Goal: Task Accomplishment & Management: Use online tool/utility

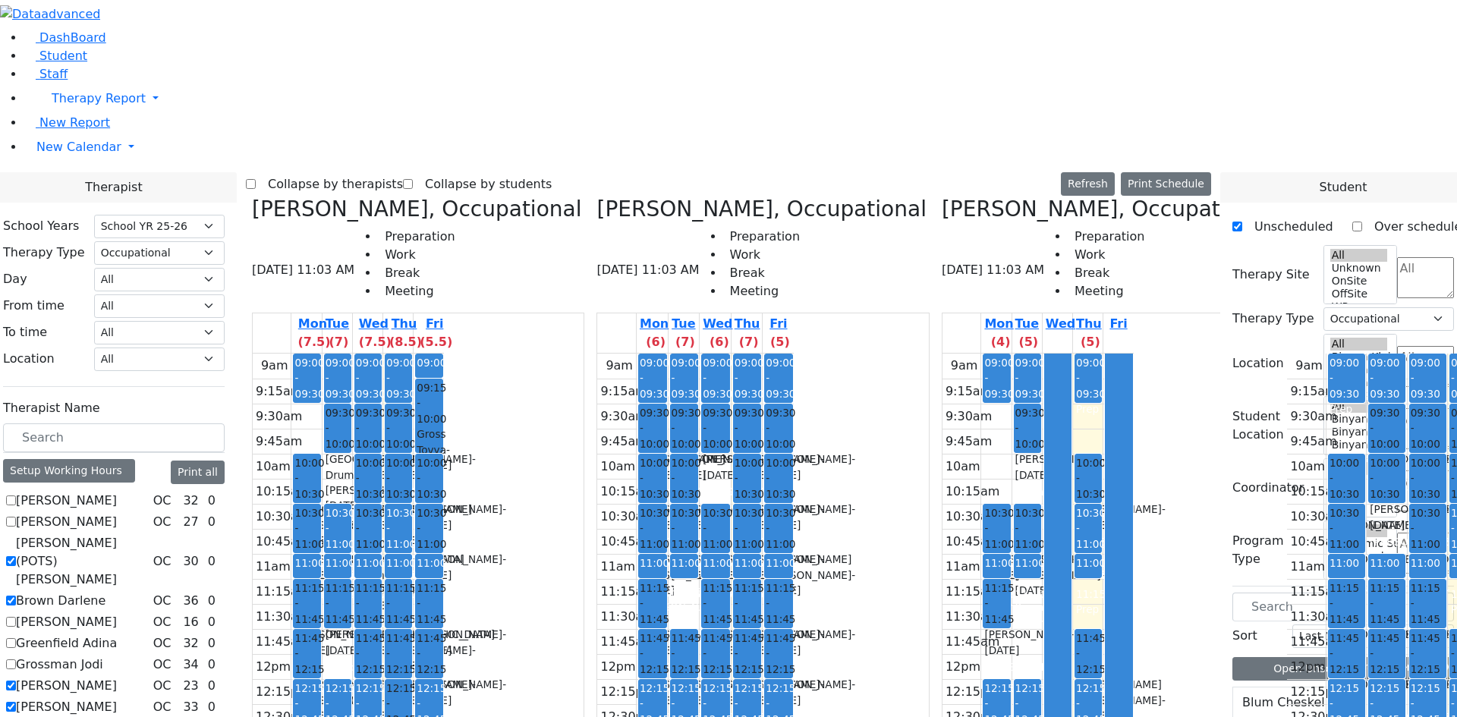
select select "212"
select select "1"
click at [1206, 172] on button "Print Schedule" at bounding box center [1166, 184] width 90 height 24
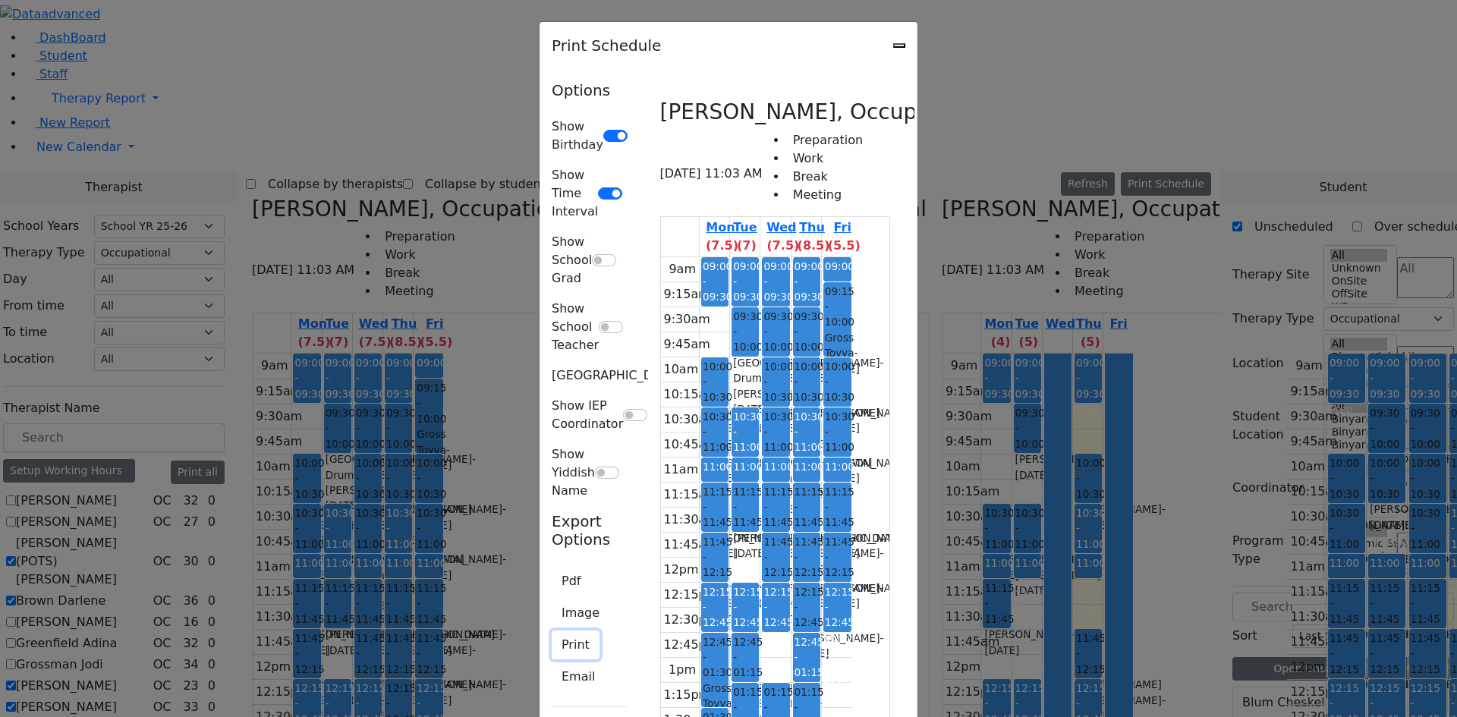
click at [552, 631] on button "Print" at bounding box center [576, 645] width 48 height 29
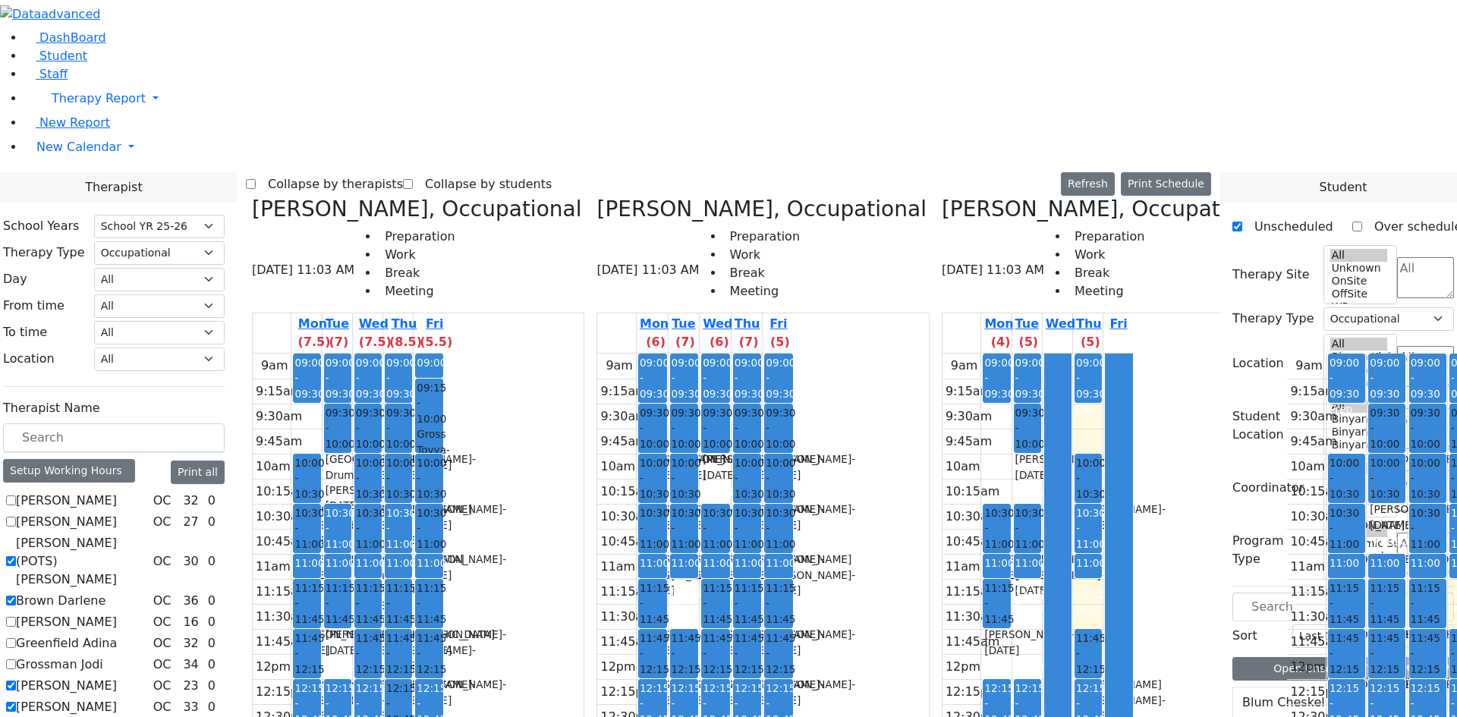
scroll to position [0, 470]
checkbox input "false"
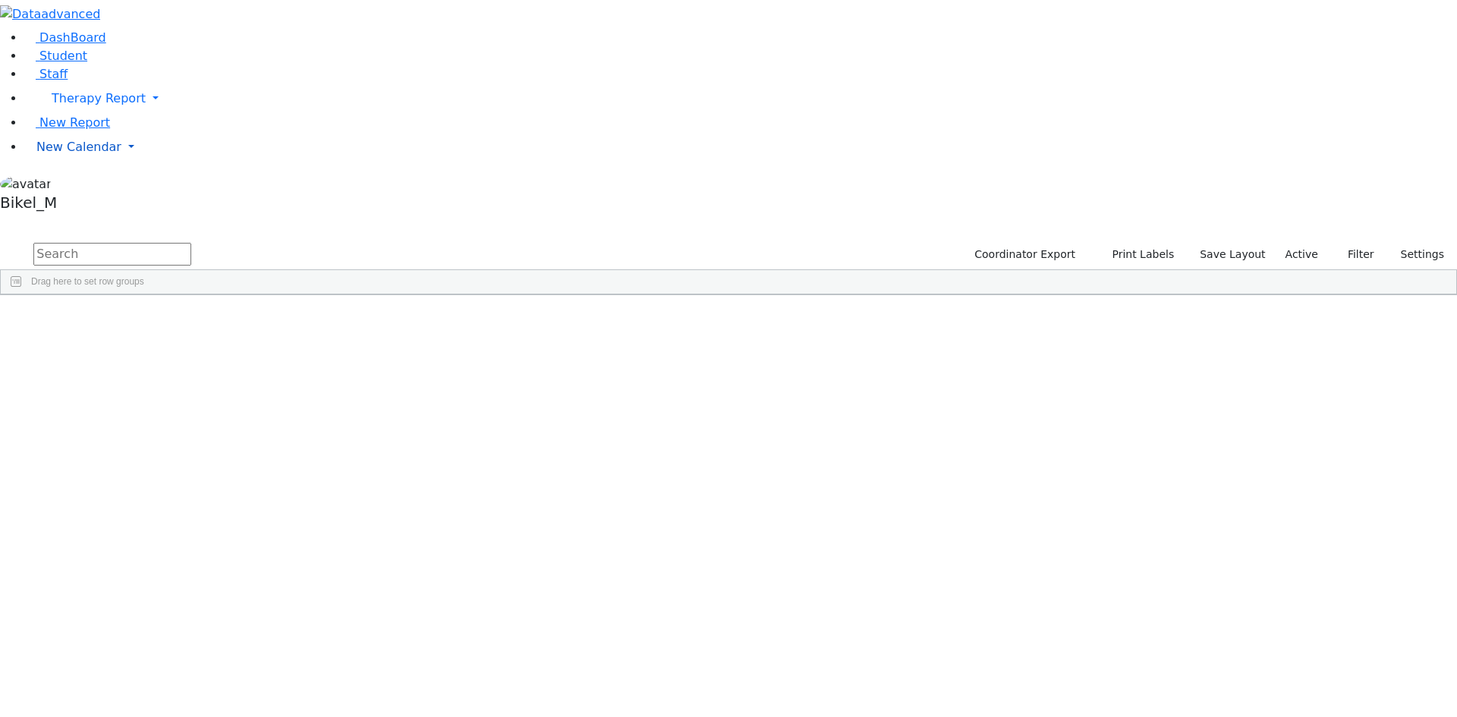
click at [55, 105] on span "New Calendar" at bounding box center [99, 98] width 94 height 14
click at [69, 184] on span "Calendar" at bounding box center [60, 177] width 55 height 14
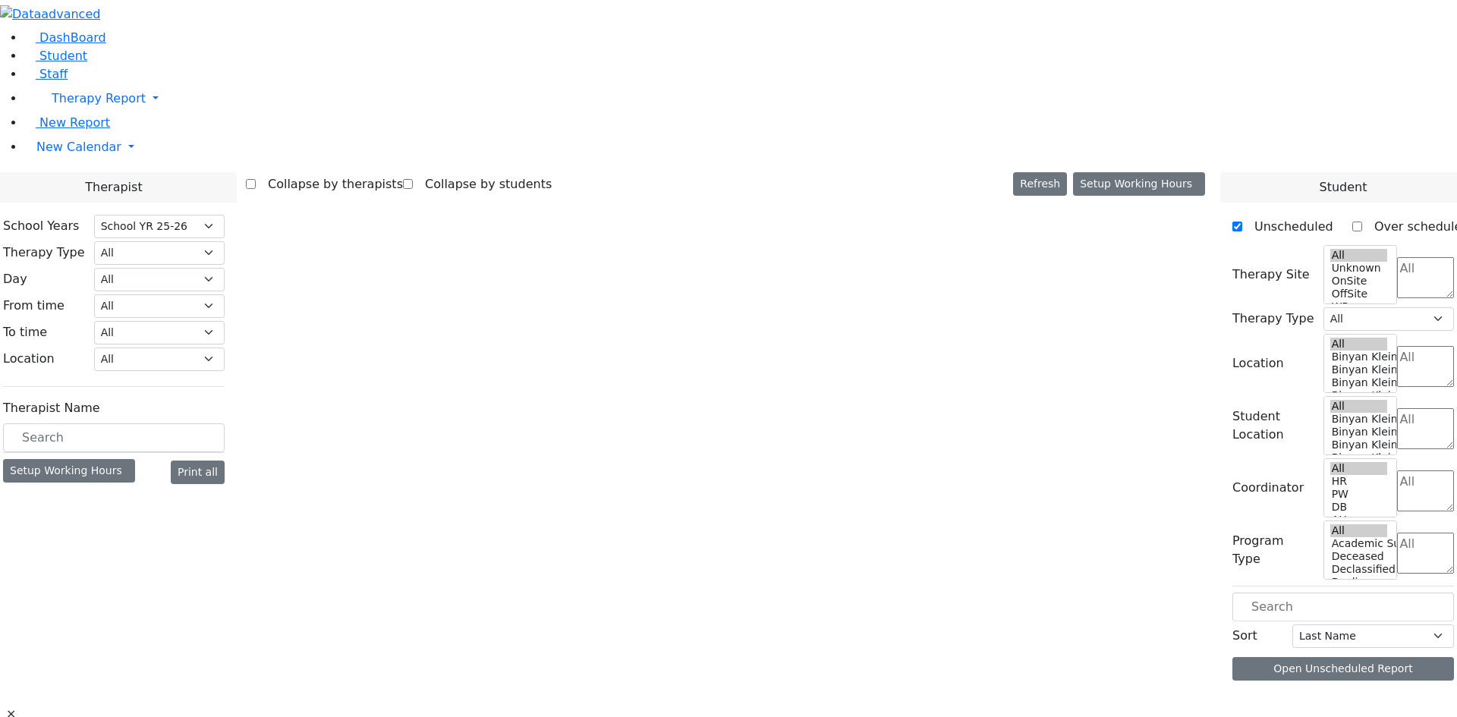
select select "212"
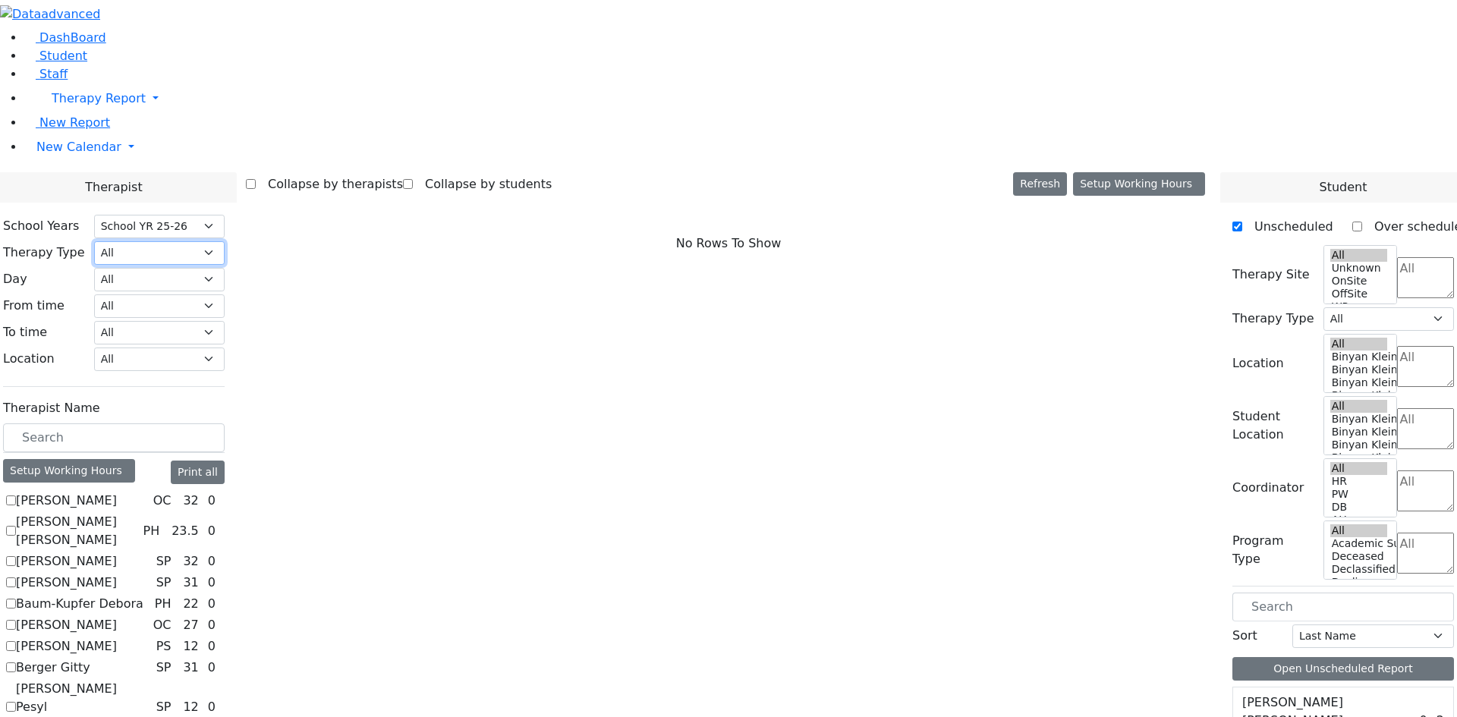
click at [225, 241] on select "All Psych Hearing Vision Speech Physical Occupational" at bounding box center [159, 253] width 131 height 24
select select "3"
click at [225, 241] on select "All Psych Hearing Vision Speech Physical Occupational" at bounding box center [159, 253] width 131 height 24
select select "3"
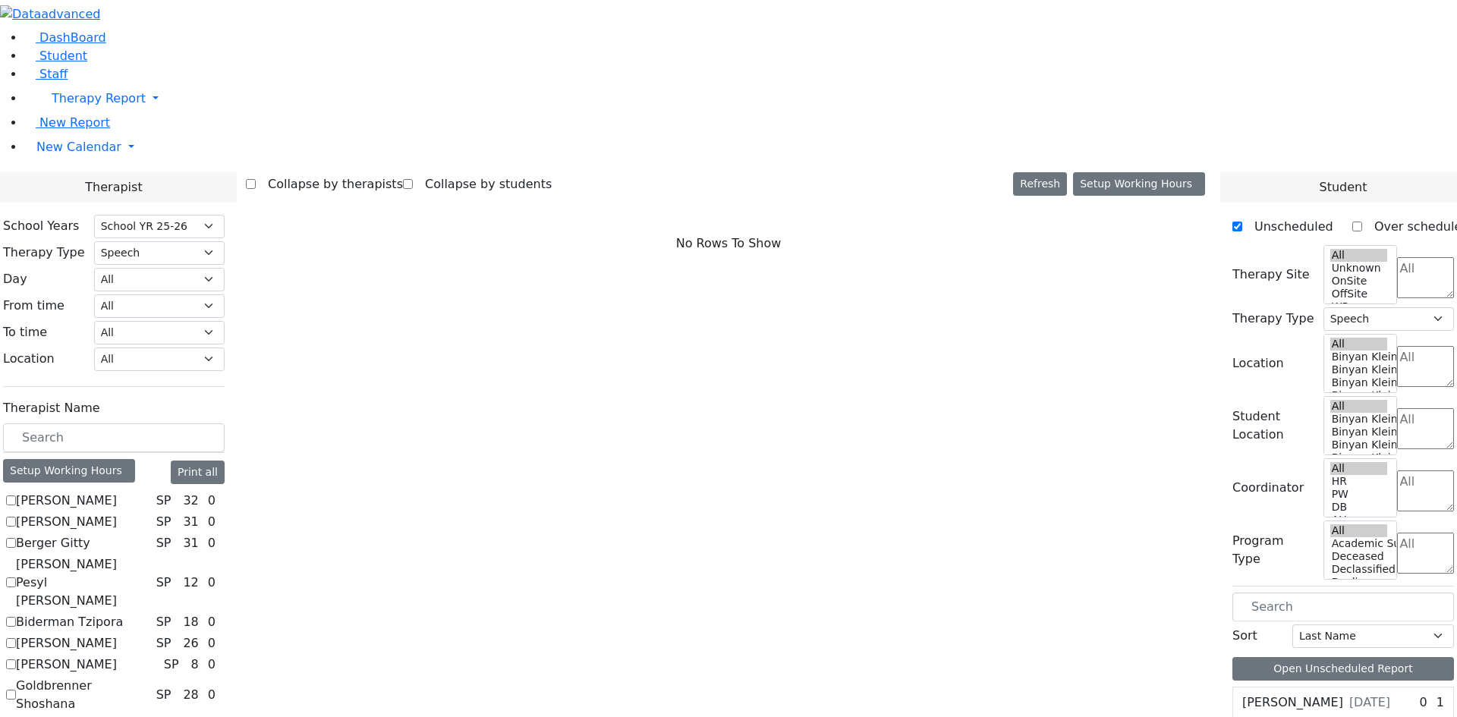
click at [123, 613] on label "Biderman Tzipora" at bounding box center [69, 622] width 107 height 18
click at [16, 617] on input "Biderman Tzipora" at bounding box center [11, 622] width 10 height 10
checkbox input "true"
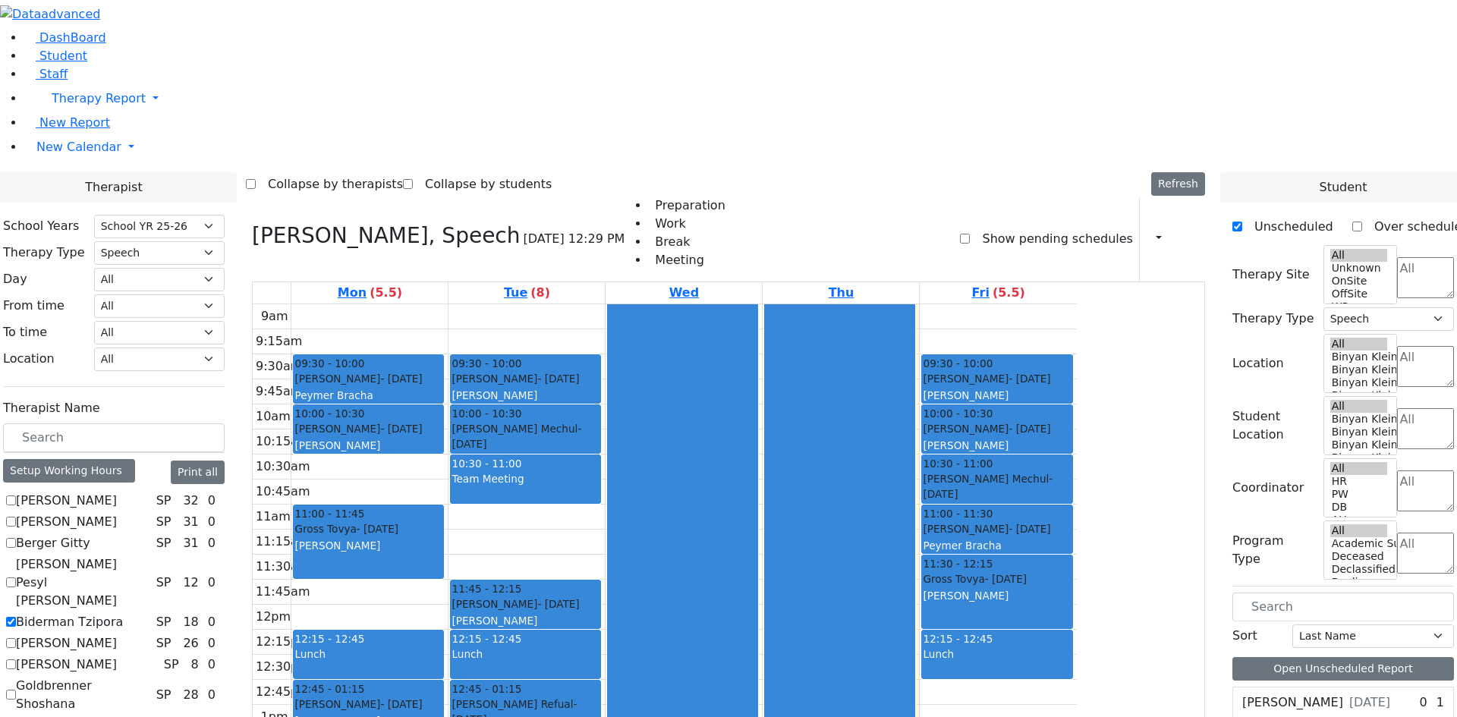
click at [117, 634] on label "[PERSON_NAME]" at bounding box center [66, 643] width 101 height 18
click at [16, 638] on input "[PERSON_NAME]" at bounding box center [11, 643] width 10 height 10
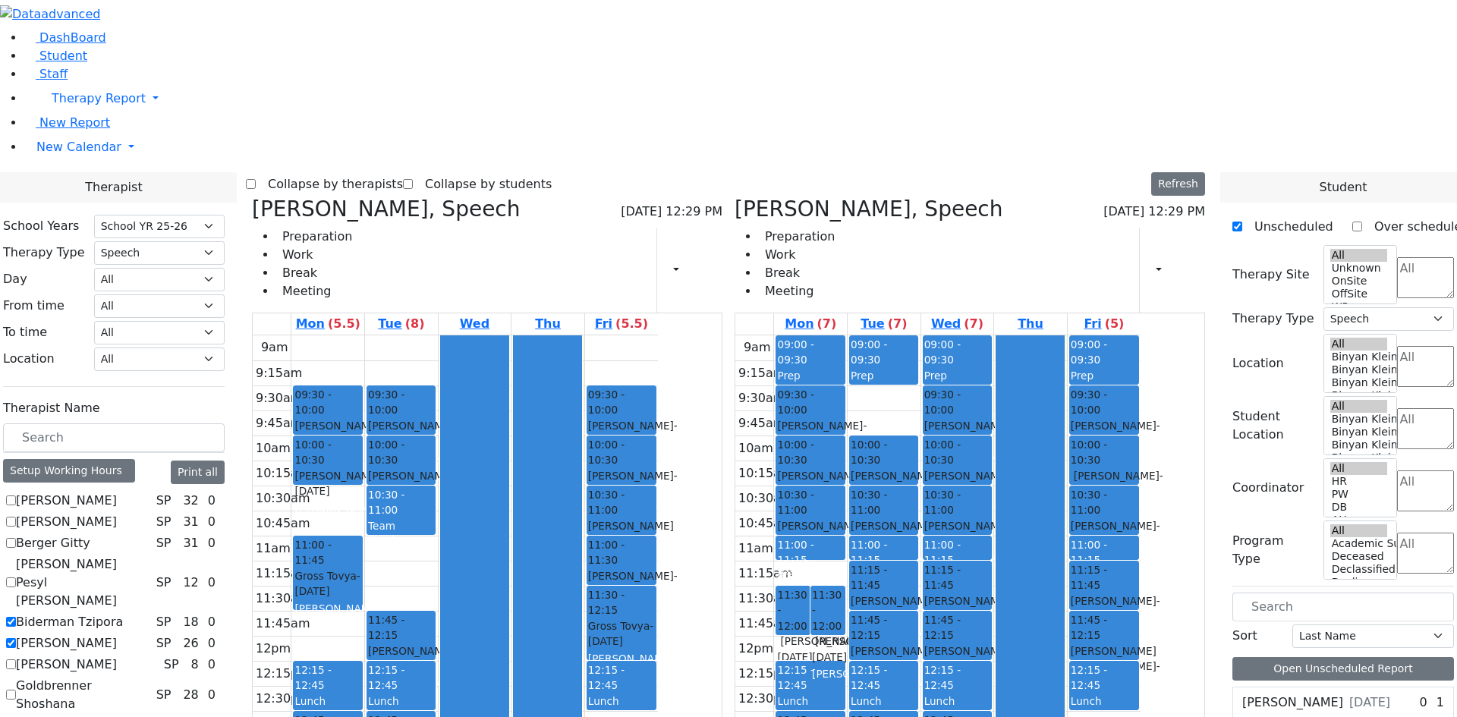
click at [117, 634] on label "[PERSON_NAME]" at bounding box center [66, 643] width 101 height 18
click at [16, 638] on input "[PERSON_NAME]" at bounding box center [11, 643] width 10 height 10
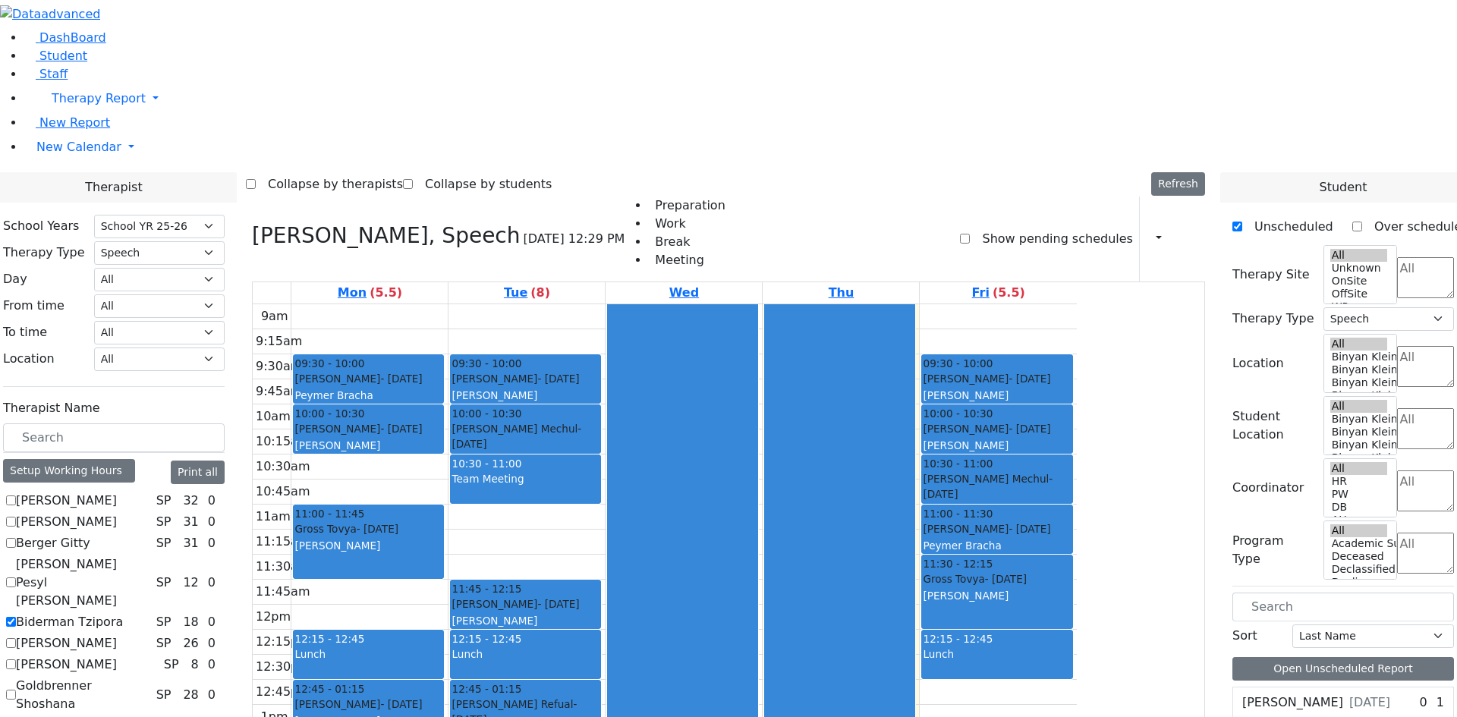
click at [117, 634] on label "[PERSON_NAME]" at bounding box center [66, 643] width 101 height 18
click at [16, 638] on input "[PERSON_NAME]" at bounding box center [11, 643] width 10 height 10
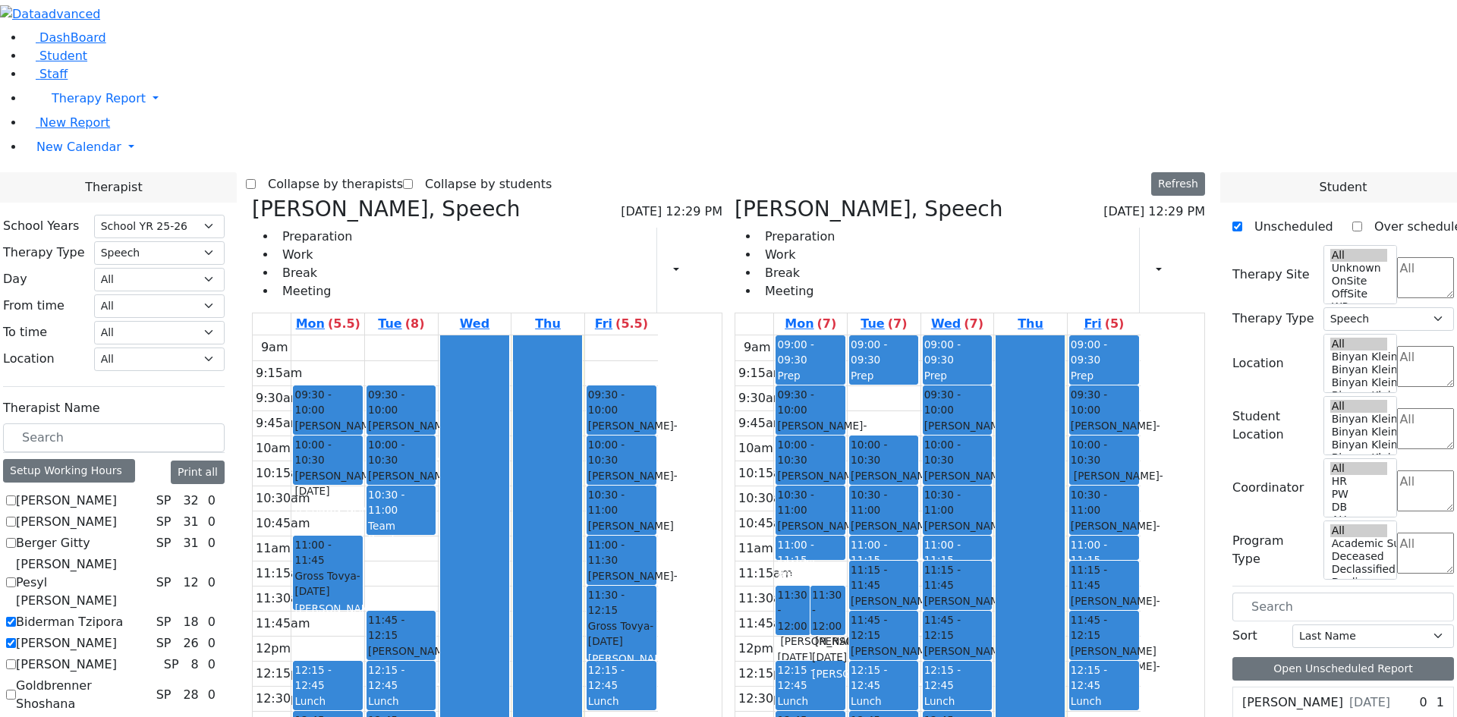
click at [117, 634] on label "[PERSON_NAME]" at bounding box center [66, 643] width 101 height 18
click at [16, 638] on input "[PERSON_NAME]" at bounding box center [11, 643] width 10 height 10
checkbox input "false"
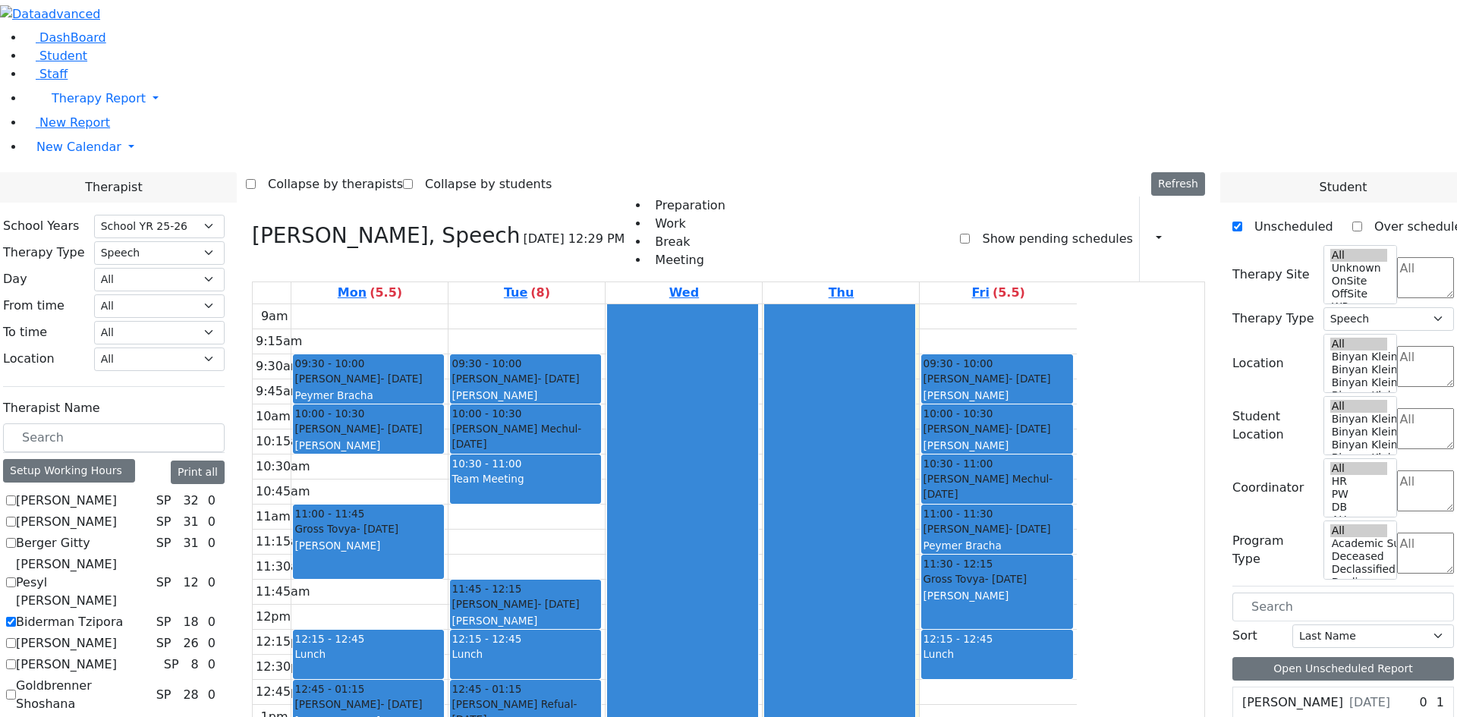
click at [93, 716] on label "Grumet Tova" at bounding box center [54, 725] width 77 height 18
click at [16, 716] on input "Grumet Tova" at bounding box center [11, 725] width 10 height 10
checkbox input "true"
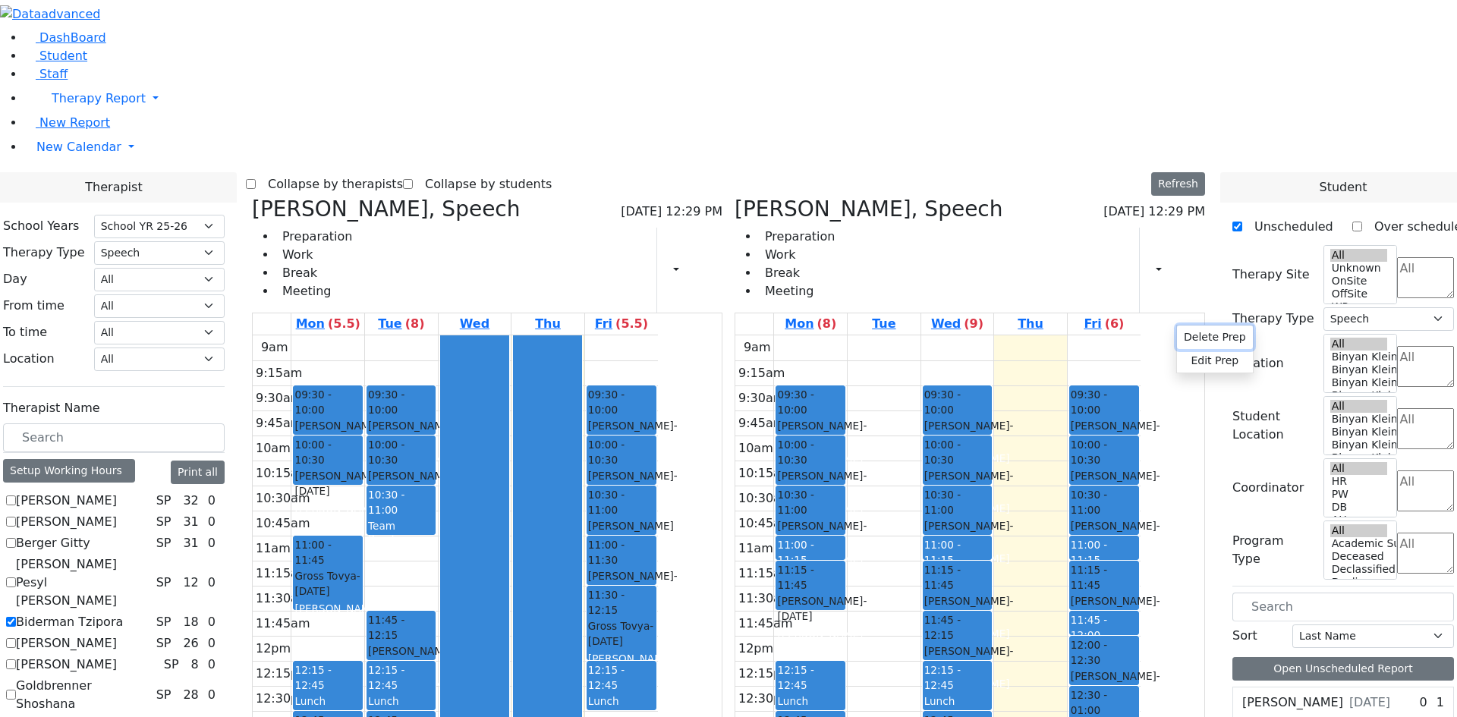
click at [1202, 338] on button "Delete Prep" at bounding box center [1215, 338] width 76 height 24
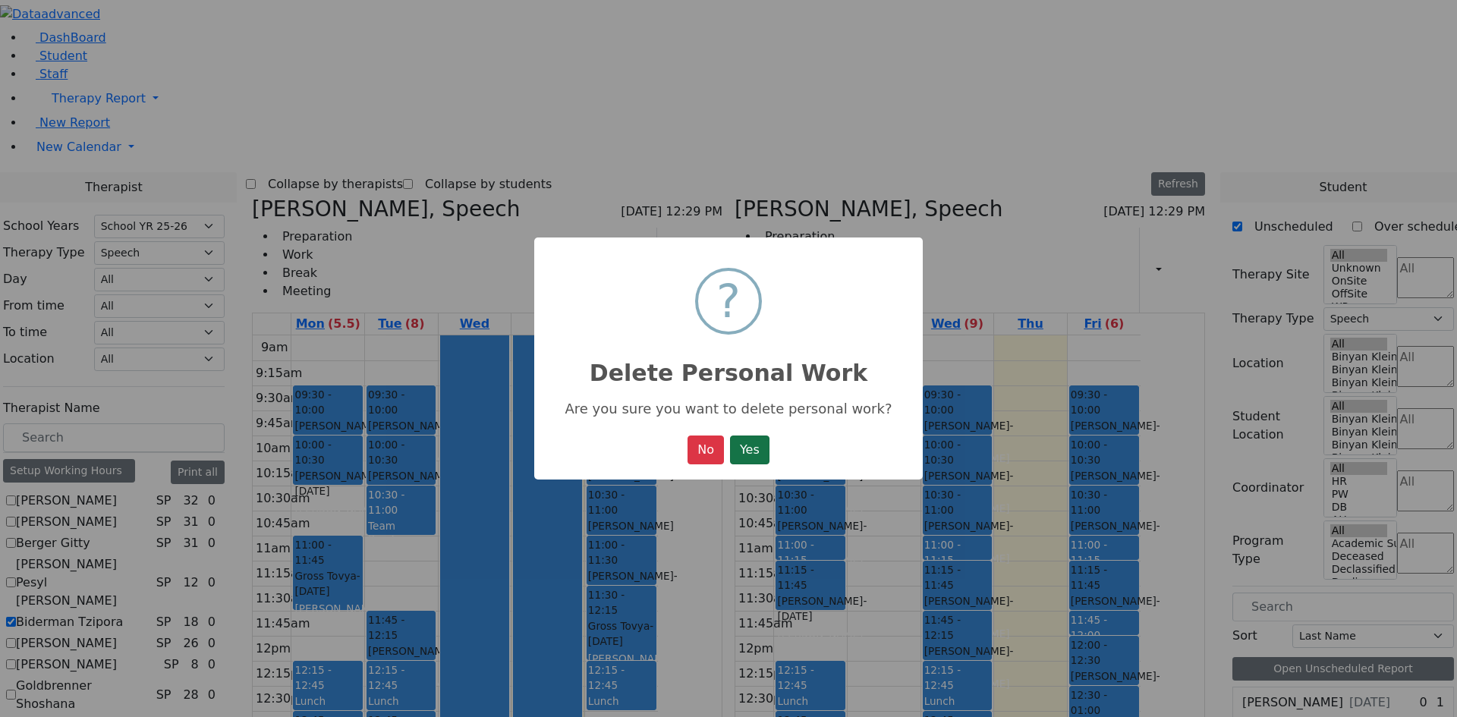
click at [751, 461] on button "Yes" at bounding box center [749, 450] width 39 height 29
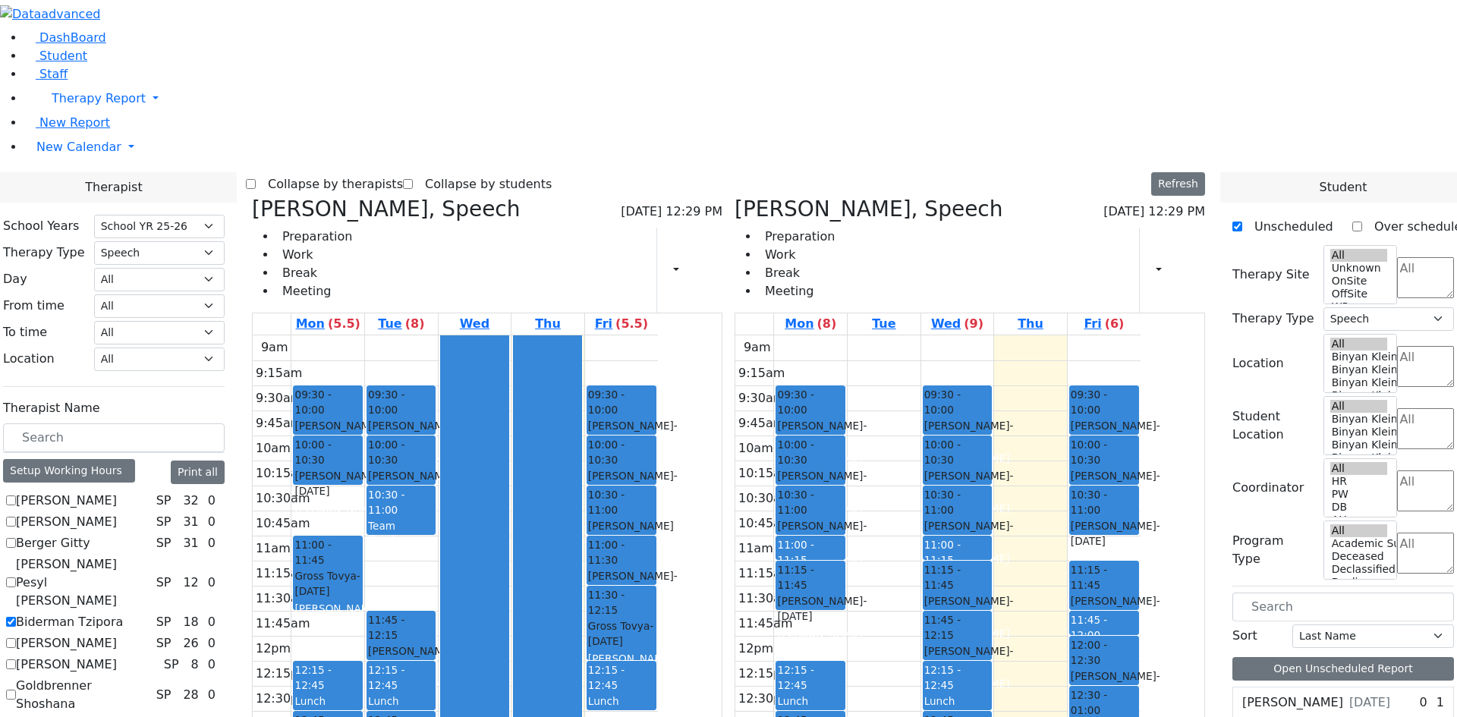
scroll to position [152, 0]
drag, startPoint x: 1302, startPoint y: 460, endPoint x: 1217, endPoint y: 334, distance: 151.6
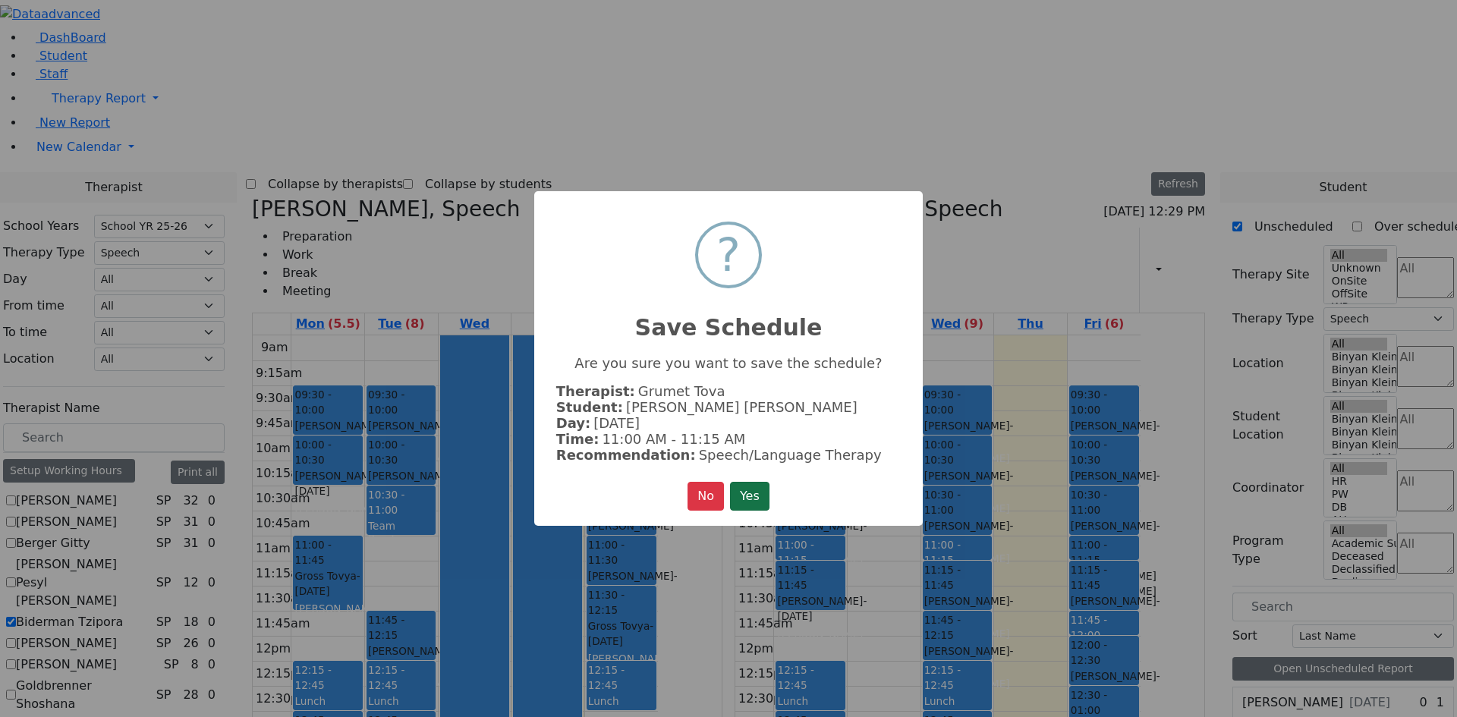
click at [747, 490] on button "Yes" at bounding box center [749, 496] width 39 height 29
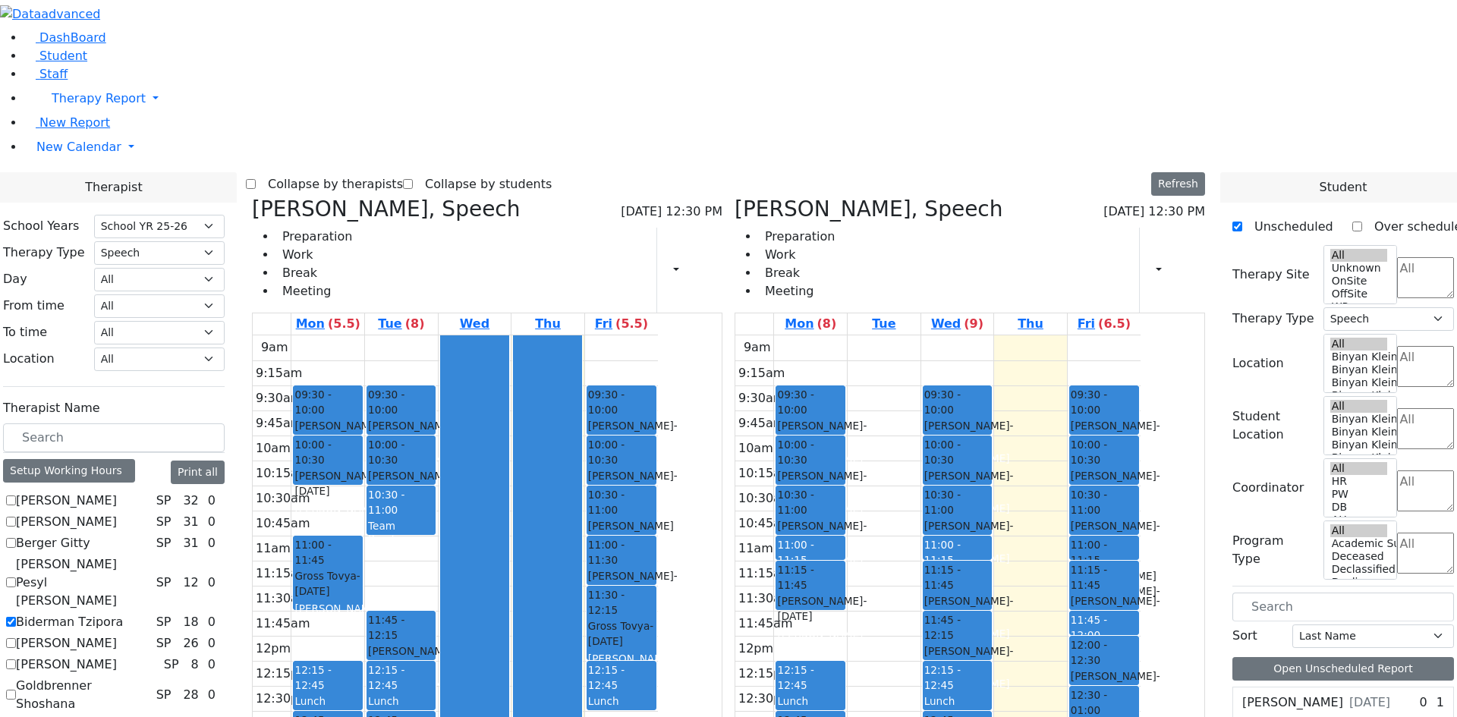
scroll to position [76, 0]
drag, startPoint x: 540, startPoint y: 240, endPoint x: 904, endPoint y: 452, distance: 421.8
click at [884, 423] on div "Biderman Tzipora, Speech 08/21/2025 12:30 PM Preparation Work Break Meeting Pri…" at bounding box center [728, 568] width 965 height 742
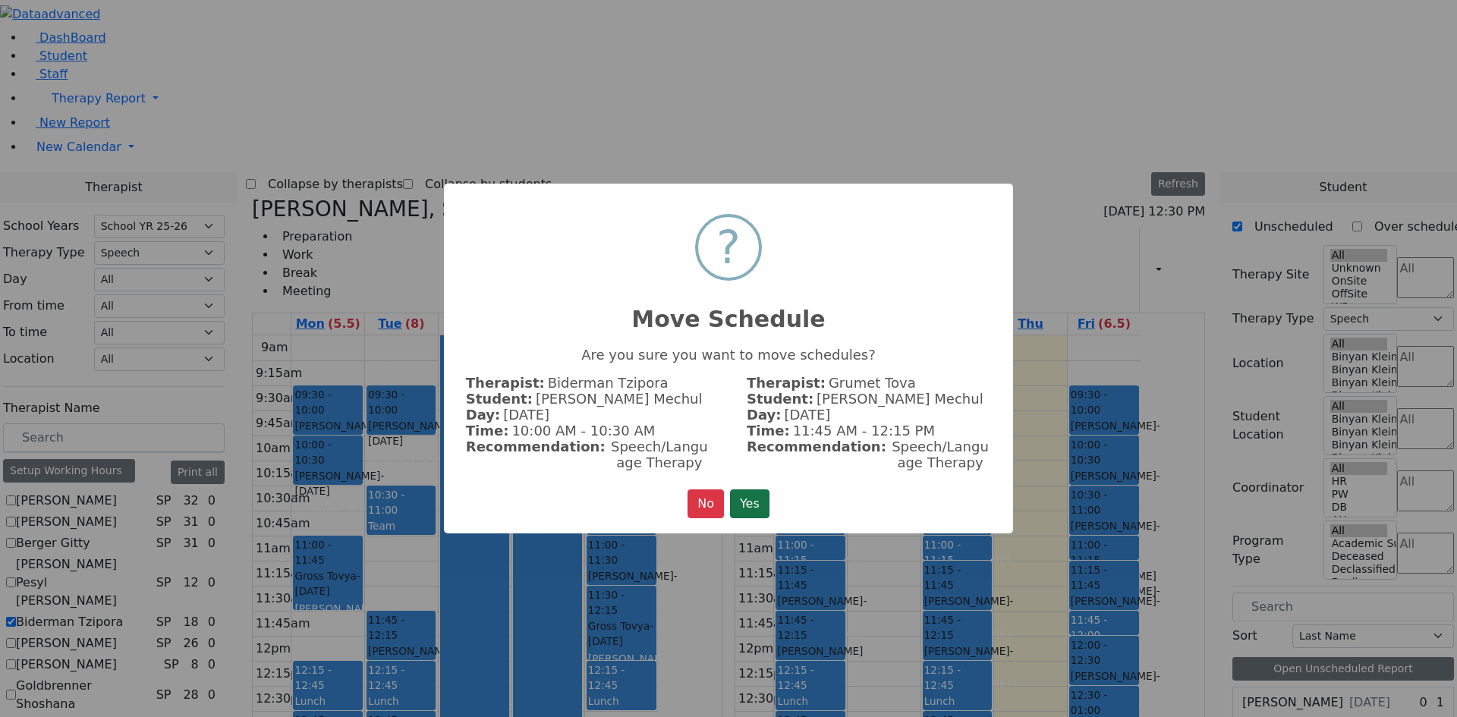
click at [738, 490] on button "Yes" at bounding box center [749, 504] width 39 height 29
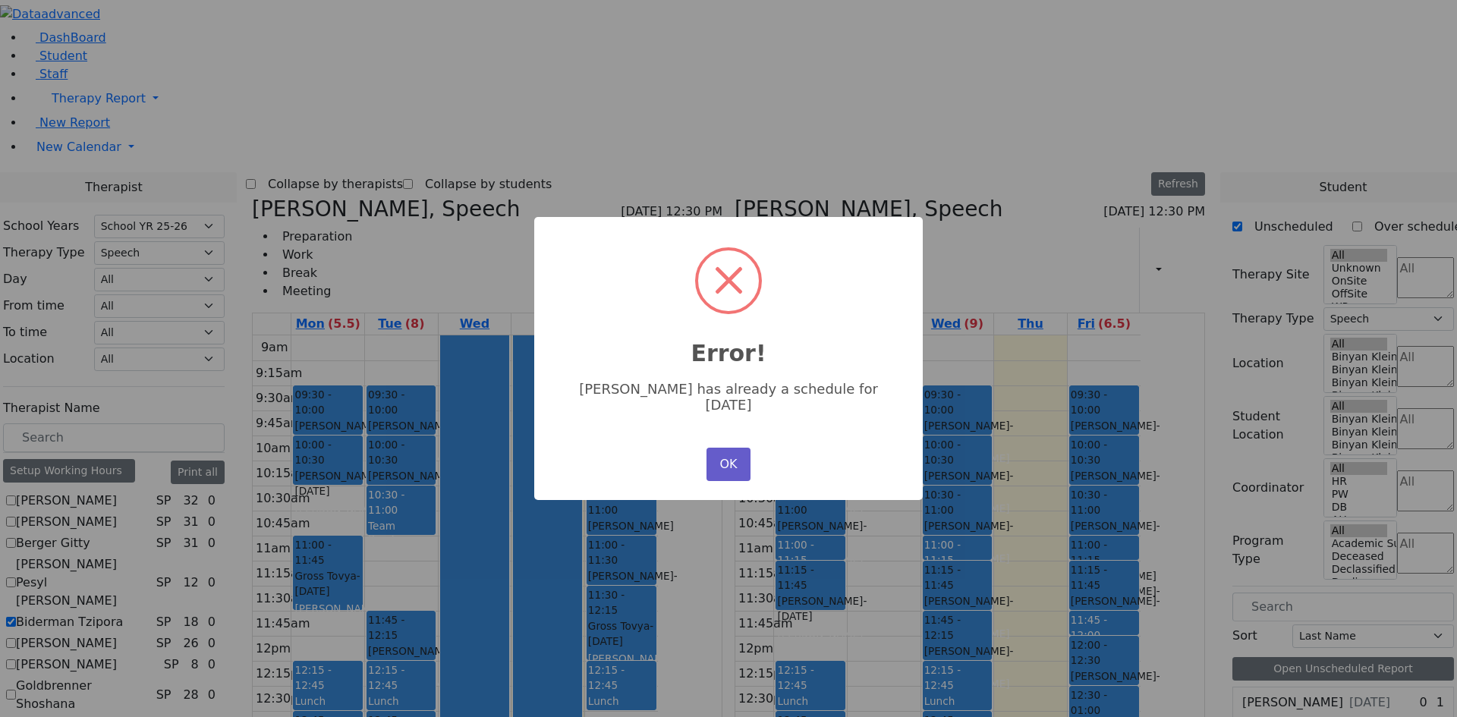
click at [732, 455] on button "OK" at bounding box center [729, 464] width 44 height 33
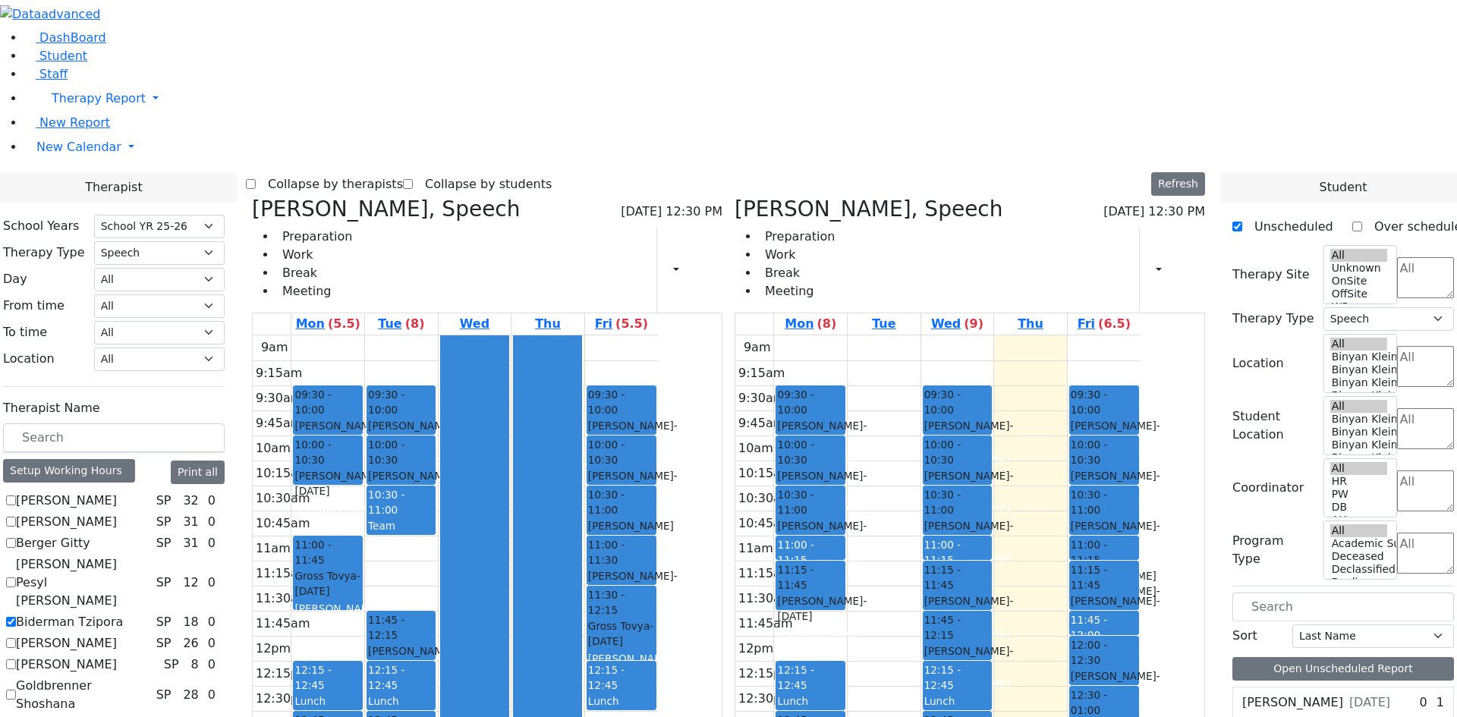
checkbox input "true"
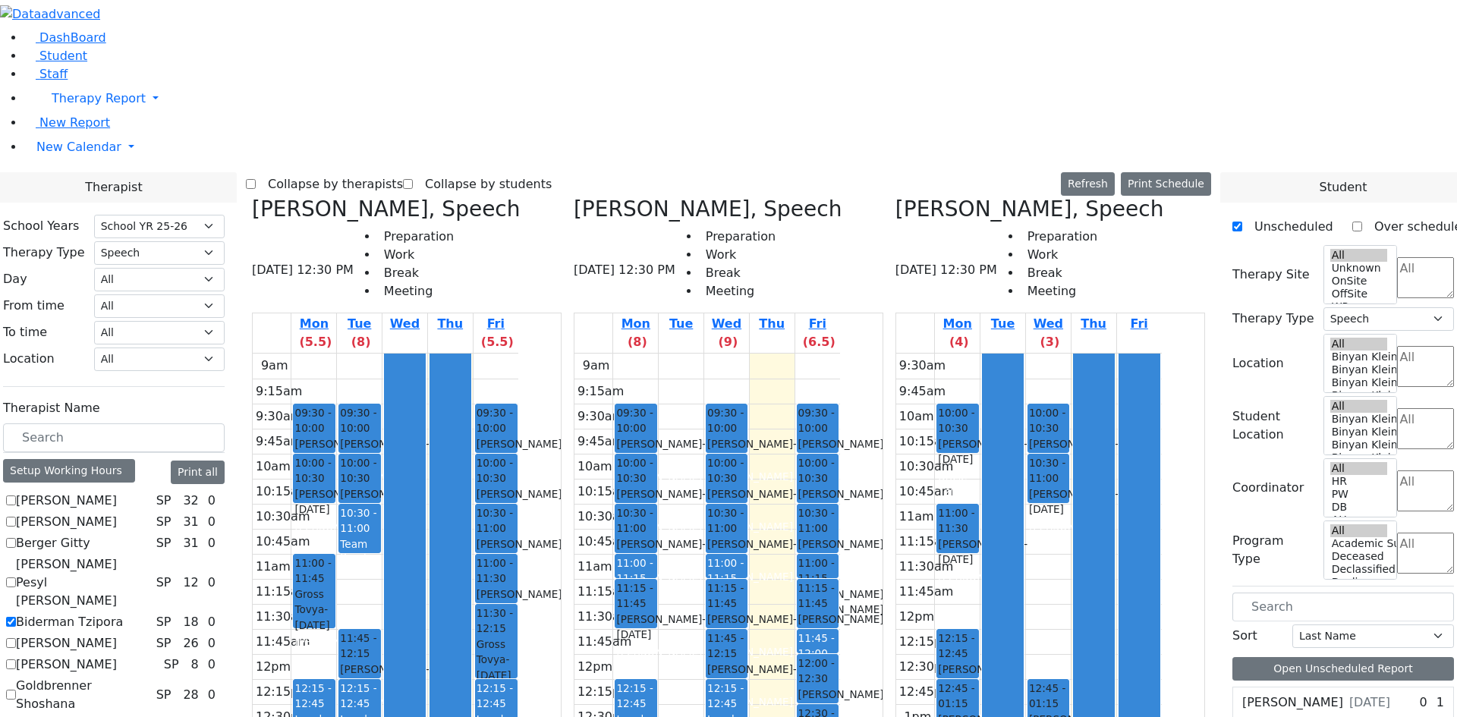
click at [93, 716] on label "Grumet Tova" at bounding box center [54, 725] width 77 height 18
click at [16, 716] on input "Grumet Tova" at bounding box center [11, 725] width 10 height 10
checkbox input "false"
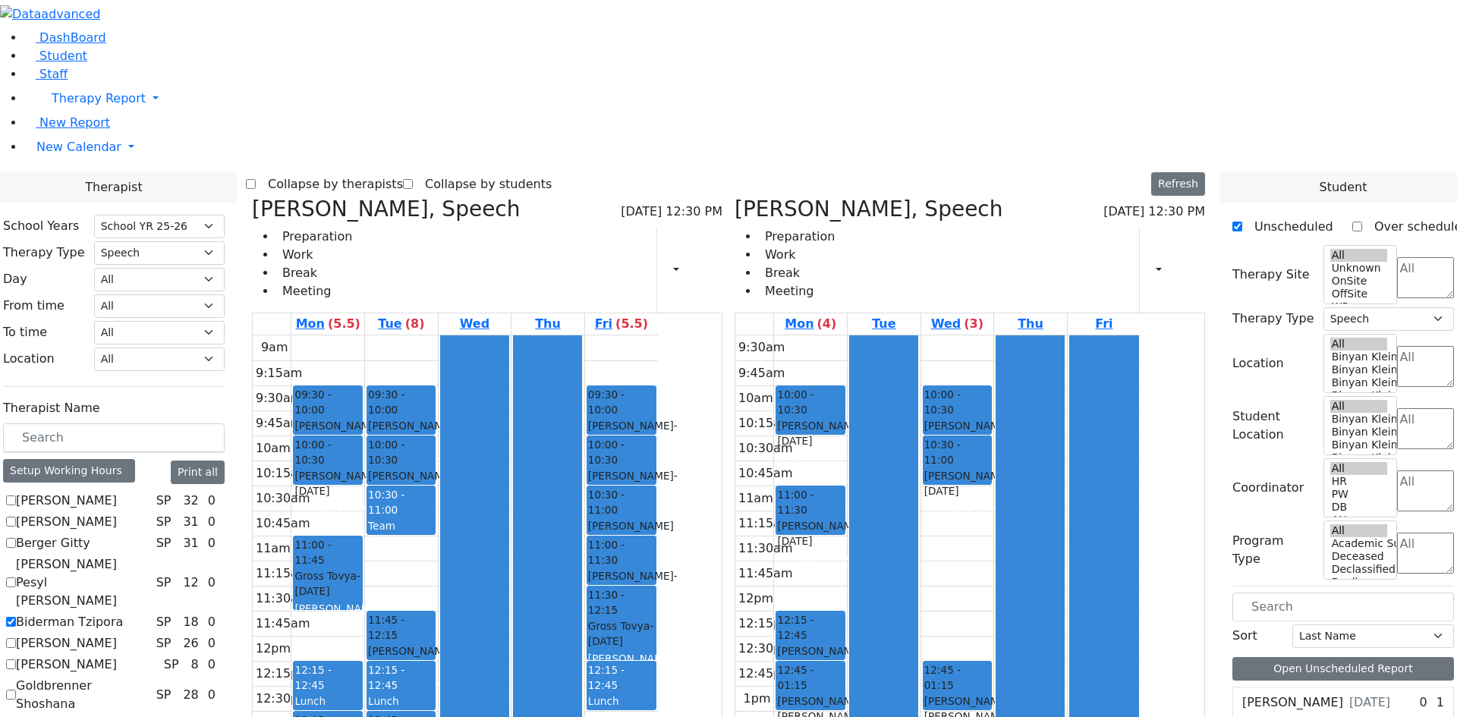
click at [123, 613] on label "Biderman Tzipora" at bounding box center [69, 622] width 107 height 18
click at [16, 617] on input "Biderman Tzipora" at bounding box center [11, 622] width 10 height 10
checkbox input "false"
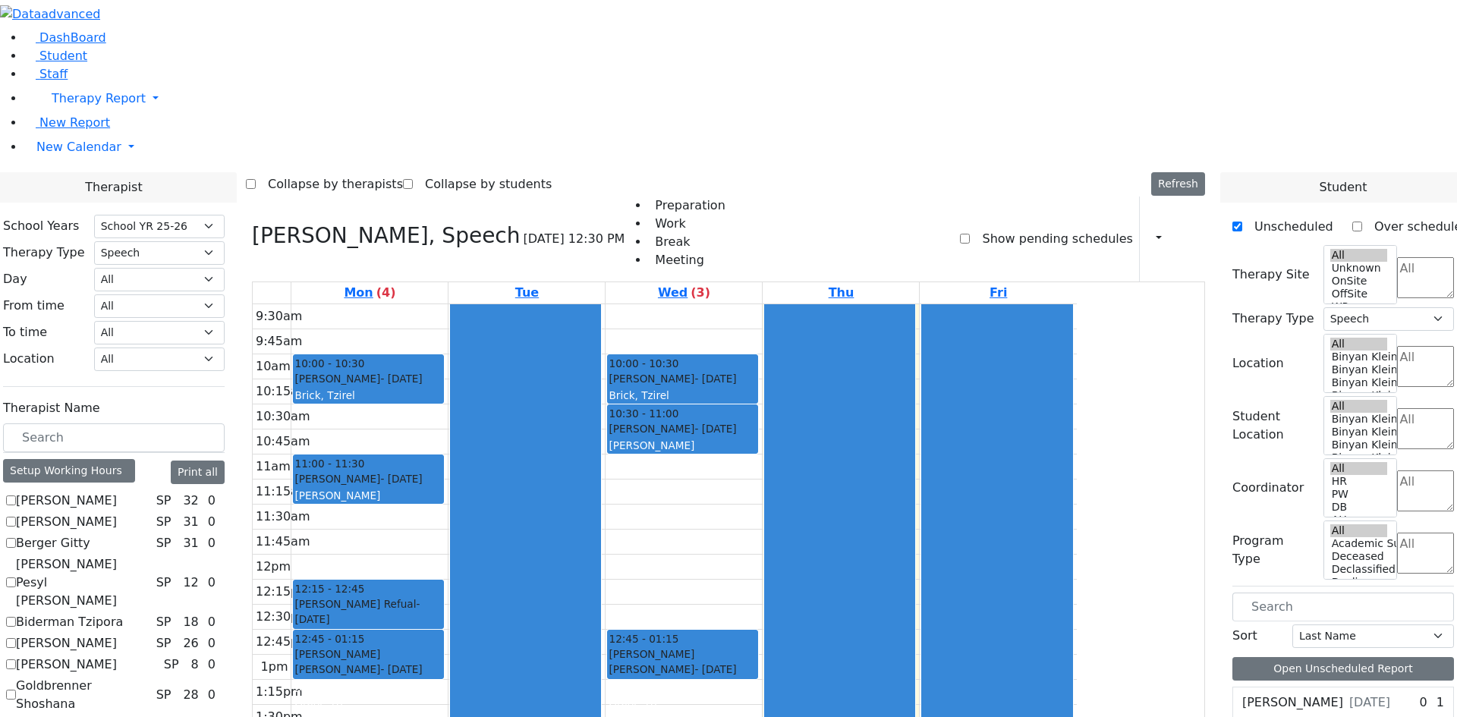
scroll to position [228, 0]
checkbox input "true"
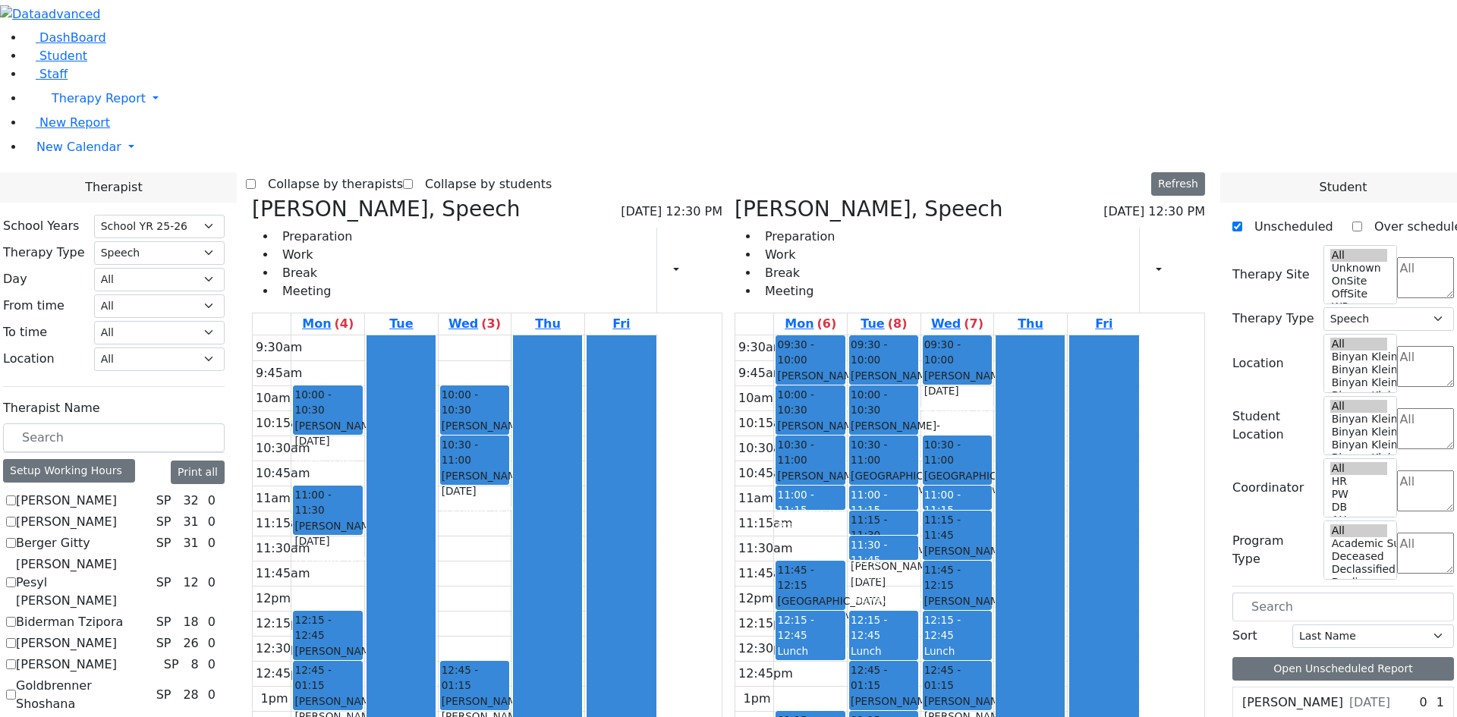
click at [917, 568] on div "Title One" at bounding box center [884, 575] width 66 height 15
click at [918, 512] on div "11:15 - 11:30 Faivelson Shmuel Eliyahu Avigdor - 05/22/2018 Gordon Goldie" at bounding box center [884, 523] width 68 height 23
click at [990, 543] on div "Jacobowitz Yitzchok - 04/24/2018" at bounding box center [957, 558] width 66 height 31
click at [917, 537] on div "11:30 - 11:45" at bounding box center [884, 552] width 66 height 31
click at [917, 543] on div "[PERSON_NAME] [PERSON_NAME] - [DATE]" at bounding box center [884, 566] width 66 height 46
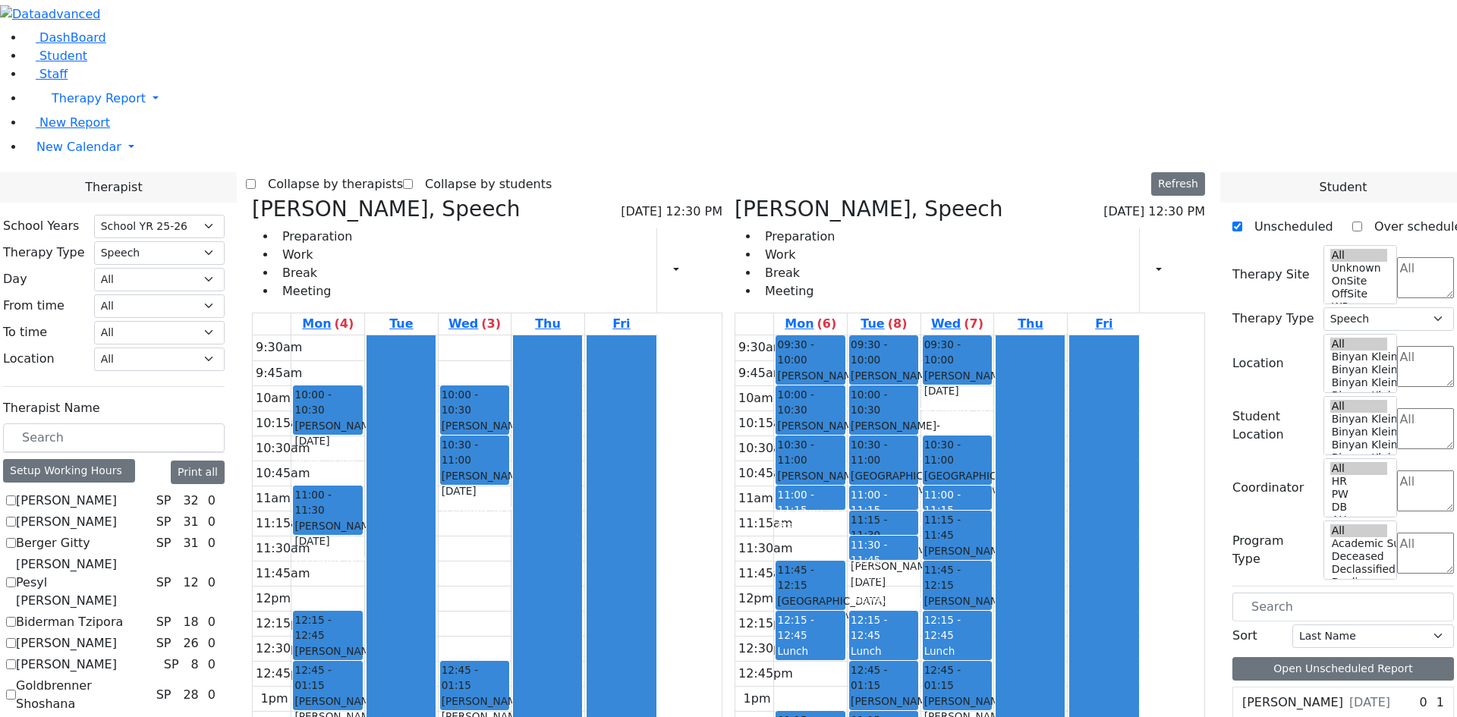
click at [917, 584] on div "(Faivelson Shmuel)" at bounding box center [884, 591] width 66 height 15
click at [990, 512] on span "11:15 - 11:45" at bounding box center [957, 527] width 66 height 31
click at [1064, 380] on div at bounding box center [1031, 609] width 68 height 549
click at [1064, 335] on div at bounding box center [1031, 609] width 68 height 549
click at [1030, 335] on div "9:30am 9:45am 10am 10:15am 10:30am 10:45am 11am 11:15am 11:30am 11:45am 12pm 12…" at bounding box center [937, 610] width 405 height 551
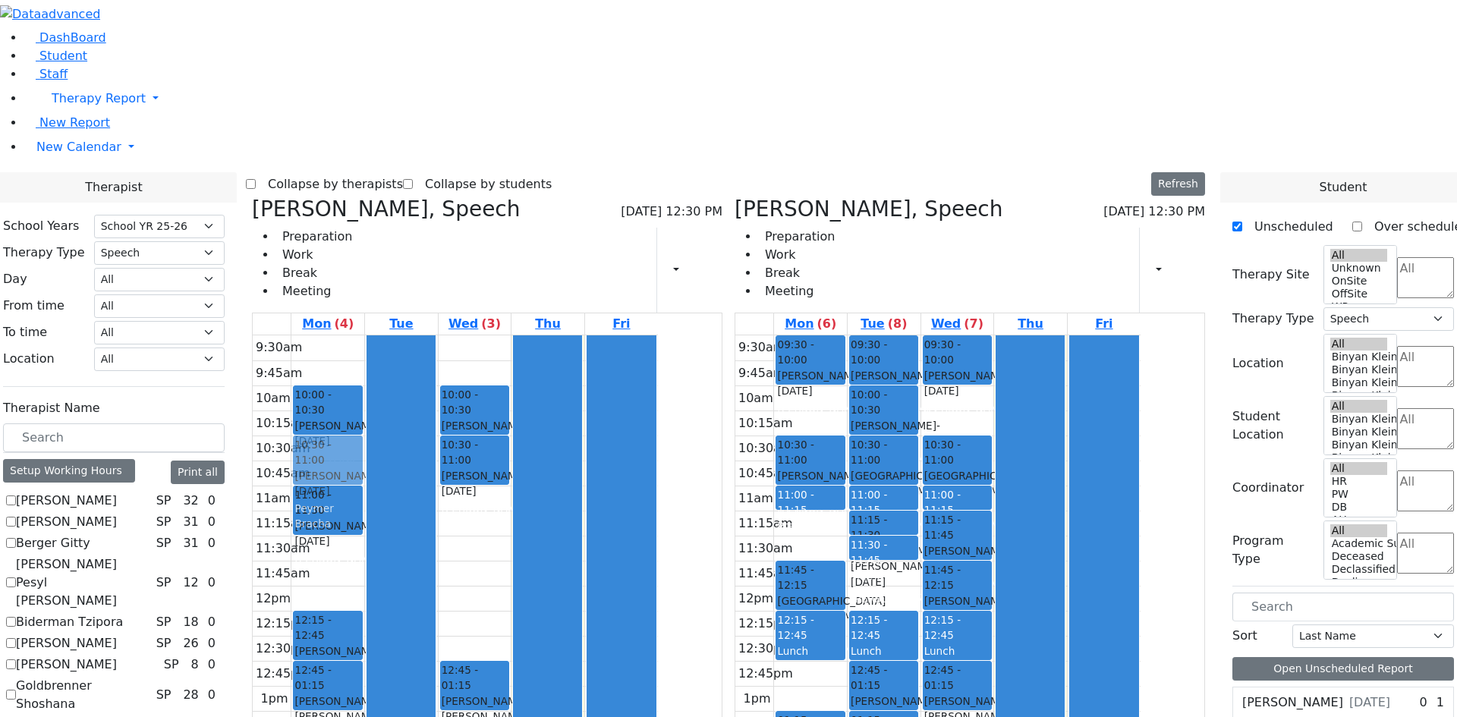
drag, startPoint x: 897, startPoint y: 183, endPoint x: 458, endPoint y: 224, distance: 440.6
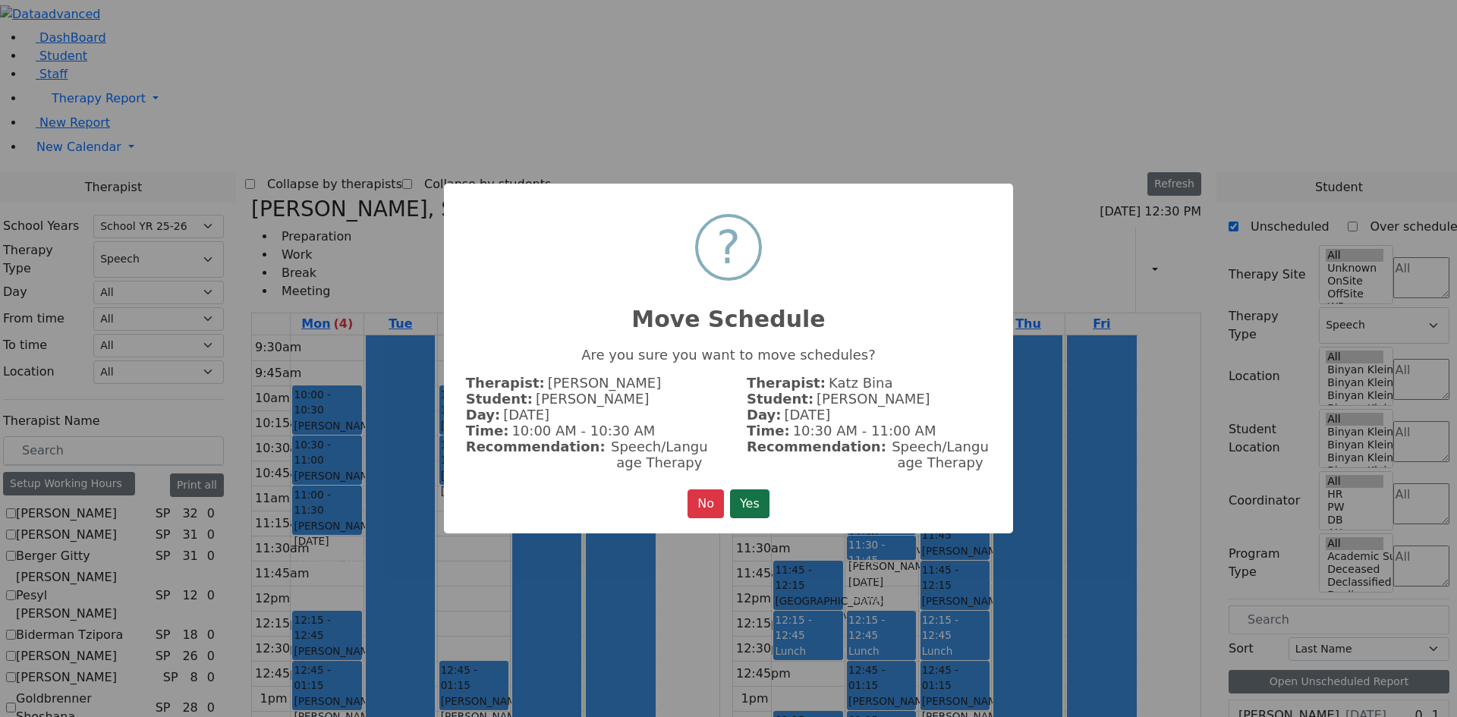
click at [741, 510] on button "Yes" at bounding box center [749, 504] width 39 height 29
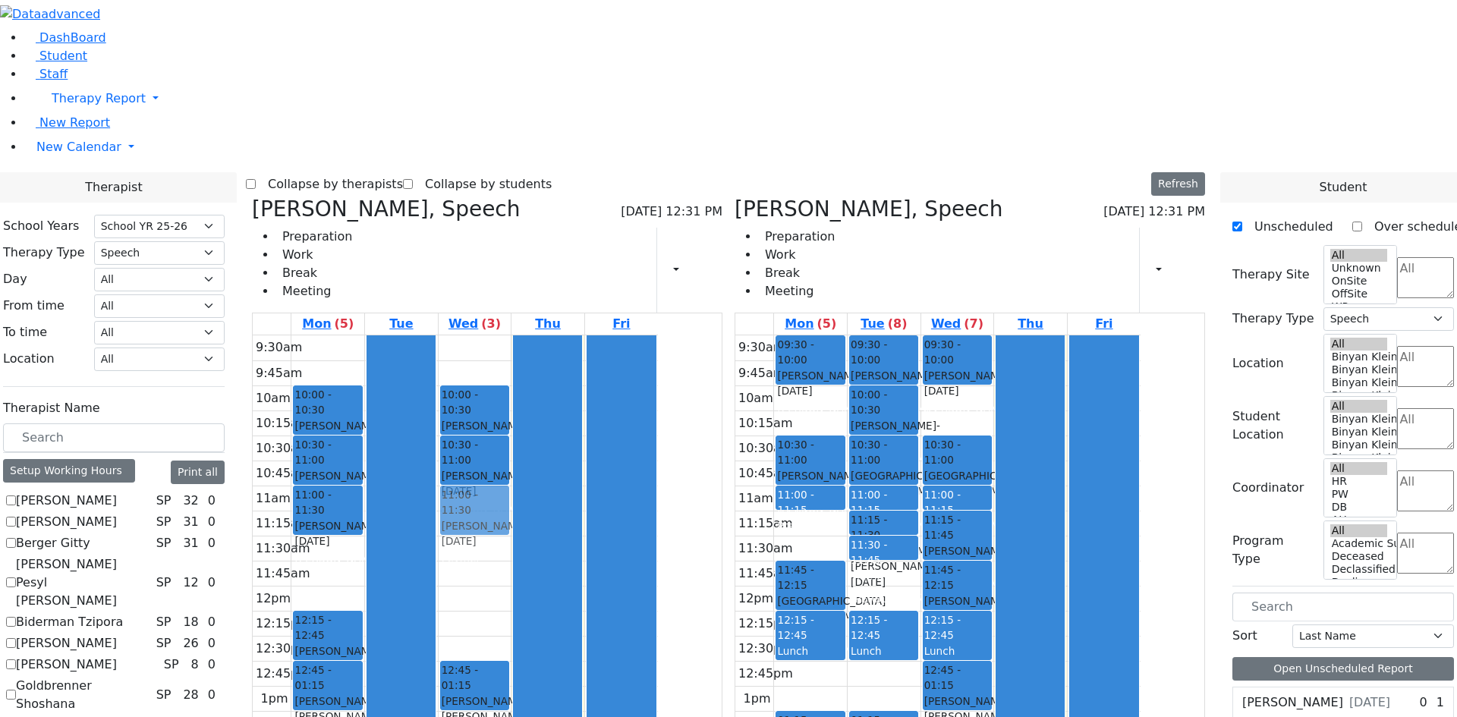
drag, startPoint x: 958, startPoint y: 470, endPoint x: 628, endPoint y: 304, distance: 369.6
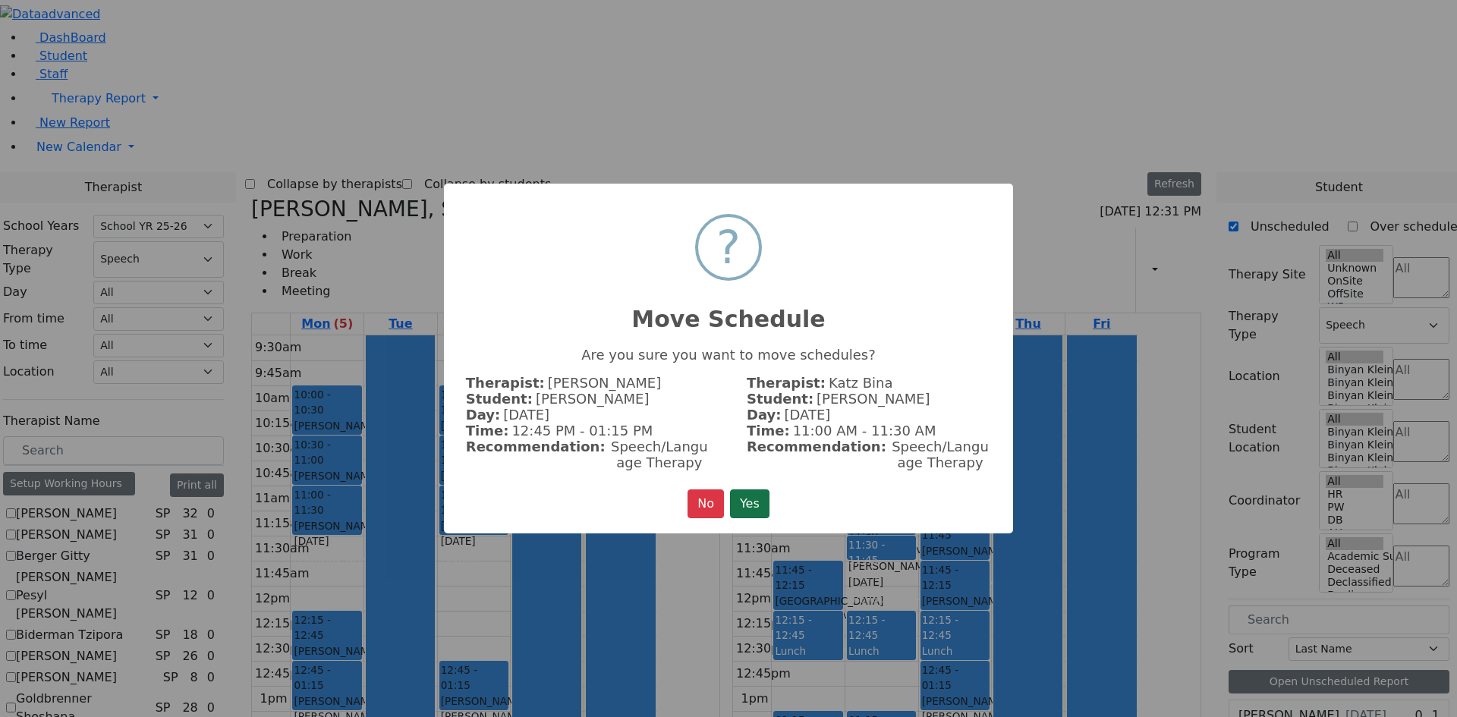
click at [737, 508] on button "Yes" at bounding box center [749, 504] width 39 height 29
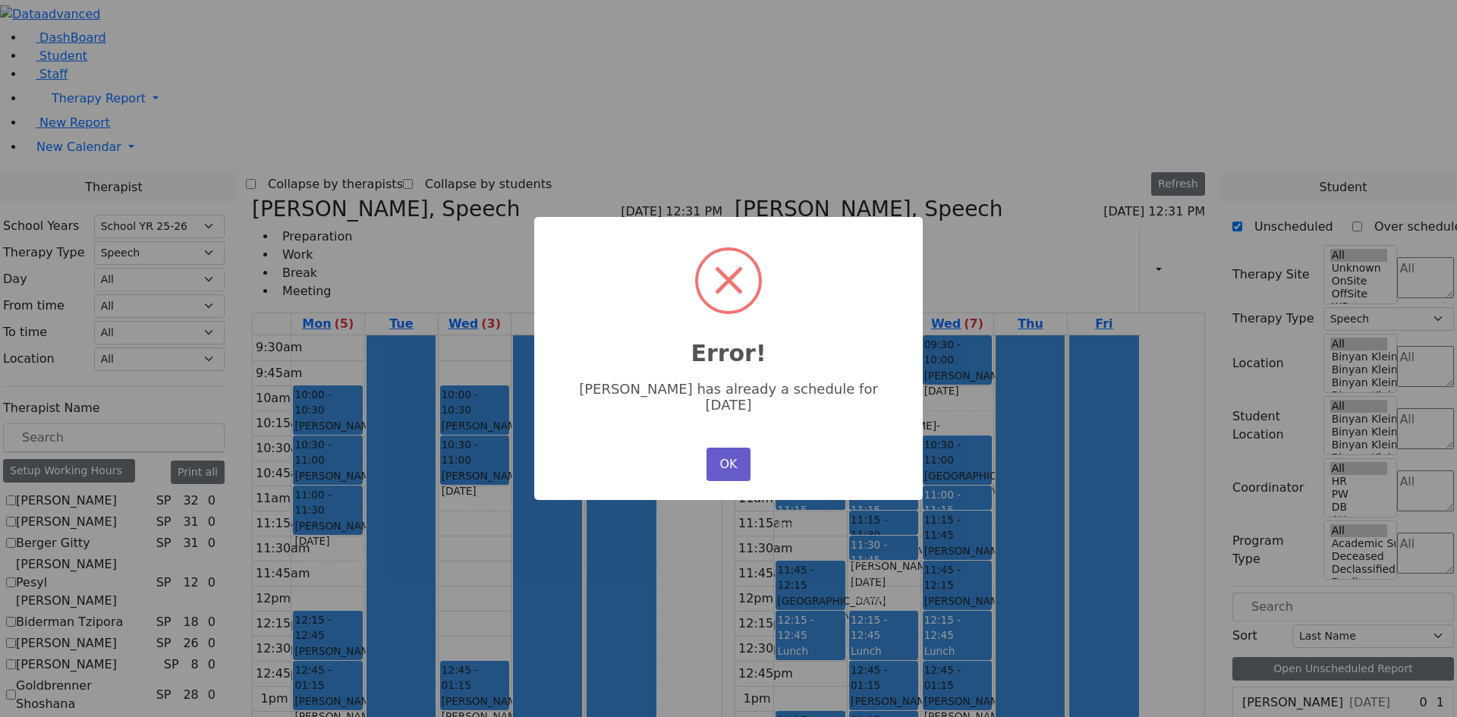
click at [714, 474] on button "OK" at bounding box center [729, 464] width 44 height 33
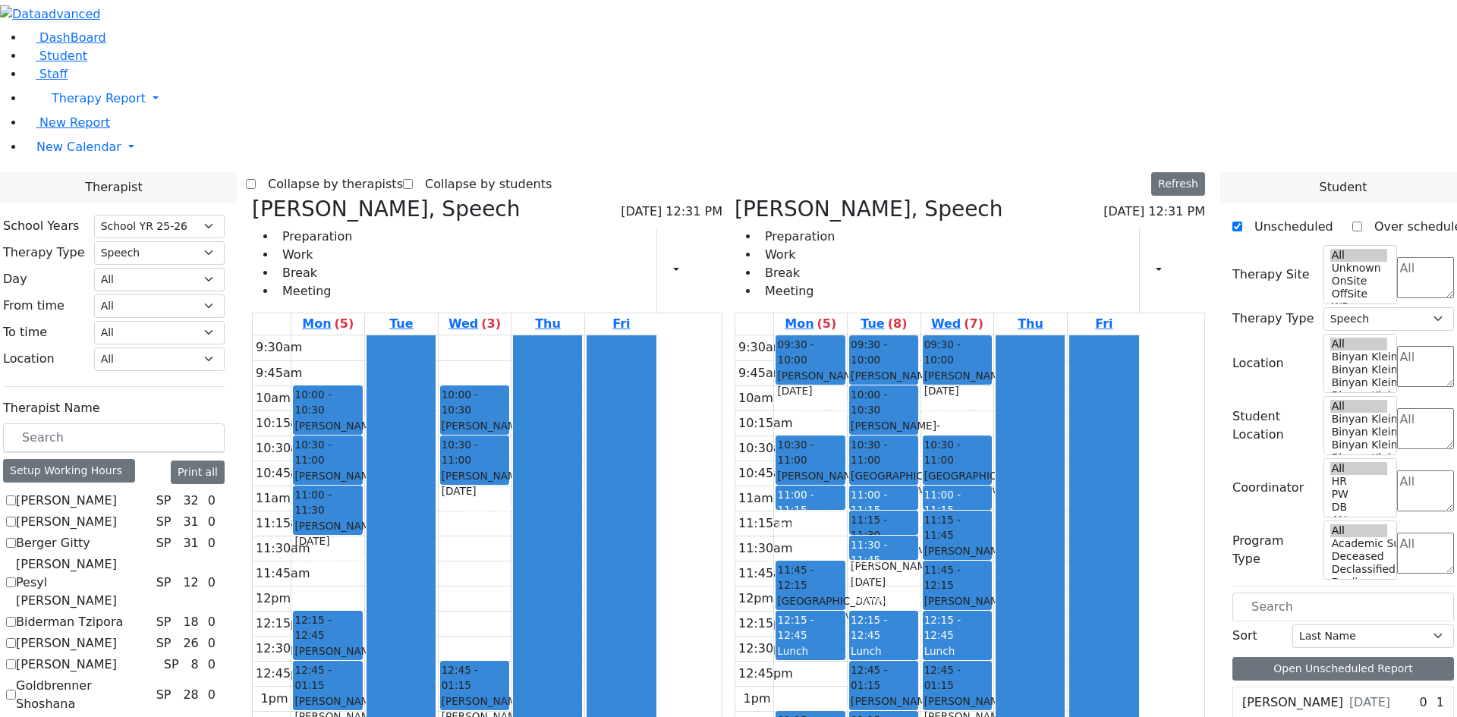
click at [656, 463] on div at bounding box center [621, 609] width 68 height 549
drag, startPoint x: 1043, startPoint y: 367, endPoint x: 643, endPoint y: 297, distance: 406.2
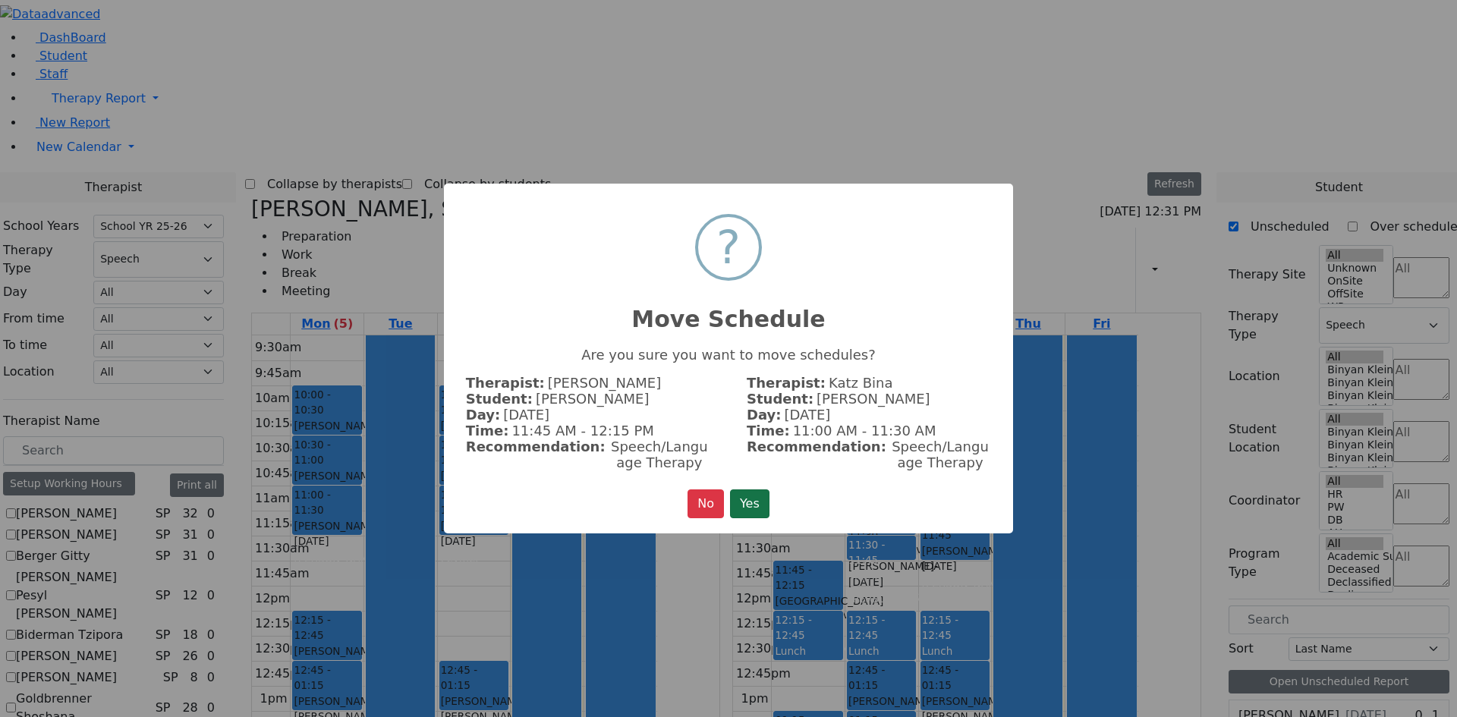
click at [756, 496] on button "Yes" at bounding box center [749, 504] width 39 height 29
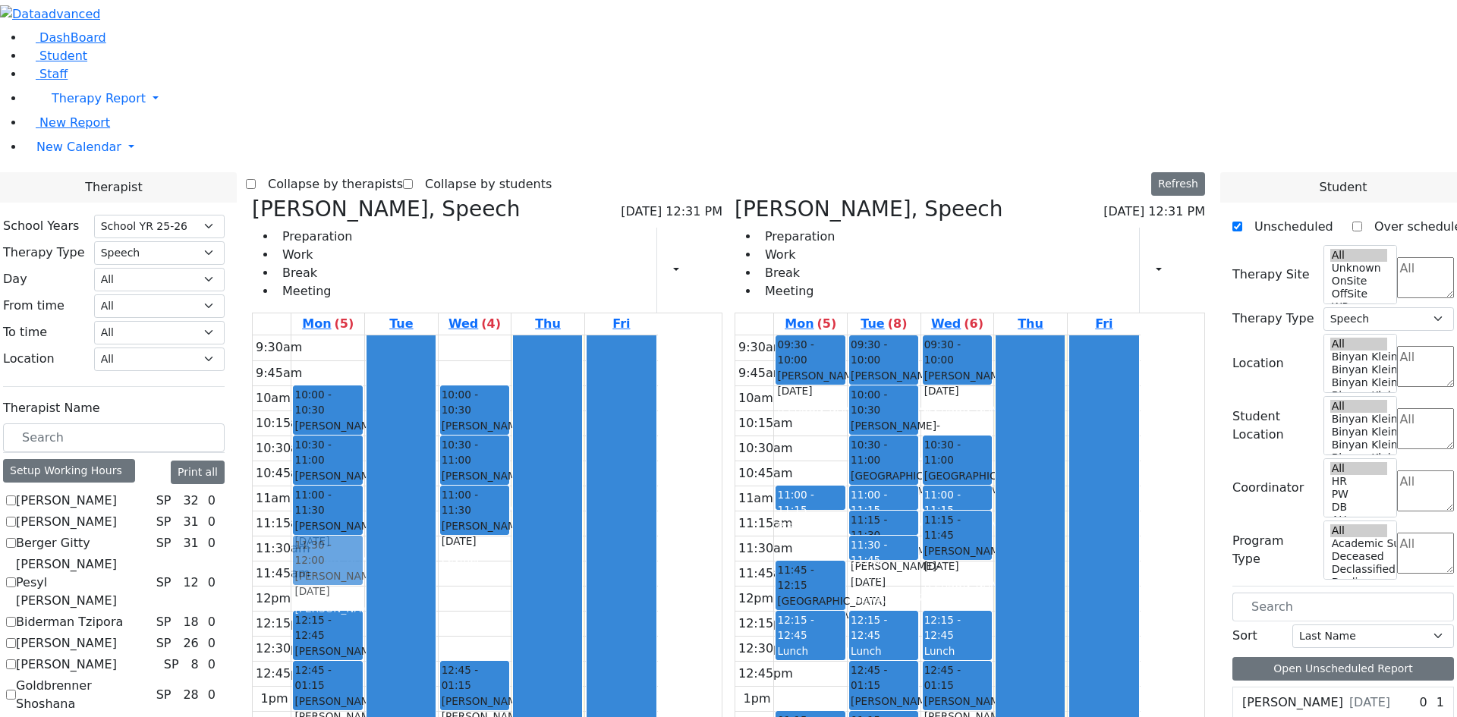
drag, startPoint x: 912, startPoint y: 242, endPoint x: 482, endPoint y: 340, distance: 441.3
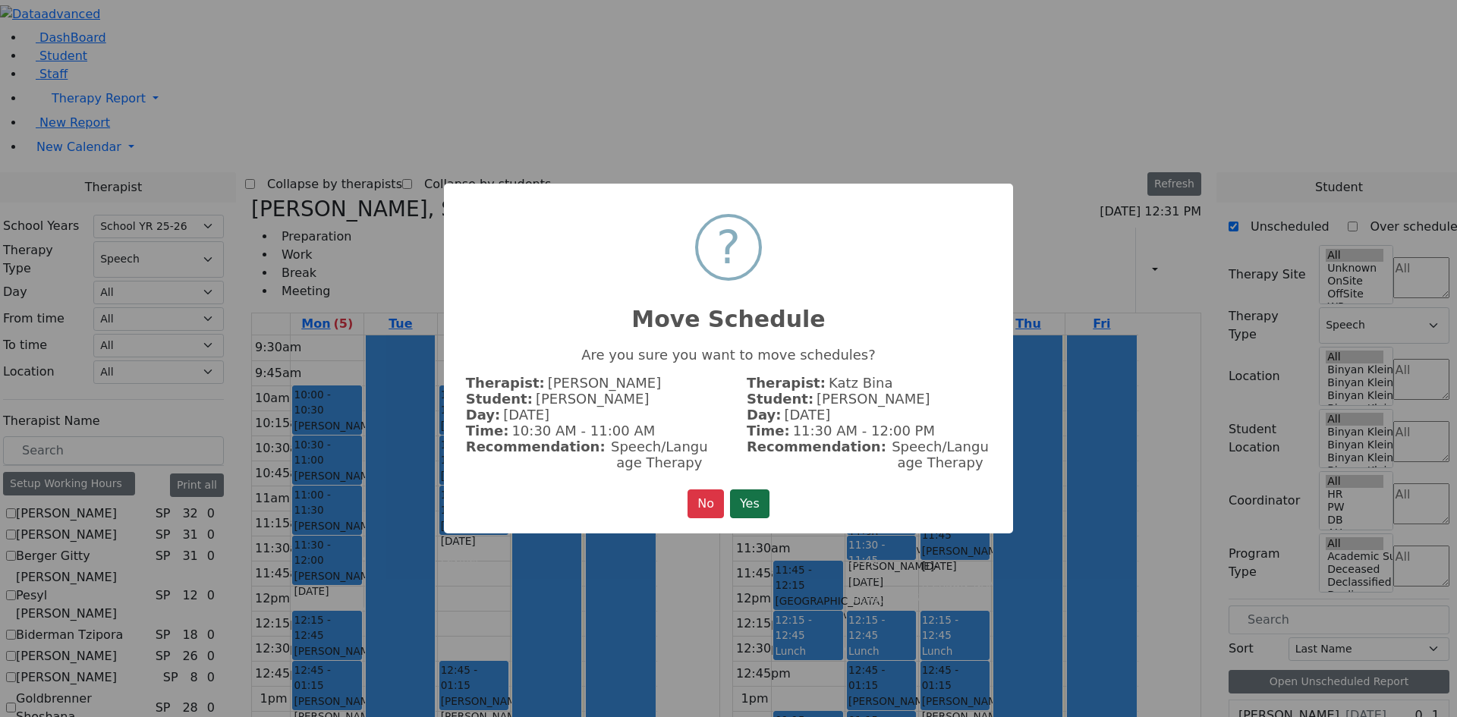
click at [748, 505] on button "Yes" at bounding box center [749, 504] width 39 height 29
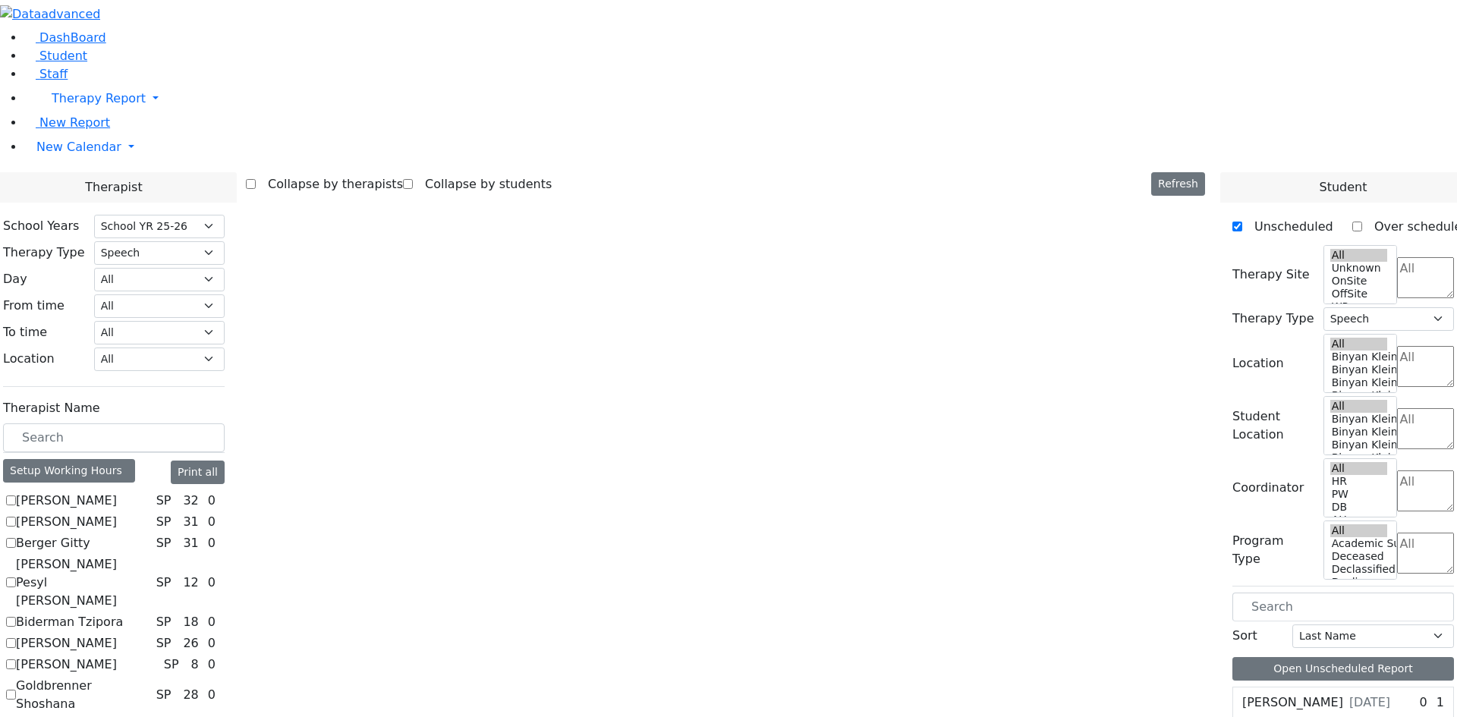
click at [0, 0] on icon at bounding box center [0, 0] width 0 height 0
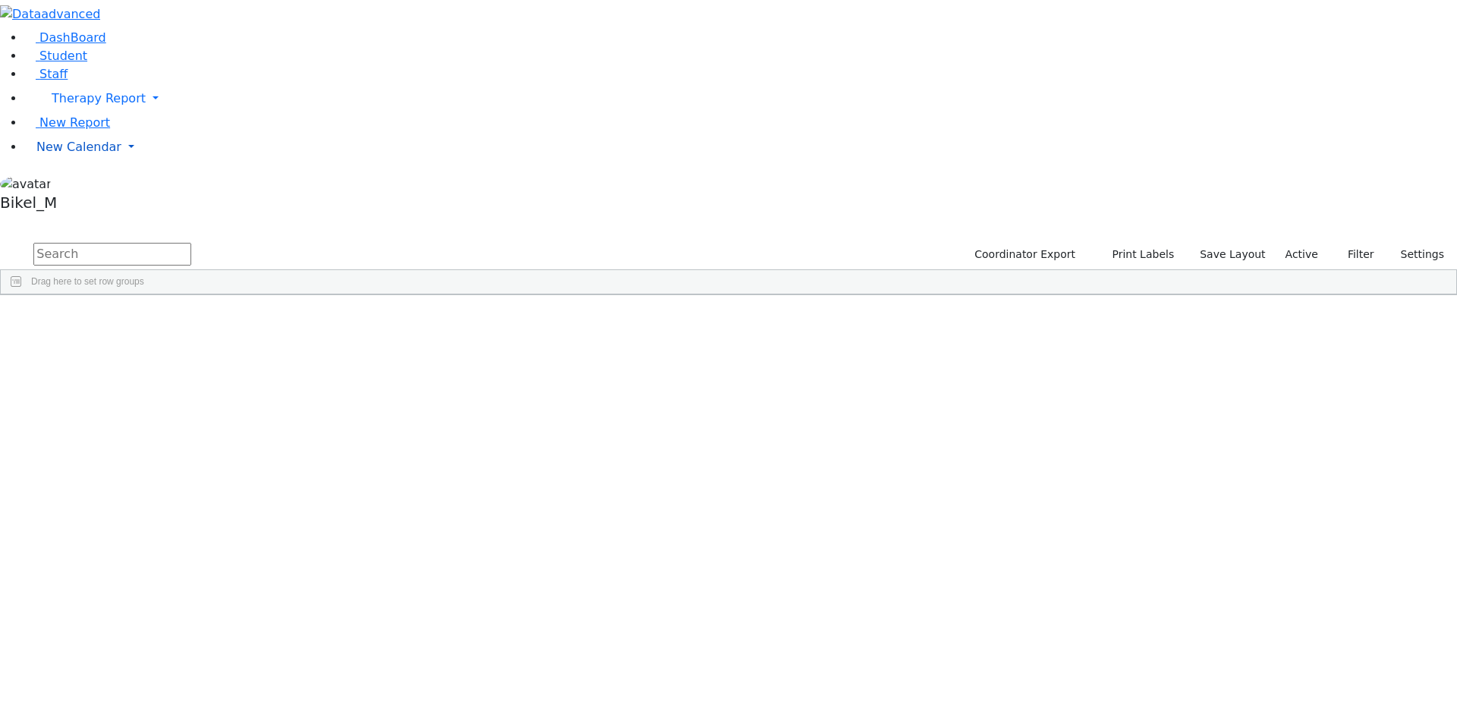
click at [86, 105] on span "New Calendar" at bounding box center [99, 98] width 94 height 14
click at [77, 184] on span "Calendar" at bounding box center [60, 177] width 55 height 14
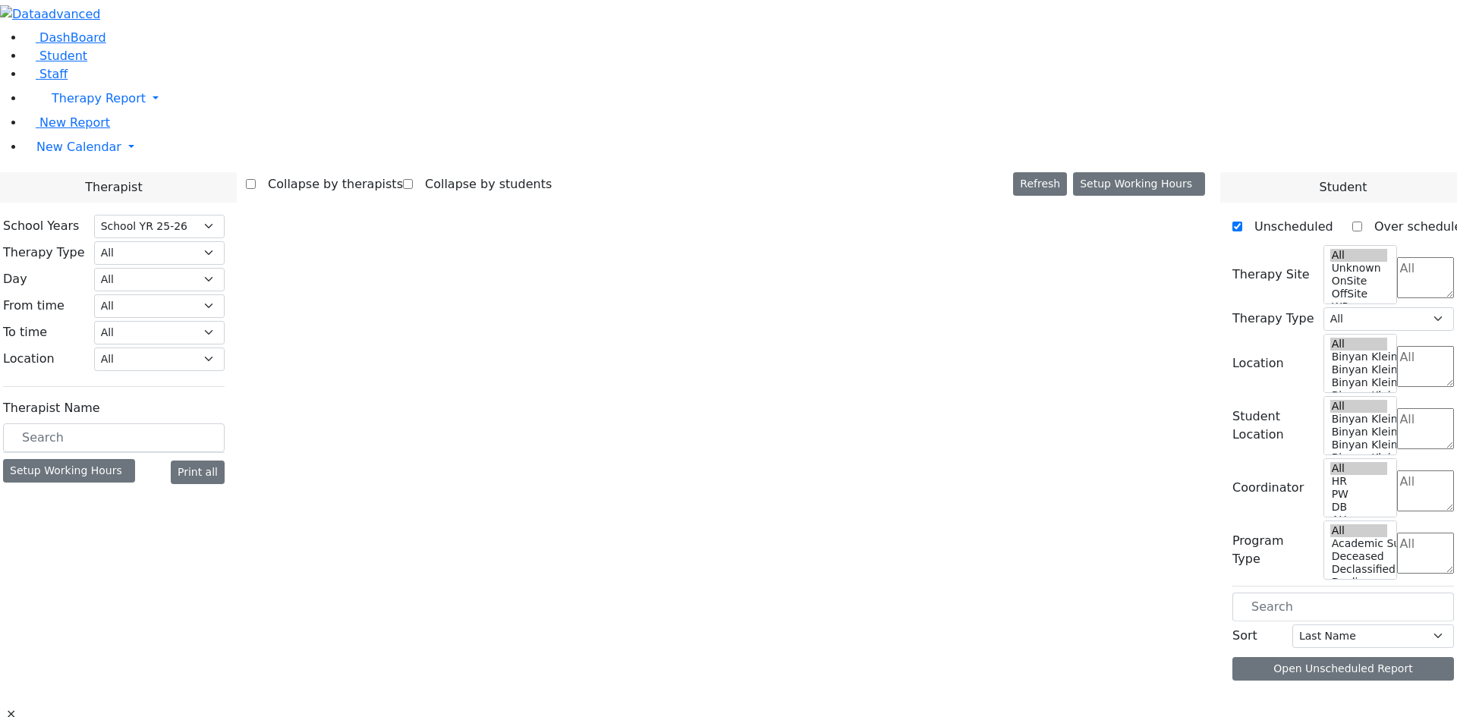
select select "212"
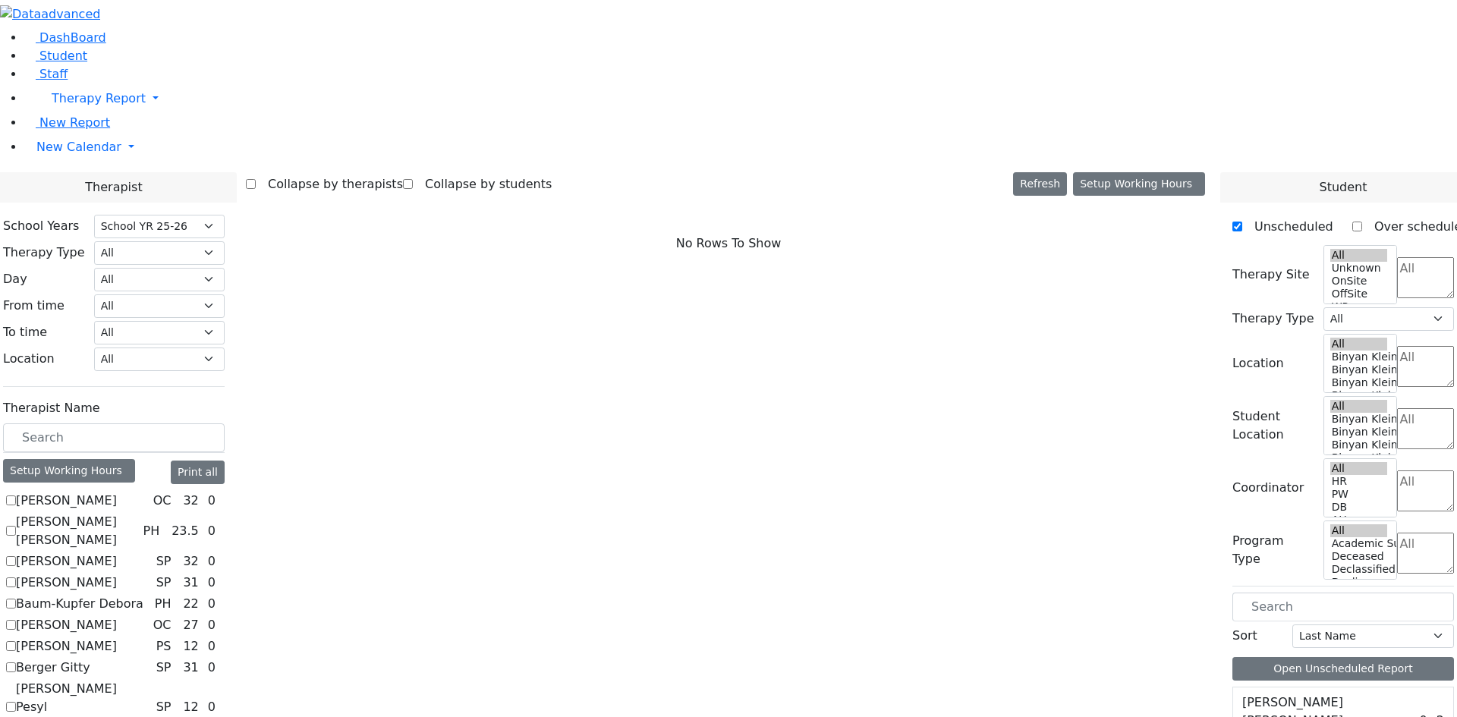
scroll to position [304, 0]
checkbox input "true"
select select "3"
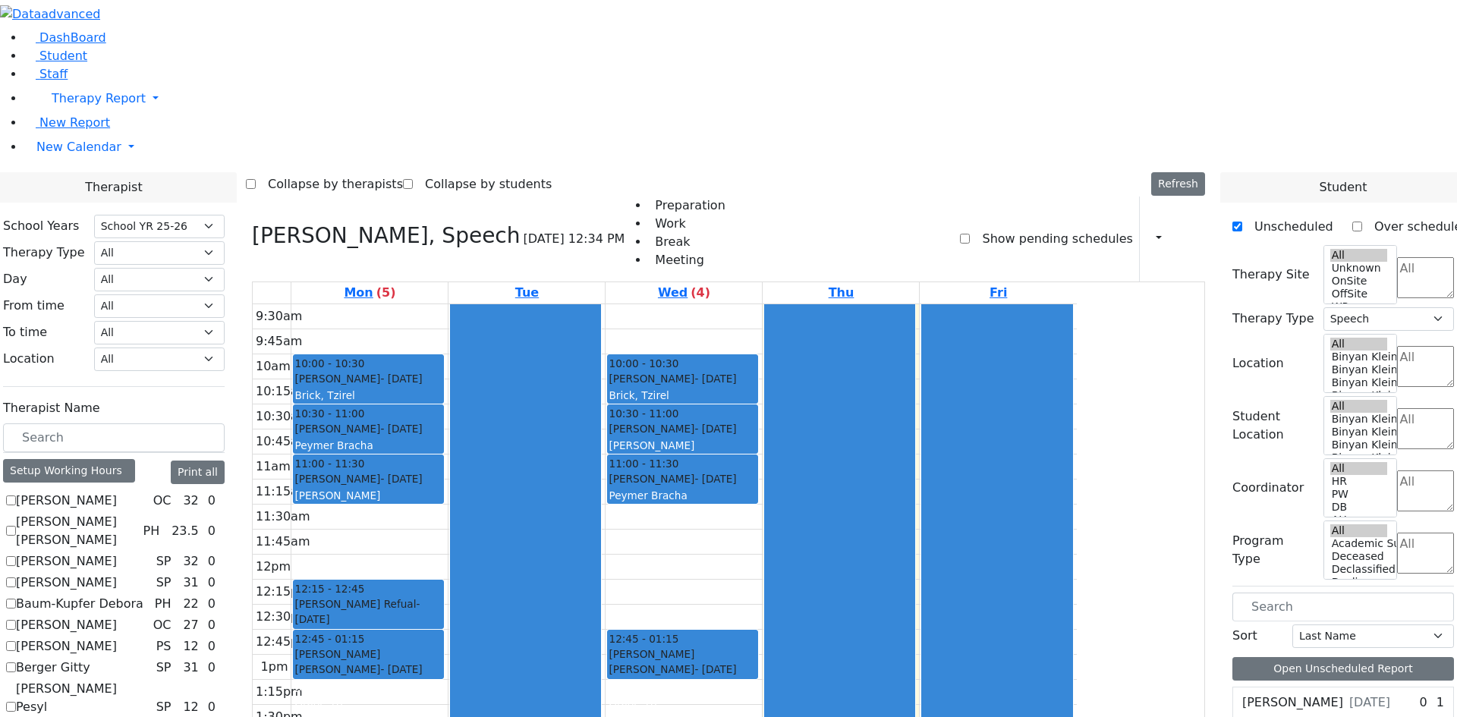
scroll to position [987, 0]
checkbox input "true"
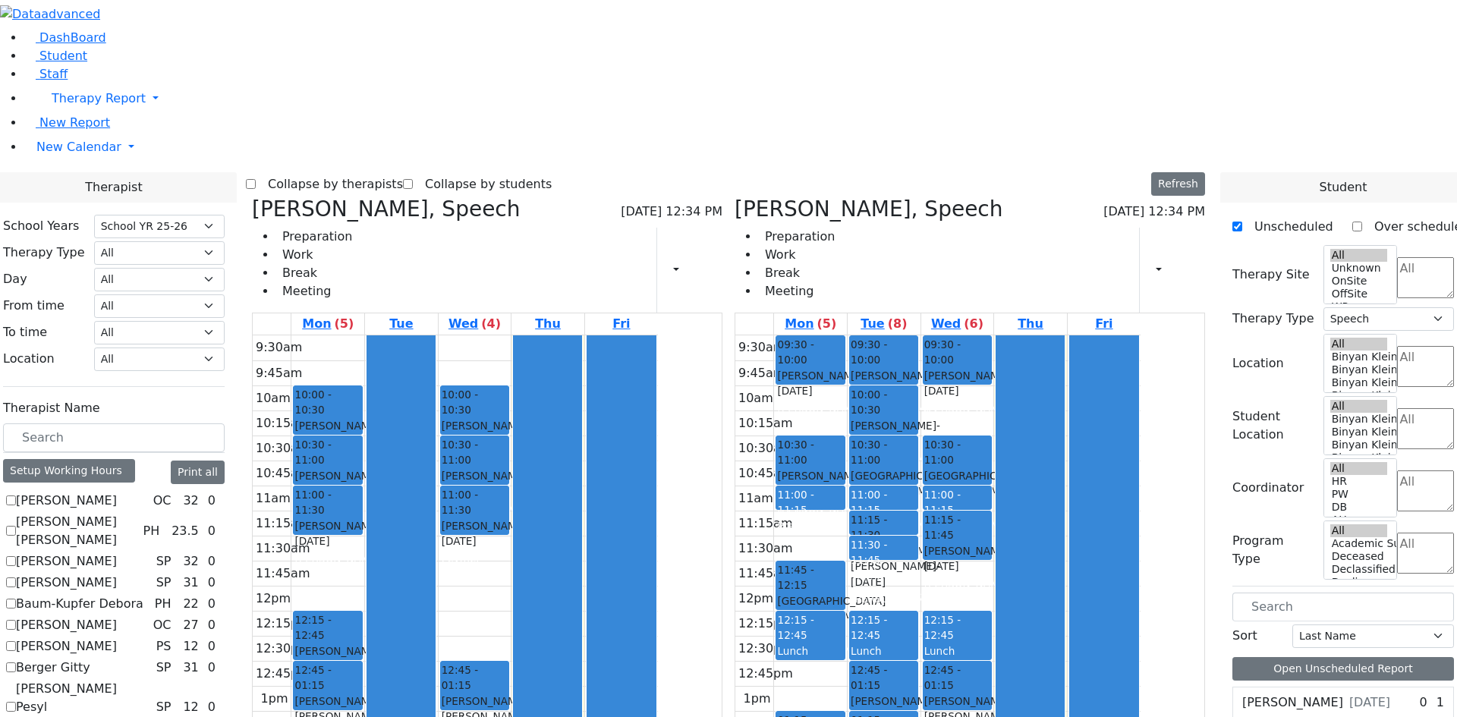
scroll to position [759, 0]
click at [331, 660] on span "- 08/12/2013" at bounding box center [312, 673] width 36 height 27
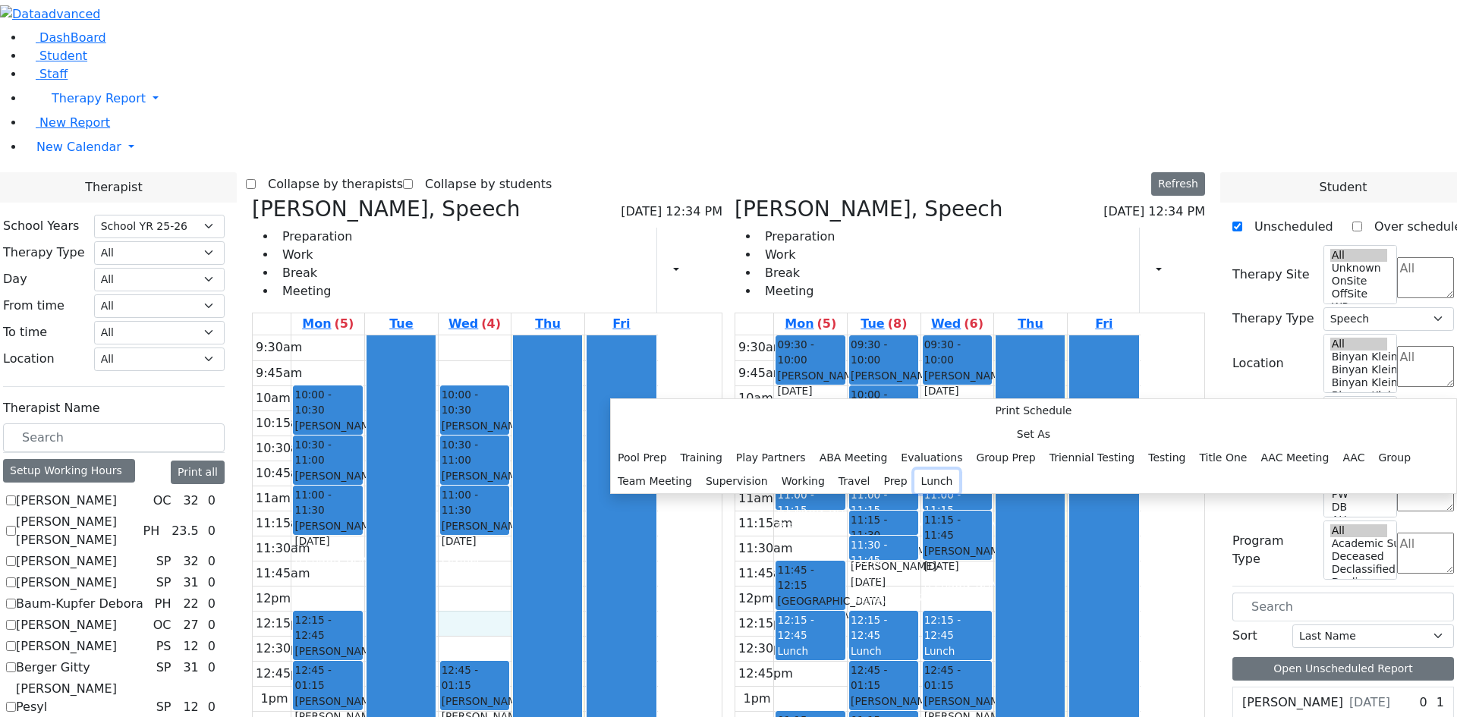
click at [915, 470] on button "Lunch" at bounding box center [938, 482] width 46 height 24
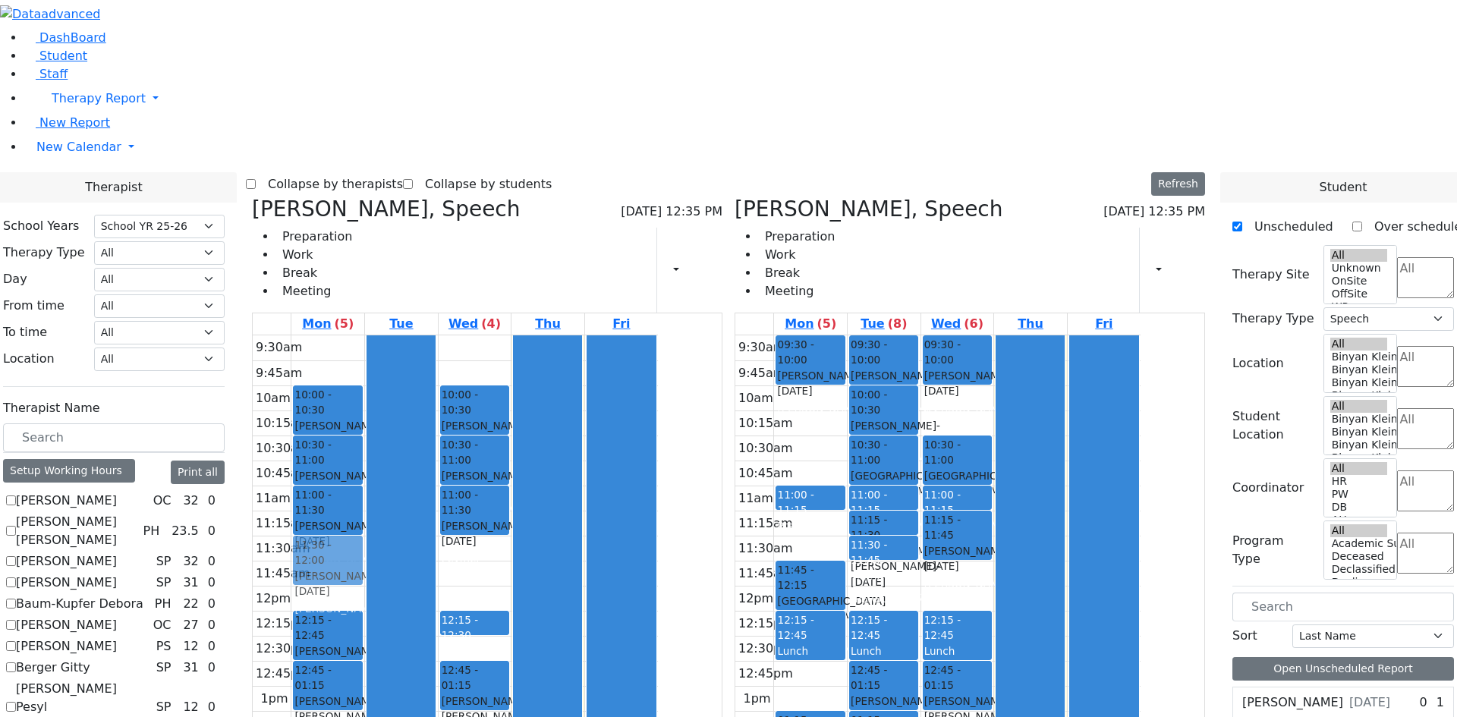
drag, startPoint x: 876, startPoint y: 247, endPoint x: 426, endPoint y: 349, distance: 461.4
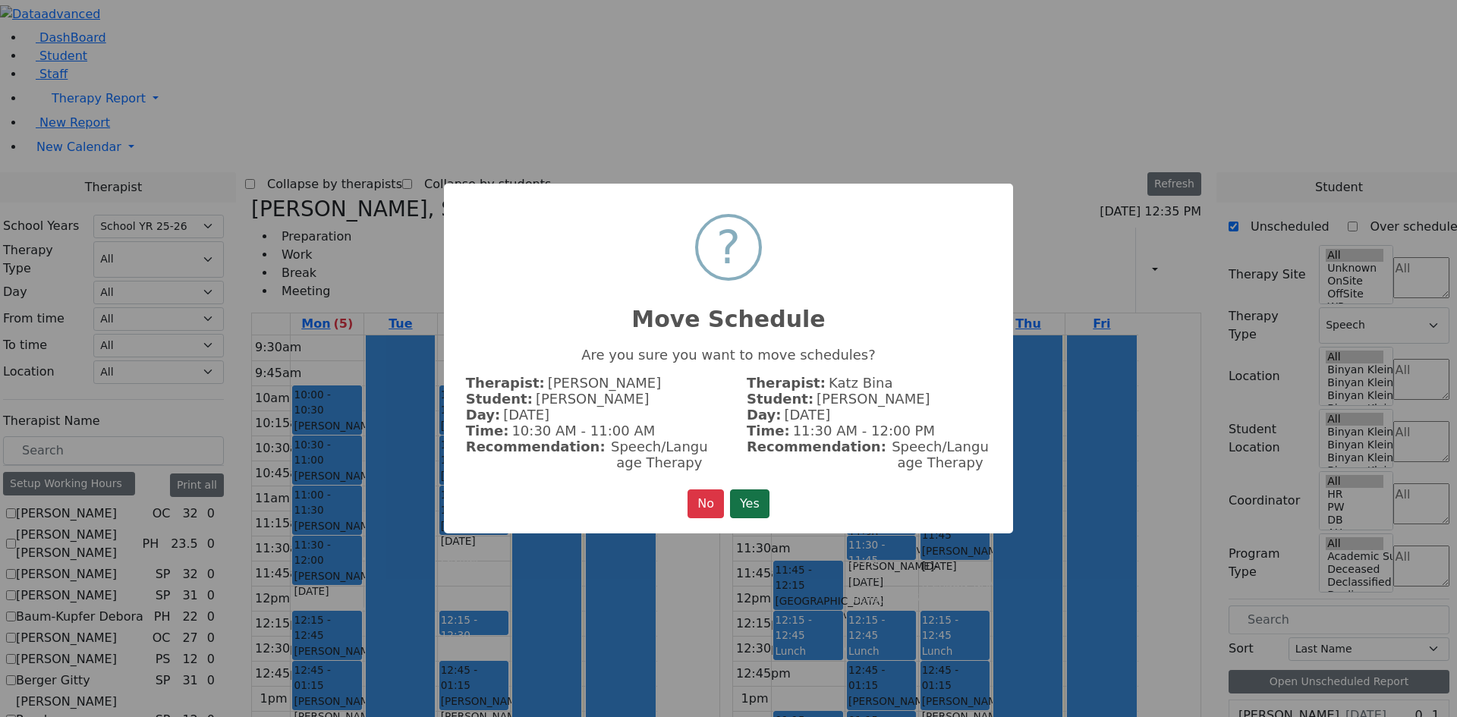
click at [760, 499] on button "Yes" at bounding box center [749, 504] width 39 height 29
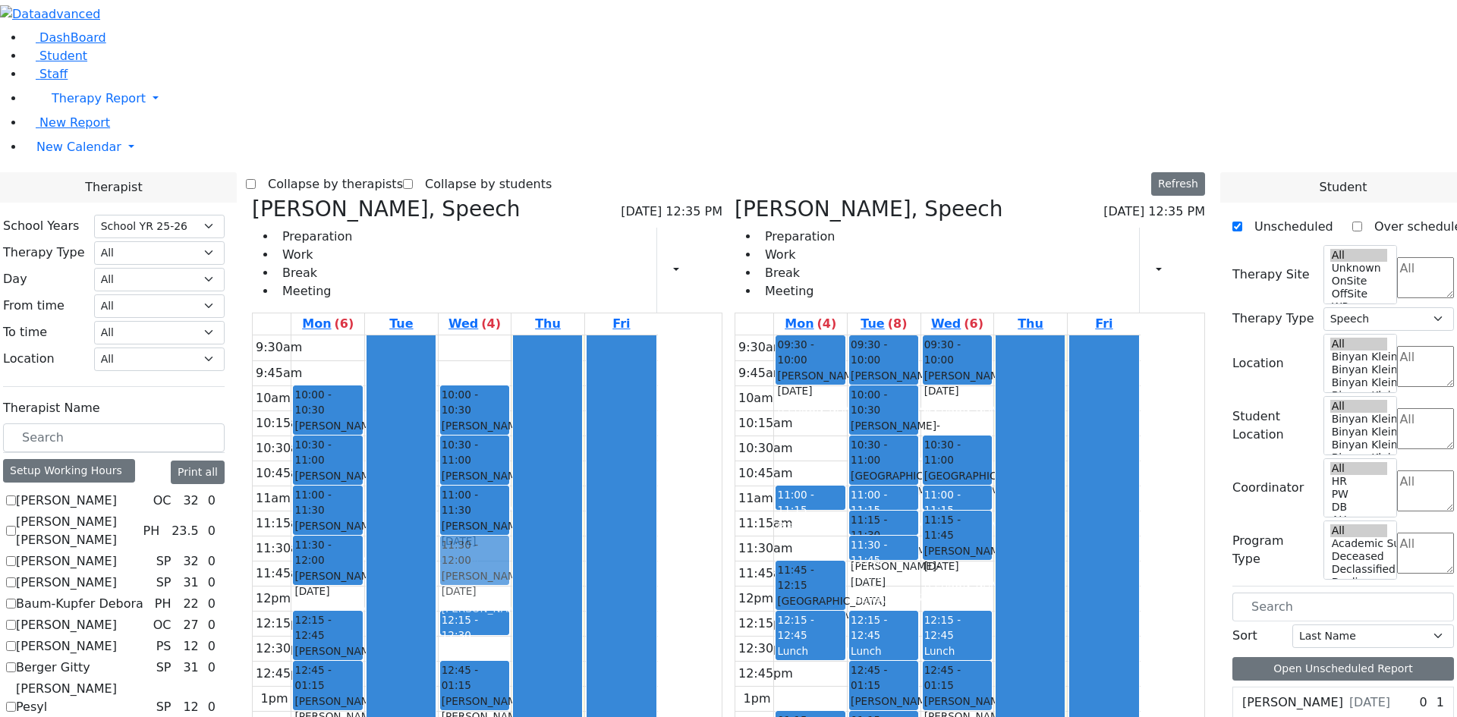
drag, startPoint x: 959, startPoint y: 559, endPoint x: 634, endPoint y: 340, distance: 390.9
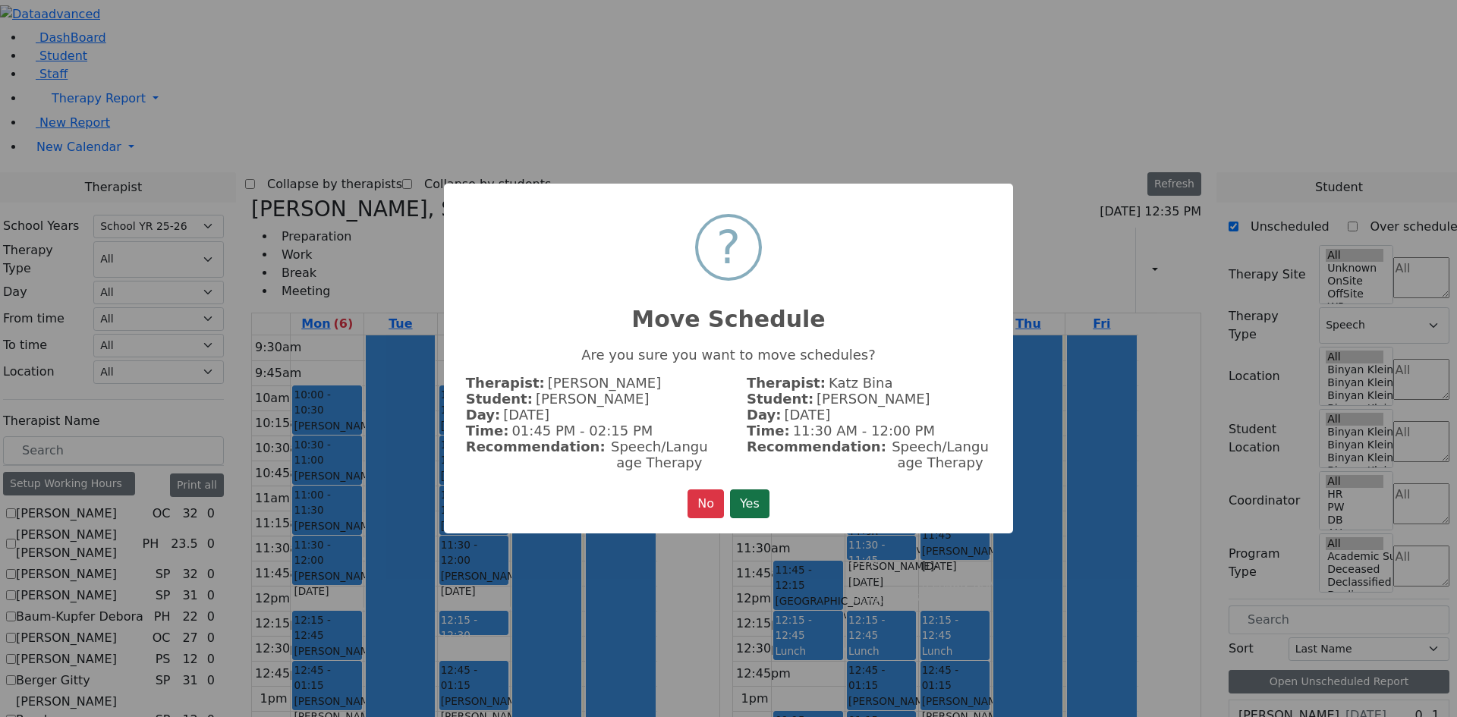
click at [753, 505] on button "Yes" at bounding box center [749, 504] width 39 height 29
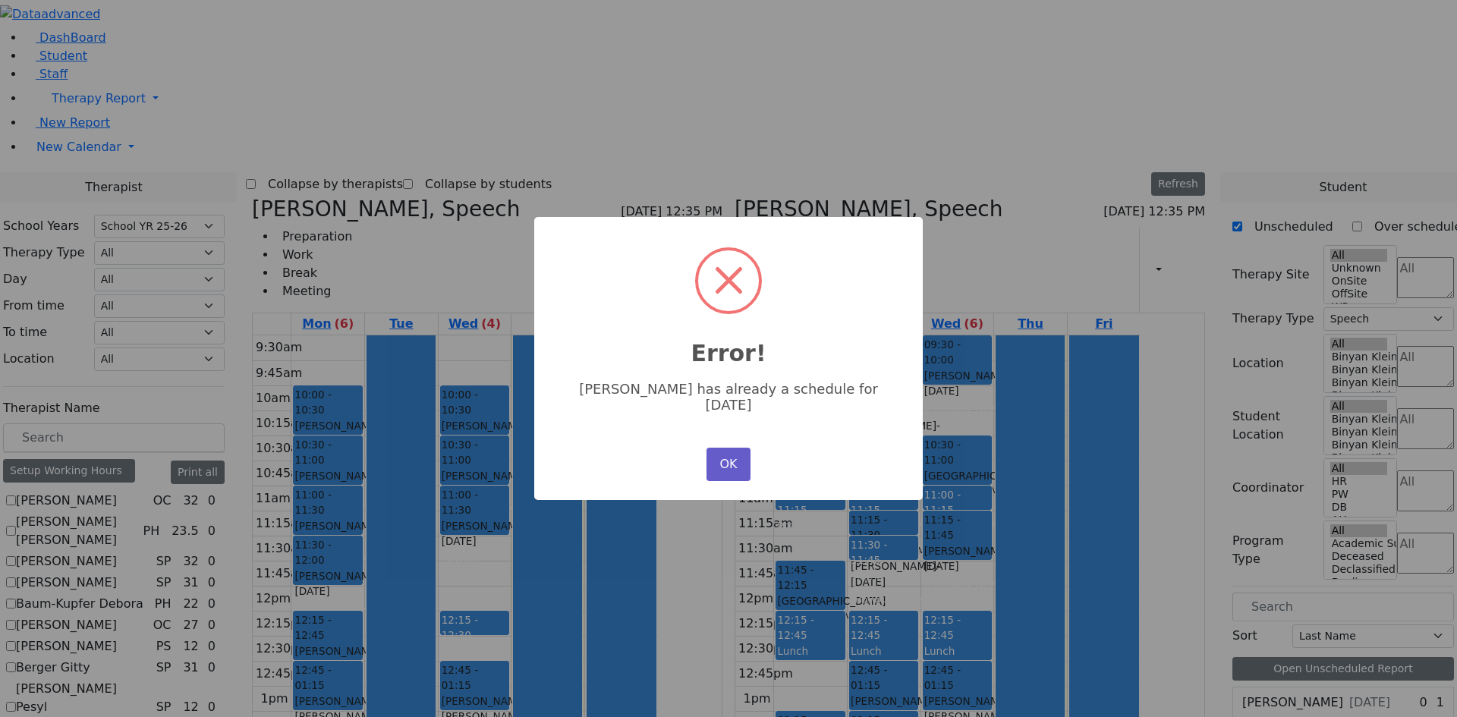
click at [740, 455] on button "OK" at bounding box center [729, 464] width 44 height 33
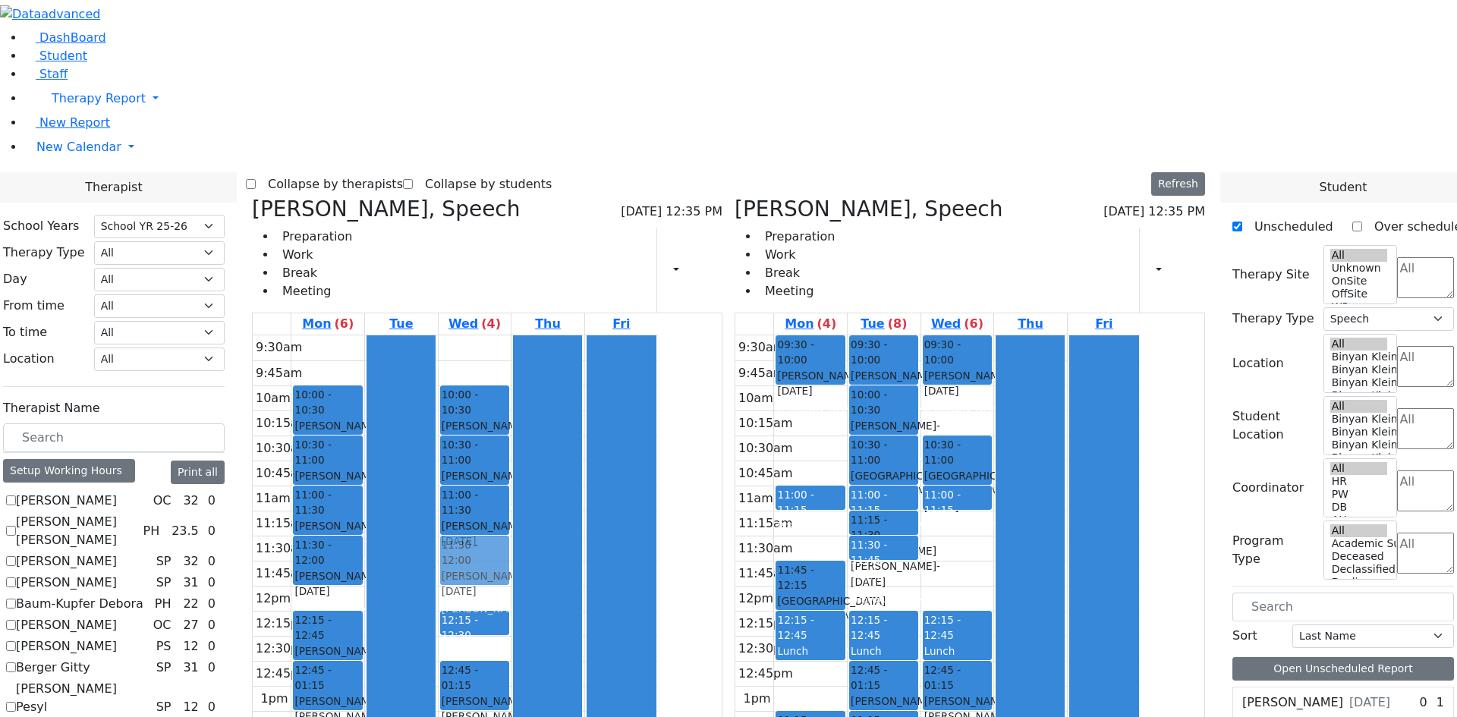
drag, startPoint x: 1038, startPoint y: 322, endPoint x: 648, endPoint y: 346, distance: 390.9
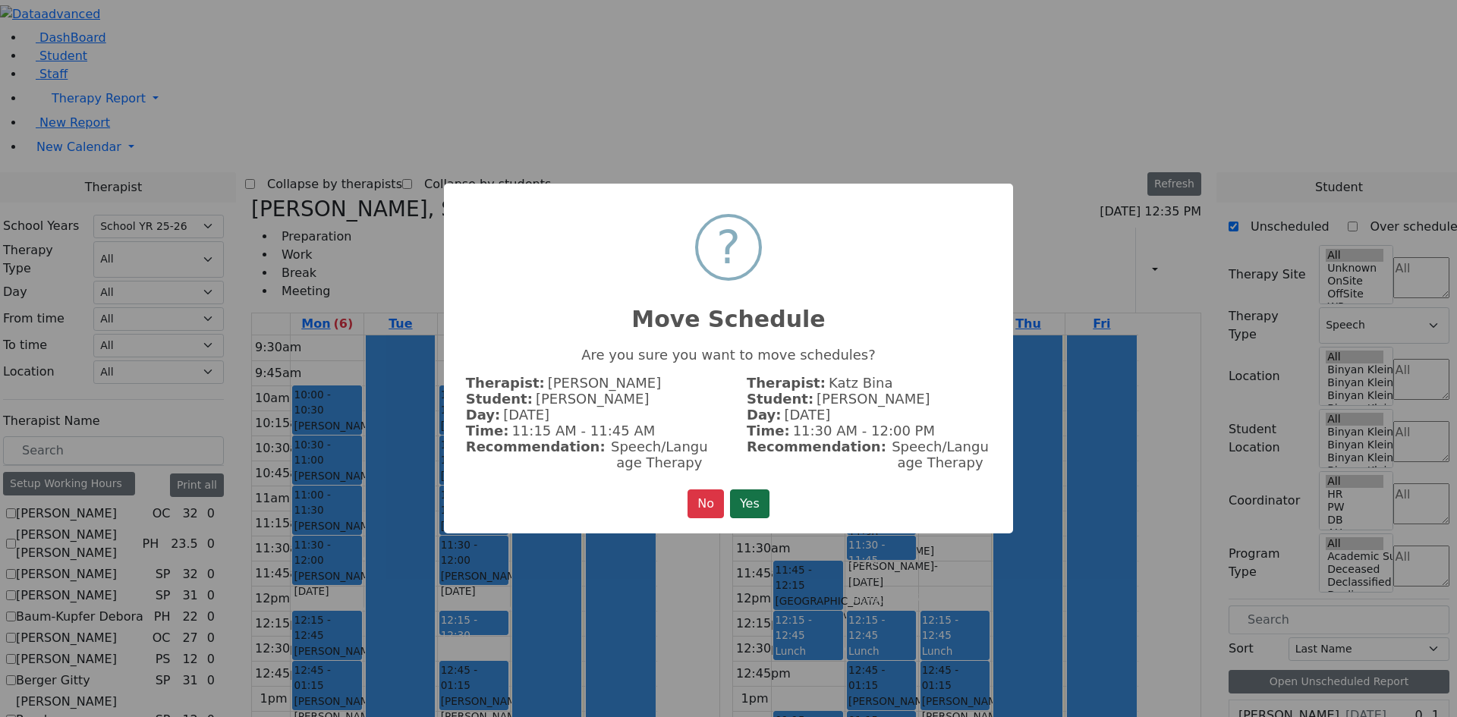
click at [754, 494] on button "Yes" at bounding box center [749, 504] width 39 height 29
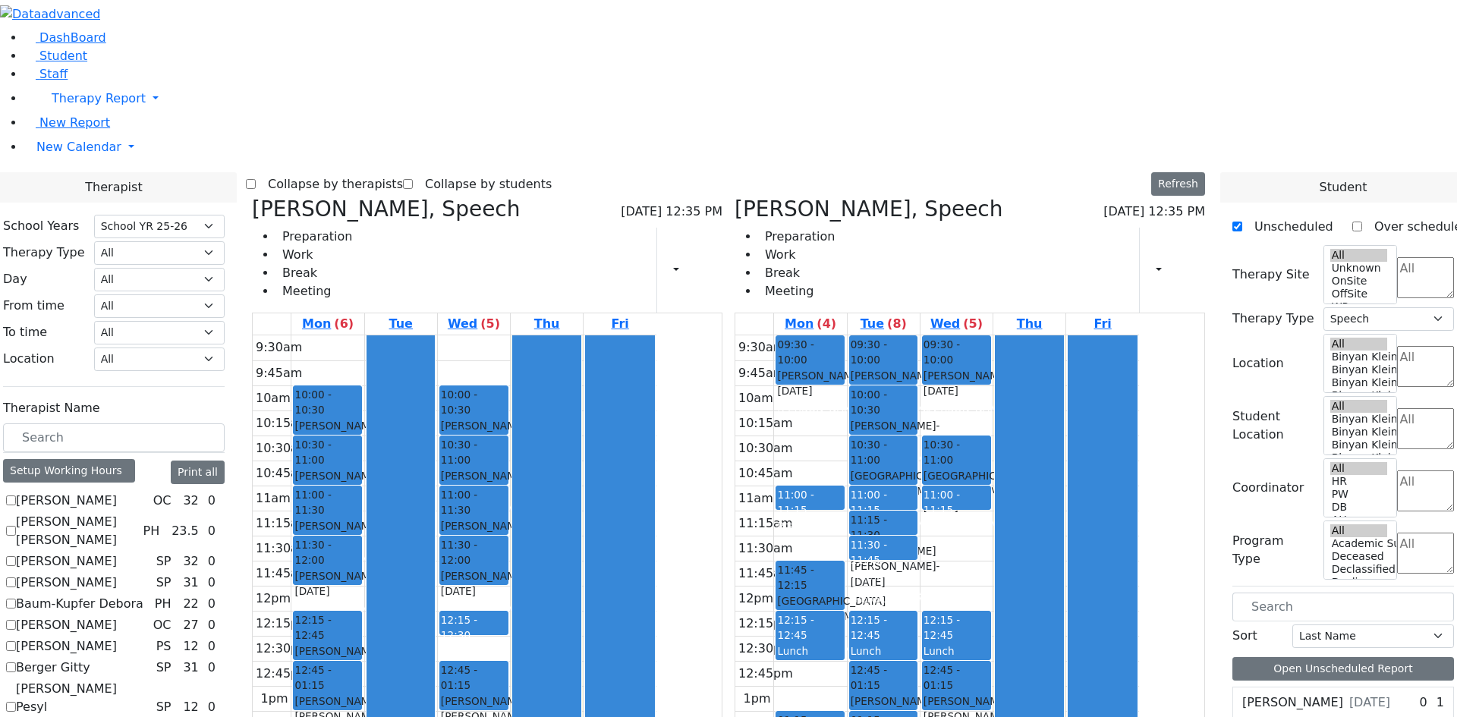
click at [581, 335] on div at bounding box center [547, 609] width 68 height 549
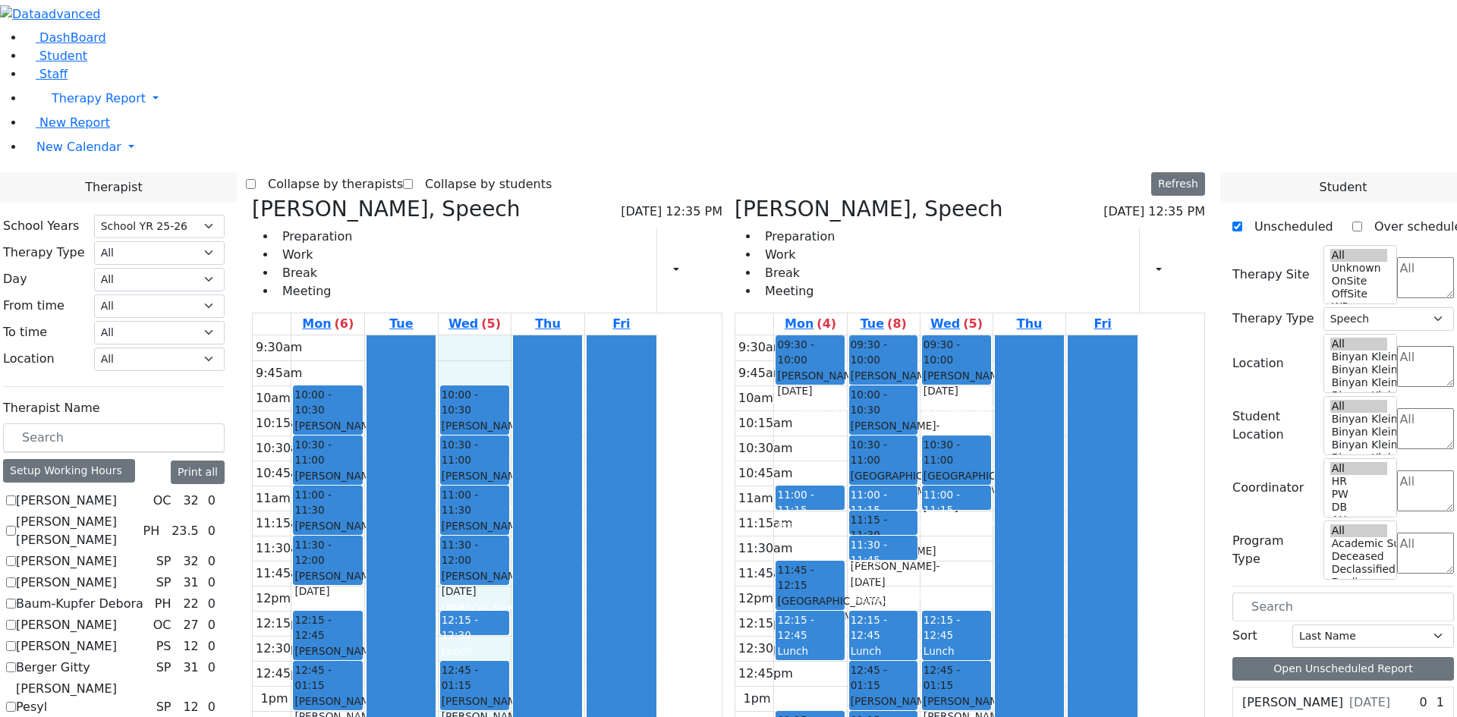
drag, startPoint x: 618, startPoint y: 647, endPoint x: 620, endPoint y: 114, distance: 532.8
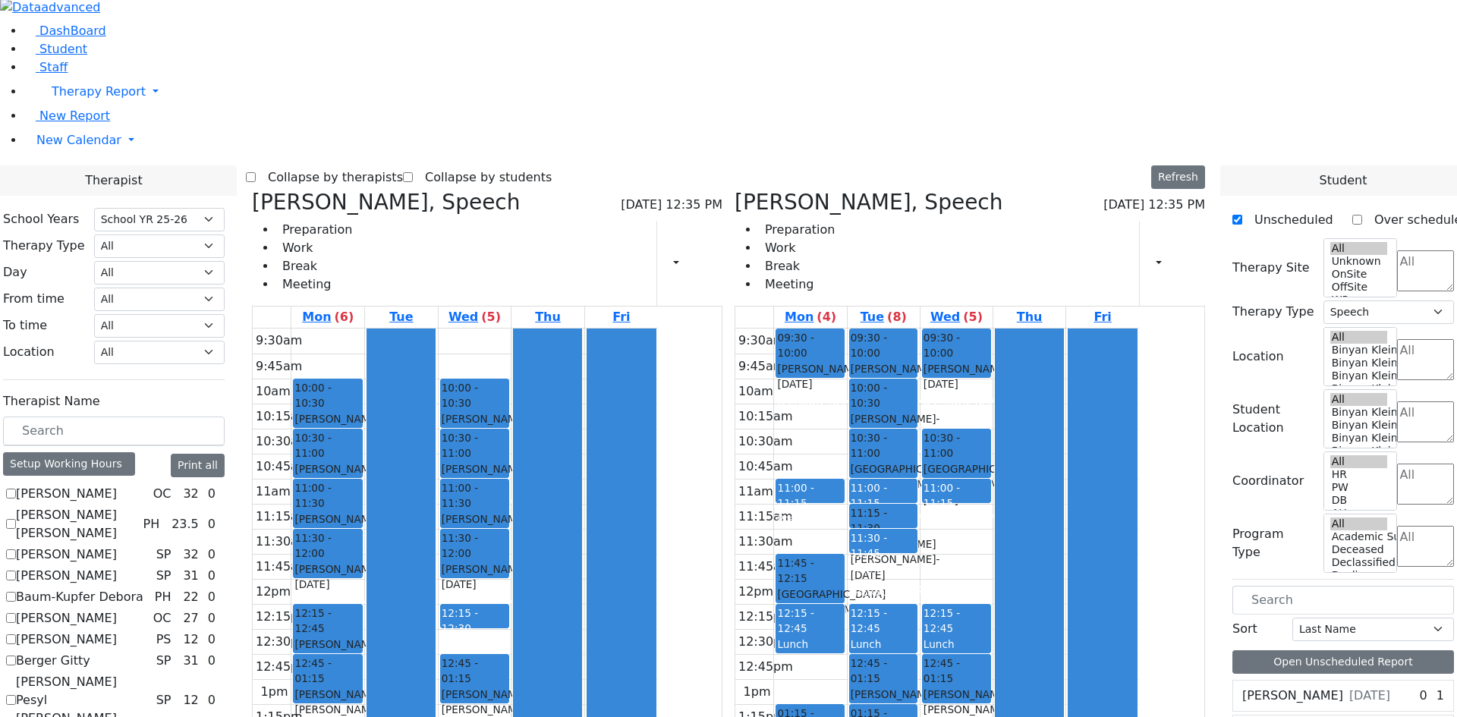
scroll to position [0, 0]
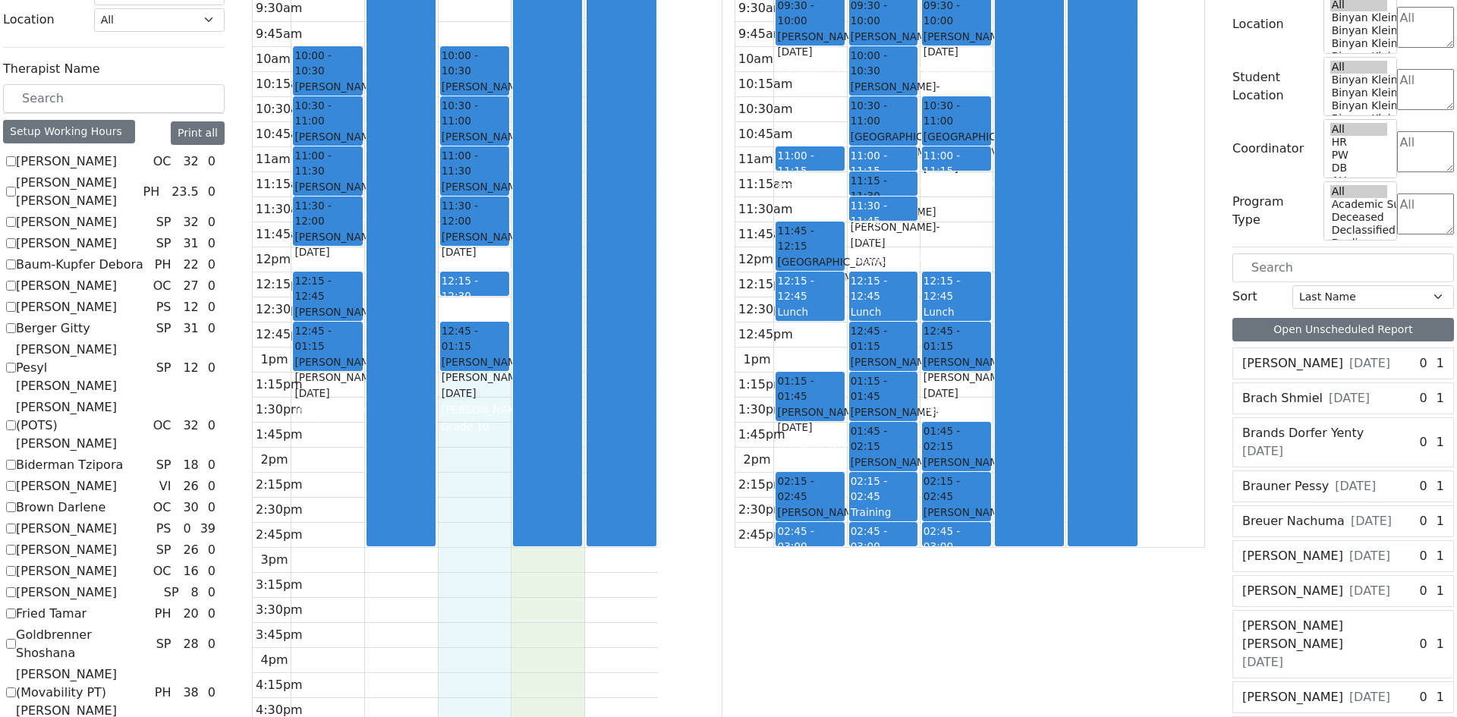
scroll to position [345, 0]
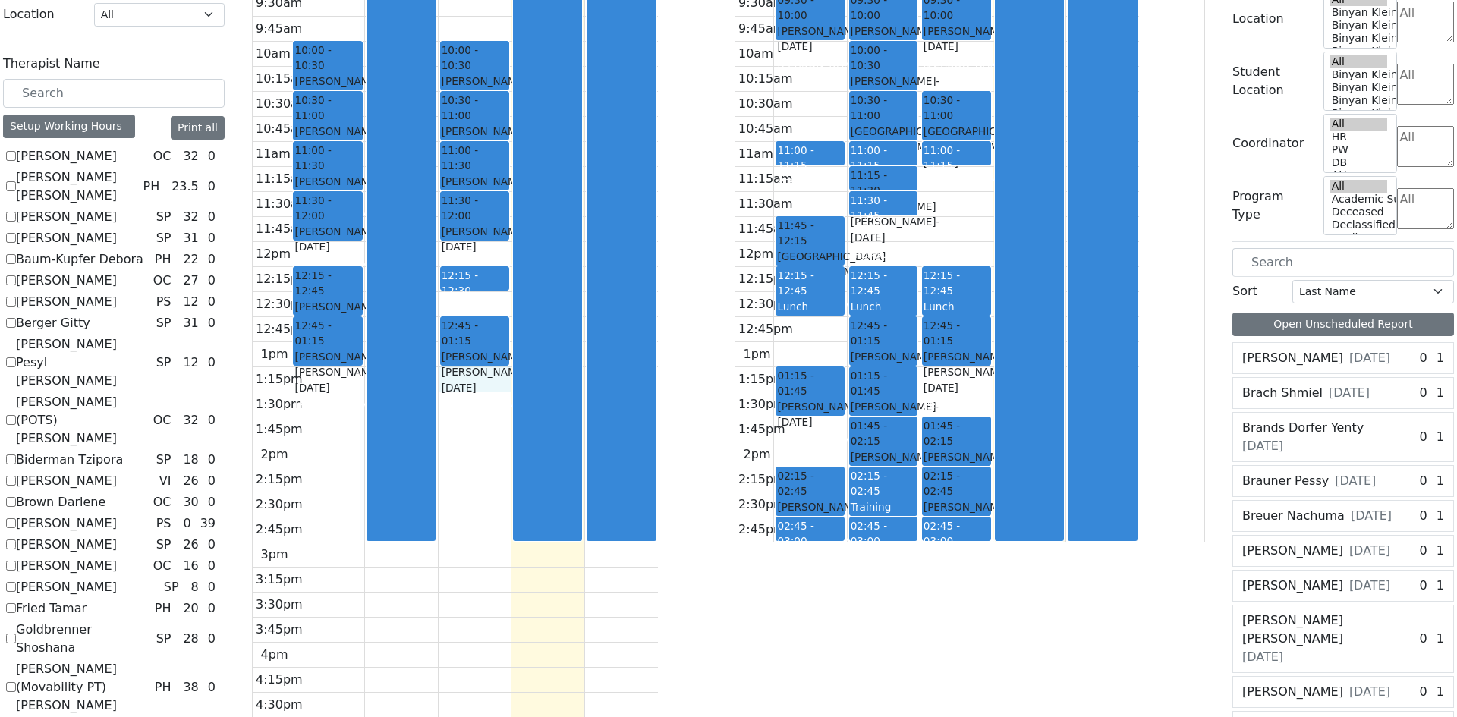
drag, startPoint x: 635, startPoint y: 500, endPoint x: 642, endPoint y: 187, distance: 312.8
click at [637, 155] on div "9:30am 9:45am 10am 10:15am 10:30am 10:45am 11am 11:15am 11:30am 11:45am 12pm 12…" at bounding box center [455, 467] width 405 height 952
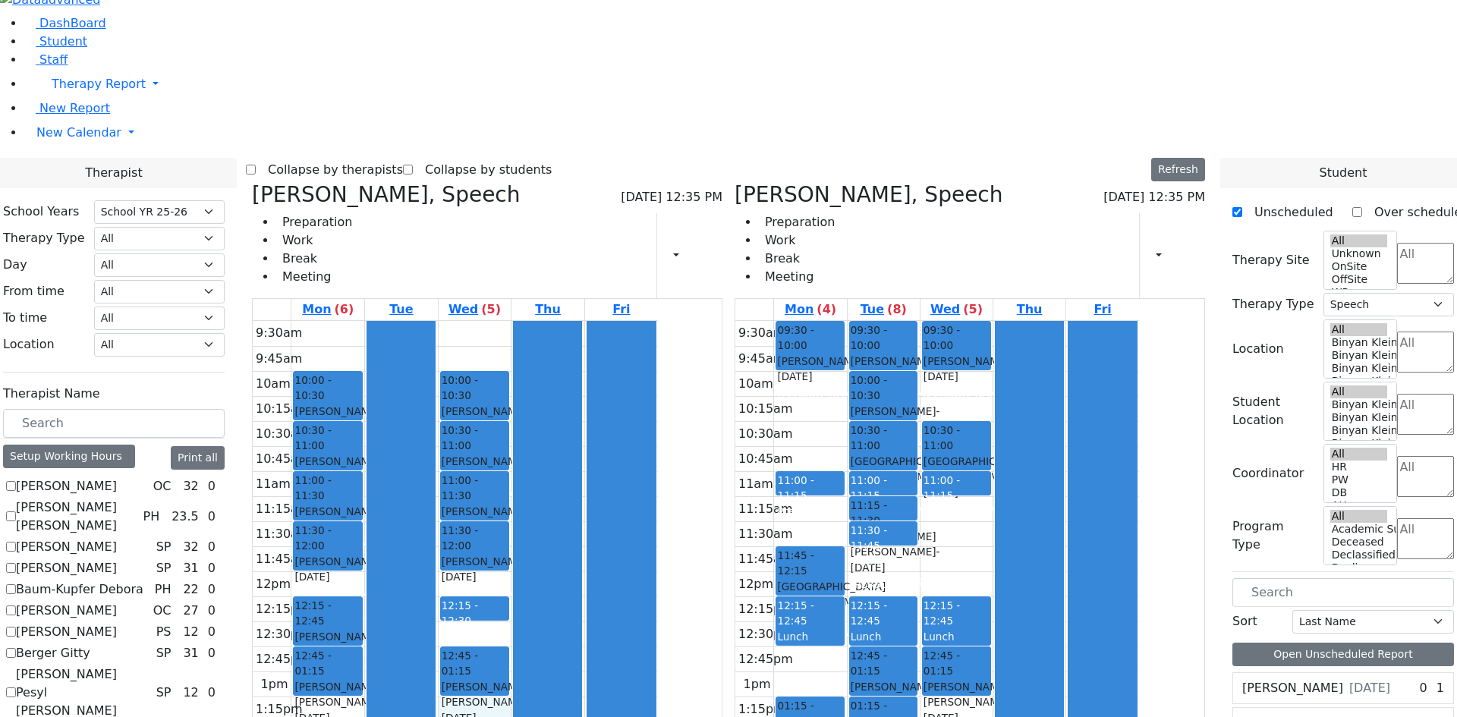
scroll to position [0, 0]
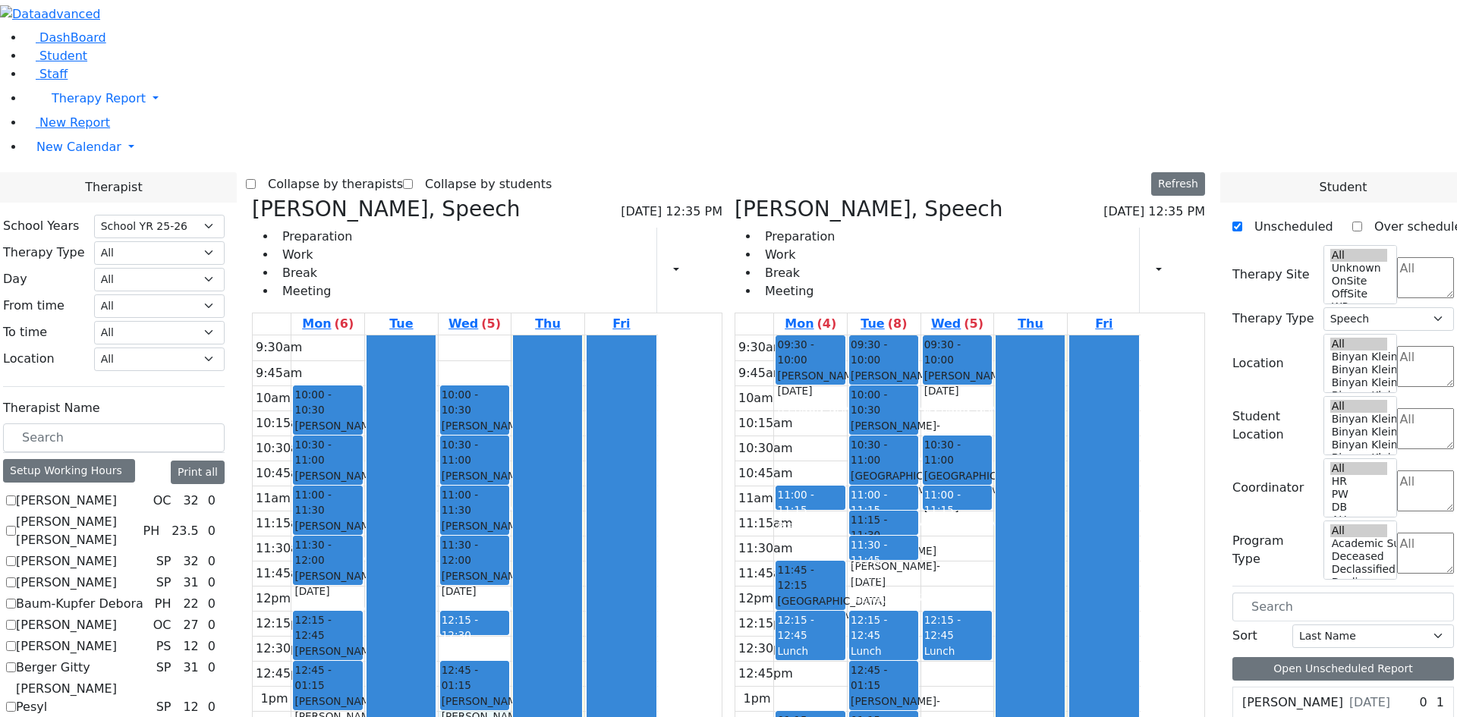
drag, startPoint x: 1025, startPoint y: 464, endPoint x: 617, endPoint y: 552, distance: 417.0
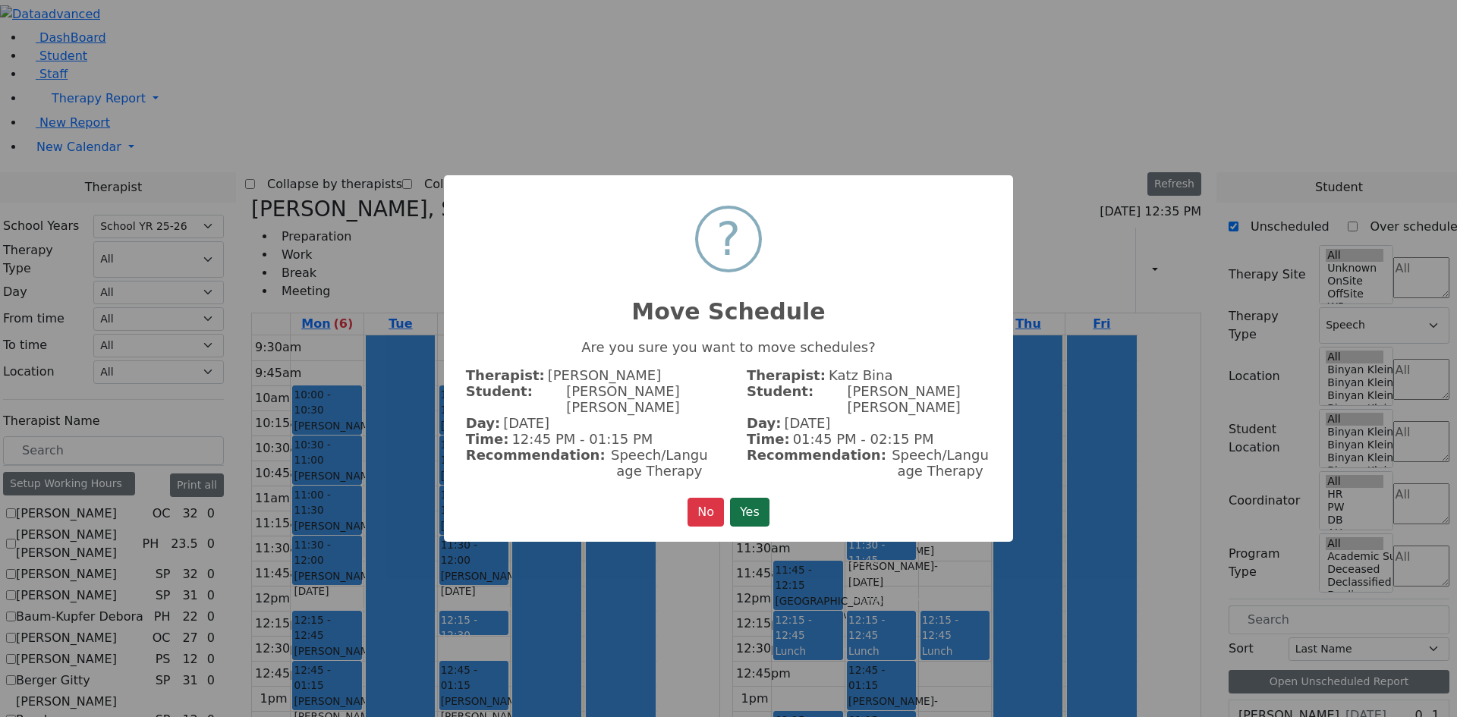
click at [757, 498] on button "Yes" at bounding box center [749, 512] width 39 height 29
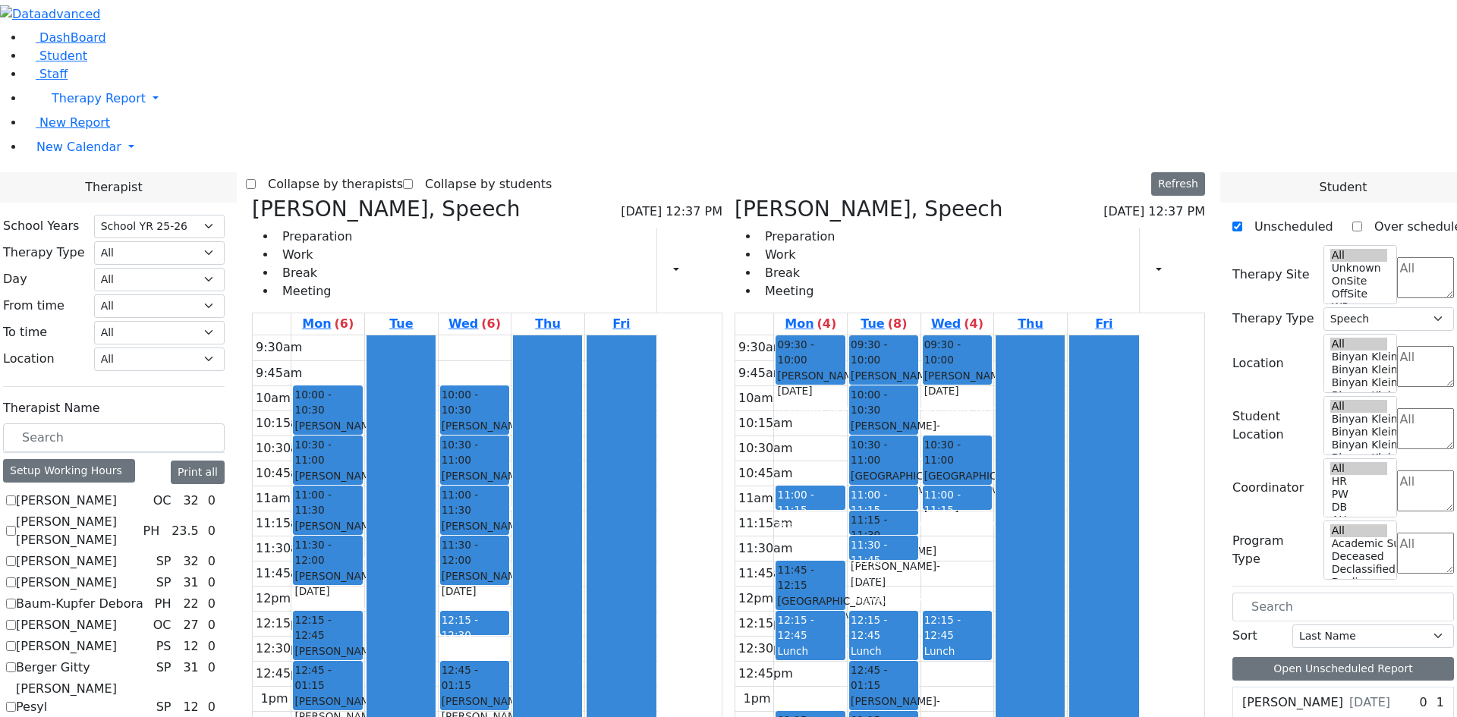
drag, startPoint x: 1025, startPoint y: 562, endPoint x: 629, endPoint y: 617, distance: 399.2
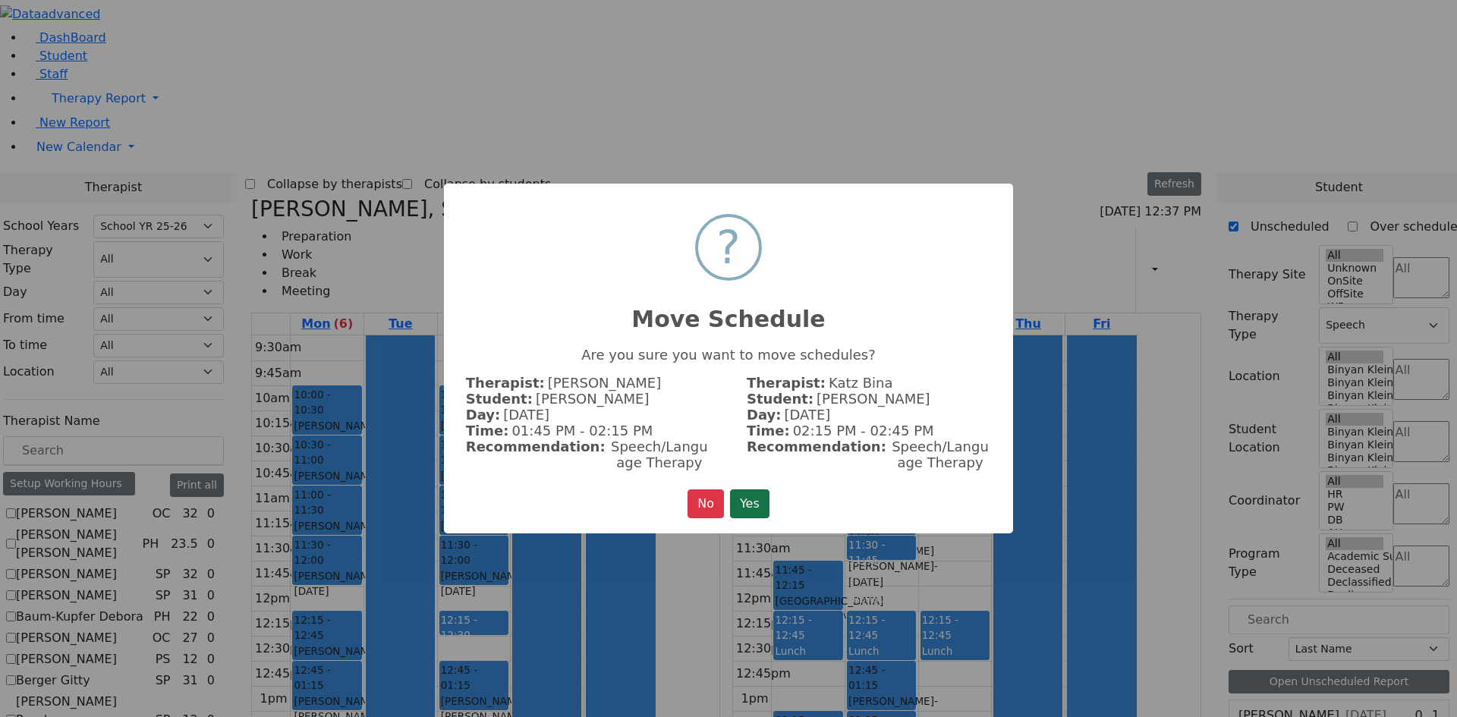
click at [759, 502] on button "Yes" at bounding box center [749, 504] width 39 height 29
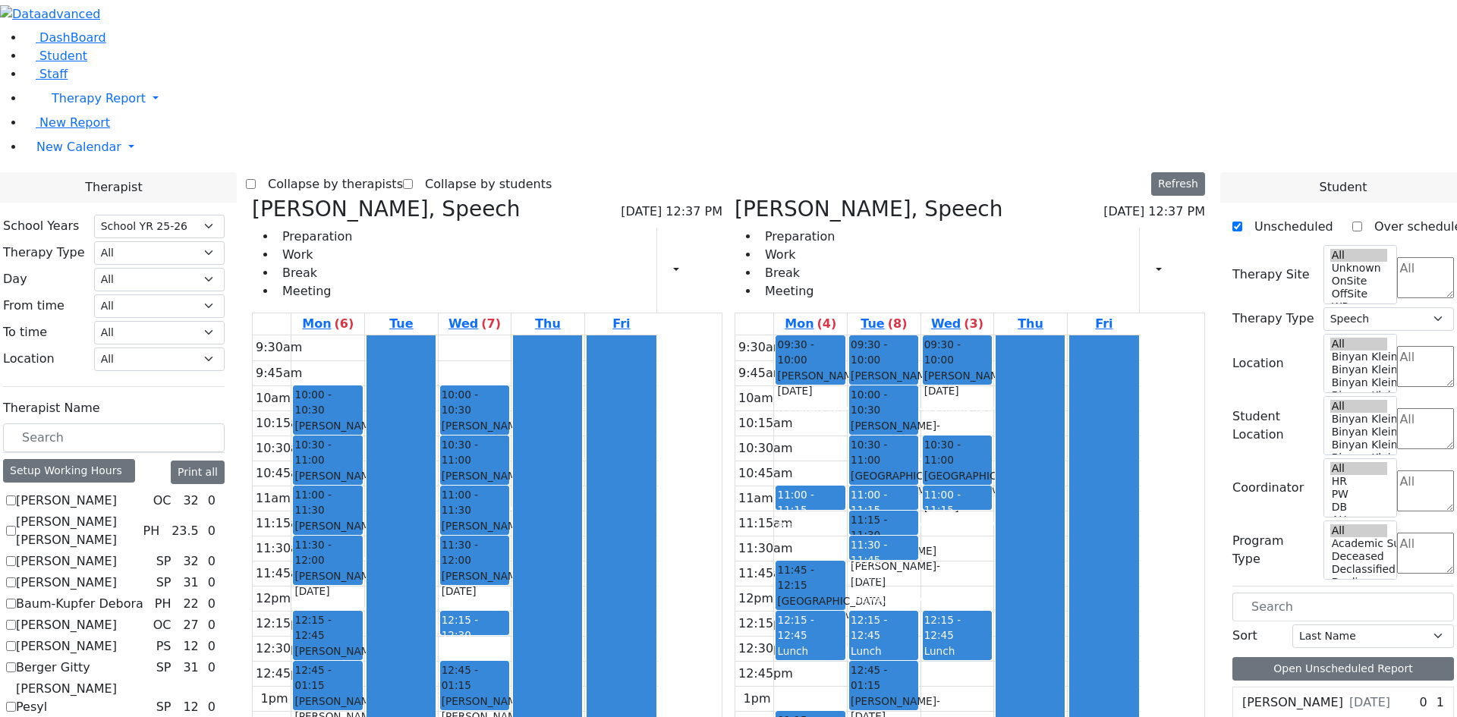
drag, startPoint x: 958, startPoint y: 501, endPoint x: 499, endPoint y: 552, distance: 461.2
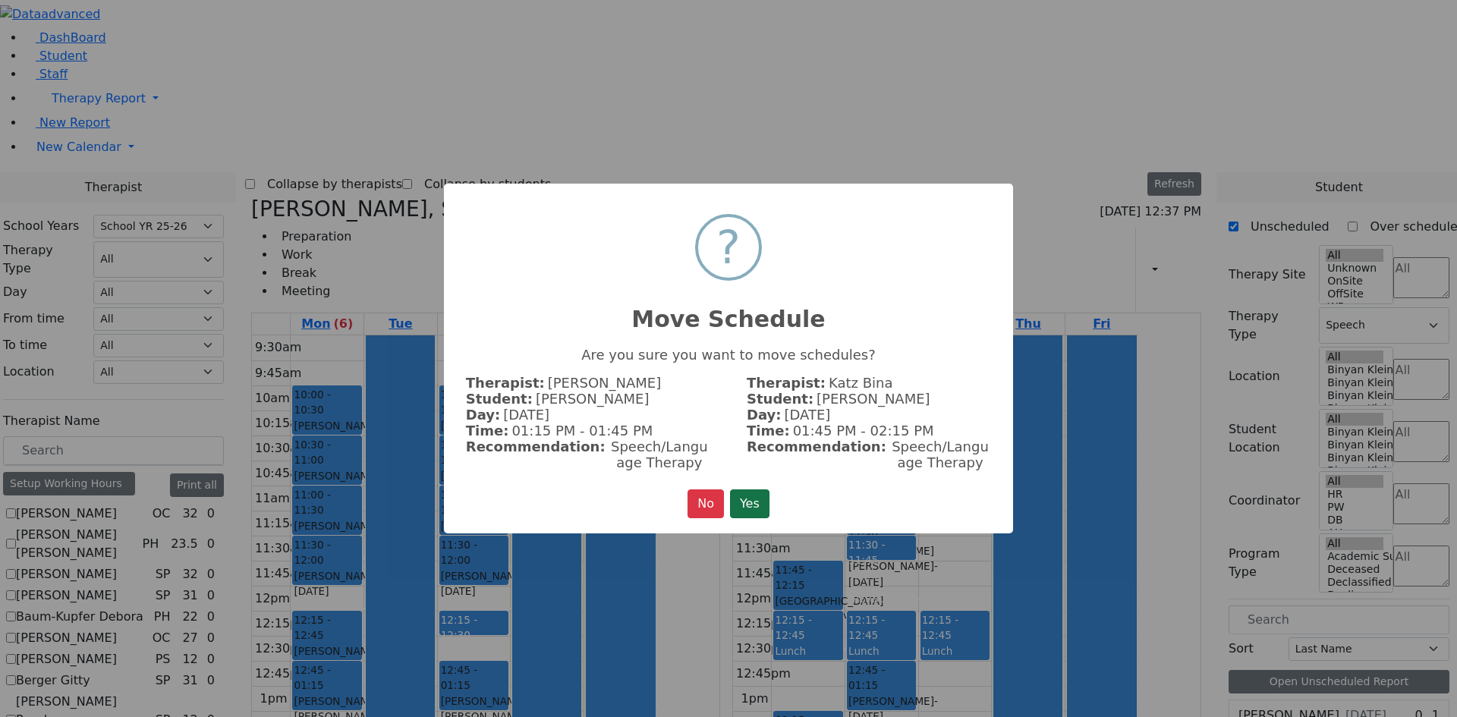
click at [757, 491] on button "Yes" at bounding box center [749, 504] width 39 height 29
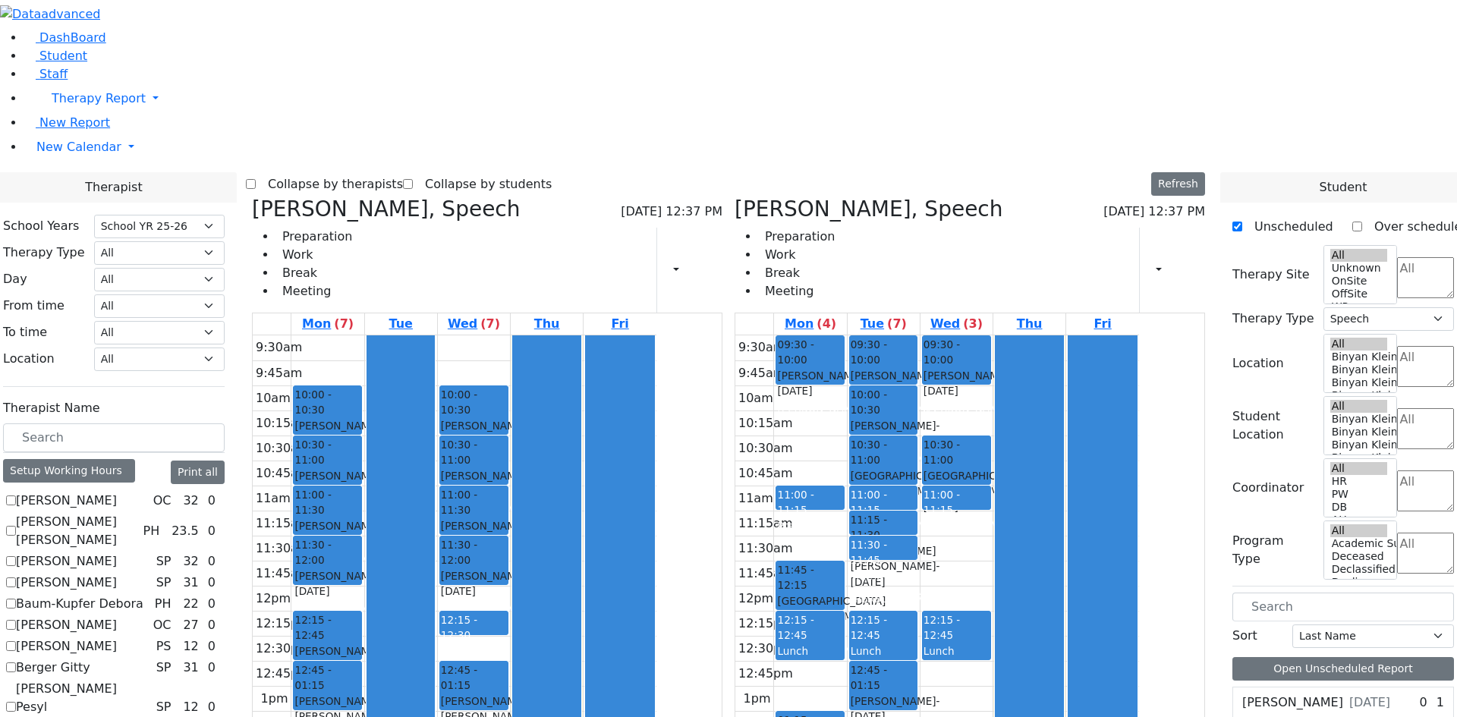
click at [883, 543] on div "9:30am 9:45am 10am 10:15am 10:30am 10:45am 11am 11:15am 11:30am 11:45am 12pm 12…" at bounding box center [937, 610] width 404 height 551
click at [883, 335] on div "9:30am 9:45am 10am 10:15am 10:30am 10:45am 11am 11:15am 11:30am 11:45am 12pm 12…" at bounding box center [937, 610] width 405 height 551
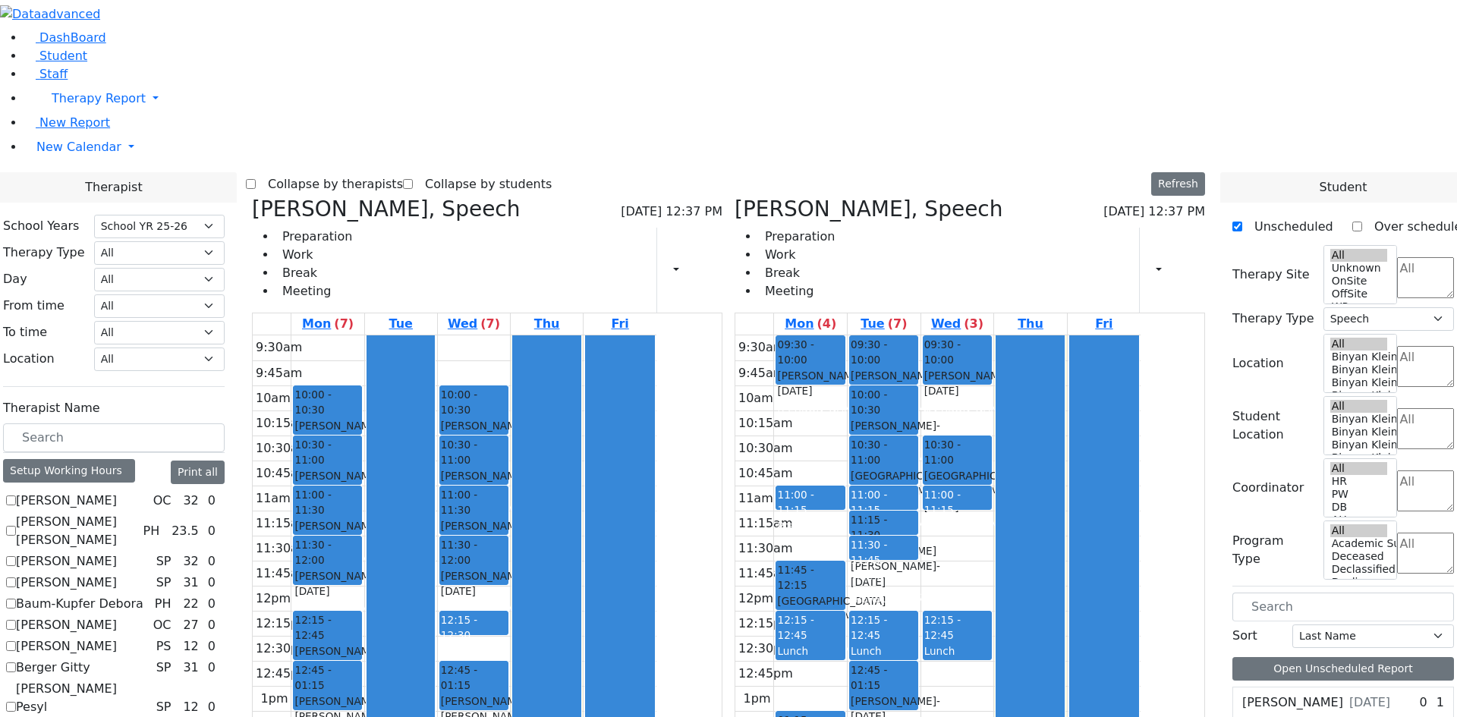
click at [1297, 593] on input "text" at bounding box center [1344, 607] width 222 height 29
type input "her"
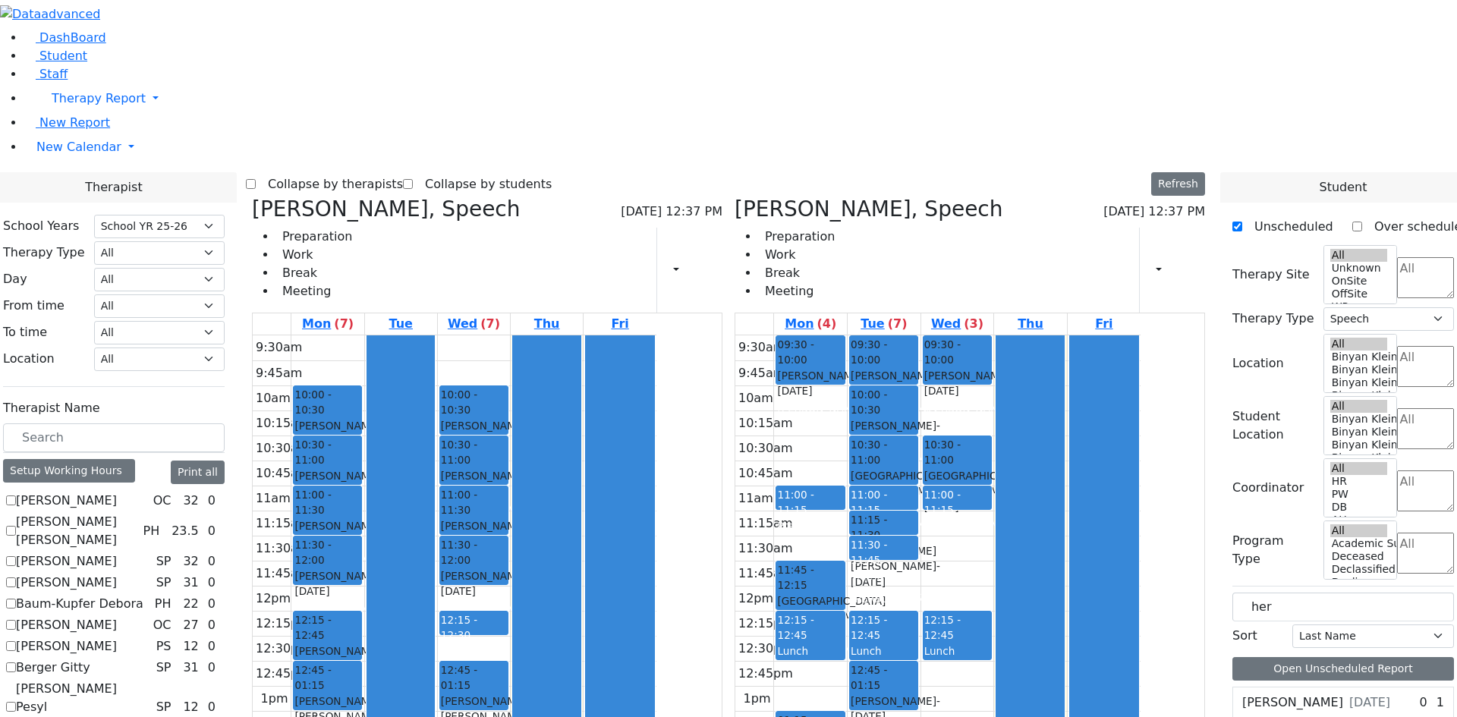
scroll to position [455, 0]
drag, startPoint x: 1339, startPoint y: 524, endPoint x: 505, endPoint y: 587, distance: 835.7
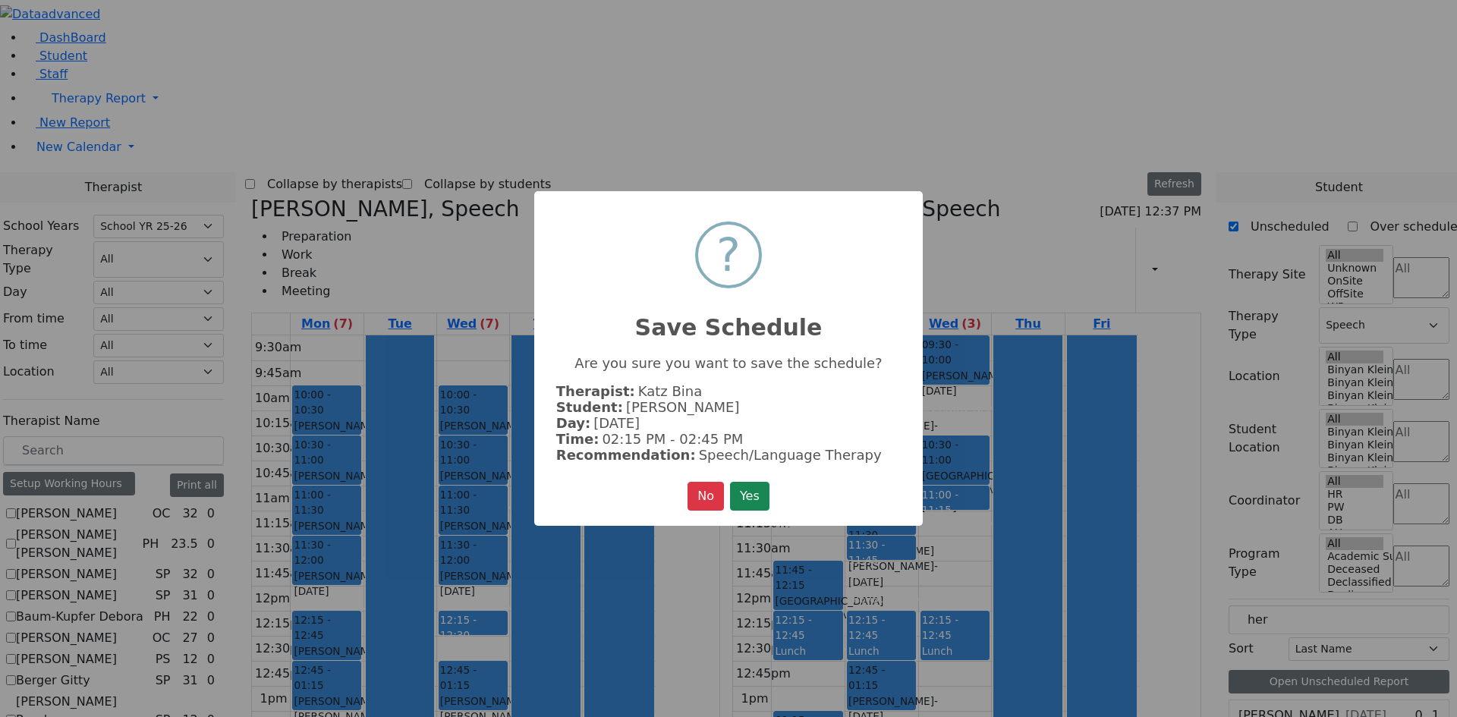
scroll to position [460, 0]
click at [738, 495] on button "Yes" at bounding box center [749, 496] width 39 height 29
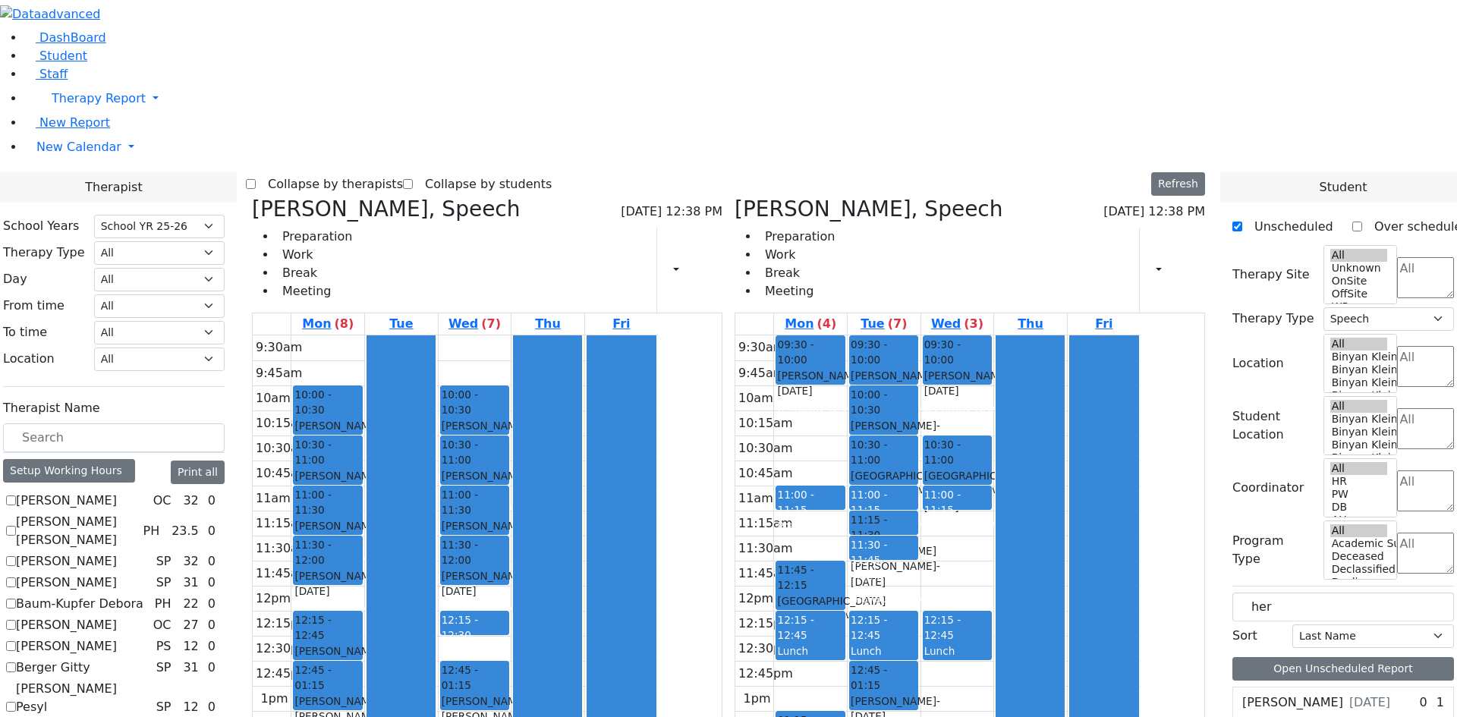
scroll to position [0, 0]
click at [887, 539] on span "11:30 - 11:45" at bounding box center [869, 552] width 36 height 27
click at [991, 323] on button "Delete Selected Schedule" at bounding box center [1024, 326] width 150 height 24
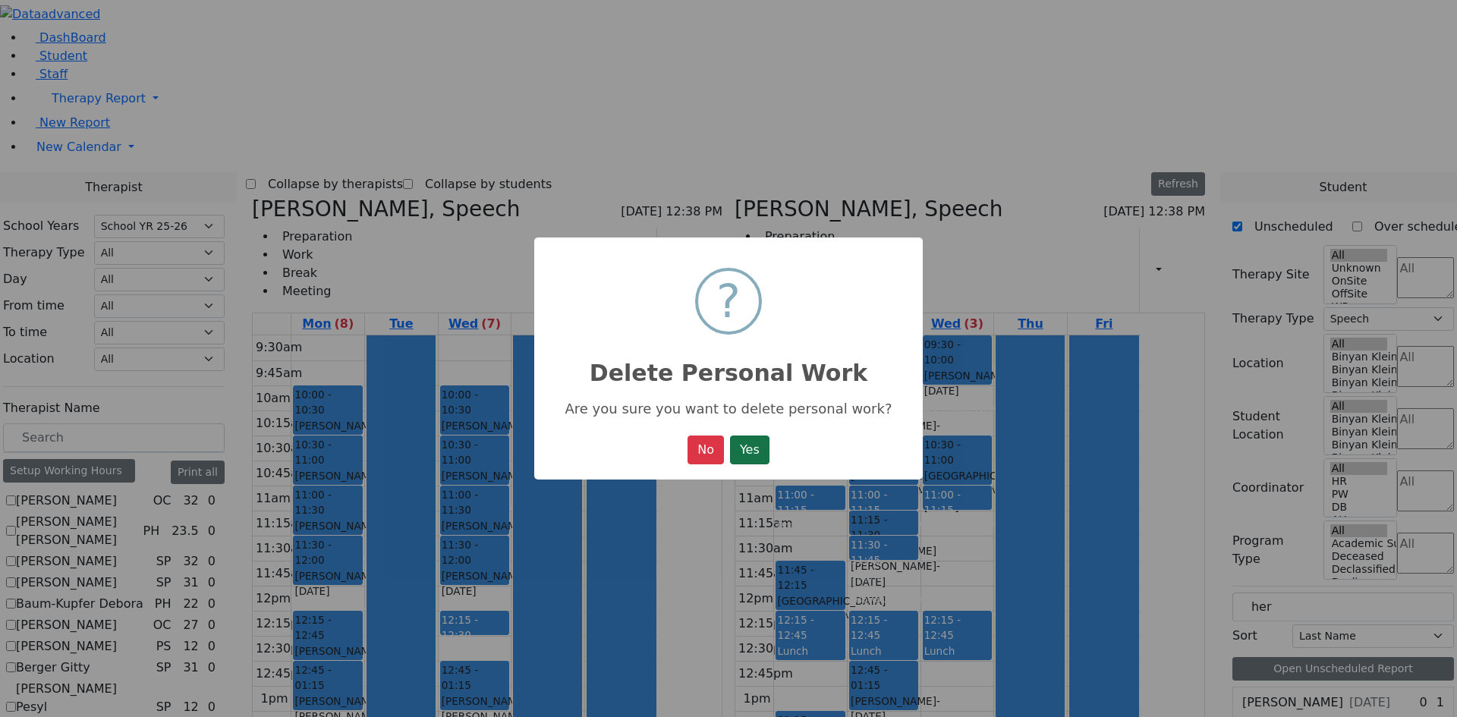
click at [757, 456] on button "Yes" at bounding box center [749, 450] width 39 height 29
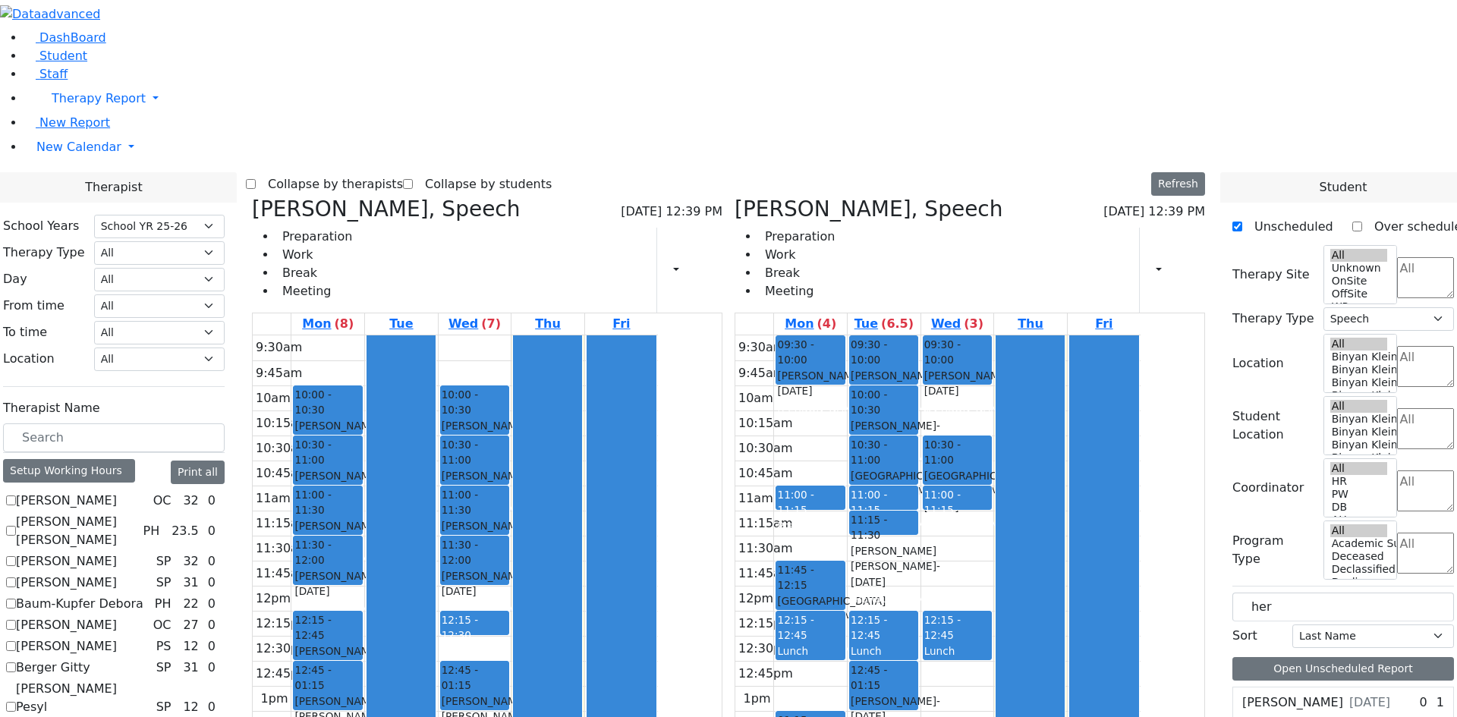
scroll to position [379, 0]
drag, startPoint x: 1318, startPoint y: 604, endPoint x: 1053, endPoint y: 354, distance: 365.1
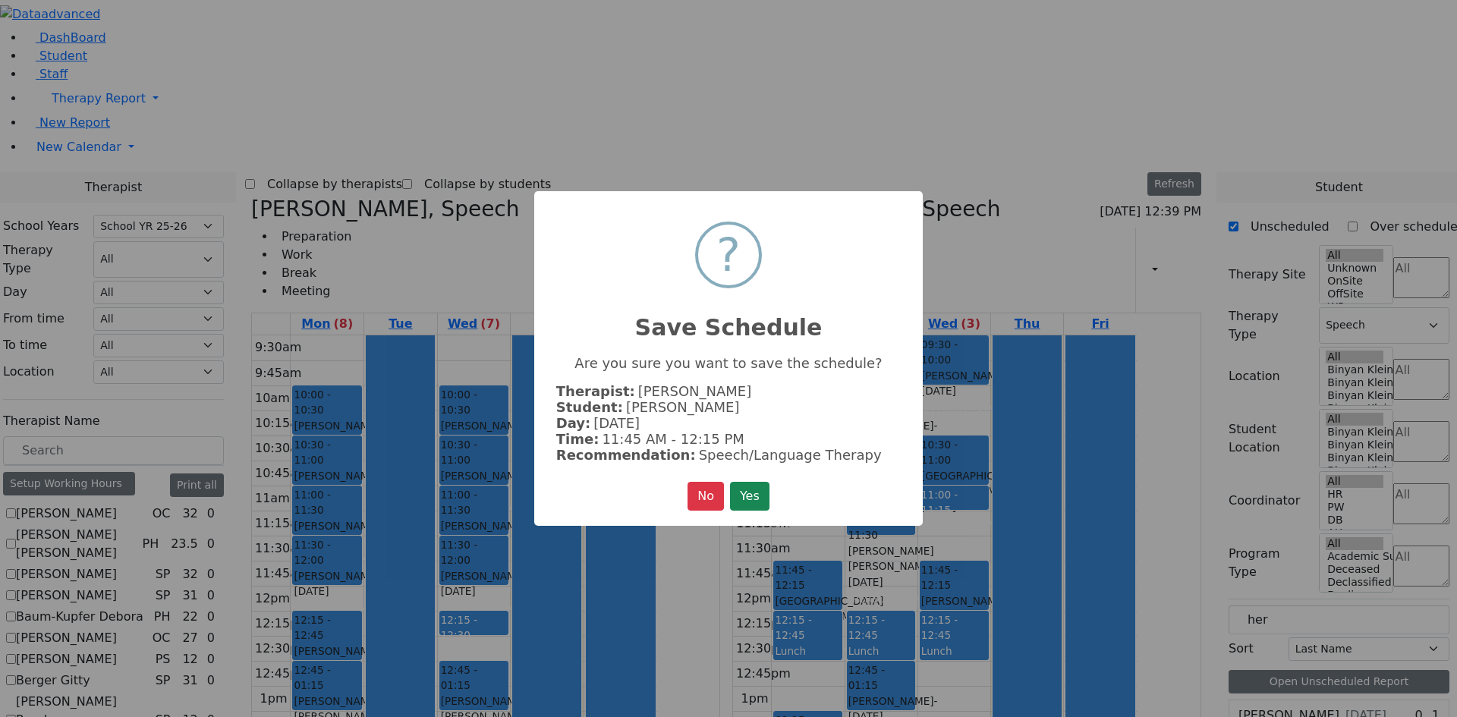
scroll to position [384, 0]
click at [748, 483] on button "Yes" at bounding box center [749, 496] width 39 height 29
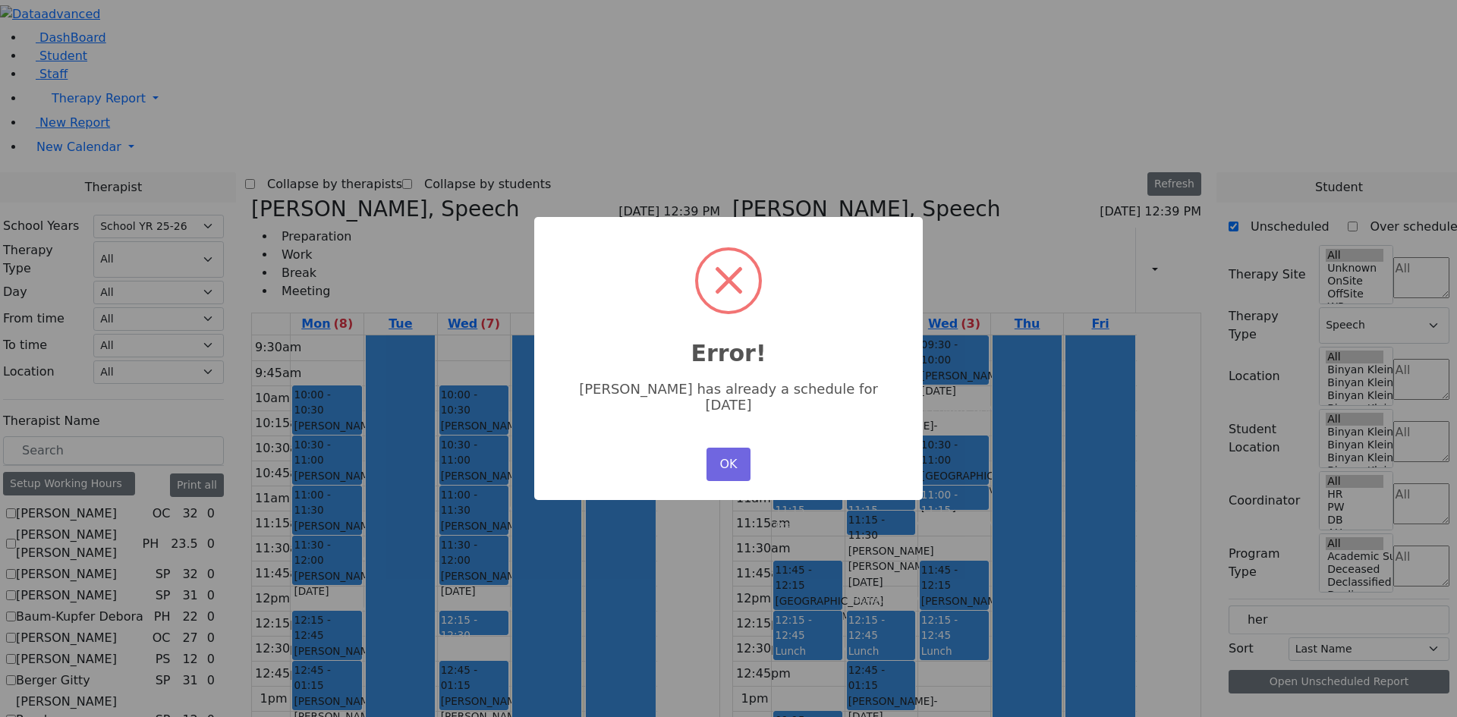
scroll to position [0, 0]
click at [742, 457] on button "OK" at bounding box center [729, 464] width 44 height 33
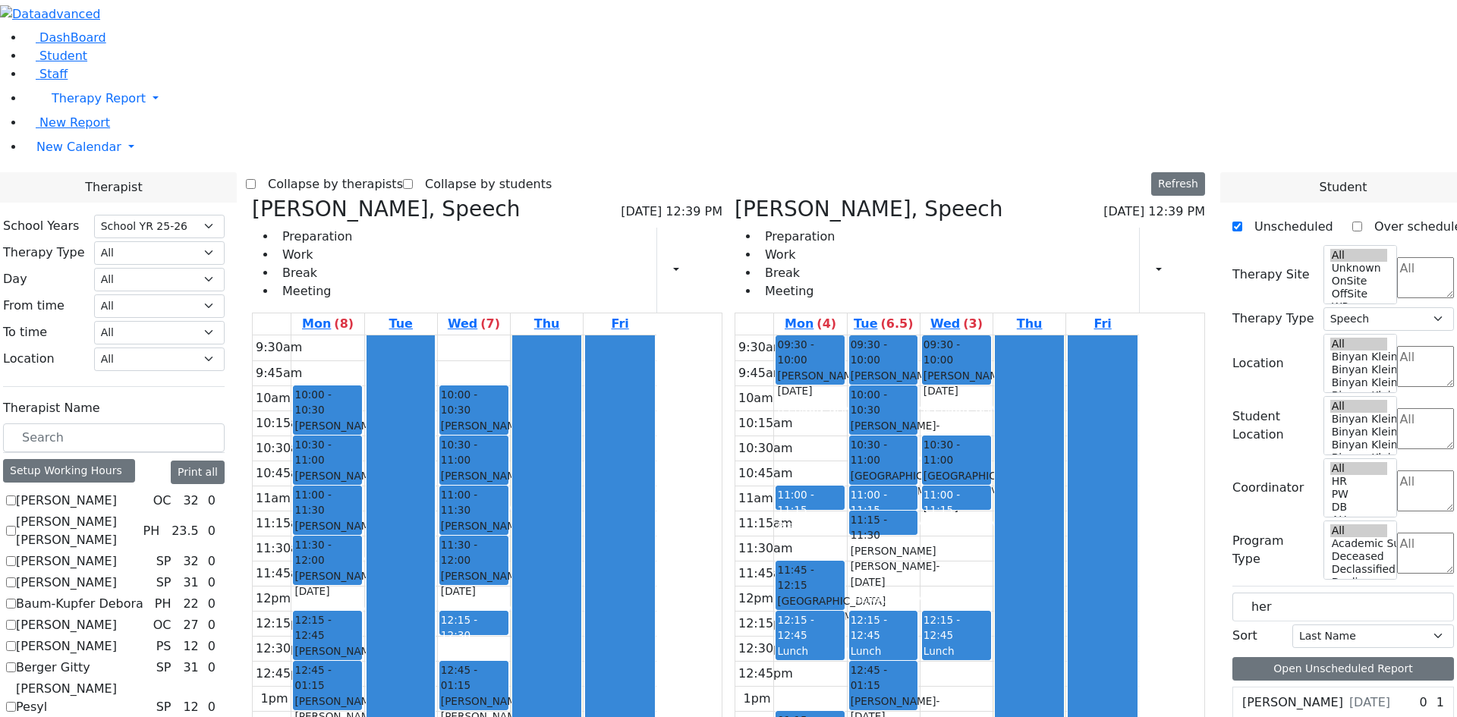
scroll to position [379, 0]
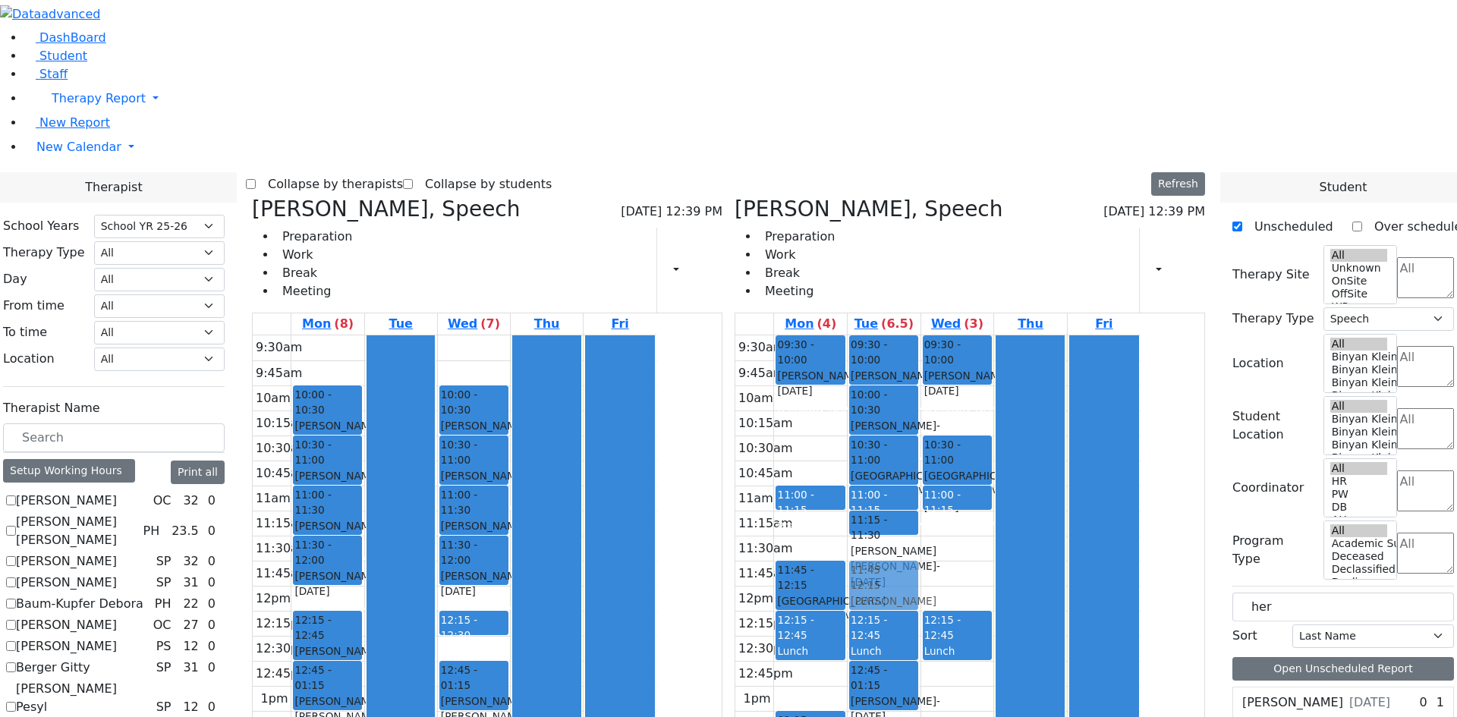
drag, startPoint x: 1316, startPoint y: 600, endPoint x: 976, endPoint y: 344, distance: 425.9
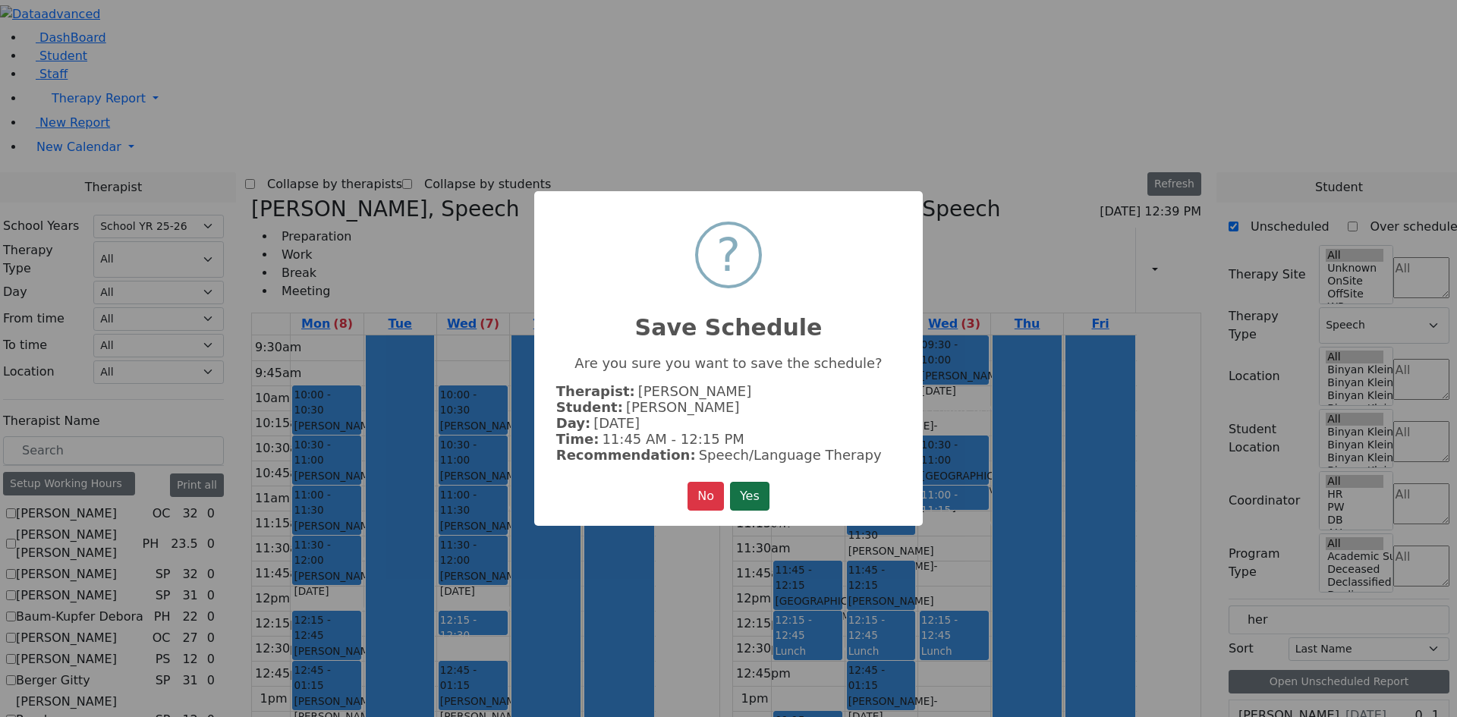
click at [763, 486] on button "Yes" at bounding box center [749, 496] width 39 height 29
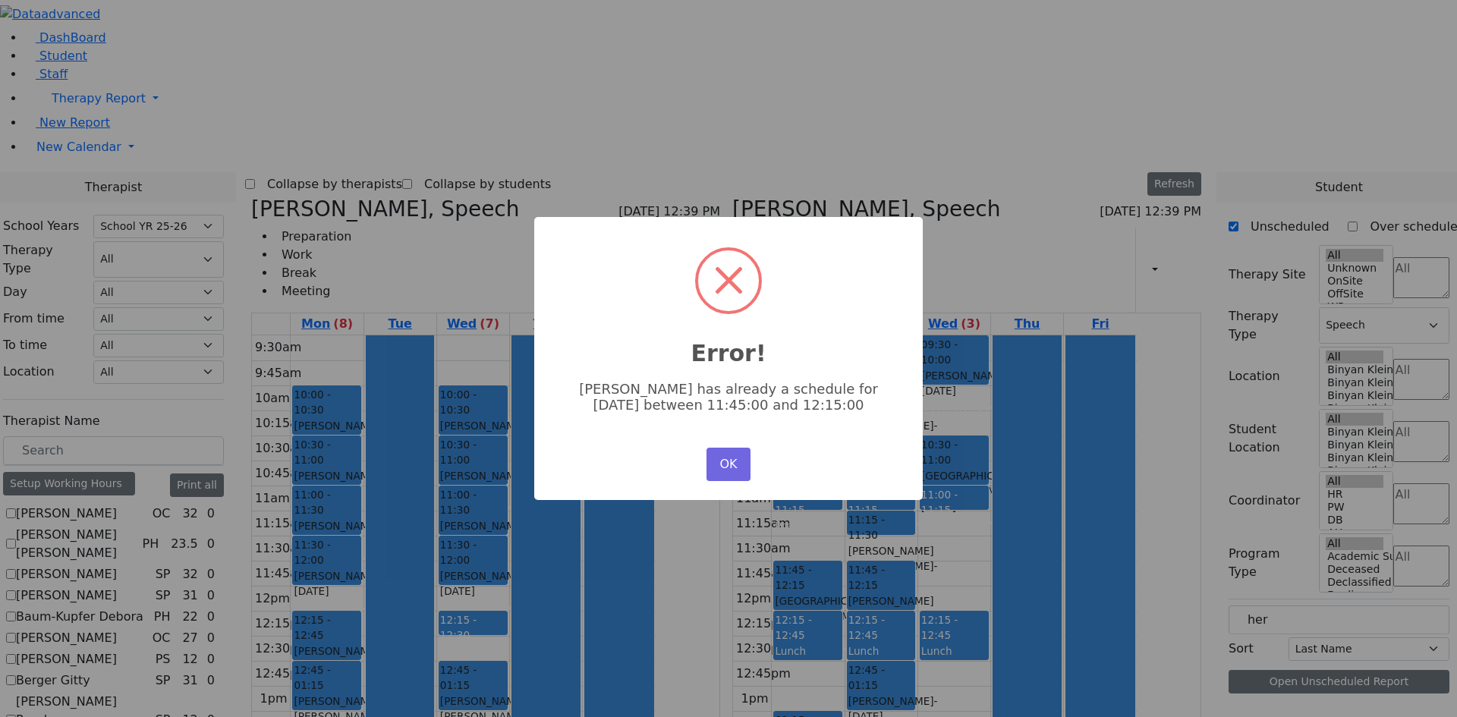
scroll to position [0, 0]
click at [745, 464] on button "OK" at bounding box center [729, 464] width 44 height 33
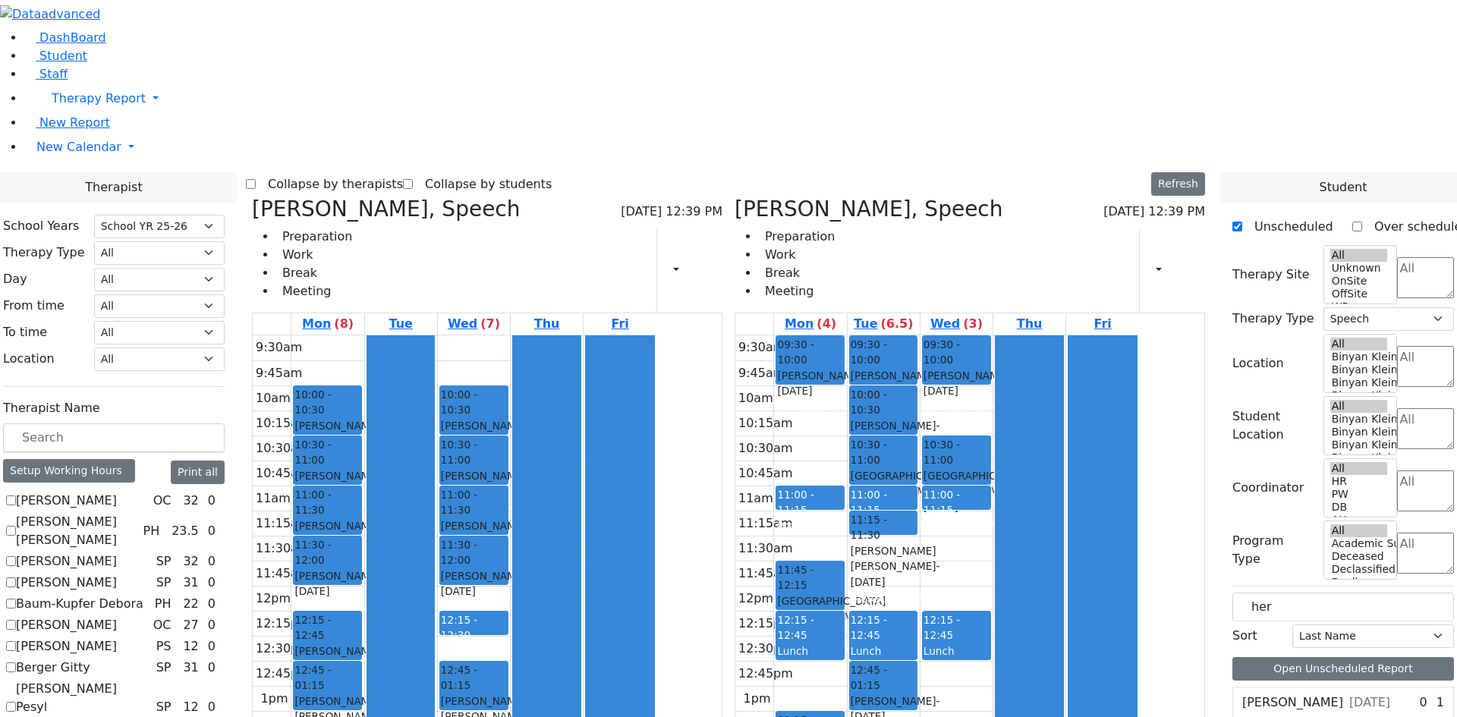
scroll to position [304, 0]
drag, startPoint x: 1318, startPoint y: 675, endPoint x: 1003, endPoint y: 505, distance: 357.9
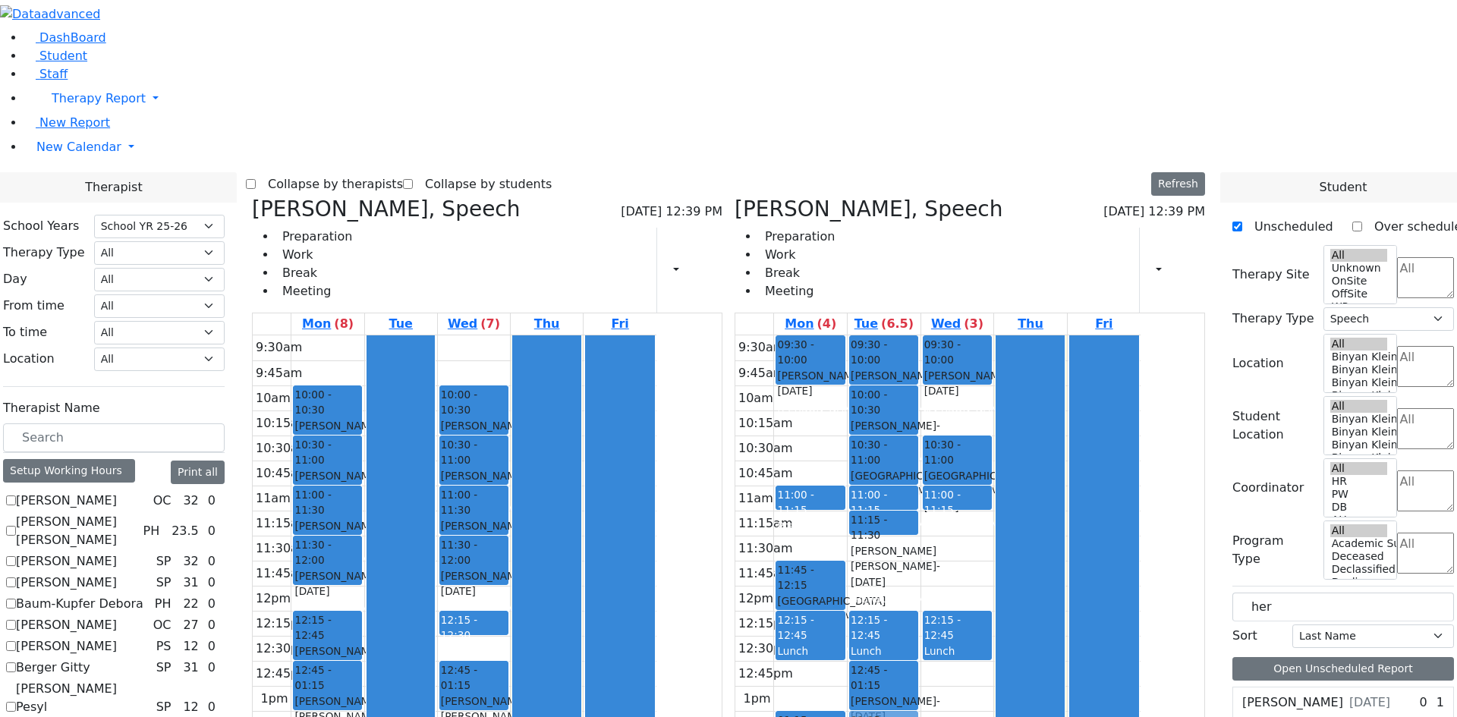
scroll to position [308, 0]
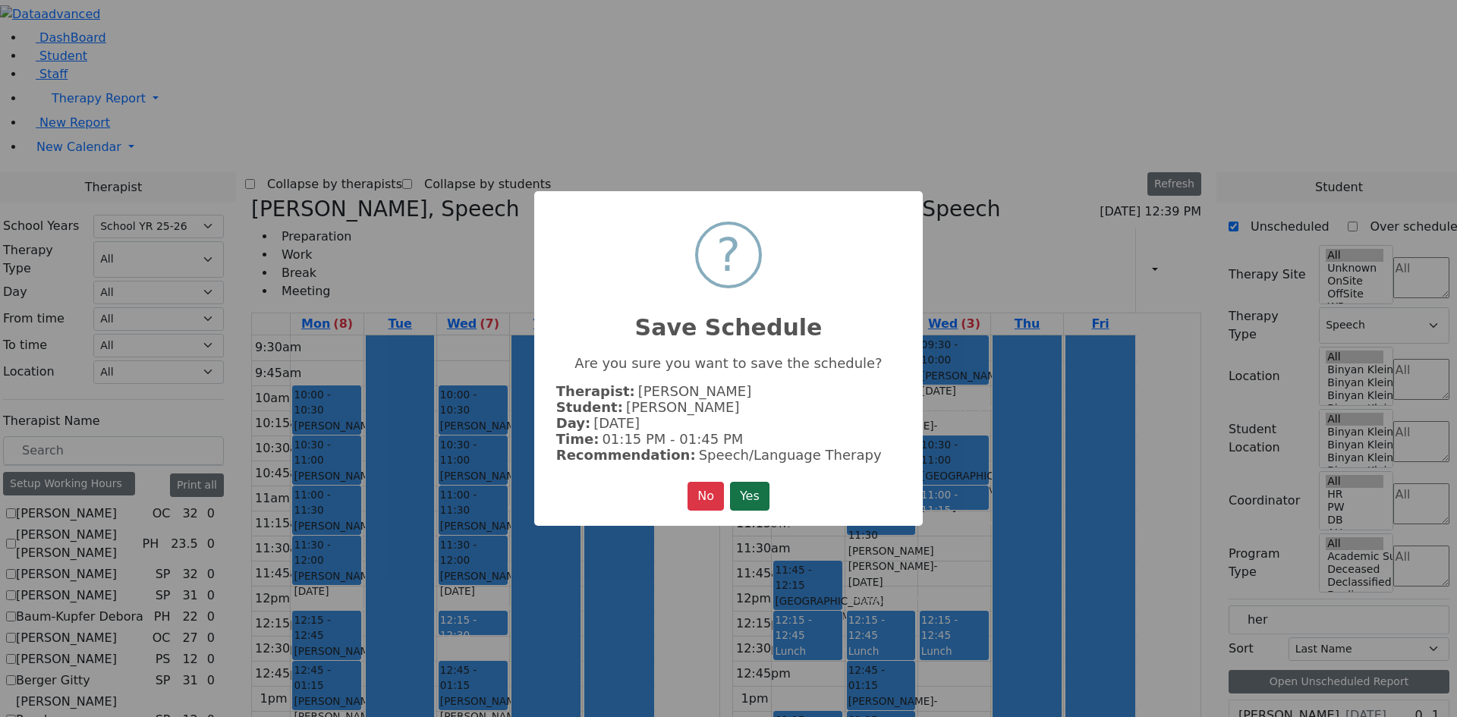
click at [754, 489] on button "Yes" at bounding box center [749, 496] width 39 height 29
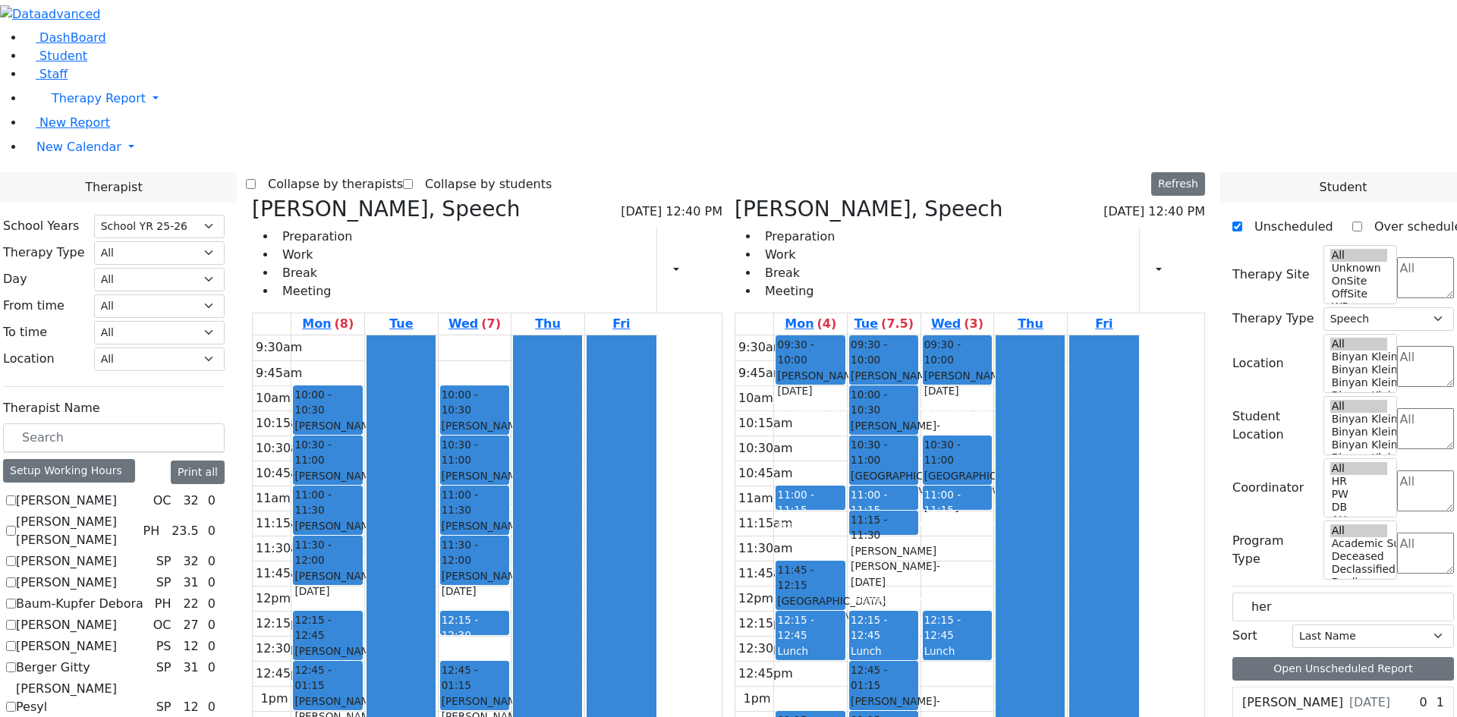
click at [508, 644] on div "Lunch" at bounding box center [475, 651] width 66 height 15
click at [361, 644] on div "Ekstein Refual - 08/12/2013" at bounding box center [327, 667] width 66 height 46
drag, startPoint x: 612, startPoint y: 507, endPoint x: 650, endPoint y: 529, distance: 43.9
click at [403, 197] on div "Katz Bina, Speech 08/21/2025 12:40 PM Preparation Work Break Meeting Print Sche…" at bounding box center [487, 255] width 471 height 117
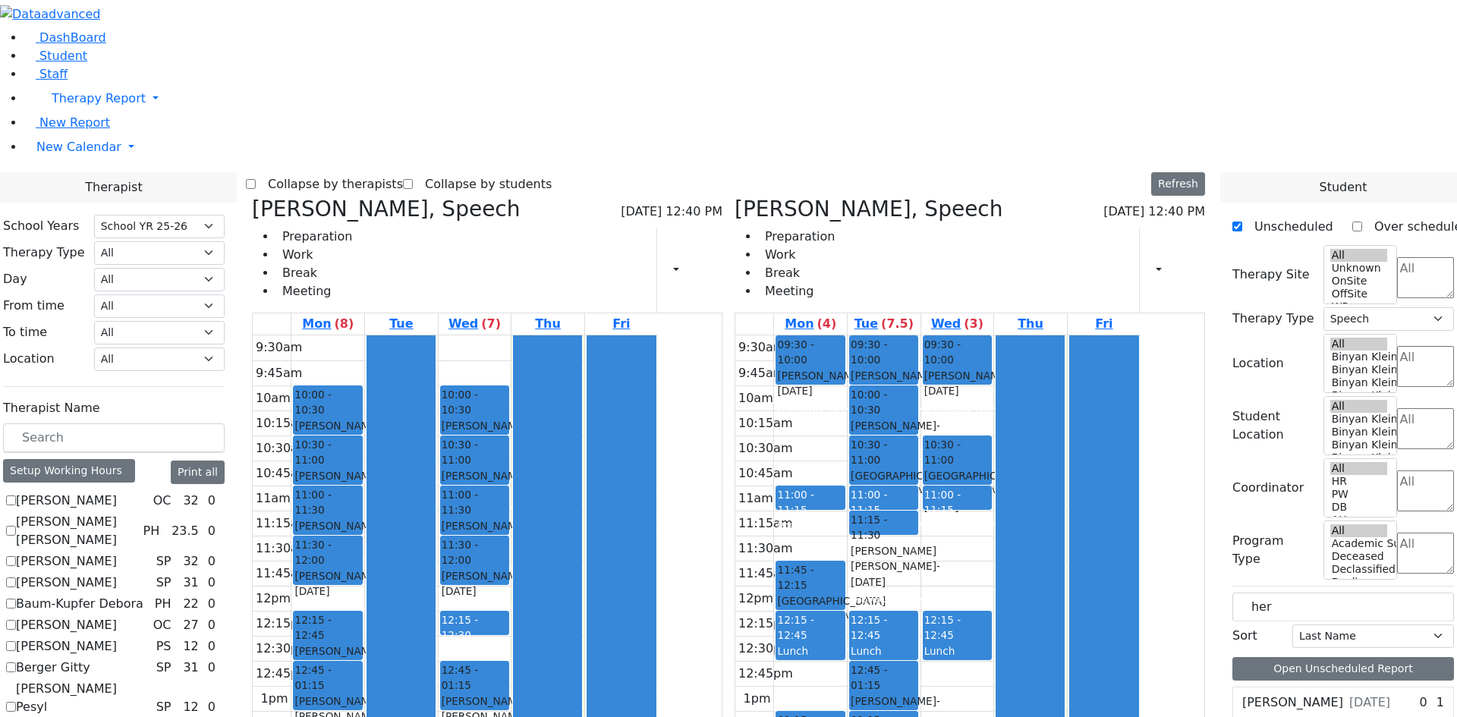
click at [252, 197] on icon at bounding box center [252, 209] width 0 height 25
checkbox input "false"
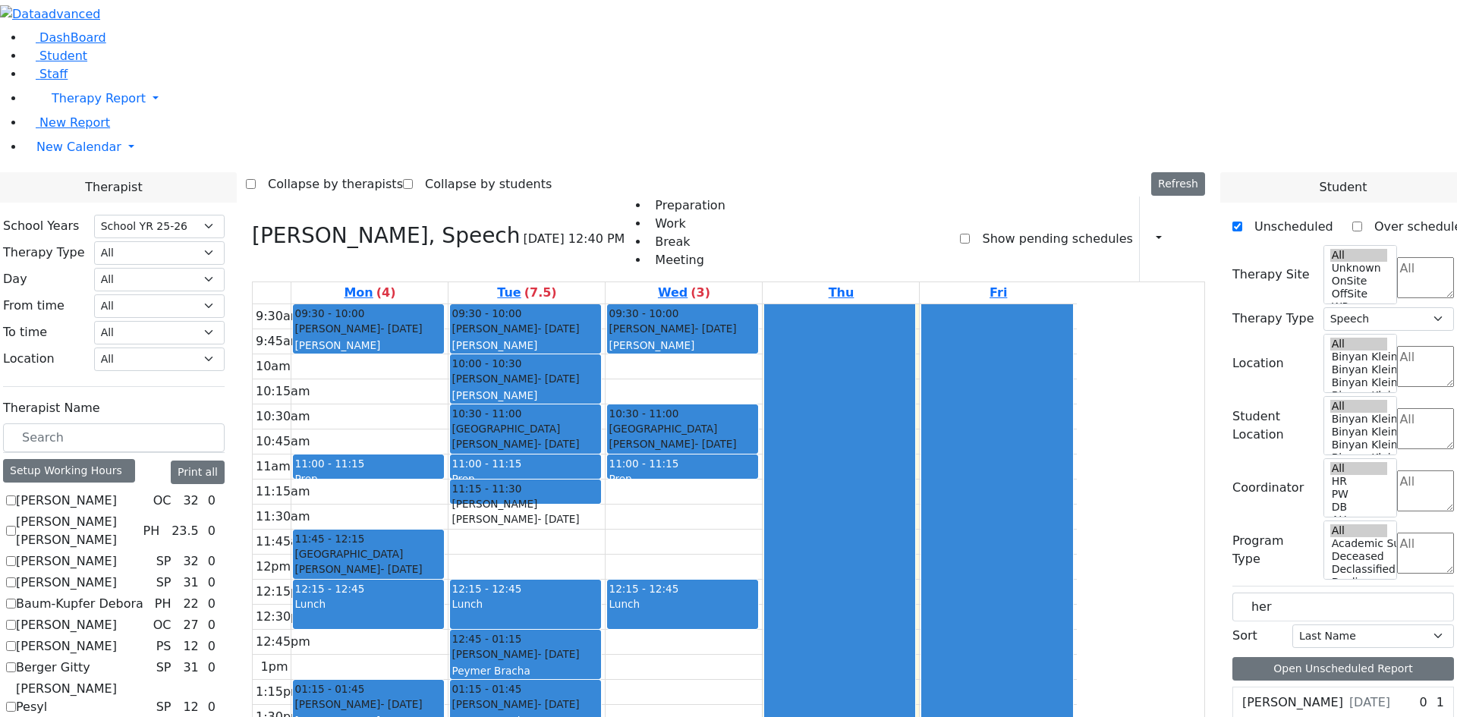
click at [398, 197] on div "Steinhardt Esther, Speech 08/21/2025 12:40 PM Preparation Work Break Meeting Sh…" at bounding box center [728, 564] width 965 height 734
click at [252, 223] on icon at bounding box center [252, 235] width 0 height 25
select select
checkbox input "false"
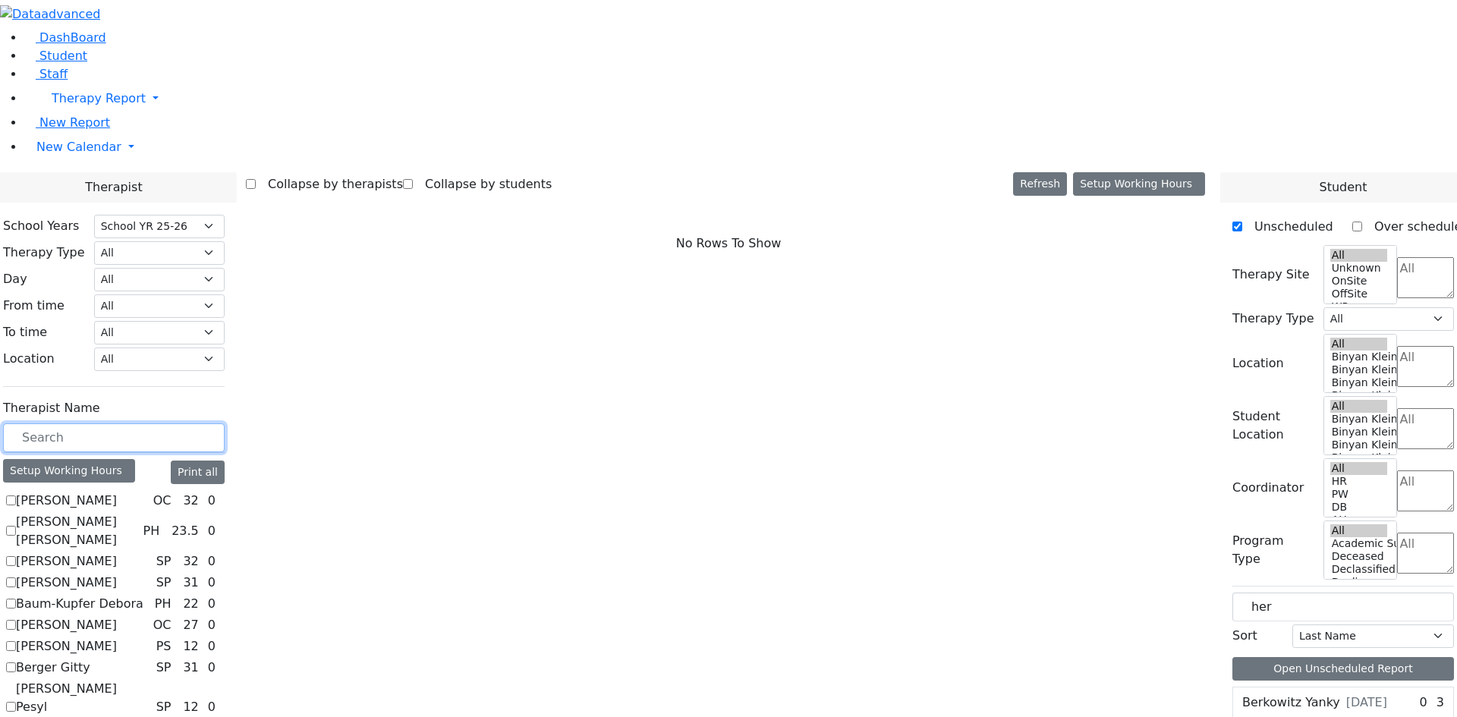
click at [225, 423] on input "text" at bounding box center [114, 437] width 222 height 29
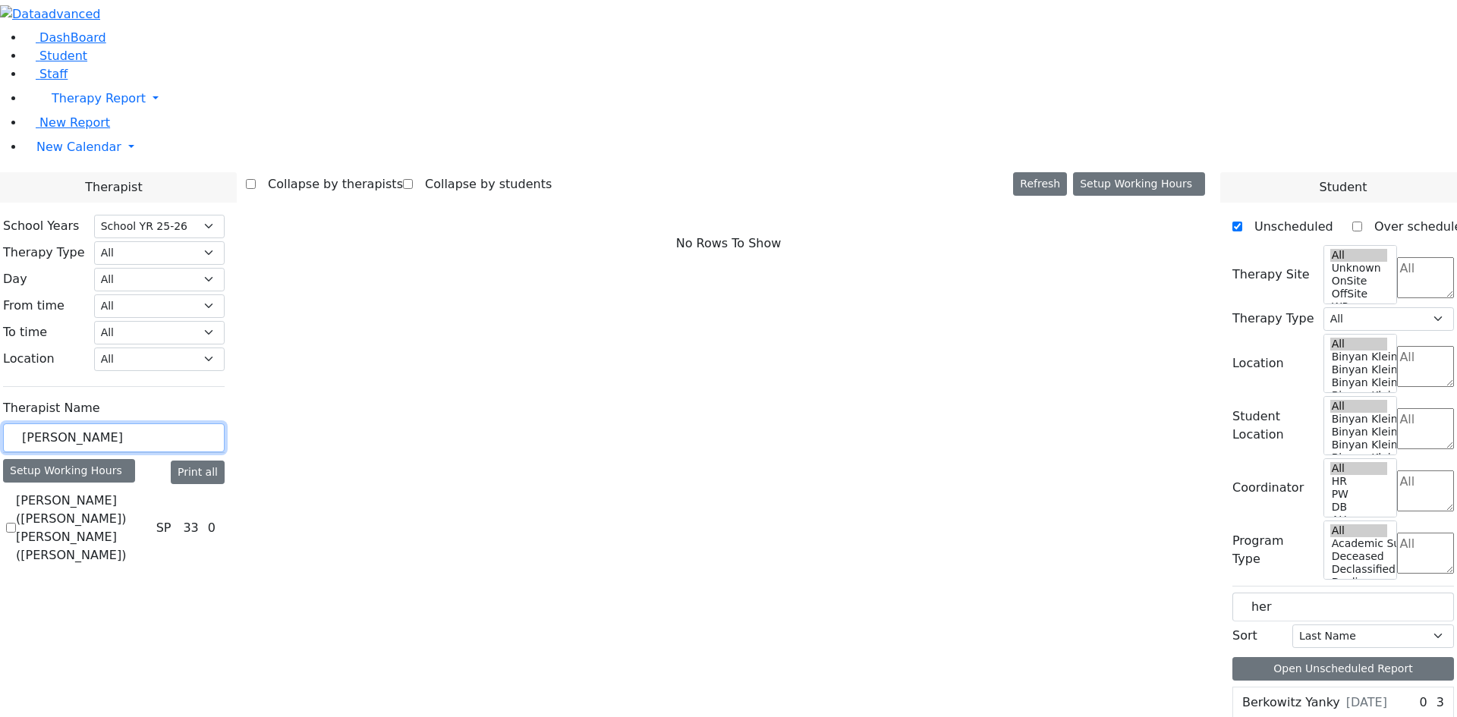
type input "zent"
click at [150, 492] on label "[PERSON_NAME] ([PERSON_NAME]) [PERSON_NAME] ([PERSON_NAME])" at bounding box center [83, 528] width 134 height 73
click at [16, 523] on input "[PERSON_NAME] ([PERSON_NAME]) [PERSON_NAME] ([PERSON_NAME])" at bounding box center [11, 528] width 10 height 10
checkbox input "true"
select select "3"
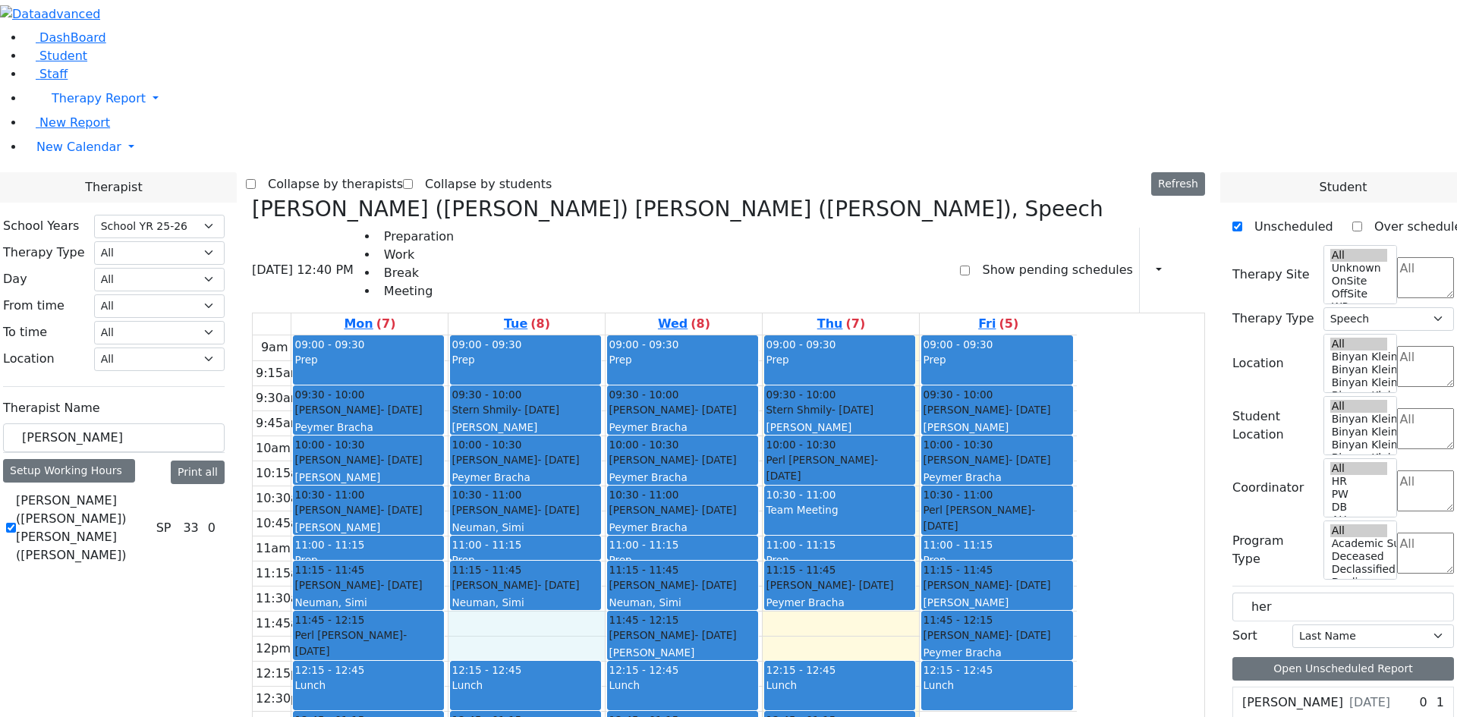
drag, startPoint x: 682, startPoint y: 384, endPoint x: 688, endPoint y: 396, distance: 13.9
click at [692, 405] on div "9am 9:15am 9:30am 9:45am 10am 10:15am 10:30am 10:45am 11am 11:15am 11:30am 11:4…" at bounding box center [665, 635] width 824 height 601
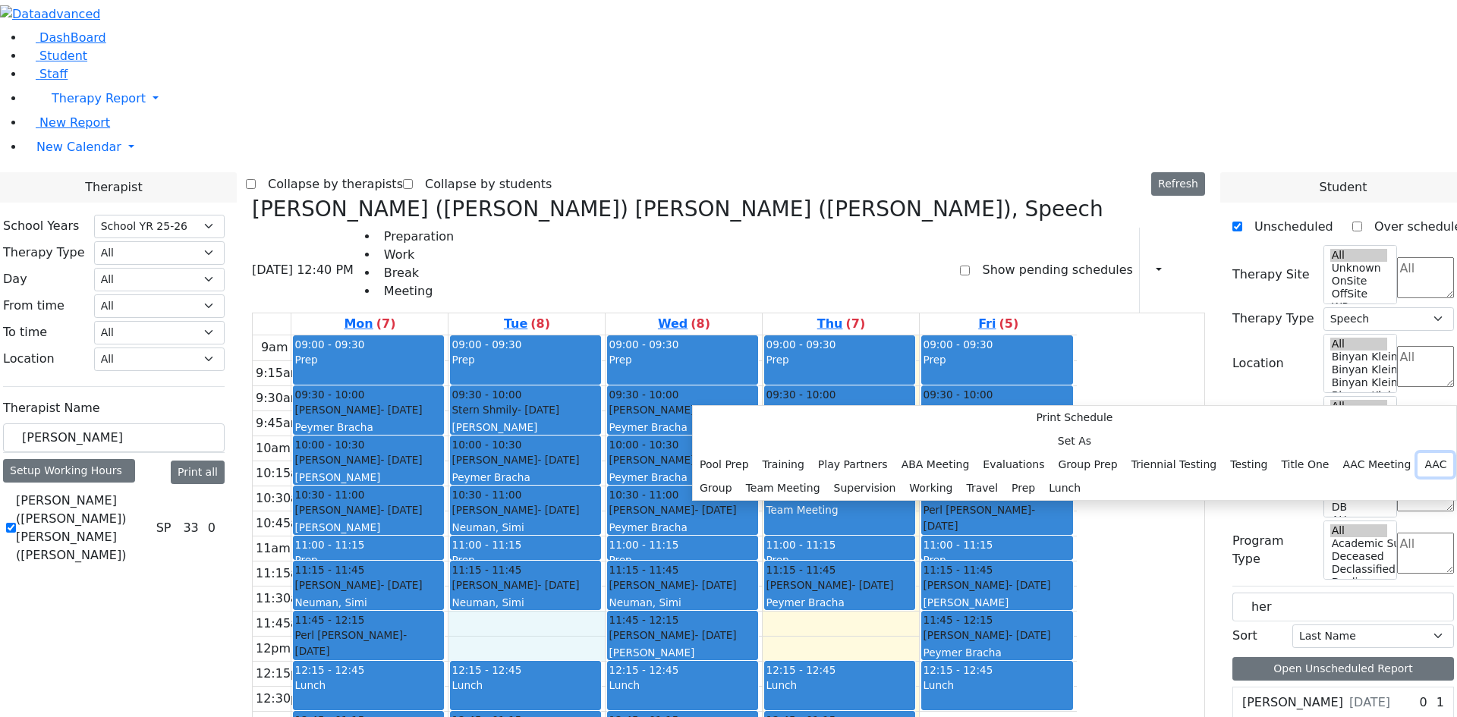
click at [1418, 453] on button "AAC" at bounding box center [1436, 465] width 36 height 24
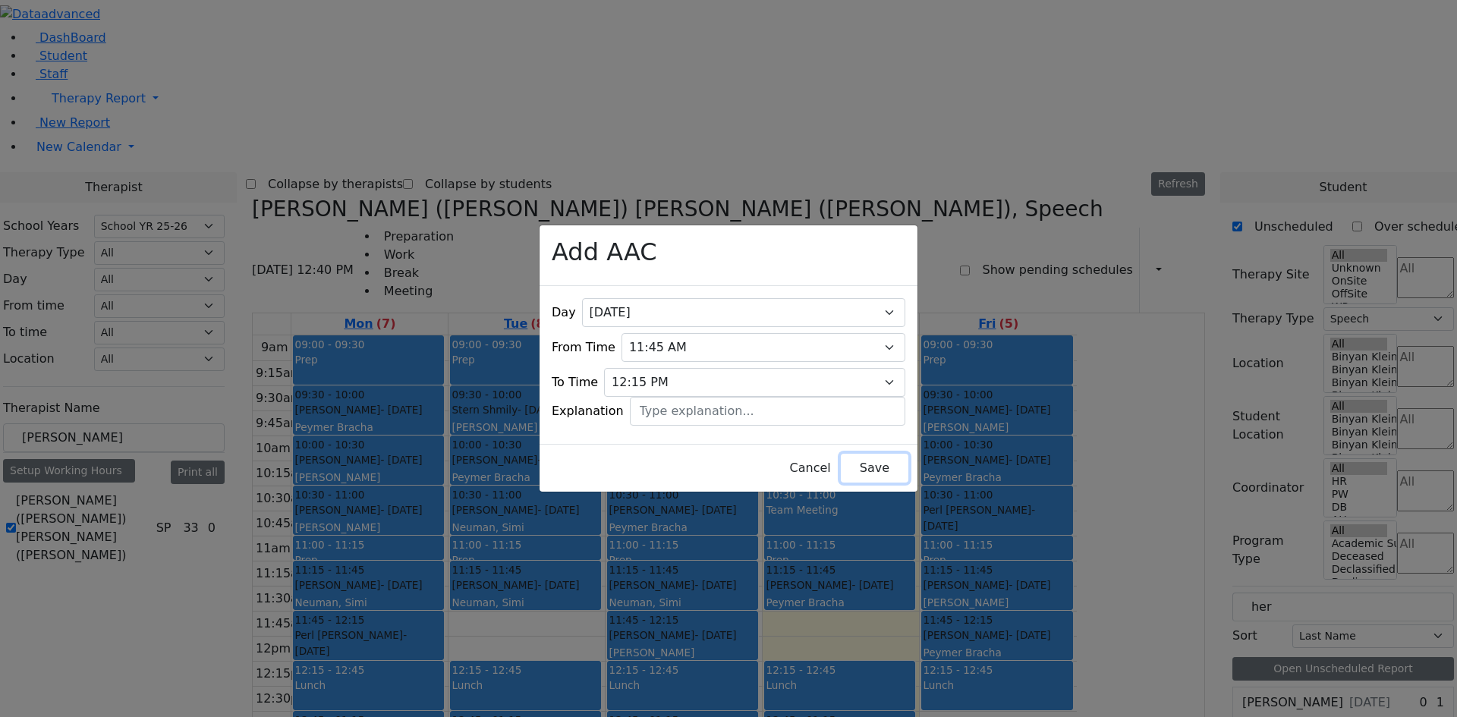
click at [841, 466] on button "Save" at bounding box center [875, 468] width 68 height 29
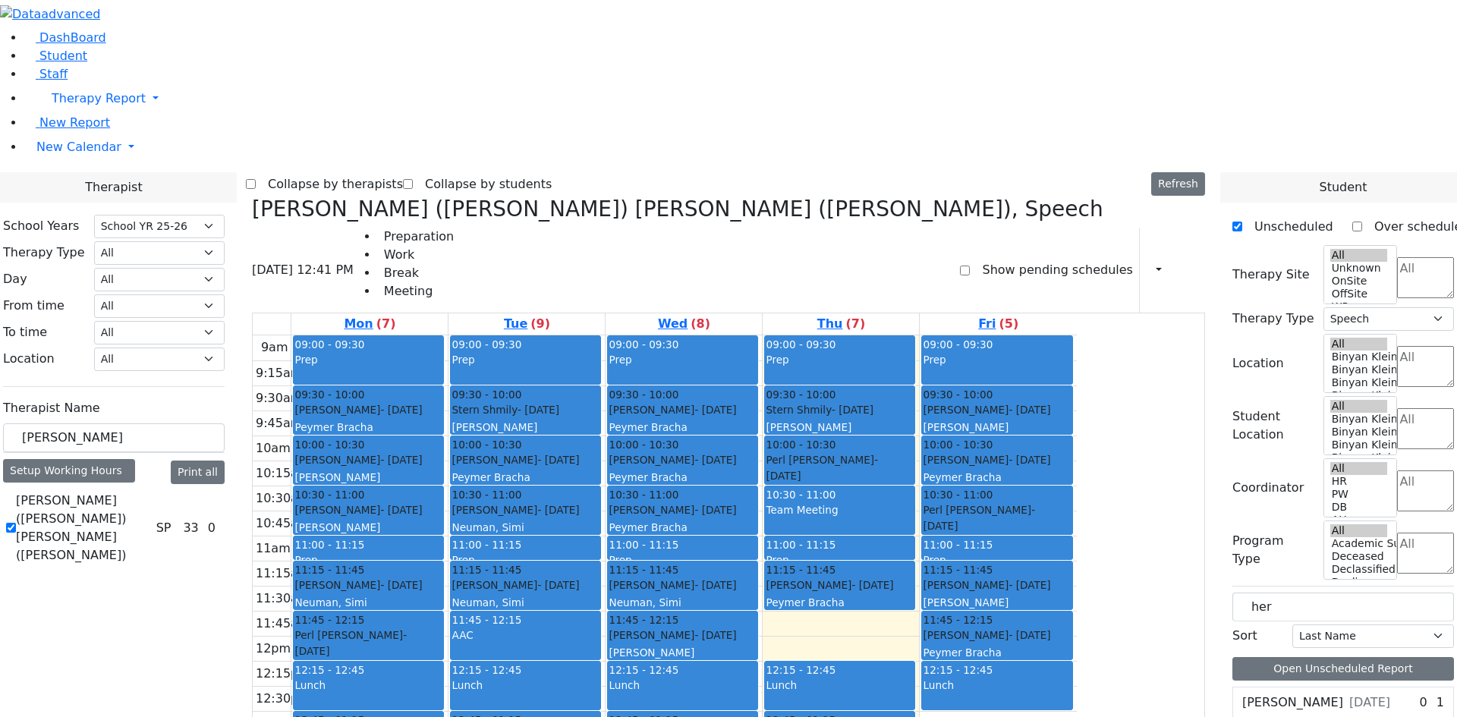
drag, startPoint x: 811, startPoint y: 638, endPoint x: 811, endPoint y: 646, distance: 8.3
click at [811, 663] on div "9am 9:15am 9:30am 9:45am 10am 10:15am 10:30am 10:45am 11am 11:15am 11:30am 11:4…" at bounding box center [665, 635] width 824 height 601
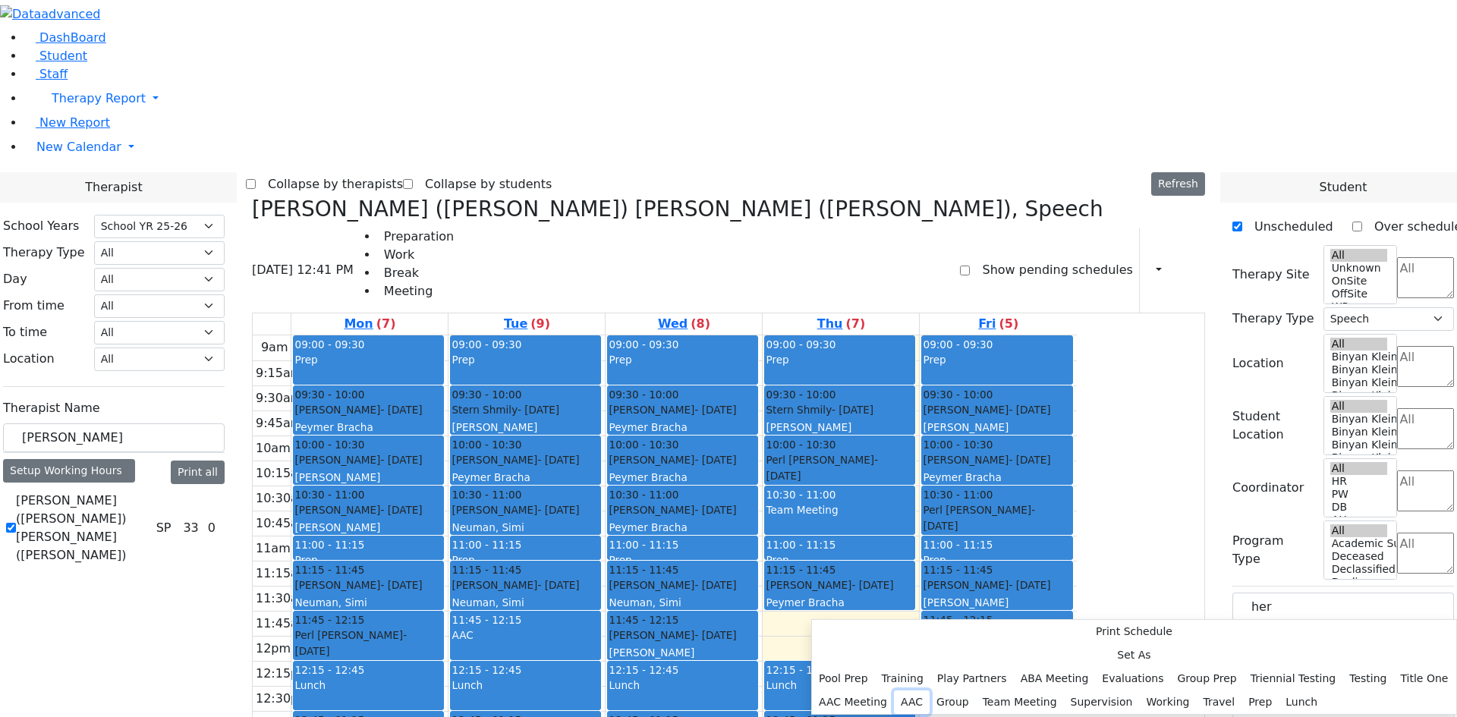
click at [930, 691] on button "AAC" at bounding box center [912, 703] width 36 height 24
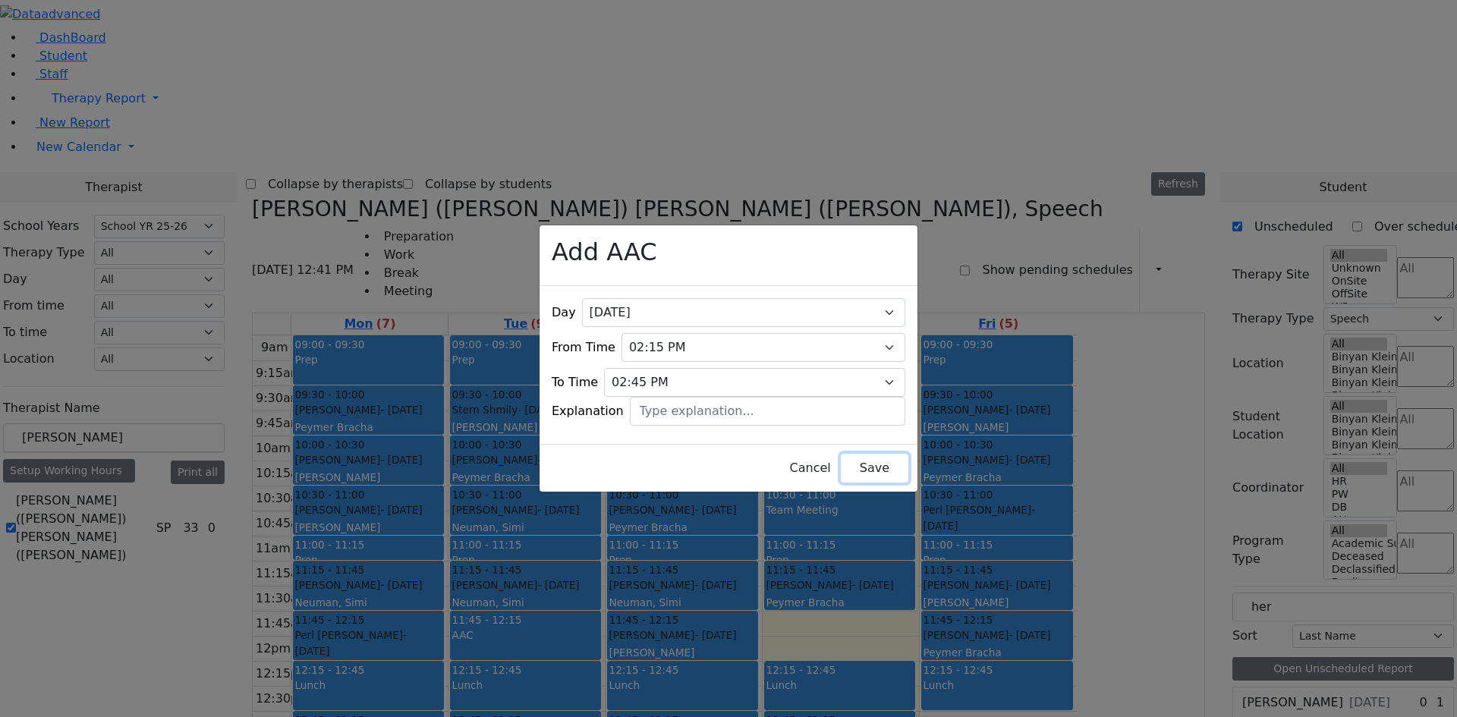
click at [849, 454] on button "Save" at bounding box center [875, 468] width 68 height 29
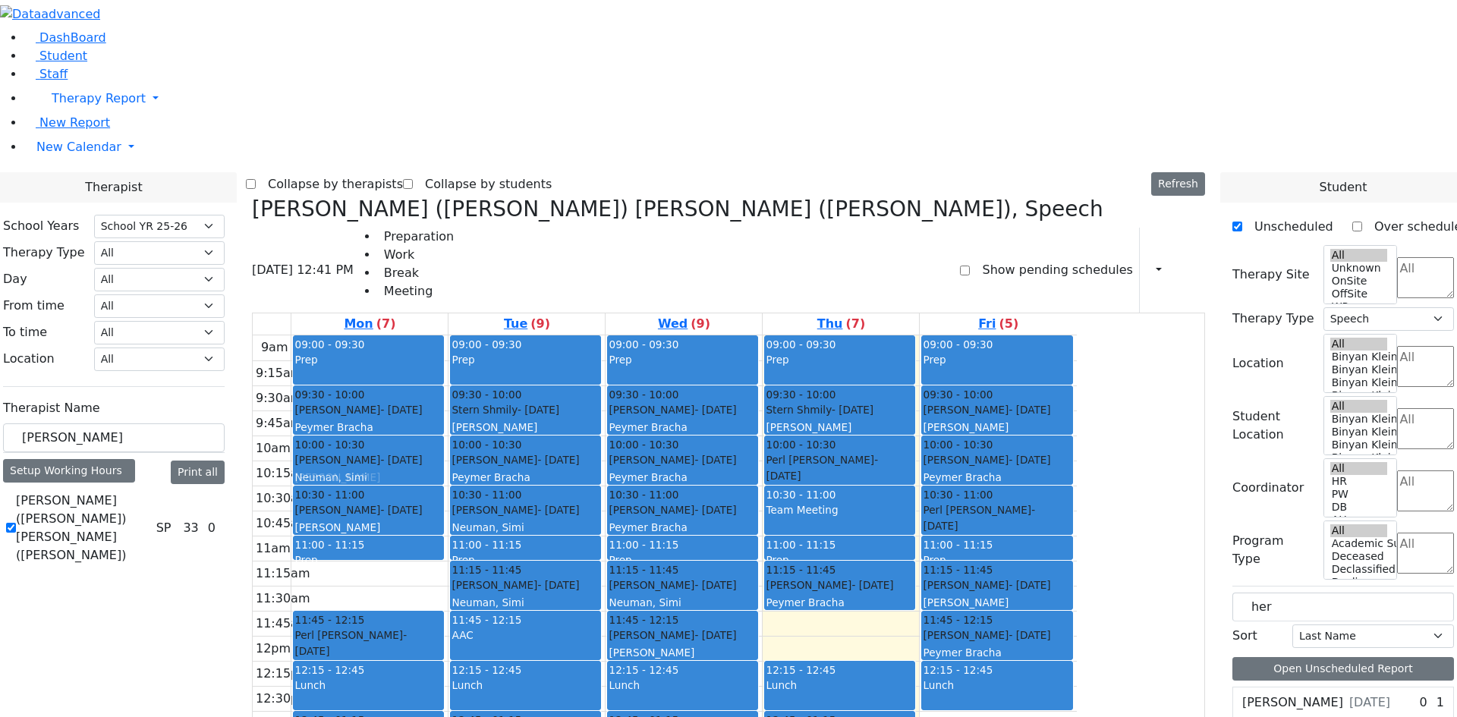
drag, startPoint x: 510, startPoint y: 347, endPoint x: 517, endPoint y: 232, distance: 114.8
click at [448, 335] on div "09:00 - 09:30 Prep 09:30 - 10:00 Glauber Shimon - 05/24/2017 Peymer Bracha 10:0…" at bounding box center [369, 635] width 156 height 601
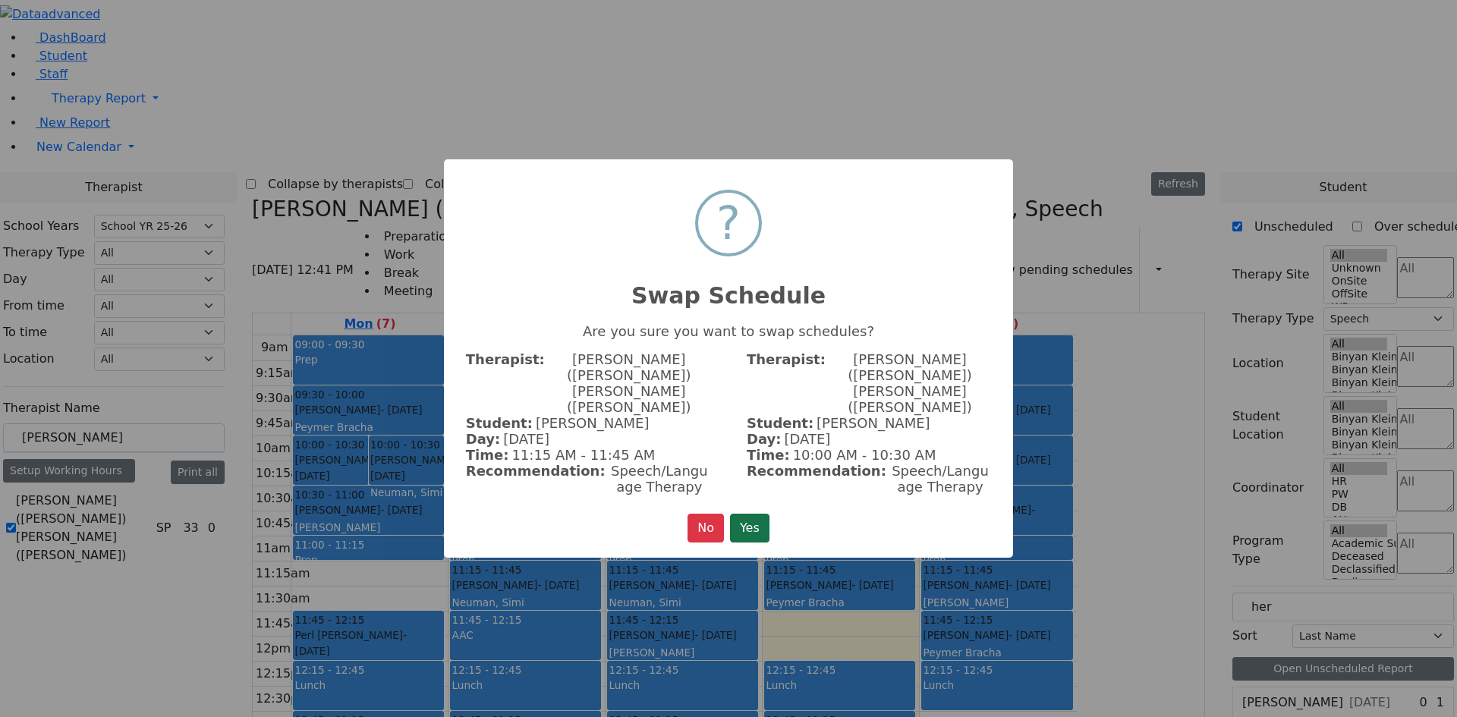
click at [753, 514] on button "Yes" at bounding box center [749, 528] width 39 height 29
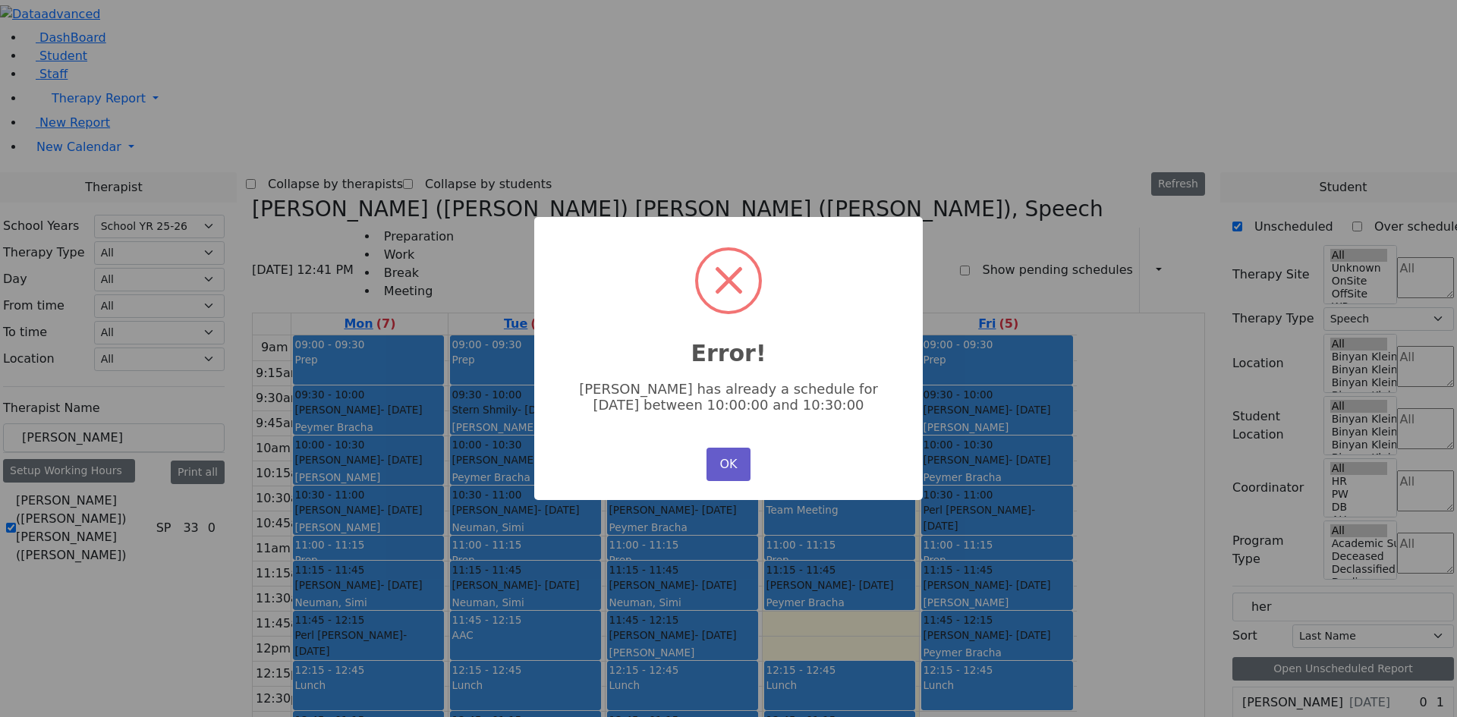
click at [721, 466] on button "OK" at bounding box center [729, 464] width 44 height 33
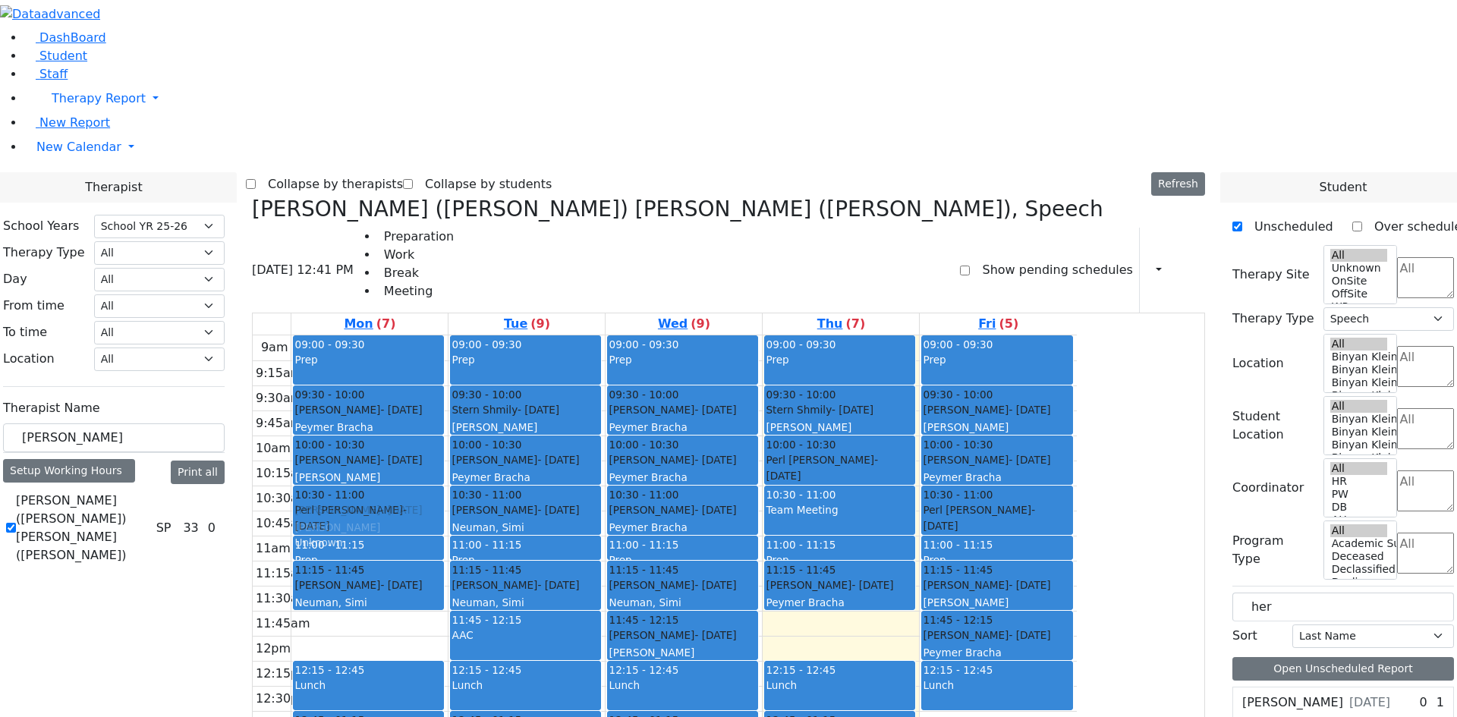
drag, startPoint x: 535, startPoint y: 400, endPoint x: 532, endPoint y: 272, distance: 127.5
click at [448, 335] on div "09:00 - 09:30 Prep 09:30 - 10:00 Glauber Shimon - 05/24/2017 Peymer Bracha 10:0…" at bounding box center [369, 635] width 156 height 601
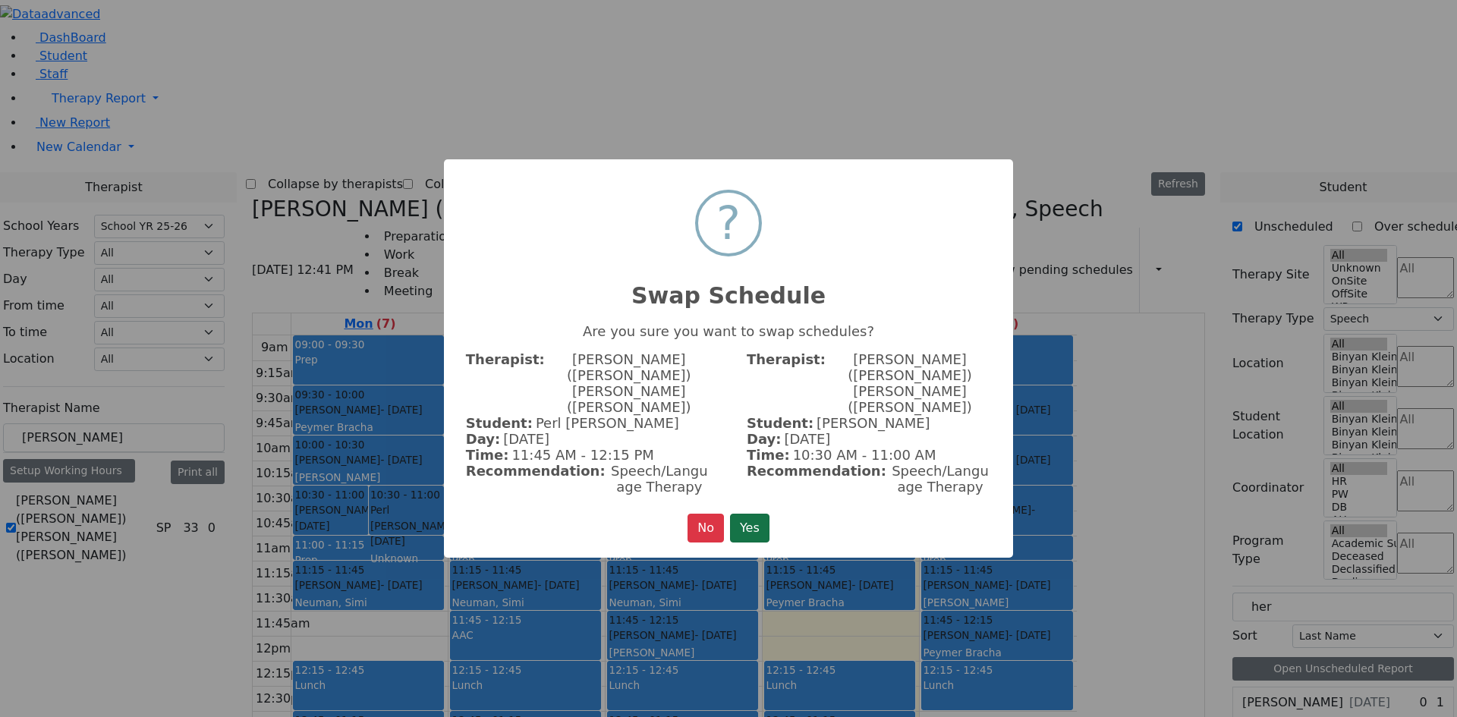
click at [760, 514] on button "Yes" at bounding box center [749, 528] width 39 height 29
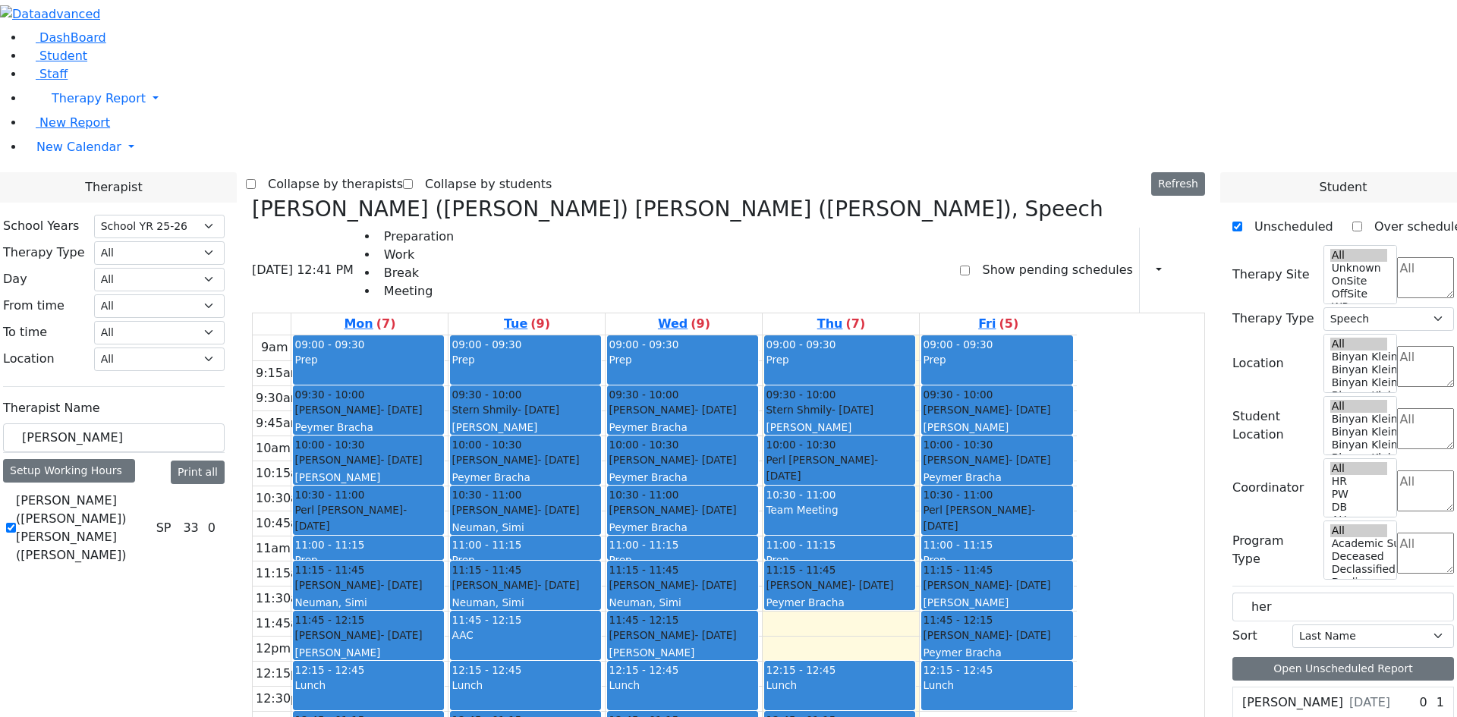
click at [442, 578] on div "Markowitz Mendel - 05/27/2017 Neuman, Simi" at bounding box center [368, 594] width 148 height 33
click at [442, 628] on div "Daskal Abraham - 04/14/2018 Cohen, Sara C" at bounding box center [368, 644] width 148 height 33
drag, startPoint x: 542, startPoint y: 353, endPoint x: 537, endPoint y: 266, distance: 87.4
click at [448, 335] on div "09:00 - 09:30 Prep 09:30 - 10:00 Glauber Shimon - 05/24/2017 Peymer Bracha 10:0…" at bounding box center [369, 635] width 156 height 601
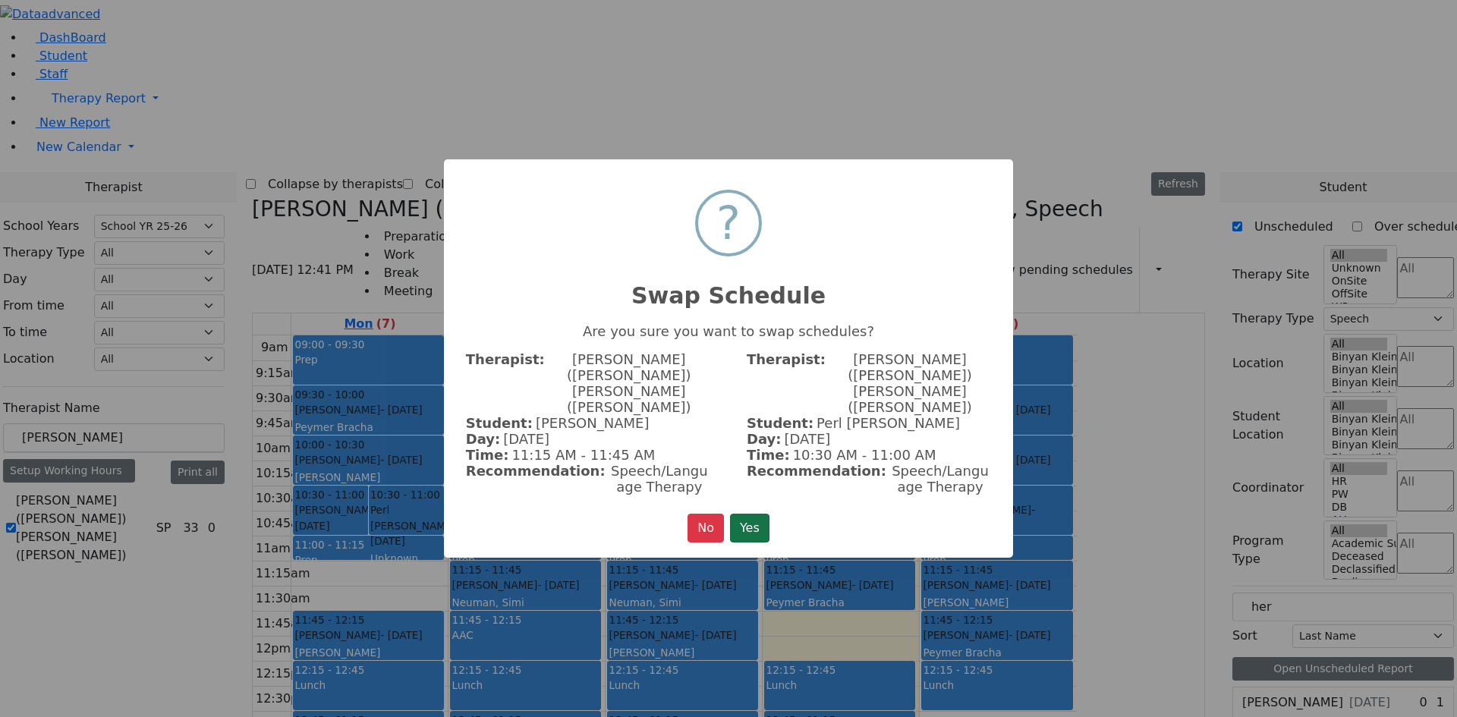
click at [766, 520] on button "Yes" at bounding box center [749, 528] width 39 height 29
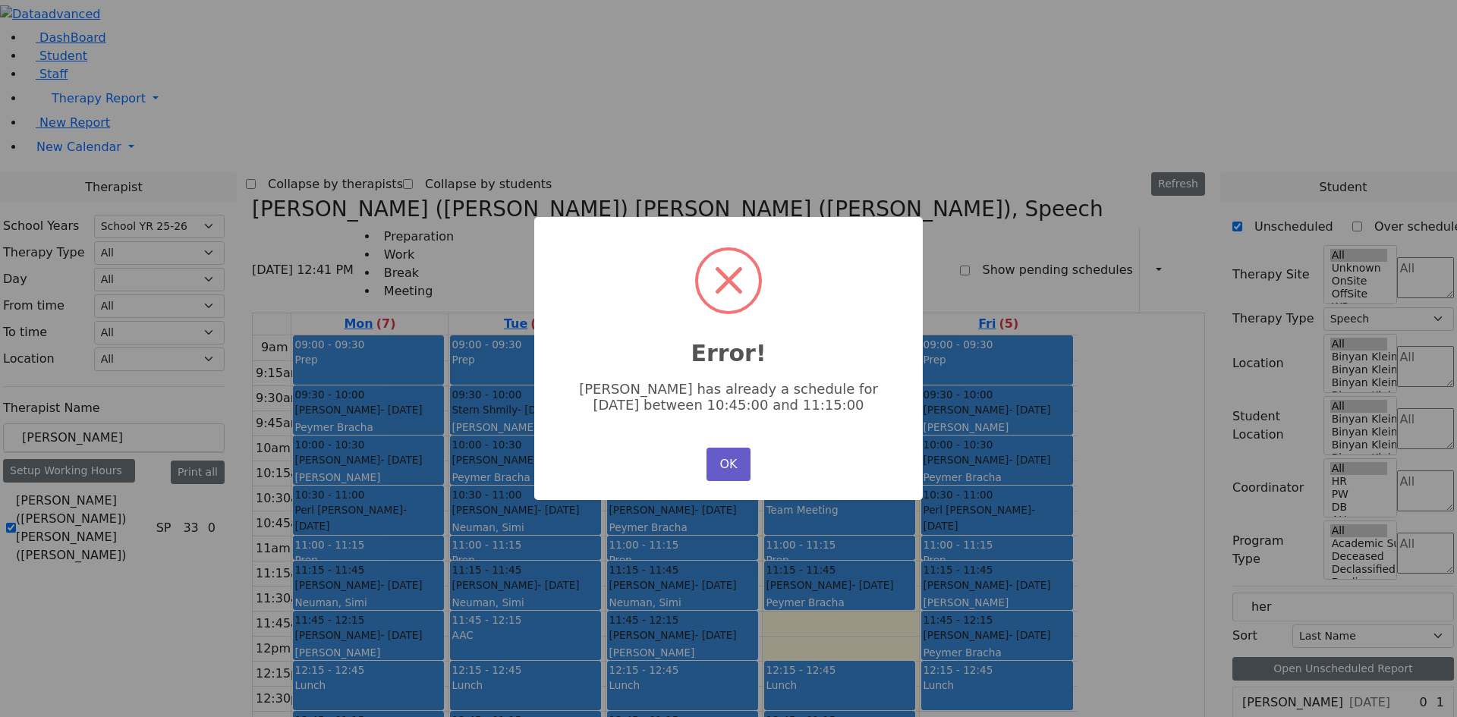
click at [738, 471] on button "OK" at bounding box center [729, 464] width 44 height 33
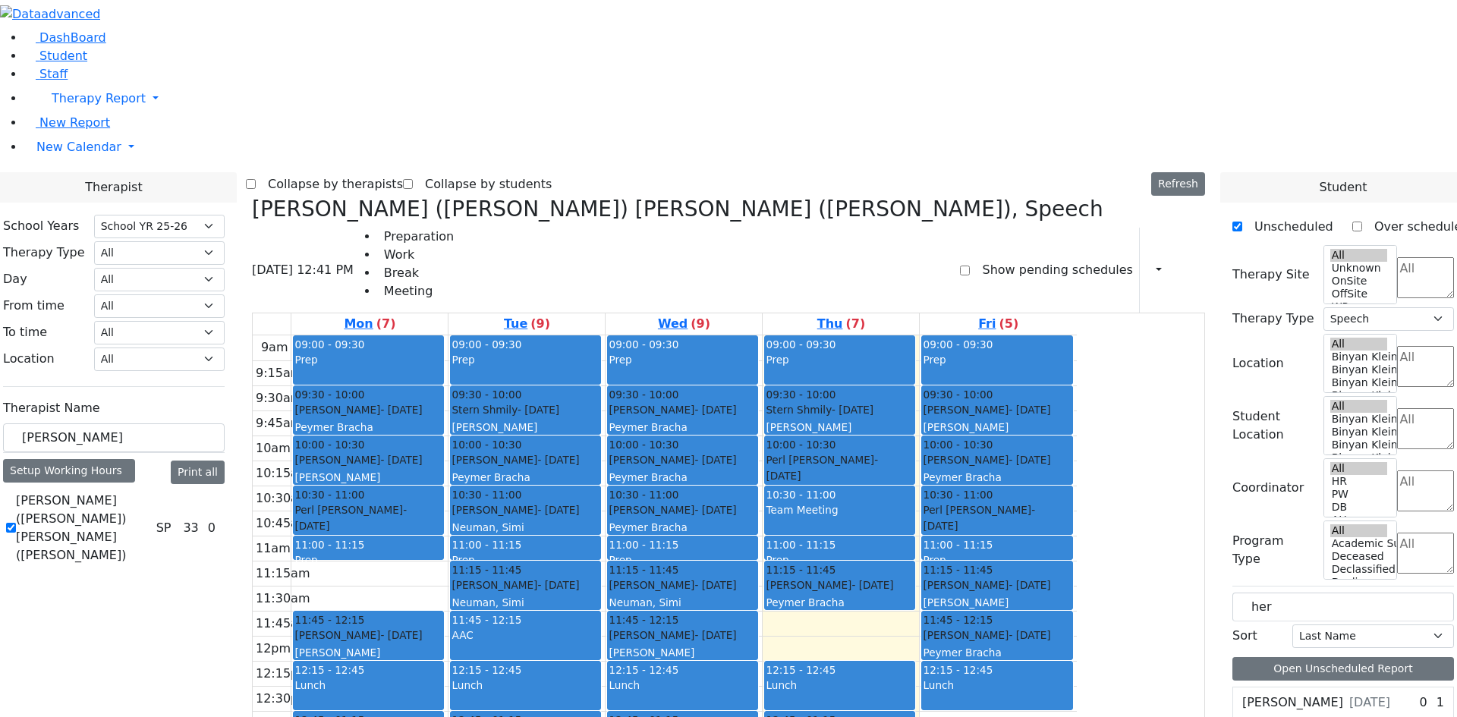
drag, startPoint x: 518, startPoint y: 348, endPoint x: 533, endPoint y: 487, distance: 140.5
click at [448, 495] on div "09:00 - 09:30 Prep 09:30 - 10:00 Glauber Shimon - 05/24/2017 Peymer Bracha 10:0…" at bounding box center [369, 635] width 156 height 601
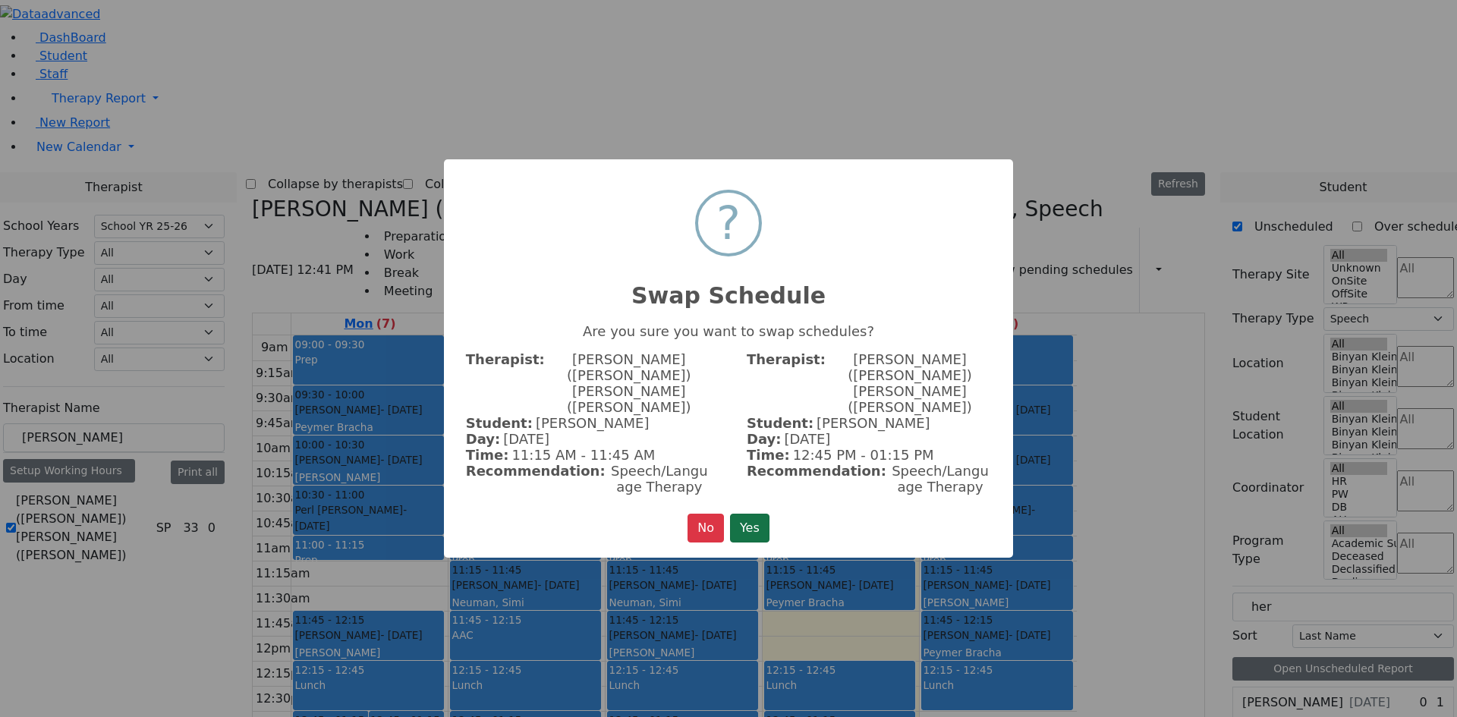
click at [754, 514] on button "Yes" at bounding box center [749, 528] width 39 height 29
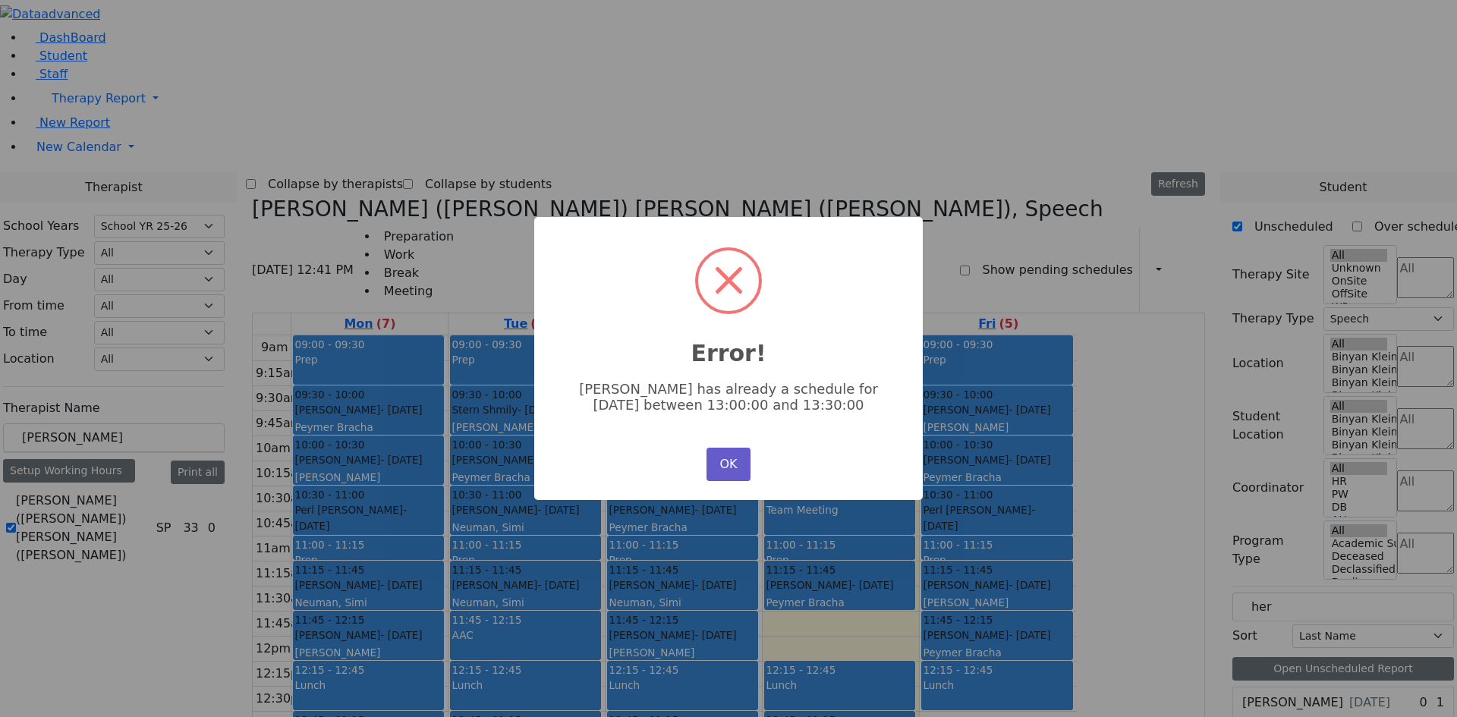
click at [715, 463] on button "OK" at bounding box center [729, 464] width 44 height 33
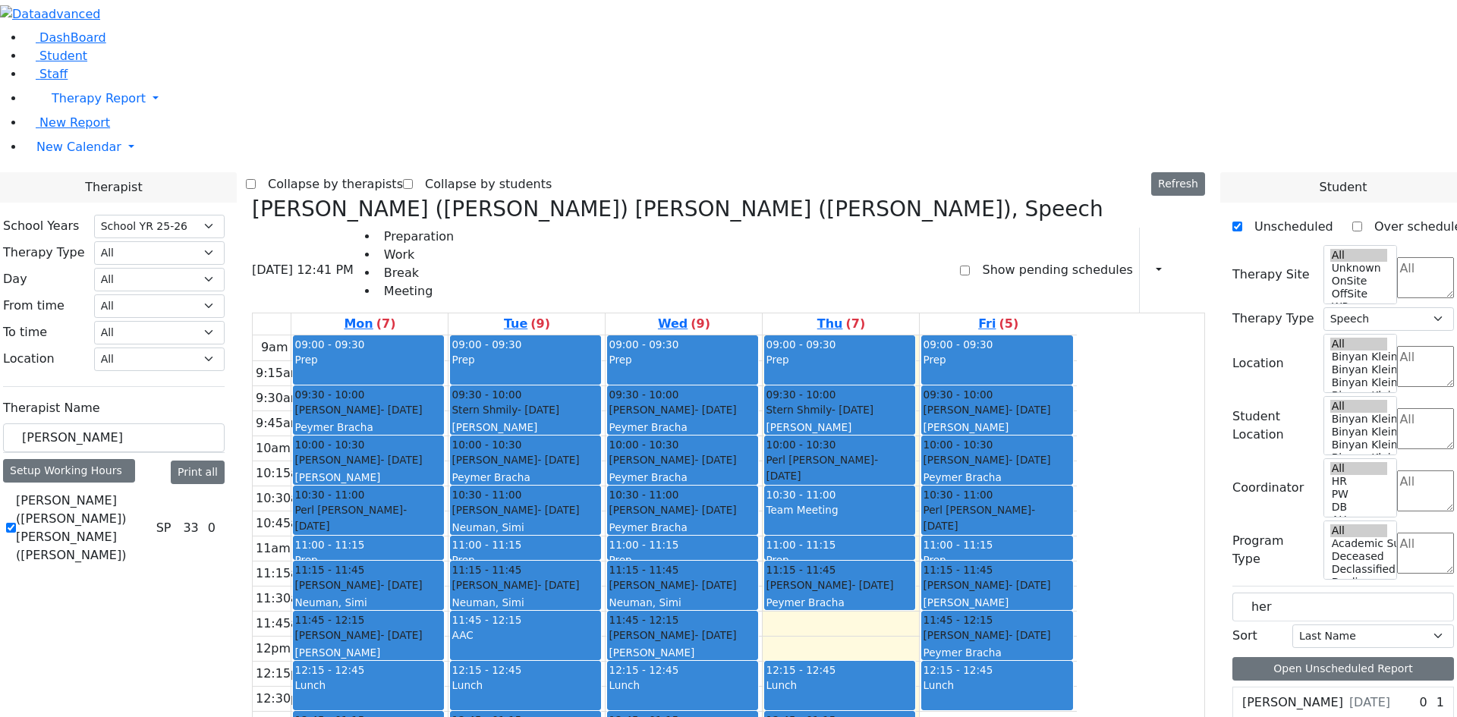
click at [442, 578] on div "[PERSON_NAME] - [DATE]" at bounding box center [368, 585] width 148 height 15
drag, startPoint x: 496, startPoint y: 331, endPoint x: 1068, endPoint y: 558, distance: 615.6
click at [1077, 551] on tr "09:00 - 09:30 Prep 09:30 - 10:00 Glauber Shimon - 05/24/2017 Peymer Bracha 10:0…" at bounding box center [665, 635] width 824 height 601
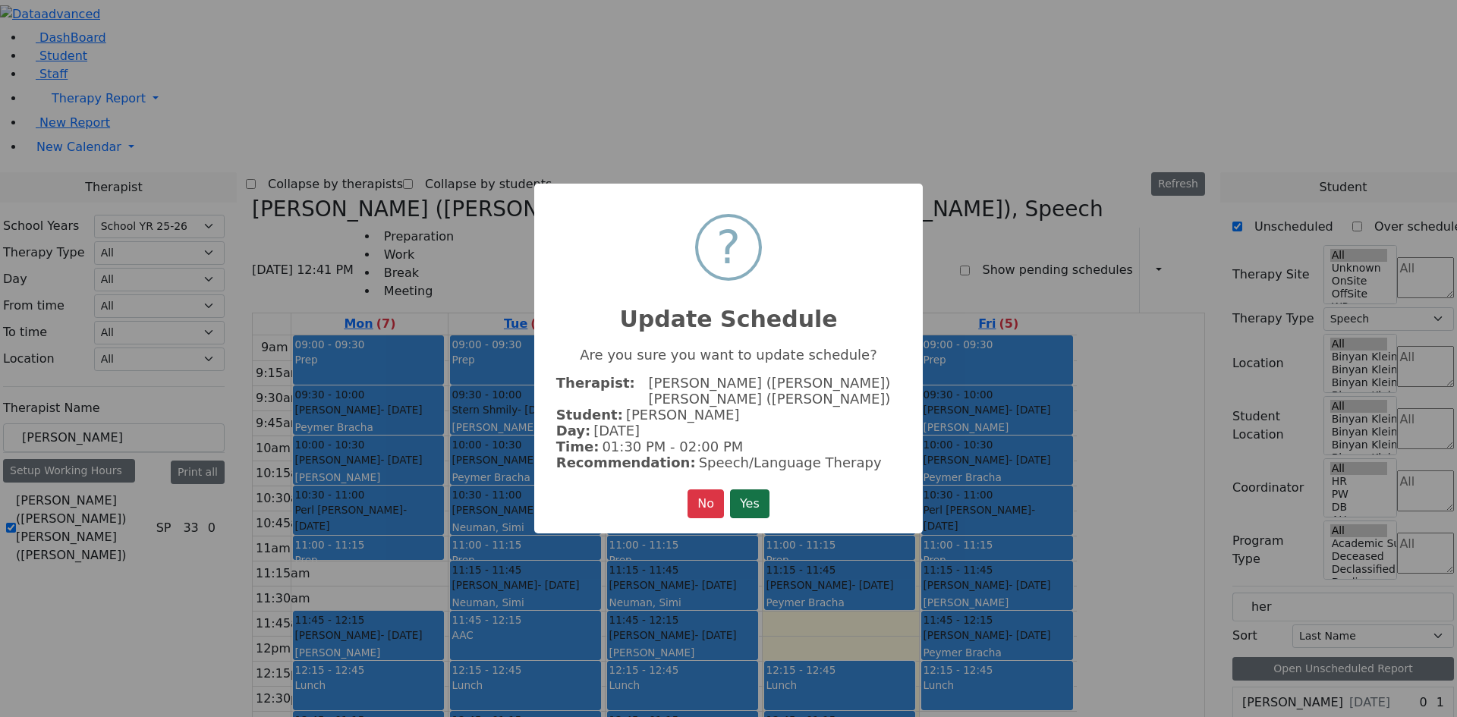
click at [762, 494] on button "Yes" at bounding box center [749, 504] width 39 height 29
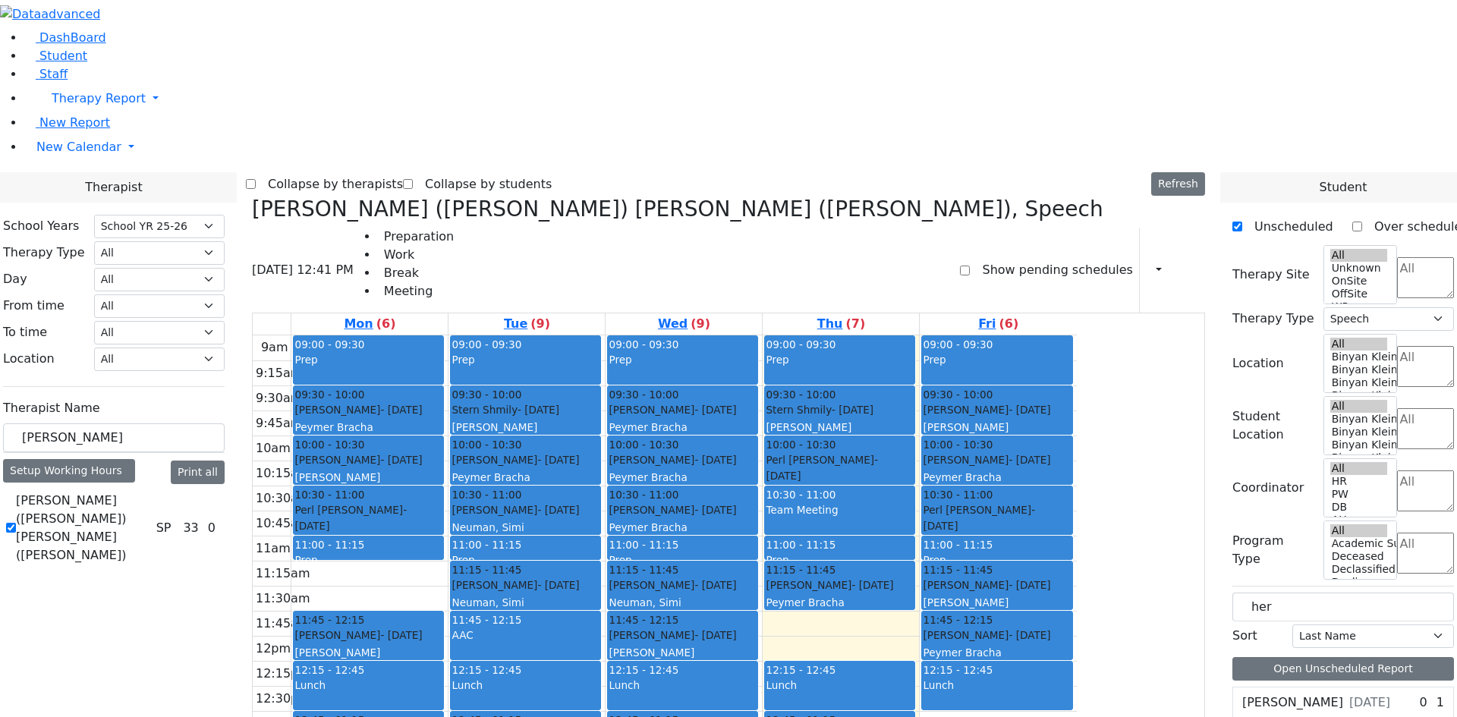
click at [442, 502] on div "Perl Aaron - 12/29/2017 Unknown" at bounding box center [368, 526] width 148 height 48
drag, startPoint x: 529, startPoint y: 543, endPoint x: 529, endPoint y: 603, distance: 60.7
click at [448, 603] on div "09:00 - 09:30 Prep 09:30 - 10:00 Glauber Shimon - 05/24/2017 Peymer Bracha 10:0…" at bounding box center [369, 635] width 156 height 601
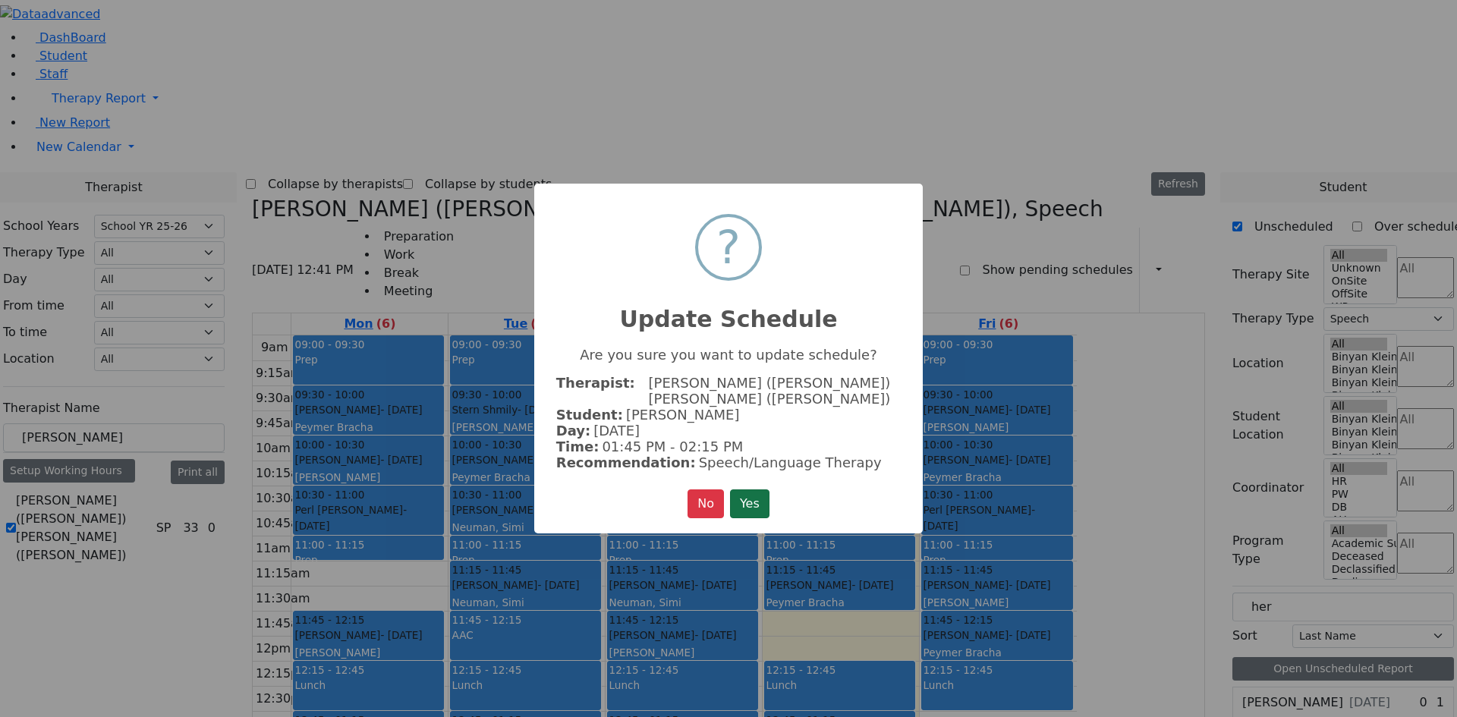
click at [746, 496] on button "Yes" at bounding box center [749, 504] width 39 height 29
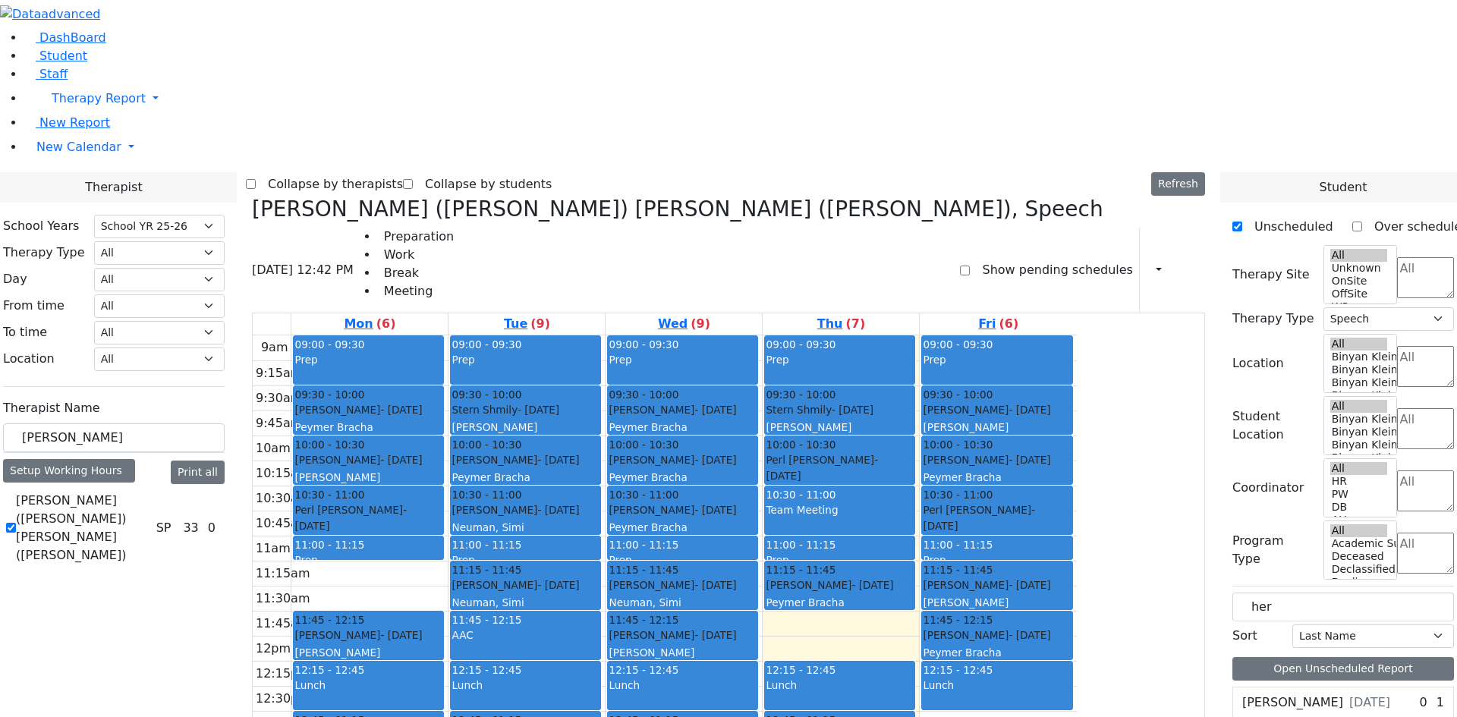
drag, startPoint x: 1185, startPoint y: 584, endPoint x: 593, endPoint y: 558, distance: 592.5
click at [593, 558] on tr "09:00 - 09:30 Prep 09:30 - 10:00 Glauber Shimon - 05/24/2017 Peymer Bracha 10:0…" at bounding box center [665, 635] width 824 height 601
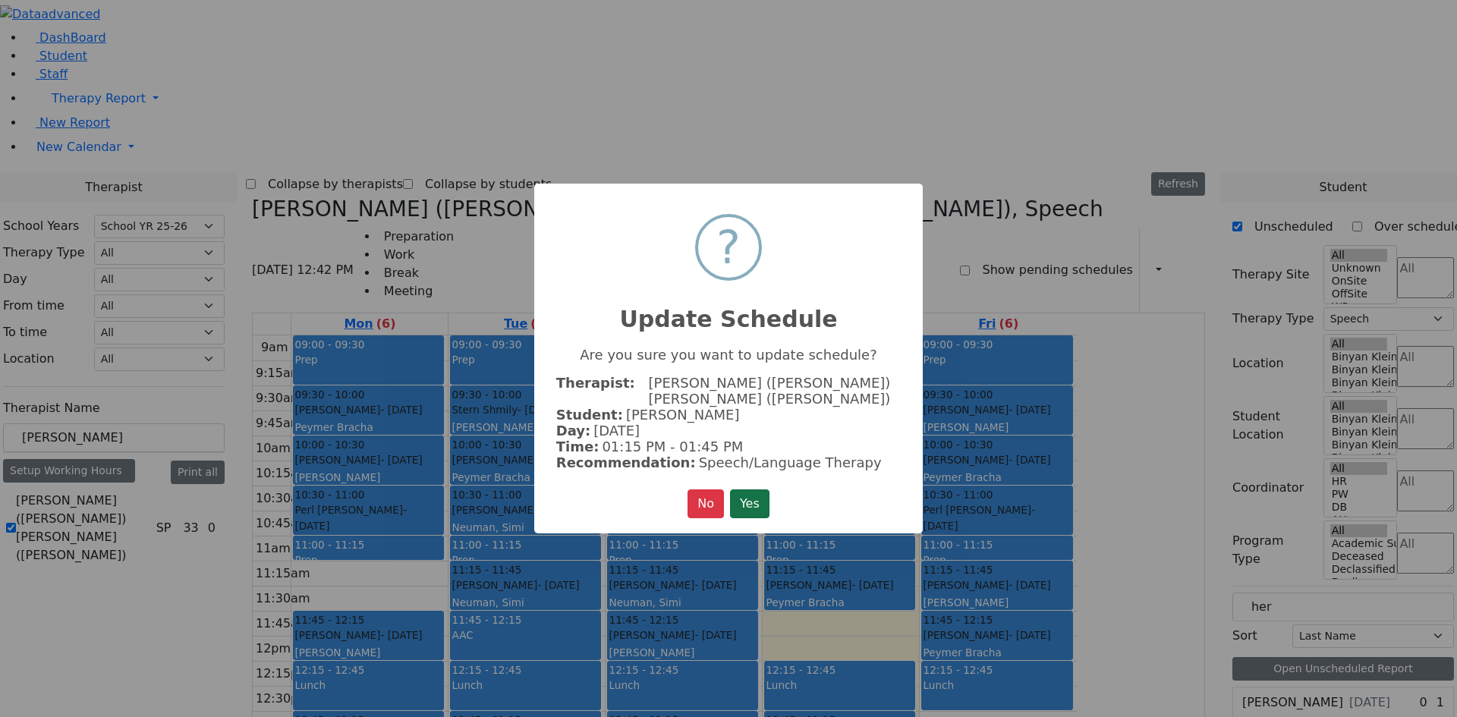
click at [750, 492] on button "Yes" at bounding box center [749, 504] width 39 height 29
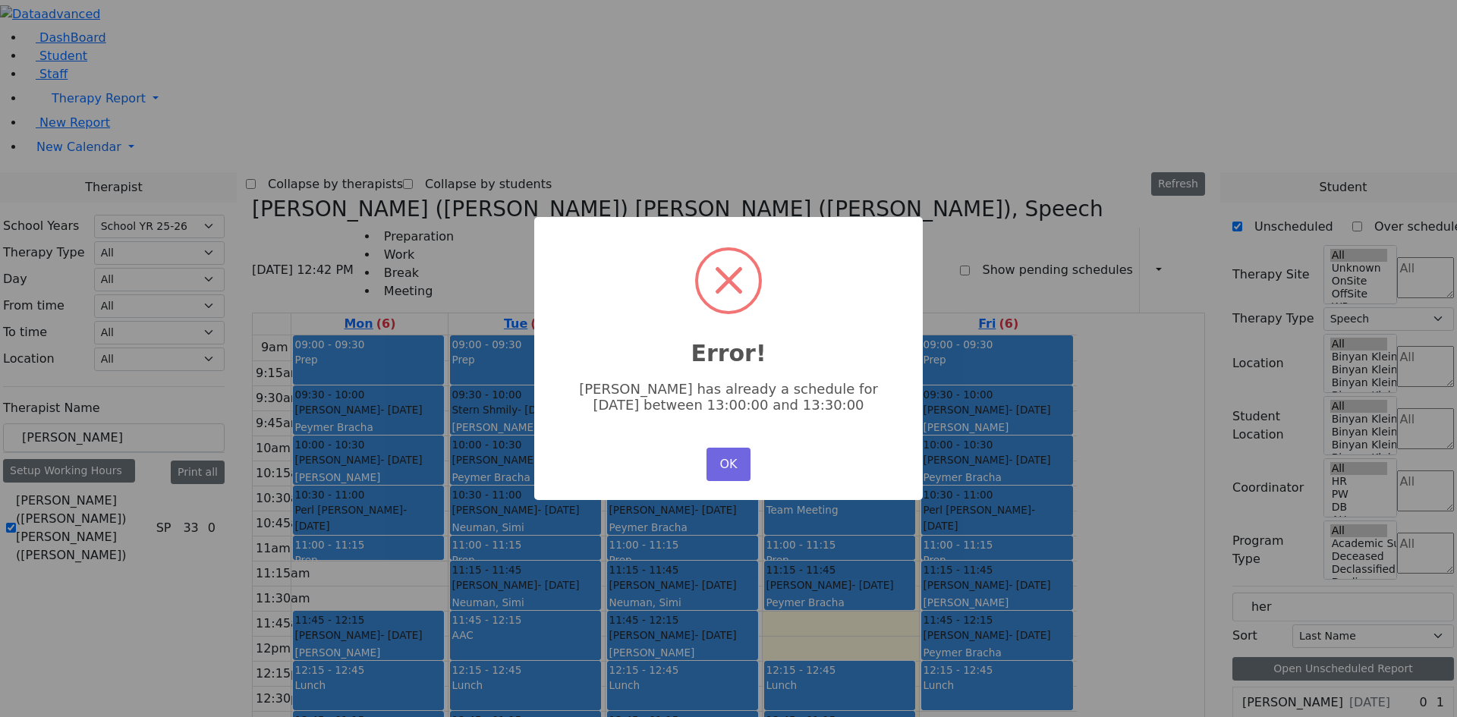
click at [726, 477] on div "OK No Cancel" at bounding box center [729, 464] width 52 height 41
click at [724, 466] on button "OK" at bounding box center [729, 464] width 44 height 33
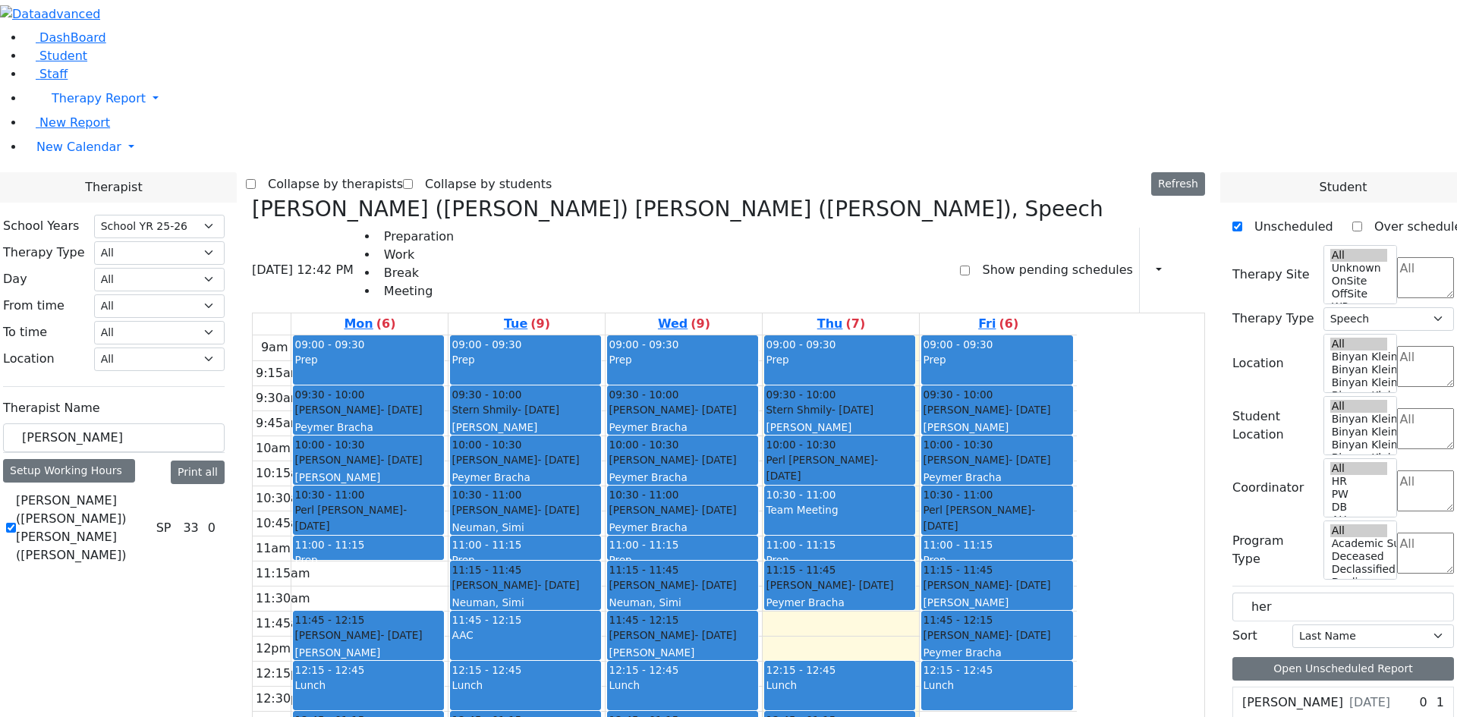
click at [442, 628] on div "Daskal Abraham - 04/14/2018 Cohen, Sara C" at bounding box center [368, 644] width 148 height 33
drag, startPoint x: 490, startPoint y: 163, endPoint x: 536, endPoint y: 160, distance: 45.6
click at [448, 335] on div "09:00 - 09:30 Prep 09:30 - 10:00 Glauber Shimon - 05/24/2017 Peymer Bracha 10:0…" at bounding box center [369, 635] width 156 height 601
drag, startPoint x: 537, startPoint y: 213, endPoint x: 540, endPoint y: 527, distance: 315.0
click at [448, 527] on div "09:00 - 09:30 Prep 09:30 - 10:00 Glauber Shimon - 05/24/2017 Peymer Bracha 10:0…" at bounding box center [369, 635] width 156 height 601
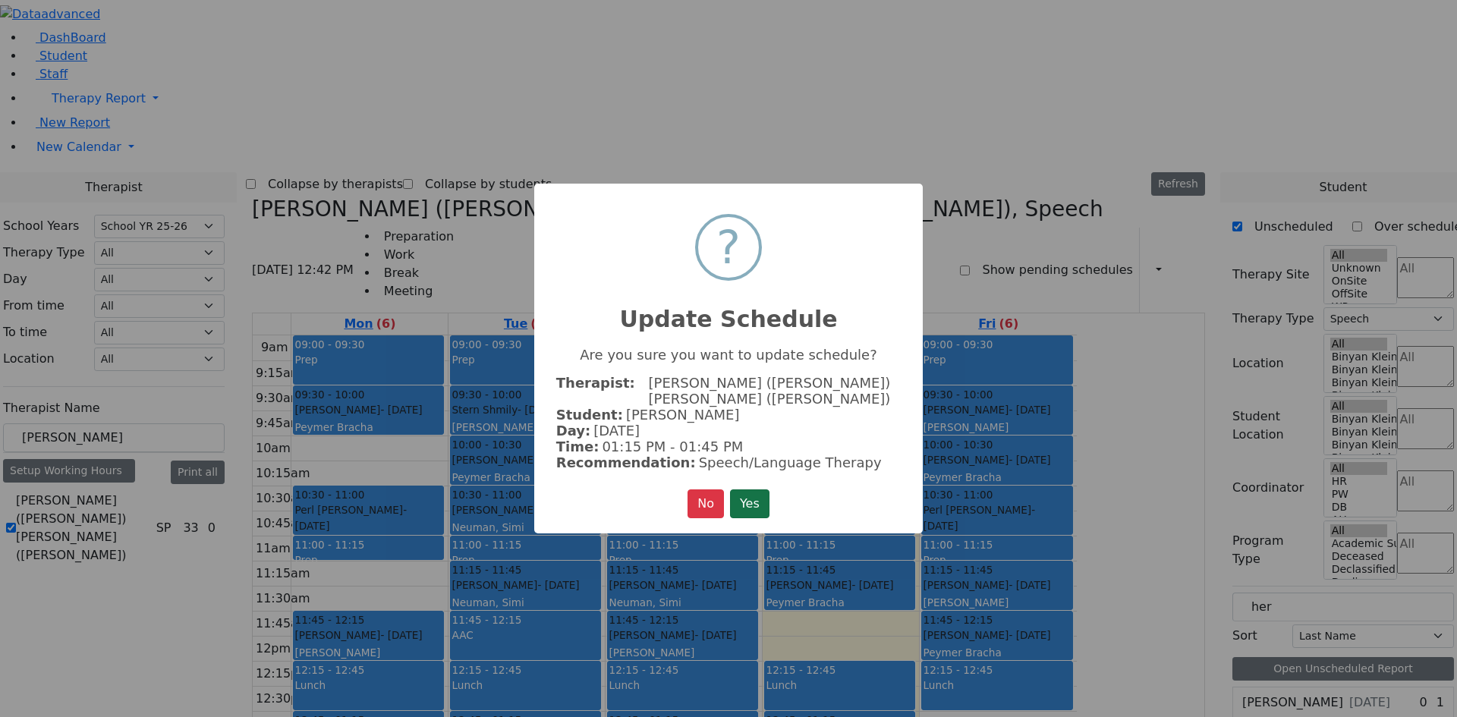
click at [757, 490] on button "Yes" at bounding box center [749, 504] width 39 height 29
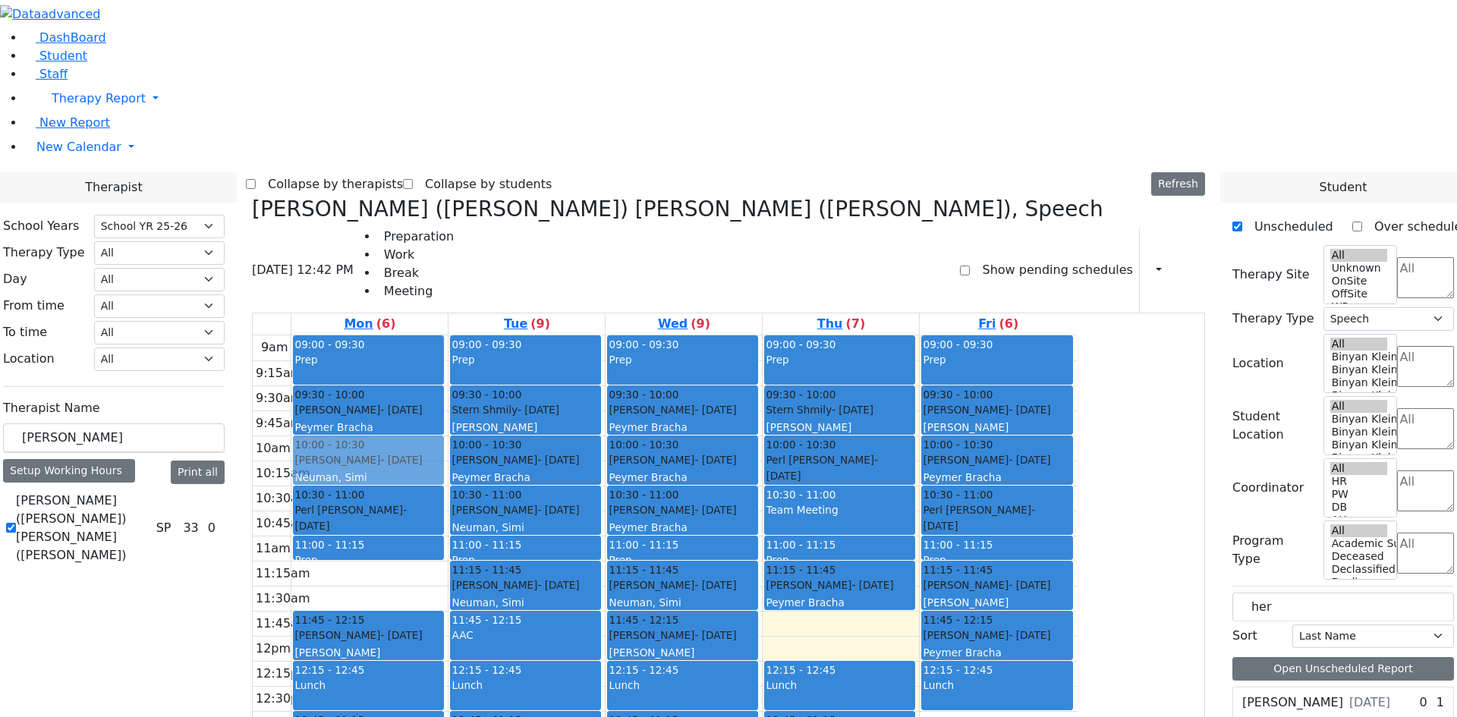
drag, startPoint x: 1151, startPoint y: 559, endPoint x: 510, endPoint y: 213, distance: 728.7
click at [510, 335] on tr "09:00 - 09:30 Prep 09:30 - 10:00 Glauber Shimon - 05/24/2017 Peymer Bracha 10:3…" at bounding box center [665, 635] width 824 height 601
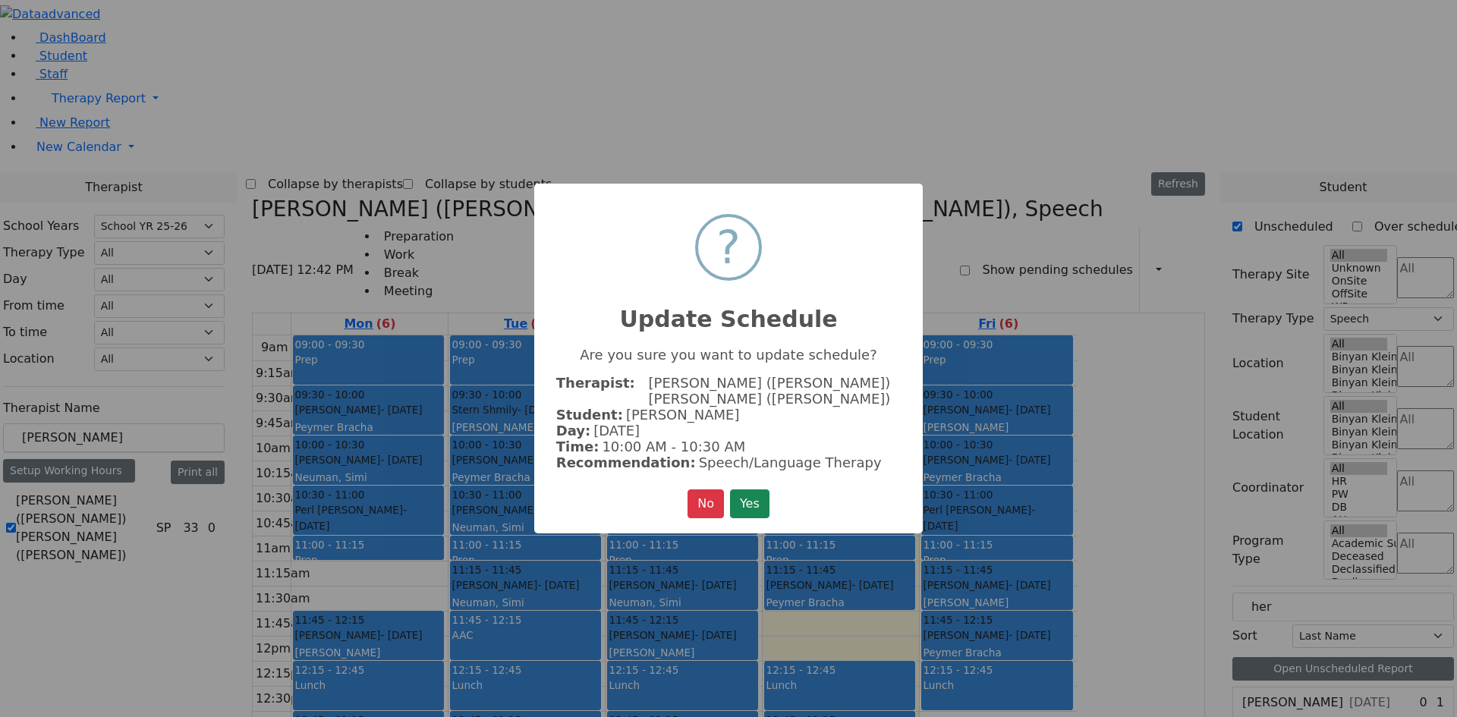
drag, startPoint x: 766, startPoint y: 492, endPoint x: 758, endPoint y: 496, distance: 8.9
click at [762, 494] on button "Yes" at bounding box center [749, 504] width 39 height 29
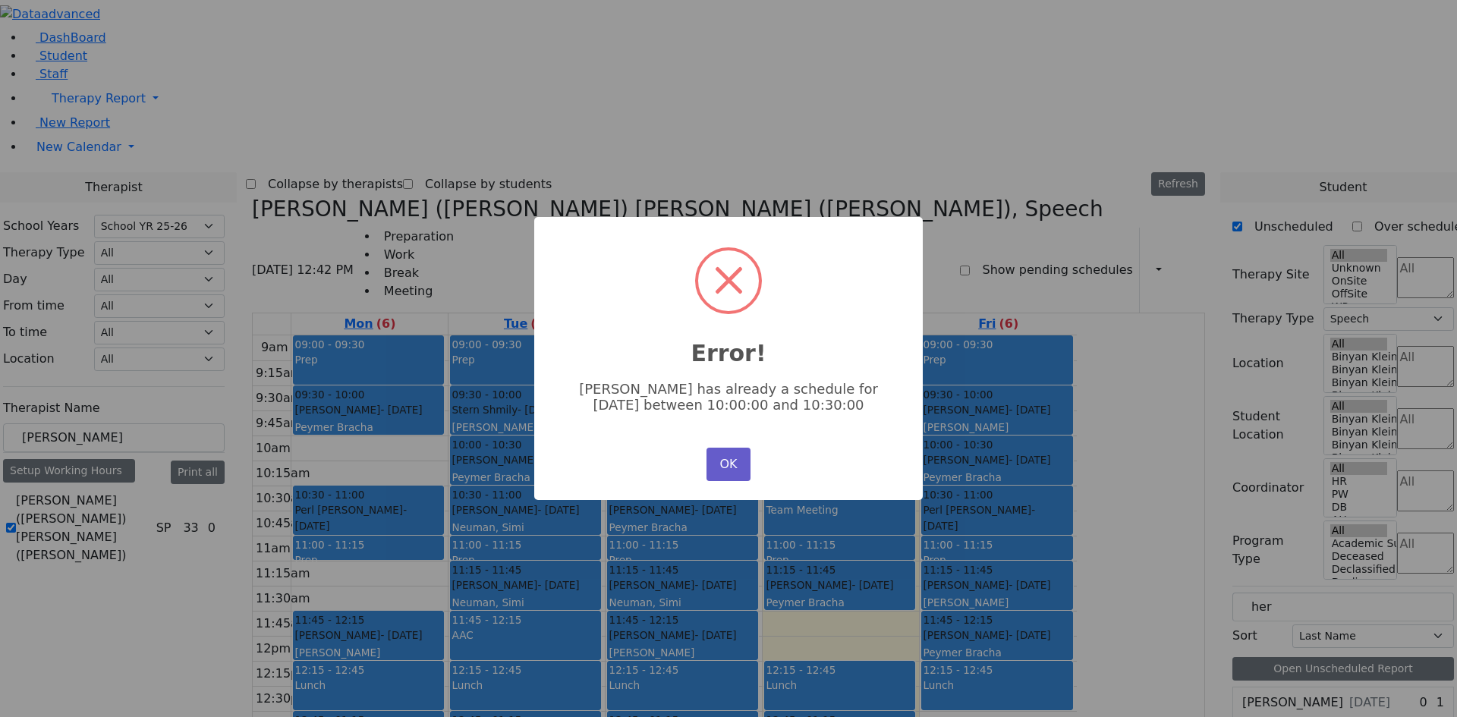
click at [727, 453] on button "OK" at bounding box center [729, 464] width 44 height 33
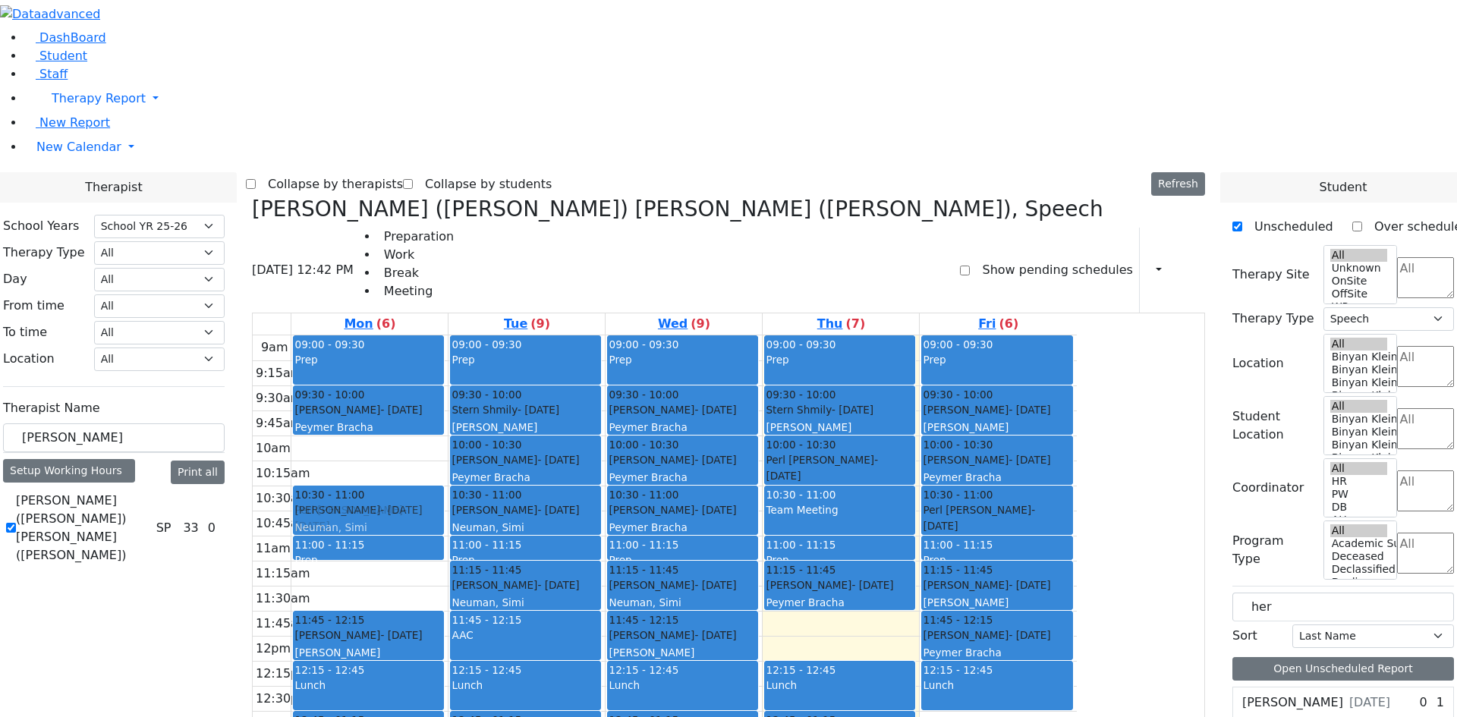
drag, startPoint x: 1137, startPoint y: 578, endPoint x: 516, endPoint y: 288, distance: 685.2
click at [517, 335] on tr "09:00 - 09:30 Prep 09:30 - 10:00 Glauber Shimon - 05/24/2017 Peymer Bracha 10:3…" at bounding box center [665, 635] width 824 height 601
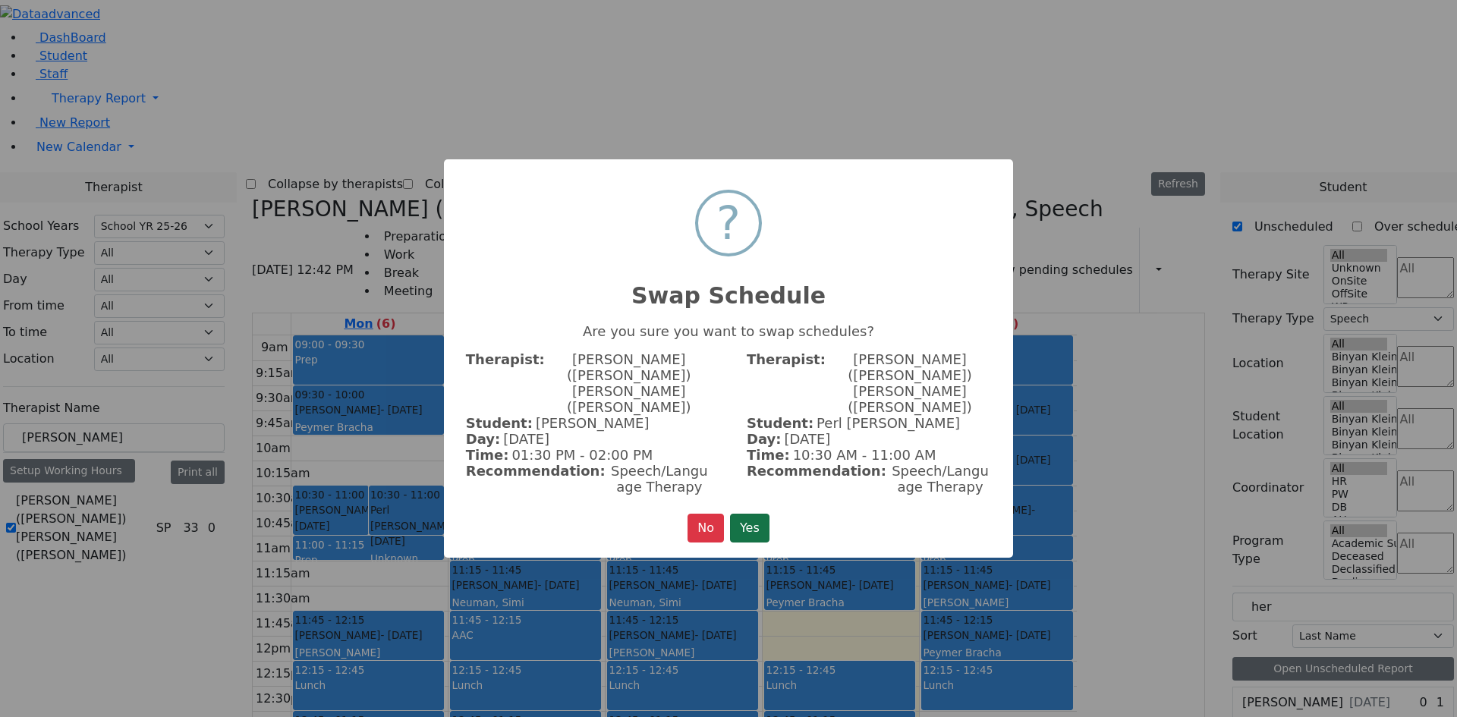
click at [751, 514] on button "Yes" at bounding box center [749, 528] width 39 height 29
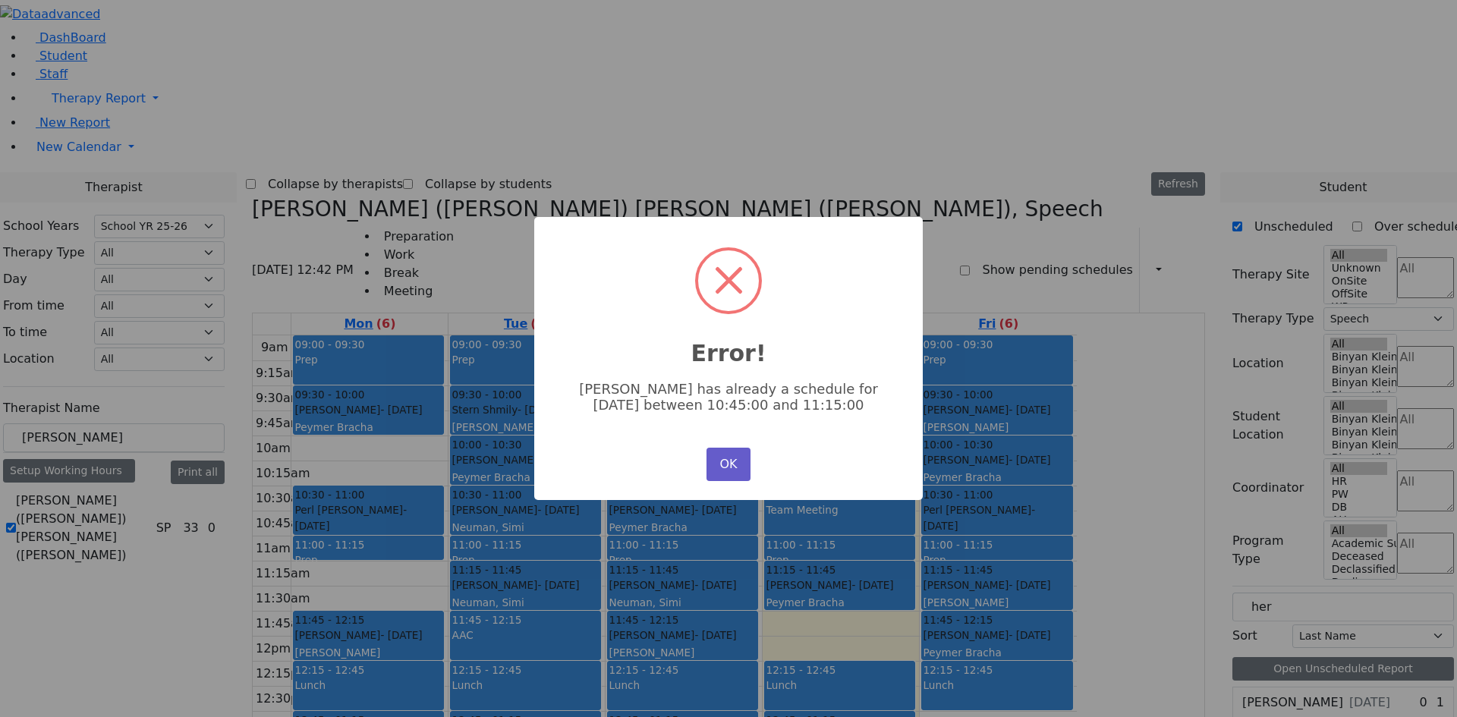
click at [729, 472] on button "OK" at bounding box center [729, 464] width 44 height 33
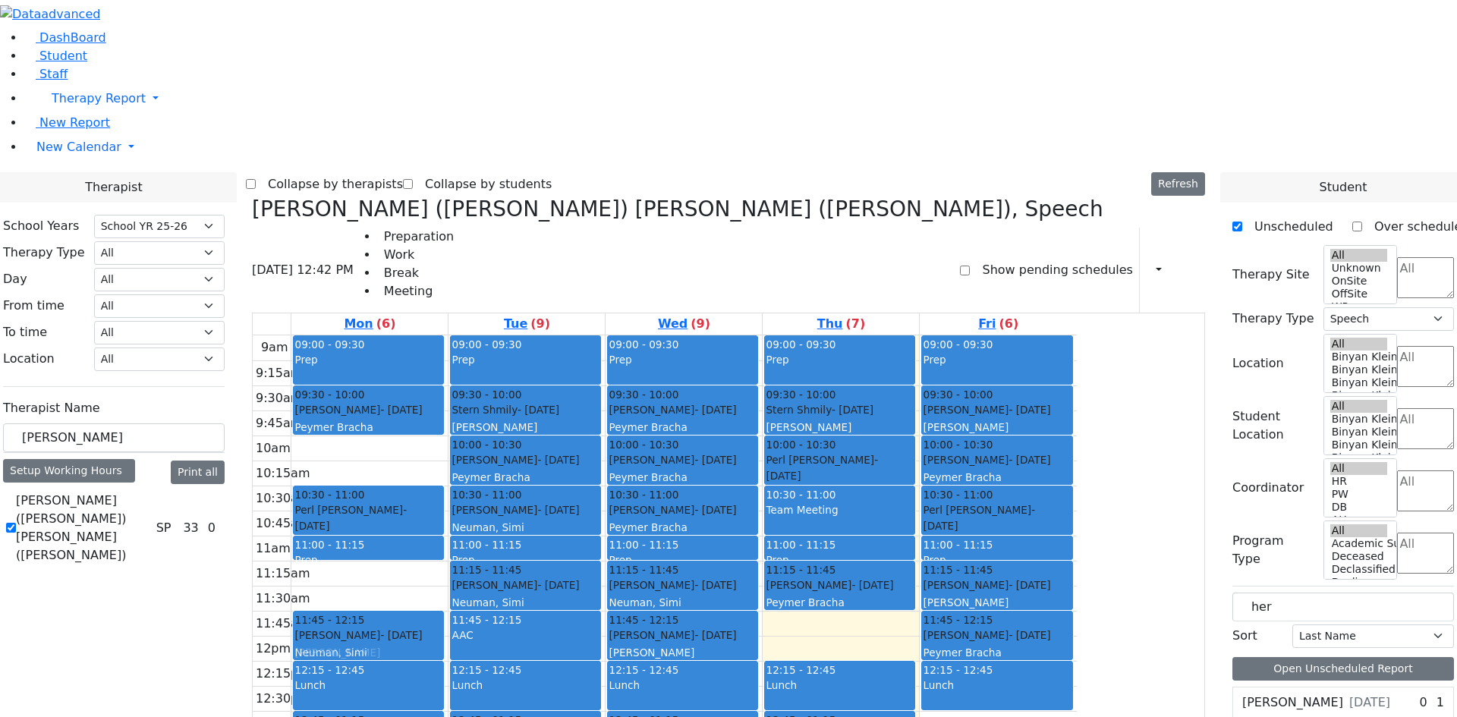
drag, startPoint x: 1104, startPoint y: 566, endPoint x: 485, endPoint y: 388, distance: 644.5
click at [485, 388] on tr "09:00 - 09:30 Prep 09:30 - 10:00 Glauber Shimon - 05/24/2017 Peymer Bracha 10:3…" at bounding box center [665, 635] width 824 height 601
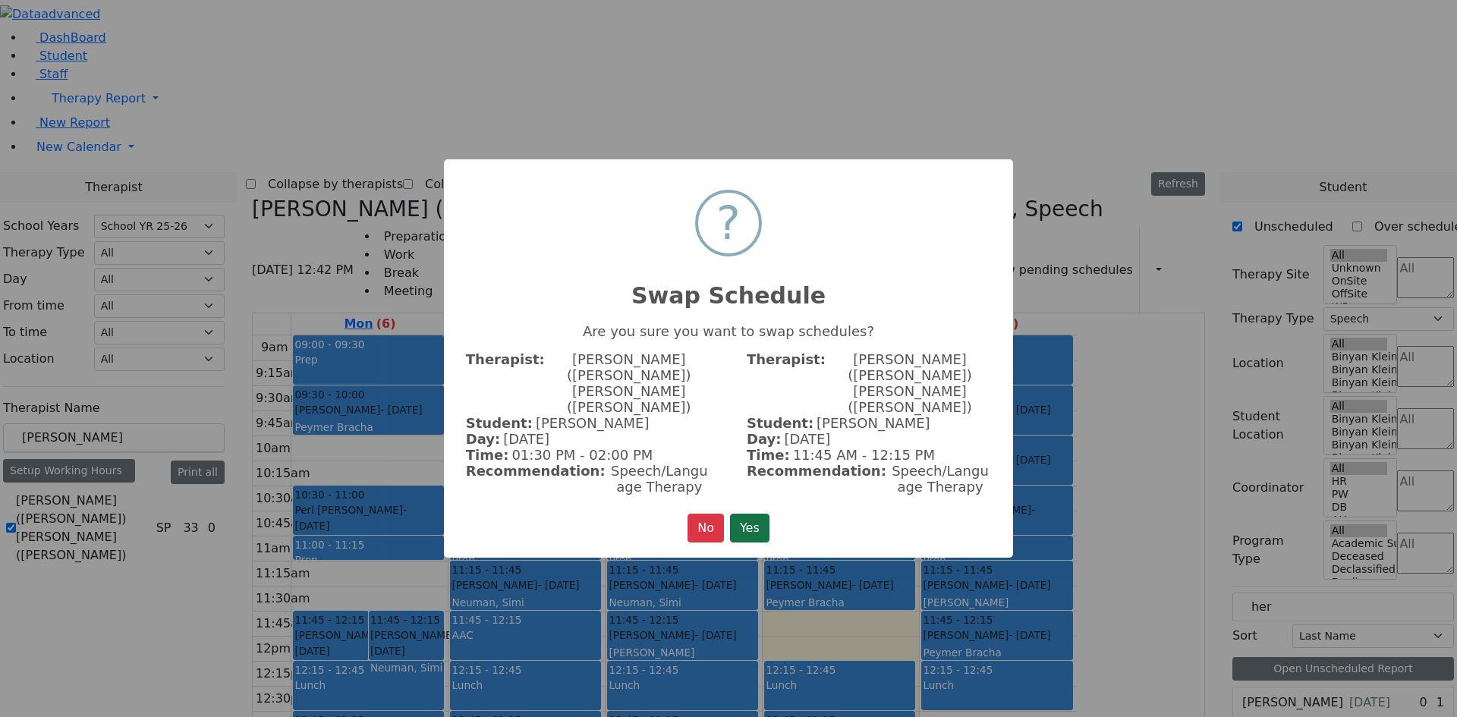
click at [754, 514] on button "Yes" at bounding box center [749, 528] width 39 height 29
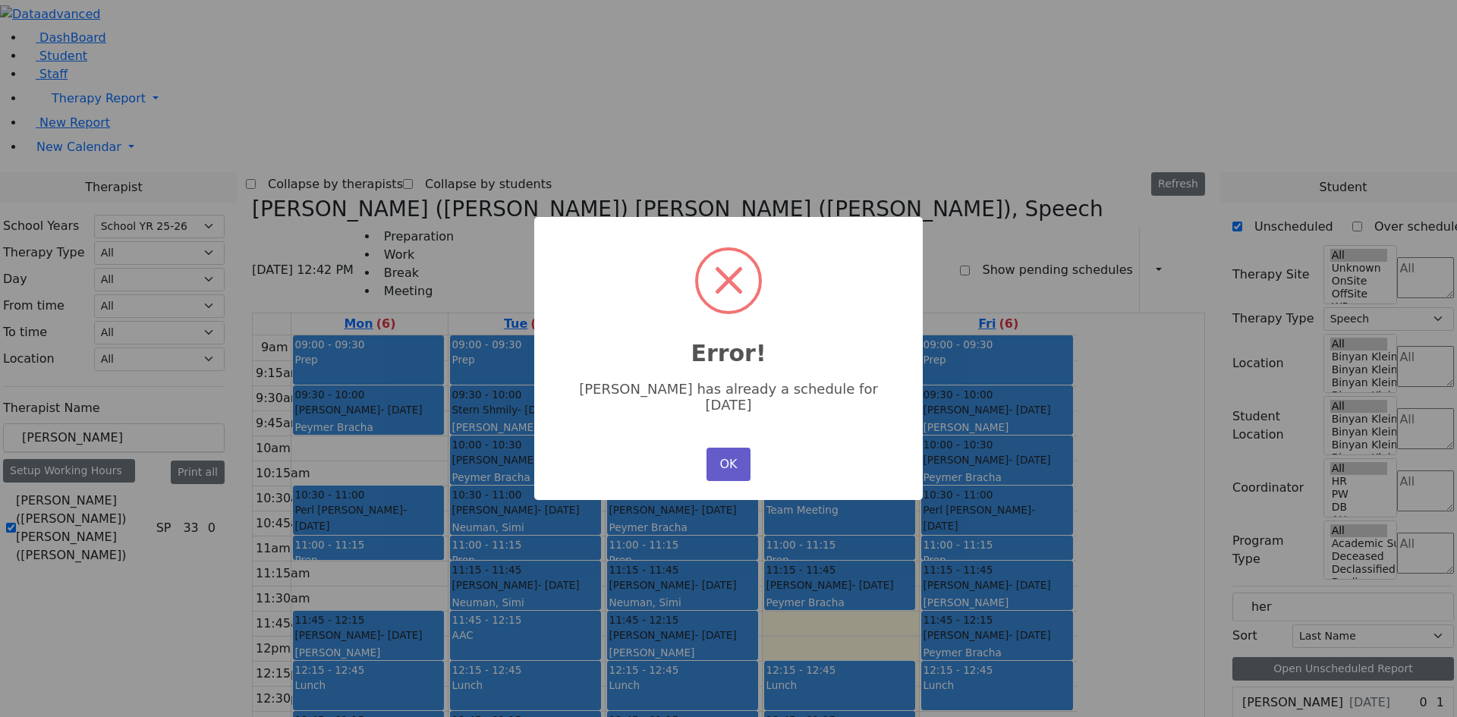
click at [735, 448] on button "OK" at bounding box center [729, 464] width 44 height 33
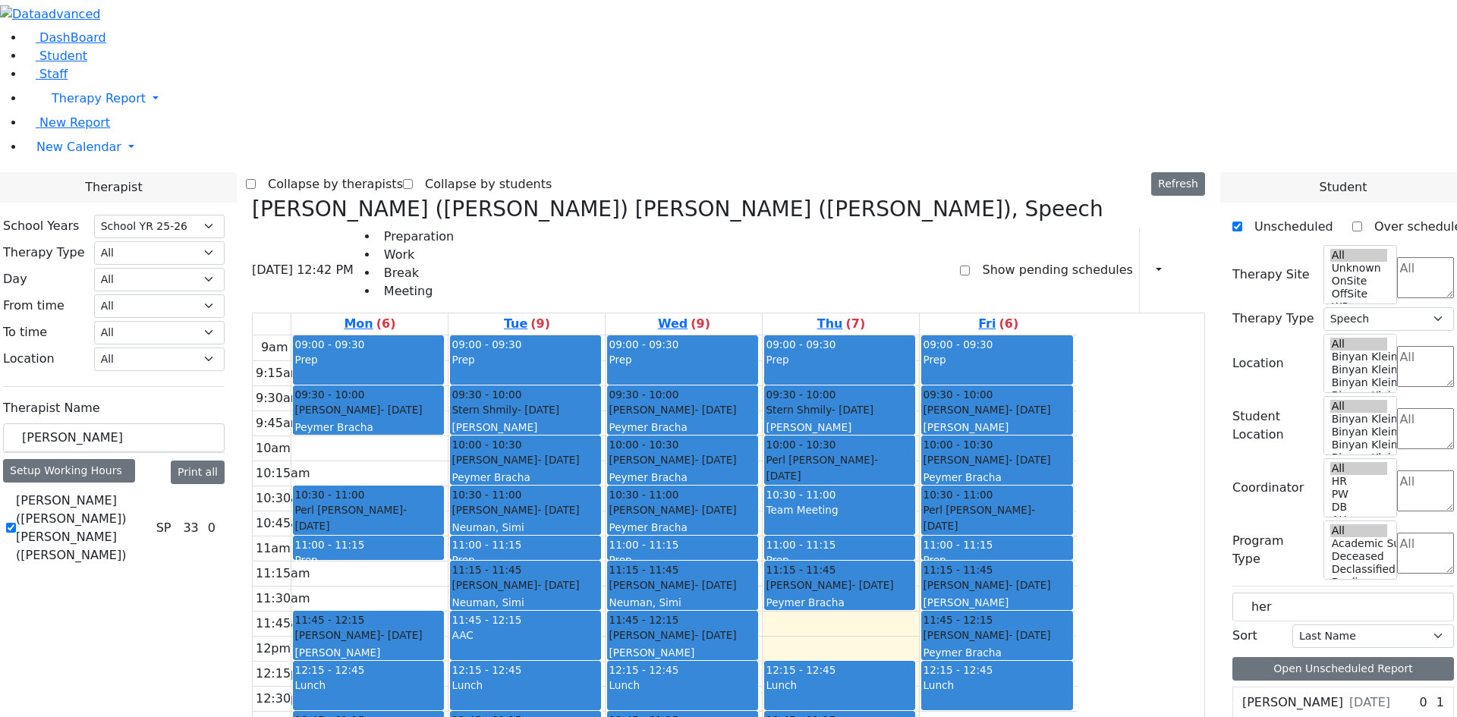
drag, startPoint x: 1120, startPoint y: 571, endPoint x: 527, endPoint y: 512, distance: 595.7
click at [532, 554] on tr "09:00 - 09:30 Prep 09:30 - 10:00 Glauber Shimon - 05/24/2017 Peymer Bracha 10:3…" at bounding box center [665, 635] width 824 height 601
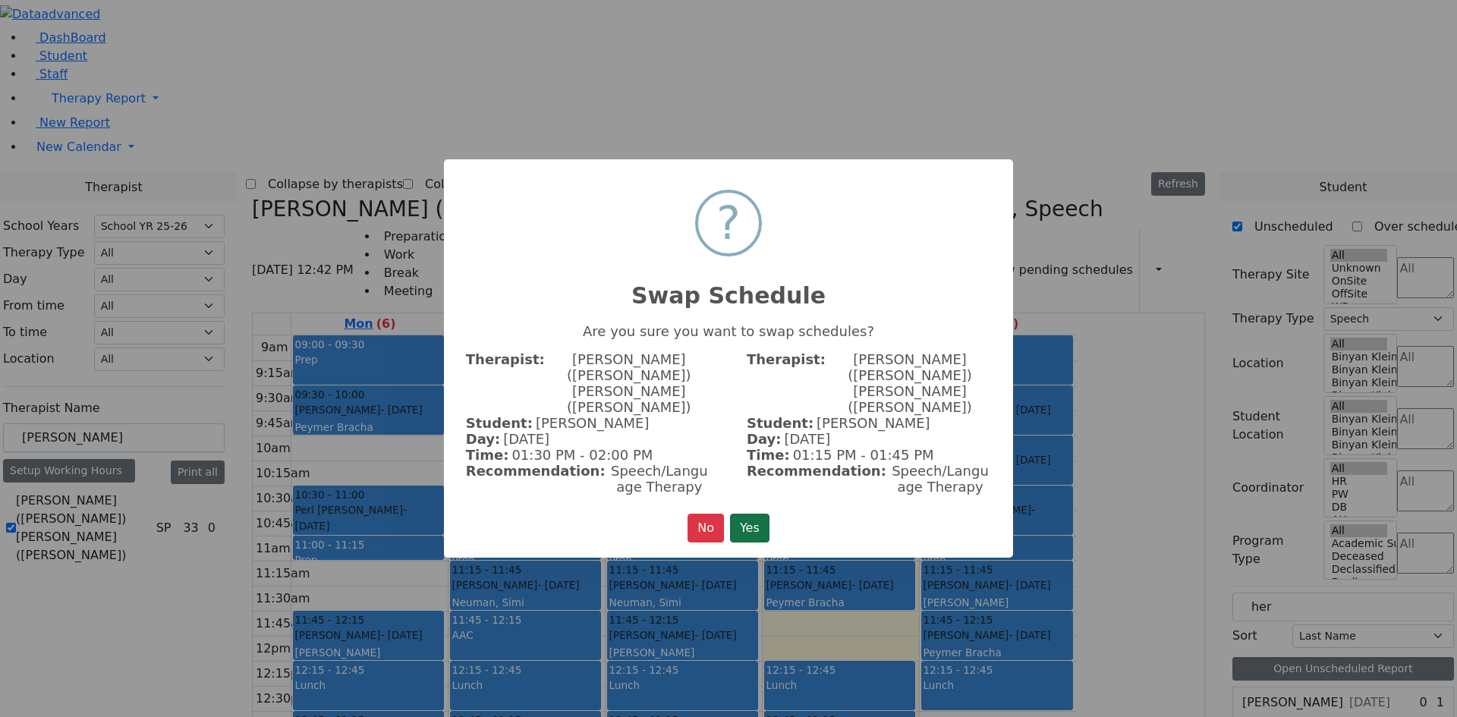
click at [756, 514] on button "Yes" at bounding box center [749, 528] width 39 height 29
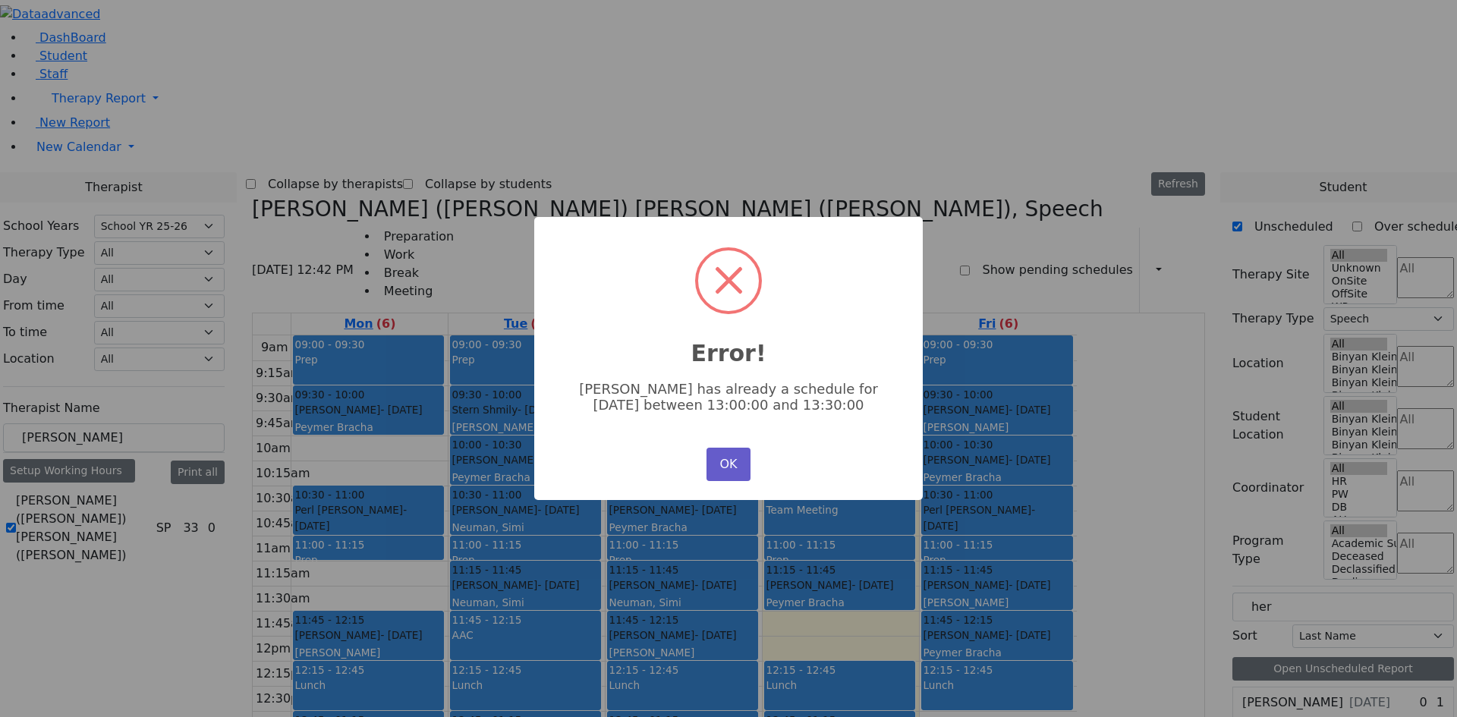
click at [721, 466] on button "OK" at bounding box center [729, 464] width 44 height 33
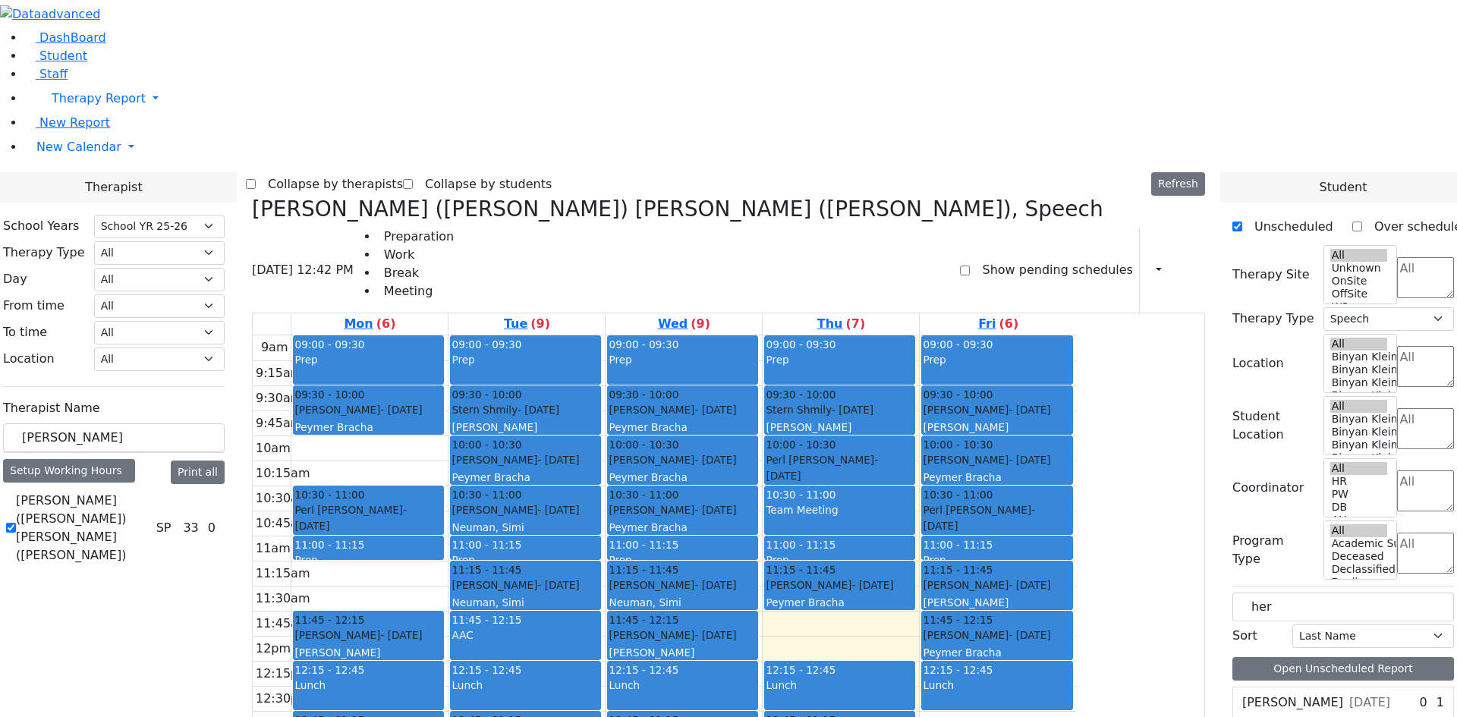
drag, startPoint x: 1017, startPoint y: 584, endPoint x: 507, endPoint y: 588, distance: 510.0
click at [507, 588] on tr "09:00 - 09:30 Prep 09:30 - 10:00 Glauber Shimon - 05/24/2017 Peymer Bracha 10:3…" at bounding box center [665, 635] width 824 height 601
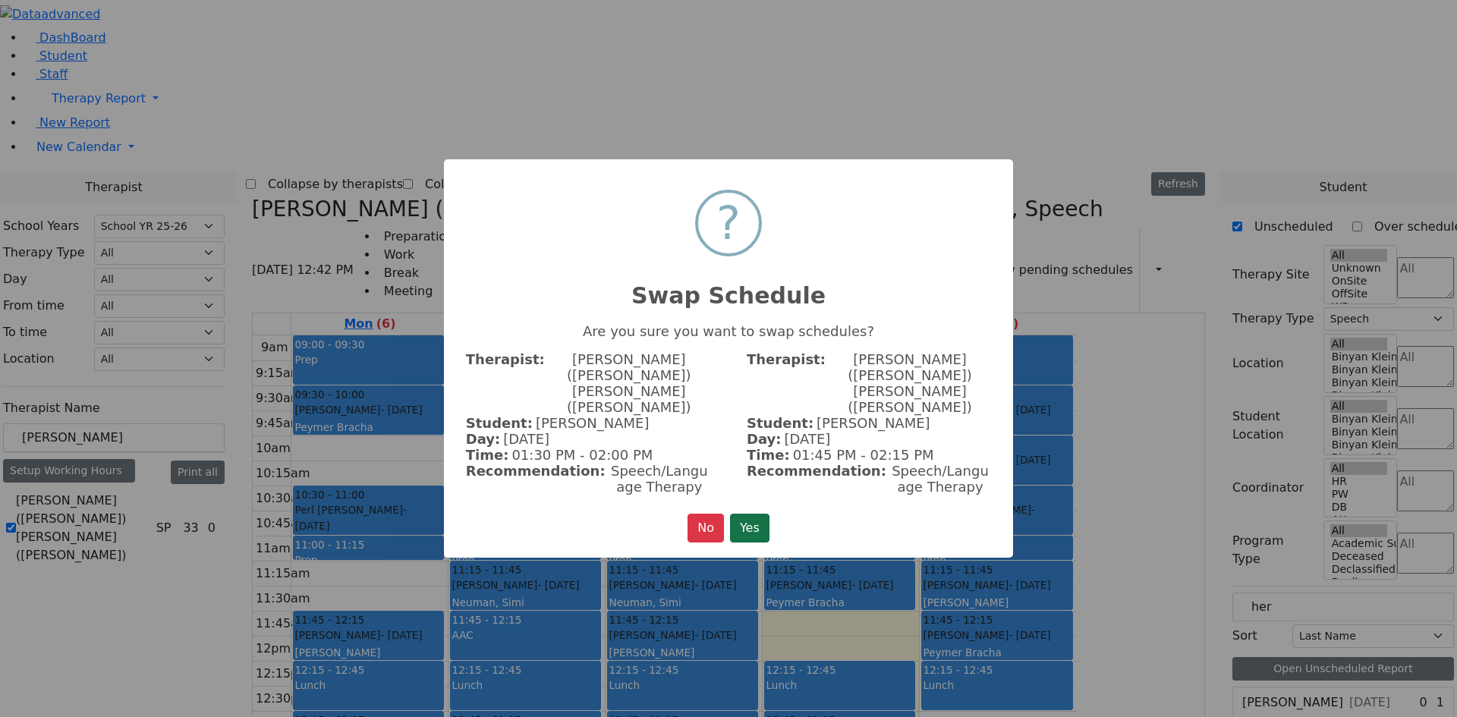
click at [751, 517] on button "Yes" at bounding box center [749, 528] width 39 height 29
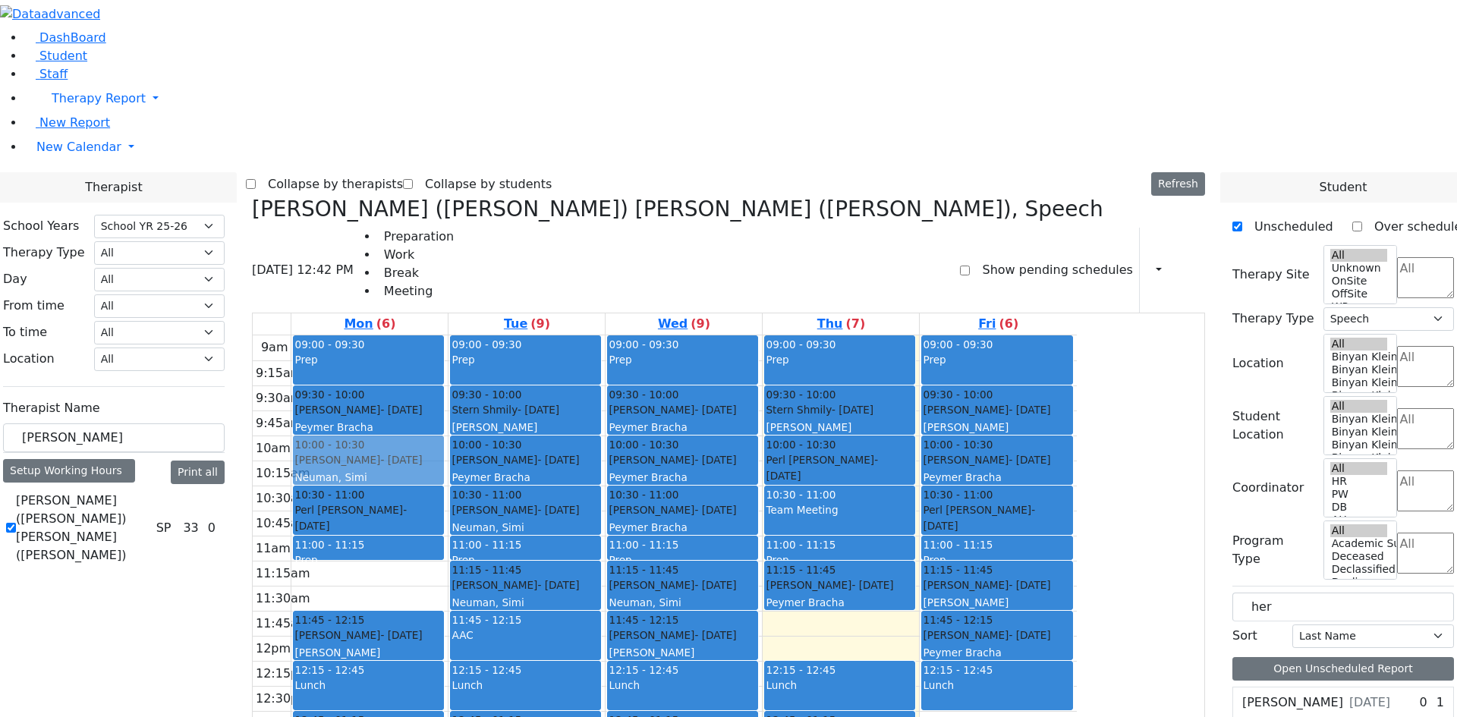
drag, startPoint x: 1135, startPoint y: 565, endPoint x: 516, endPoint y: 225, distance: 705.8
click at [516, 335] on tr "09:00 - 09:30 Prep 09:30 - 10:00 Glauber Shimon - 05/24/2017 Peymer Bracha 10:3…" at bounding box center [665, 635] width 824 height 601
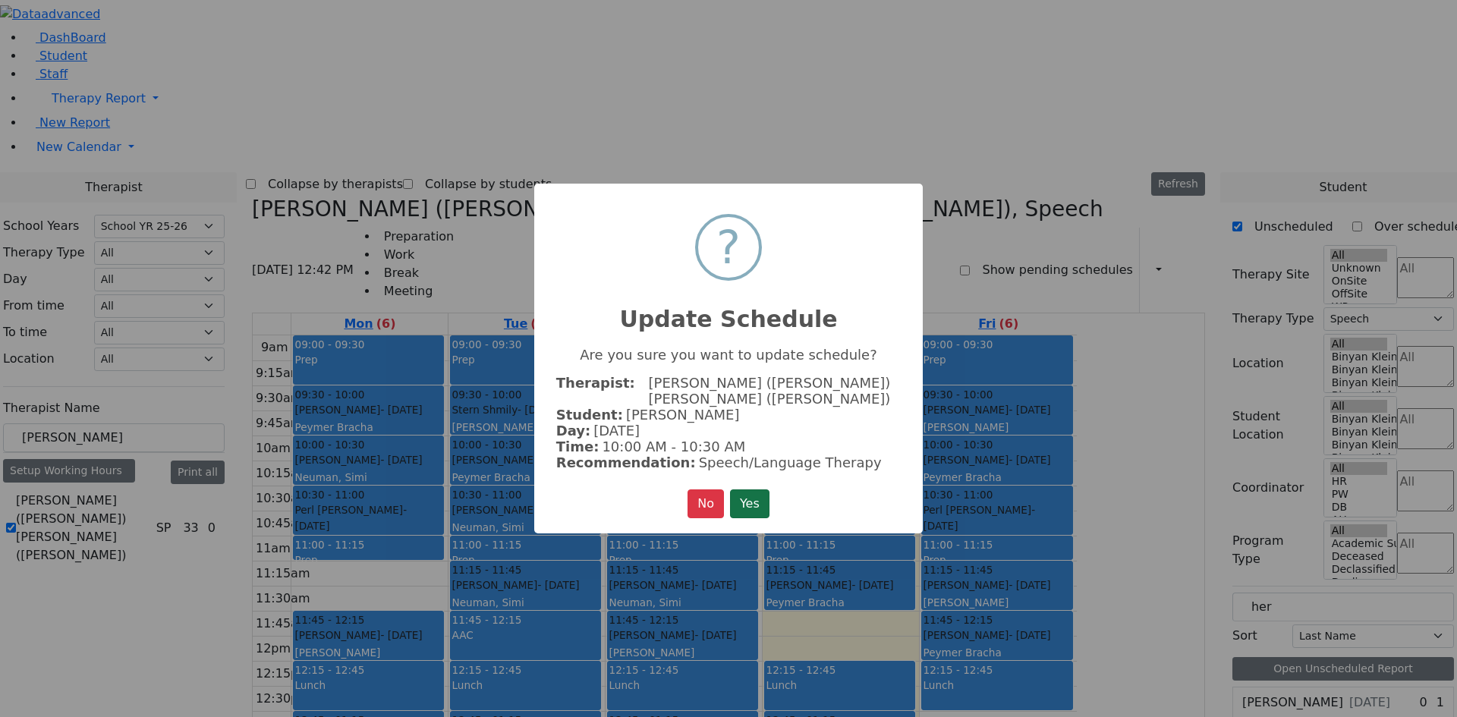
click at [743, 490] on button "Yes" at bounding box center [749, 504] width 39 height 29
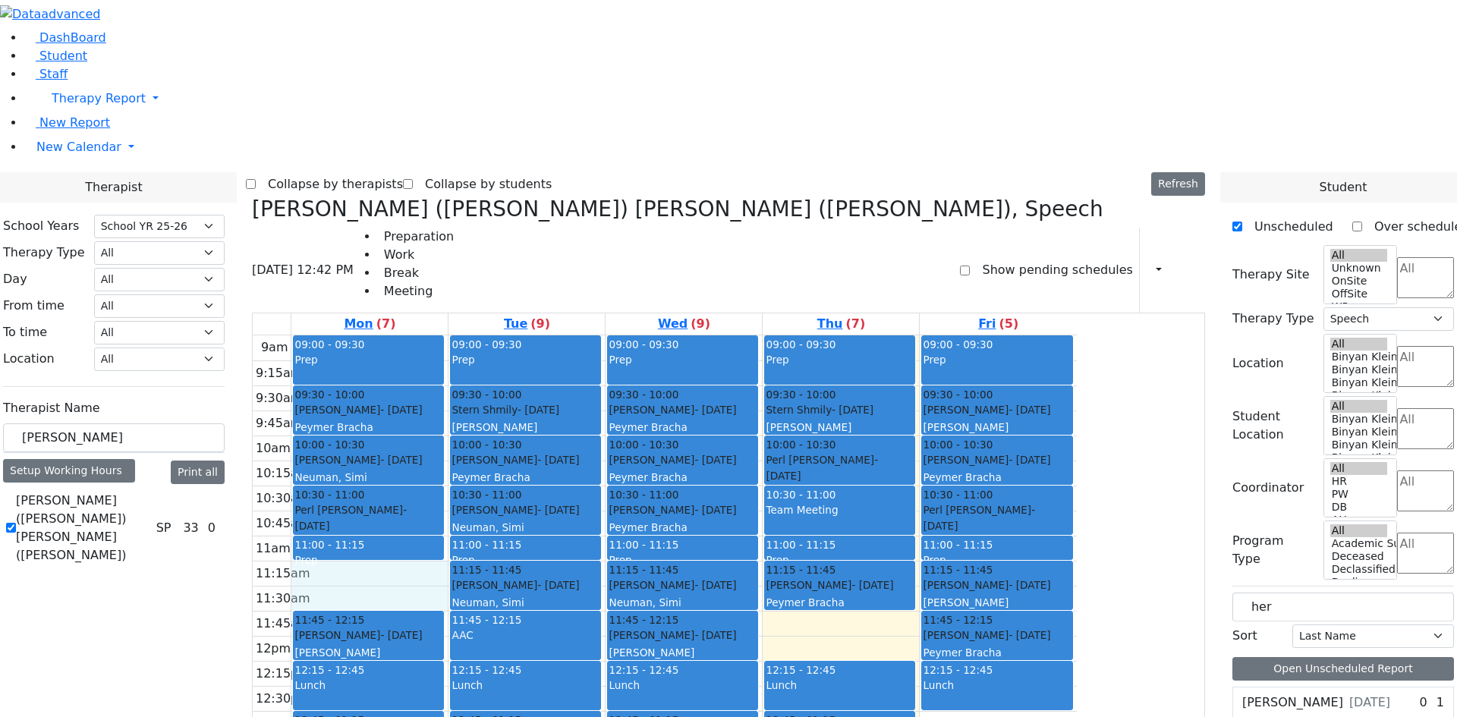
drag, startPoint x: 522, startPoint y: 332, endPoint x: 524, endPoint y: 347, distance: 14.6
click at [528, 356] on div "9am 9:15am 9:30am 9:45am 10am 10:15am 10:30am 10:45am 11am 11:15am 11:30am 11:4…" at bounding box center [665, 635] width 824 height 601
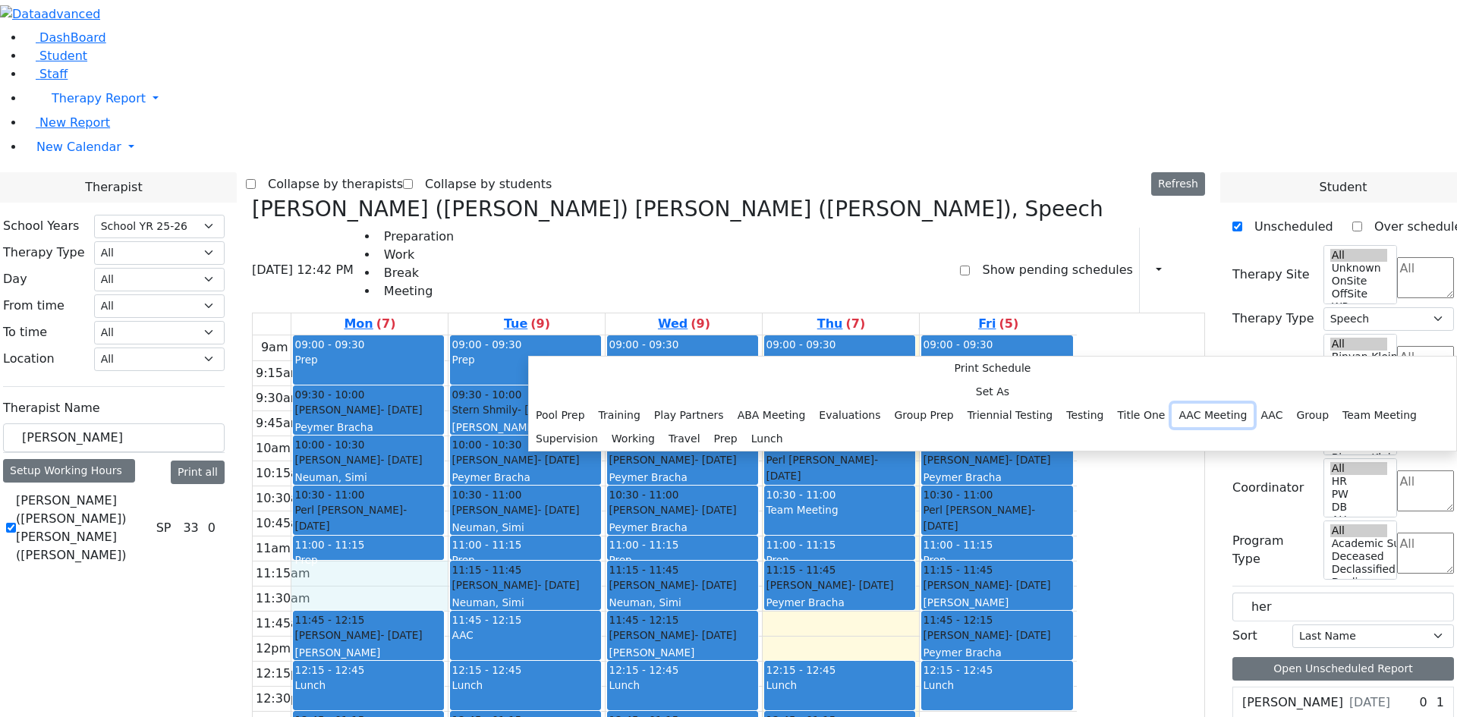
click at [1172, 404] on button "AAC Meeting" at bounding box center [1213, 416] width 82 height 24
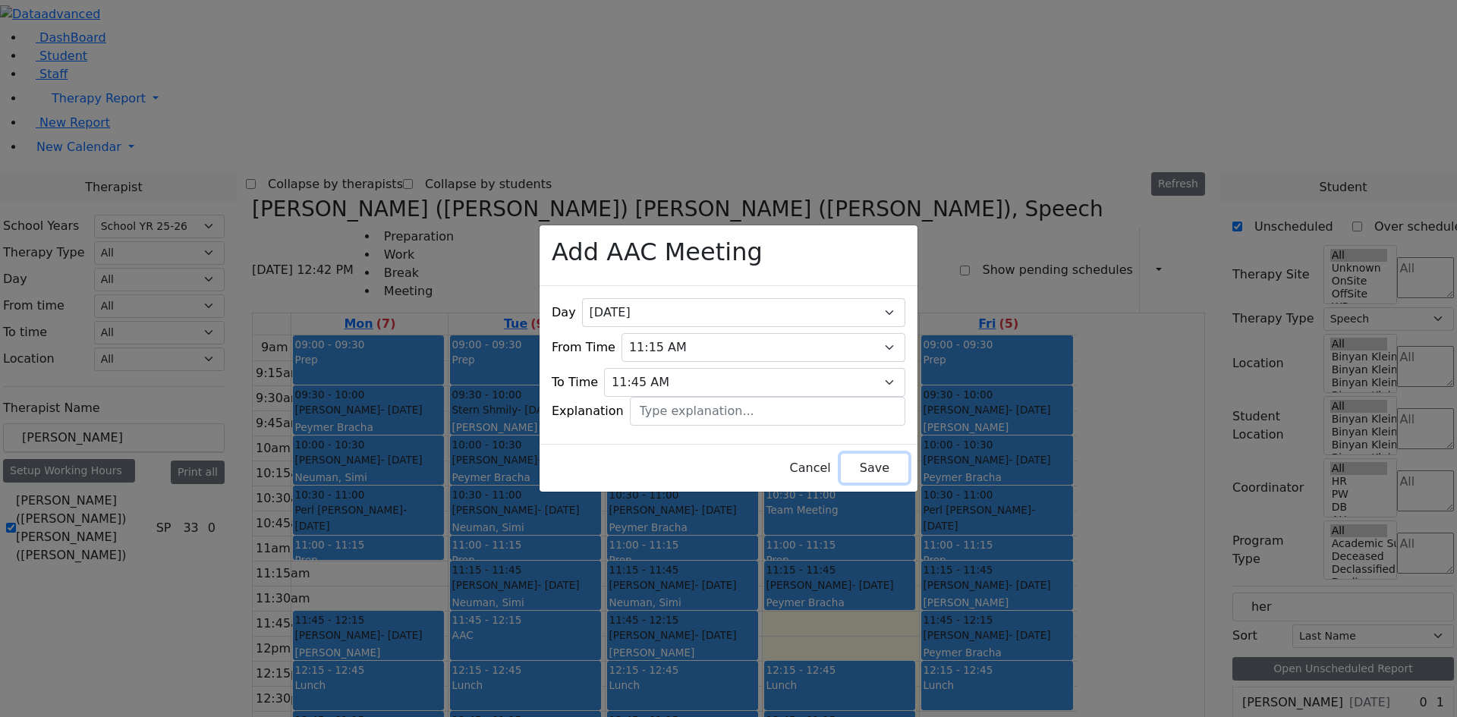
click at [871, 459] on button "Save" at bounding box center [875, 468] width 68 height 29
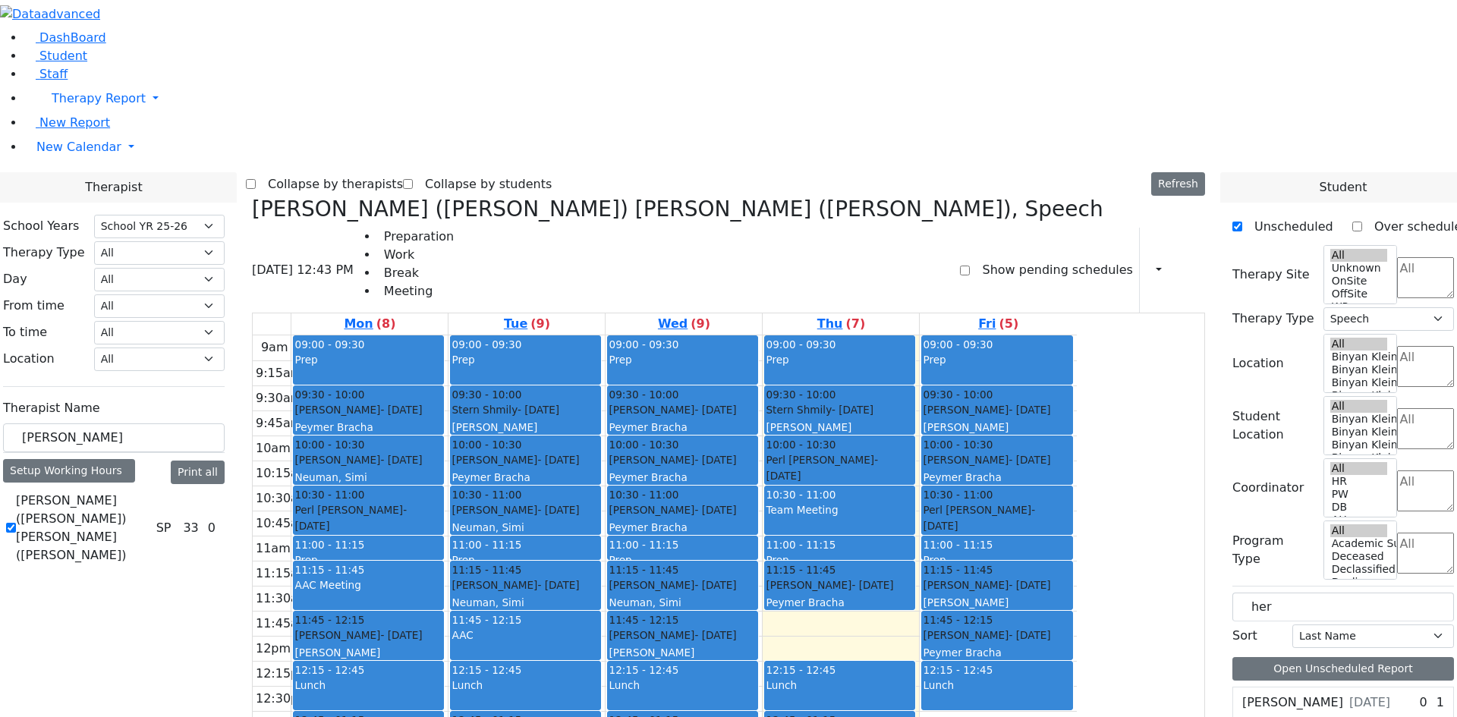
drag, startPoint x: 513, startPoint y: 636, endPoint x: 513, endPoint y: 646, distance: 9.9
click at [515, 653] on div "9am 9:15am 9:30am 9:45am 10am 10:15am 10:30am 10:45am 11am 11:15am 11:30am 11:4…" at bounding box center [665, 635] width 824 height 601
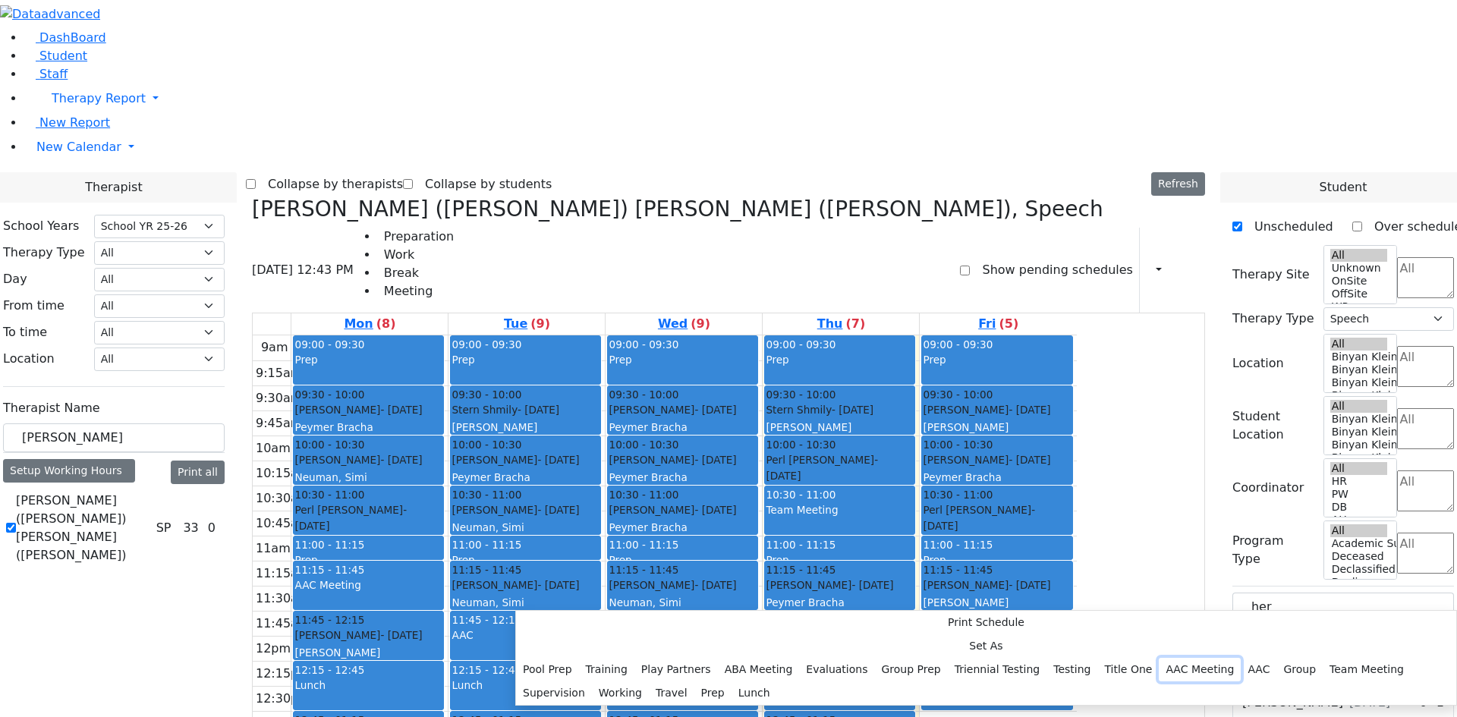
click at [1159, 658] on button "AAC Meeting" at bounding box center [1200, 670] width 82 height 24
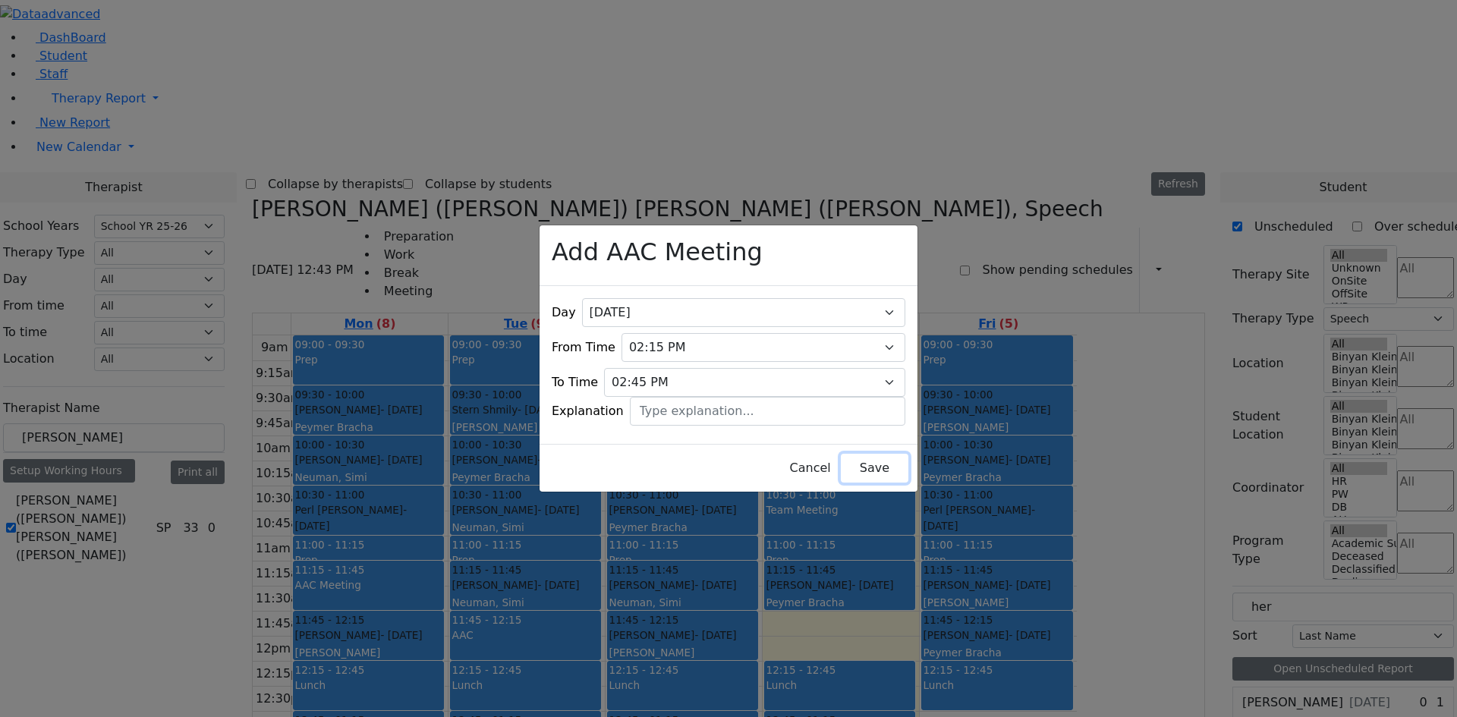
click at [841, 463] on button "Save" at bounding box center [875, 468] width 68 height 29
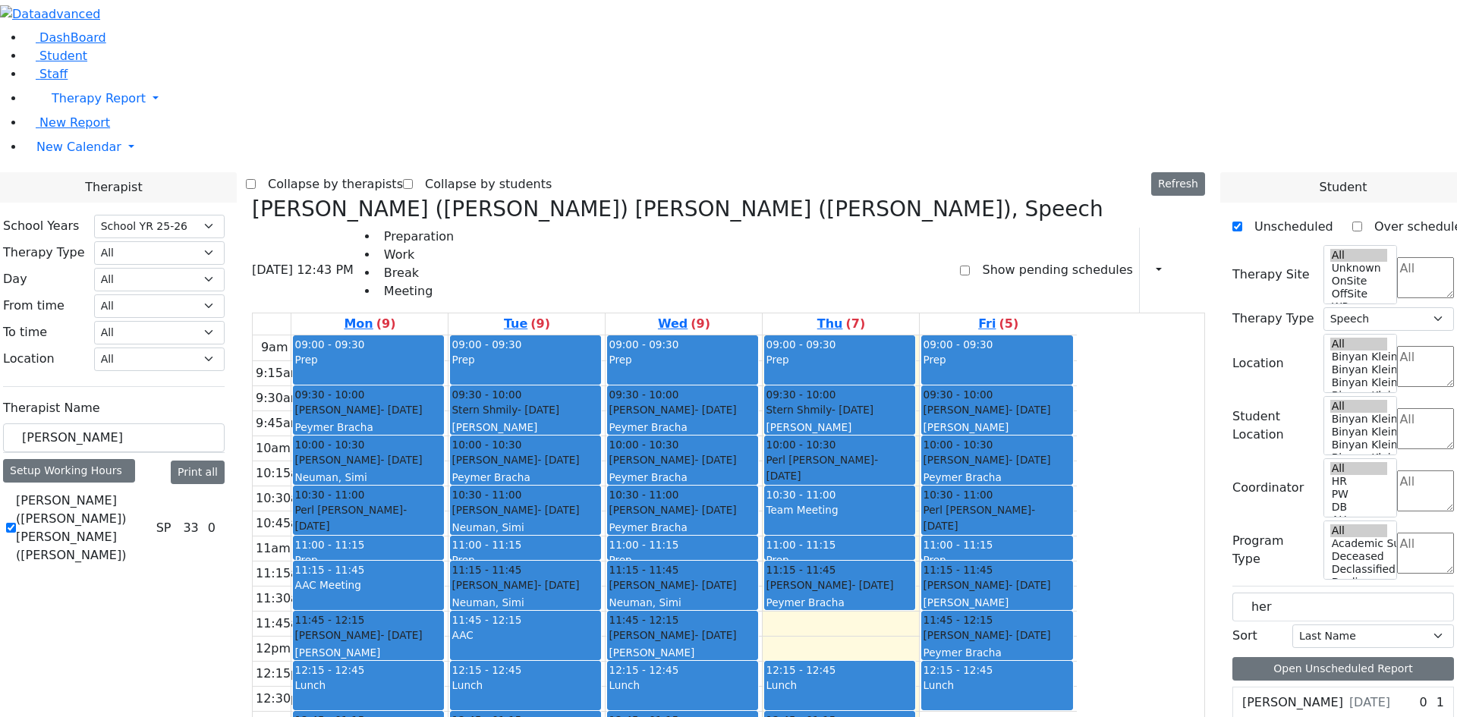
drag, startPoint x: 516, startPoint y: 650, endPoint x: 1014, endPoint y: 543, distance: 509.1
click at [1014, 543] on tr "09:00 - 09:30 Prep 09:30 - 10:00 Glauber Shimon - 05/24/2017 Peymer Bracha 10:0…" at bounding box center [665, 635] width 824 height 601
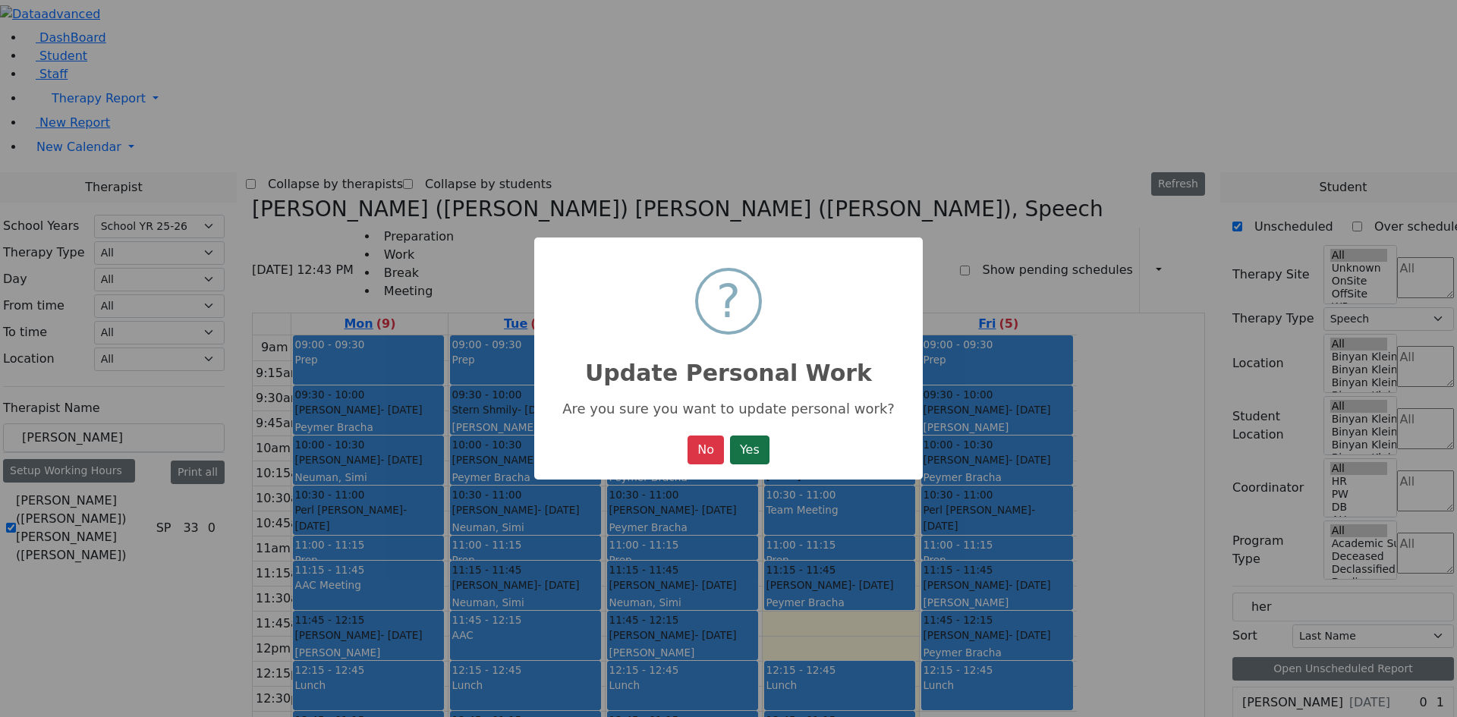
click at [748, 447] on button "Yes" at bounding box center [749, 450] width 39 height 29
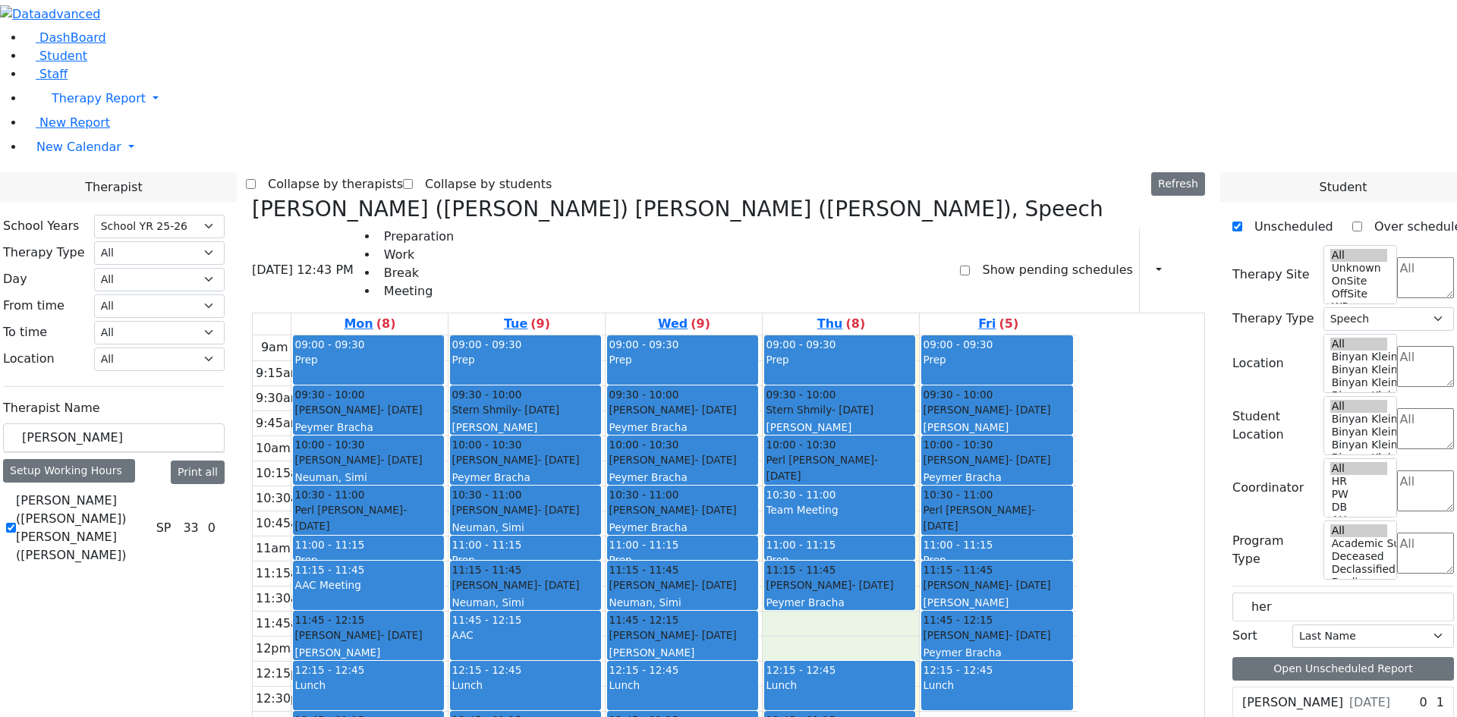
click at [1020, 413] on div "9am 9:15am 9:30am 9:45am 10am 10:15am 10:30am 10:45am 11am 11:15am 11:30am 11:4…" at bounding box center [665, 635] width 824 height 601
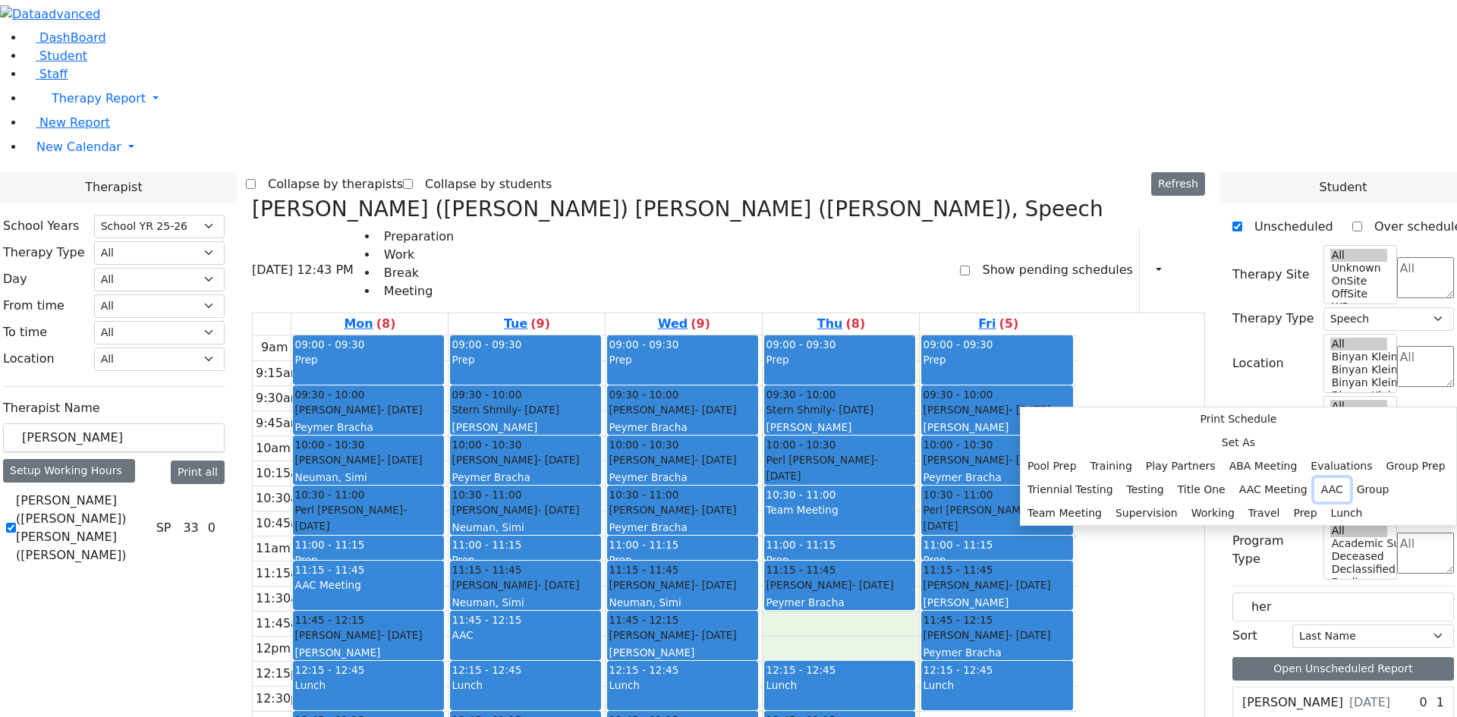
click at [1315, 478] on button "AAC" at bounding box center [1333, 490] width 36 height 24
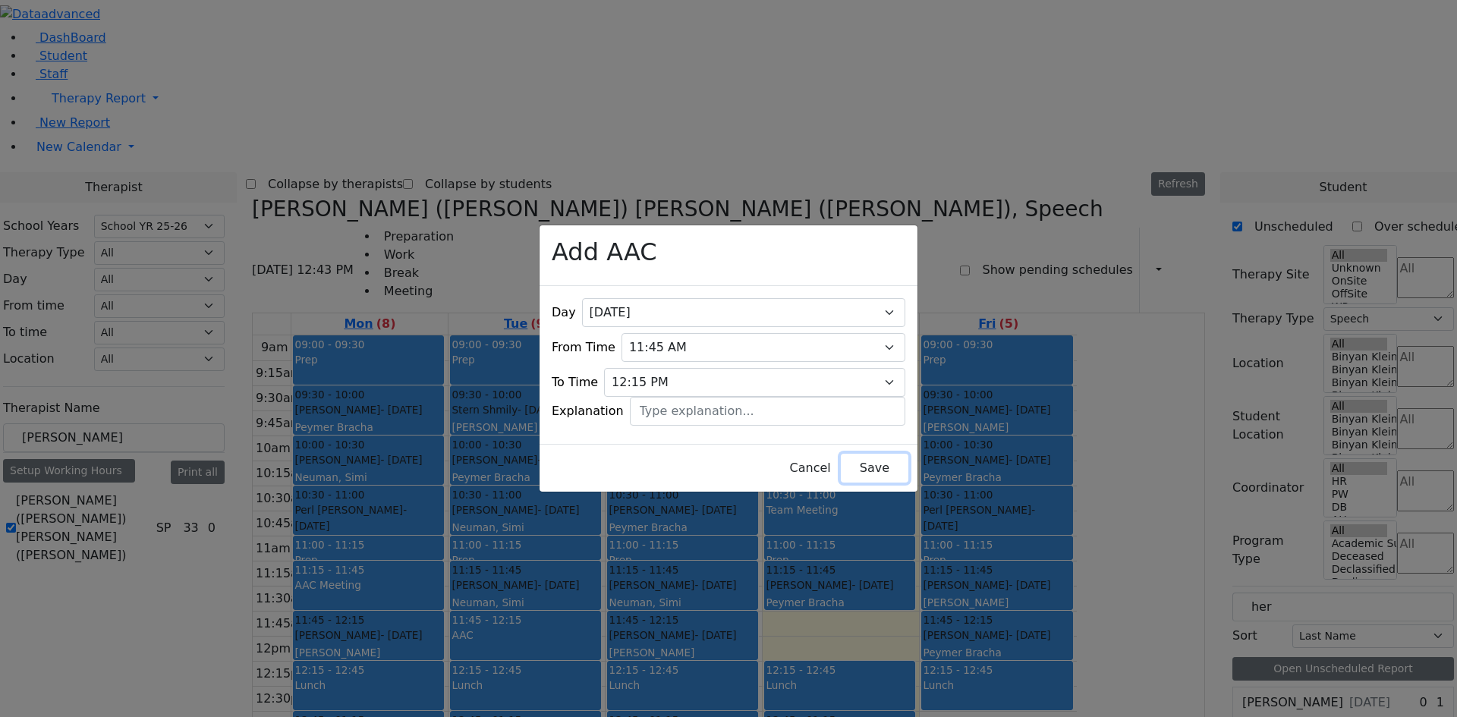
click at [862, 459] on button "Save" at bounding box center [875, 468] width 68 height 29
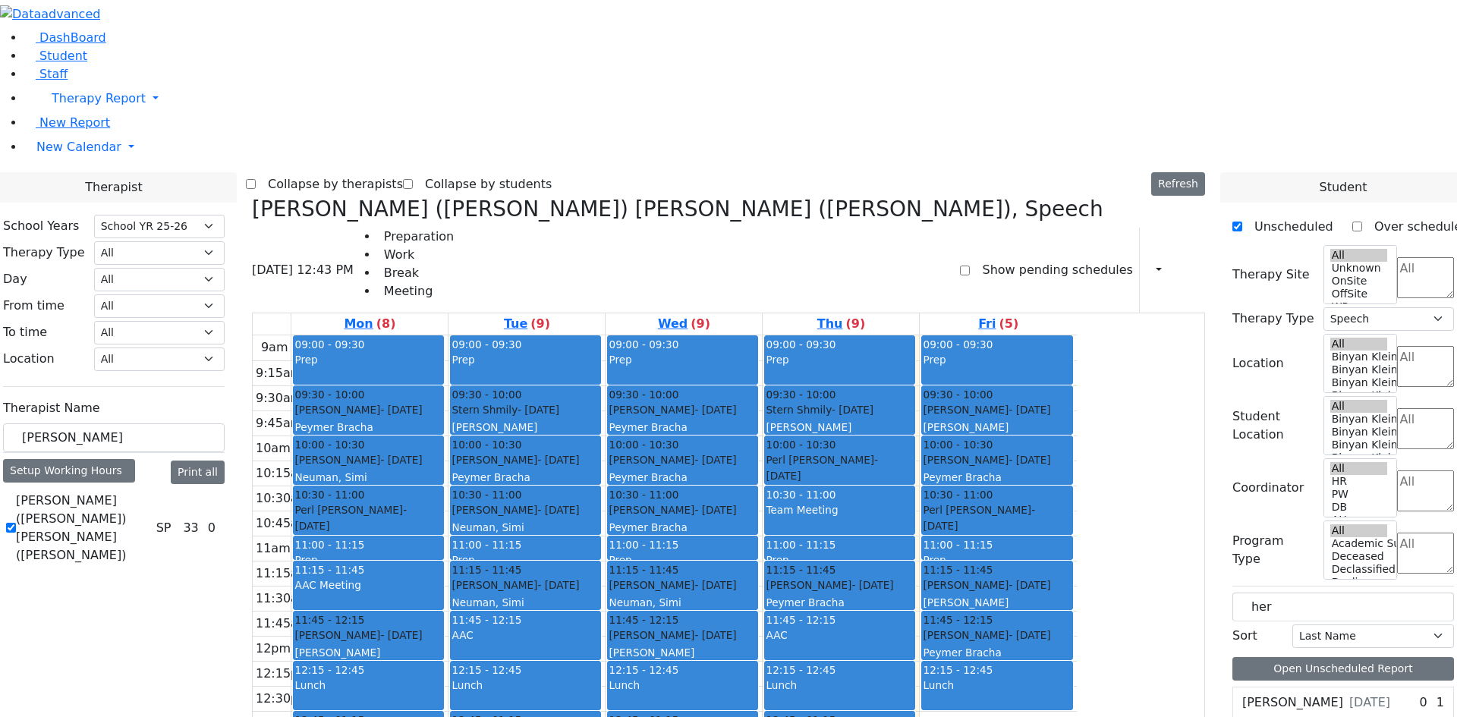
drag, startPoint x: 520, startPoint y: 628, endPoint x: 529, endPoint y: 664, distance: 37.6
click at [529, 664] on div "9am 9:15am 9:30am 9:45am 10am 10:15am 10:30am 10:45am 11am 11:15am 11:30am 11:4…" at bounding box center [665, 635] width 824 height 601
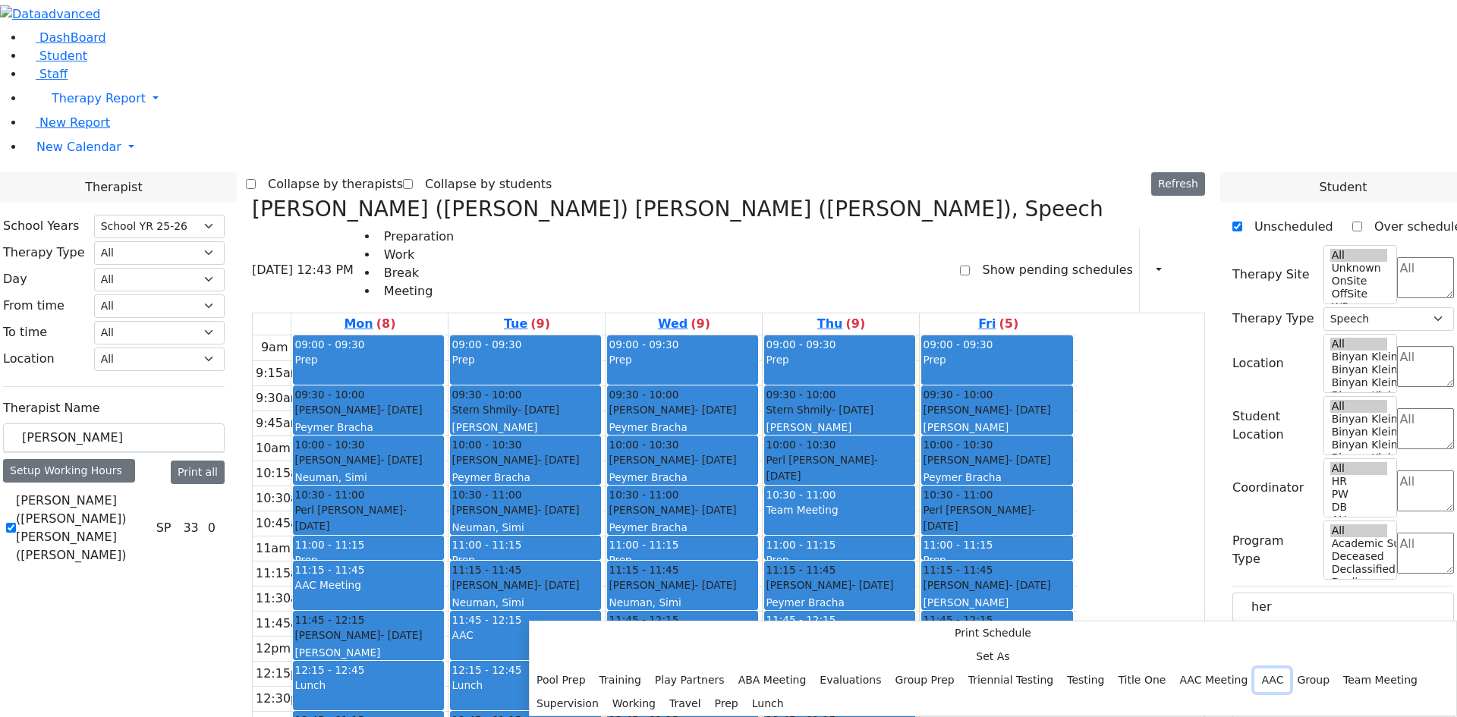
click at [1255, 669] on button "AAC" at bounding box center [1273, 681] width 36 height 24
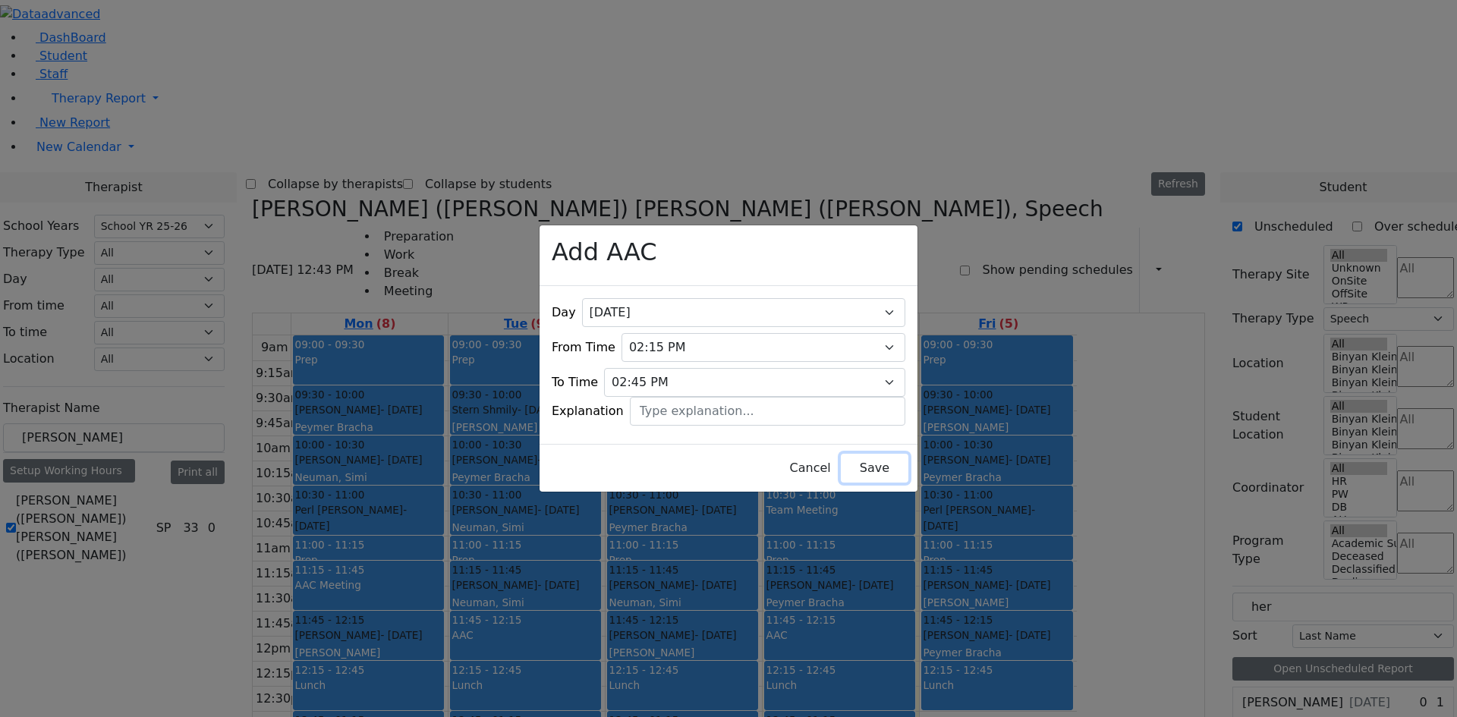
click at [860, 467] on button "Save" at bounding box center [875, 468] width 68 height 29
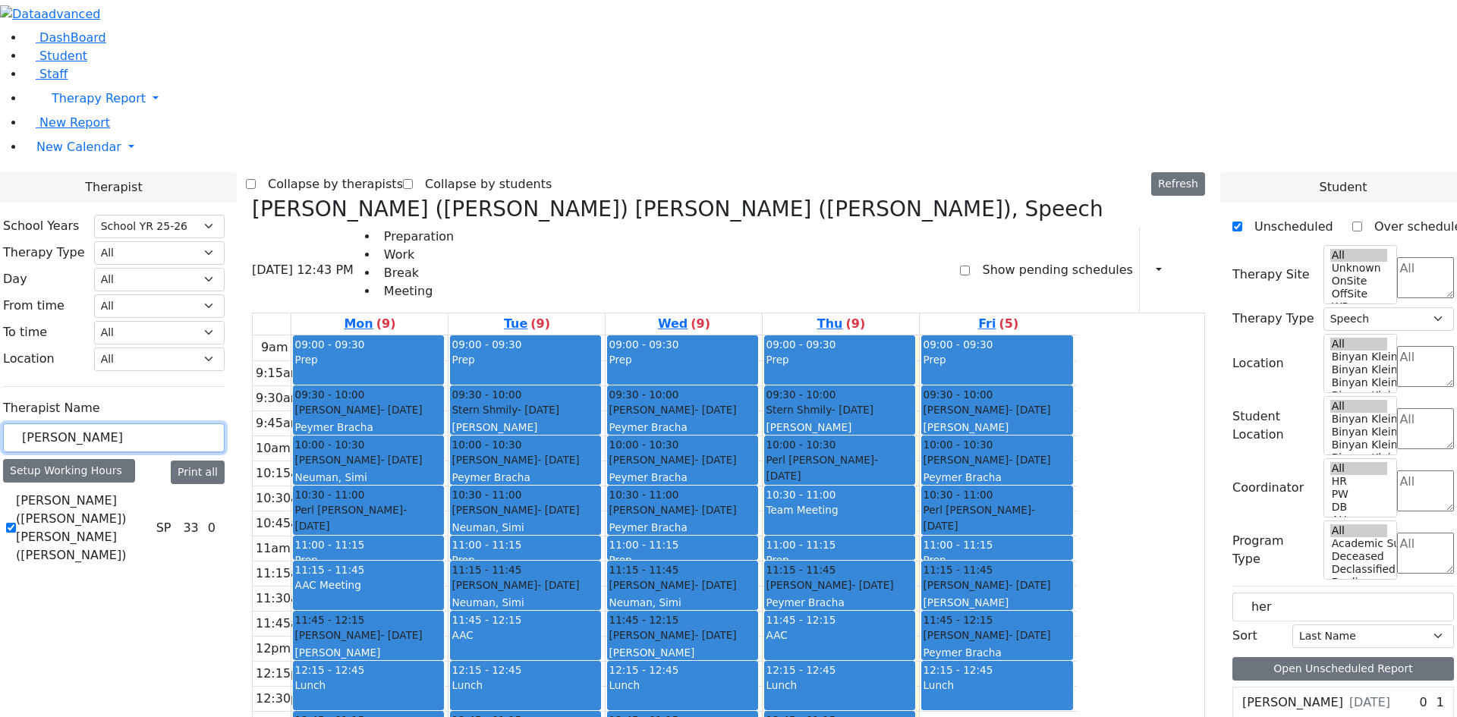
drag, startPoint x: 232, startPoint y: 266, endPoint x: 168, endPoint y: 268, distance: 63.8
type input "kol"
click at [150, 492] on label "[PERSON_NAME] ([PERSON_NAME]) [PERSON_NAME]" at bounding box center [83, 519] width 134 height 55
click at [16, 514] on input "[PERSON_NAME] ([PERSON_NAME]) [PERSON_NAME]" at bounding box center [11, 519] width 10 height 10
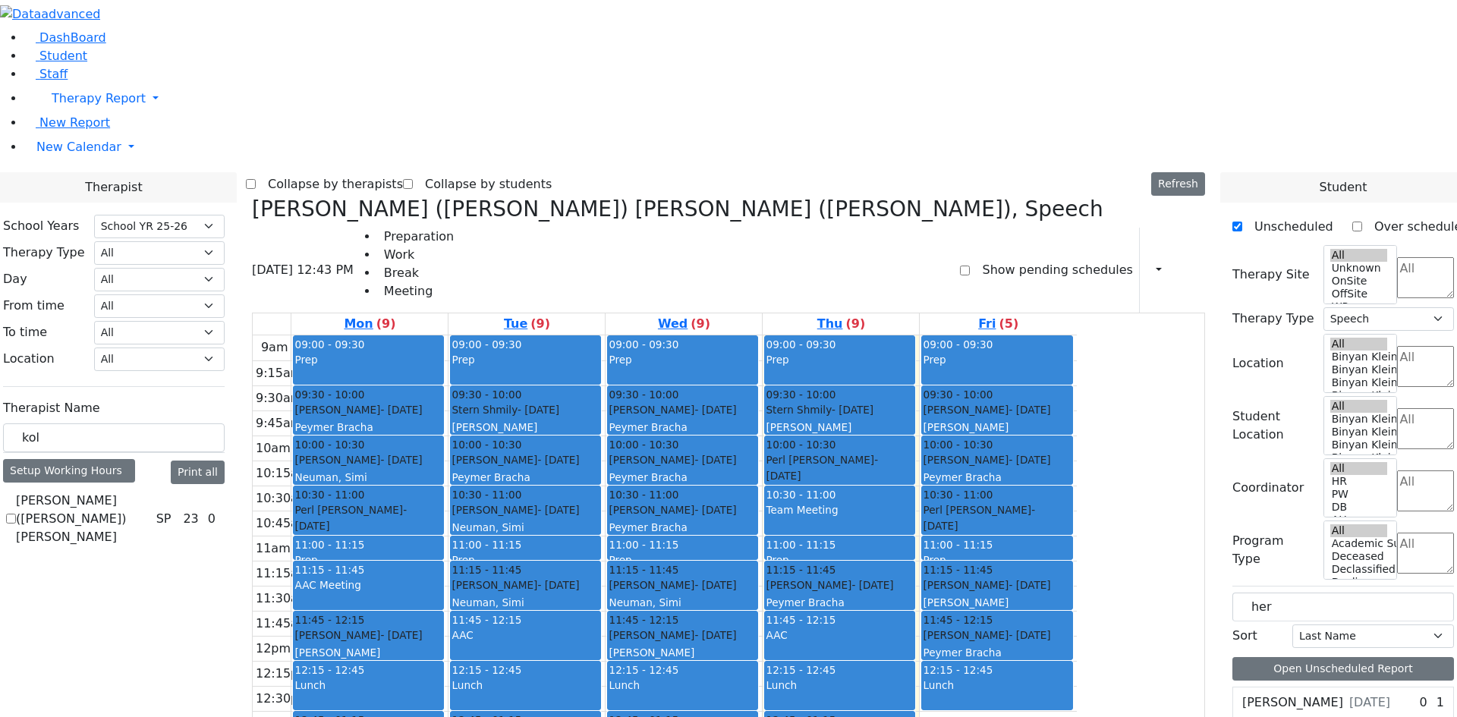
checkbox input "true"
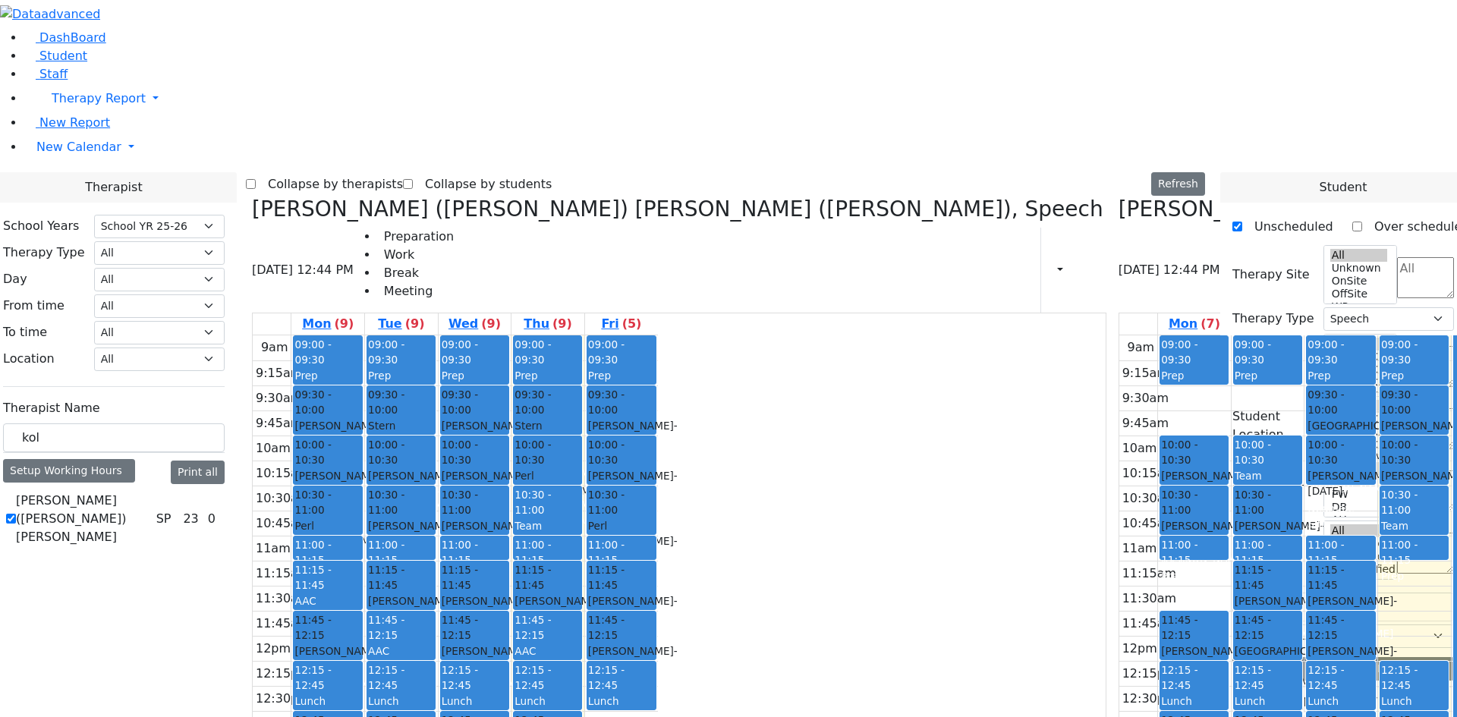
click at [252, 197] on icon at bounding box center [252, 209] width 0 height 25
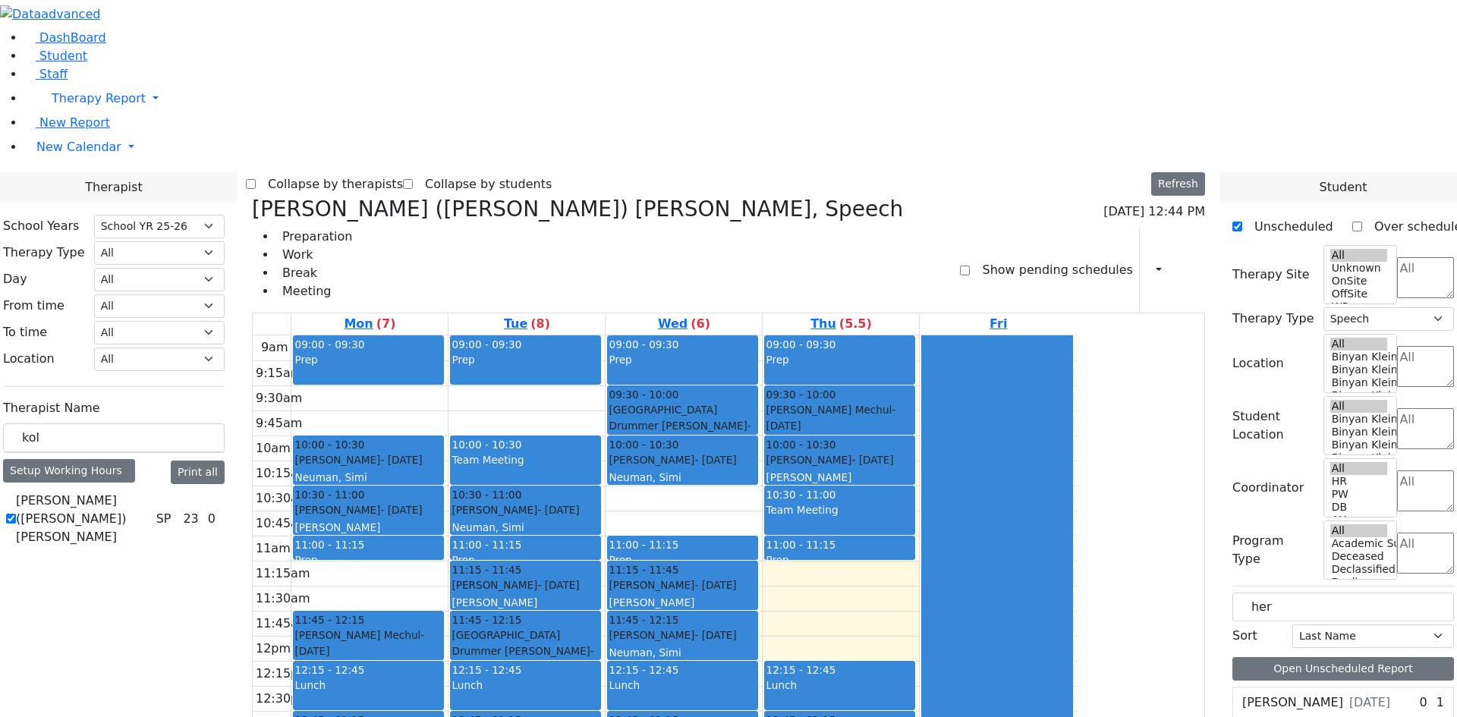
click at [877, 575] on button "Delete Title One" at bounding box center [901, 575] width 99 height 24
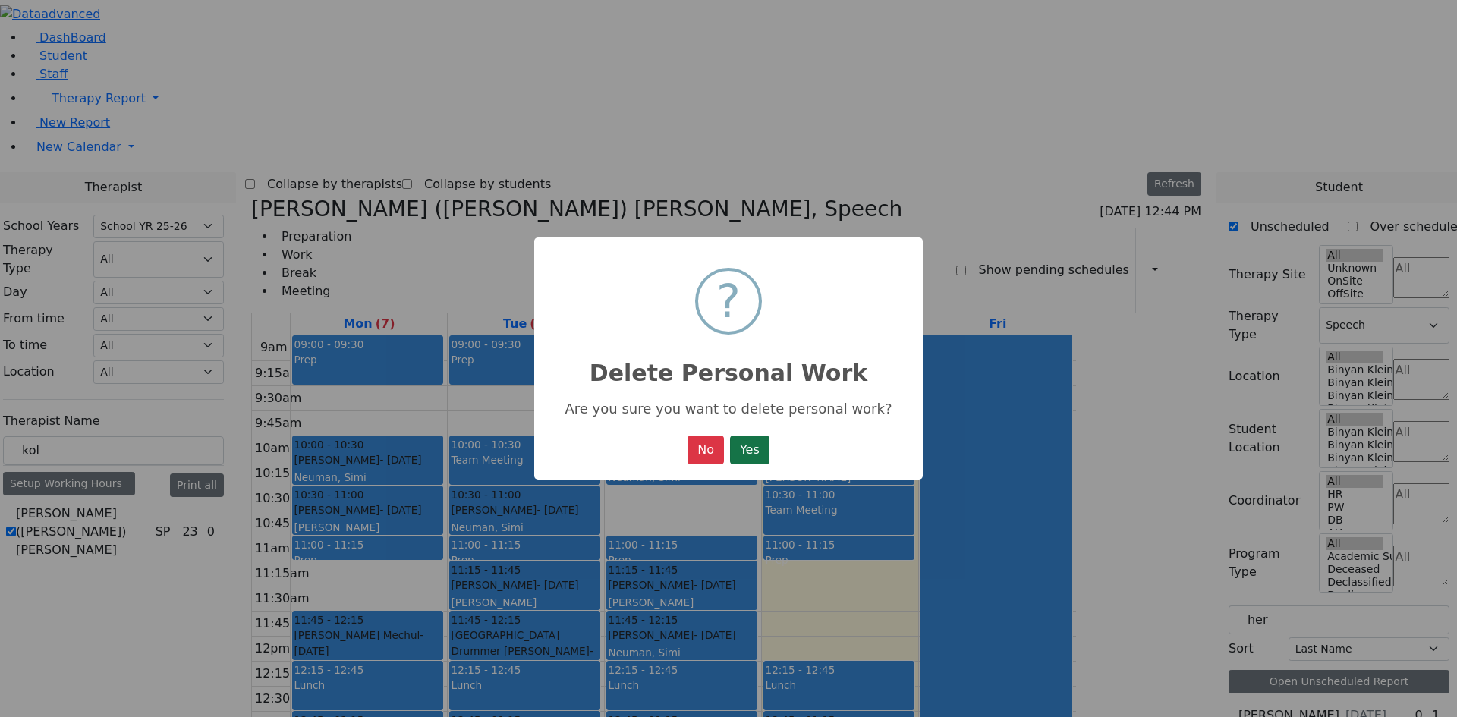
click at [760, 458] on button "Yes" at bounding box center [749, 450] width 39 height 29
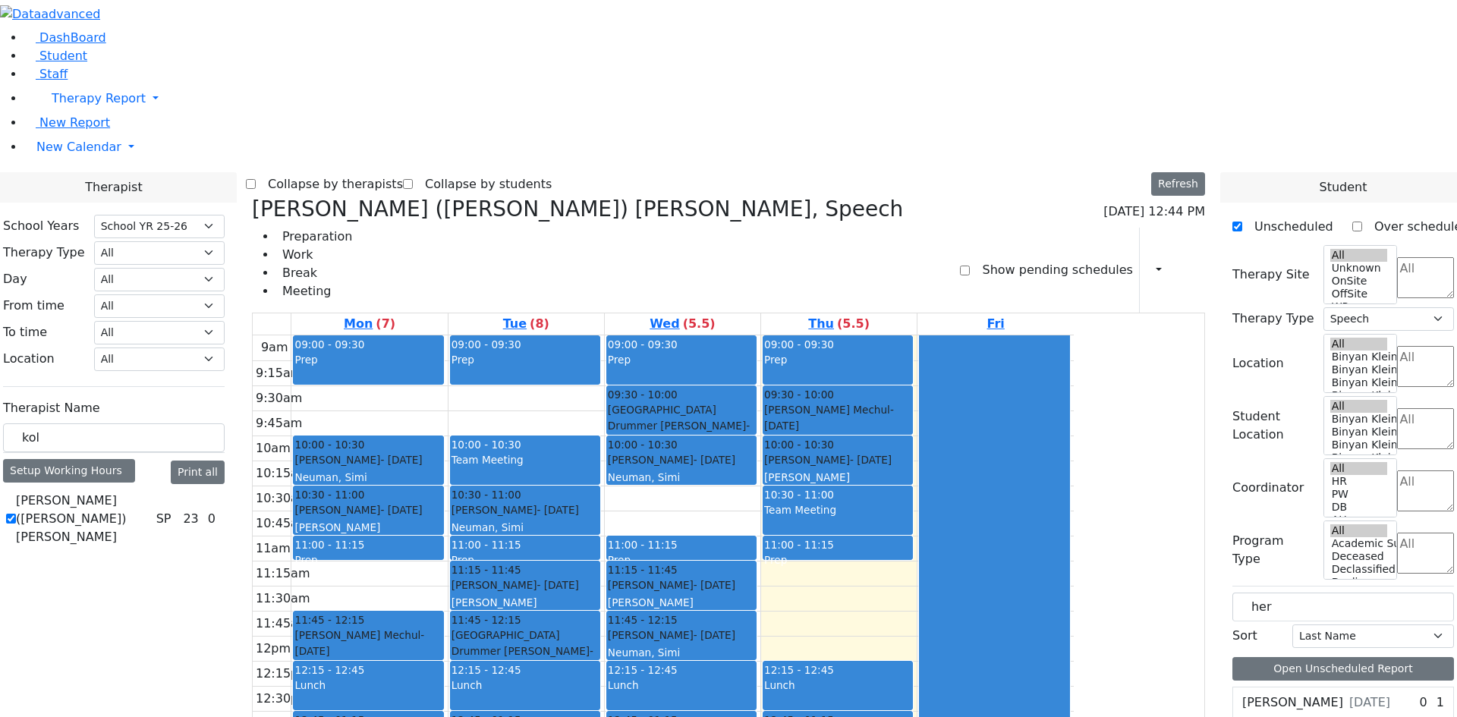
drag, startPoint x: 235, startPoint y: 246, endPoint x: 229, endPoint y: 257, distance: 12.9
click at [225, 393] on div "Therapist Name kol Setup Working Hours Print all Kerner (Koller) Elisheva SP 23…" at bounding box center [114, 471] width 222 height 156
drag, startPoint x: 227, startPoint y: 263, endPoint x: 184, endPoint y: 266, distance: 42.6
click at [184, 423] on div "kol" at bounding box center [114, 438] width 222 height 30
type input "gru"
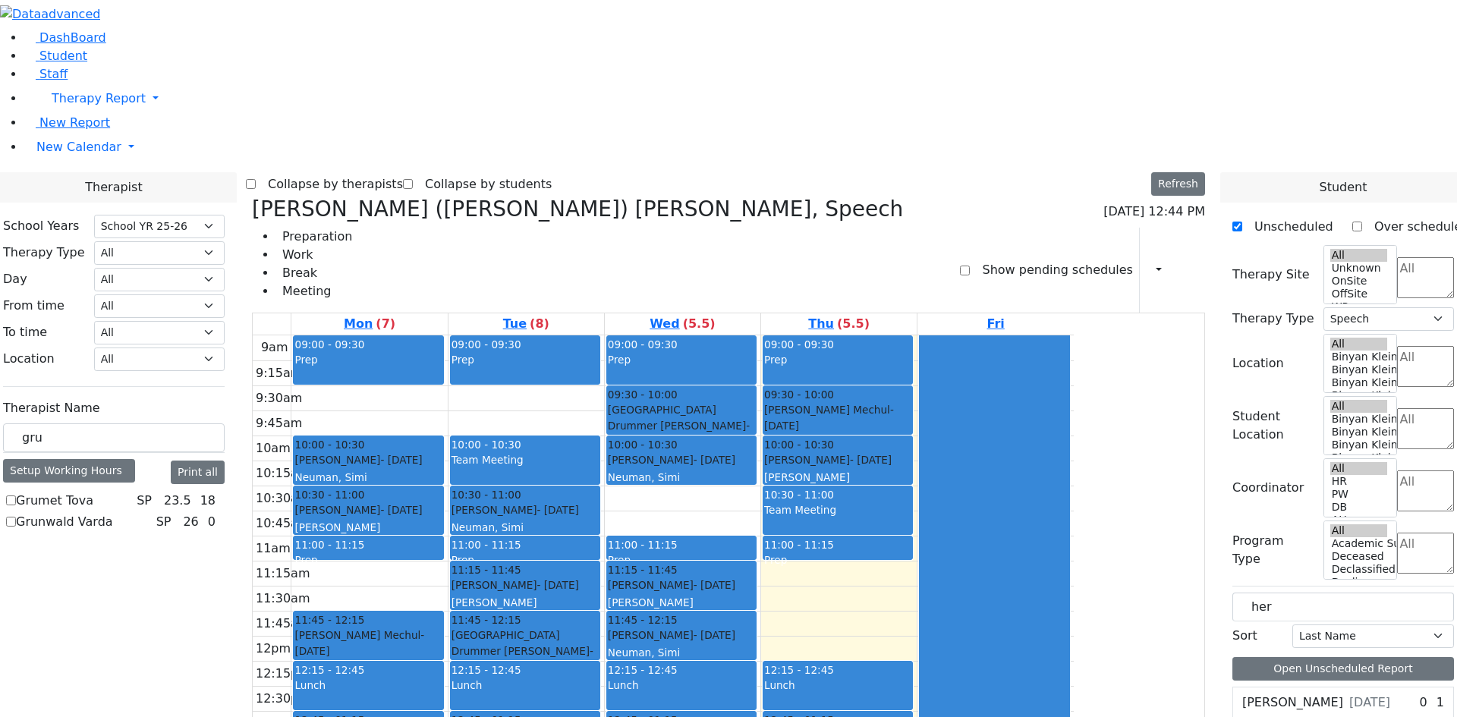
click at [93, 492] on label "Grumet Tova" at bounding box center [54, 501] width 77 height 18
click at [16, 496] on input "Grumet Tova" at bounding box center [11, 501] width 10 height 10
checkbox input "true"
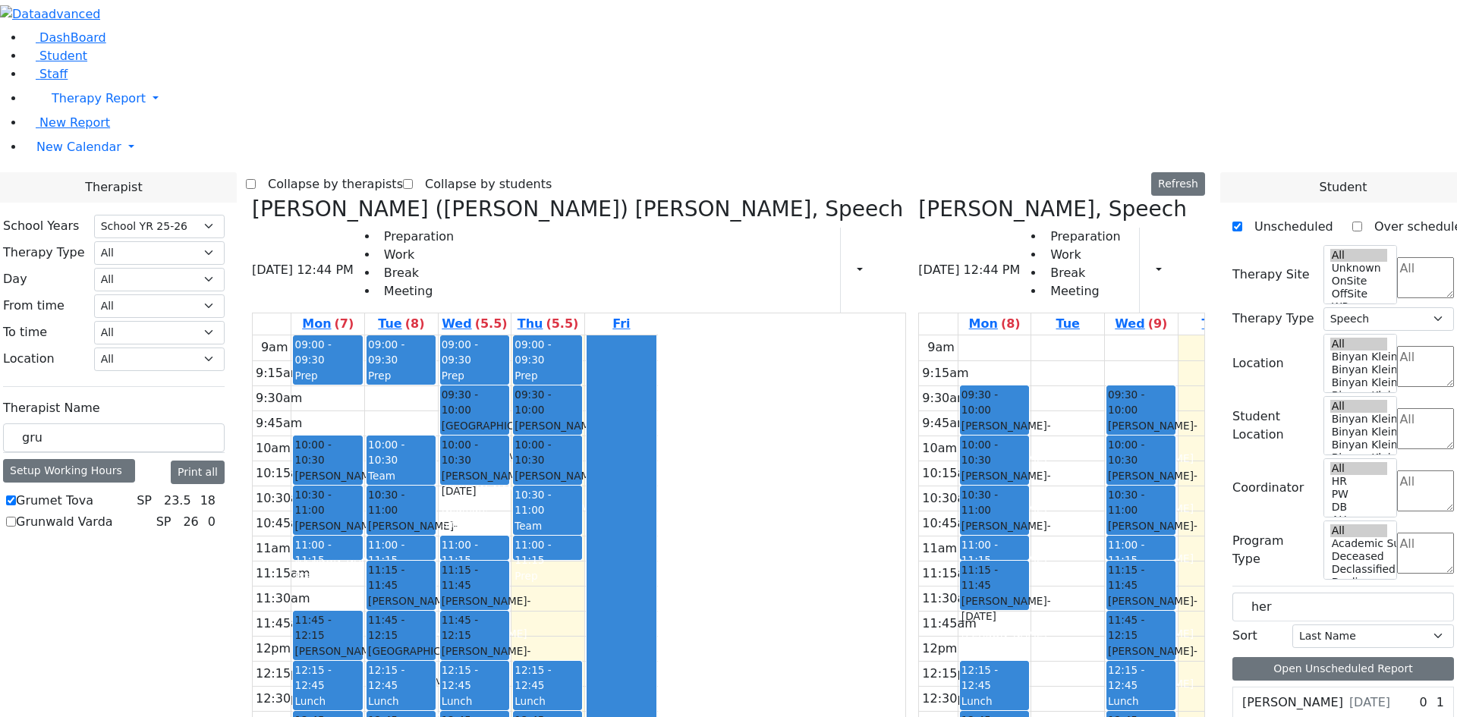
click at [529, 335] on div "9am 9:15am 9:30am 9:45am 10am 10:15am 10:30am 10:45am 11am 11:15am 11:30am 11:4…" at bounding box center [455, 635] width 405 height 601
drag, startPoint x: 1343, startPoint y: 603, endPoint x: 571, endPoint y: 136, distance: 902.0
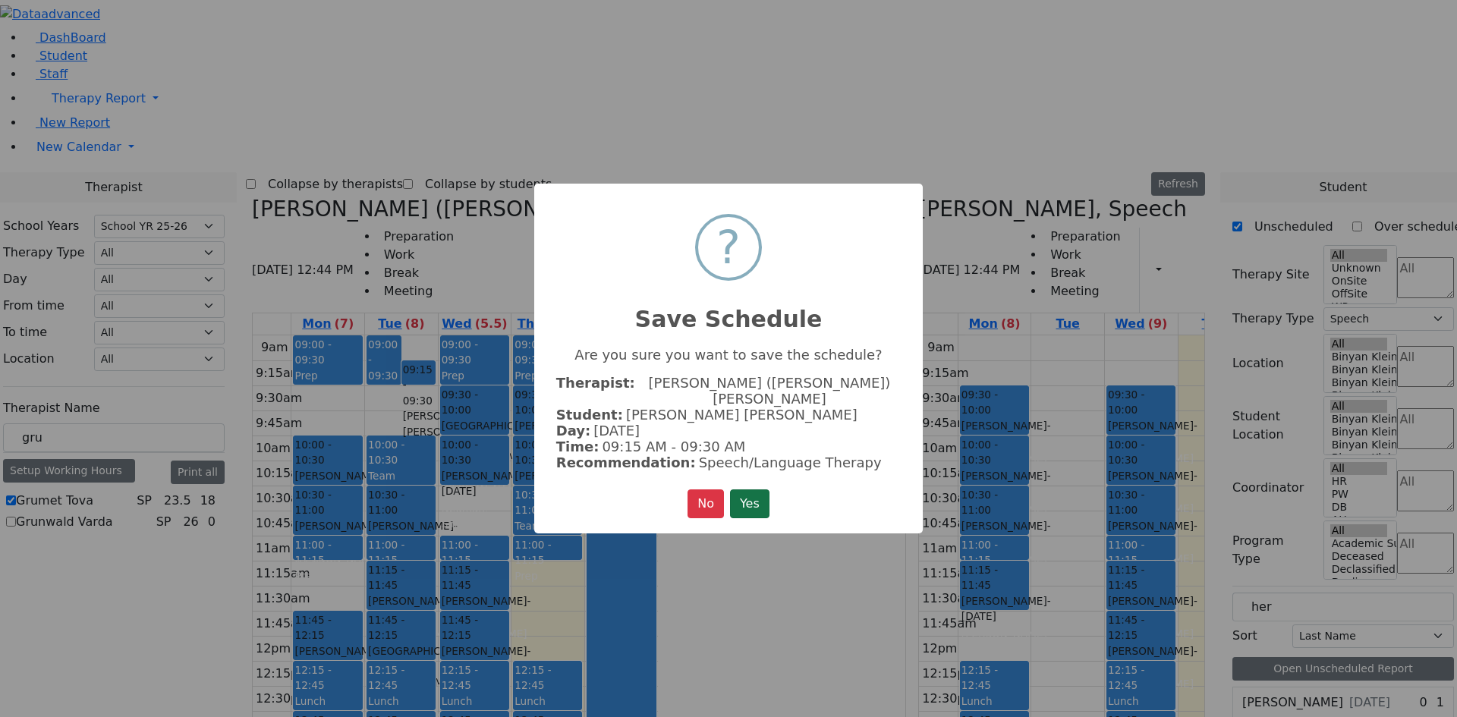
click at [745, 493] on button "Yes" at bounding box center [749, 504] width 39 height 29
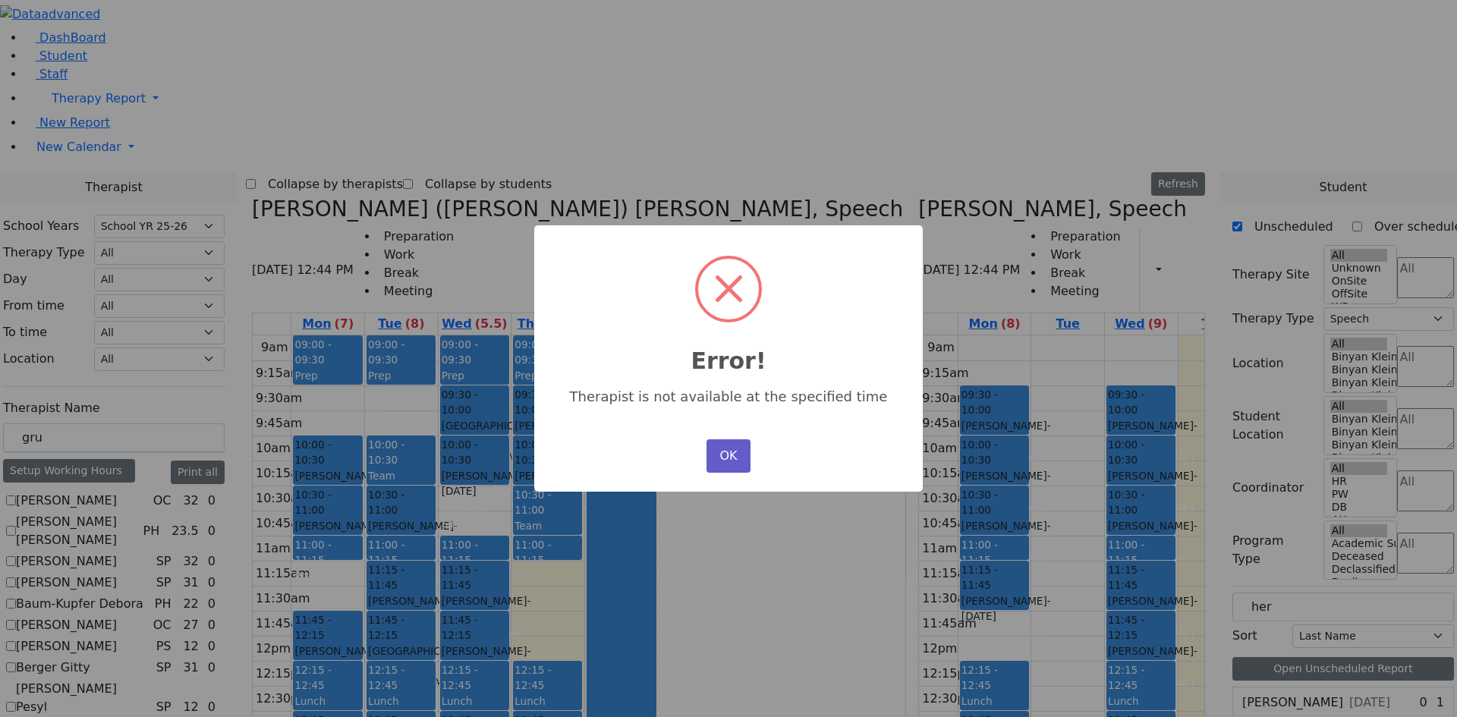
click at [729, 455] on button "OK" at bounding box center [729, 455] width 44 height 33
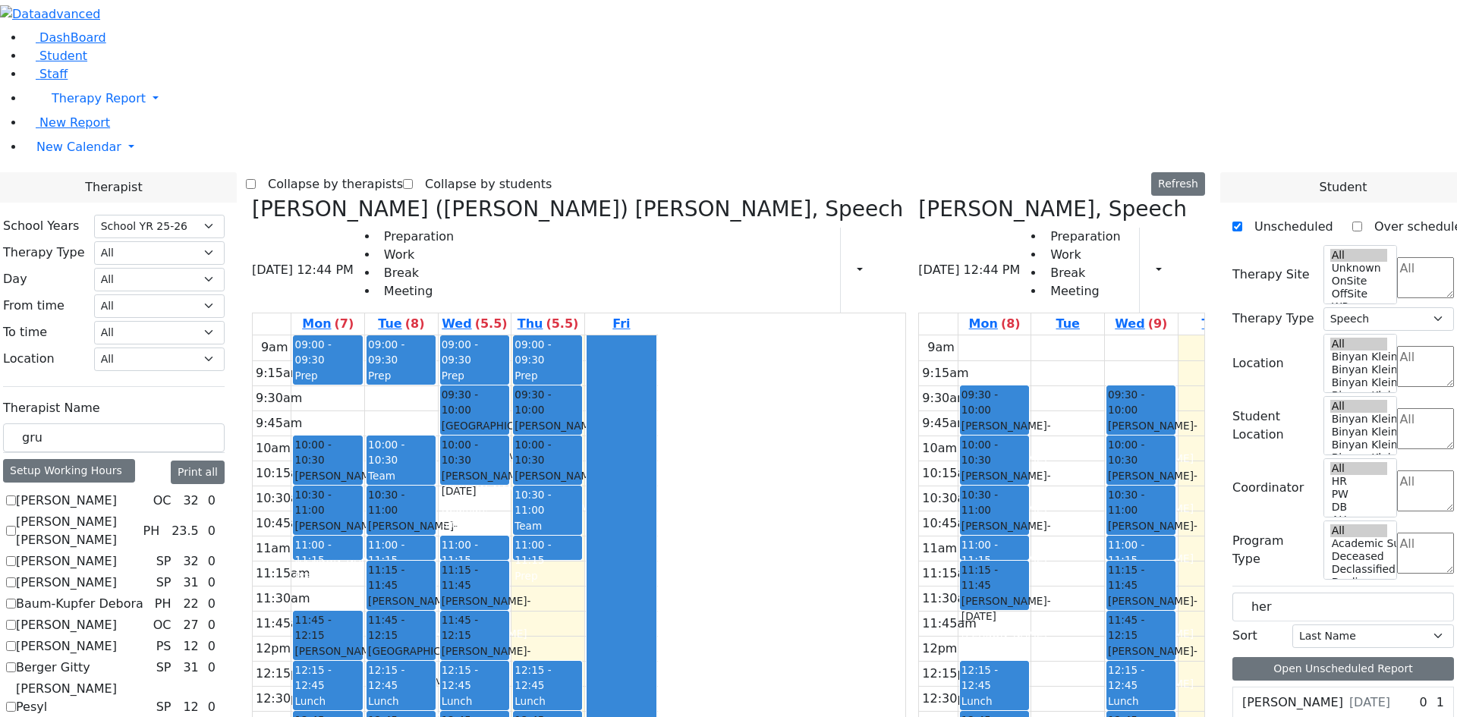
drag, startPoint x: 1327, startPoint y: 600, endPoint x: 545, endPoint y: 172, distance: 891.9
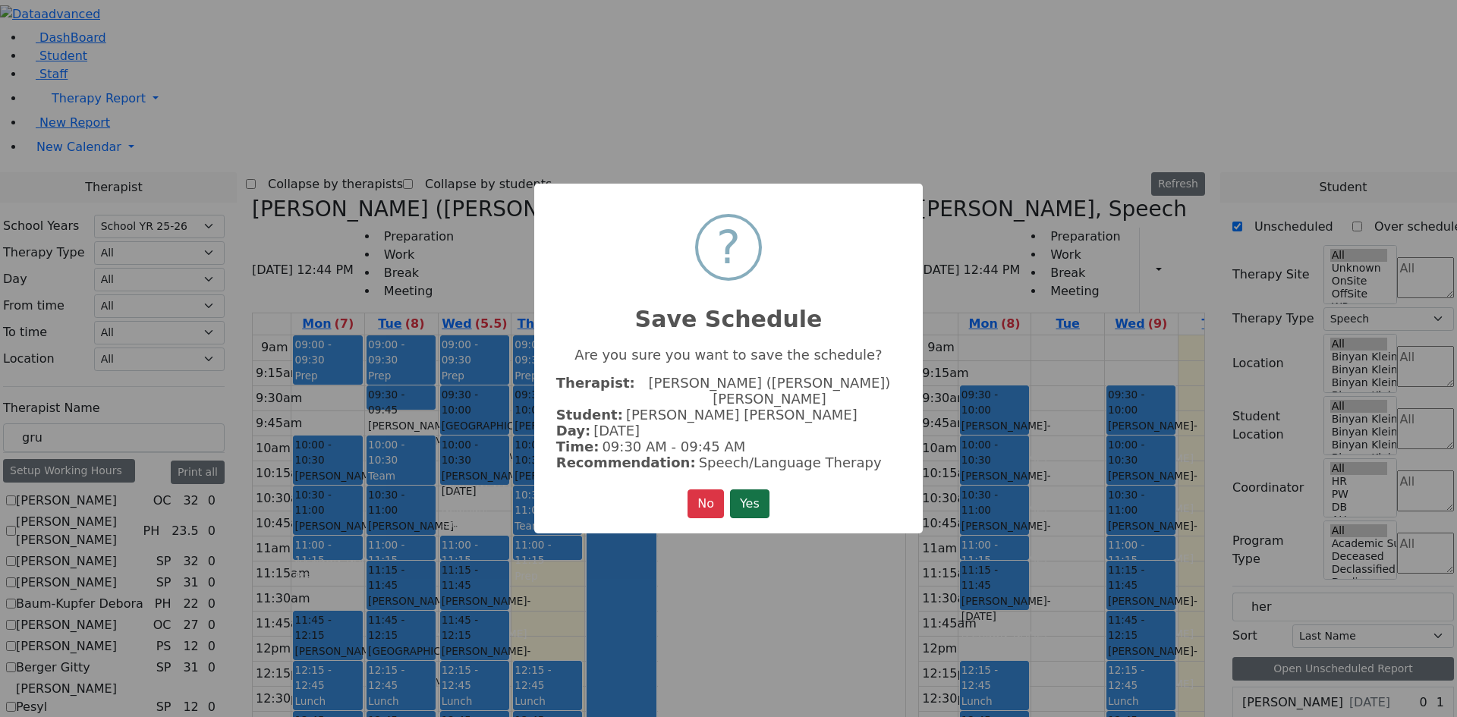
click at [751, 499] on button "Yes" at bounding box center [749, 504] width 39 height 29
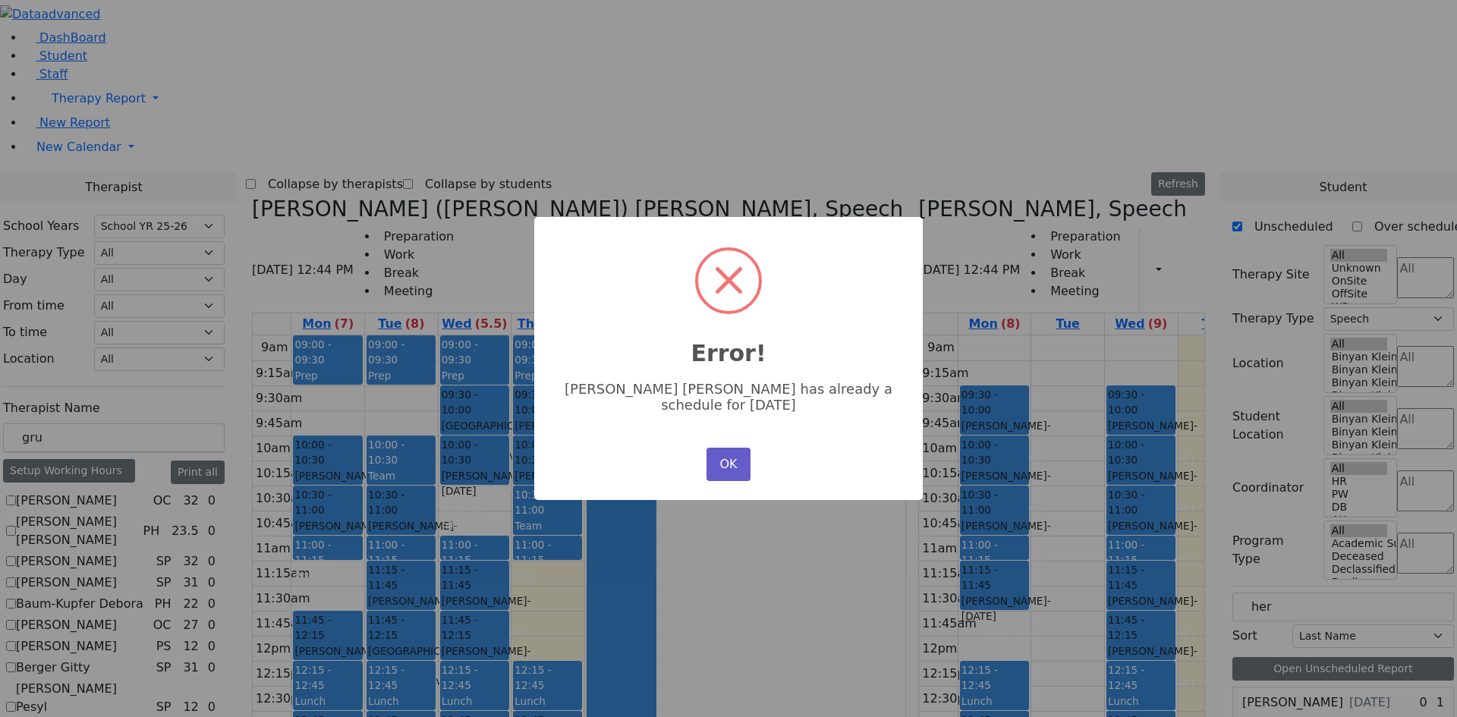
click at [731, 467] on button "OK" at bounding box center [729, 464] width 44 height 33
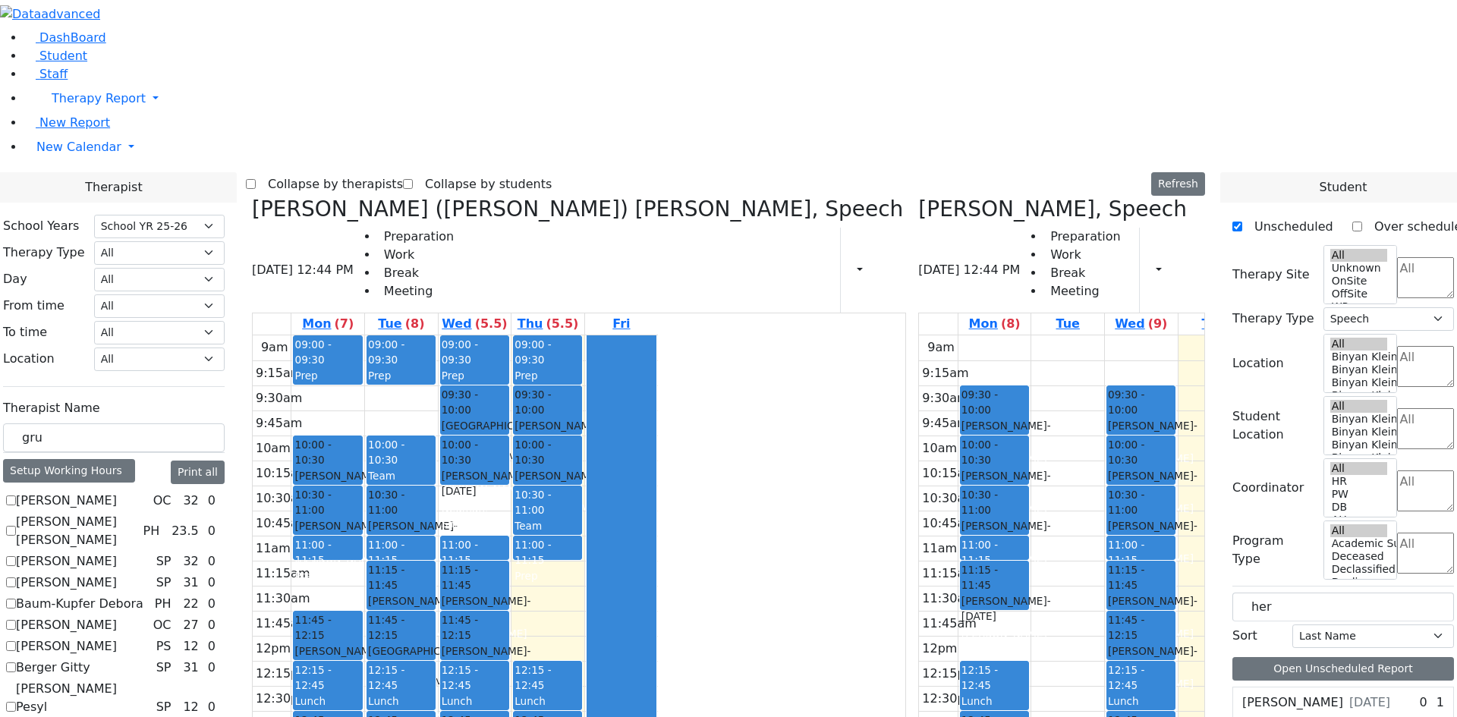
drag, startPoint x: 1355, startPoint y: 601, endPoint x: 491, endPoint y: 169, distance: 965.6
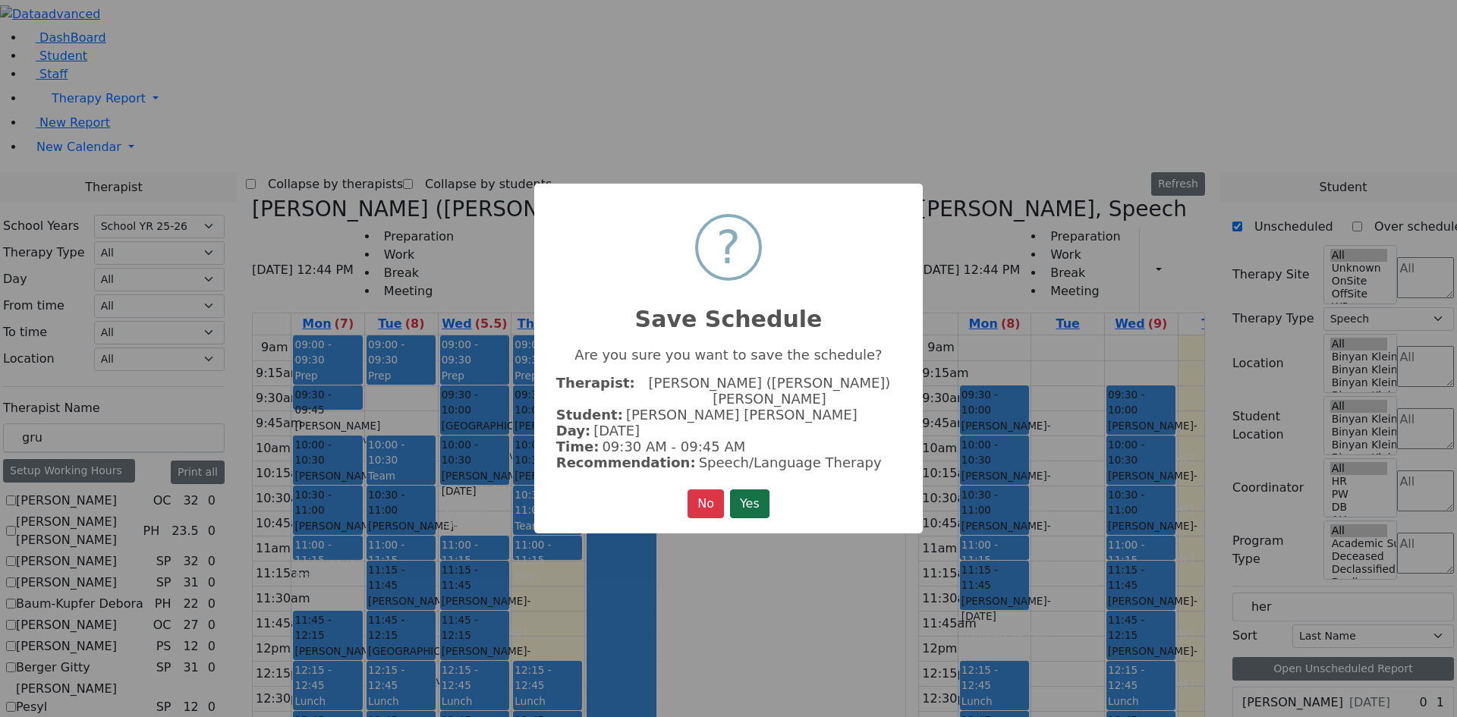
click at [747, 503] on button "Yes" at bounding box center [749, 504] width 39 height 29
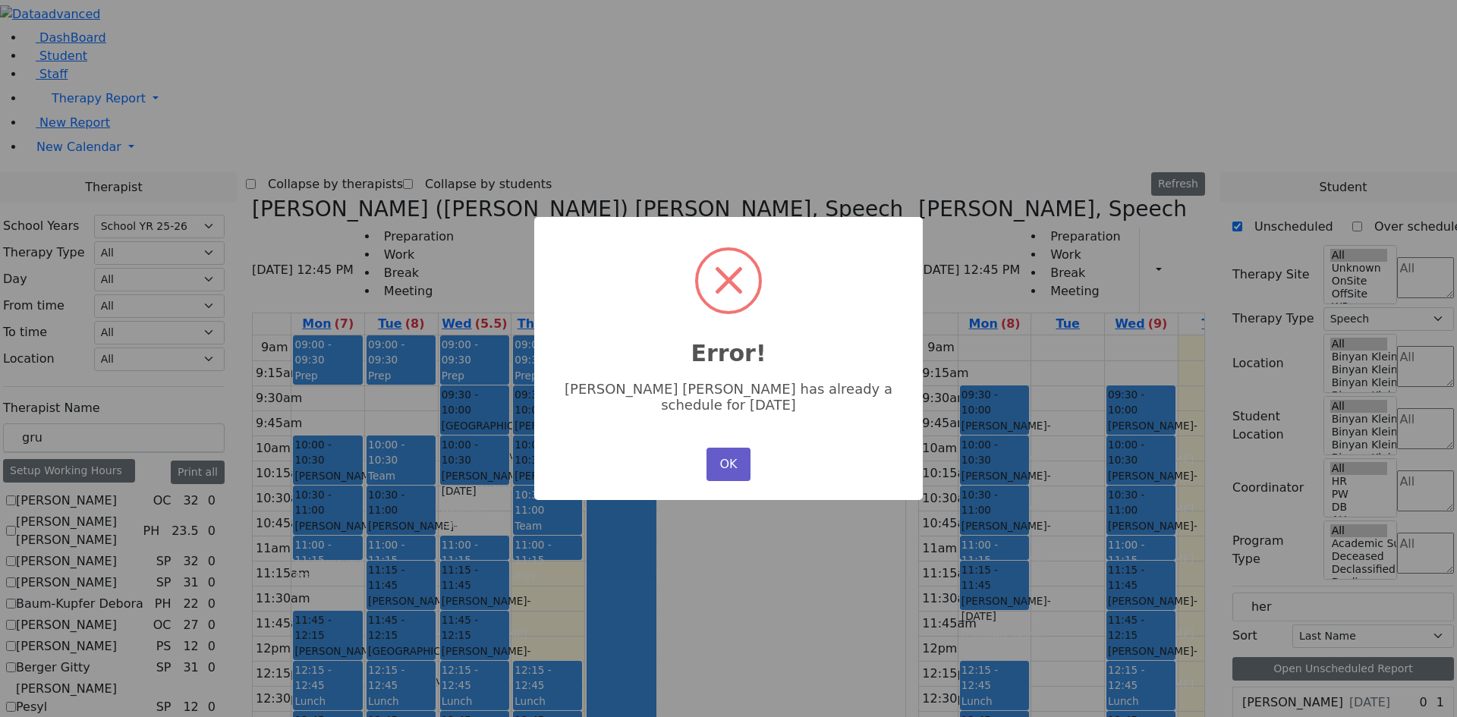
click at [734, 459] on button "OK" at bounding box center [729, 464] width 44 height 33
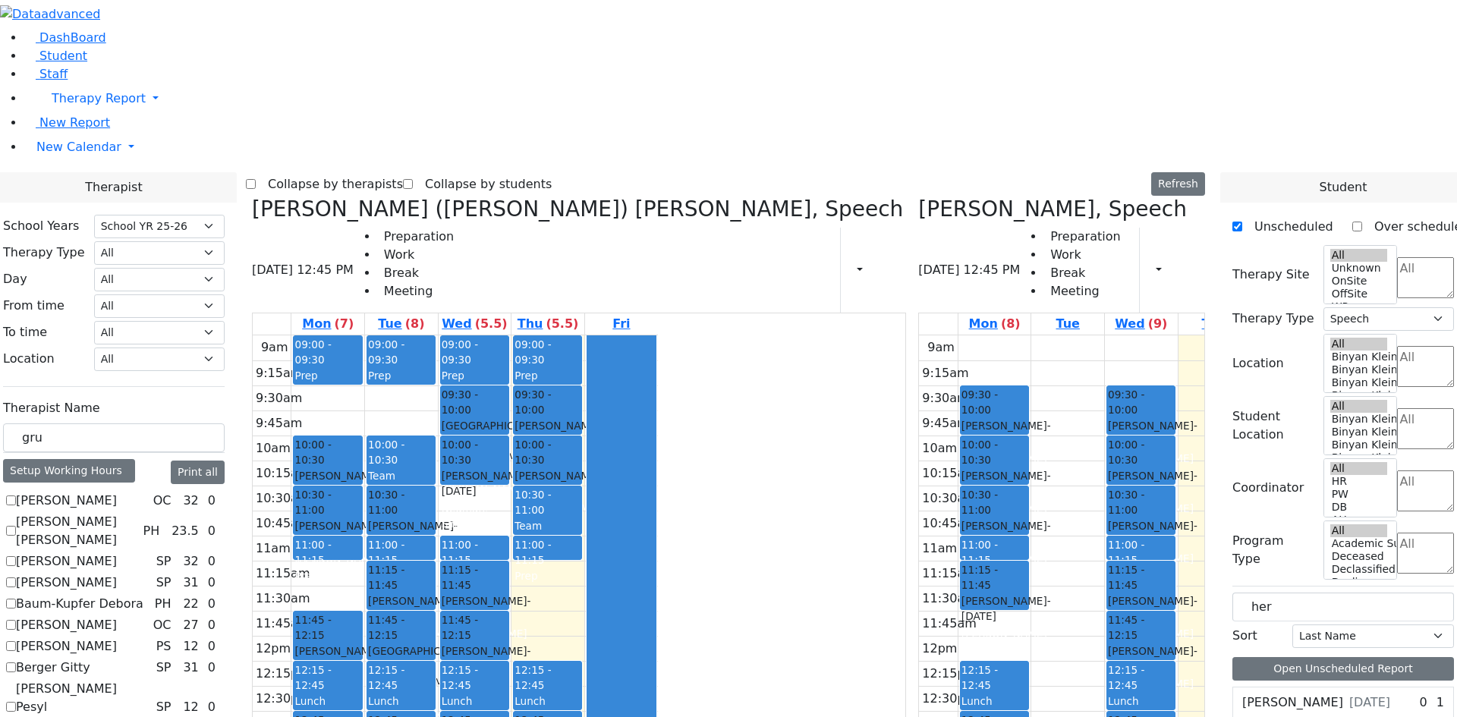
click at [549, 335] on div "9am 9:15am 9:30am 9:45am 10am 10:15am 10:30am 10:45am 11am 11:15am 11:30am 11:4…" at bounding box center [455, 635] width 405 height 601
drag, startPoint x: 1347, startPoint y: 609, endPoint x: 553, endPoint y: 188, distance: 899.0
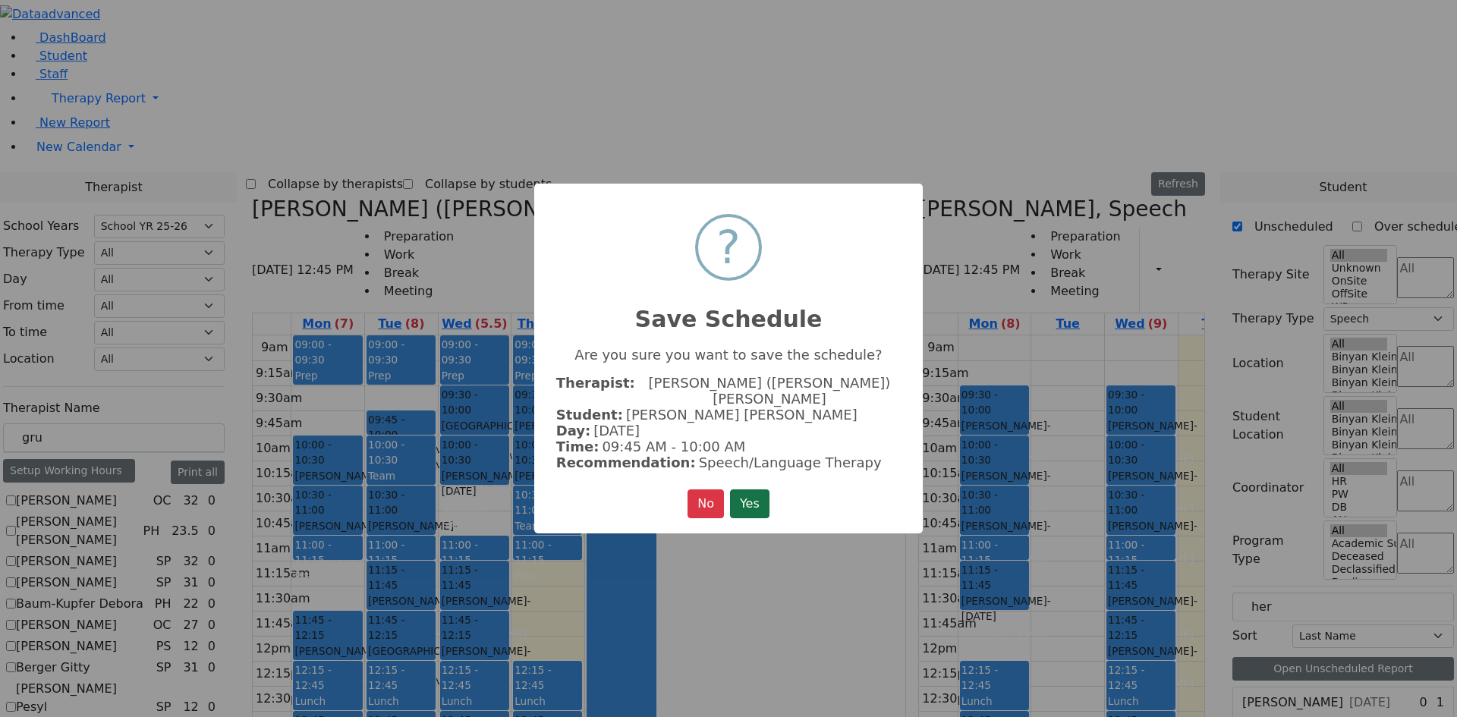
click at [760, 499] on button "Yes" at bounding box center [749, 504] width 39 height 29
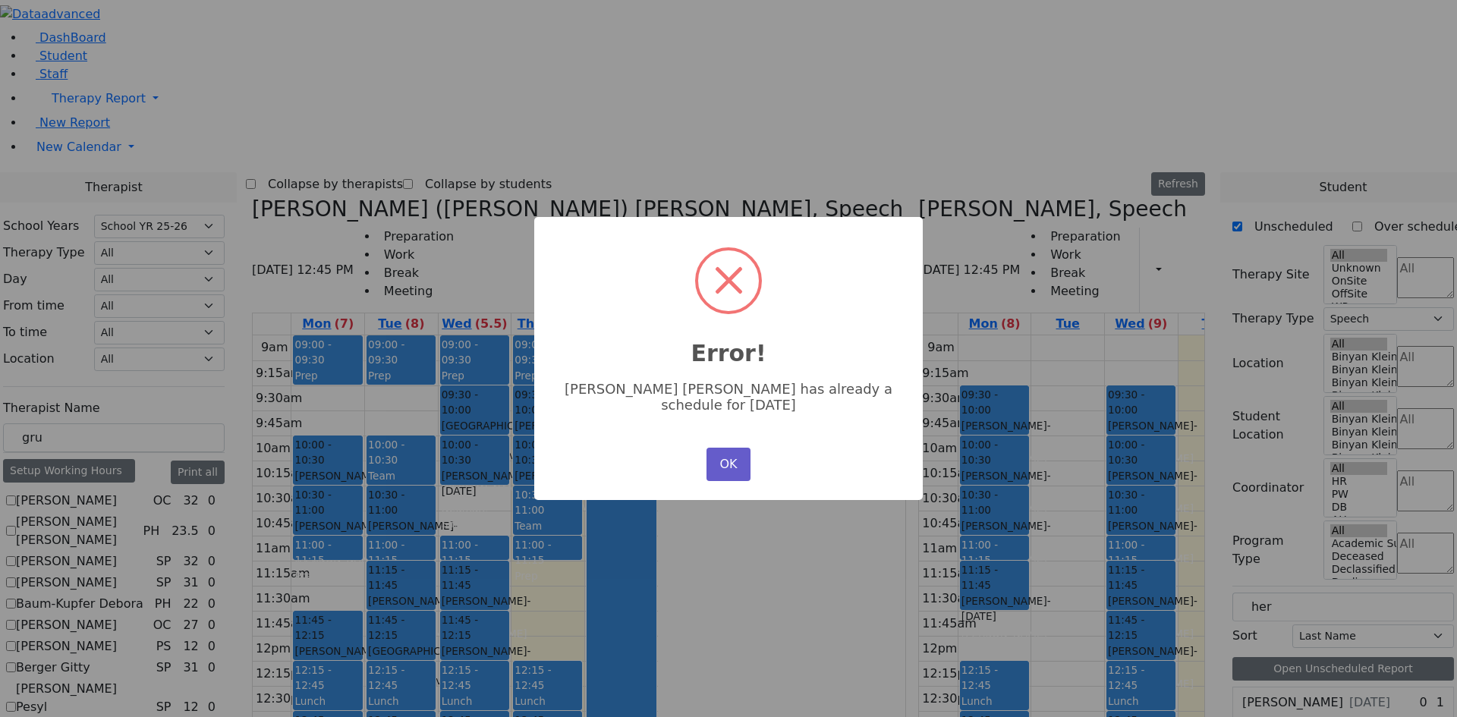
click at [734, 463] on button "OK" at bounding box center [729, 464] width 44 height 33
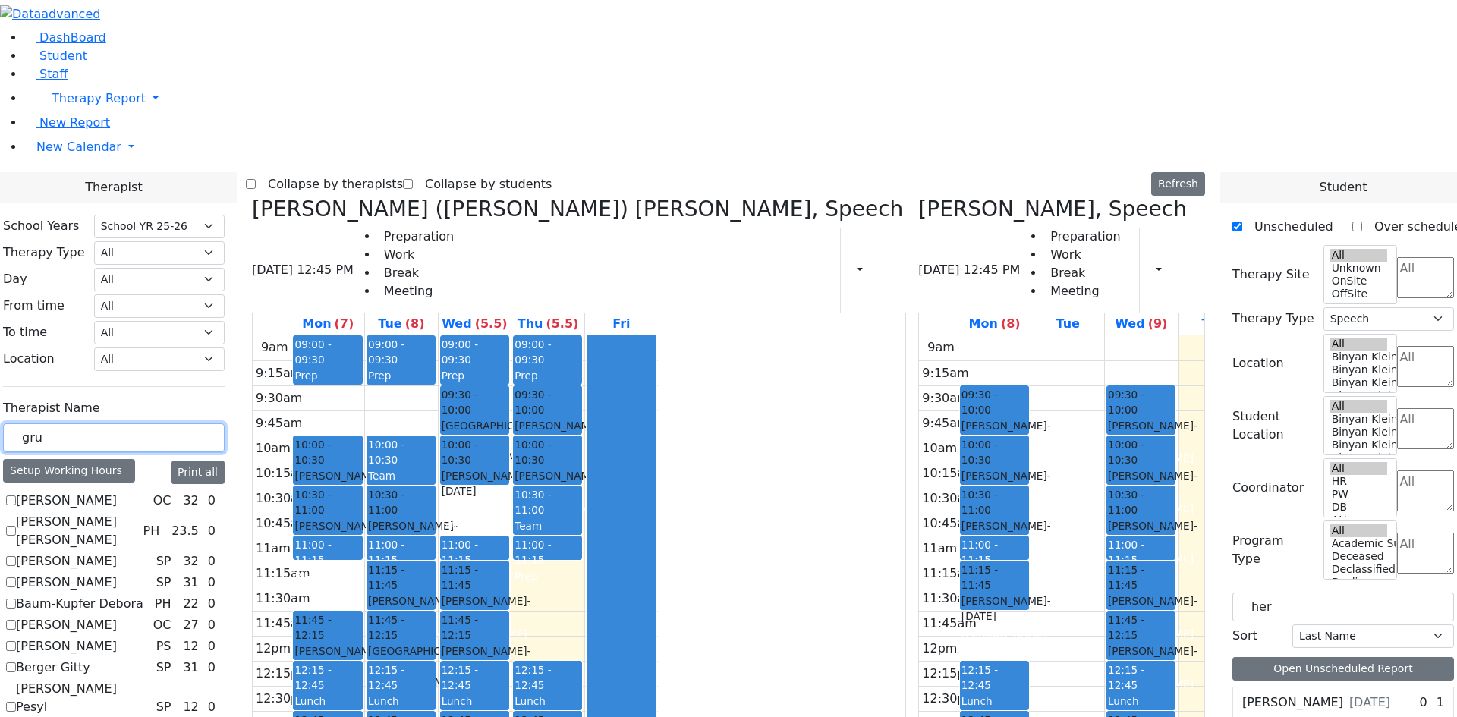
drag, startPoint x: 226, startPoint y: 266, endPoint x: 166, endPoint y: 269, distance: 60.0
type input "st"
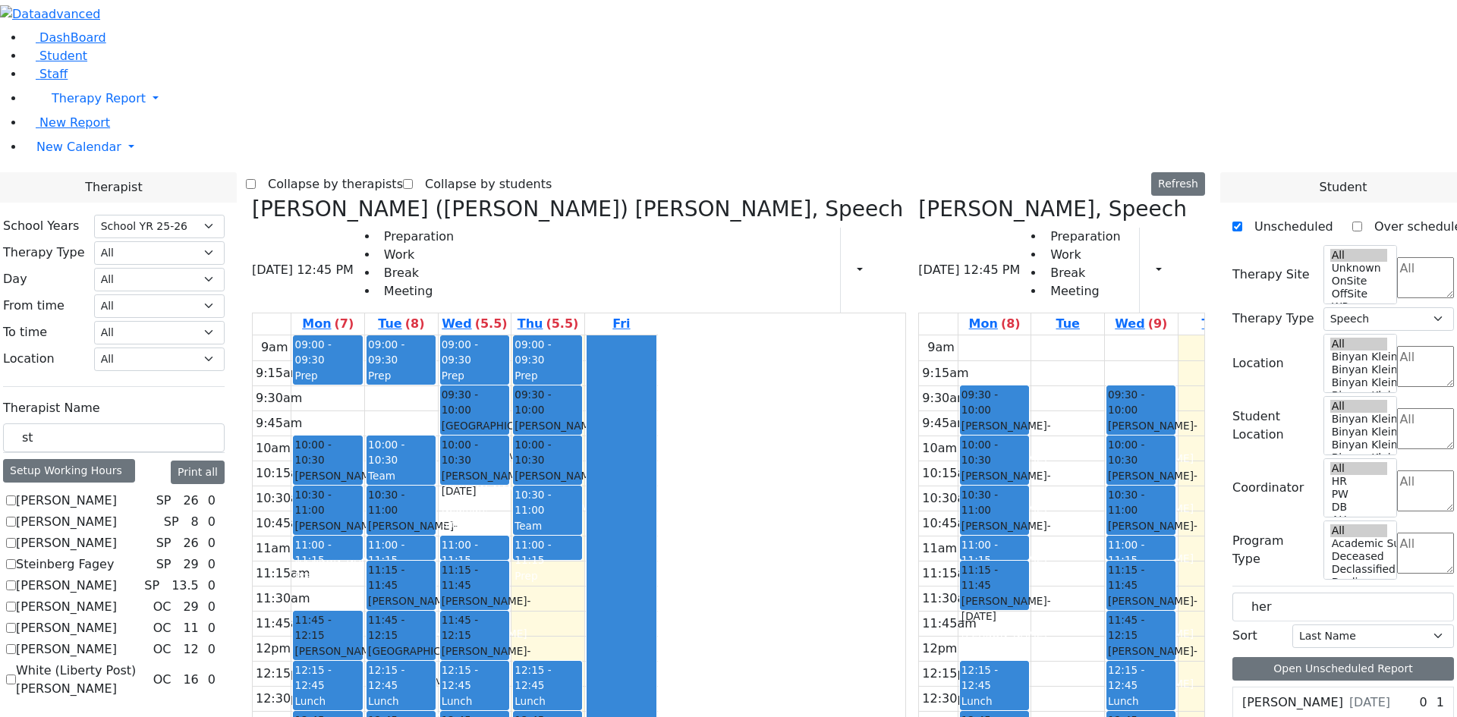
click at [117, 577] on label "[PERSON_NAME]" at bounding box center [66, 586] width 101 height 18
click at [16, 581] on input "[PERSON_NAME]" at bounding box center [11, 586] width 10 height 10
checkbox input "true"
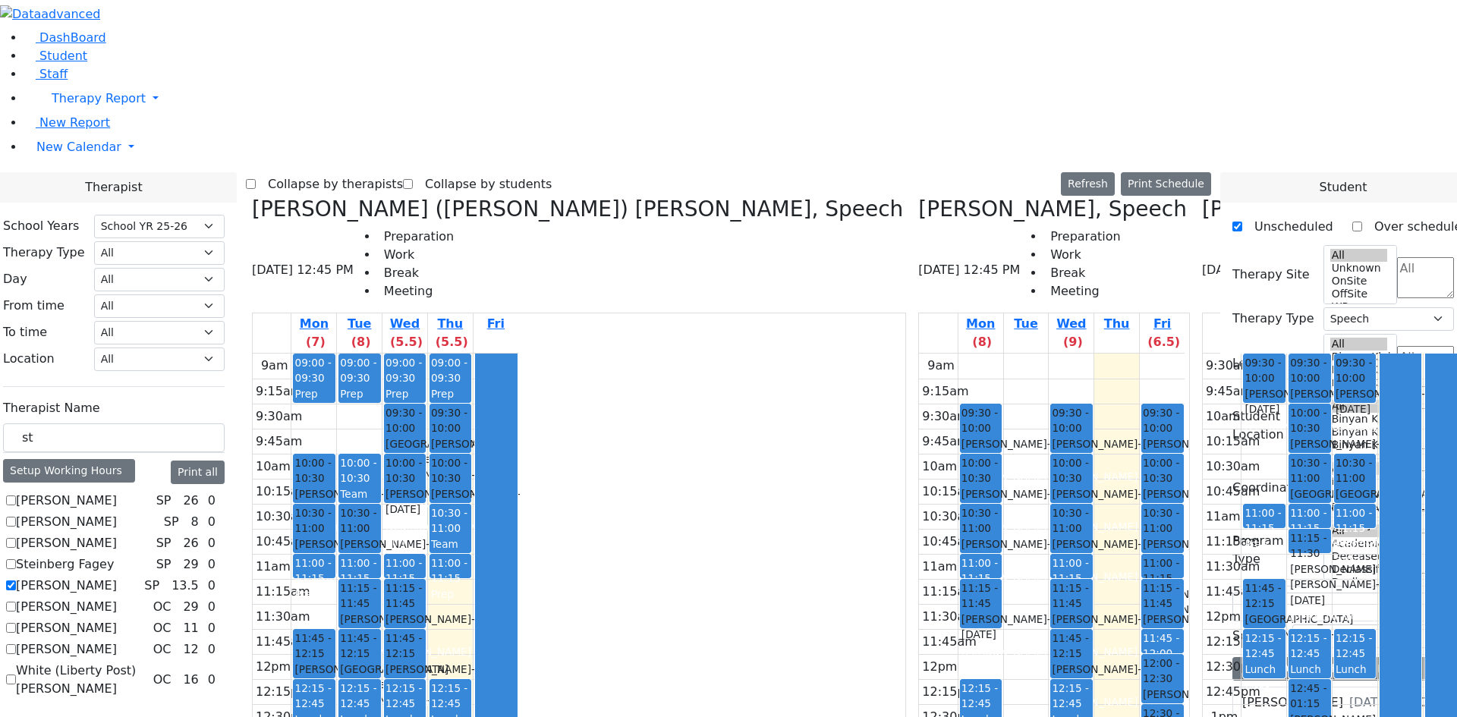
click at [1289, 549] on div at bounding box center [1309, 552] width 40 height 6
drag, startPoint x: 1068, startPoint y: 274, endPoint x: 505, endPoint y: 162, distance: 573.3
click at [509, 197] on div "Kerner (Koller) Elisheva, Speech 08/21/2025 12:45 PM Preparation Work Break Mee…" at bounding box center [728, 577] width 965 height 760
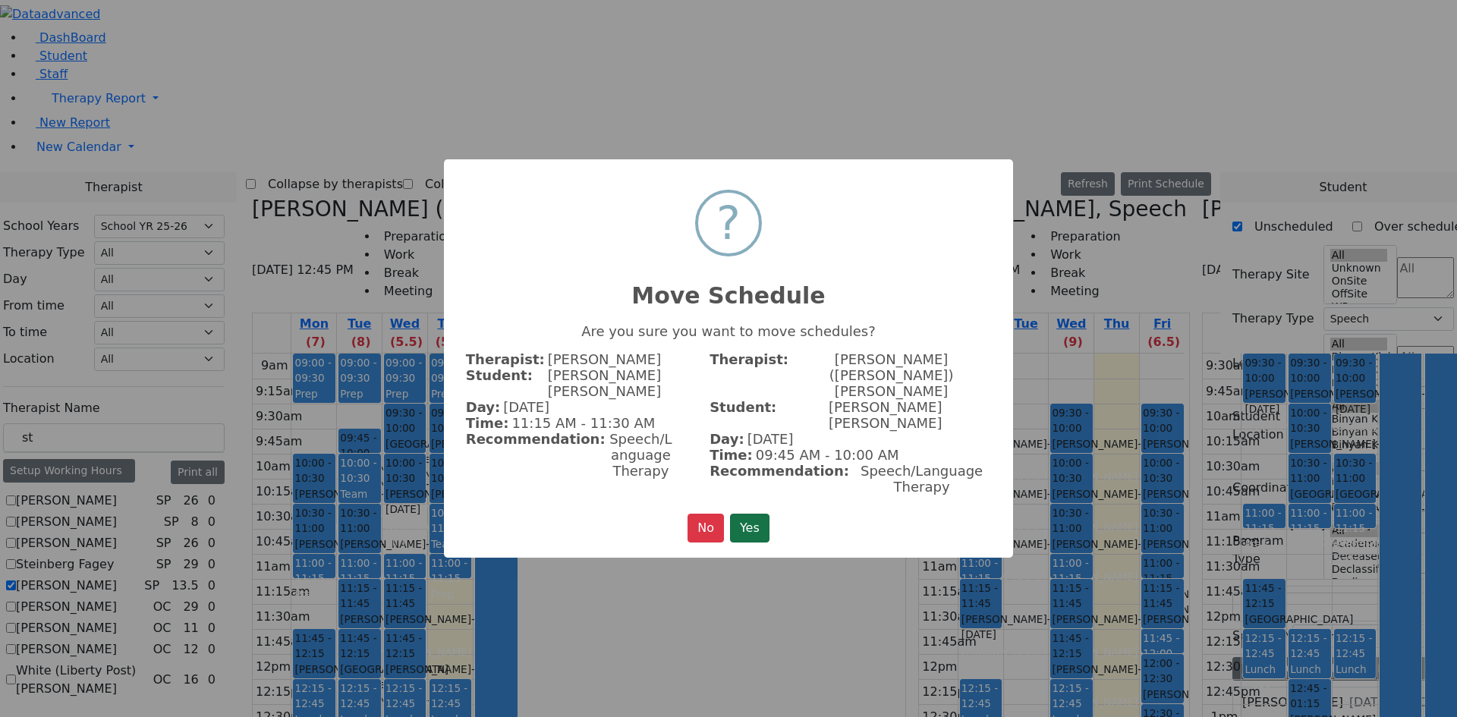
click at [751, 514] on button "Yes" at bounding box center [749, 528] width 39 height 29
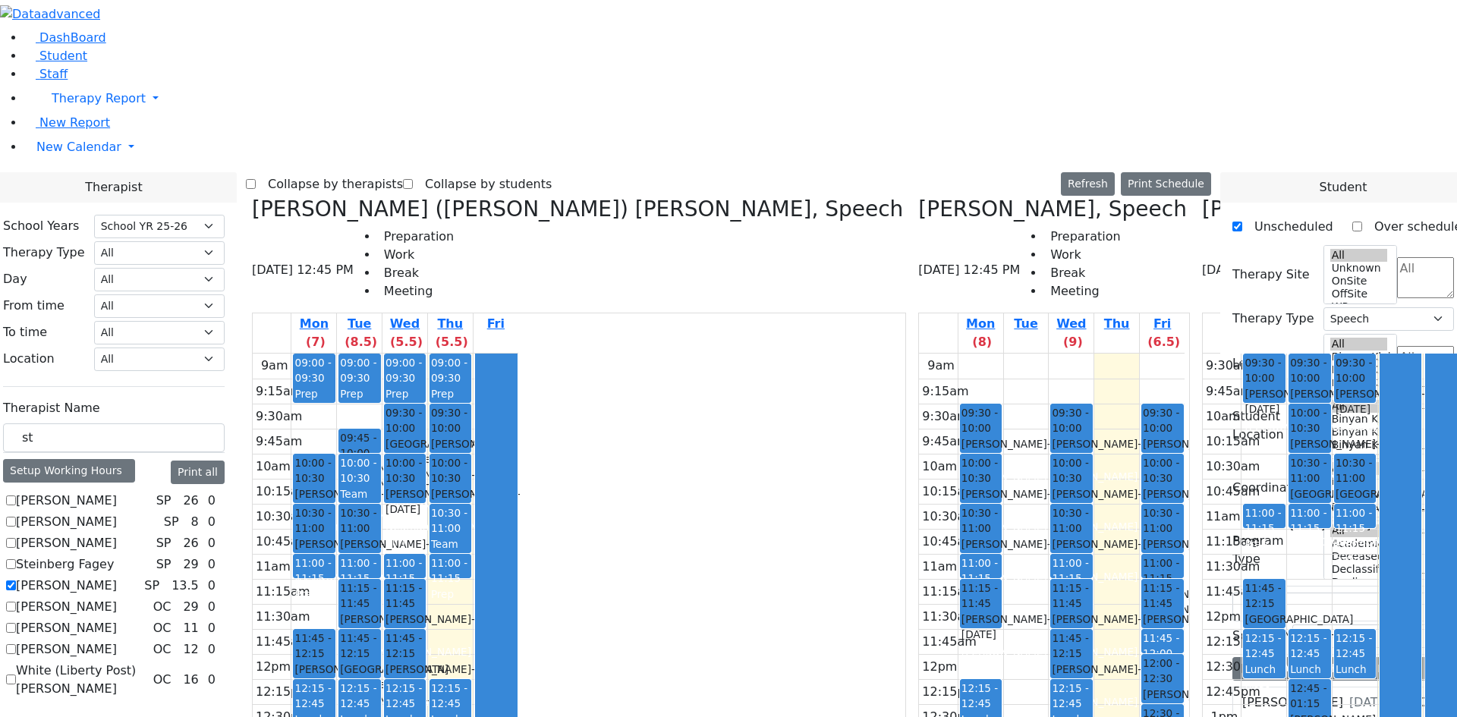
click at [379, 430] on span "09:45 - 10:00" at bounding box center [359, 445] width 39 height 31
click at [518, 367] on div "9am 9:15am 9:30am 9:45am 10am 10:15am 10:30am 10:45am 11am 11:15am 11:30am 11:4…" at bounding box center [386, 654] width 266 height 601
click at [1202, 197] on icon at bounding box center [1202, 209] width 0 height 25
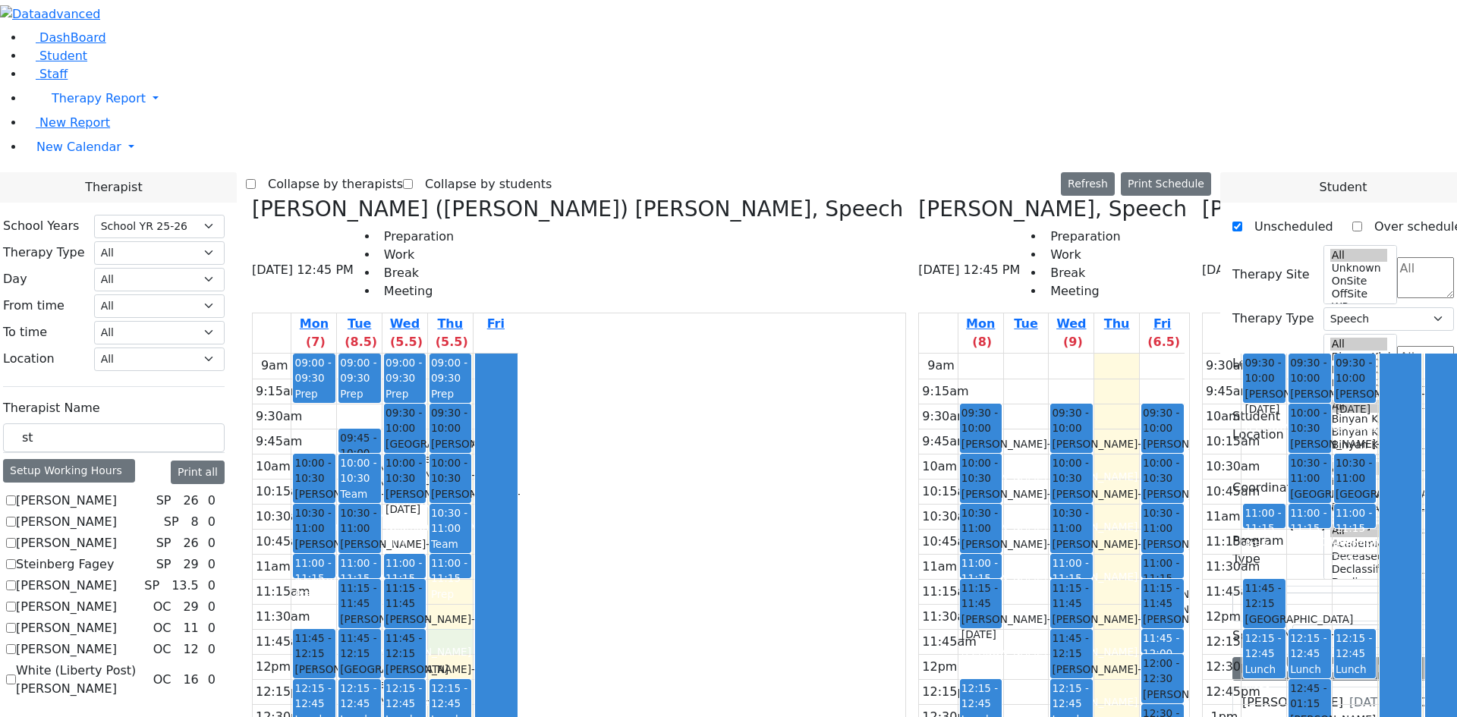
select select
checkbox input "false"
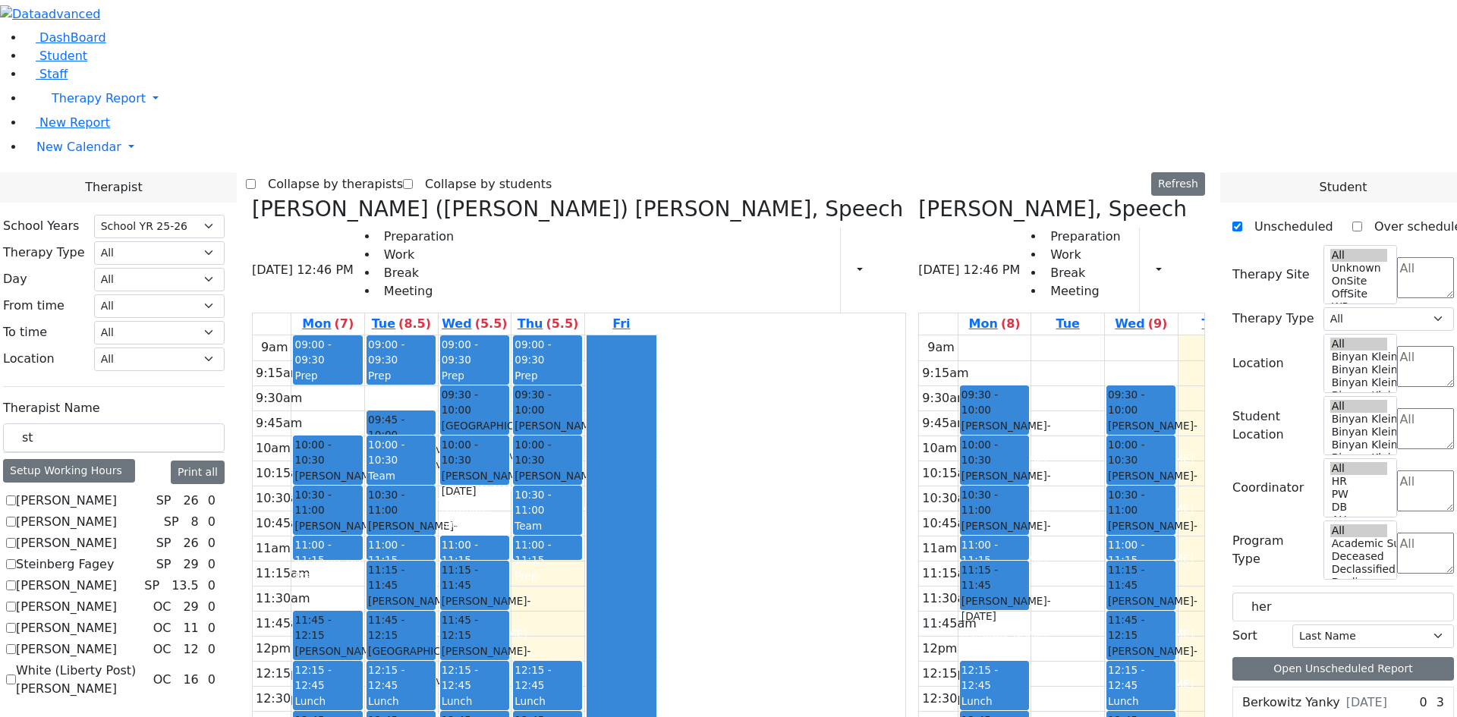
click at [364, 486] on div "09:00 - 09:30 Prep 10:00 - 10:30 Cik Yitzchok - 12/10/2018 Neuman, Simi 10:30 -…" at bounding box center [327, 635] width 73 height 601
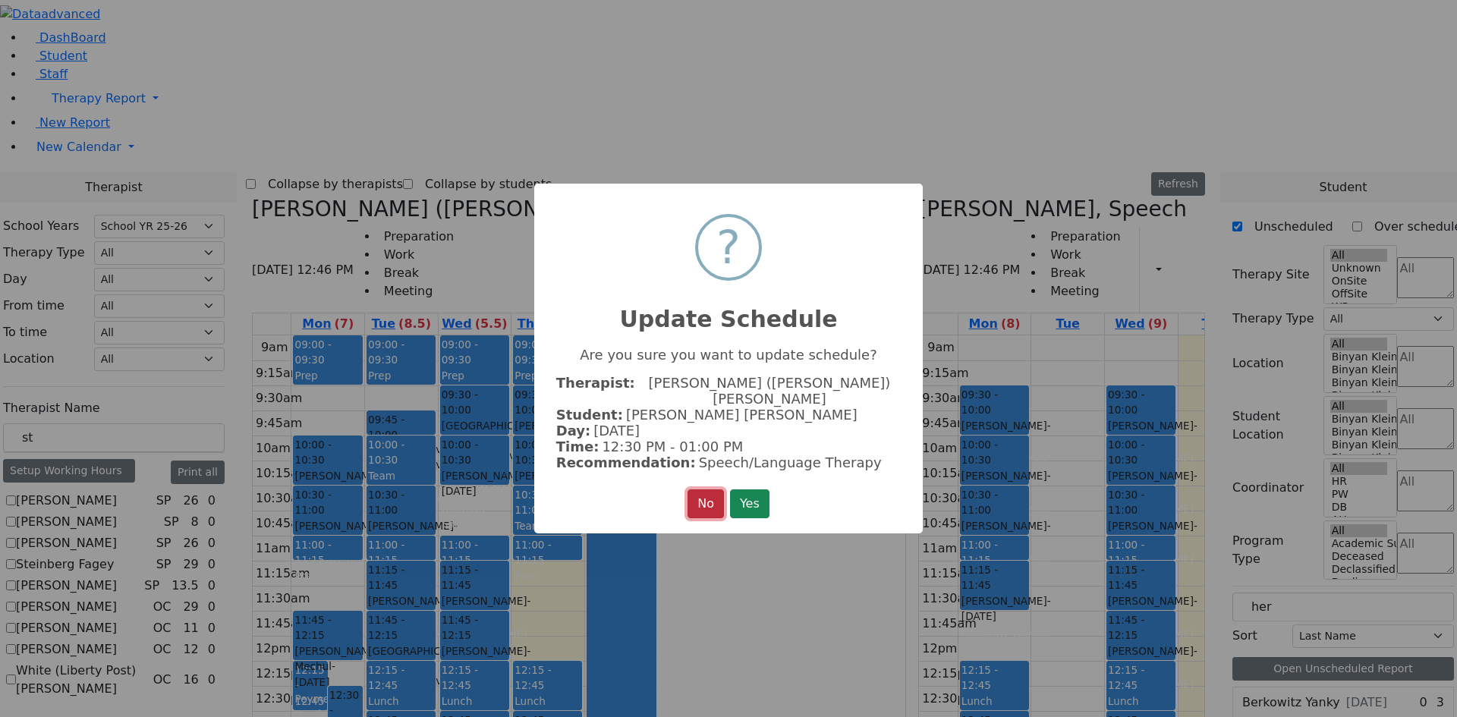
click at [699, 498] on button "No" at bounding box center [706, 504] width 36 height 29
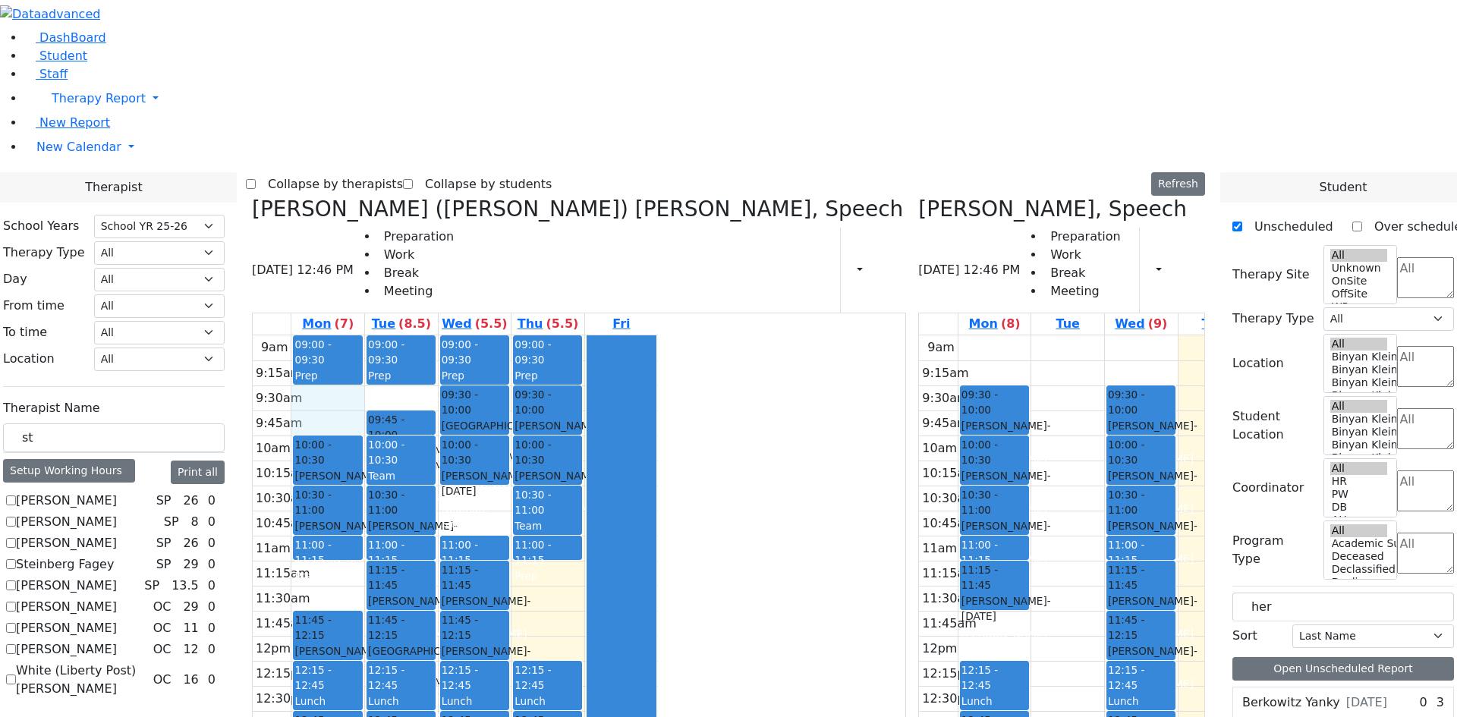
drag, startPoint x: 474, startPoint y: 169, endPoint x: 476, endPoint y: 187, distance: 17.5
click at [477, 335] on div "9am 9:15am 9:30am 9:45am 10am 10:15am 10:30am 10:45am 11am 11:15am 11:30am 11:4…" at bounding box center [455, 635] width 405 height 601
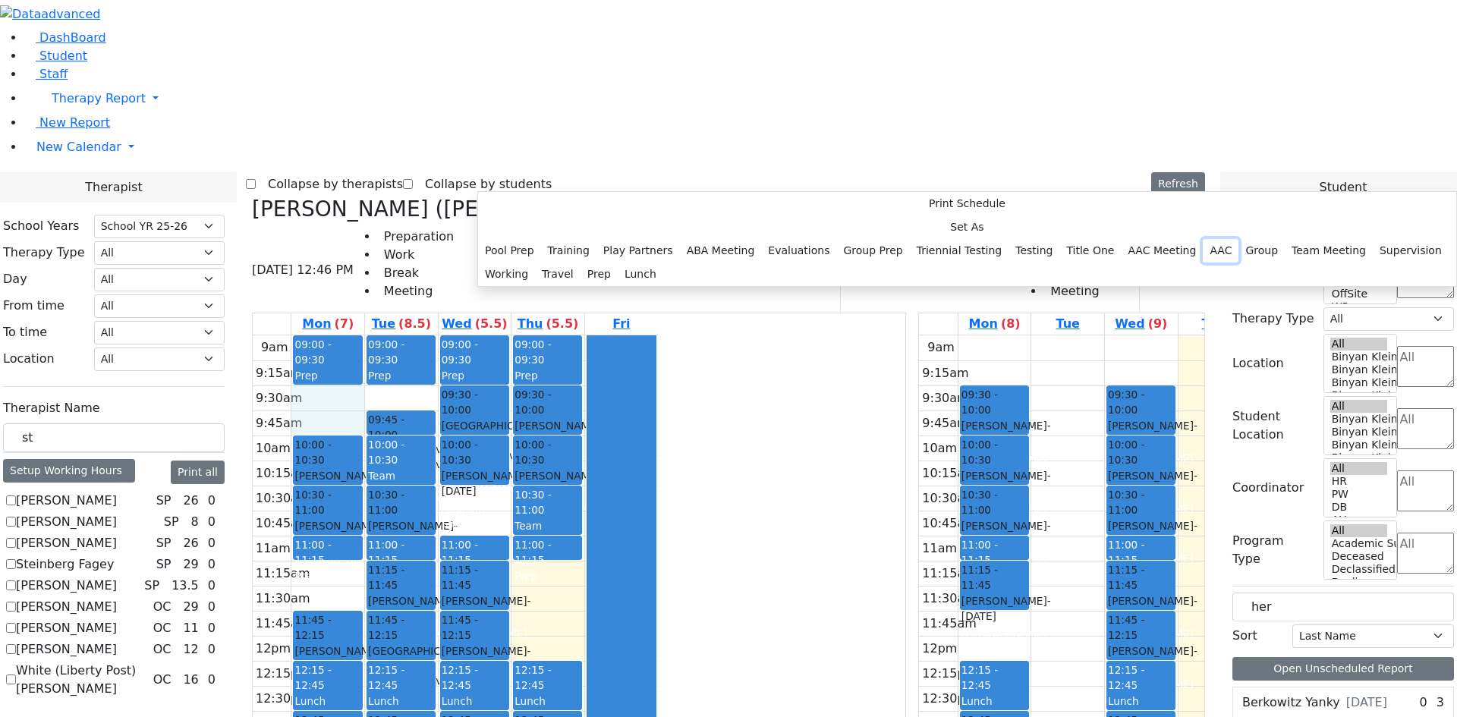
click at [1203, 263] on button "AAC" at bounding box center [1221, 251] width 36 height 24
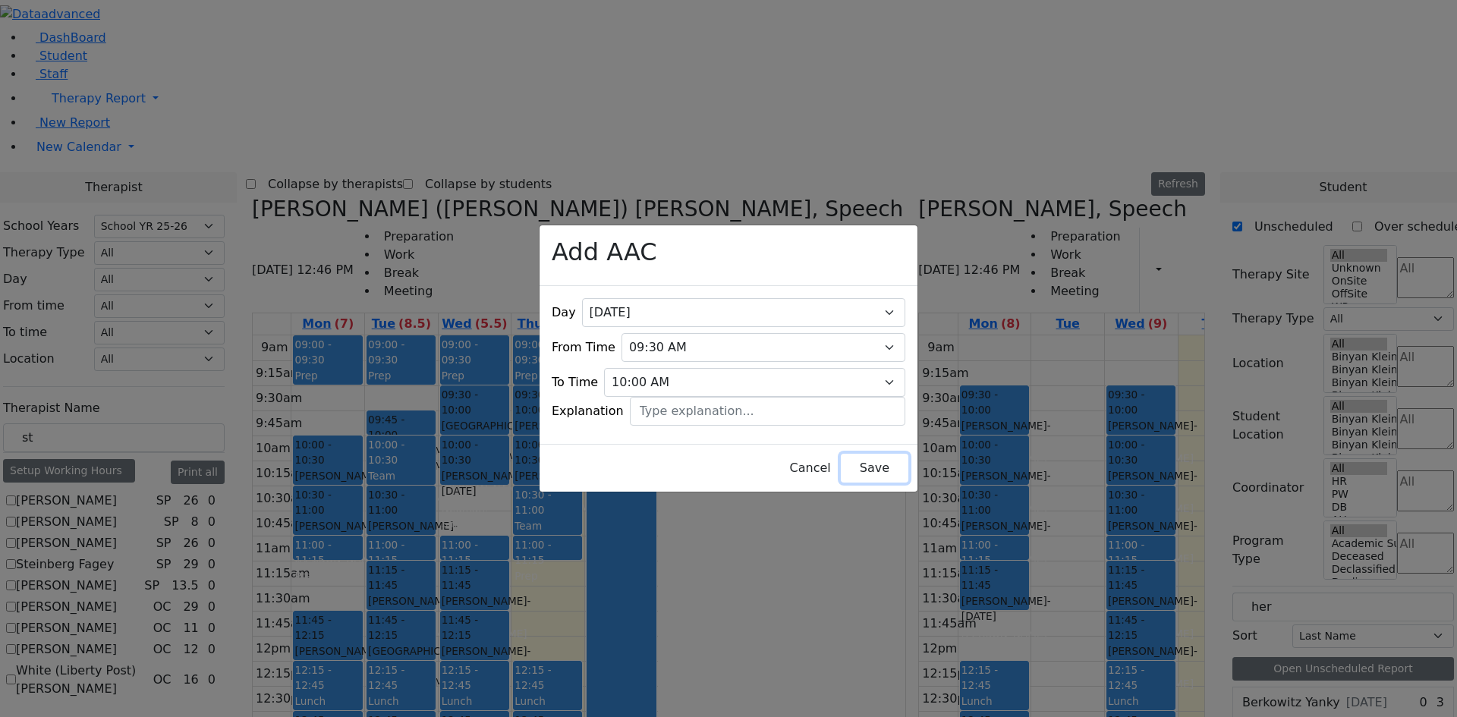
click at [841, 459] on button "Save" at bounding box center [875, 468] width 68 height 29
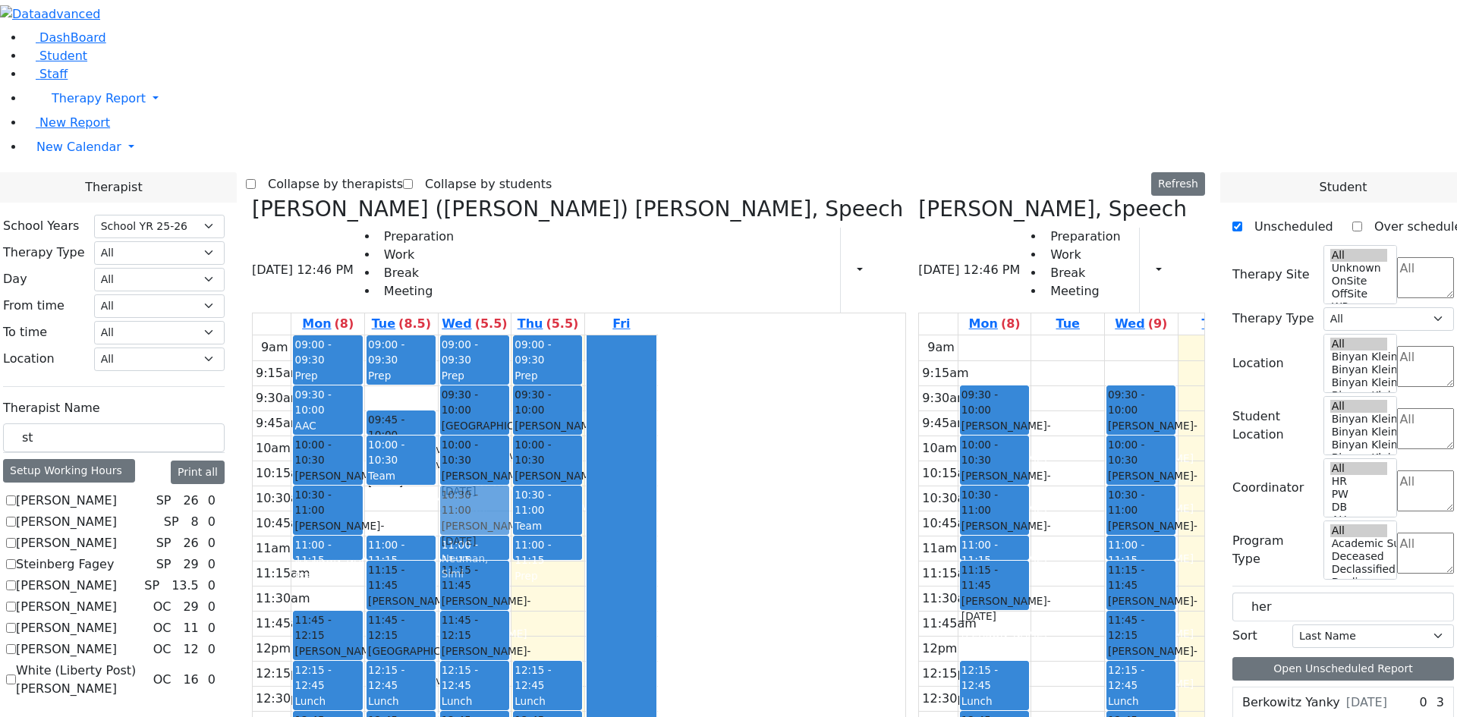
drag, startPoint x: 547, startPoint y: 294, endPoint x: 599, endPoint y: 287, distance: 52.1
click at [599, 335] on tr "09:00 - 09:30 Prep 09:30 - 10:00 AAC 10:00 - 10:30 [PERSON_NAME] - [DATE] [PERS…" at bounding box center [455, 635] width 405 height 601
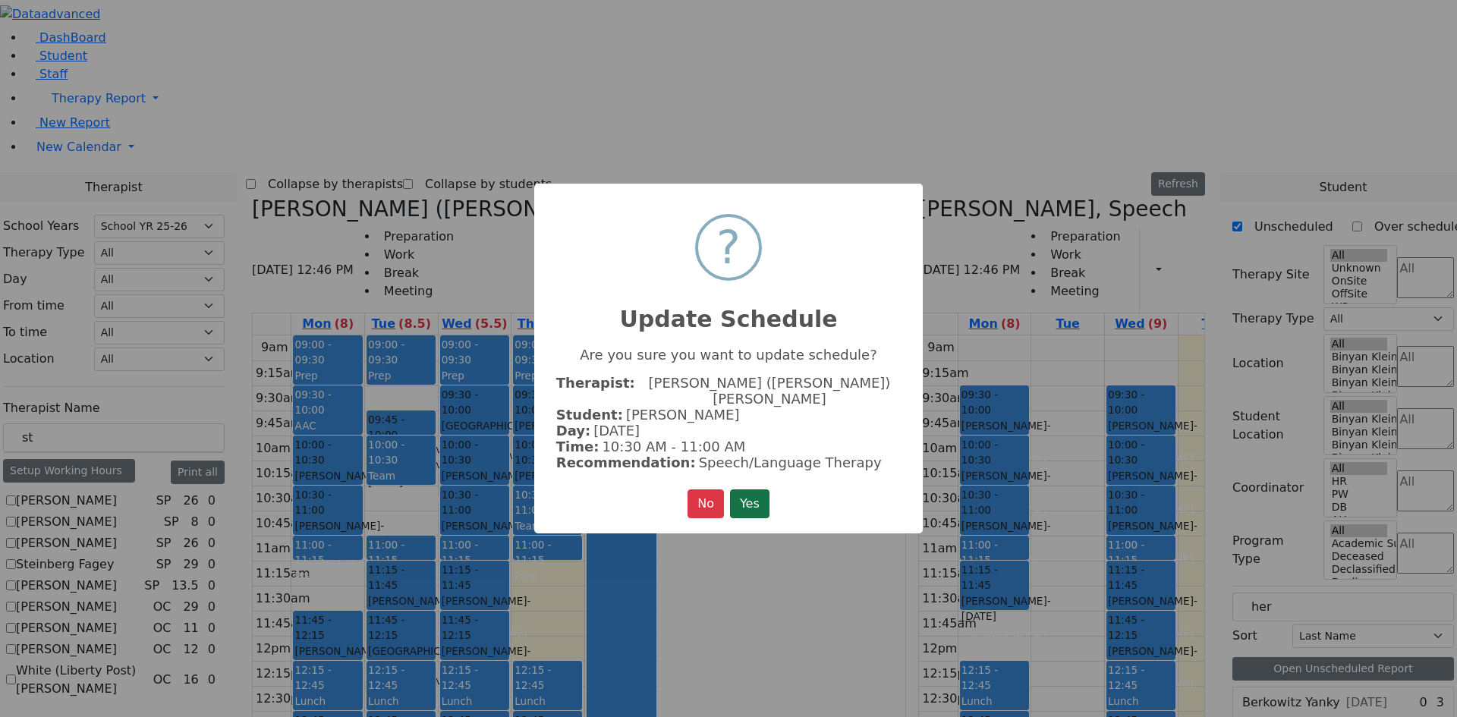
click at [745, 493] on button "Yes" at bounding box center [749, 504] width 39 height 29
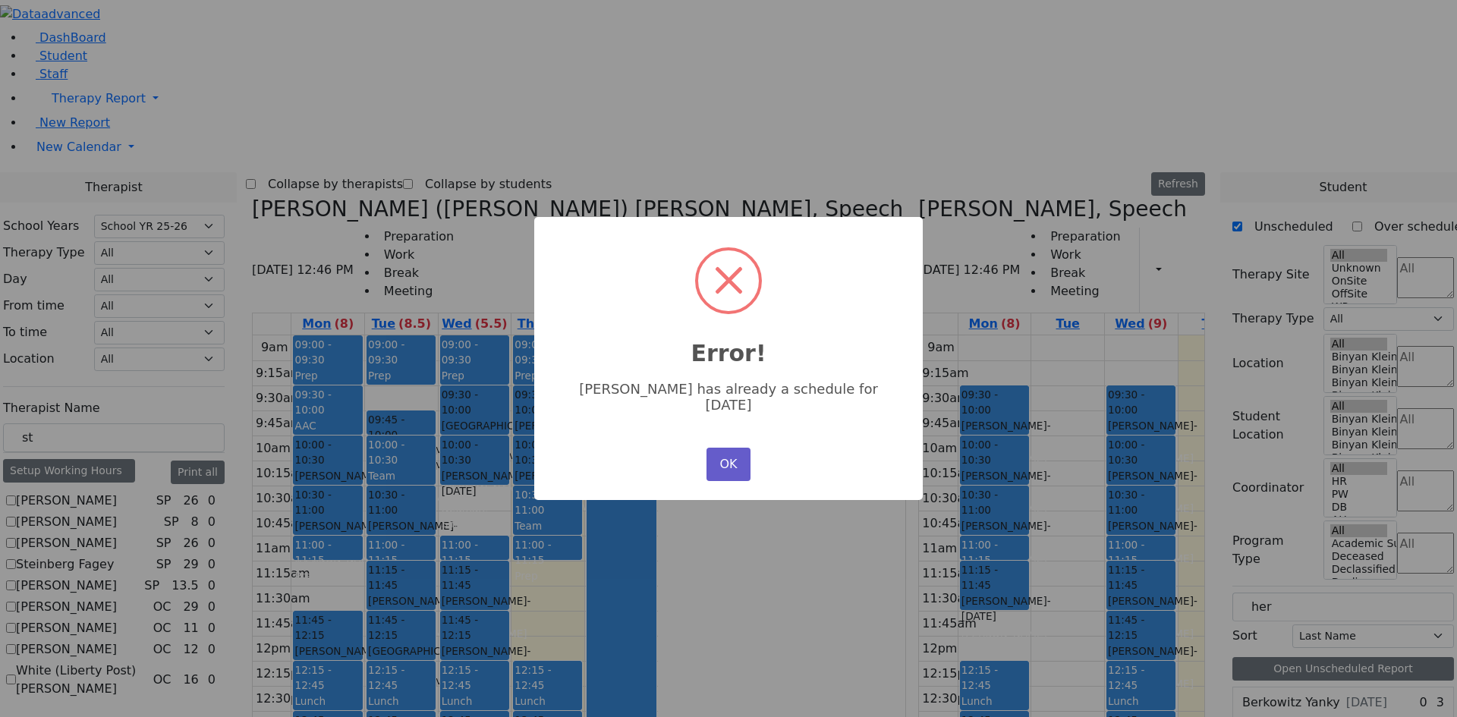
click at [729, 455] on button "OK" at bounding box center [729, 464] width 44 height 33
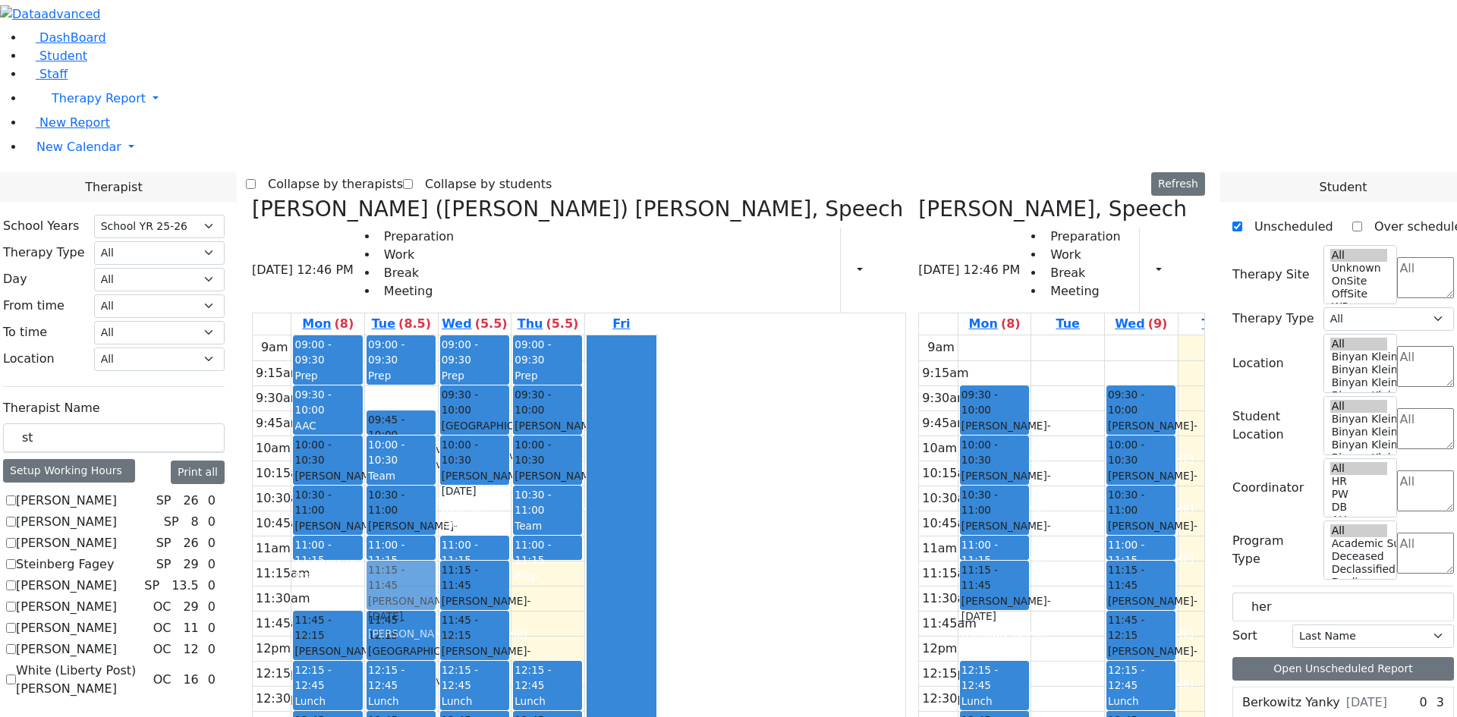
drag, startPoint x: 543, startPoint y: 357, endPoint x: 570, endPoint y: 351, distance: 27.1
click at [438, 351] on div "09:00 - 09:30 Prep 09:45 - 10:00 Faivelson Shmuel Eliyahu Avigdor - 05/22/2018 …" at bounding box center [401, 635] width 73 height 601
drag, startPoint x: 538, startPoint y: 618, endPoint x: 611, endPoint y: 300, distance: 326.2
click at [611, 335] on tr "09:00 - 09:30 Prep 09:30 - 10:00 AAC 10:00 - 10:30 [PERSON_NAME] - [DATE] [PERS…" at bounding box center [455, 635] width 405 height 601
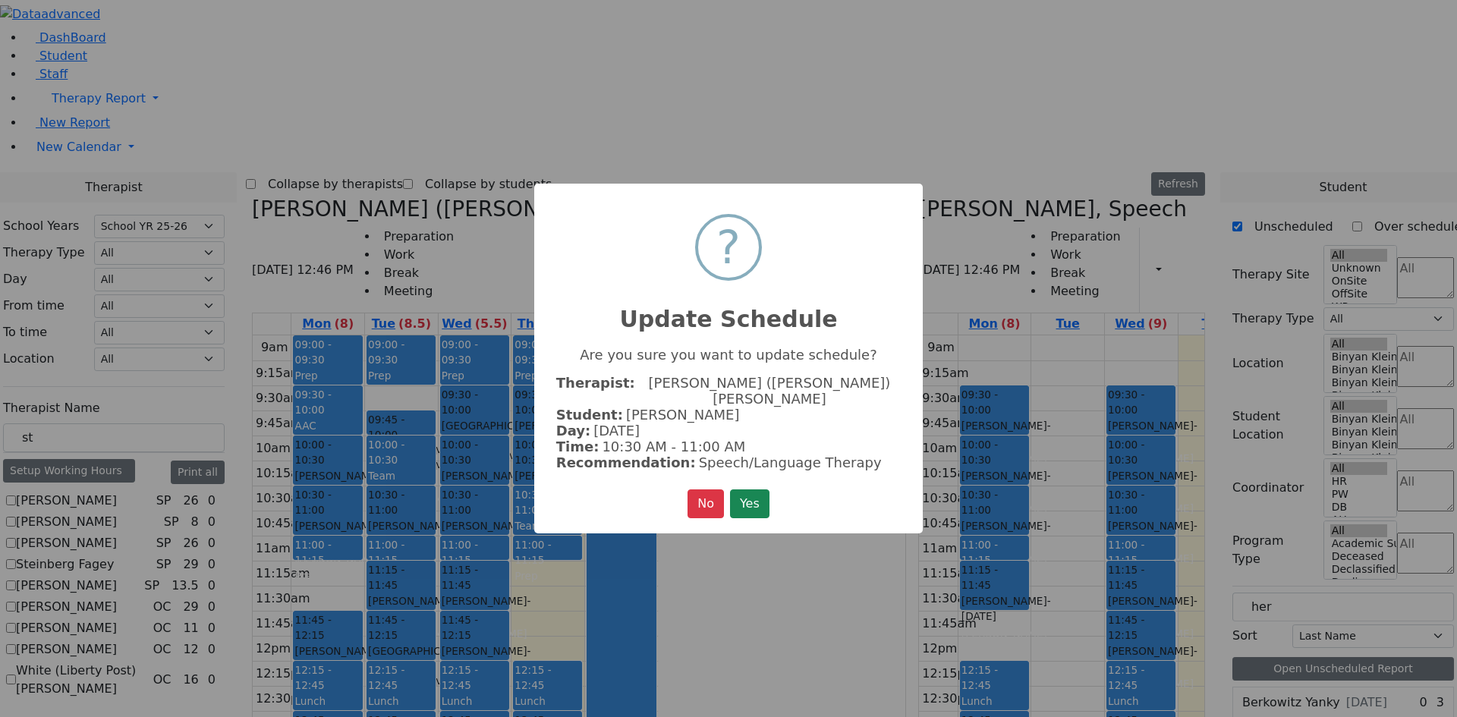
click at [766, 495] on button "Yes" at bounding box center [749, 504] width 39 height 29
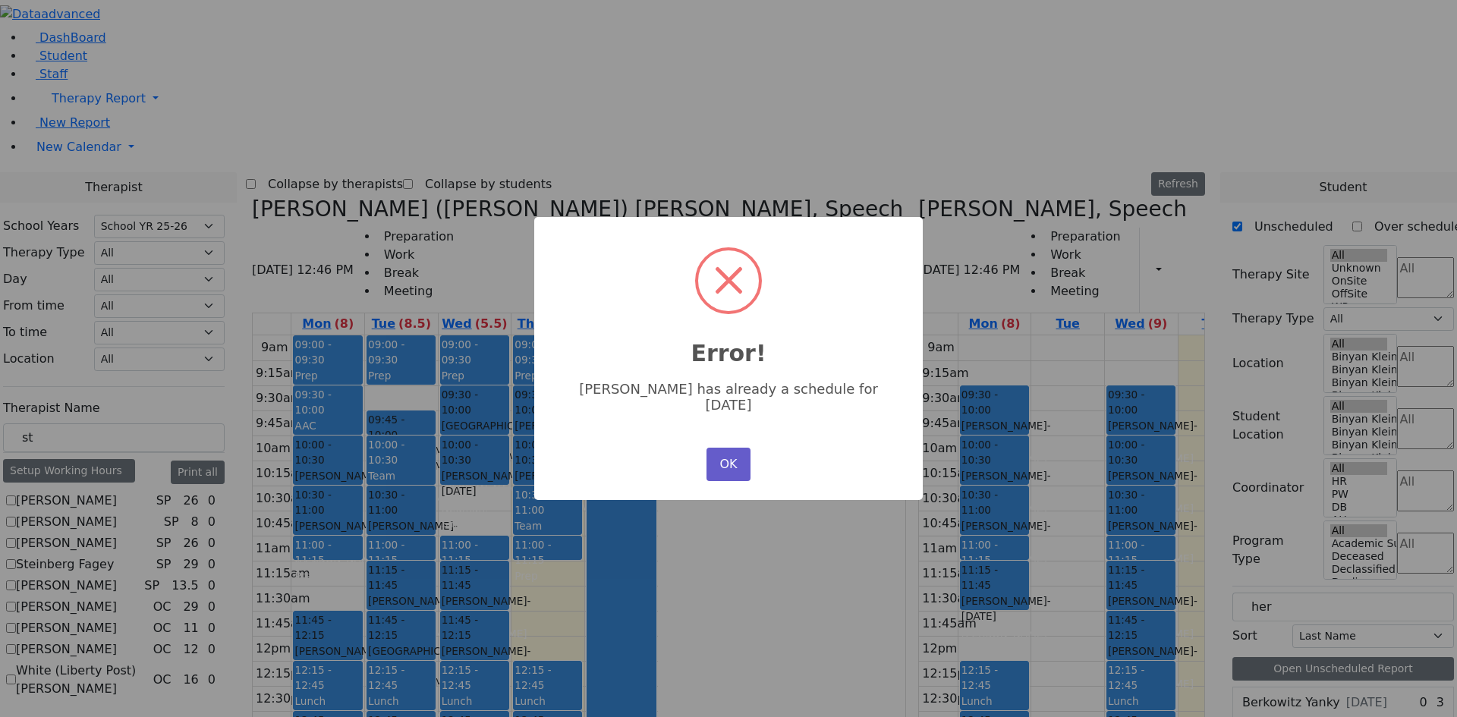
click at [728, 465] on button "OK" at bounding box center [729, 464] width 44 height 33
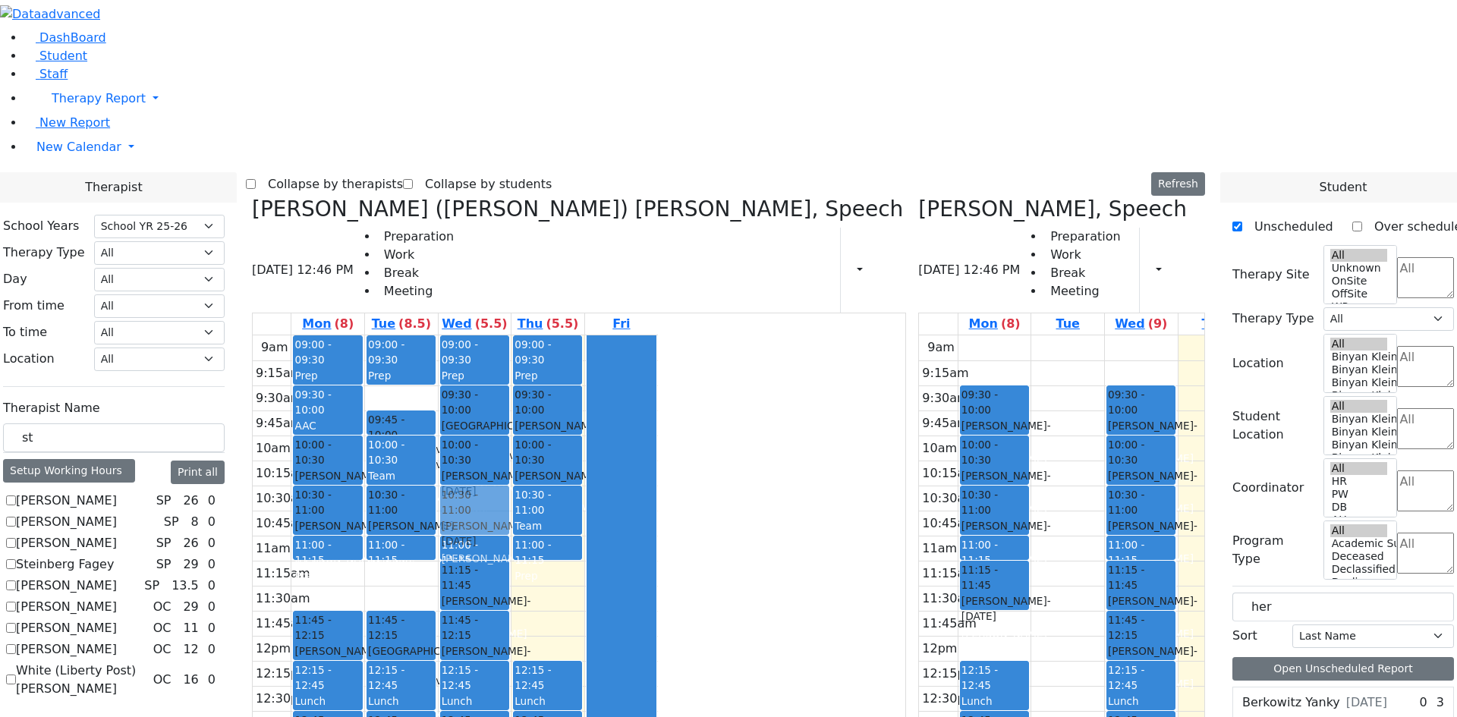
drag, startPoint x: 550, startPoint y: 363, endPoint x: 594, endPoint y: 311, distance: 67.3
click at [612, 335] on tr "09:00 - 09:30 Prep 09:30 - 10:00 AAC 10:00 - 10:30 [PERSON_NAME] - [DATE] [PERS…" at bounding box center [455, 635] width 405 height 601
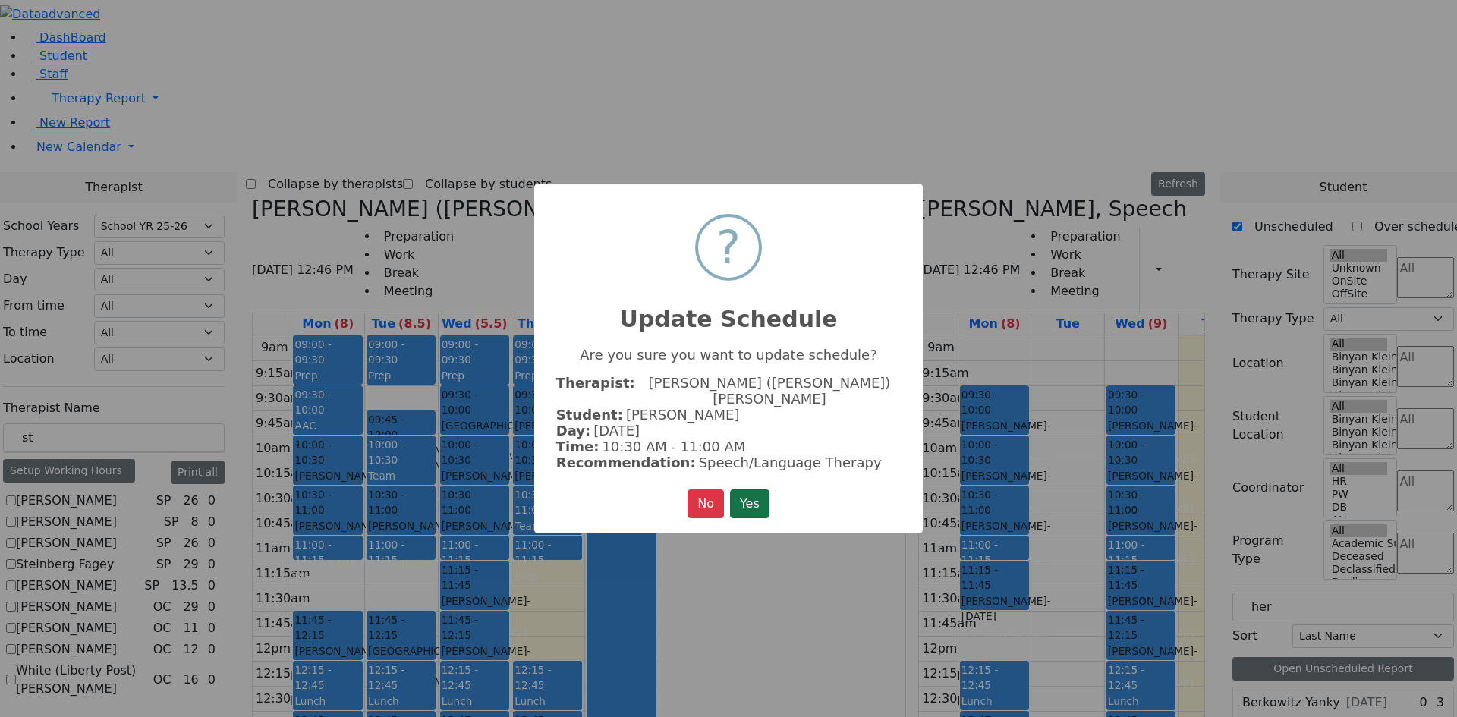
click at [742, 491] on button "Yes" at bounding box center [749, 504] width 39 height 29
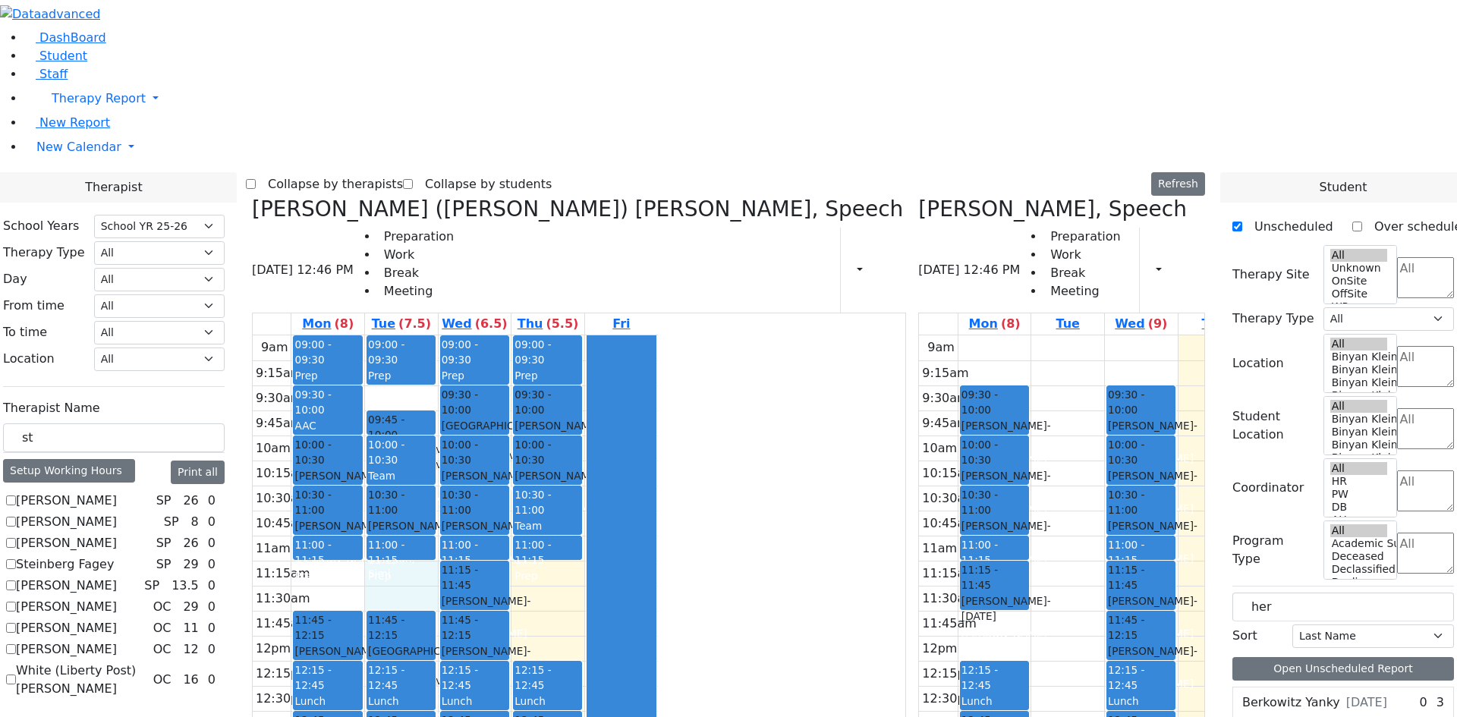
drag, startPoint x: 559, startPoint y: 346, endPoint x: 559, endPoint y: 360, distance: 13.7
click at [559, 364] on div "9am 9:15am 9:30am 9:45am 10am 10:15am 10:30am 10:45am 11am 11:15am 11:30am 11:4…" at bounding box center [455, 635] width 405 height 601
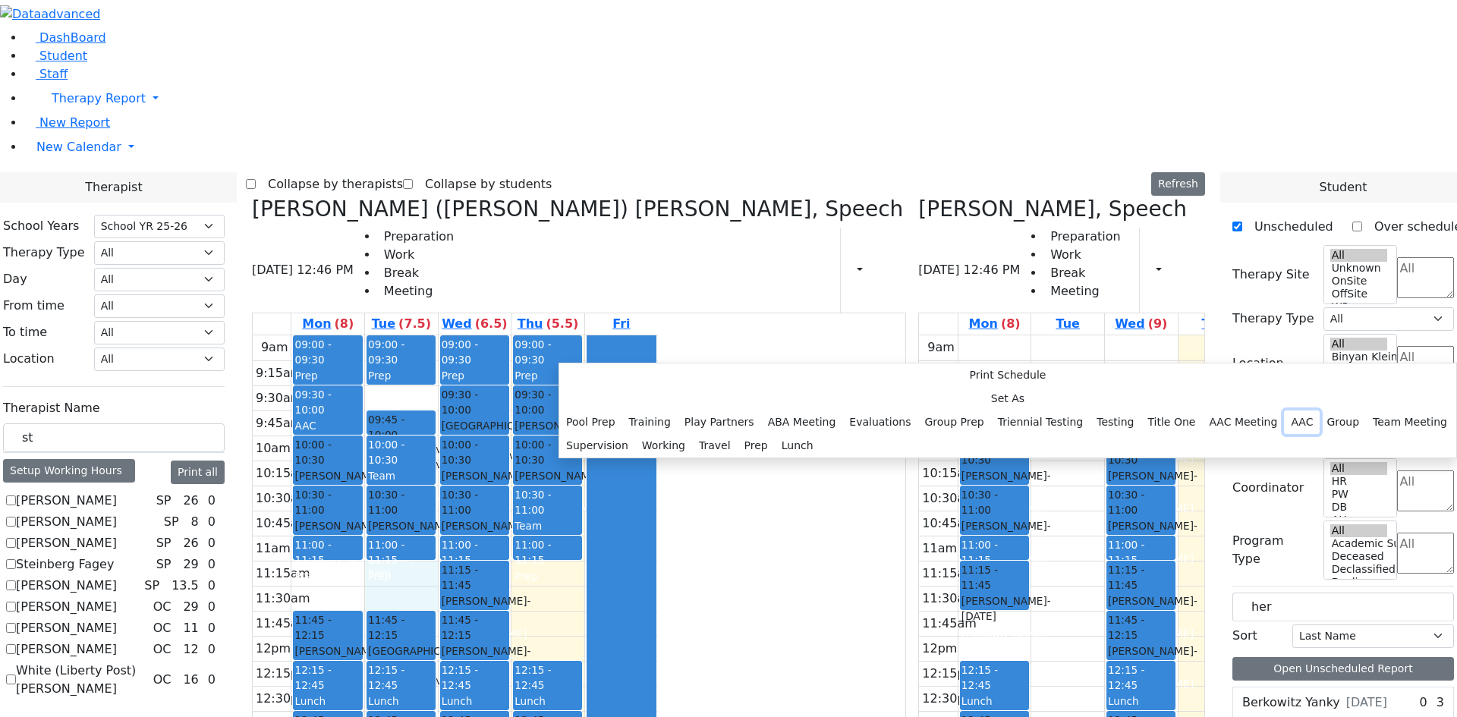
click at [1284, 411] on button "AAC" at bounding box center [1302, 423] width 36 height 24
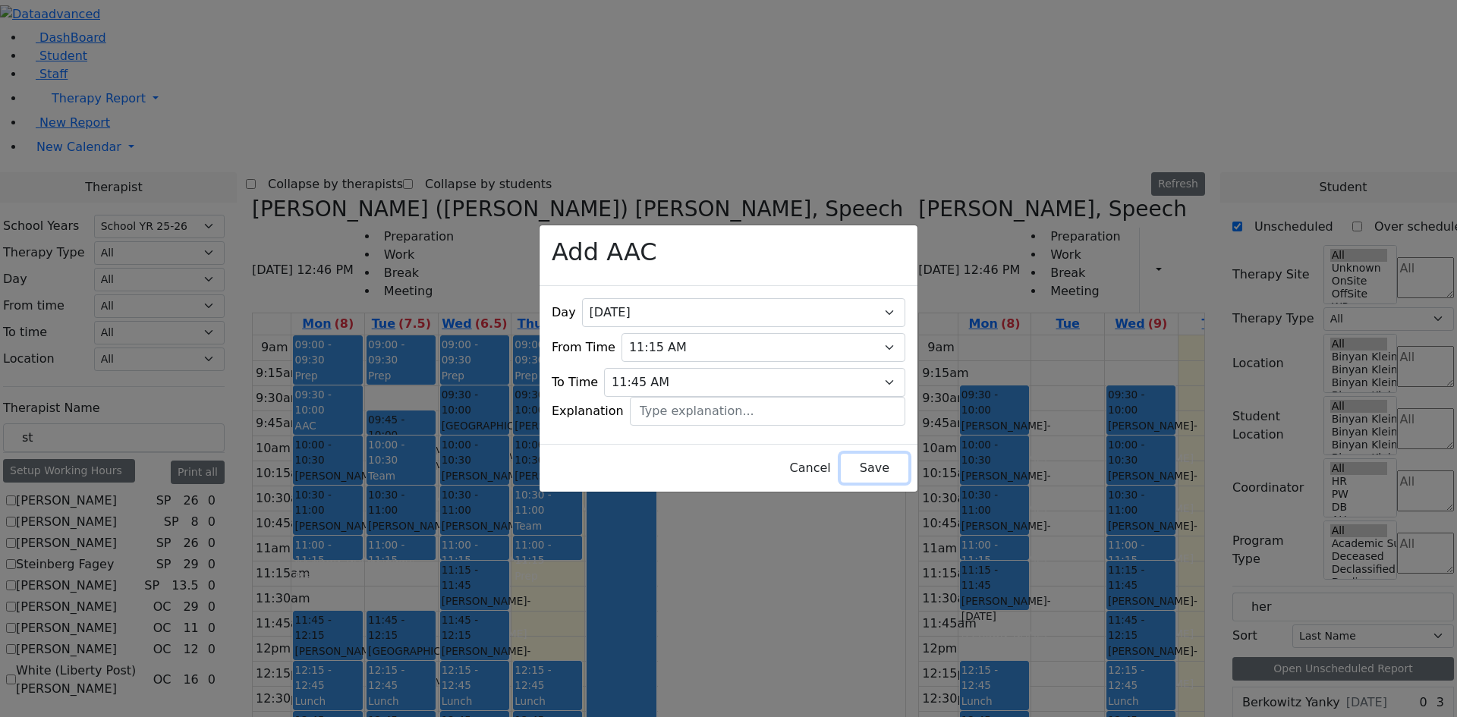
click at [841, 458] on button "Save" at bounding box center [875, 468] width 68 height 29
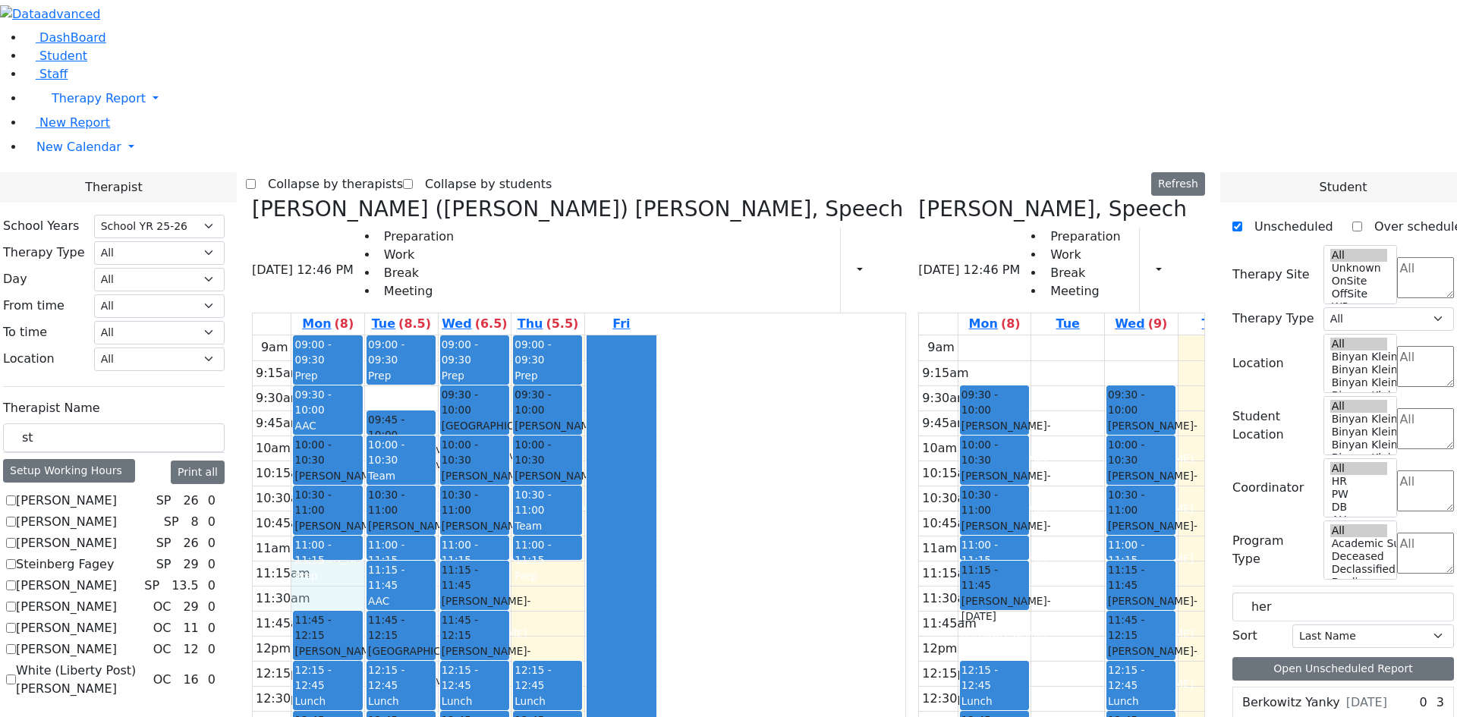
drag, startPoint x: 500, startPoint y: 350, endPoint x: 500, endPoint y: 371, distance: 21.3
click at [500, 371] on div "9am 9:15am 9:30am 9:45am 10am 10:15am 10:30am 10:45am 11am 11:15am 11:30am 11:4…" at bounding box center [455, 635] width 405 height 601
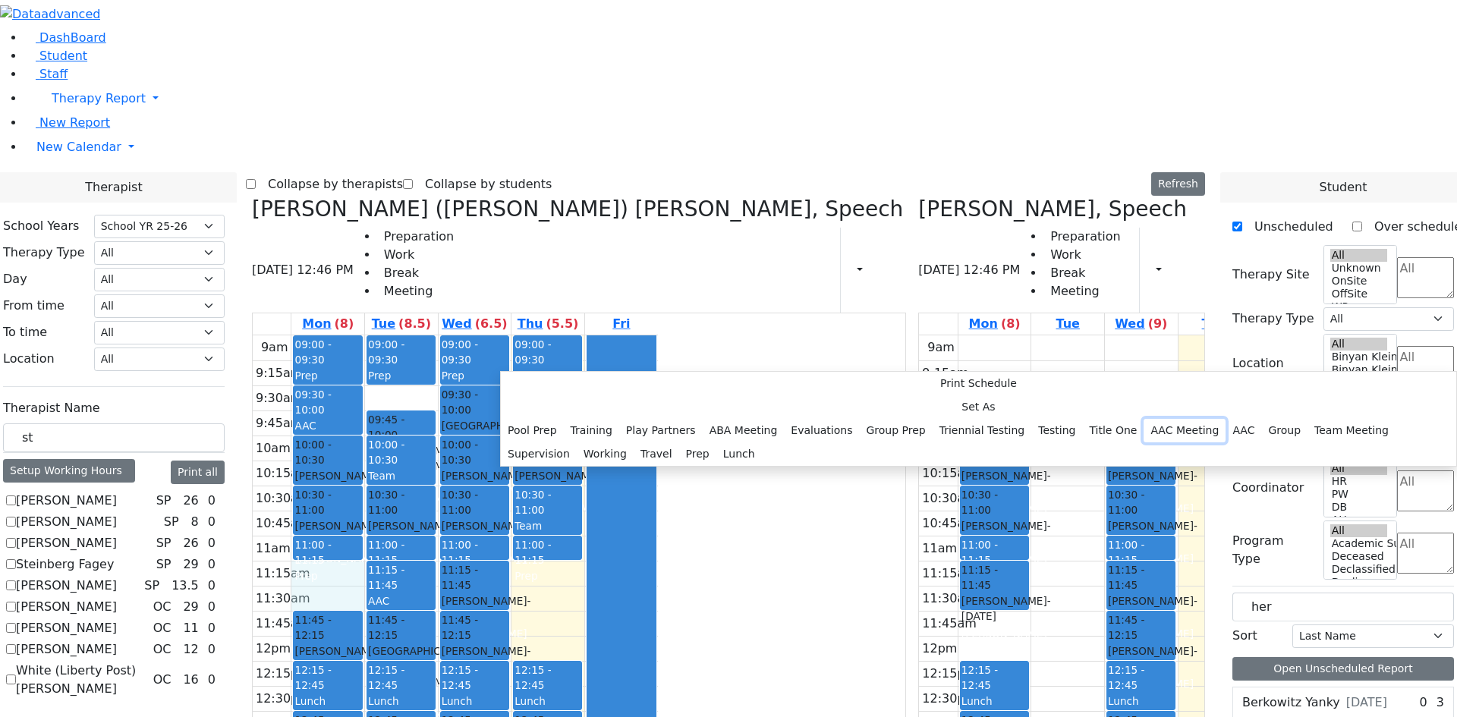
click at [1144, 419] on button "AAC Meeting" at bounding box center [1185, 431] width 82 height 24
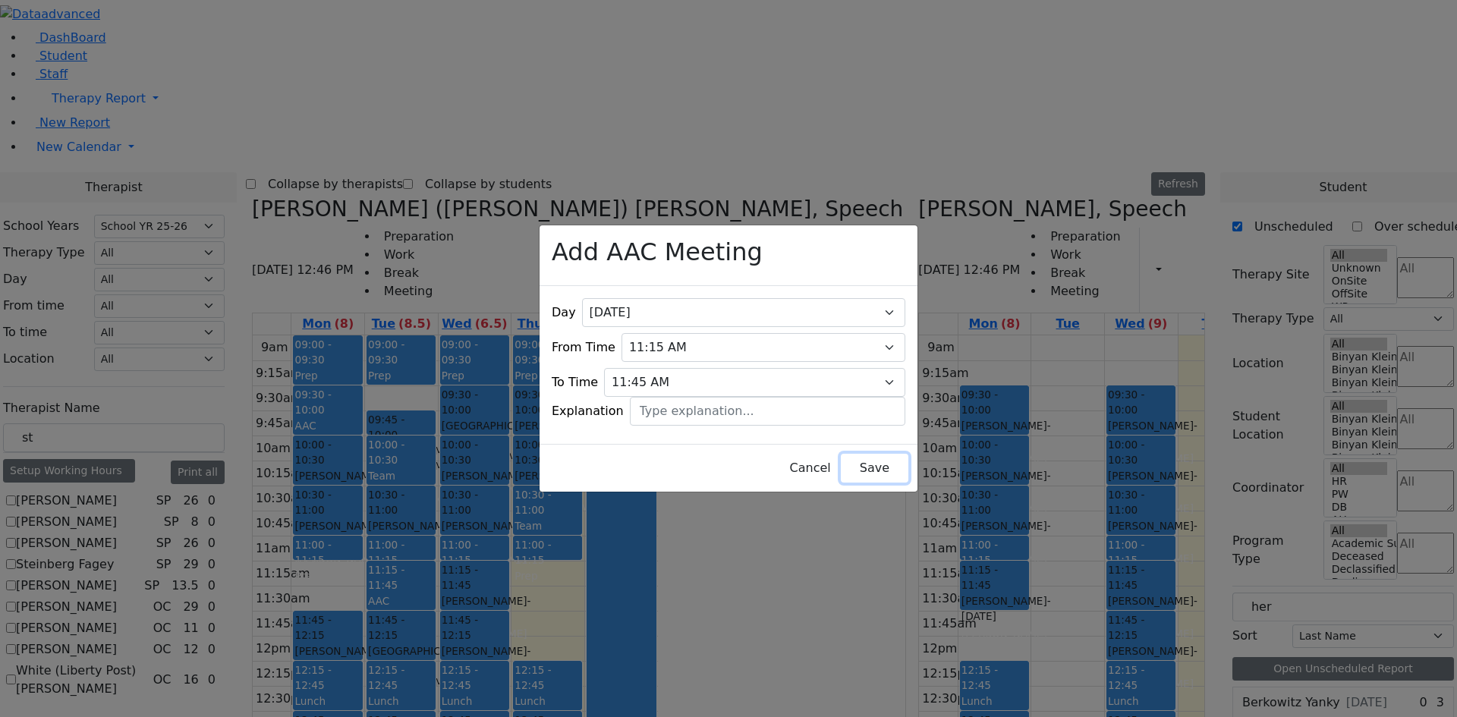
click at [841, 464] on button "Save" at bounding box center [875, 468] width 68 height 29
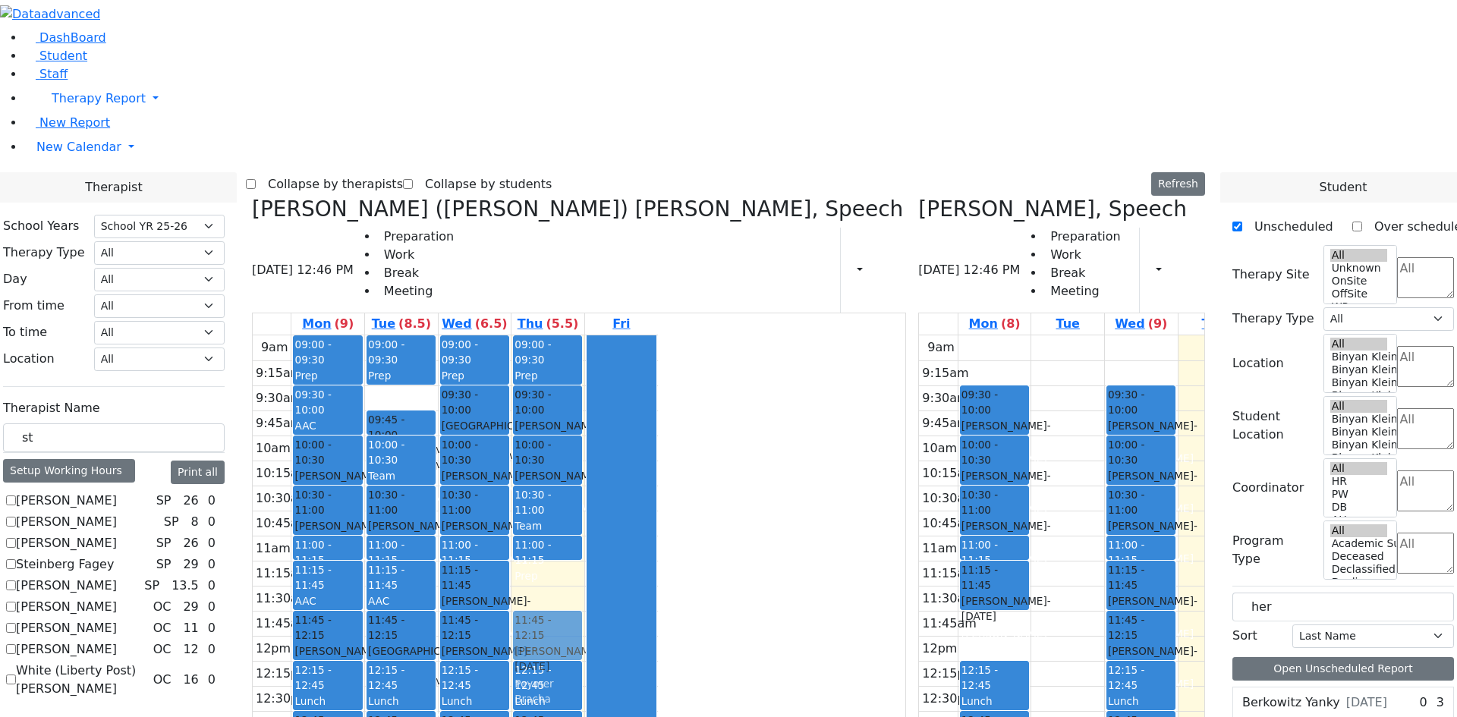
drag, startPoint x: 464, startPoint y: 662, endPoint x: 689, endPoint y: 401, distance: 343.9
click at [658, 401] on tr "09:00 - 09:30 Prep 09:30 - 10:00 AAC 10:00 - 10:30 [PERSON_NAME] - [DATE] [PERS…" at bounding box center [455, 635] width 405 height 601
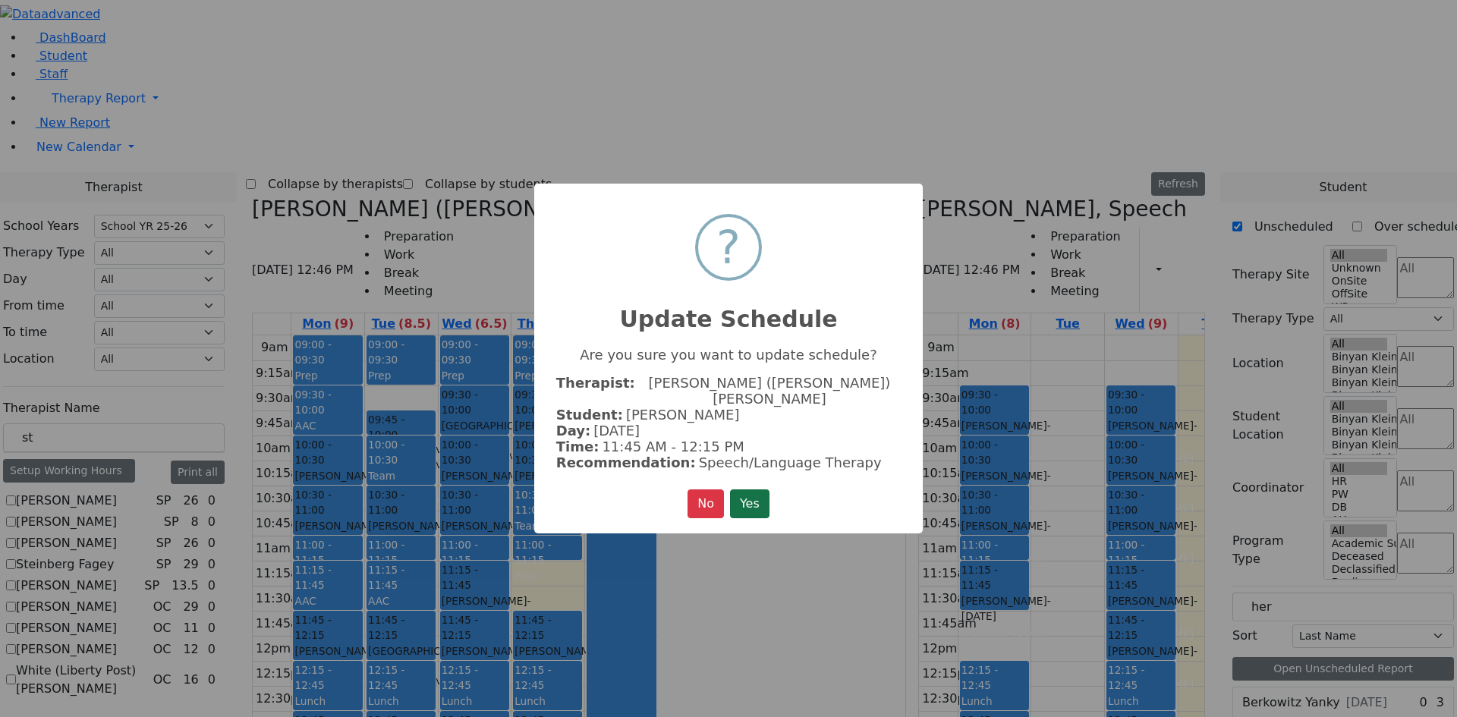
click at [757, 496] on button "Yes" at bounding box center [749, 504] width 39 height 29
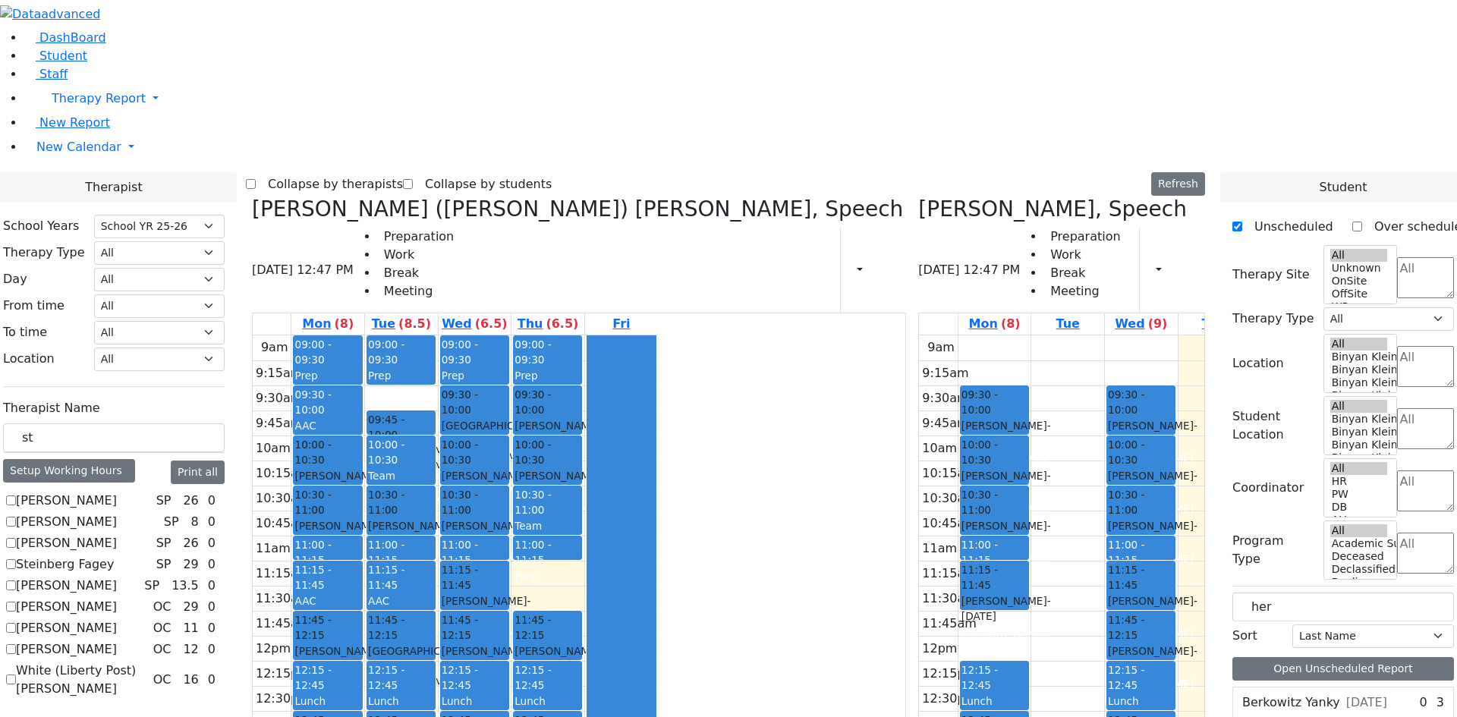
click at [1397, 257] on textarea "Search" at bounding box center [1425, 277] width 57 height 41
type textarea "ki"
click at [1368, 113] on li "Kindergarten PS" at bounding box center [1406, 104] width 102 height 18
select select "51"
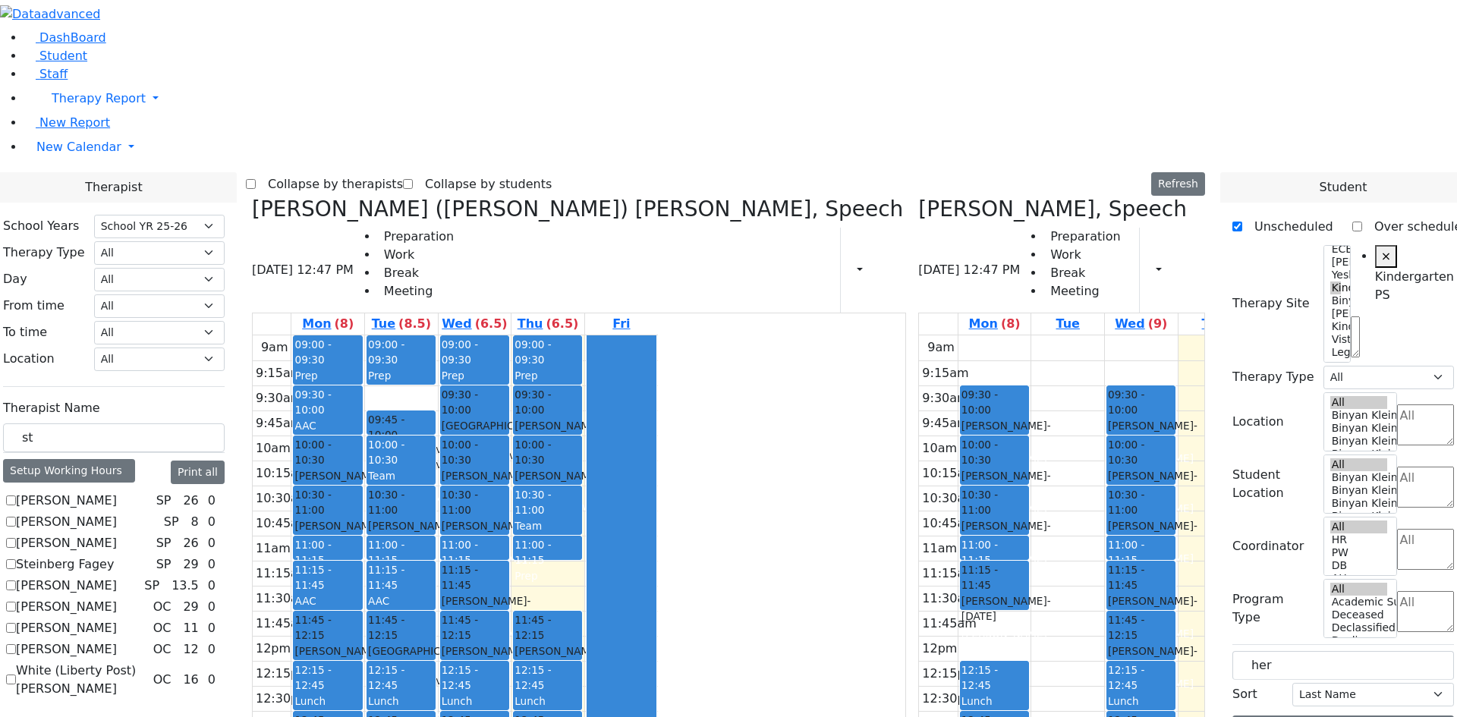
click at [1255, 568] on div "[PERSON_NAME] [PERSON_NAME] - [DATE]" at bounding box center [1288, 591] width 67 height 46
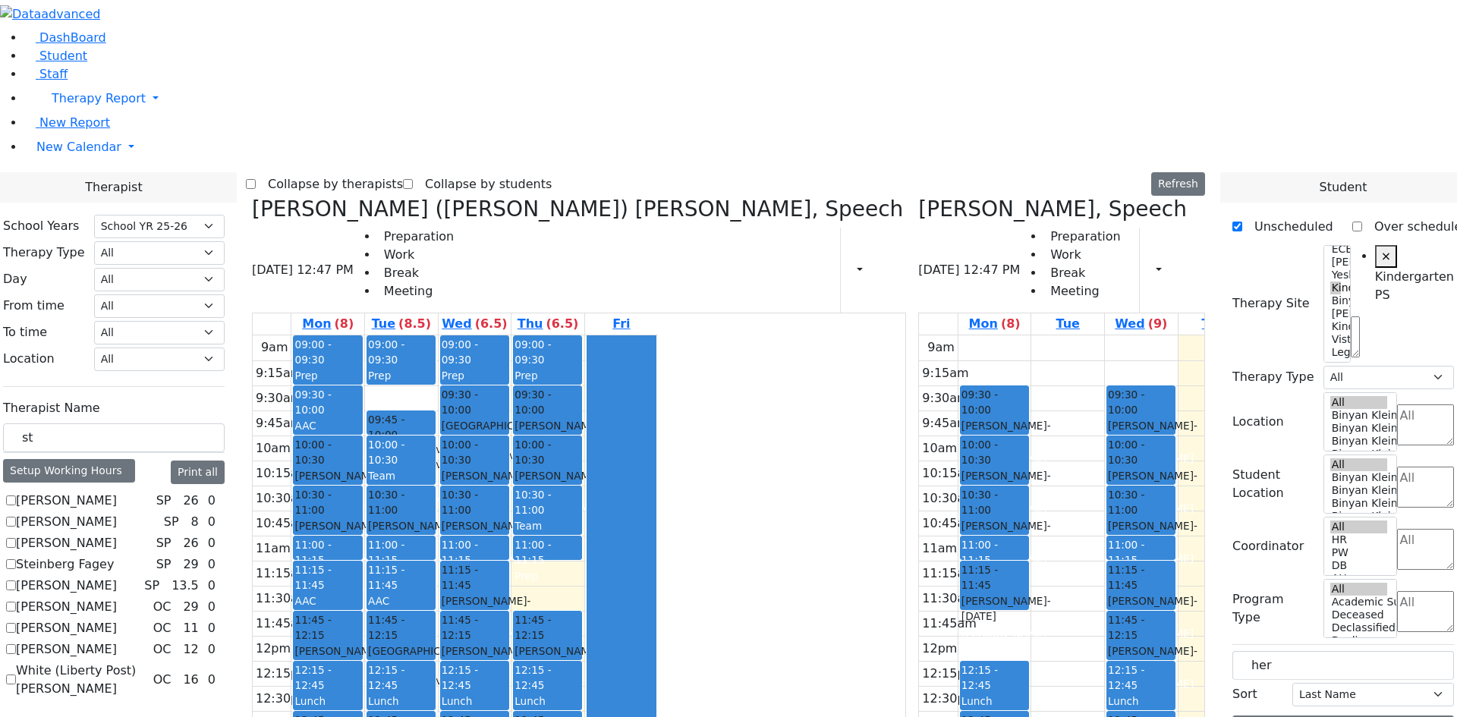
click at [1252, 215] on label "Unscheduled" at bounding box center [1287, 227] width 91 height 24
click at [1242, 222] on input "Unscheduled" at bounding box center [1238, 227] width 10 height 10
click at [1260, 215] on label "Unscheduled" at bounding box center [1287, 227] width 91 height 24
click at [1242, 222] on input "Unscheduled" at bounding box center [1238, 227] width 10 height 10
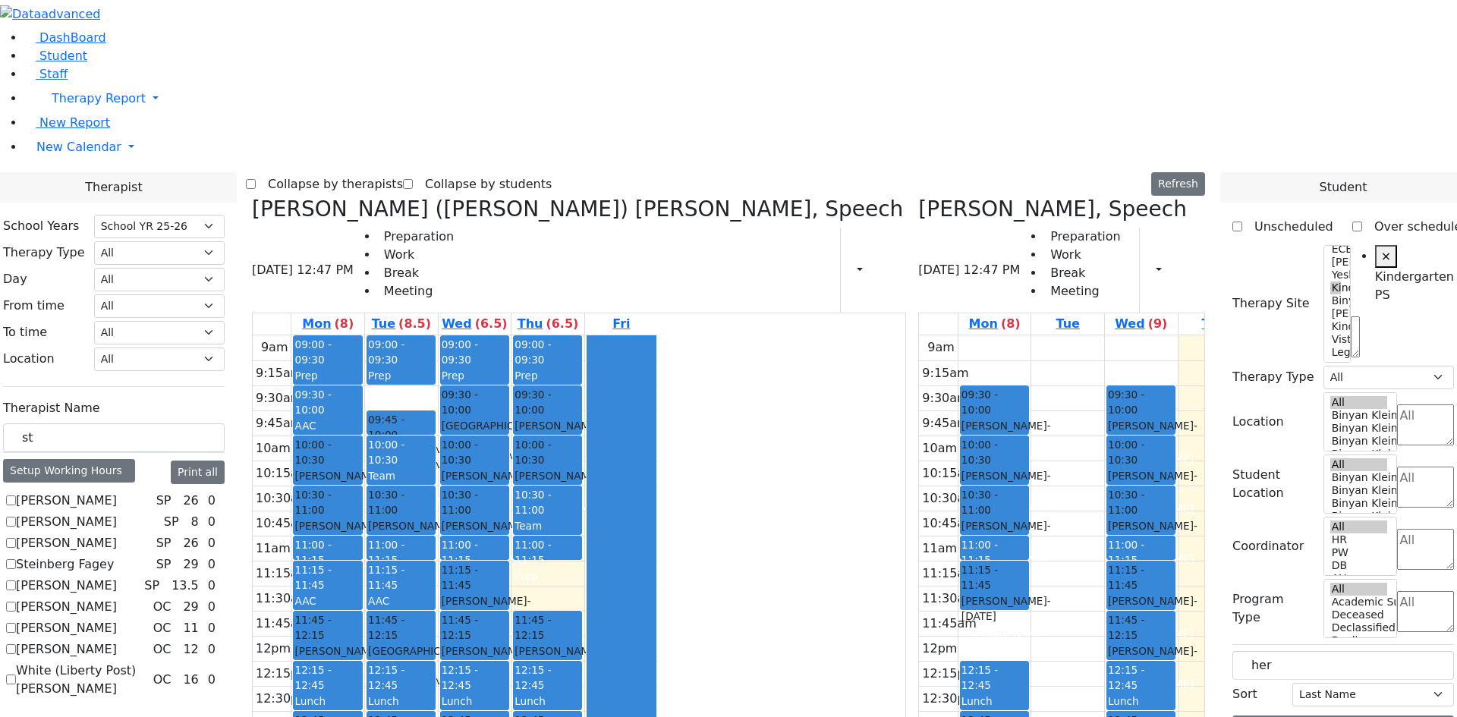
checkbox input "true"
drag, startPoint x: 1318, startPoint y: 394, endPoint x: 1000, endPoint y: 325, distance: 324.7
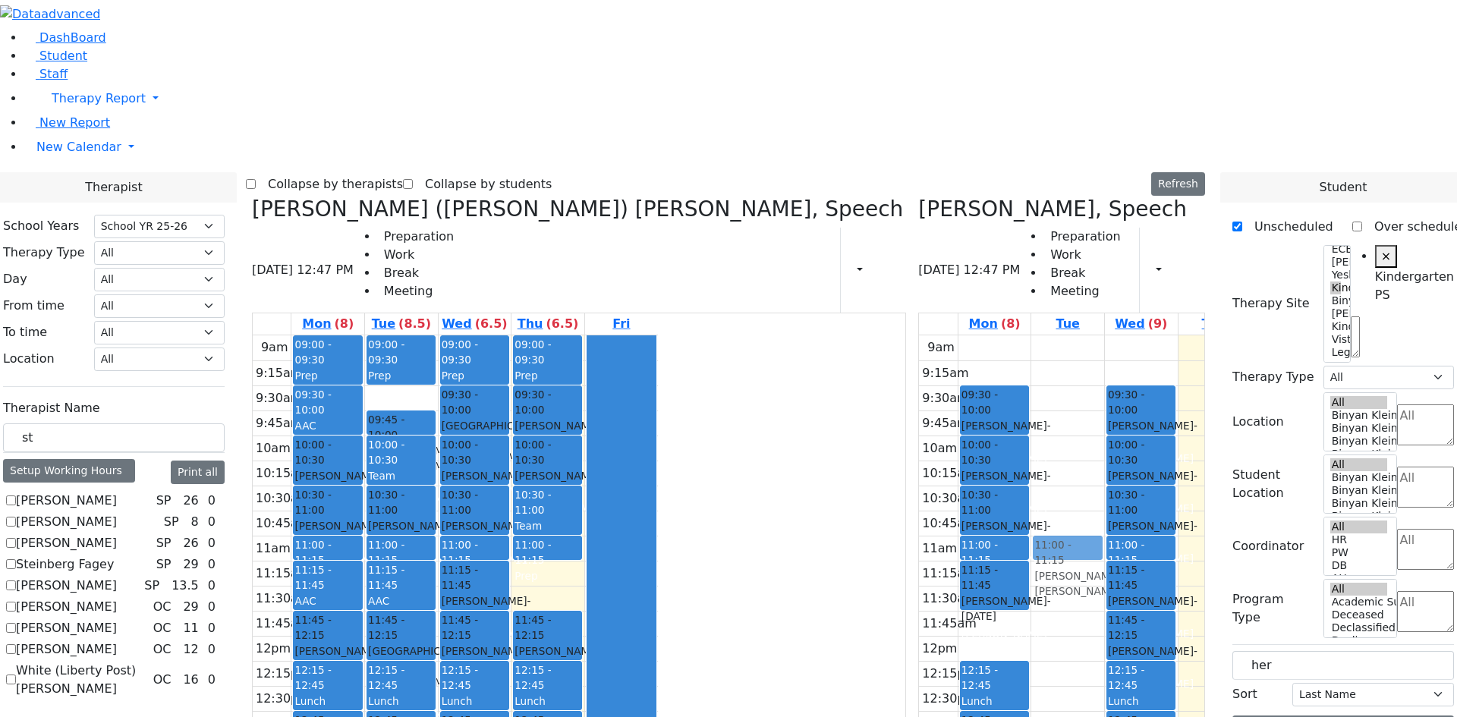
click at [976, 316] on div "Therapist School Years Select School YR Summer YR 25 School YR 25-26 Summer YR …" at bounding box center [728, 555] width 1475 height 766
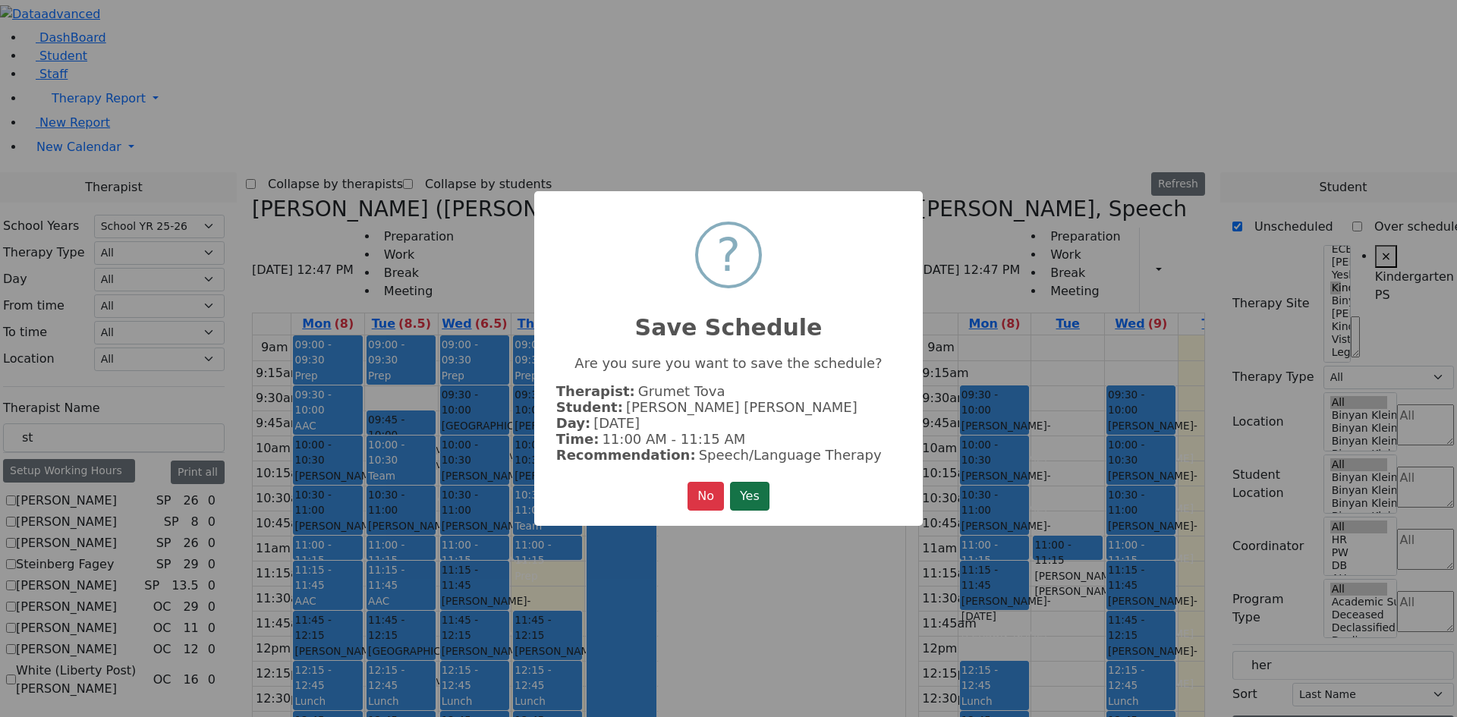
click at [761, 487] on button "Yes" at bounding box center [749, 496] width 39 height 29
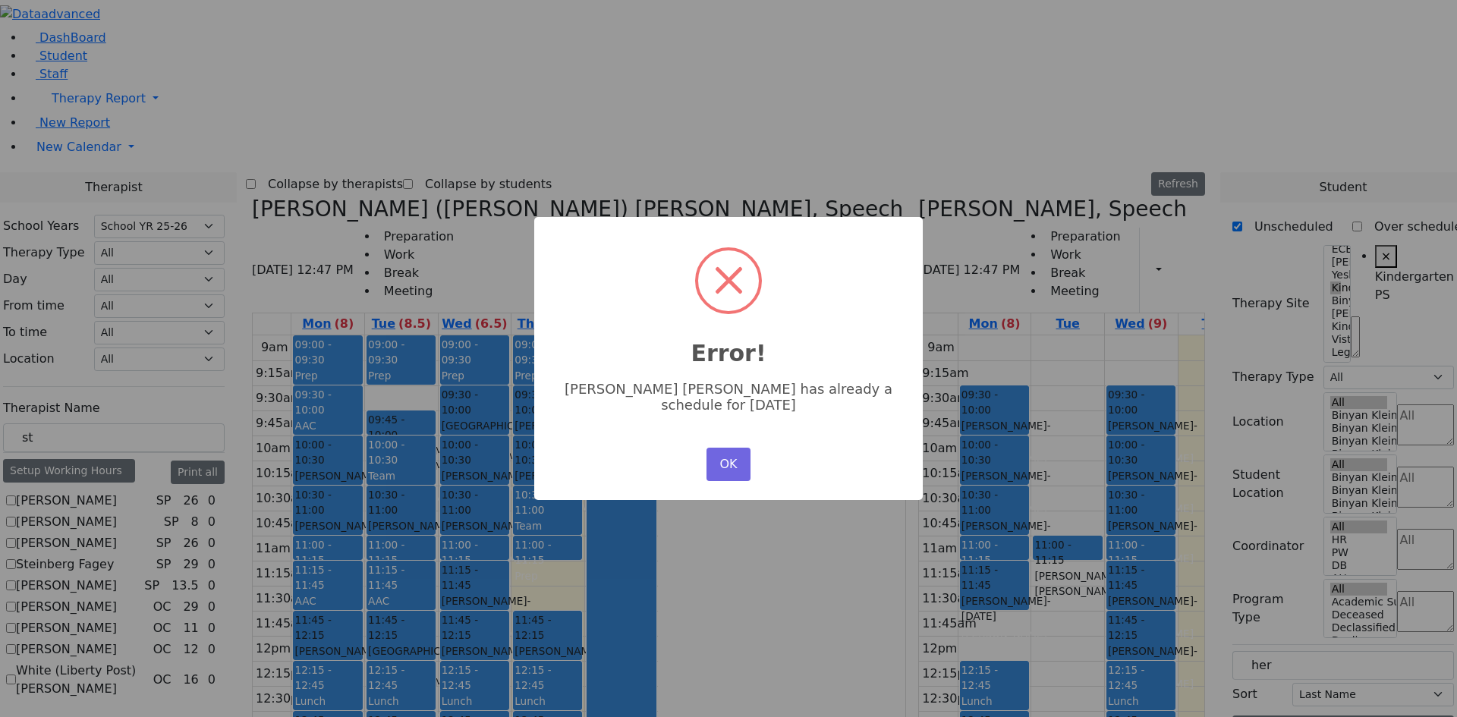
select select "3"
click at [741, 473] on button "OK" at bounding box center [729, 464] width 44 height 33
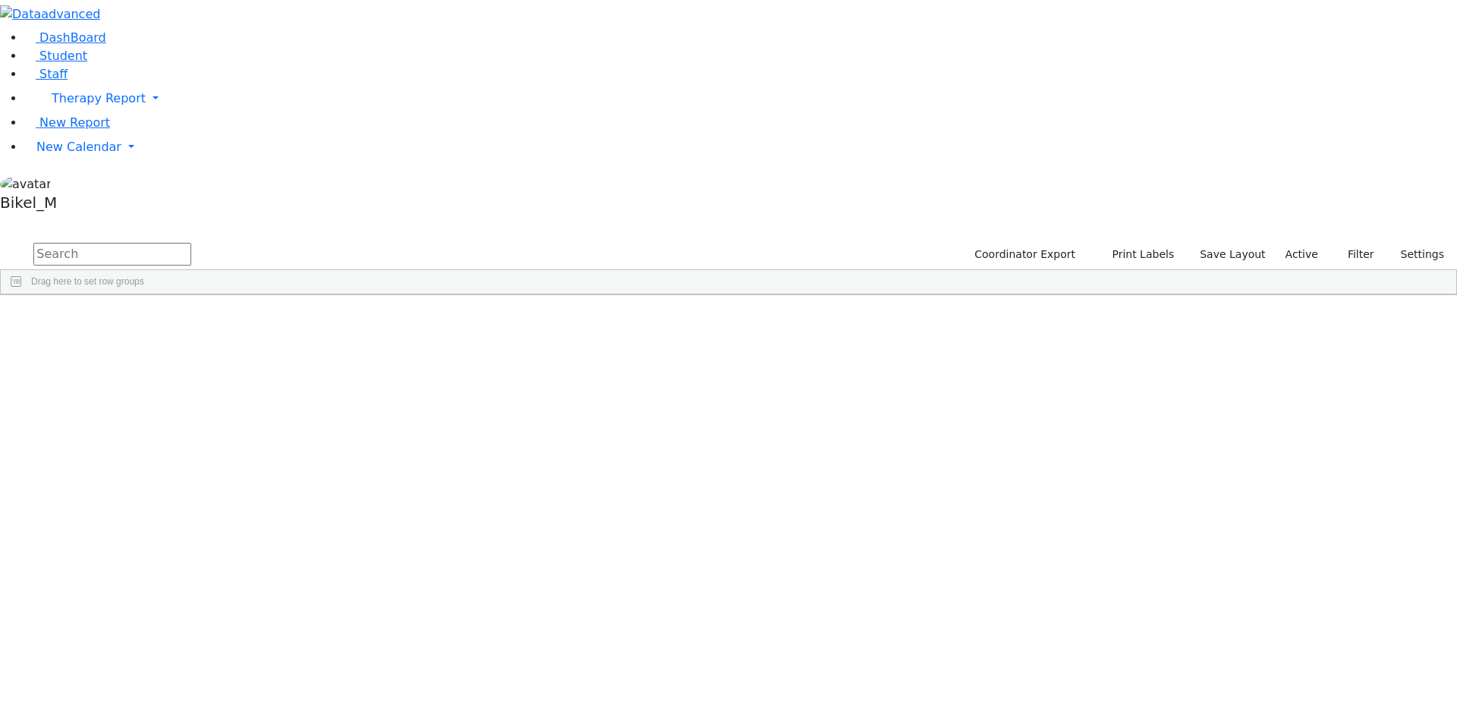
click at [191, 243] on input "text" at bounding box center [112, 254] width 158 height 23
type input "hof"
click at [194, 320] on div "Hoffman" at bounding box center [146, 330] width 96 height 21
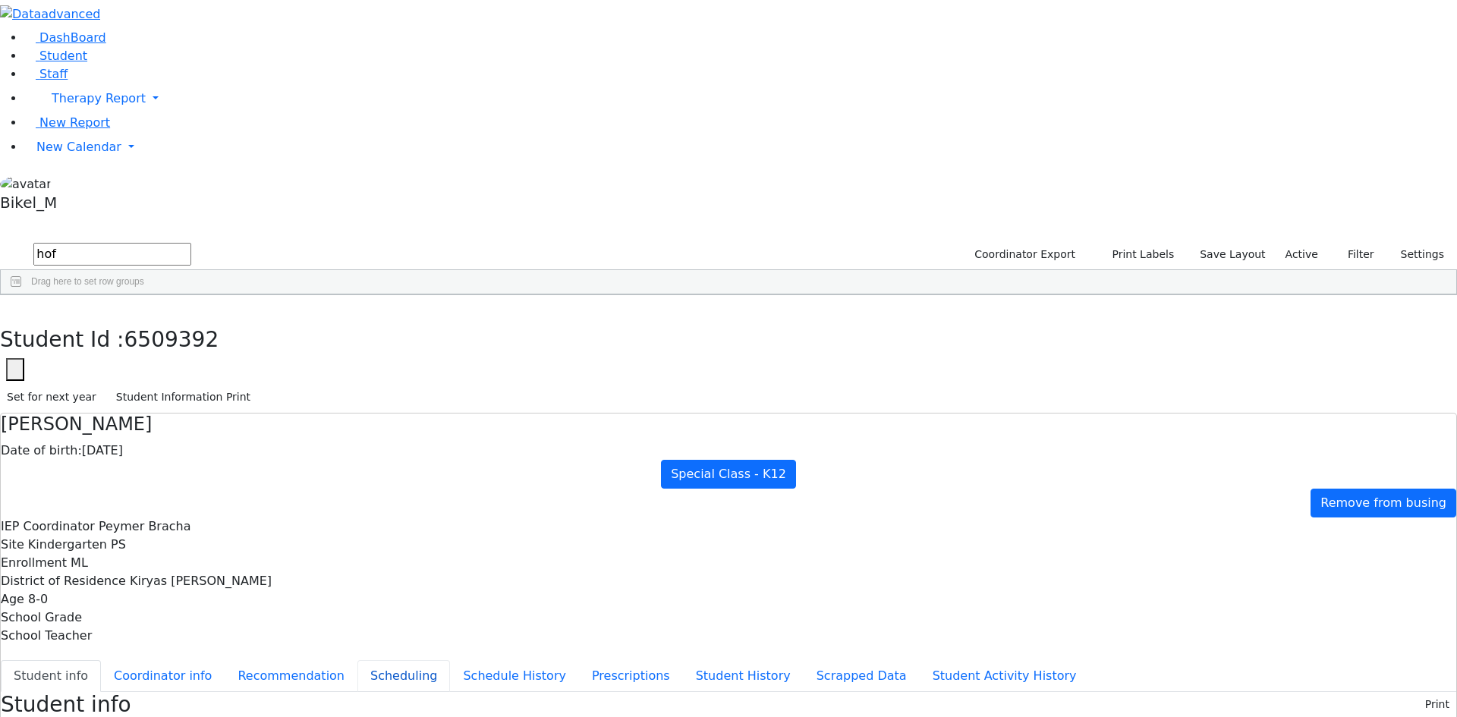
click at [365, 660] on button "Scheduling" at bounding box center [403, 676] width 93 height 32
click at [357, 660] on button "Recommendation" at bounding box center [291, 676] width 133 height 32
checkbox input "true"
click at [22, 295] on button "button" at bounding box center [11, 311] width 22 height 32
drag, startPoint x: 258, startPoint y: 61, endPoint x: 166, endPoint y: 52, distance: 92.4
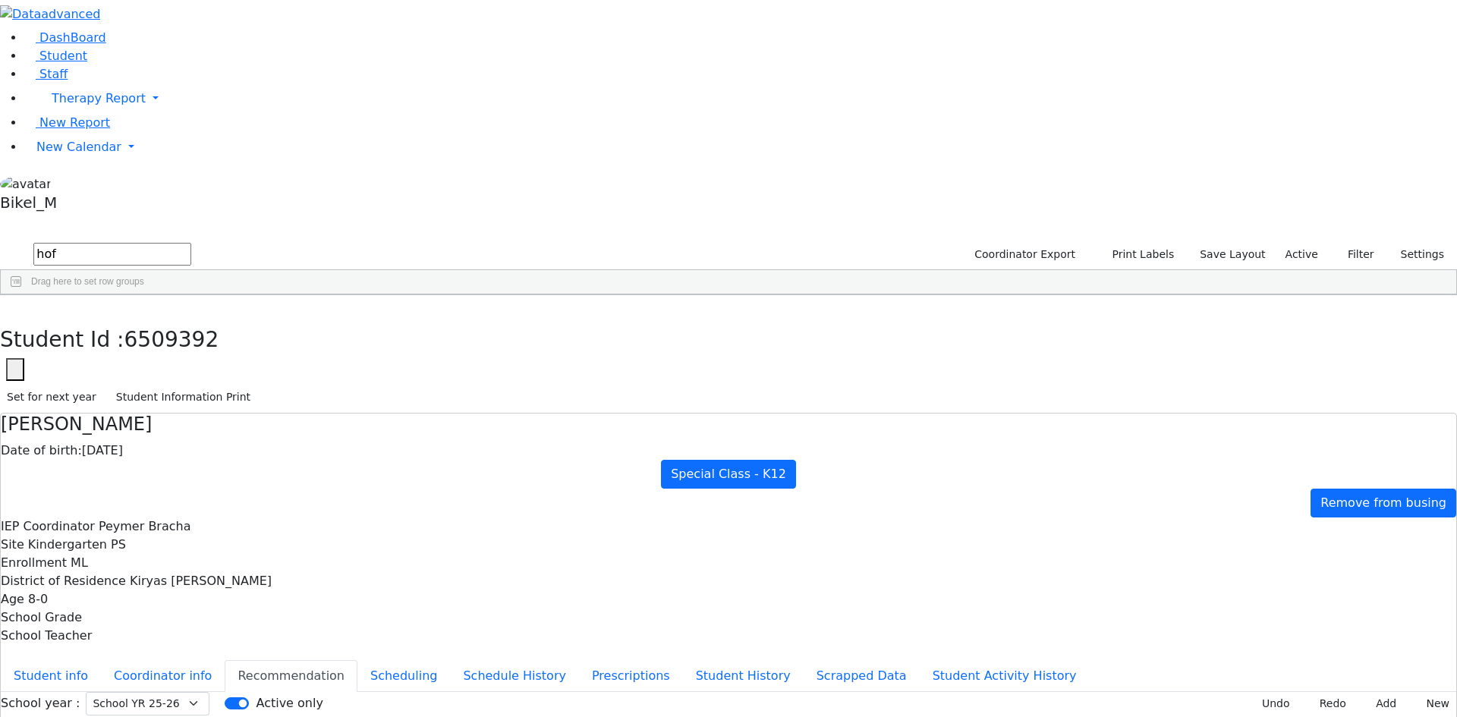
click at [172, 72] on div "DashBoard Student Staff Therapy Report Student Old Calendar Report" at bounding box center [728, 437] width 1457 height 875
click at [286, 320] on div "Reitzy" at bounding box center [238, 330] width 96 height 21
click at [357, 660] on button "Scheduling" at bounding box center [403, 676] width 93 height 32
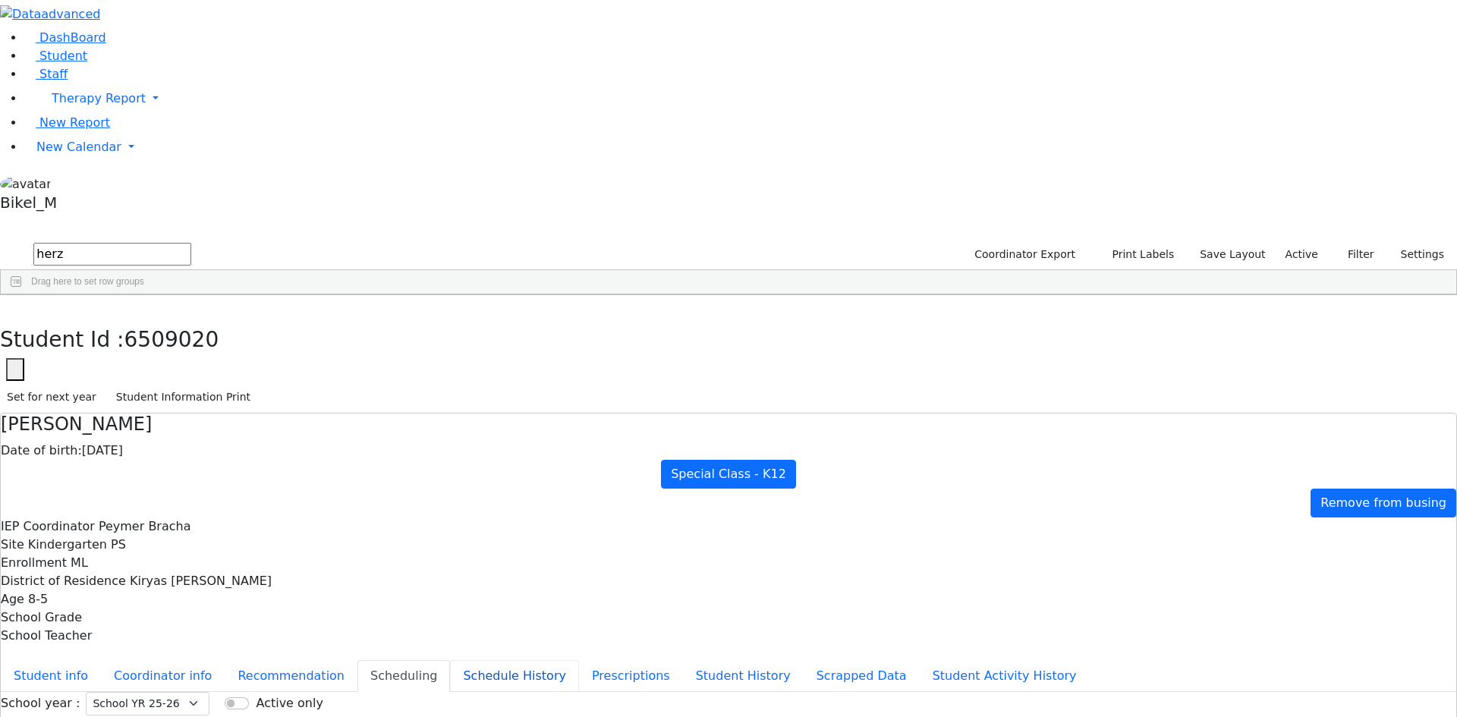
click at [450, 660] on button "Schedule History" at bounding box center [514, 676] width 129 height 32
click at [357, 660] on button "Recommendation" at bounding box center [291, 676] width 133 height 32
click at [15, 307] on icon "button" at bounding box center [11, 311] width 8 height 9
drag, startPoint x: 264, startPoint y: 71, endPoint x: 181, endPoint y: 76, distance: 83.7
click at [181, 241] on form "herz" at bounding box center [95, 255] width 191 height 29
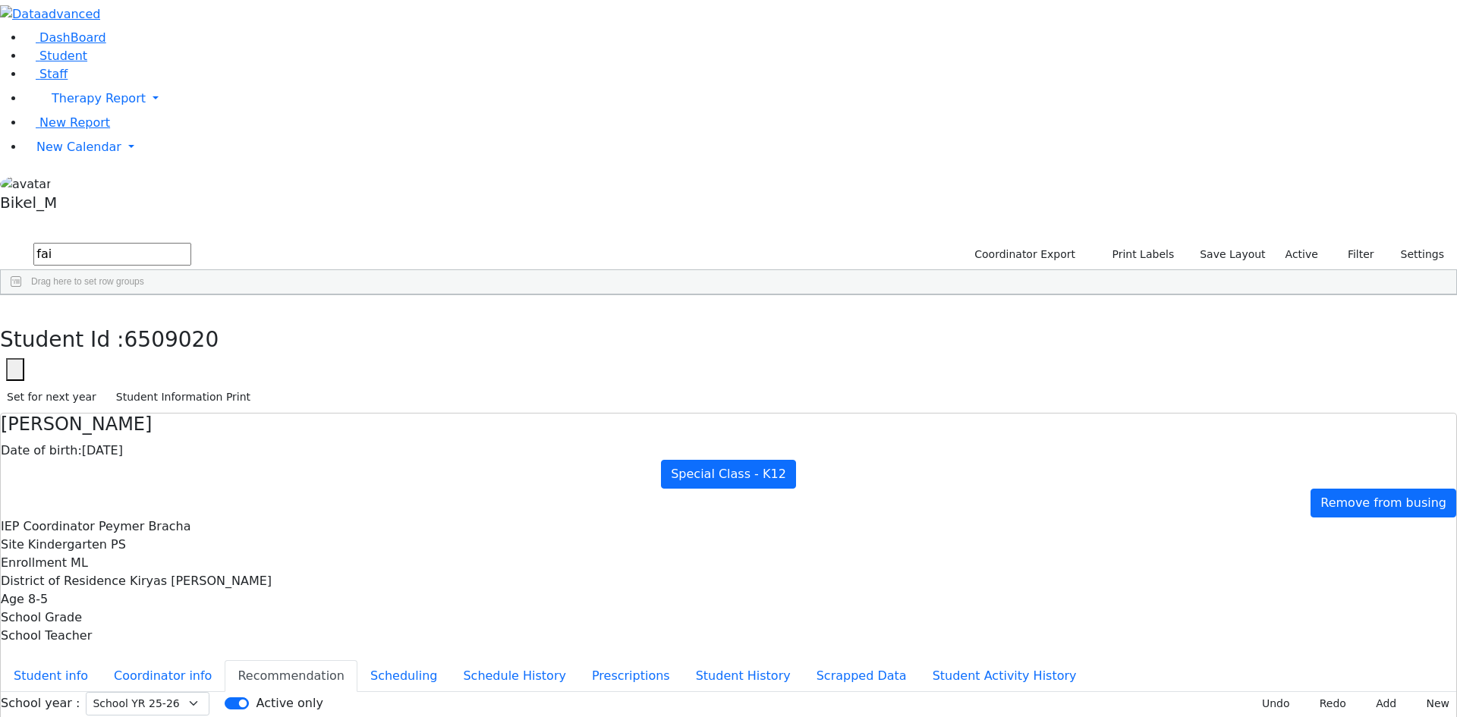
click at [190, 320] on div "Faivelson" at bounding box center [141, 330] width 96 height 21
click at [257, 386] on button "Student Information Print" at bounding box center [183, 398] width 148 height 24
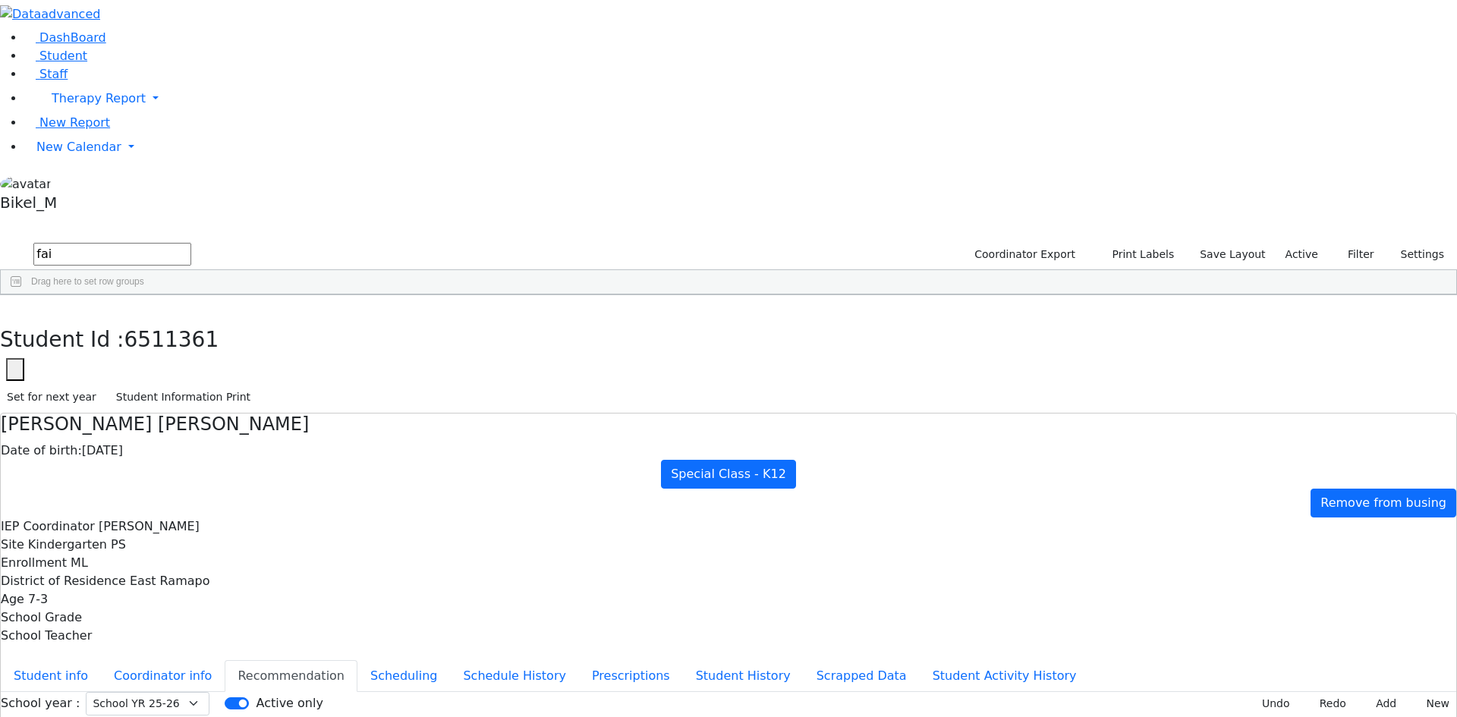
click at [304, 295] on div "Student Id : 6511361 Student Id 6511361 Cancel Save Set for next year Student I…" at bounding box center [728, 354] width 1457 height 118
click at [7, 307] on use "button" at bounding box center [7, 307] width 0 height 0
drag, startPoint x: 257, startPoint y: 65, endPoint x: 162, endPoint y: 65, distance: 94.9
click at [162, 65] on div "DashBoard Student Staff Therapy Report Student Old Calendar Report" at bounding box center [728, 437] width 1457 height 875
type input "b"
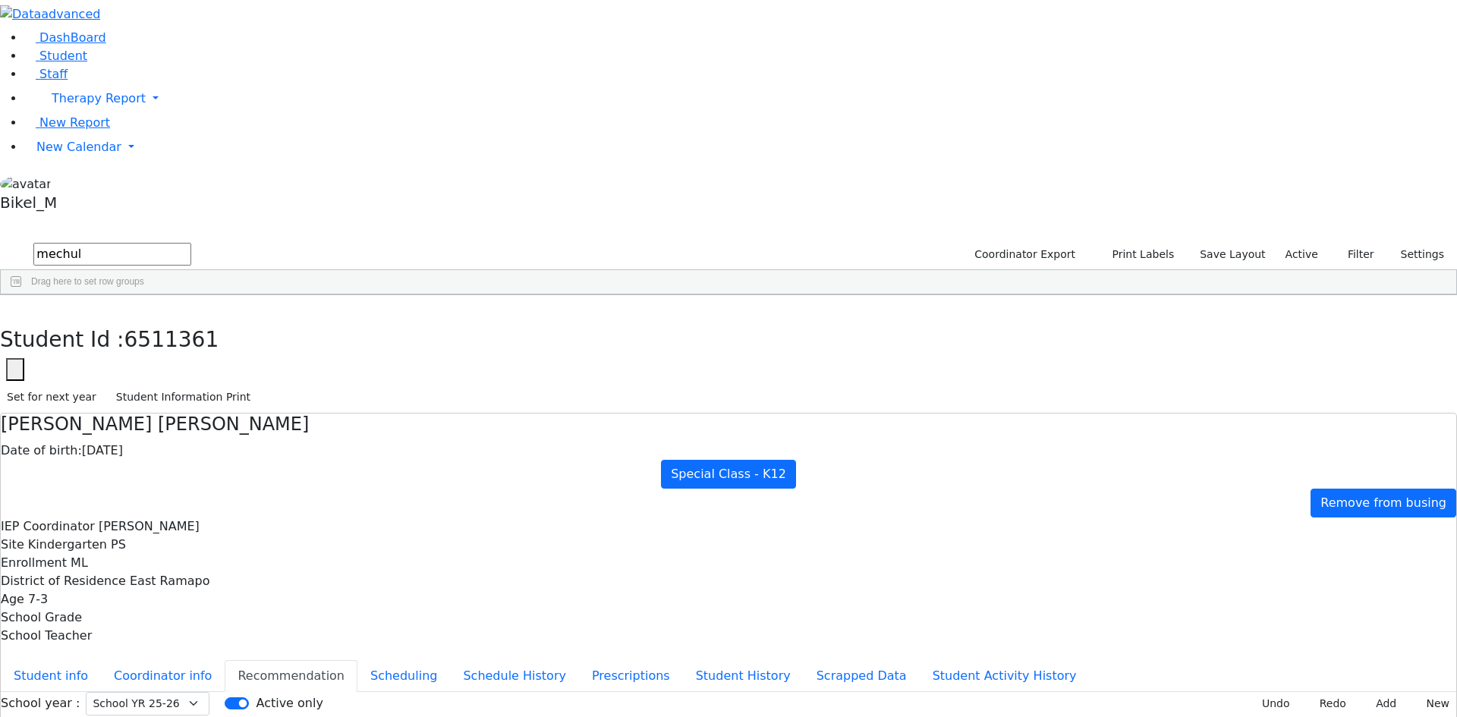
type input "mechul"
click at [190, 320] on div "Herskovic" at bounding box center [141, 330] width 96 height 21
click at [450, 660] on button "Schedule History" at bounding box center [514, 676] width 129 height 32
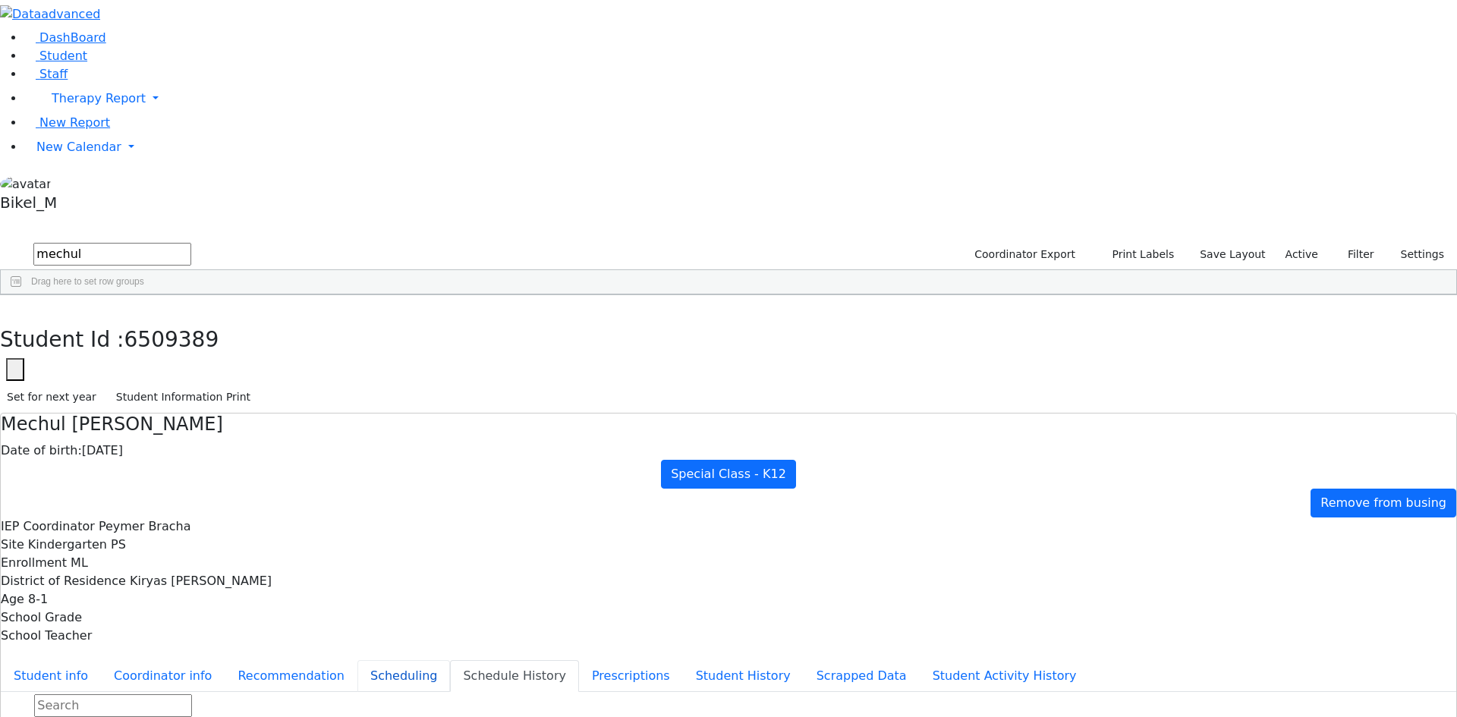
click at [380, 660] on button "Scheduling" at bounding box center [403, 676] width 93 height 32
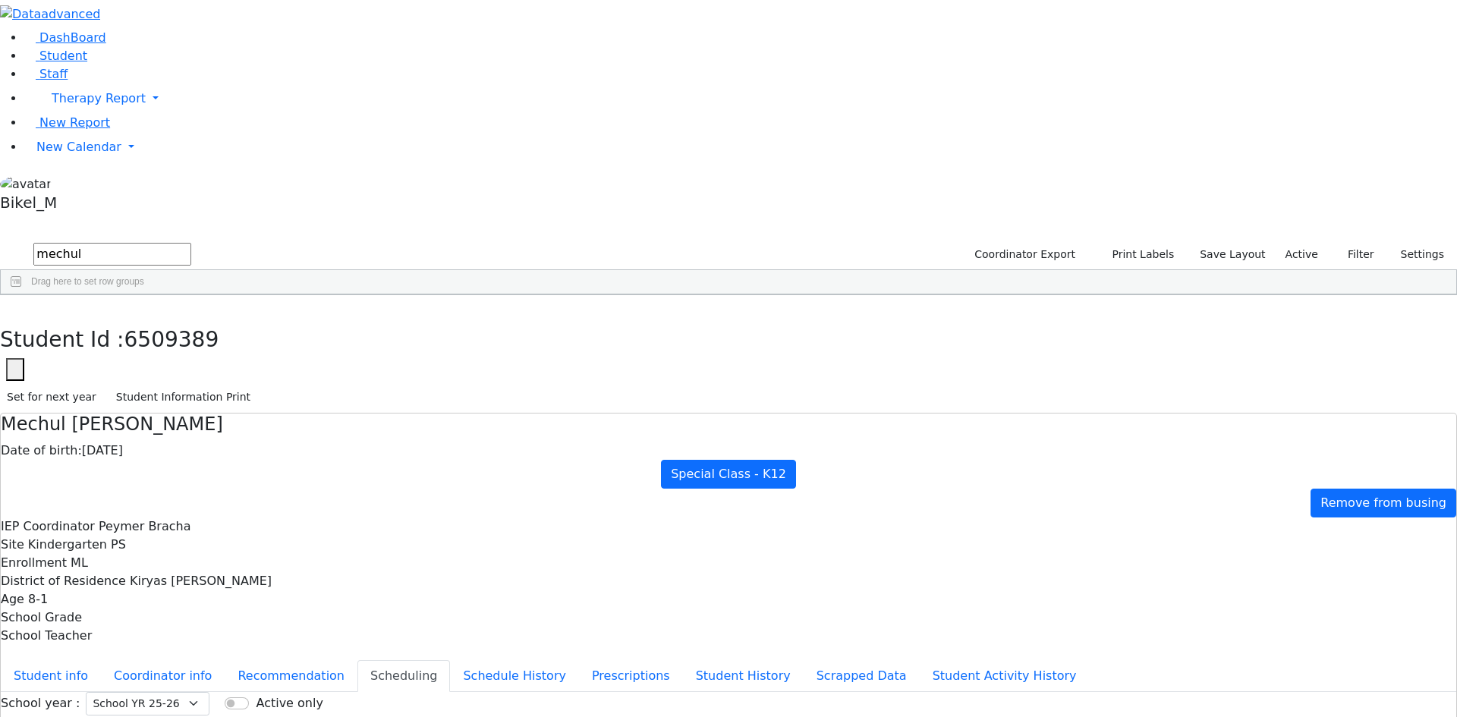
drag, startPoint x: 927, startPoint y: 455, endPoint x: 918, endPoint y: 476, distance: 22.7
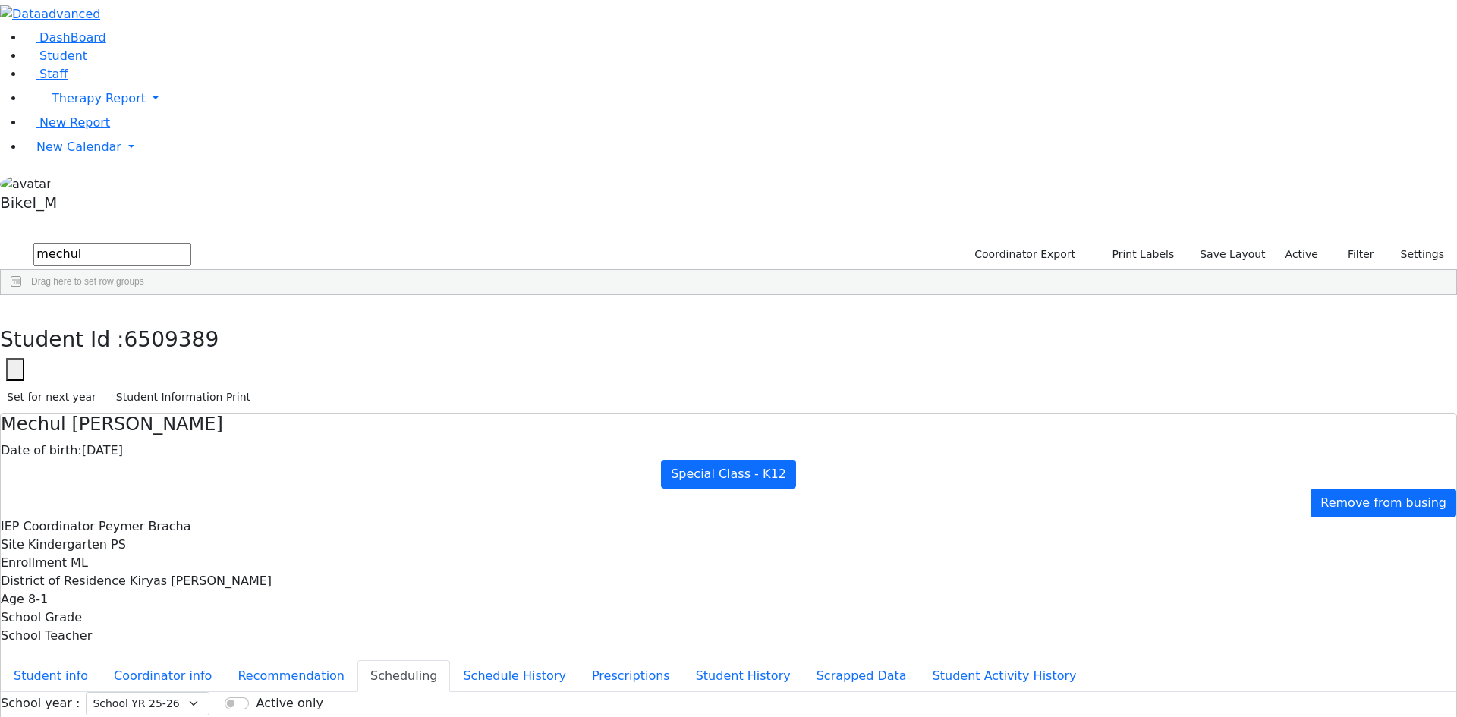
drag, startPoint x: 854, startPoint y: 533, endPoint x: 867, endPoint y: 331, distance: 202.3
drag, startPoint x: 858, startPoint y: 327, endPoint x: 824, endPoint y: 266, distance: 70.3
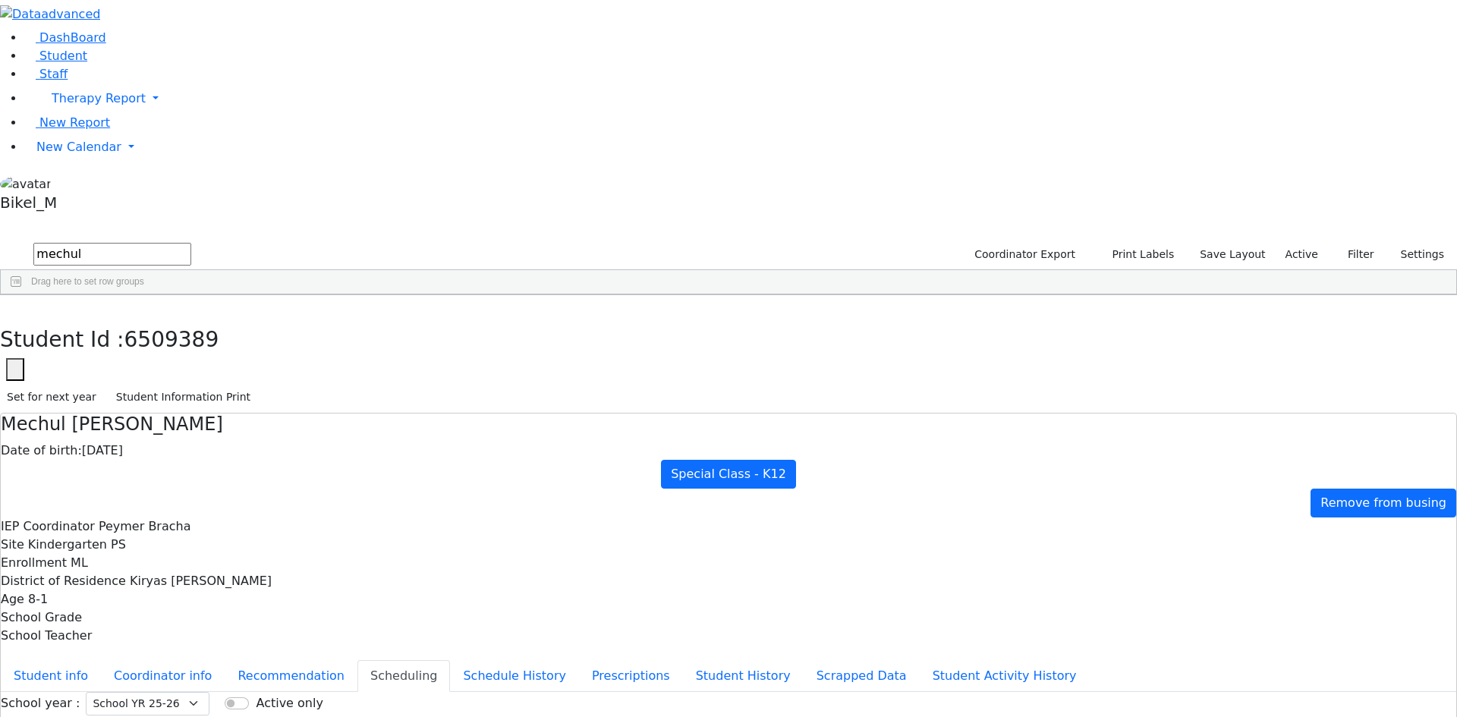
drag, startPoint x: 748, startPoint y: 524, endPoint x: 765, endPoint y: 547, distance: 29.3
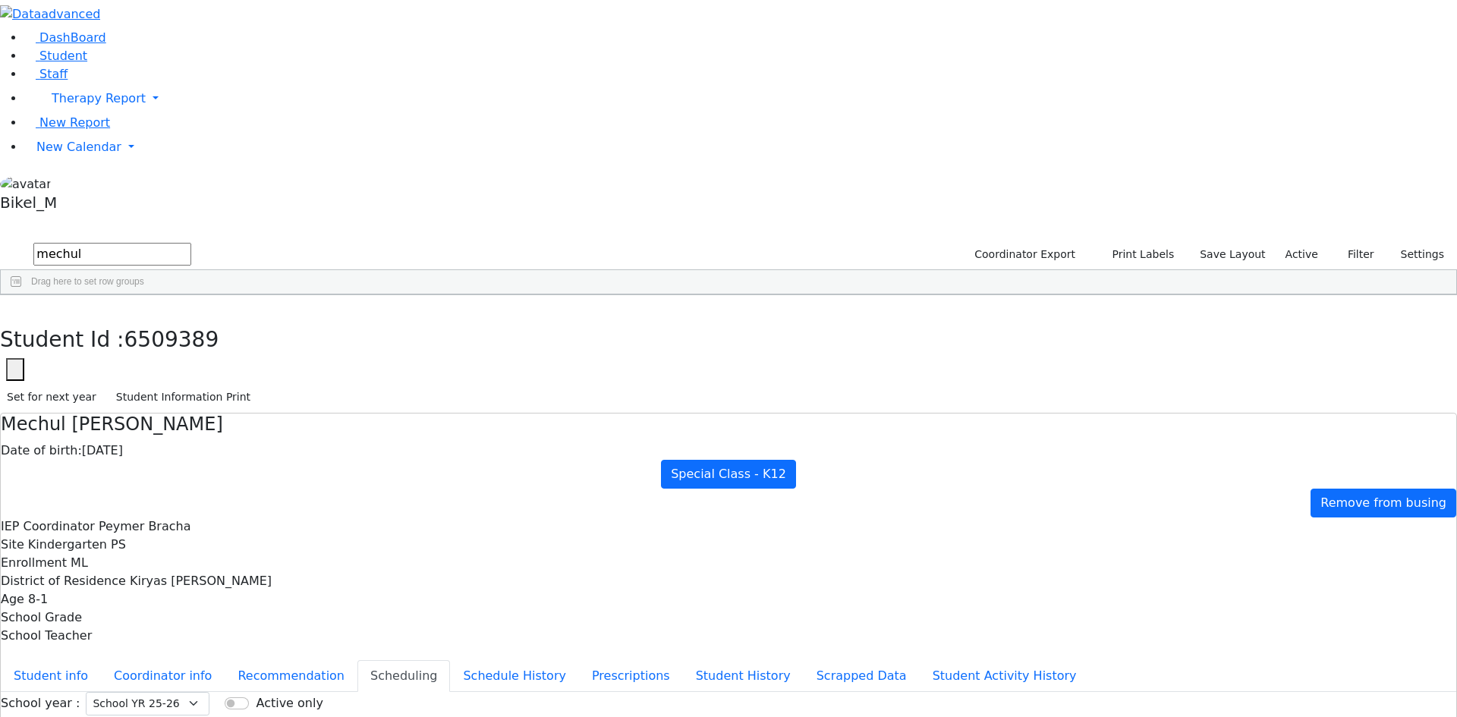
drag, startPoint x: 918, startPoint y: 313, endPoint x: 928, endPoint y: 345, distance: 33.4
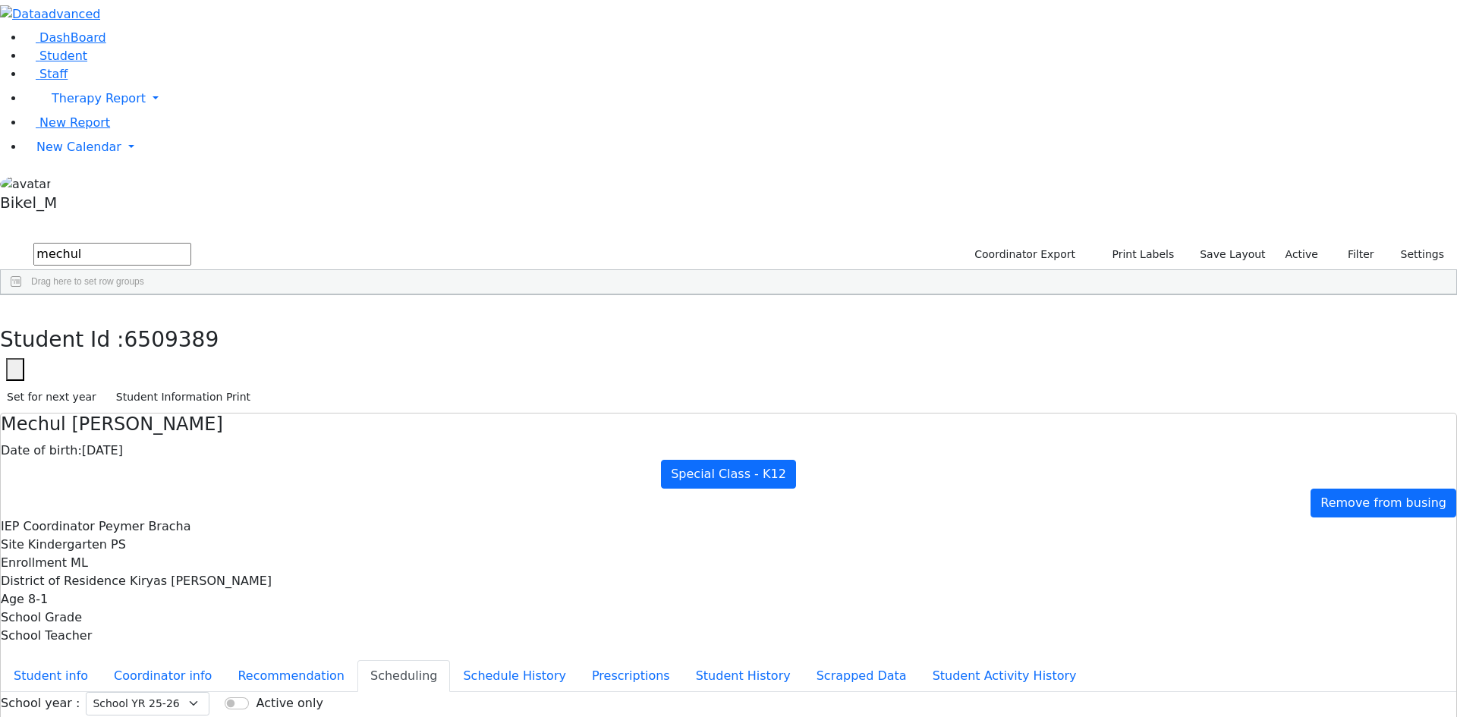
drag, startPoint x: 985, startPoint y: 401, endPoint x: 986, endPoint y: 409, distance: 8.4
drag, startPoint x: 959, startPoint y: 427, endPoint x: 965, endPoint y: 455, distance: 29.5
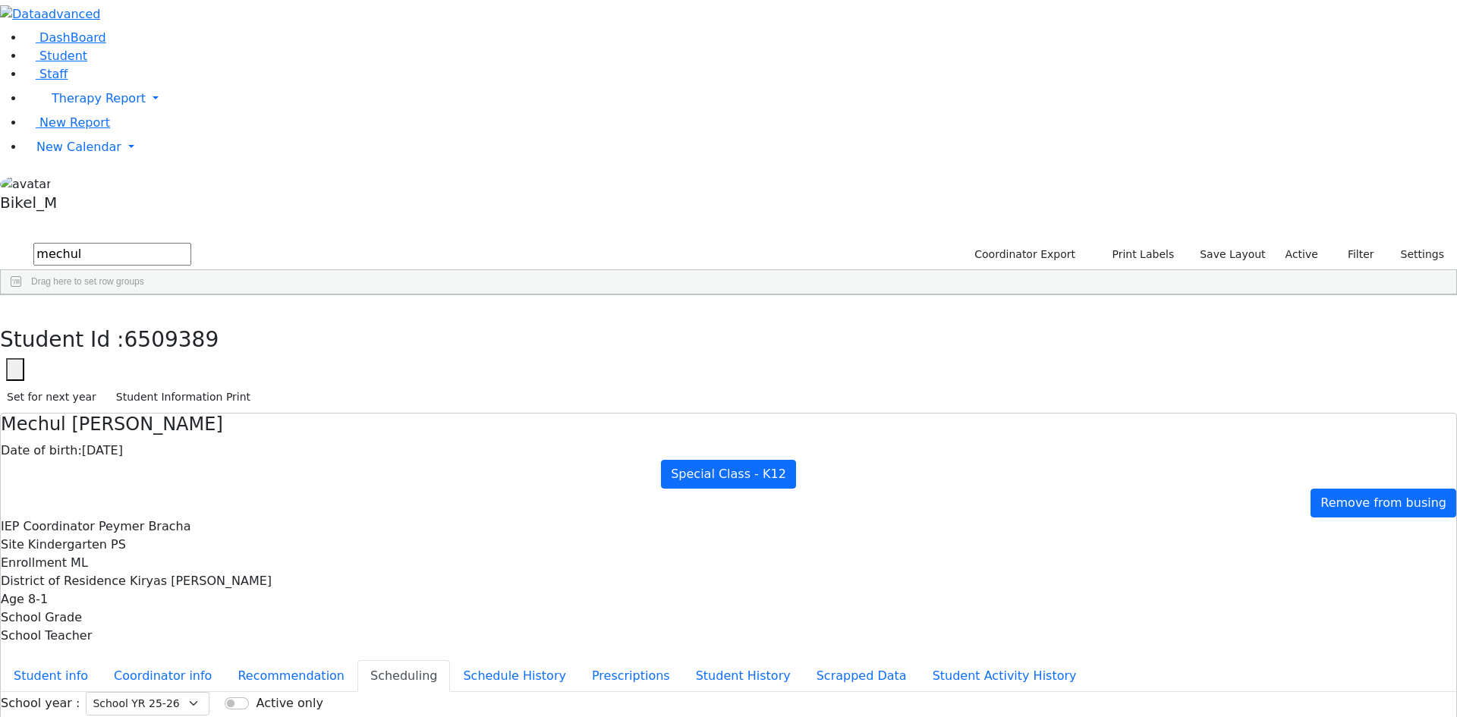
drag, startPoint x: 971, startPoint y: 493, endPoint x: 988, endPoint y: 499, distance: 18.0
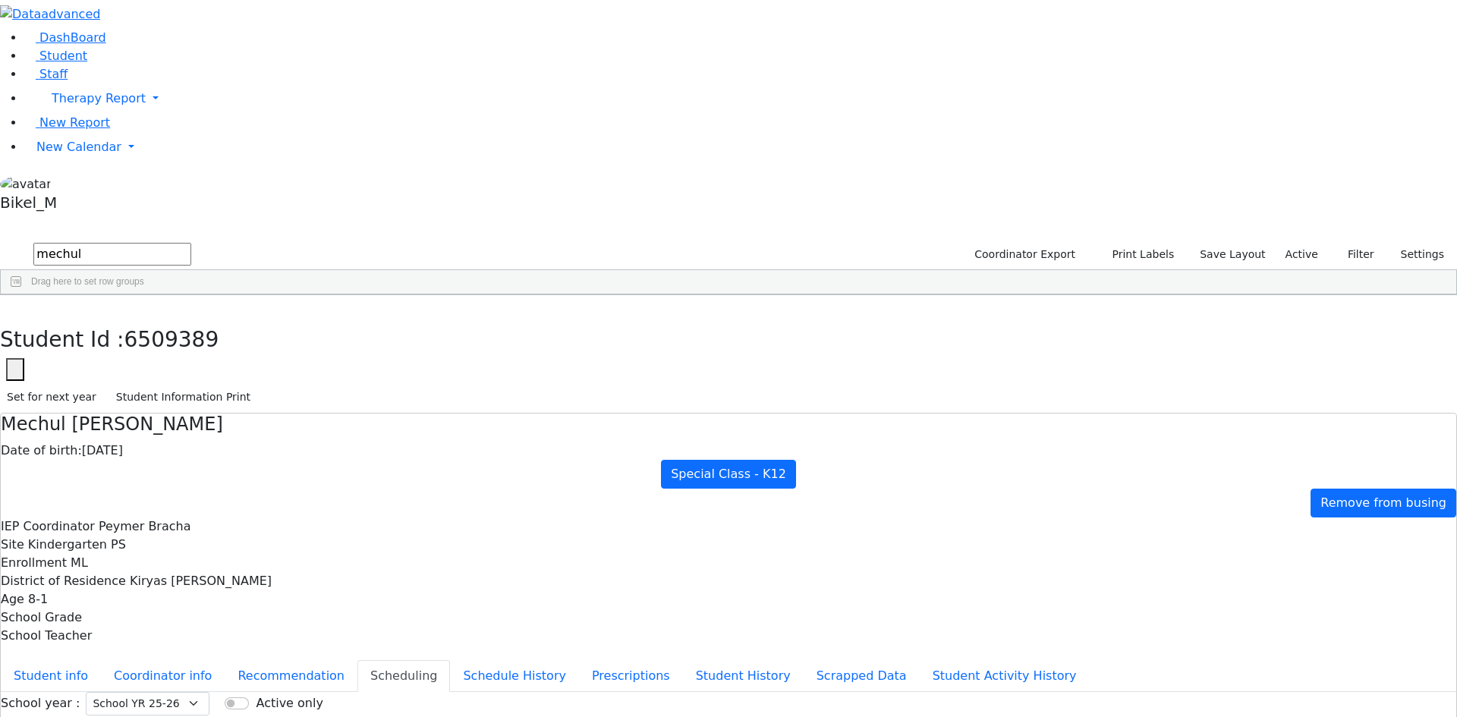
drag, startPoint x: 978, startPoint y: 470, endPoint x: 978, endPoint y: 480, distance: 9.9
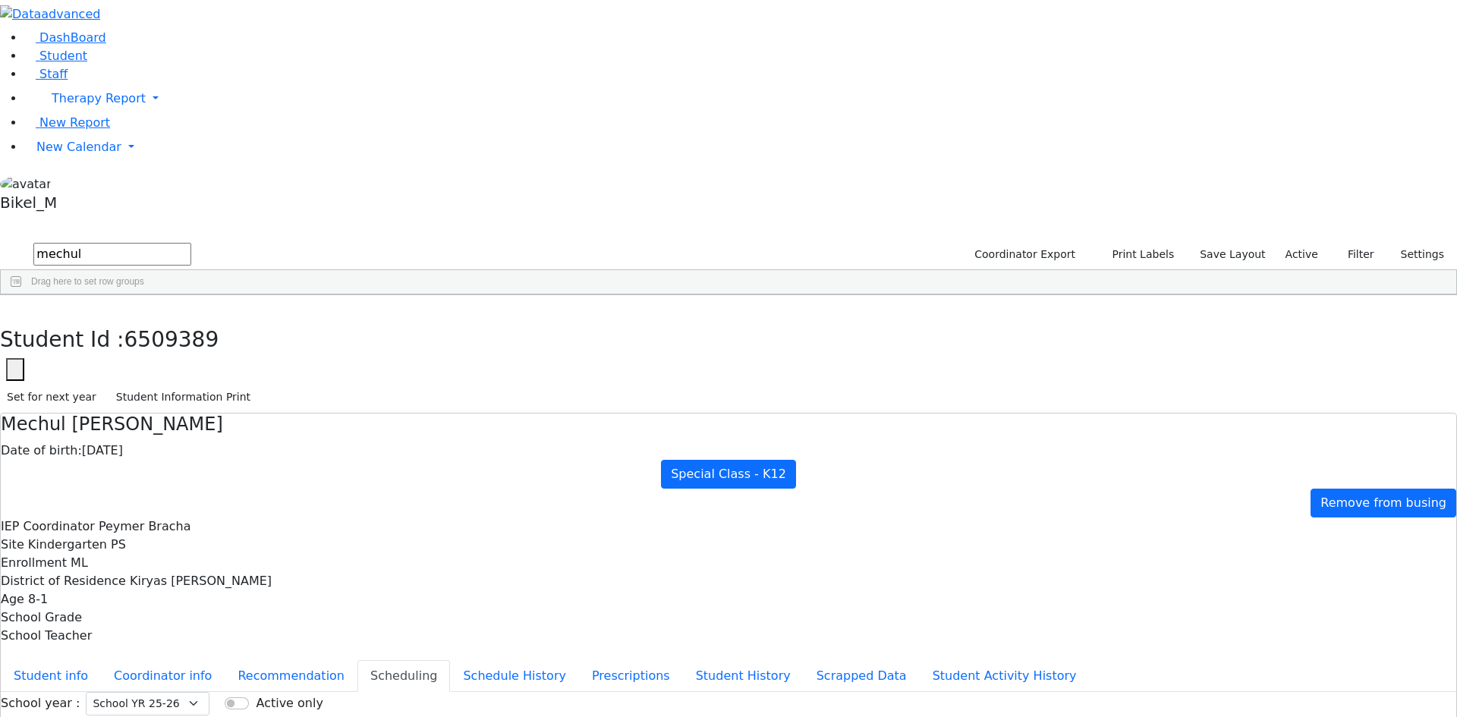
drag, startPoint x: 961, startPoint y: 407, endPoint x: 971, endPoint y: 383, distance: 25.5
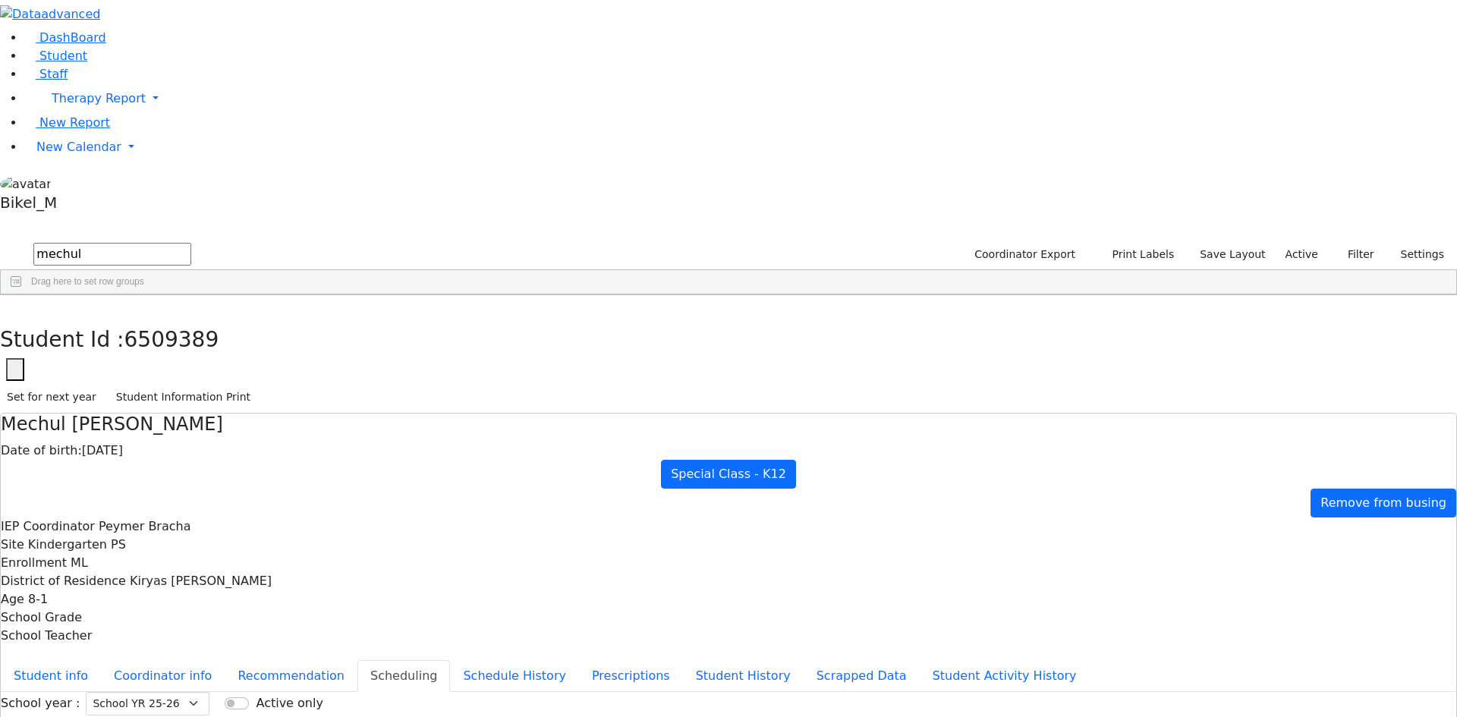
drag, startPoint x: 1000, startPoint y: 425, endPoint x: 992, endPoint y: 427, distance: 7.7
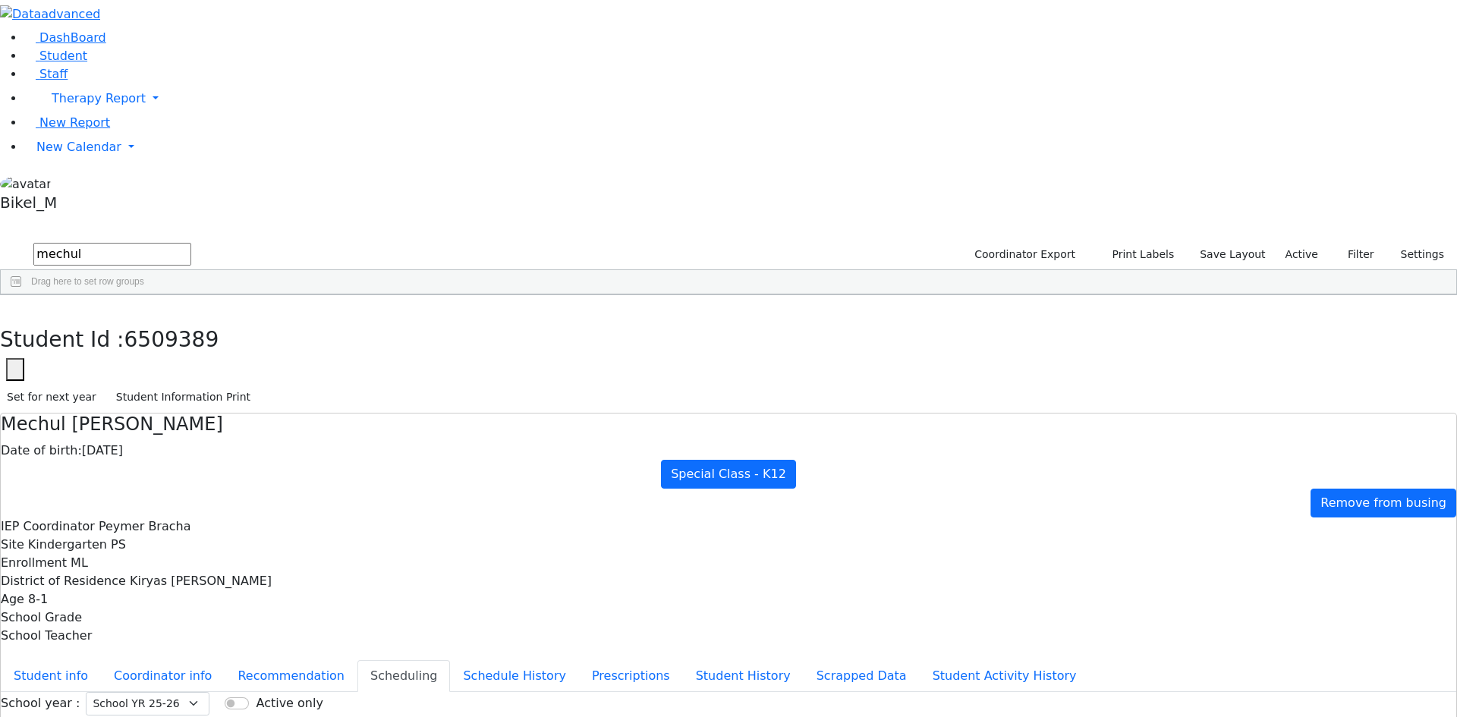
drag, startPoint x: 962, startPoint y: 358, endPoint x: 990, endPoint y: 346, distance: 30.6
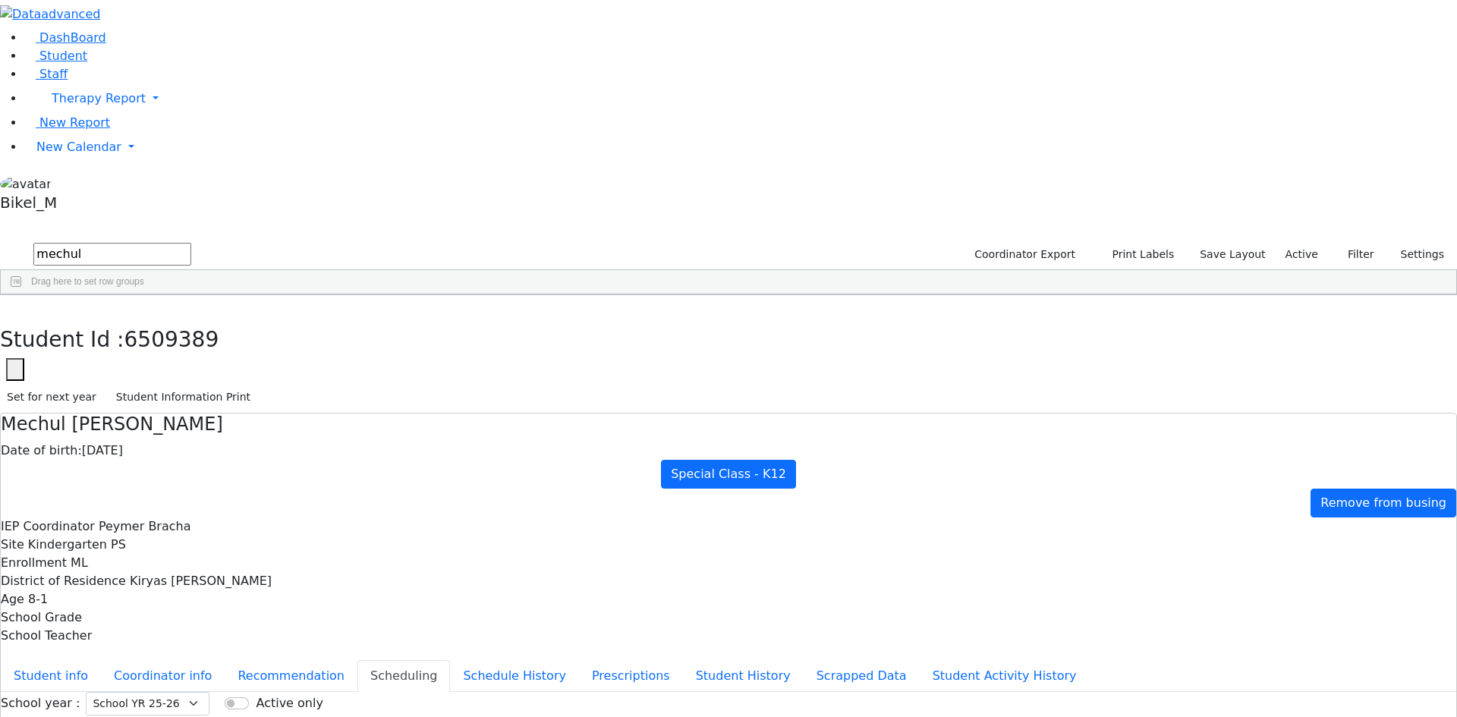
drag, startPoint x: 976, startPoint y: 305, endPoint x: 1006, endPoint y: 522, distance: 219.1
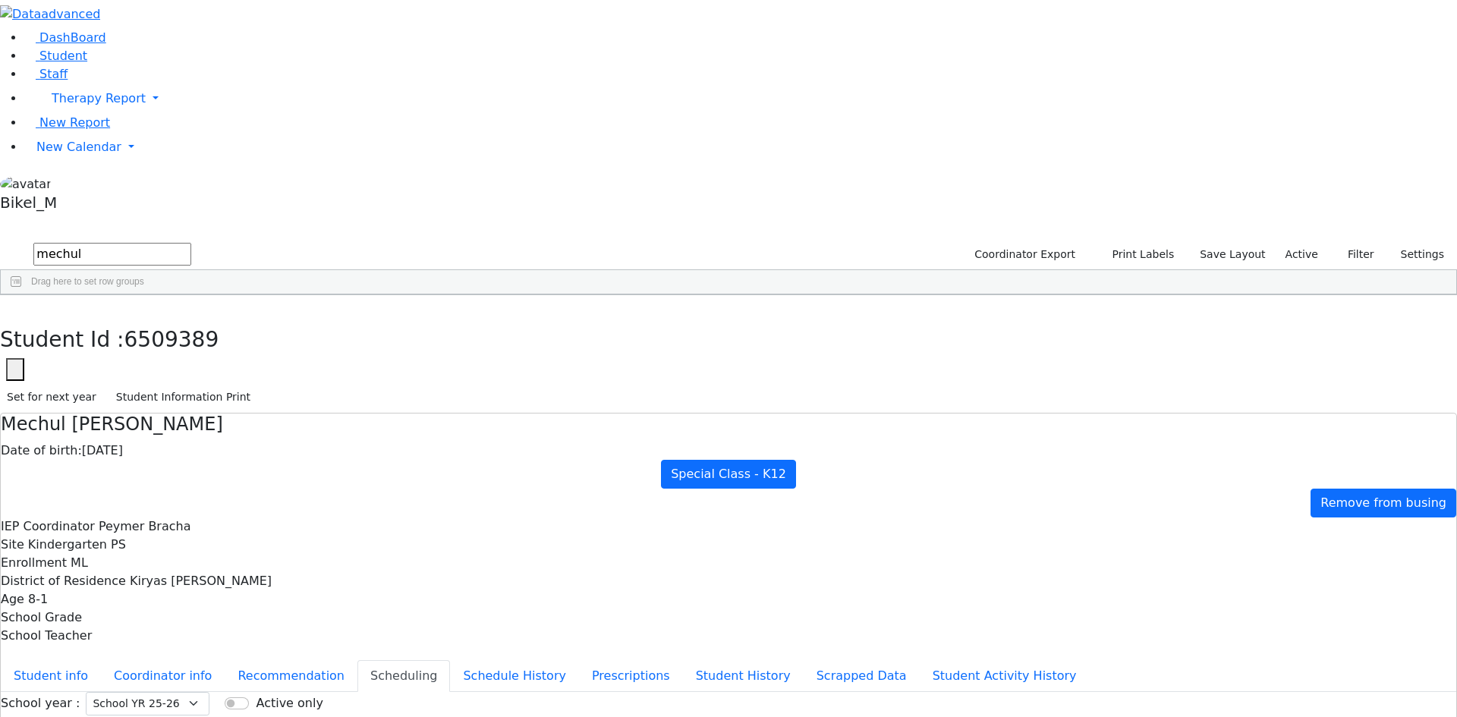
drag, startPoint x: 1013, startPoint y: 553, endPoint x: 1019, endPoint y: 298, distance: 255.1
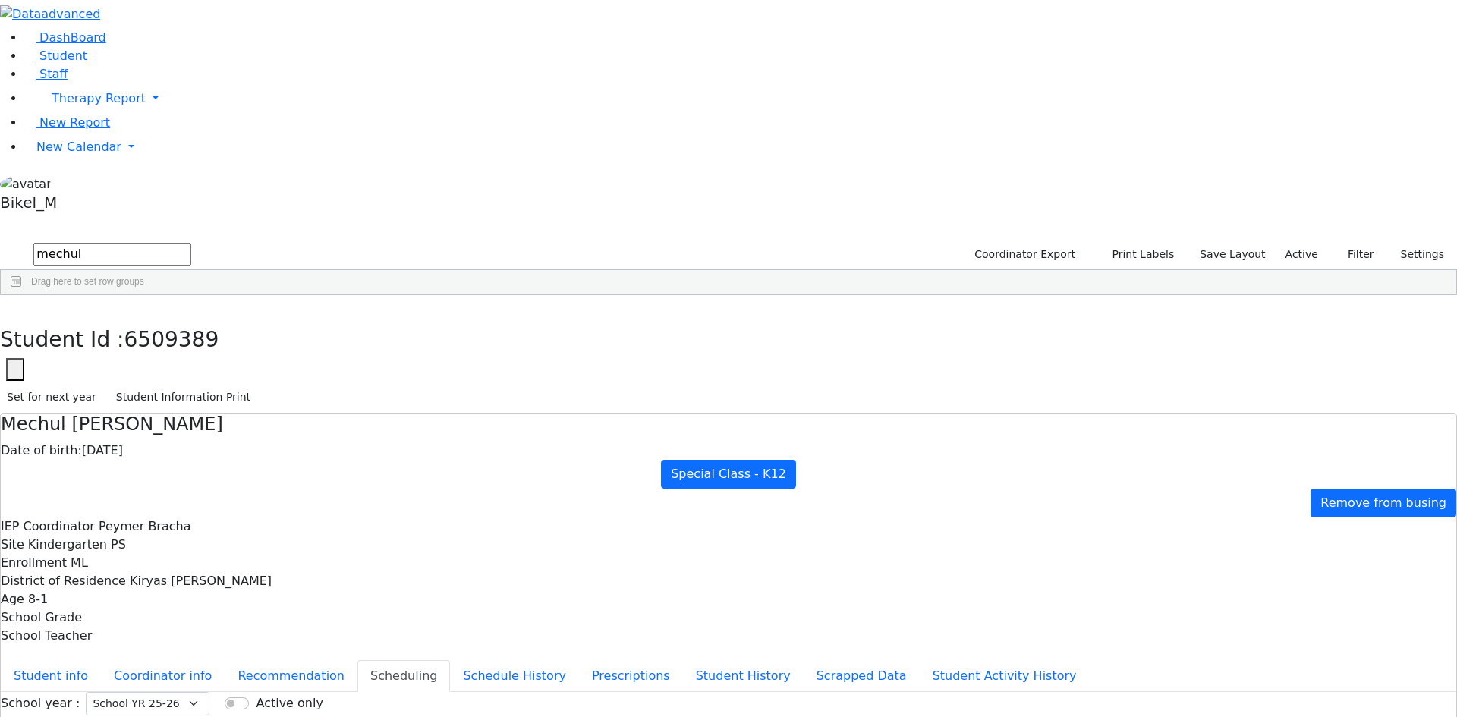
drag, startPoint x: 934, startPoint y: 462, endPoint x: 950, endPoint y: 453, distance: 18.4
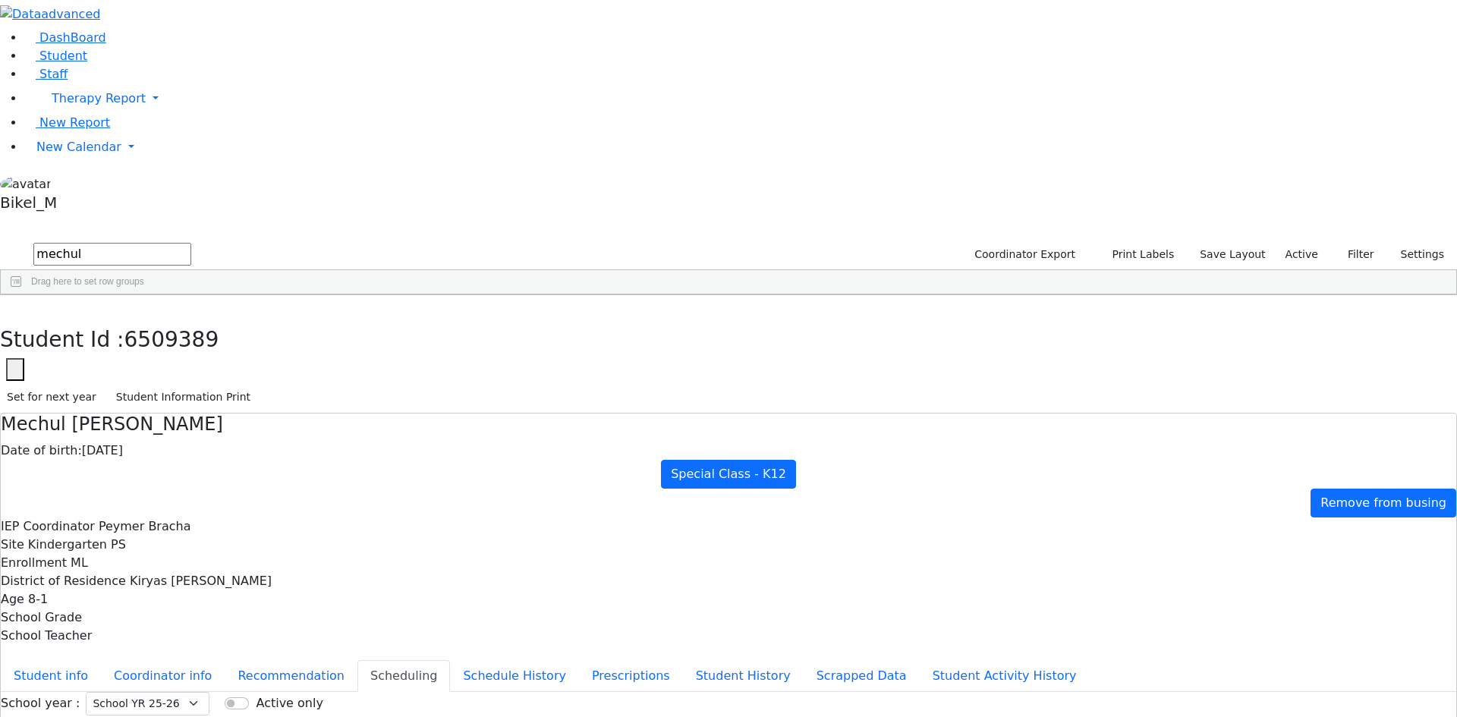
drag, startPoint x: 979, startPoint y: 392, endPoint x: 972, endPoint y: 402, distance: 12.0
drag, startPoint x: 983, startPoint y: 431, endPoint x: 971, endPoint y: 439, distance: 14.7
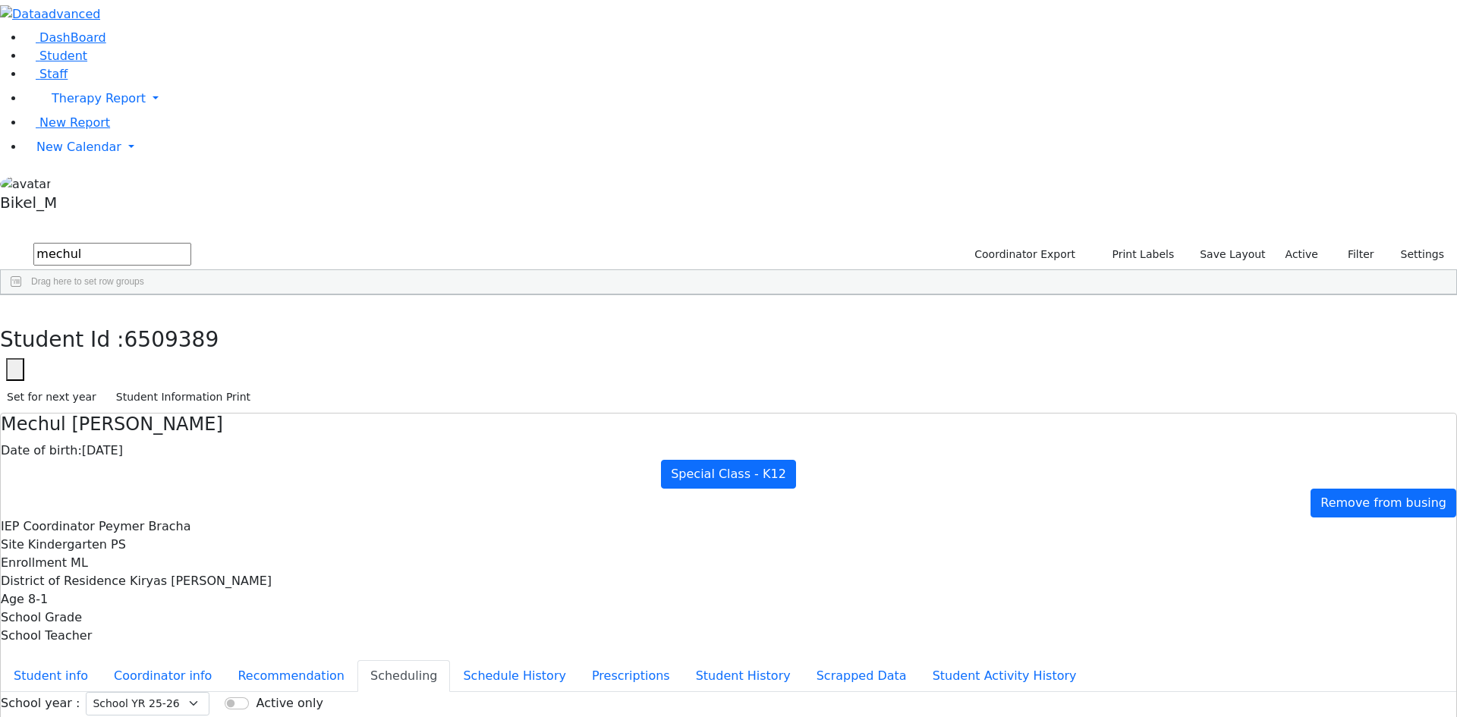
drag, startPoint x: 973, startPoint y: 462, endPoint x: 961, endPoint y: 470, distance: 14.3
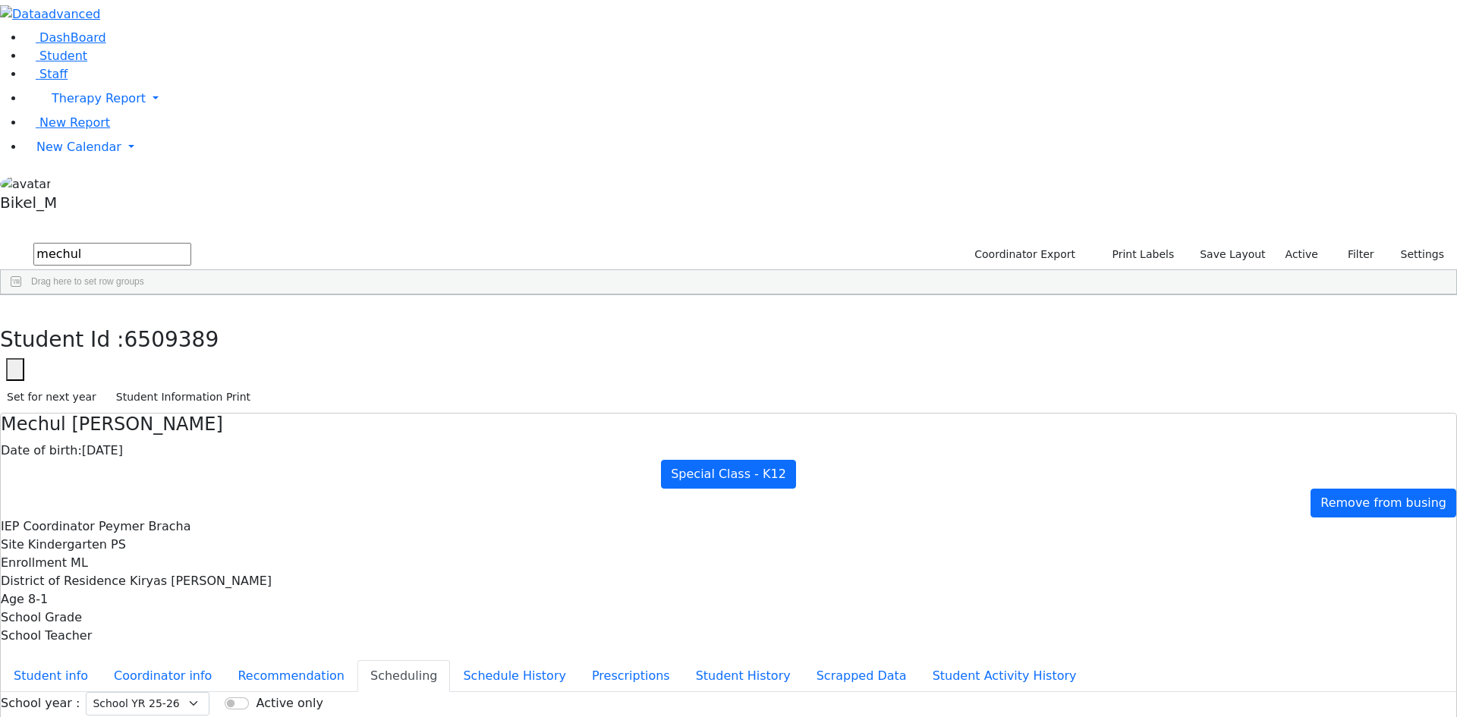
drag, startPoint x: 942, startPoint y: 533, endPoint x: 993, endPoint y: 522, distance: 51.9
drag, startPoint x: 943, startPoint y: 493, endPoint x: 960, endPoint y: 485, distance: 18.7
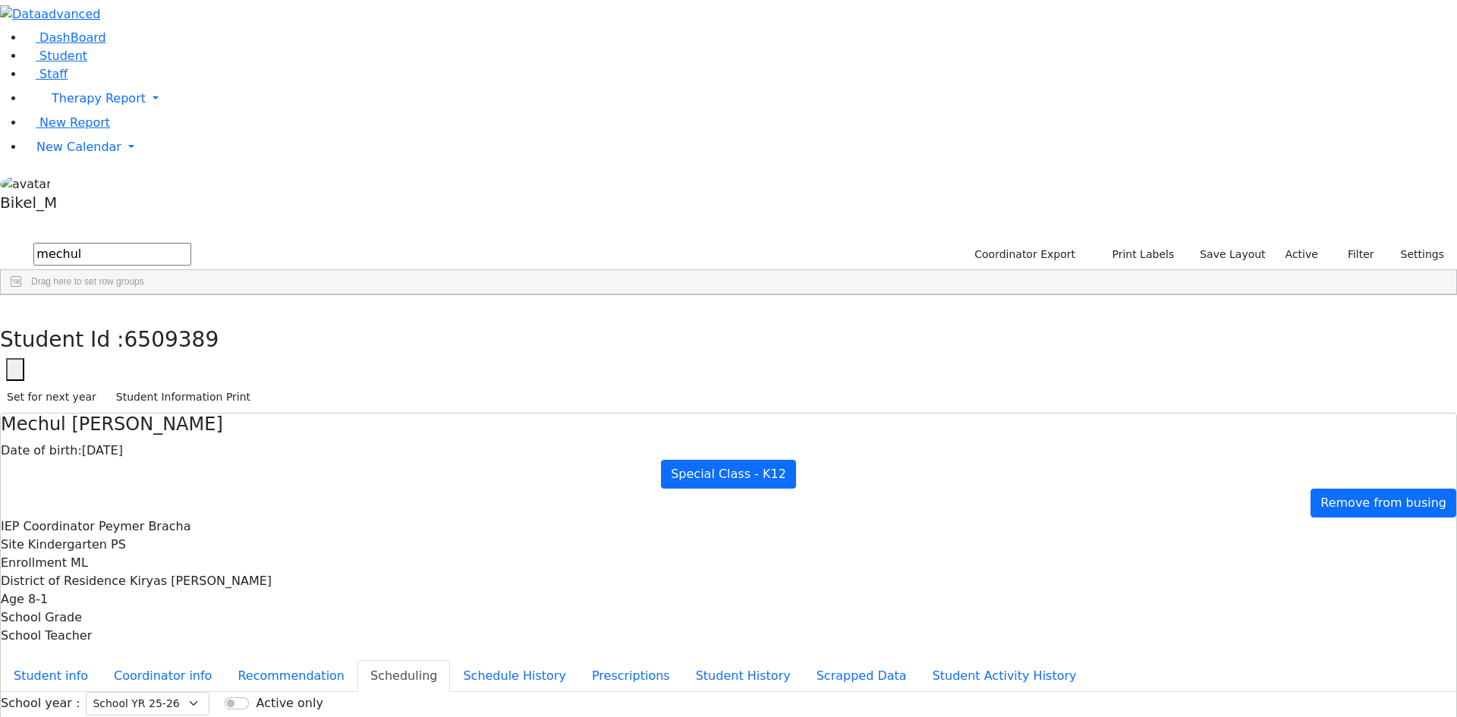
drag, startPoint x: 975, startPoint y: 510, endPoint x: 975, endPoint y: 521, distance: 11.4
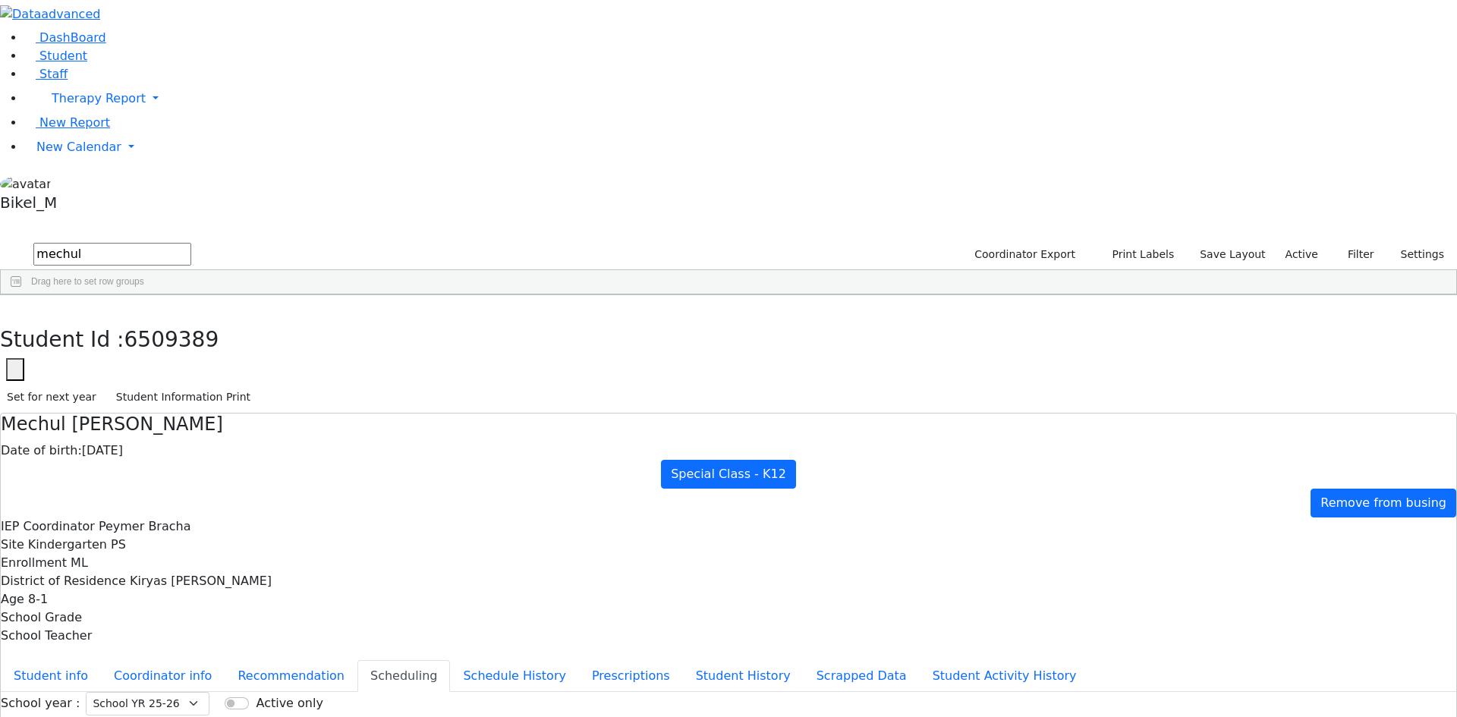
click at [15, 307] on icon "button" at bounding box center [11, 311] width 8 height 9
click at [190, 320] on div "Herskovic" at bounding box center [141, 330] width 96 height 21
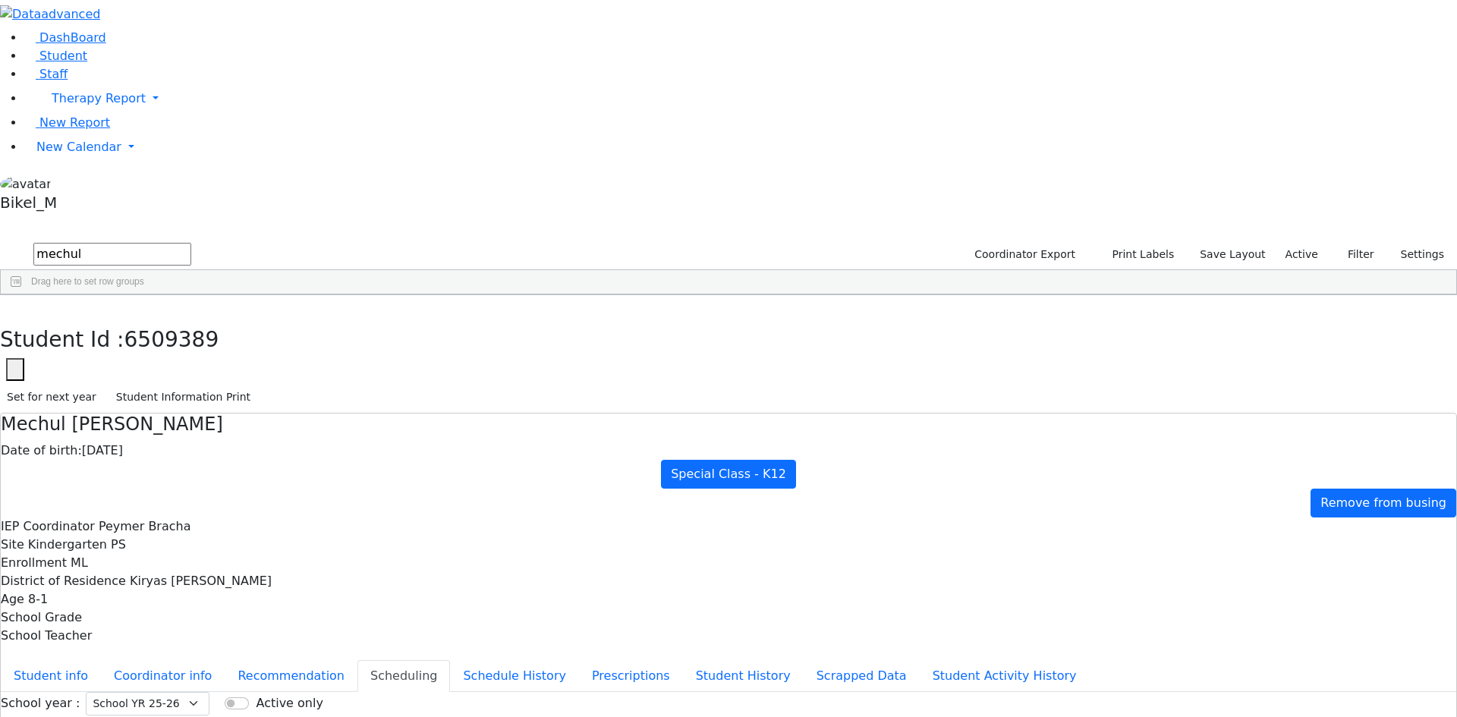
click at [190, 320] on div "Herskovic" at bounding box center [141, 330] width 96 height 21
click at [22, 295] on button "button" at bounding box center [11, 311] width 22 height 32
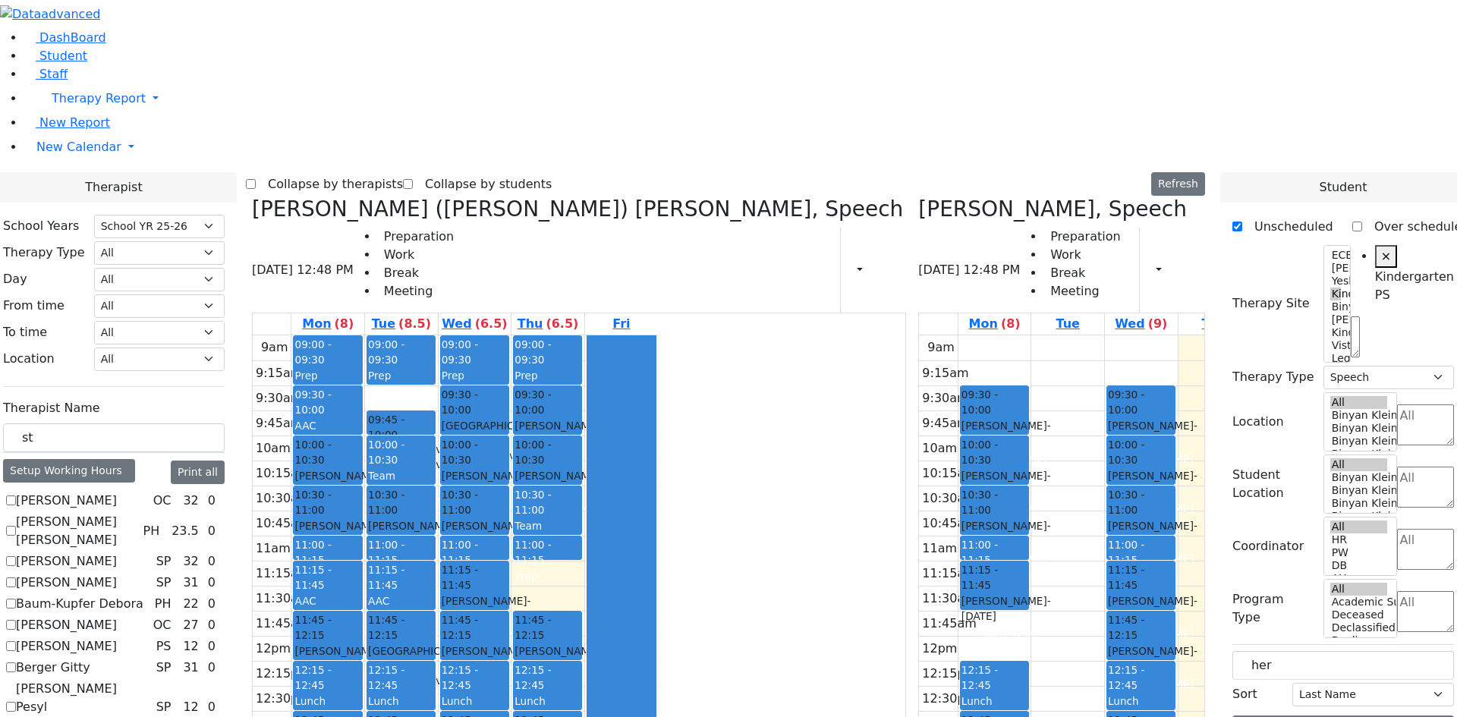
select select "212"
select select "51"
select select "3"
click at [361, 481] on div at bounding box center [328, 484] width 68 height 6
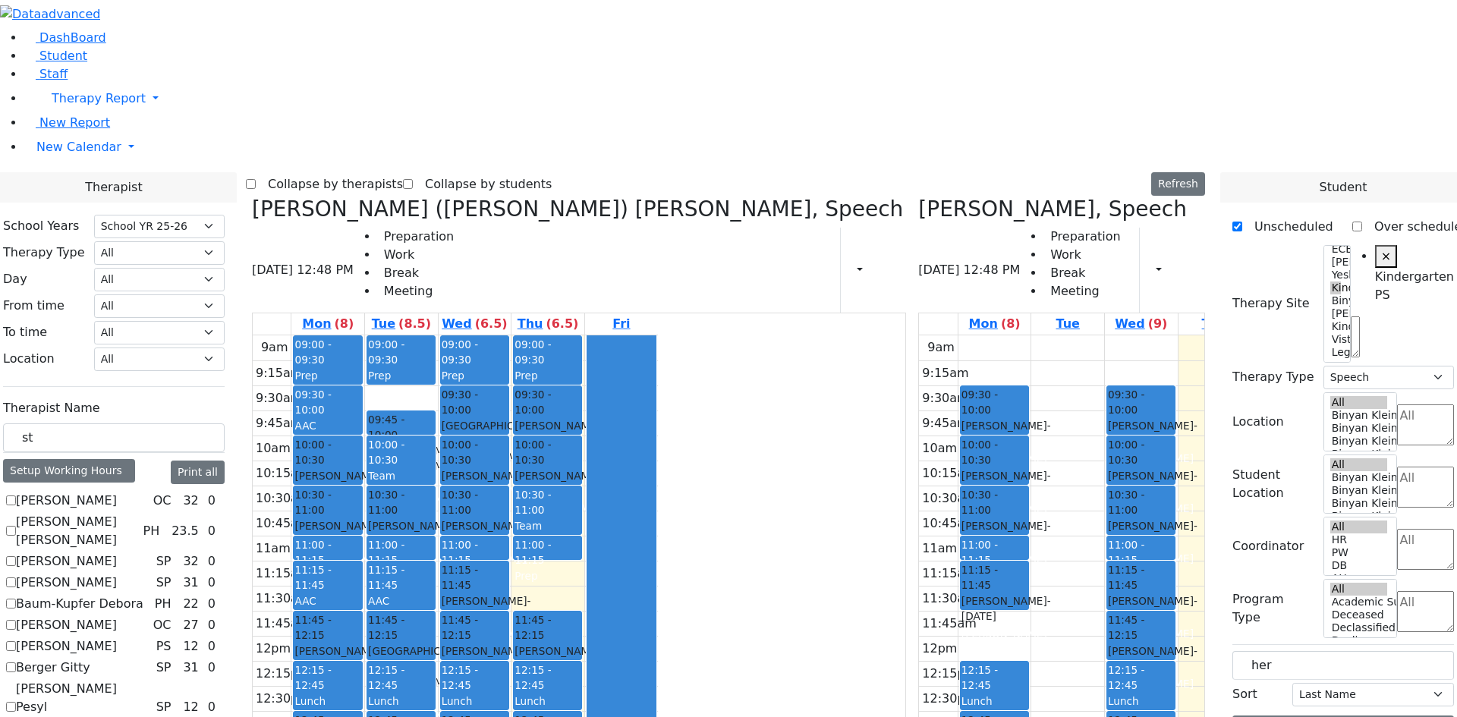
click at [434, 468] on div "Team Meeting" at bounding box center [401, 483] width 66 height 31
click at [508, 468] on div "[PERSON_NAME] - [DATE]" at bounding box center [475, 483] width 66 height 31
click at [581, 437] on span "10:00 - 10:30" at bounding box center [548, 452] width 66 height 31
click at [658, 351] on div "9am 9:15am 9:30am 9:45am 10am 10:15am 10:30am 10:45am 11am 11:15am 11:30am 11:4…" at bounding box center [455, 635] width 405 height 601
click at [656, 370] on div at bounding box center [621, 635] width 68 height 600
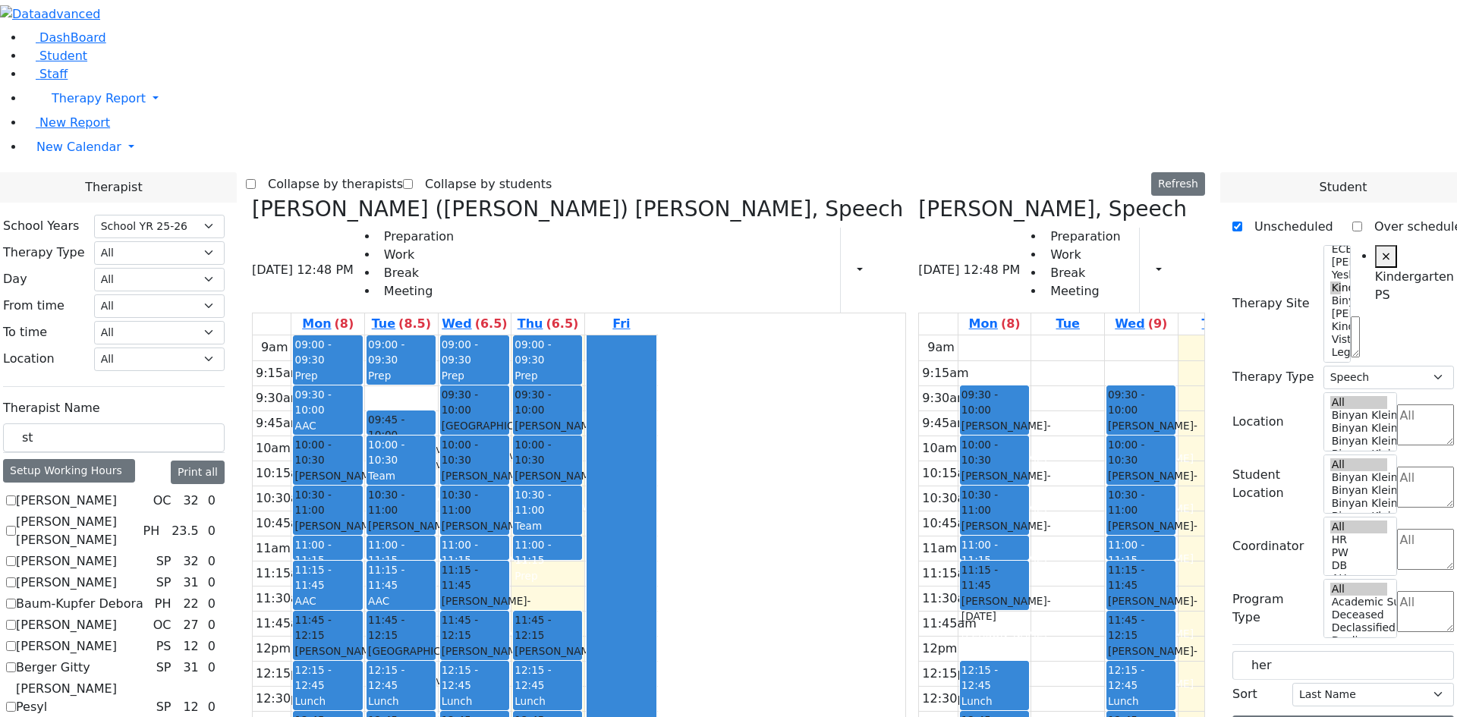
click at [361, 644] on div "[PERSON_NAME] Mechul - [DATE]" at bounding box center [327, 667] width 66 height 46
drag, startPoint x: 534, startPoint y: 285, endPoint x: 473, endPoint y: 399, distance: 129.0
click at [466, 408] on tr "09:00 - 09:30 Prep 09:30 - 10:00 AAC 10:00 - 10:30 [PERSON_NAME] - [DATE] [PERS…" at bounding box center [455, 635] width 405 height 601
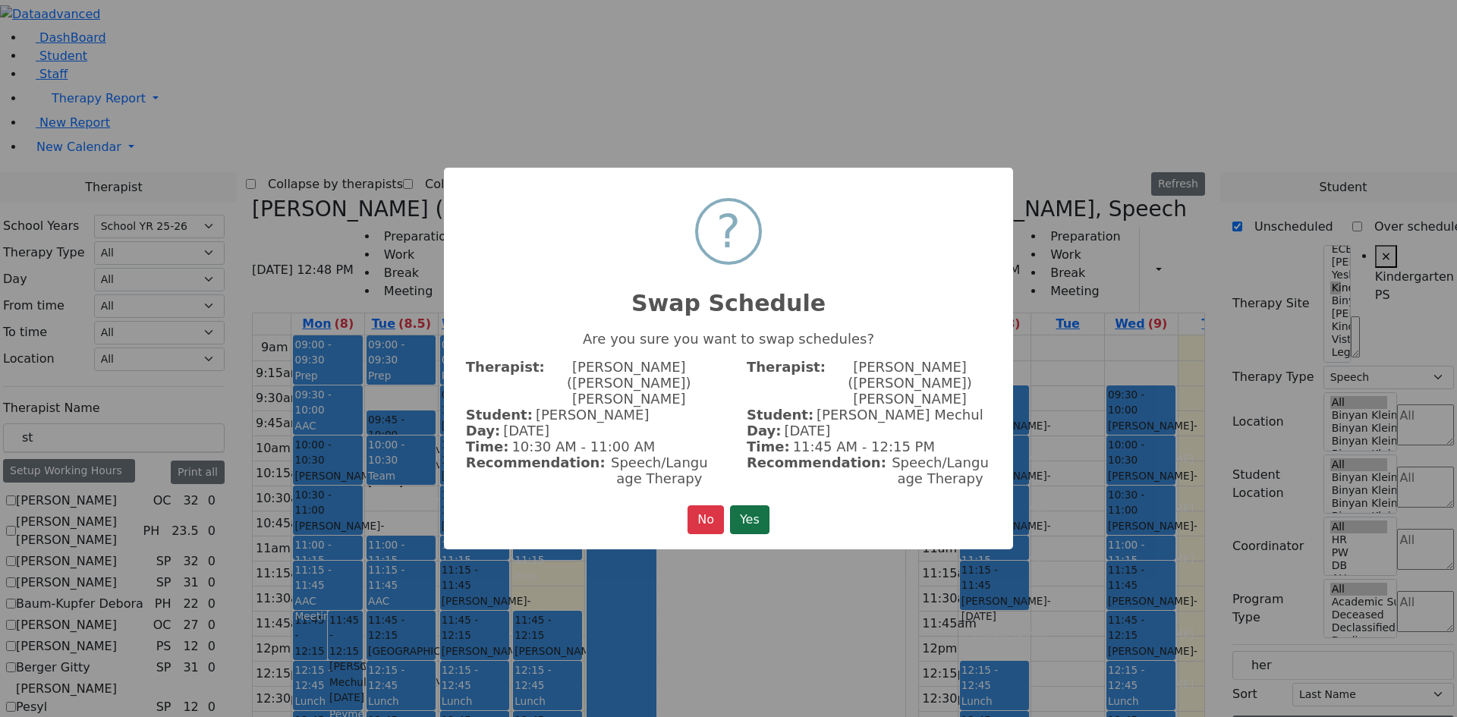
click at [757, 505] on button "Yes" at bounding box center [749, 519] width 39 height 29
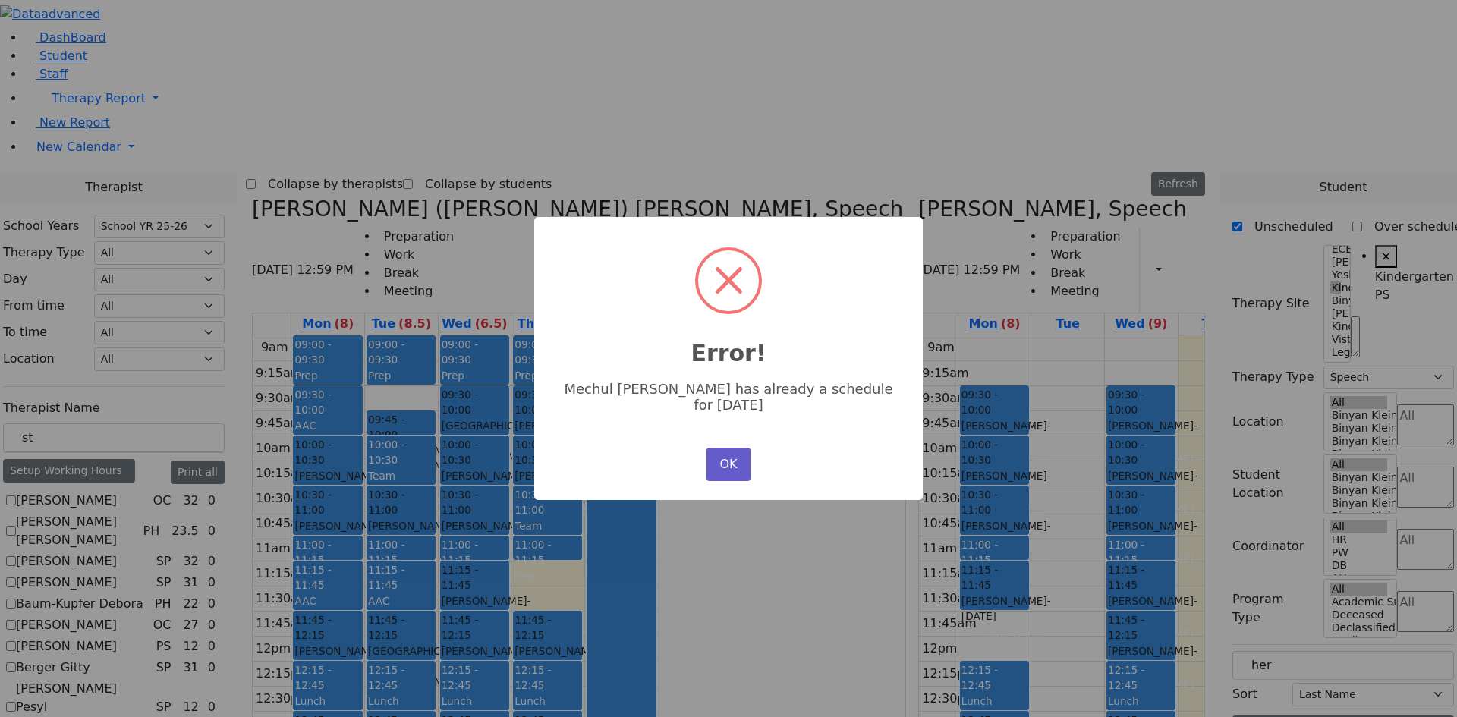
click at [729, 459] on button "OK" at bounding box center [729, 464] width 44 height 33
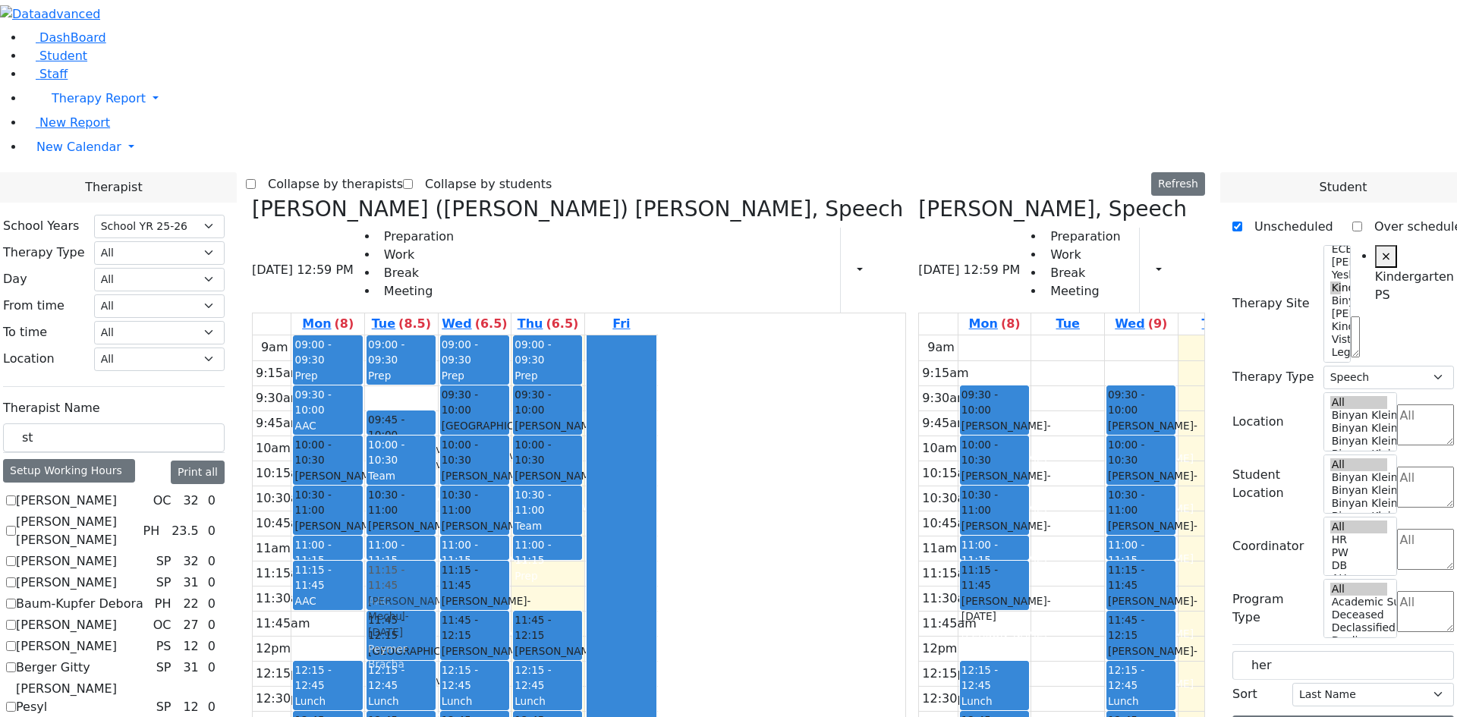
drag, startPoint x: 480, startPoint y: 402, endPoint x: 549, endPoint y: 359, distance: 81.5
click at [549, 359] on tr "09:00 - 09:30 Prep 09:30 - 10:00 AAC 10:00 - 10:30 [PERSON_NAME] - [DATE] [PERS…" at bounding box center [455, 635] width 405 height 601
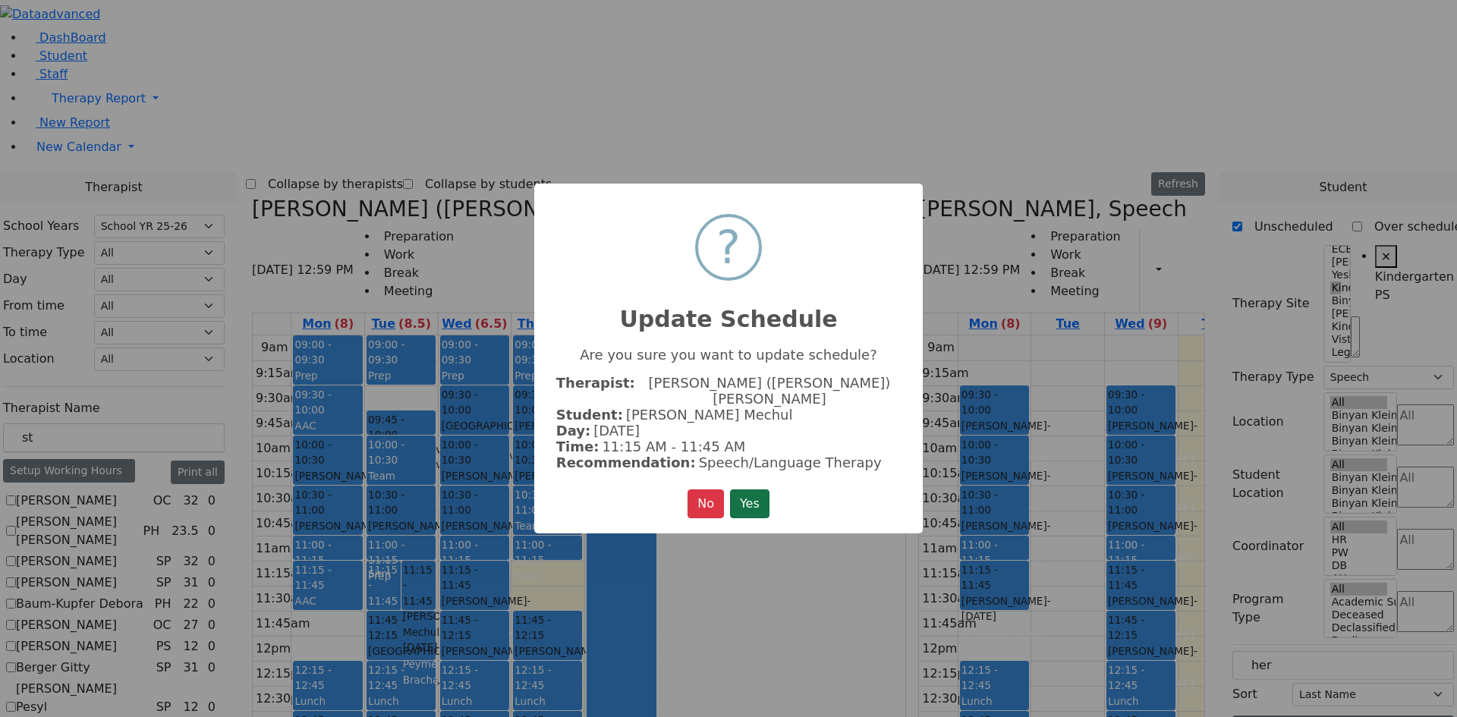
click at [755, 493] on button "Yes" at bounding box center [749, 504] width 39 height 29
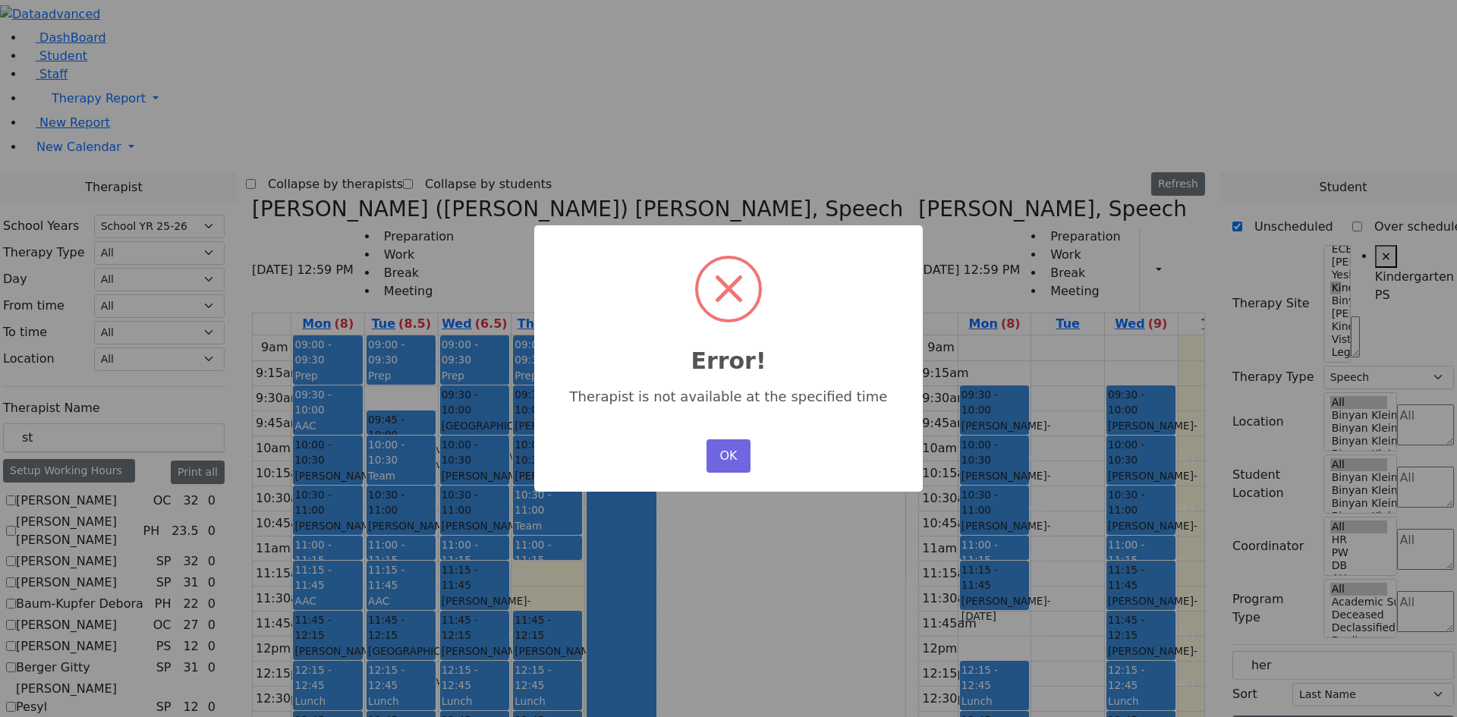
click at [707, 437] on div "OK No Cancel" at bounding box center [729, 456] width 52 height 41
click at [715, 448] on button "OK" at bounding box center [729, 455] width 44 height 33
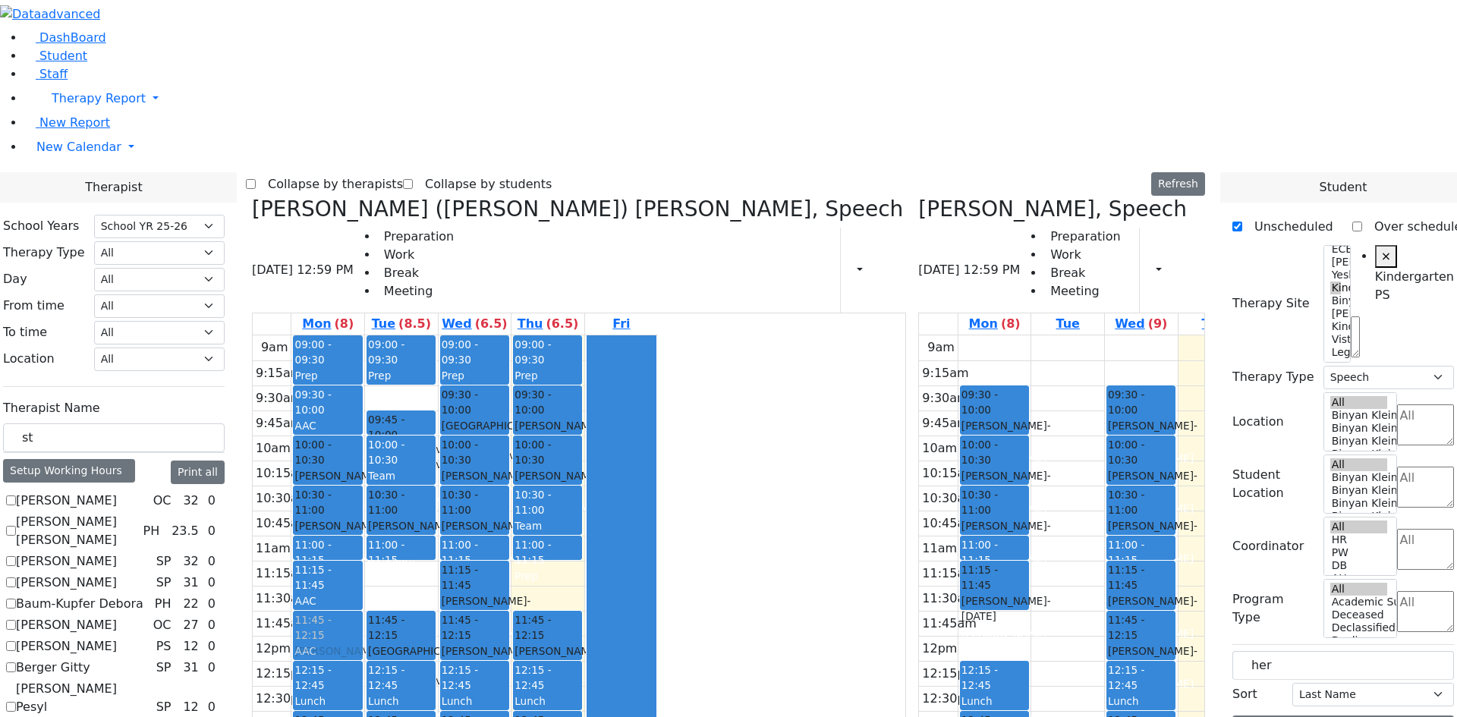
drag, startPoint x: 550, startPoint y: 360, endPoint x: 502, endPoint y: 403, distance: 64.5
click at [502, 403] on tr "09:00 - 09:30 Prep 09:30 - 10:00 AAC 10:00 - 10:30 [PERSON_NAME] - [DATE] [PERS…" at bounding box center [455, 635] width 405 height 601
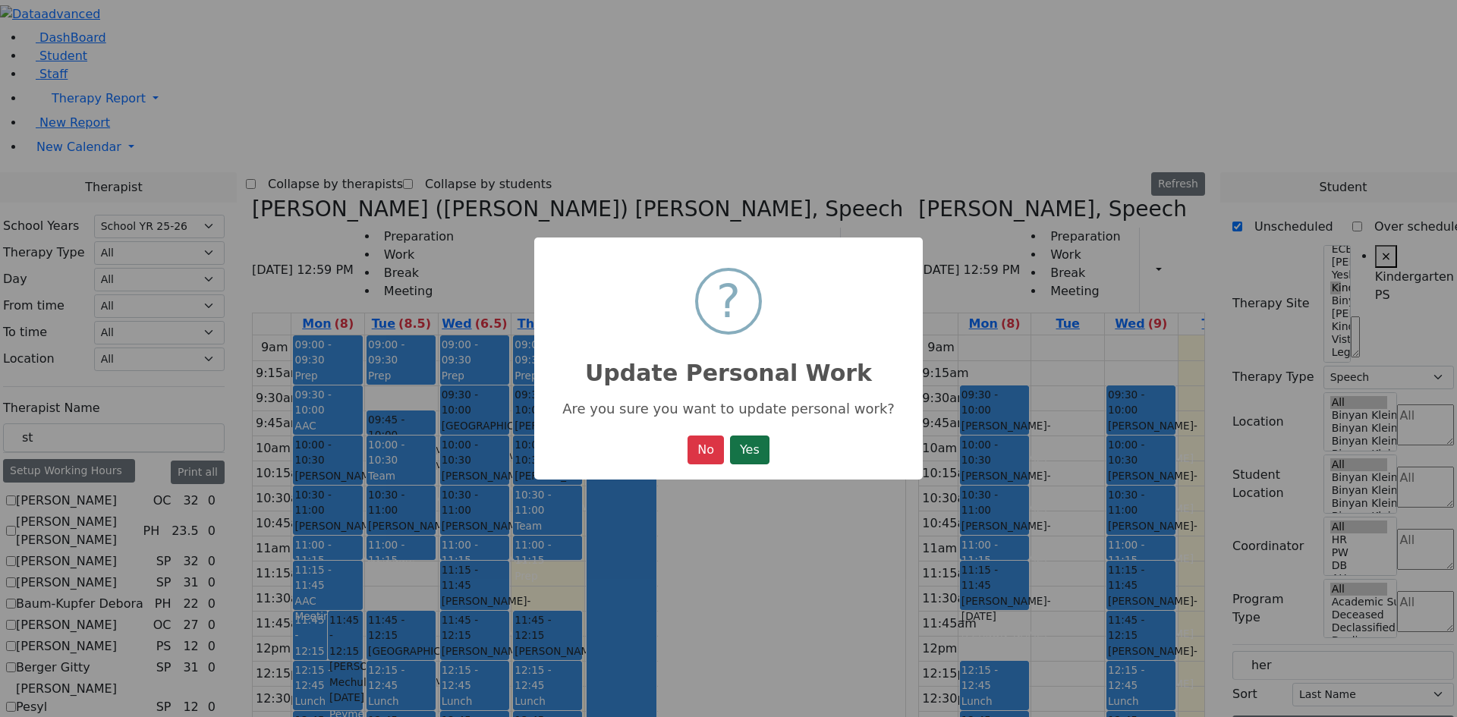
click at [757, 455] on button "Yes" at bounding box center [749, 450] width 39 height 29
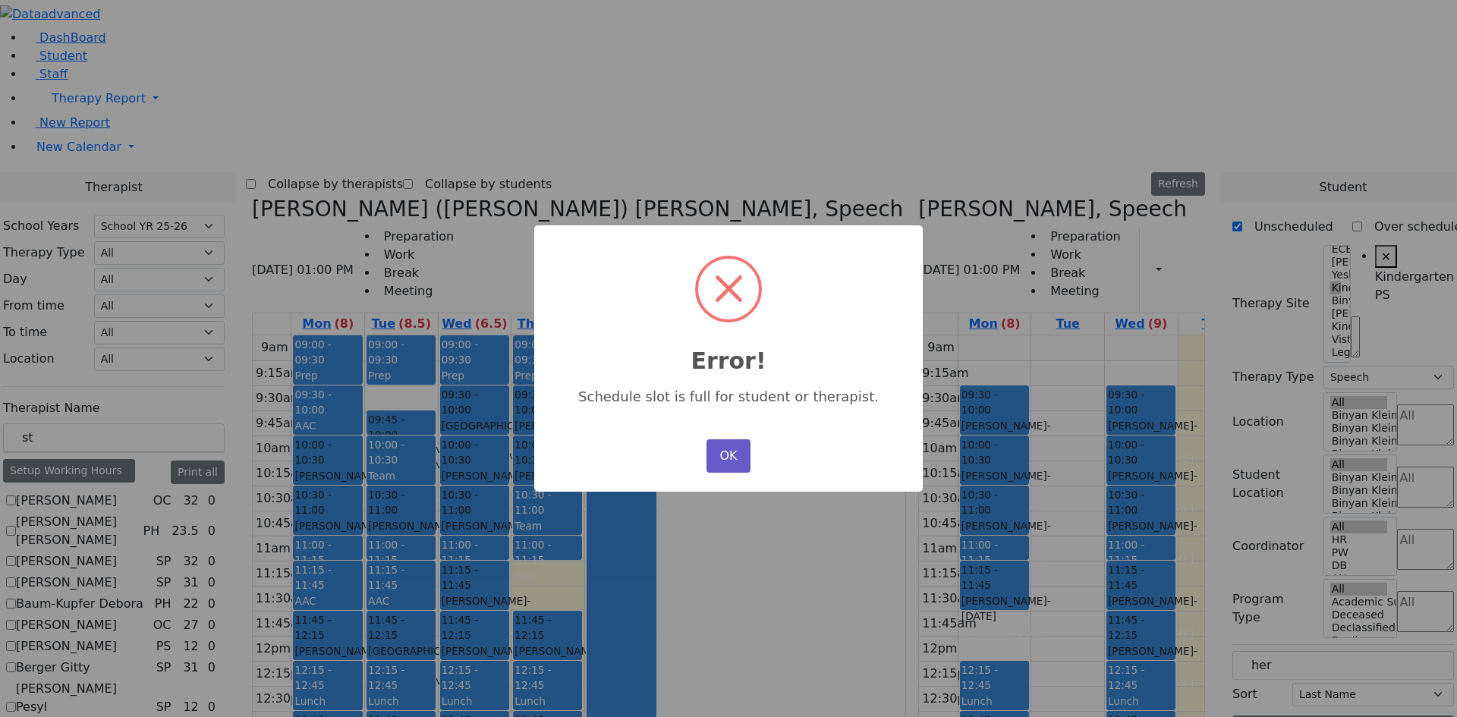
click at [718, 447] on button "OK" at bounding box center [729, 455] width 44 height 33
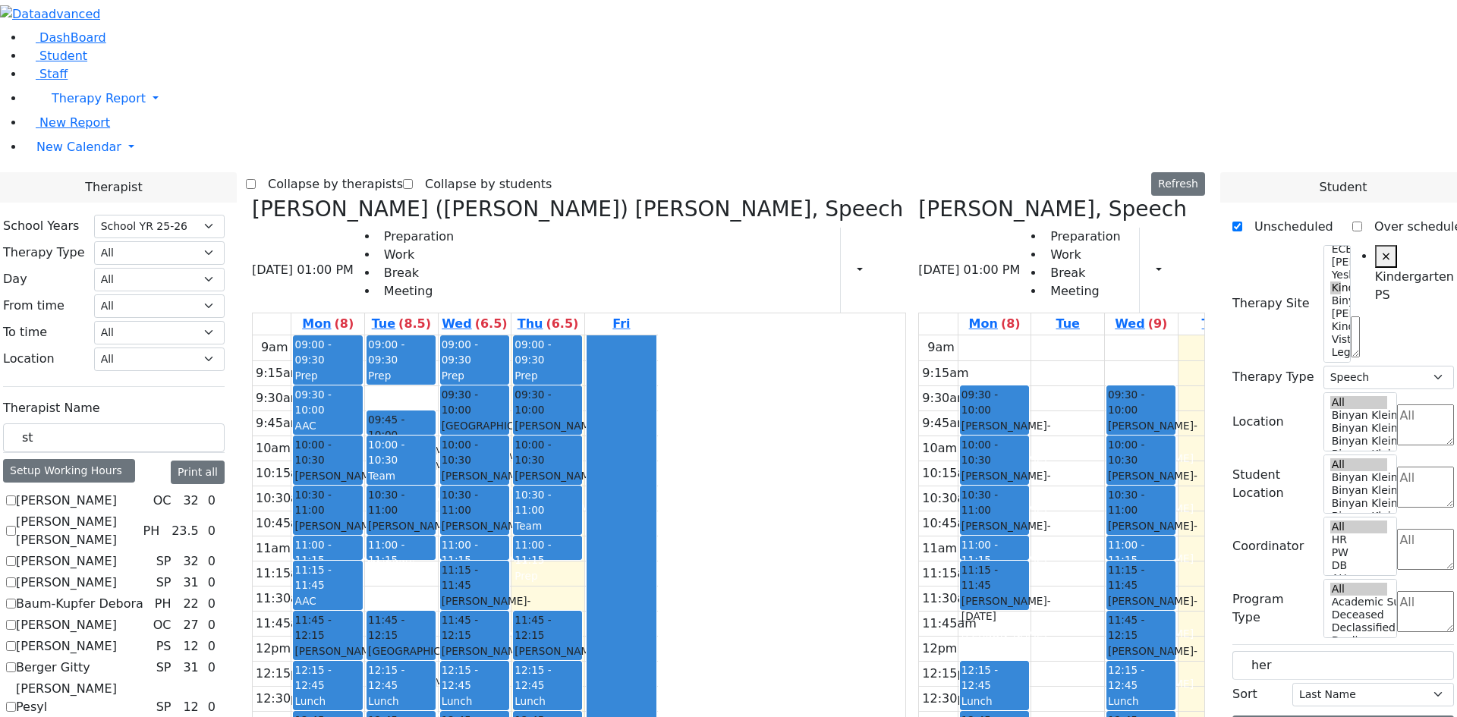
click at [658, 641] on tr "09:00 - 09:30 Prep 09:30 - 10:00 AAC 10:00 - 10:30 [PERSON_NAME] - [DATE] [PERS…" at bounding box center [455, 635] width 405 height 601
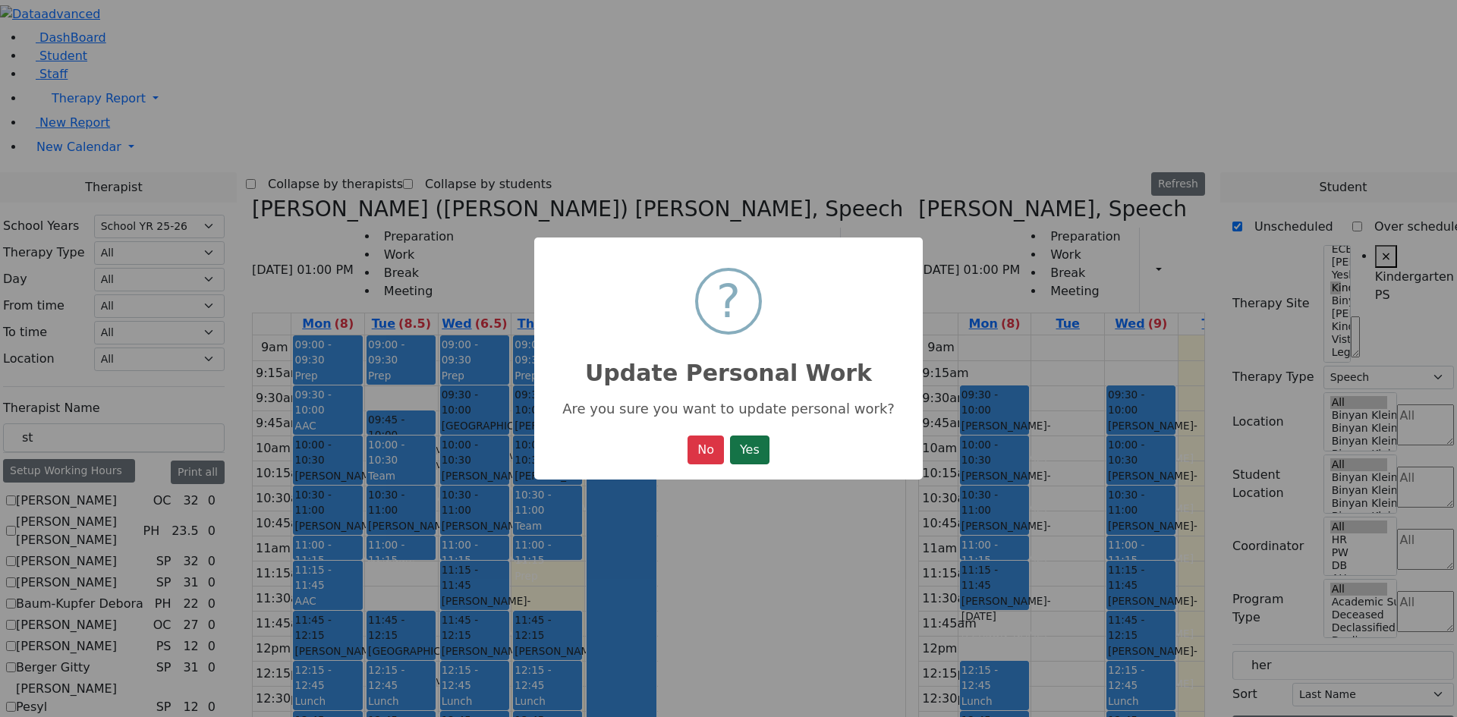
click at [750, 451] on button "Yes" at bounding box center [749, 450] width 39 height 29
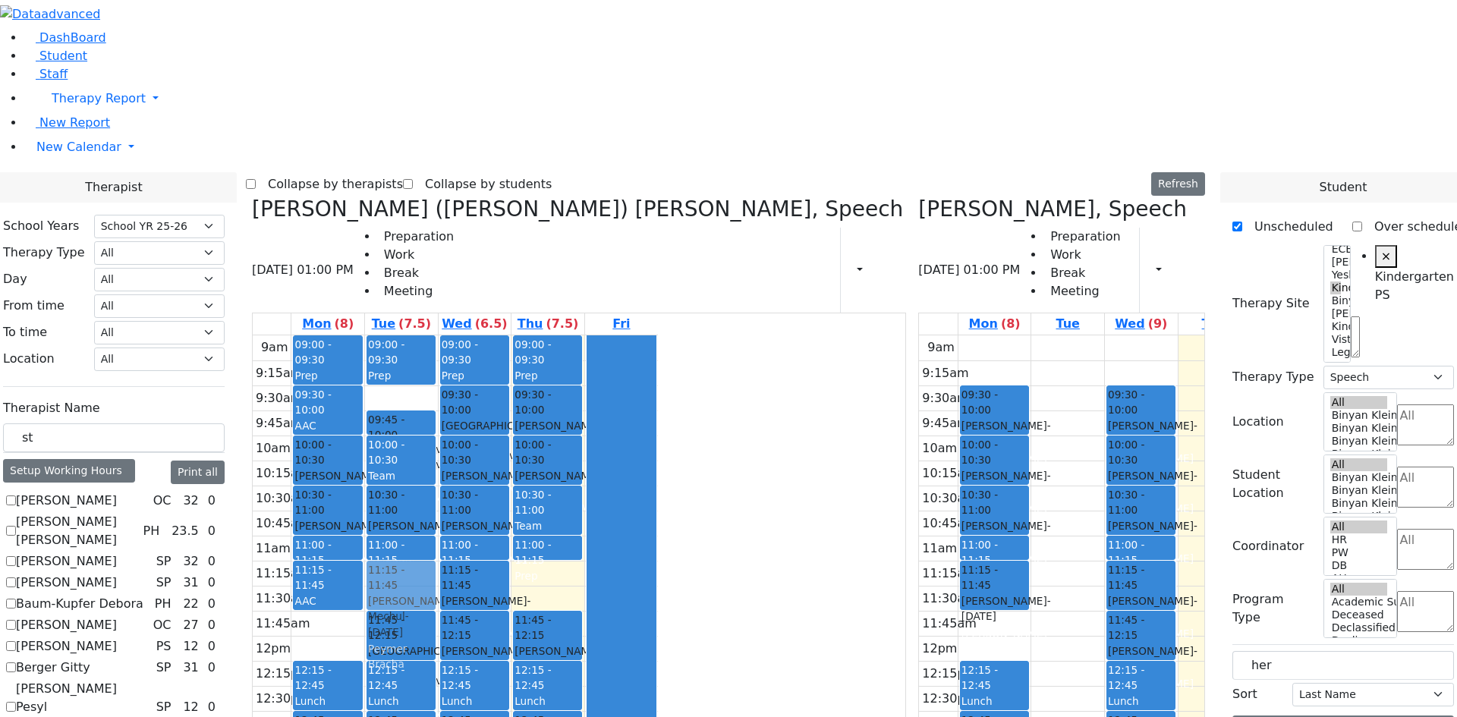
drag, startPoint x: 482, startPoint y: 401, endPoint x: 522, endPoint y: 362, distance: 56.4
click at [533, 351] on tr "09:00 - 09:30 Prep 09:30 - 10:00 AAC 10:00 - 10:30 [PERSON_NAME] - [DATE] [PERS…" at bounding box center [455, 635] width 405 height 601
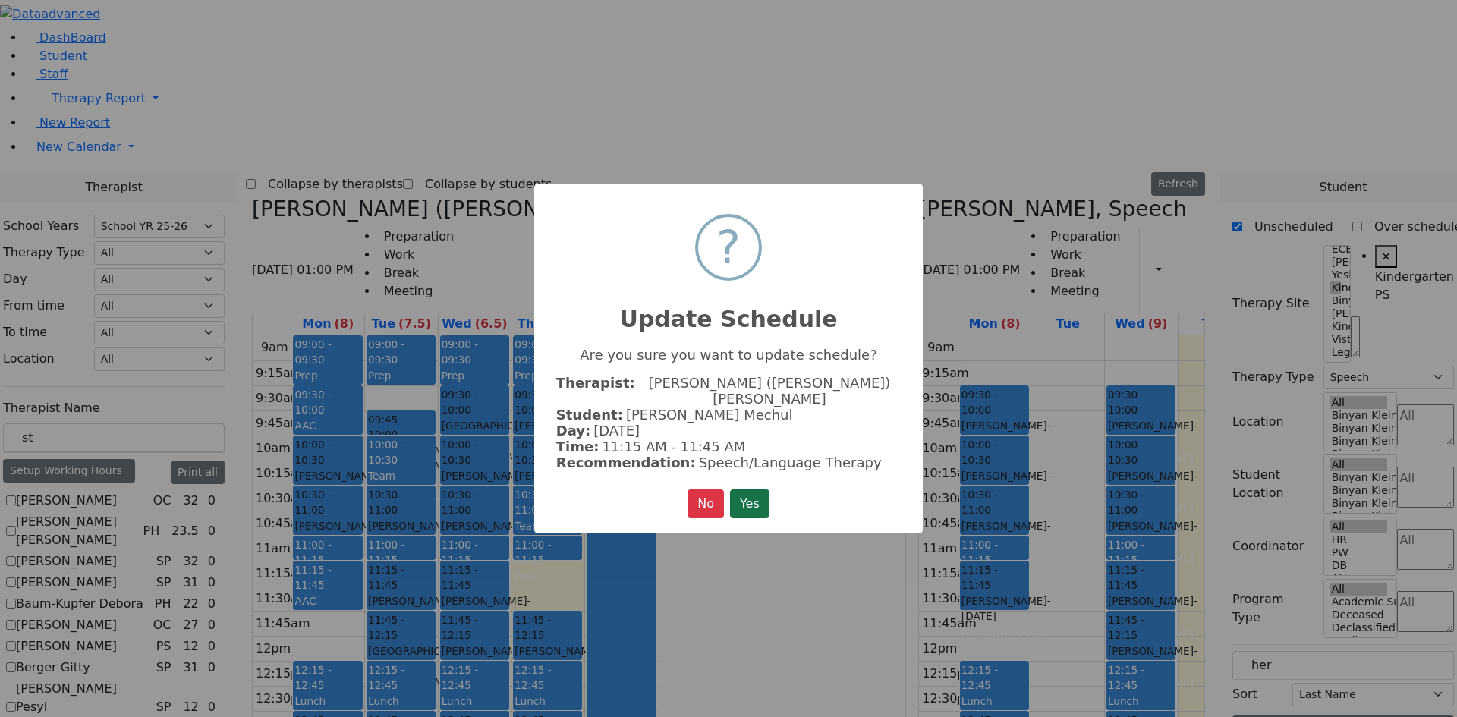
click at [751, 496] on button "Yes" at bounding box center [749, 504] width 39 height 29
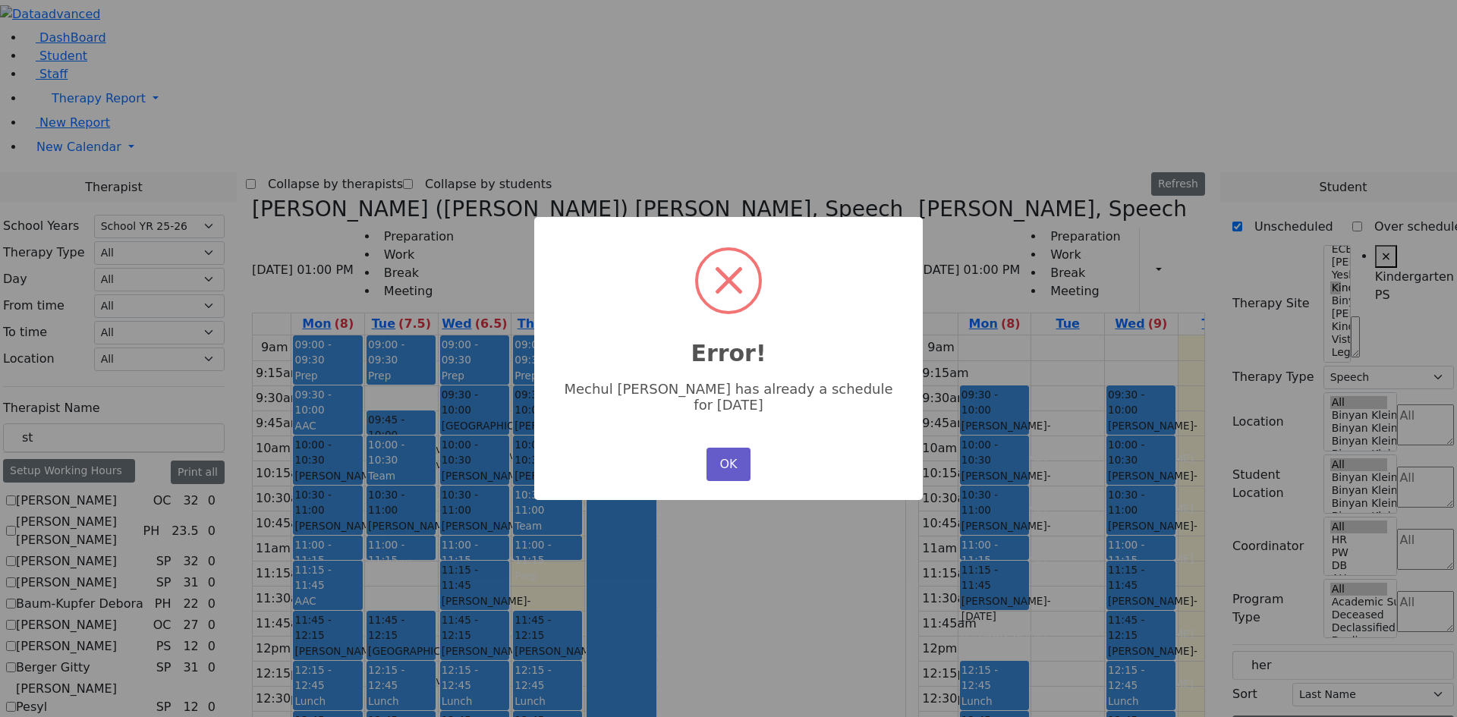
click at [717, 453] on button "OK" at bounding box center [729, 464] width 44 height 33
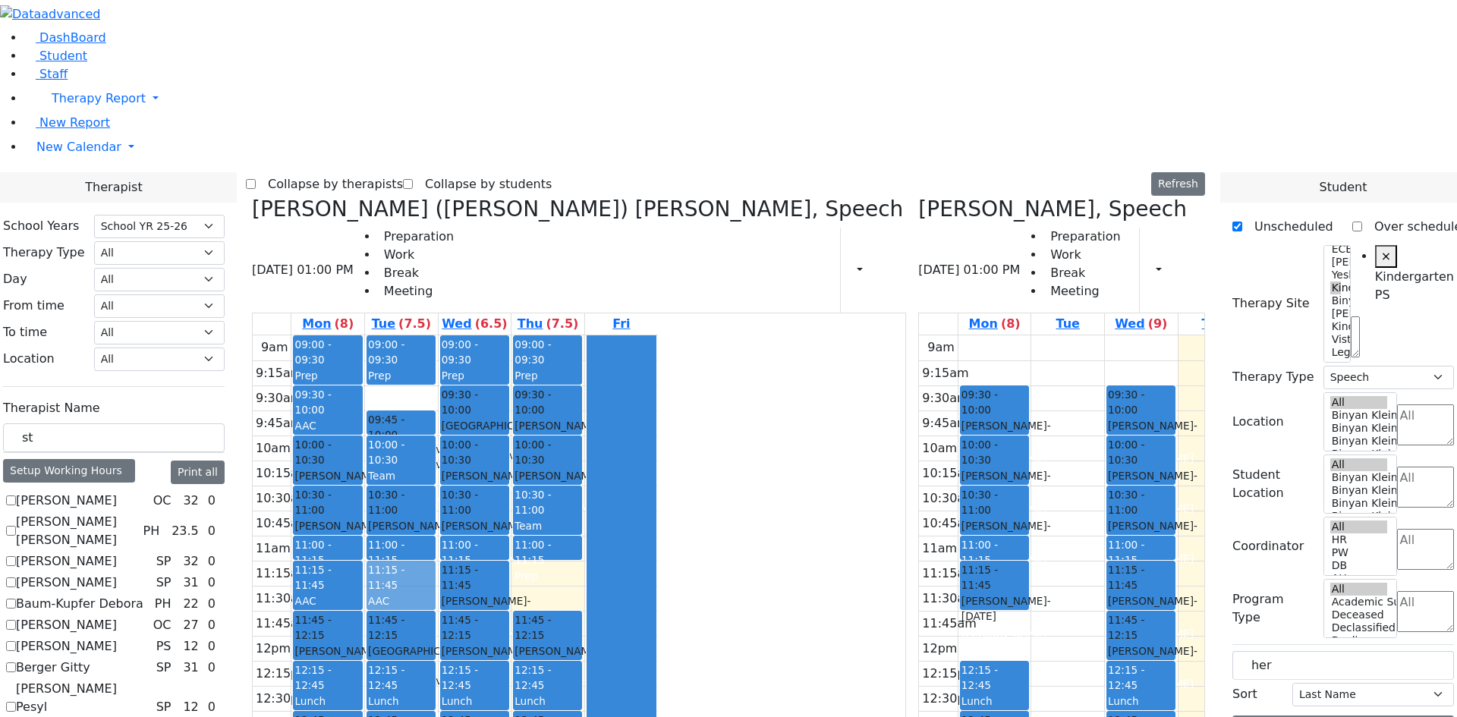
drag, startPoint x: 694, startPoint y: 631, endPoint x: 556, endPoint y: 365, distance: 299.7
click at [556, 365] on tr "09:00 - 09:30 Prep 09:30 - 10:00 AAC 10:00 - 10:30 [PERSON_NAME] - [DATE] [PERS…" at bounding box center [455, 635] width 405 height 601
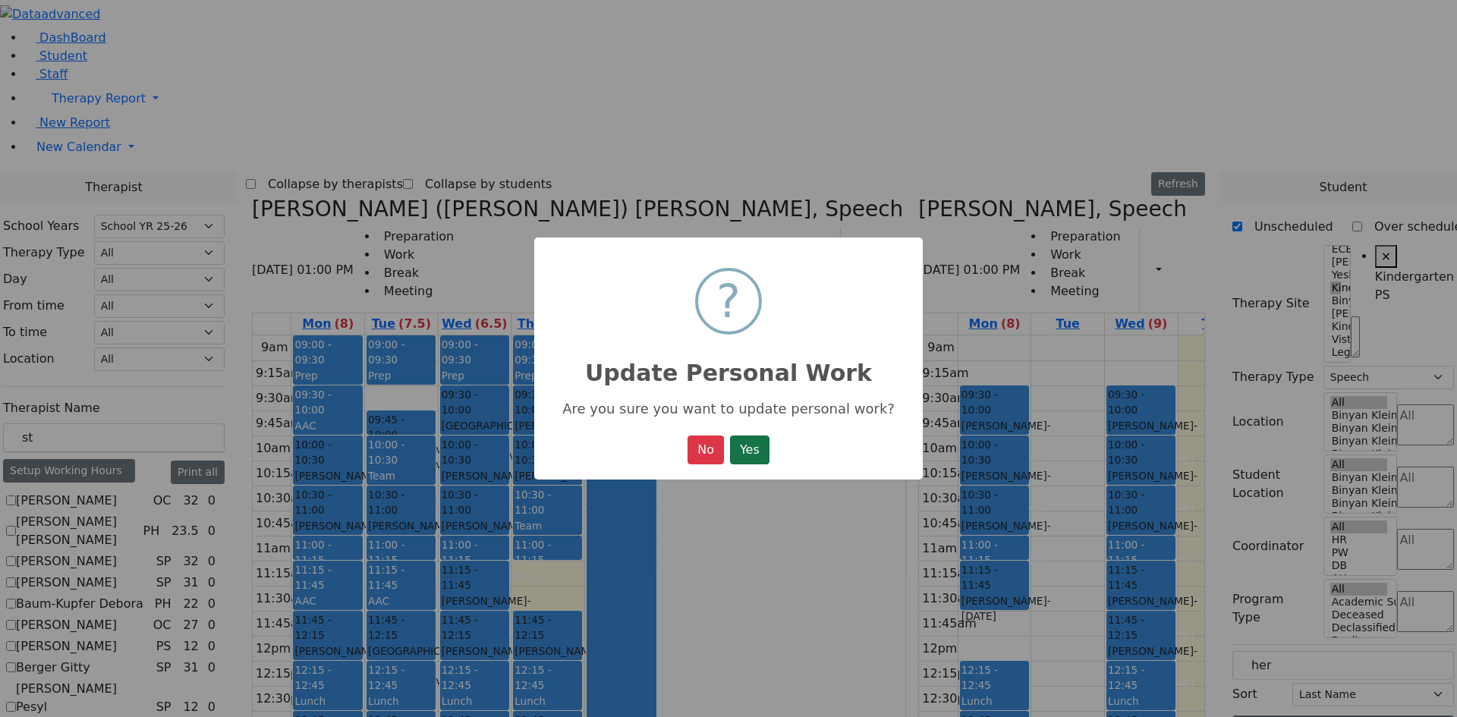
click at [742, 453] on button "Yes" at bounding box center [749, 450] width 39 height 29
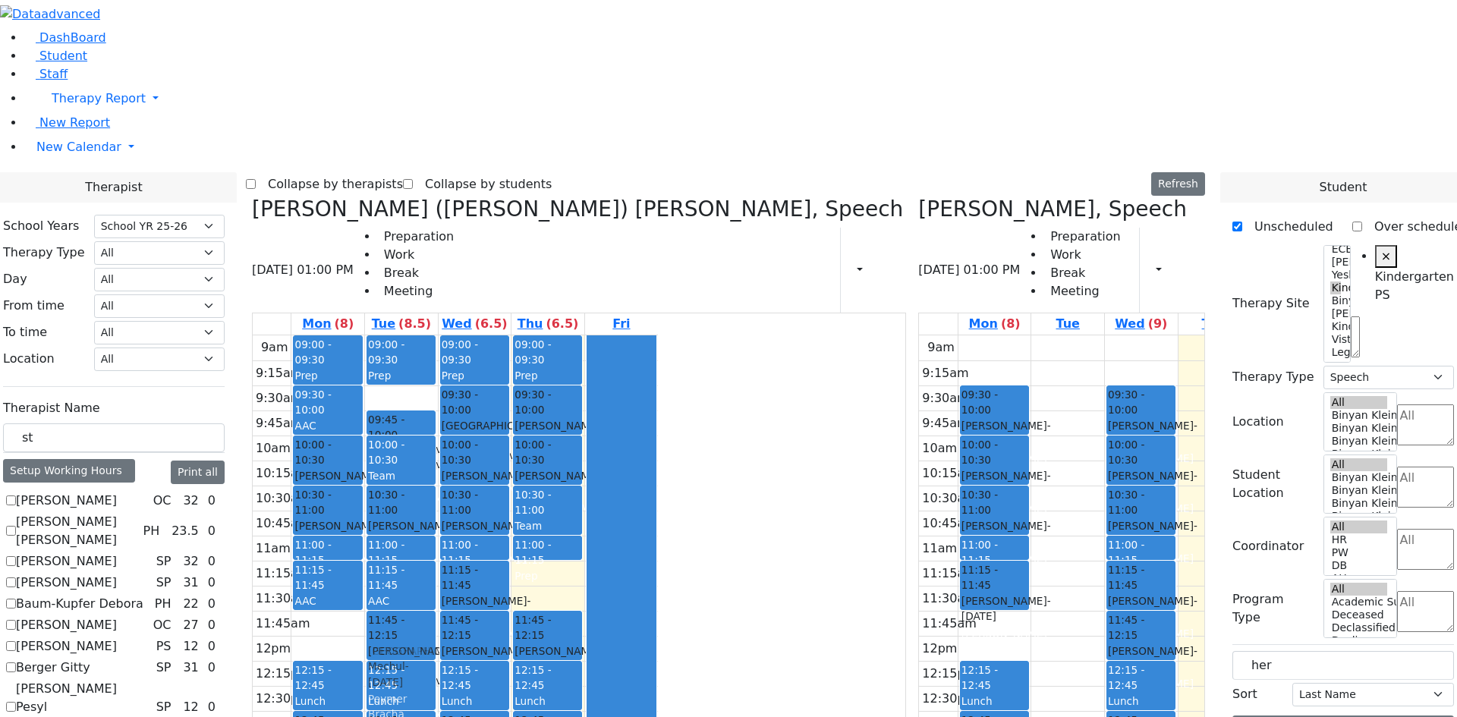
drag, startPoint x: 473, startPoint y: 410, endPoint x: 547, endPoint y: 410, distance: 74.4
click at [547, 410] on tr "09:00 - 09:30 Prep 09:30 - 10:00 AAC 10:00 - 10:30 [PERSON_NAME] - [DATE] [PERS…" at bounding box center [455, 635] width 405 height 601
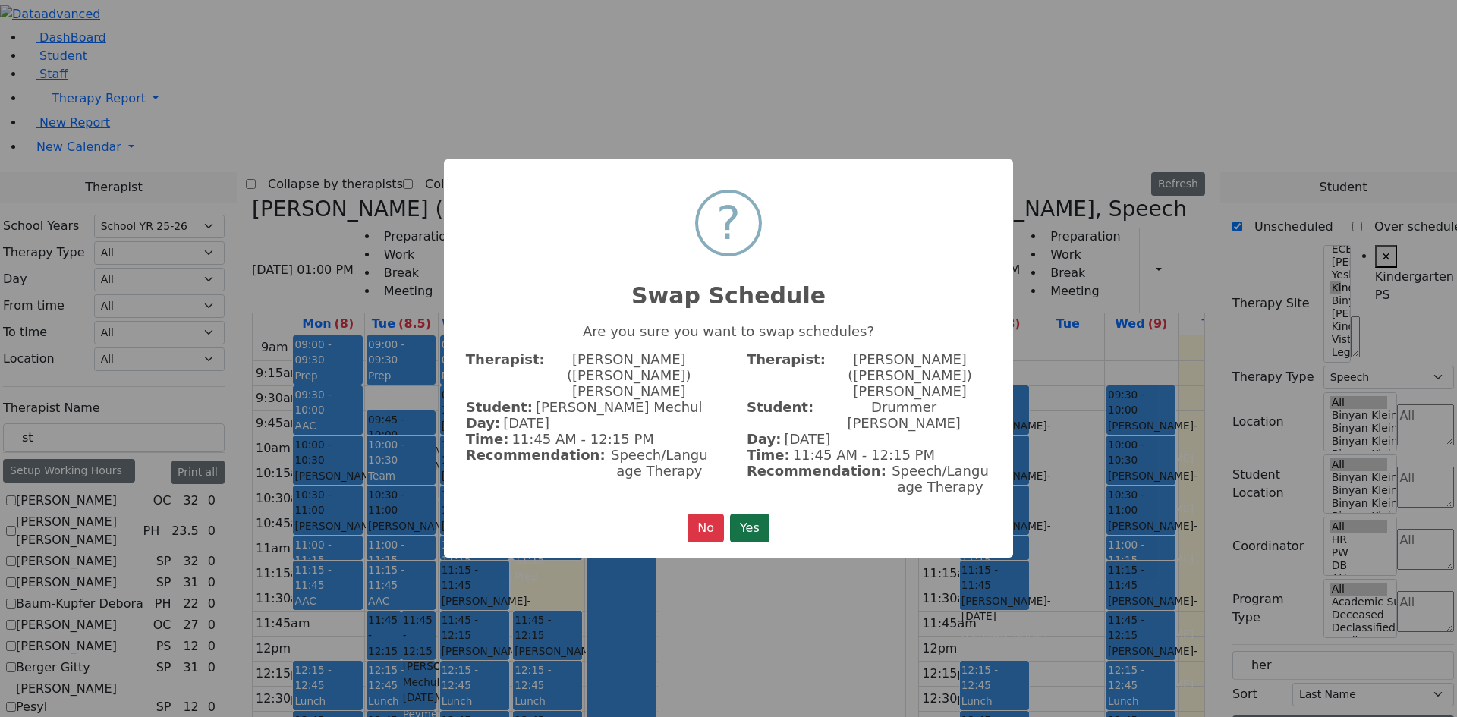
click at [740, 514] on button "Yes" at bounding box center [749, 528] width 39 height 29
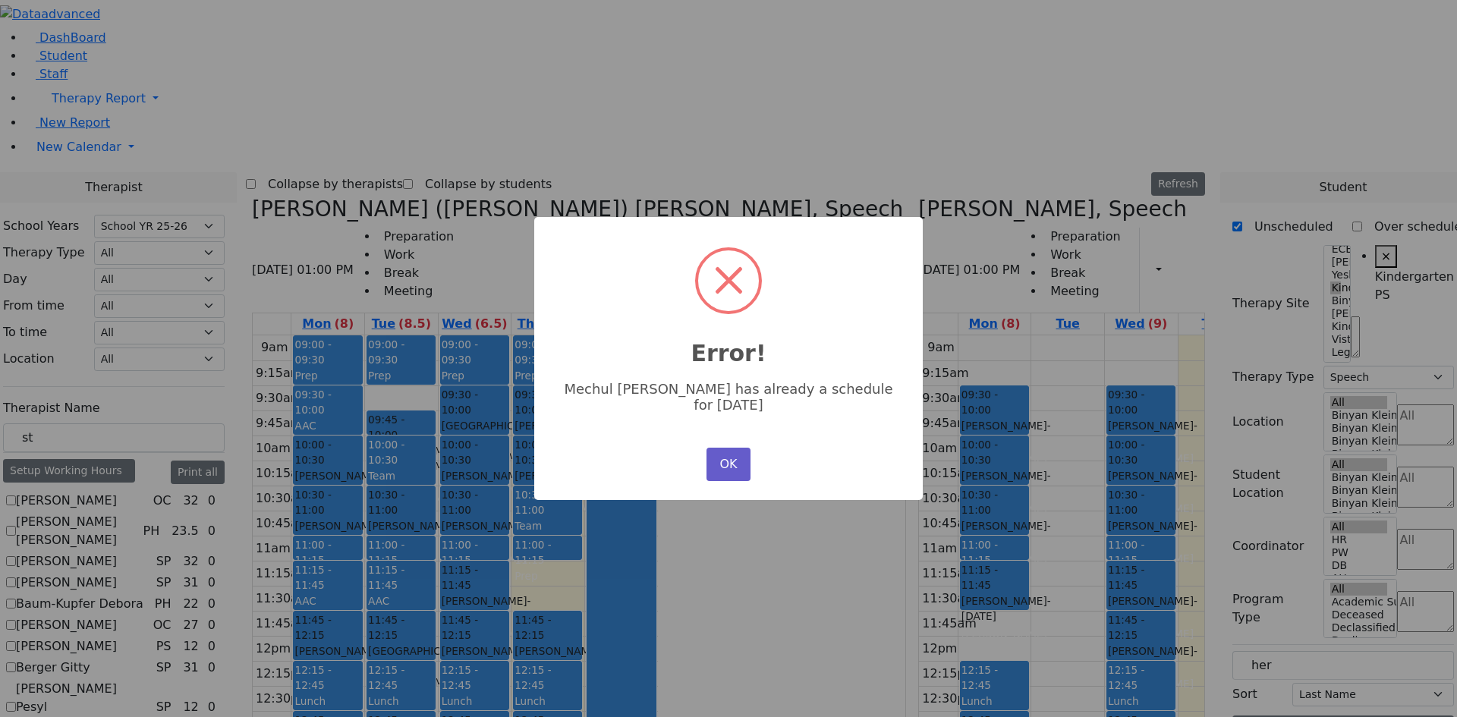
click at [719, 451] on button "OK" at bounding box center [729, 464] width 44 height 33
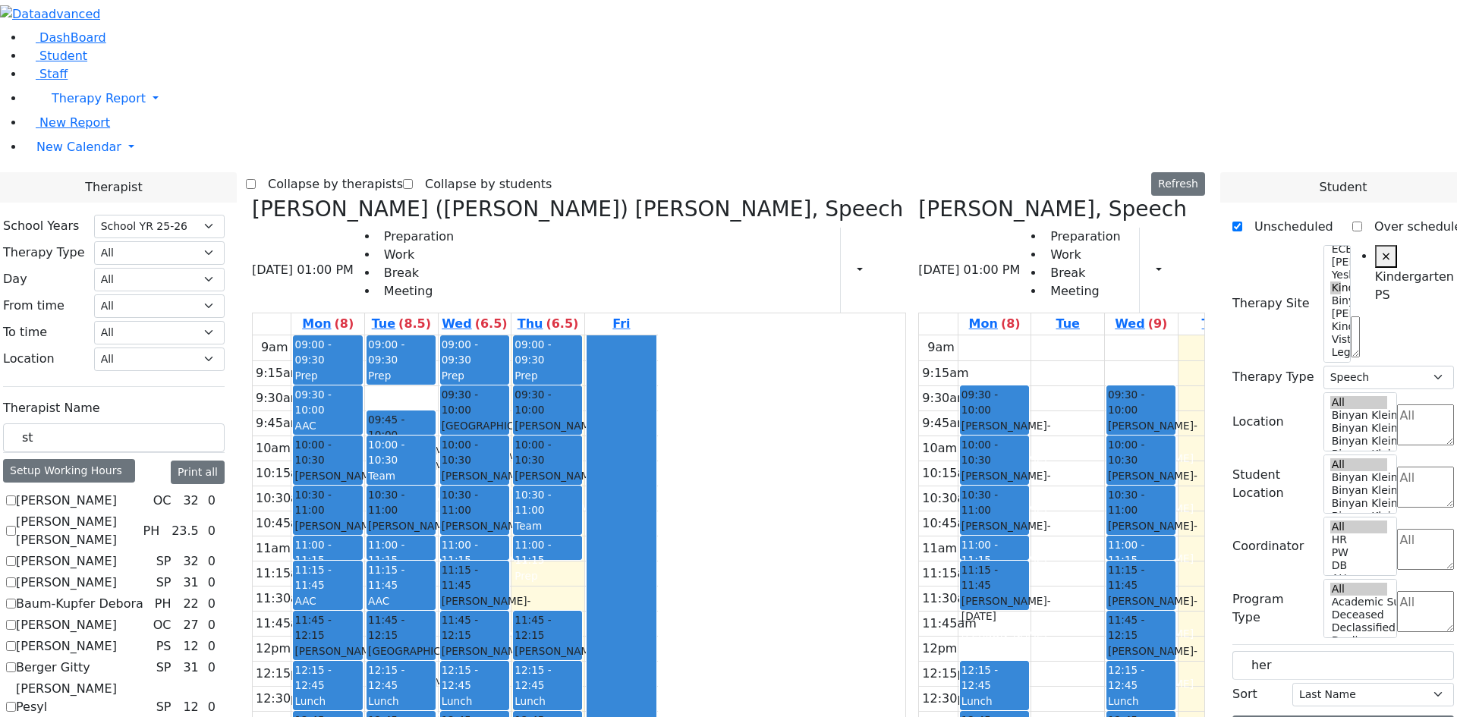
drag, startPoint x: 246, startPoint y: 264, endPoint x: 222, endPoint y: 266, distance: 23.6
click at [222, 423] on input "st" at bounding box center [114, 437] width 222 height 29
click at [150, 680] on label "[PERSON_NAME] Pesyl [PERSON_NAME]" at bounding box center [83, 707] width 134 height 55
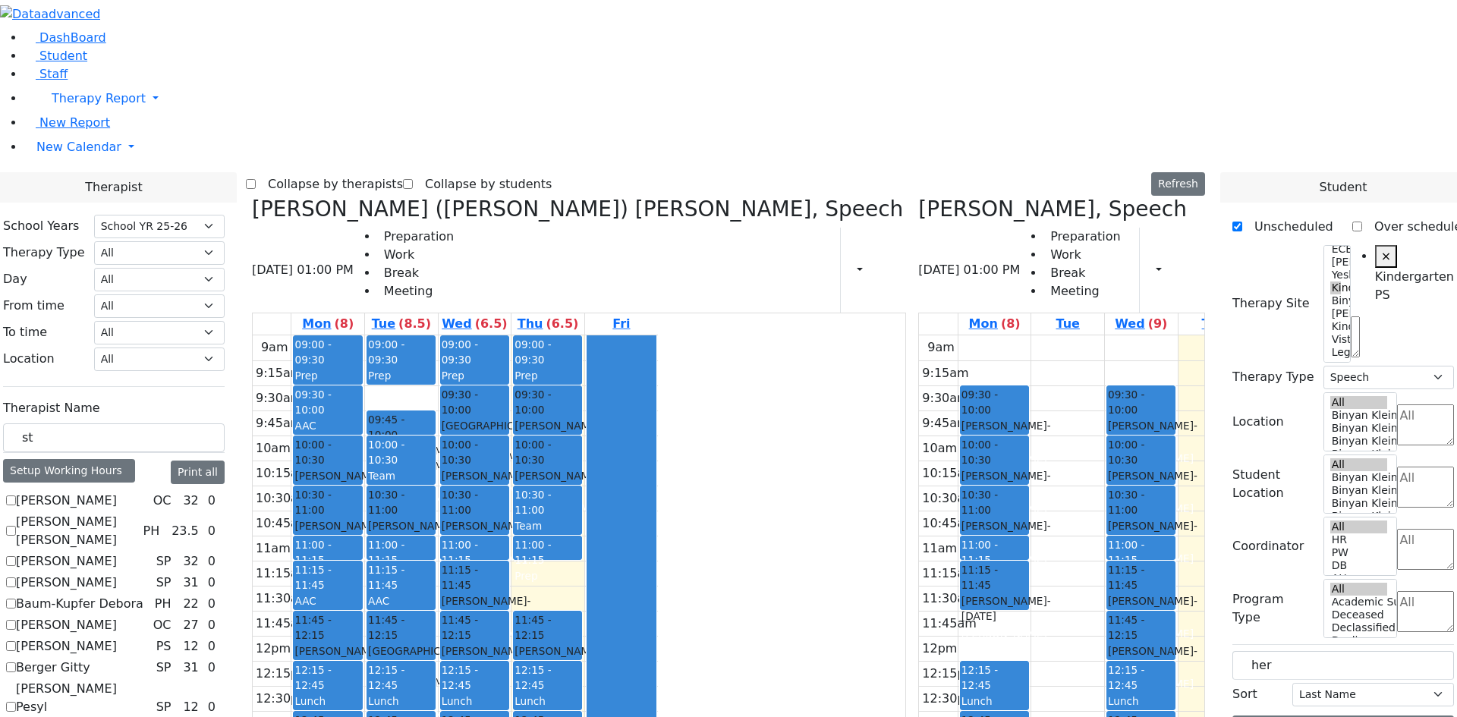
click at [16, 702] on input "[PERSON_NAME] Pesyl [PERSON_NAME]" at bounding box center [11, 707] width 10 height 10
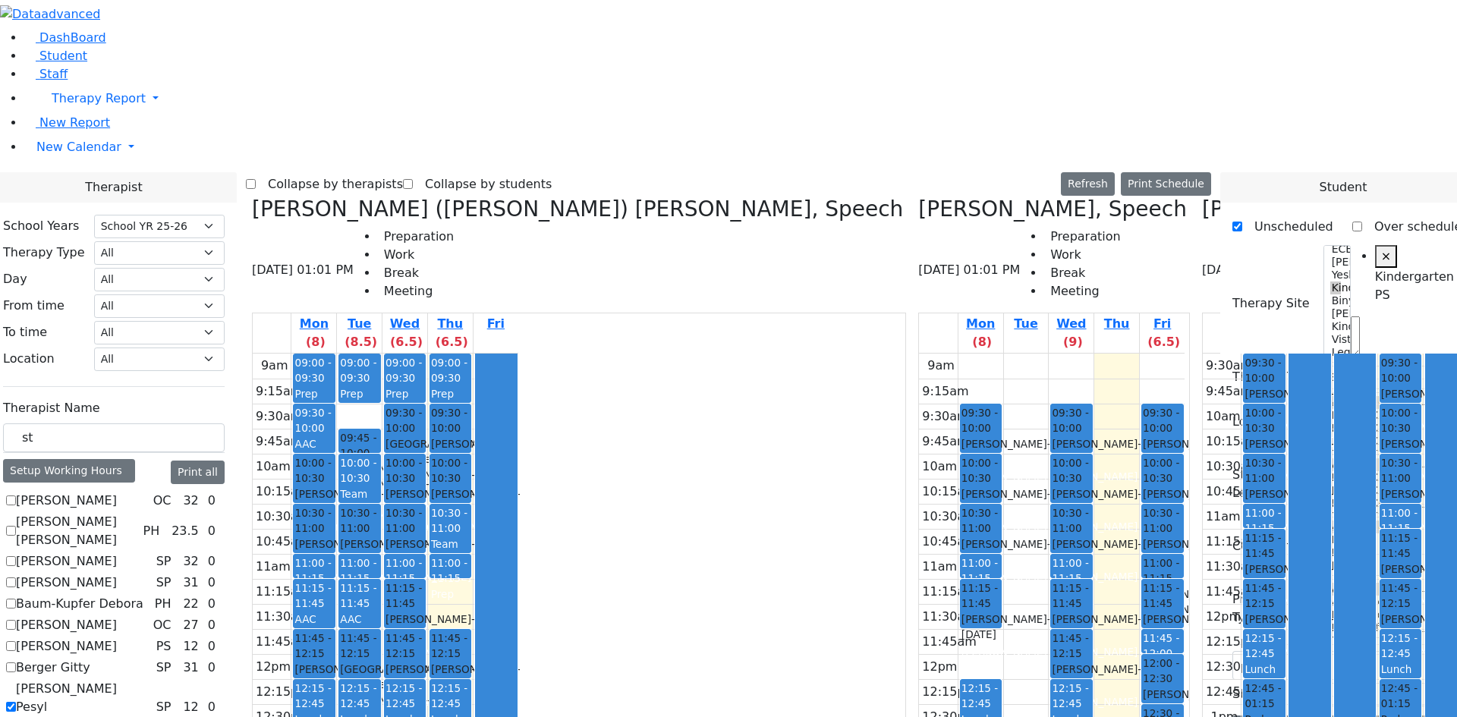
click at [150, 680] on label "[PERSON_NAME] Pesyl [PERSON_NAME]" at bounding box center [83, 707] width 134 height 55
click at [16, 702] on input "[PERSON_NAME] Pesyl [PERSON_NAME]" at bounding box center [11, 707] width 10 height 10
checkbox input "false"
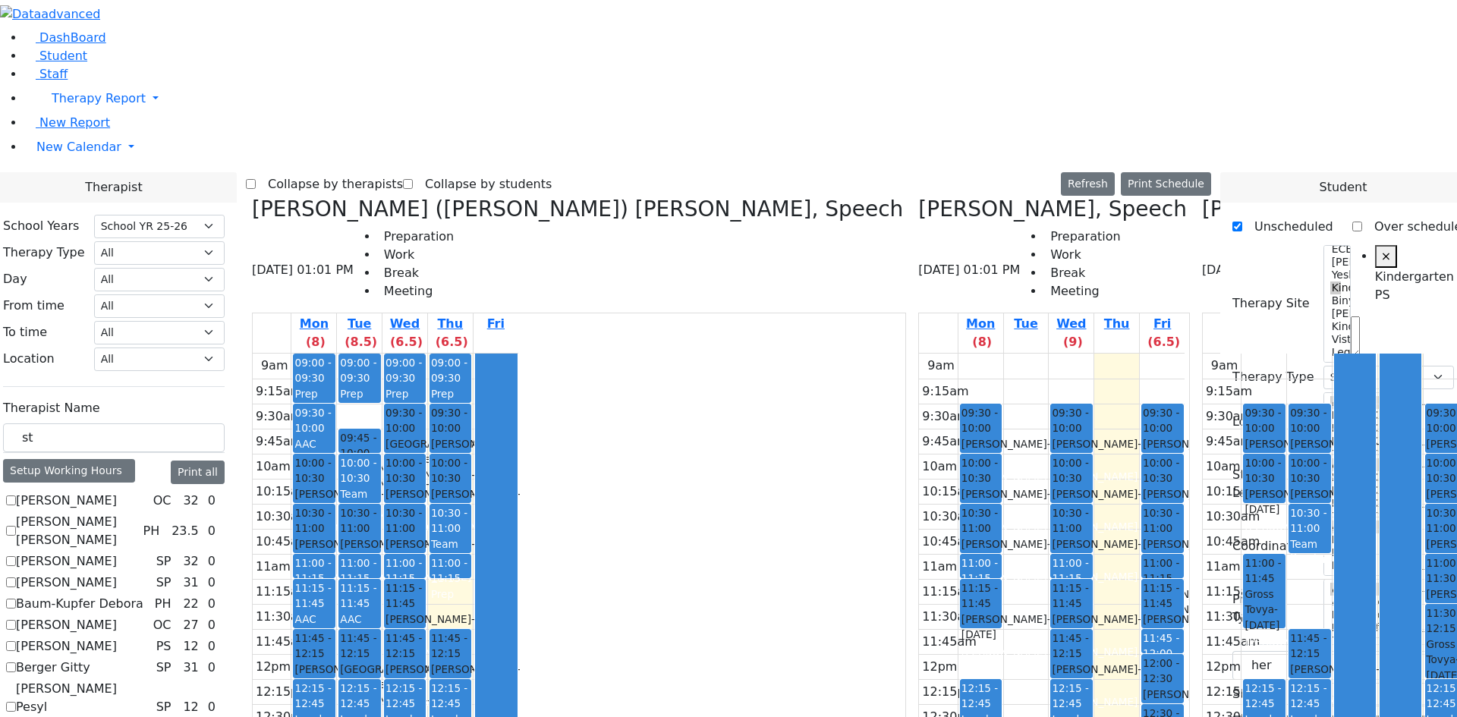
click at [1290, 486] on div "[PERSON_NAME] Mechul - [DATE]" at bounding box center [1309, 509] width 39 height 46
drag, startPoint x: 506, startPoint y: 329, endPoint x: 603, endPoint y: 632, distance: 317.8
click at [518, 632] on tr "09:00 - 09:30 Prep 09:30 - 10:00 AAC 10:00 - 10:30 [PERSON_NAME] - [DATE] [PERS…" at bounding box center [386, 654] width 266 height 601
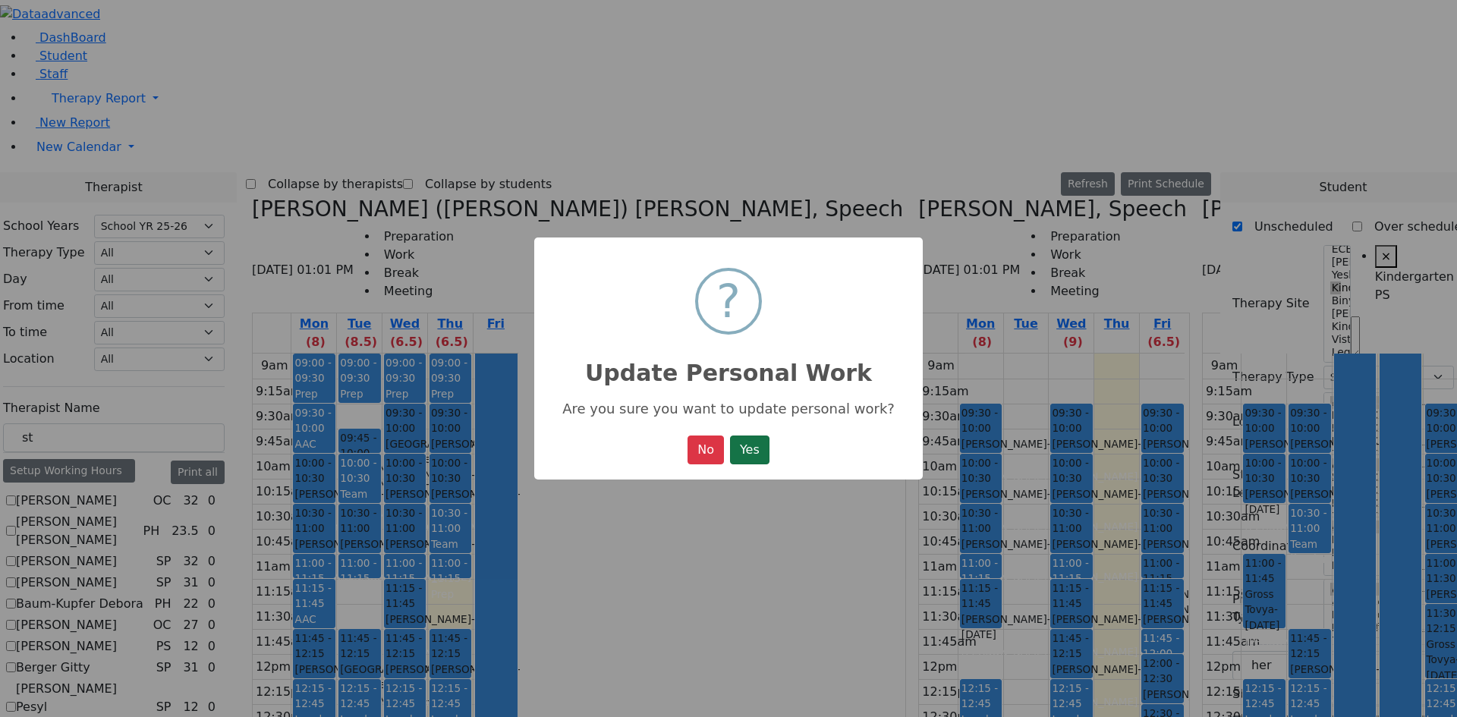
click at [756, 453] on button "Yes" at bounding box center [749, 450] width 39 height 29
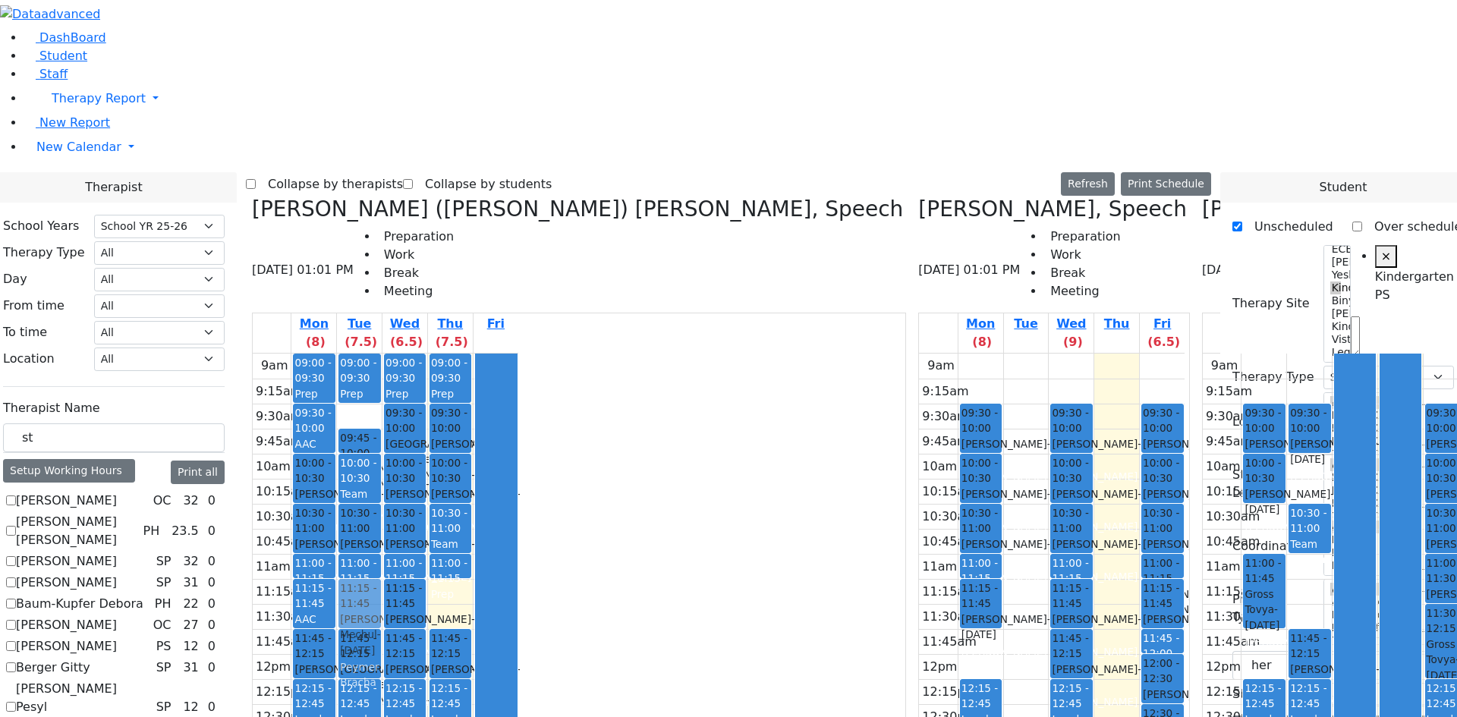
drag, startPoint x: 1053, startPoint y: 203, endPoint x: 502, endPoint y: 328, distance: 565.8
click at [502, 328] on div "[PERSON_NAME] ([PERSON_NAME]) [PERSON_NAME], Speech [DATE] 01:01 PM Preparation…" at bounding box center [728, 577] width 965 height 760
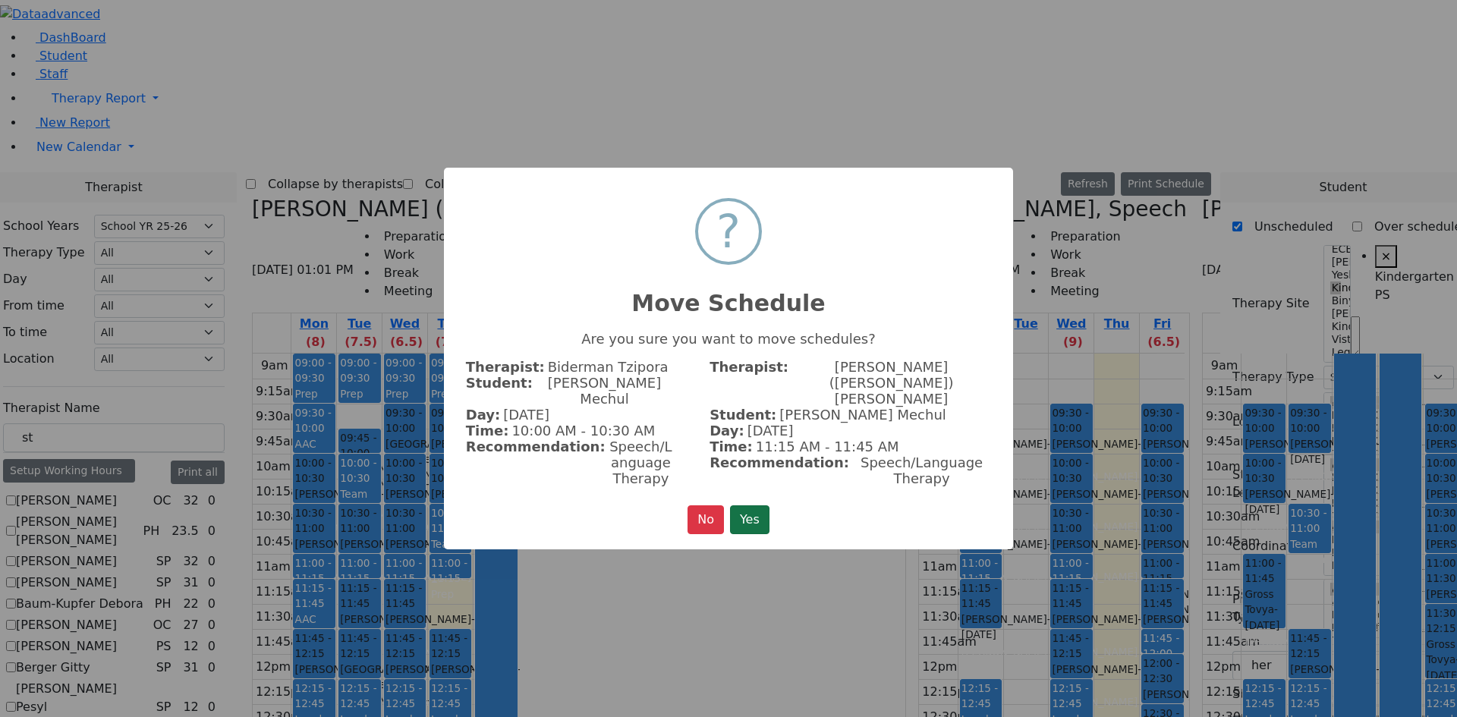
click at [764, 505] on button "Yes" at bounding box center [749, 519] width 39 height 29
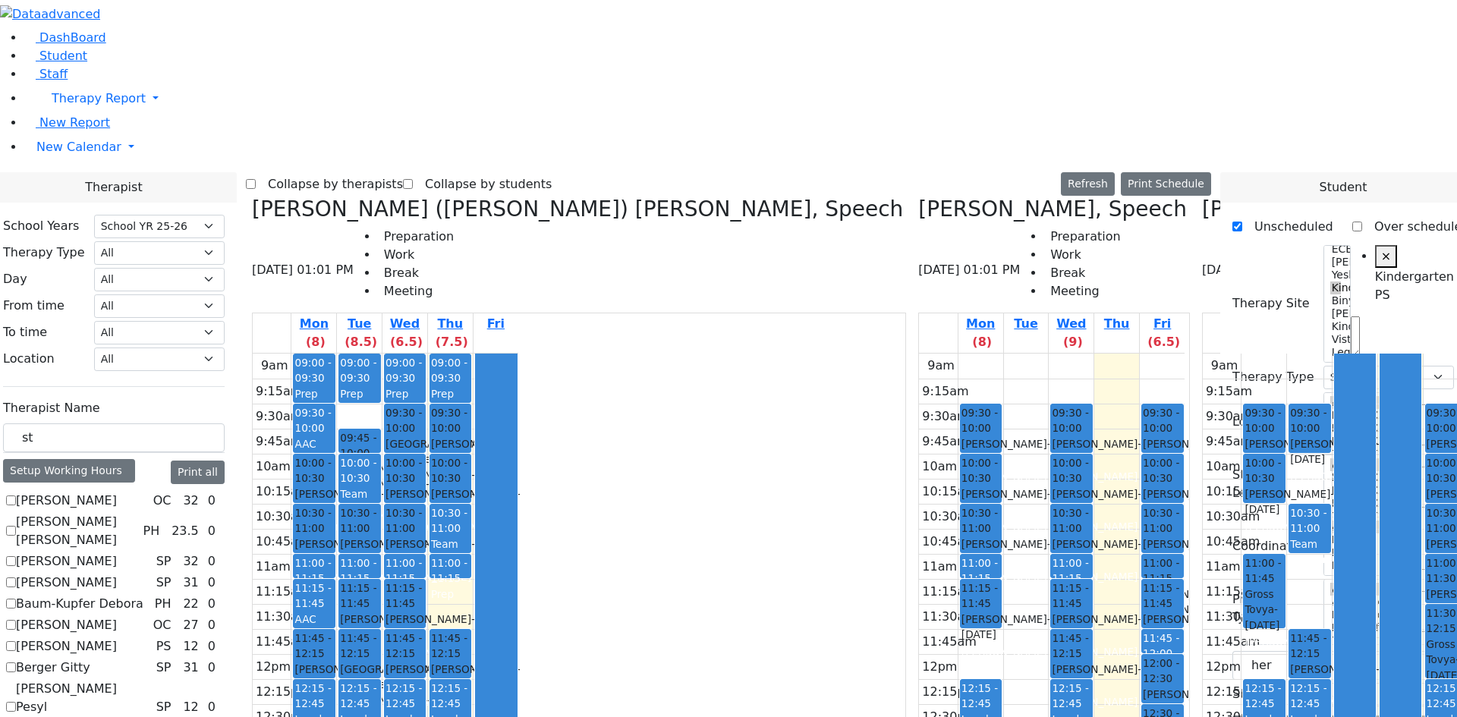
click at [1427, 537] on div "[PERSON_NAME] Mechul - [DATE]" at bounding box center [1446, 560] width 39 height 46
drag, startPoint x: 458, startPoint y: 391, endPoint x: 575, endPoint y: 350, distance: 123.9
click at [518, 354] on tr "09:00 - 09:30 Prep 09:30 - 10:00 AAC 10:00 - 10:30 [PERSON_NAME] - [DATE] [PERS…" at bounding box center [386, 654] width 266 height 601
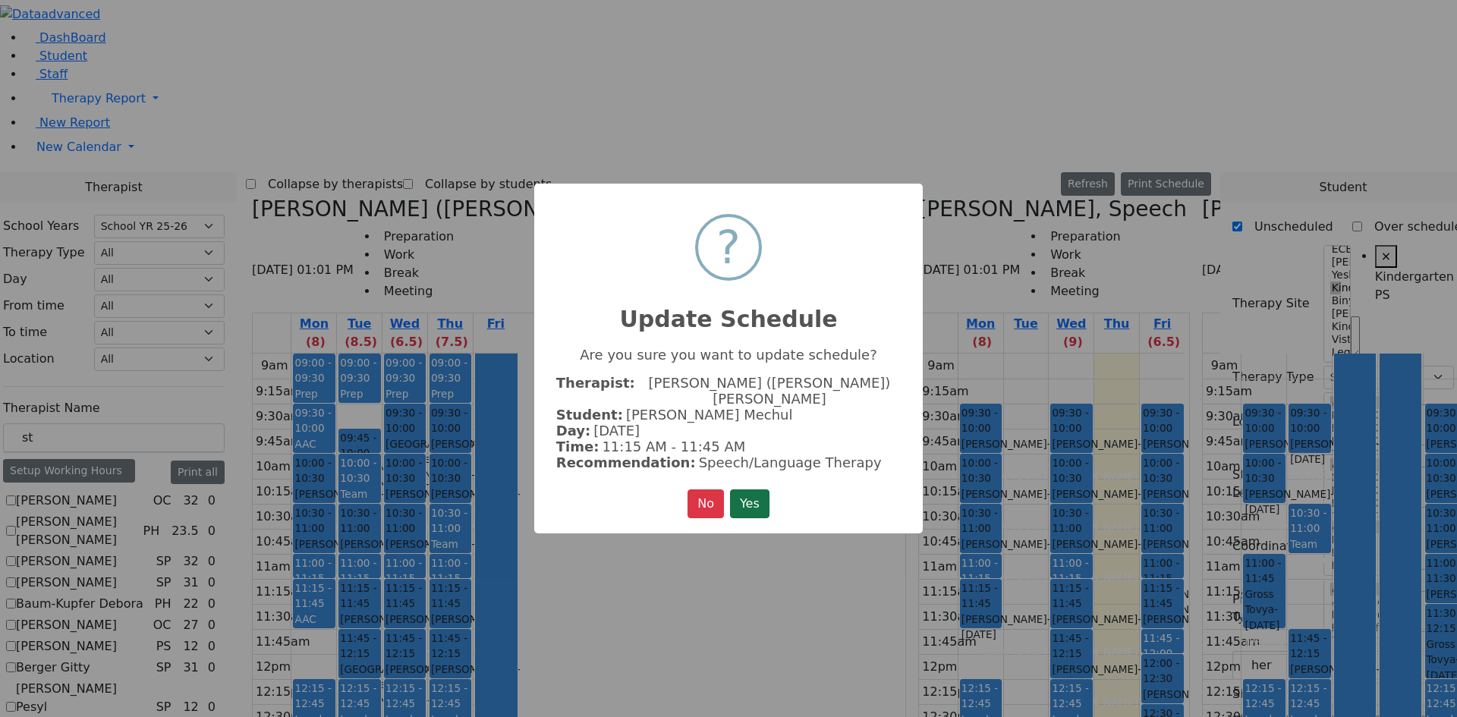
click at [746, 491] on button "Yes" at bounding box center [749, 504] width 39 height 29
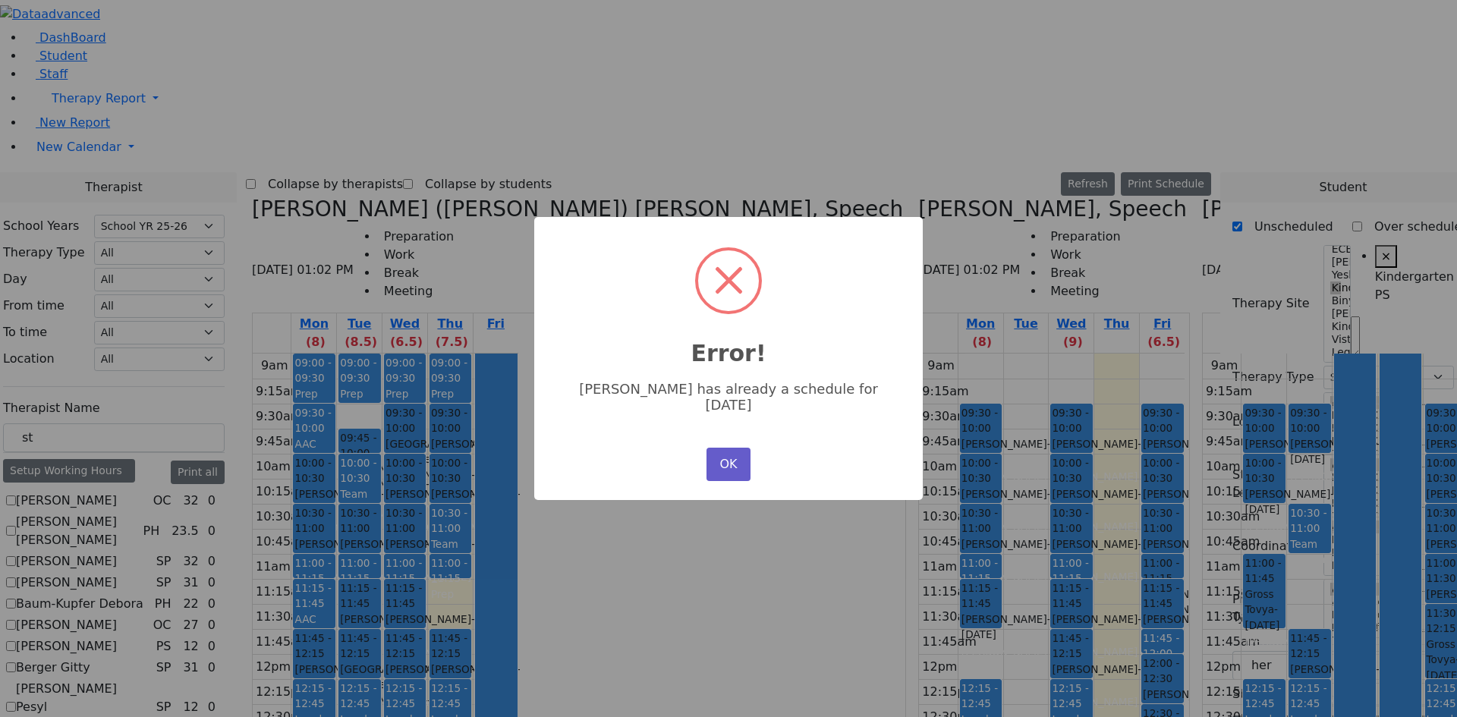
click at [738, 450] on button "OK" at bounding box center [729, 464] width 44 height 33
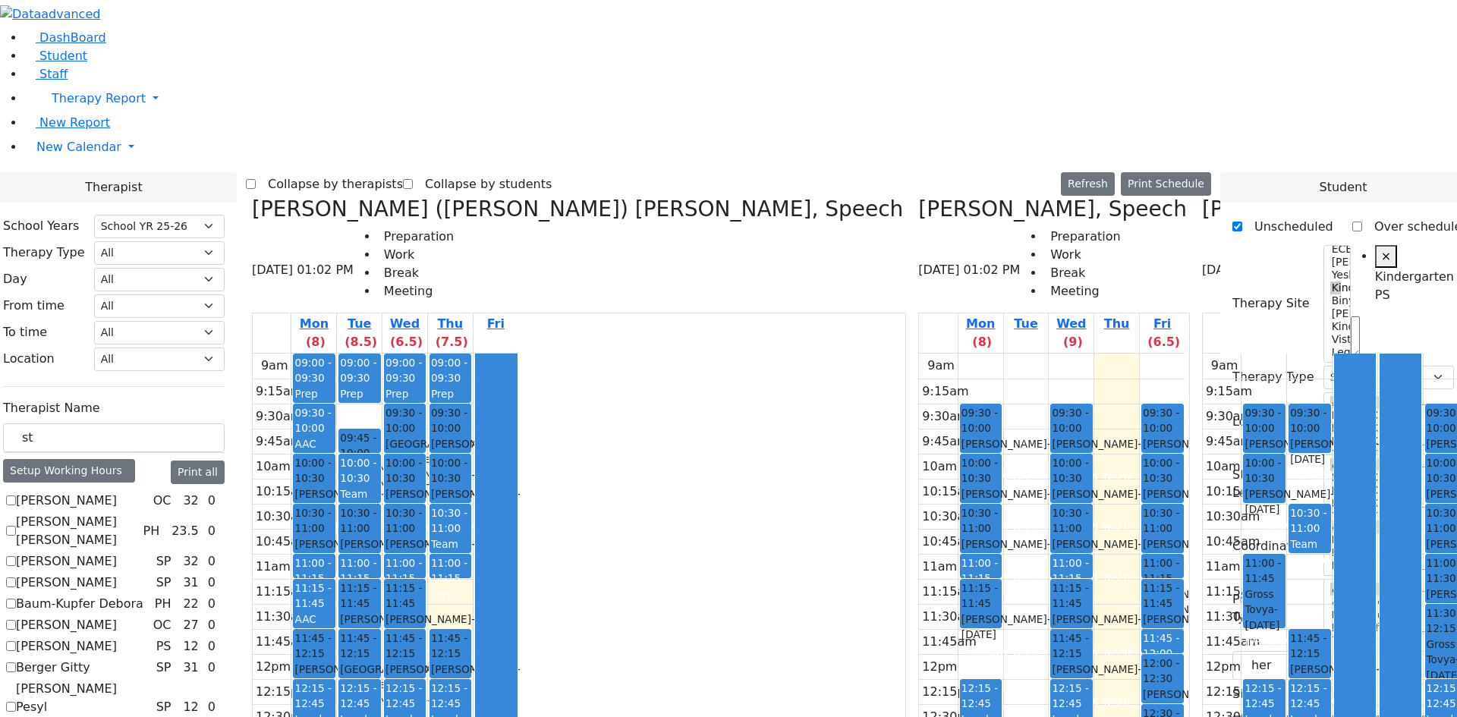
click at [1427, 537] on div "[PERSON_NAME] Mechul - [DATE]" at bounding box center [1446, 560] width 39 height 46
drag, startPoint x: 454, startPoint y: 386, endPoint x: 734, endPoint y: 393, distance: 280.1
click at [734, 393] on div "[PERSON_NAME] ([PERSON_NAME]) [PERSON_NAME], Speech [DATE] 01:02 PM Preparation…" at bounding box center [728, 577] width 965 height 760
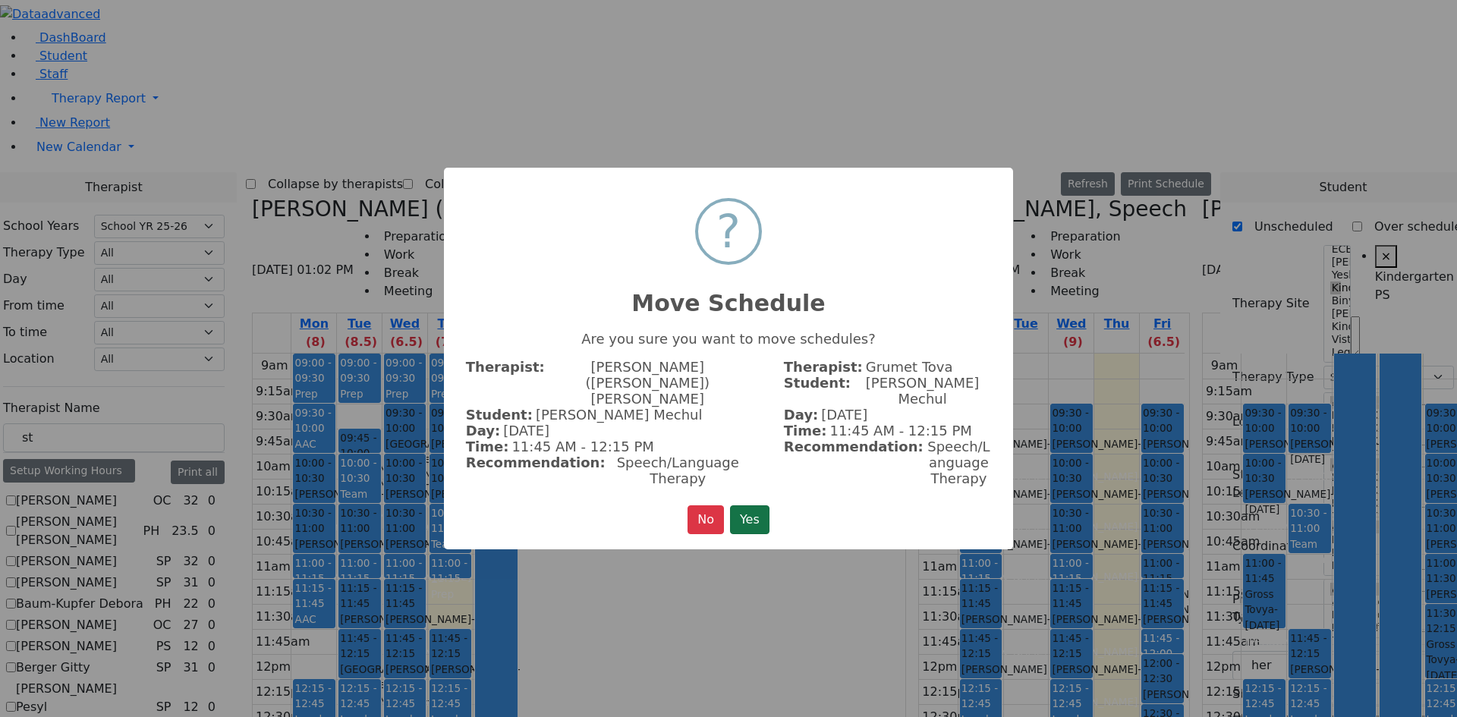
click at [767, 505] on button "Yes" at bounding box center [749, 519] width 39 height 29
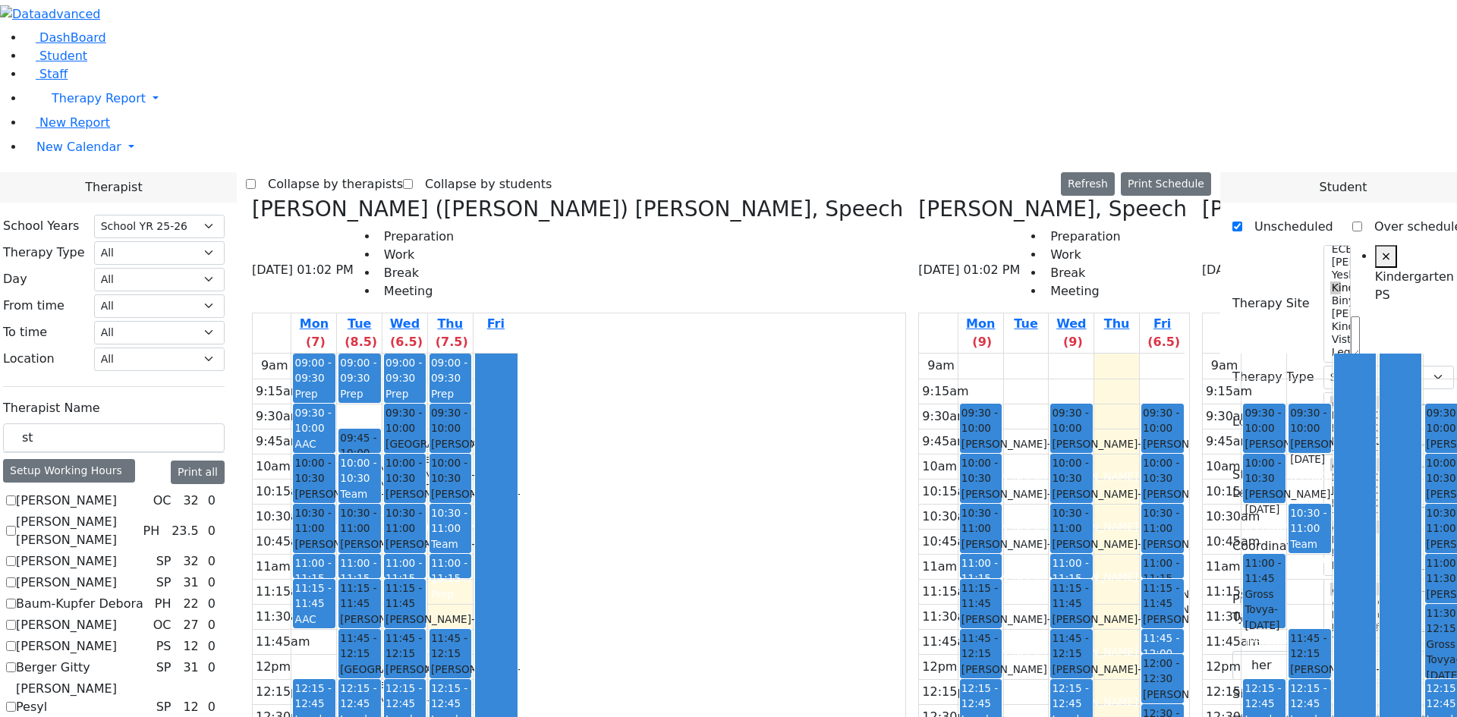
click at [379, 612] on div "[PERSON_NAME] Mechul - [DATE]" at bounding box center [359, 635] width 39 height 46
click at [1427, 537] on div "[PERSON_NAME] Mechul - [DATE]" at bounding box center [1446, 560] width 39 height 46
drag, startPoint x: 1210, startPoint y: 269, endPoint x: 927, endPoint y: 523, distance: 379.4
click at [927, 523] on div "[PERSON_NAME] ([PERSON_NAME]) [PERSON_NAME], Speech [DATE] 01:02 PM Preparation…" at bounding box center [728, 577] width 965 height 760
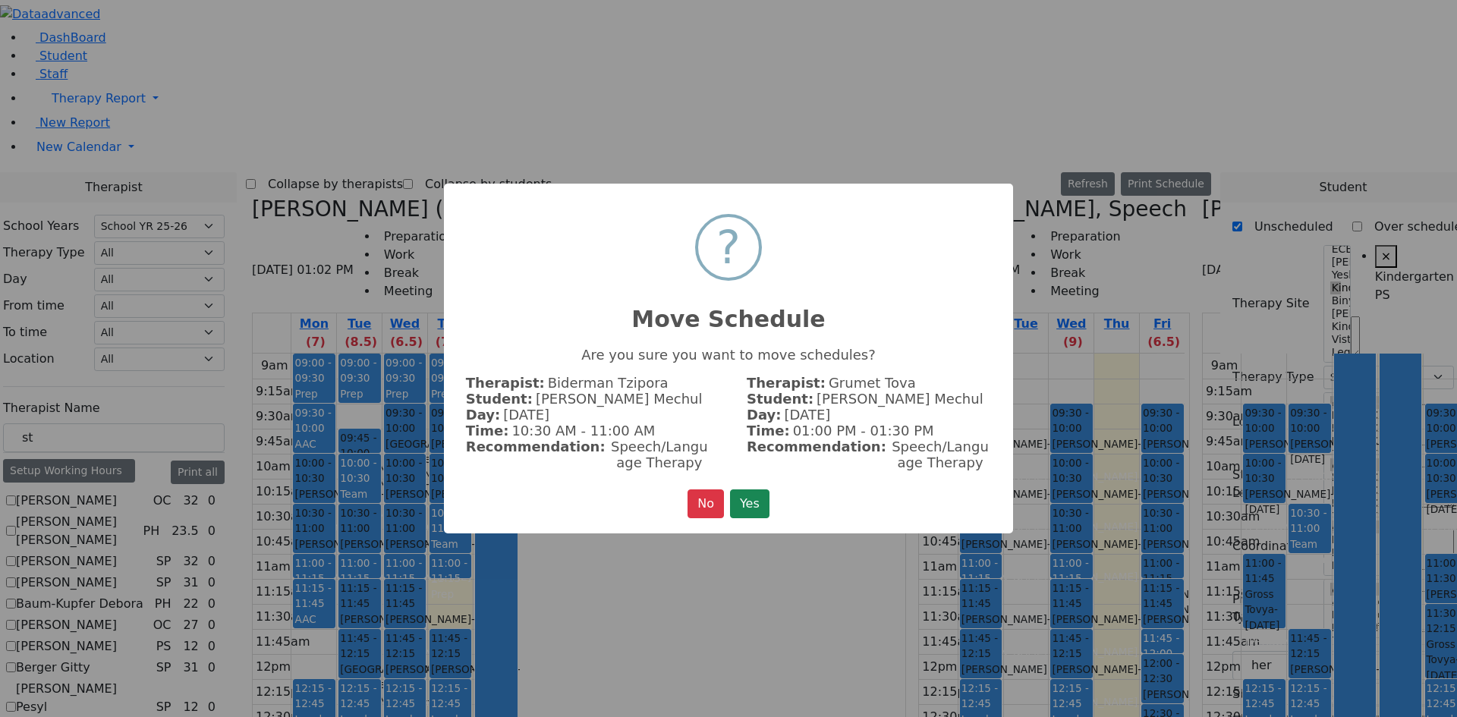
drag, startPoint x: 739, startPoint y: 501, endPoint x: 747, endPoint y: 499, distance: 7.9
click at [742, 501] on button "Yes" at bounding box center [749, 504] width 39 height 29
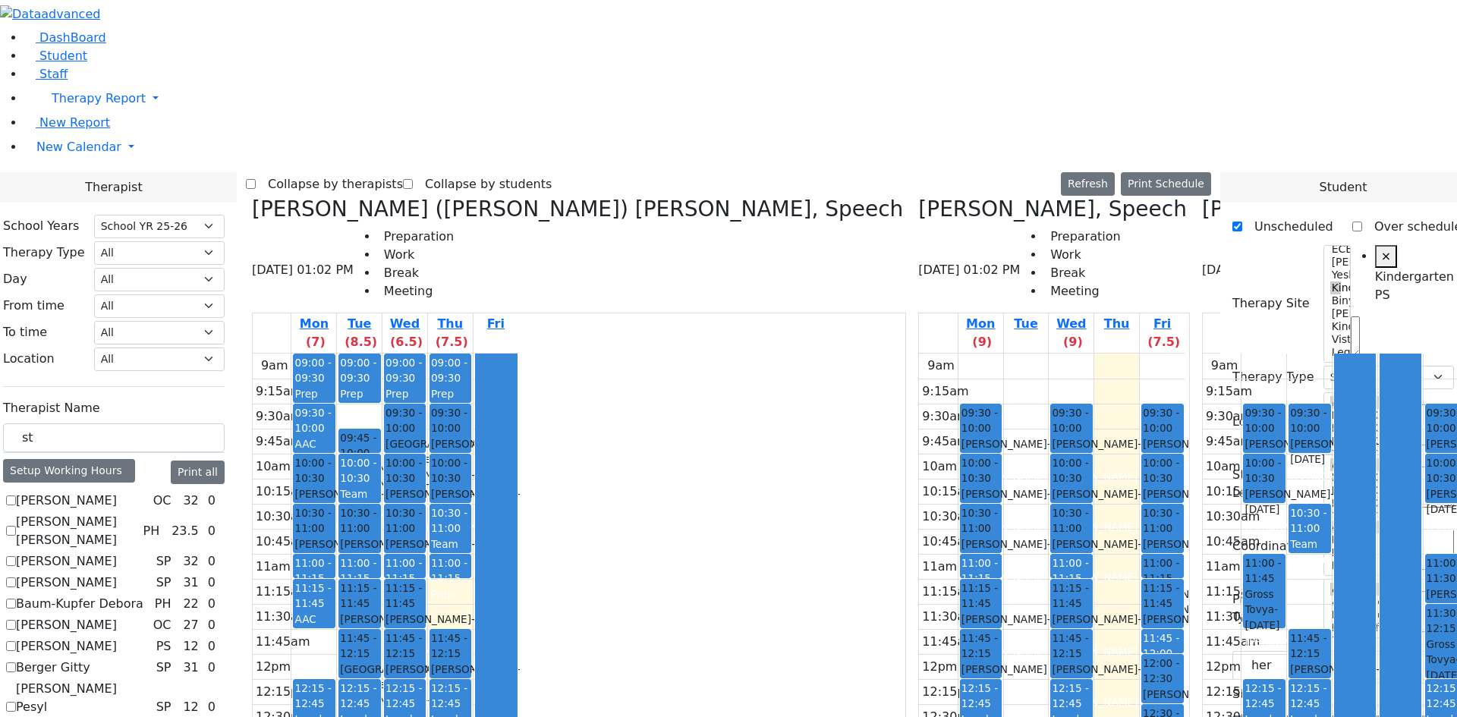
click at [1202, 197] on icon at bounding box center [1202, 209] width 0 height 25
checkbox input "false"
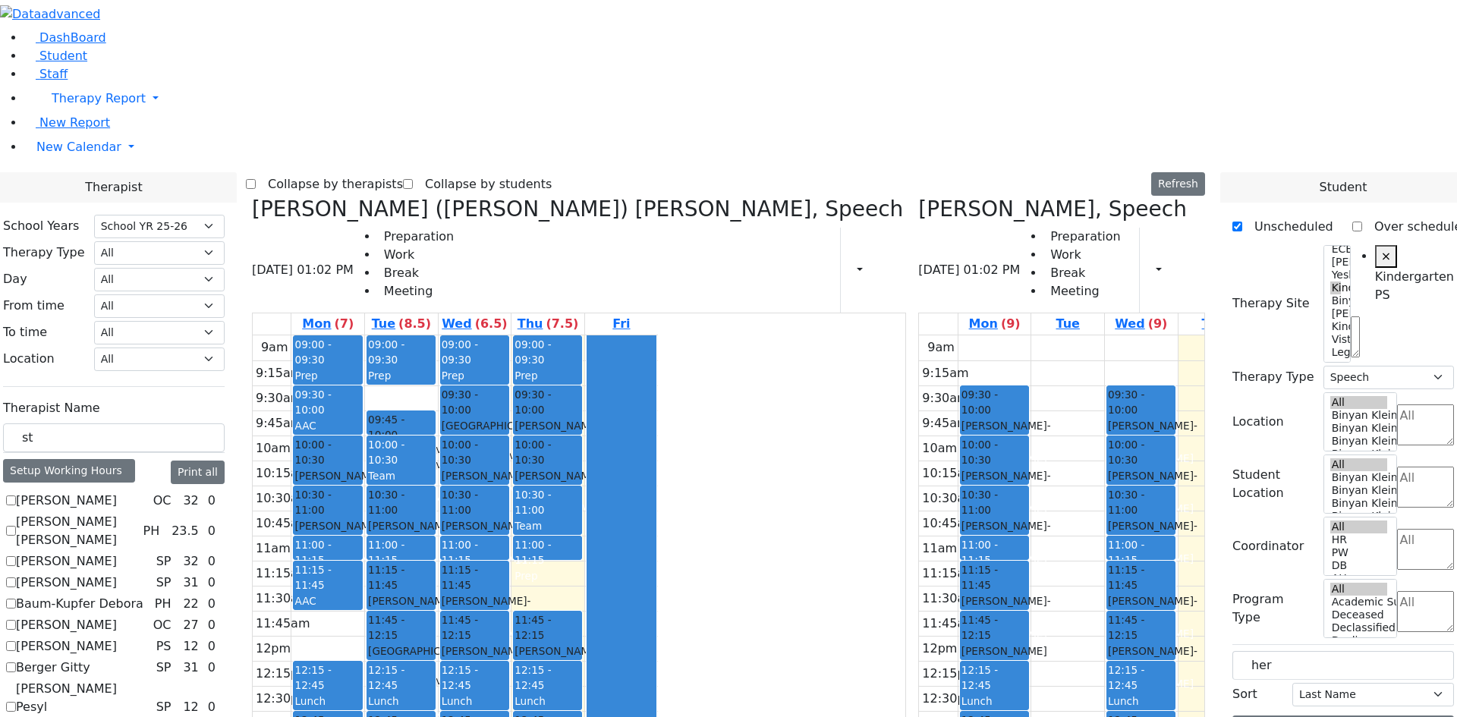
click at [408, 610] on span "- [DATE]" at bounding box center [388, 623] width 40 height 27
drag, startPoint x: 551, startPoint y: 358, endPoint x: 501, endPoint y: 410, distance: 71.9
click at [501, 410] on tr "09:00 - 09:30 Prep 09:30 - 10:00 AAC 10:00 - 10:30 [PERSON_NAME] - [DATE] [PERS…" at bounding box center [455, 635] width 405 height 601
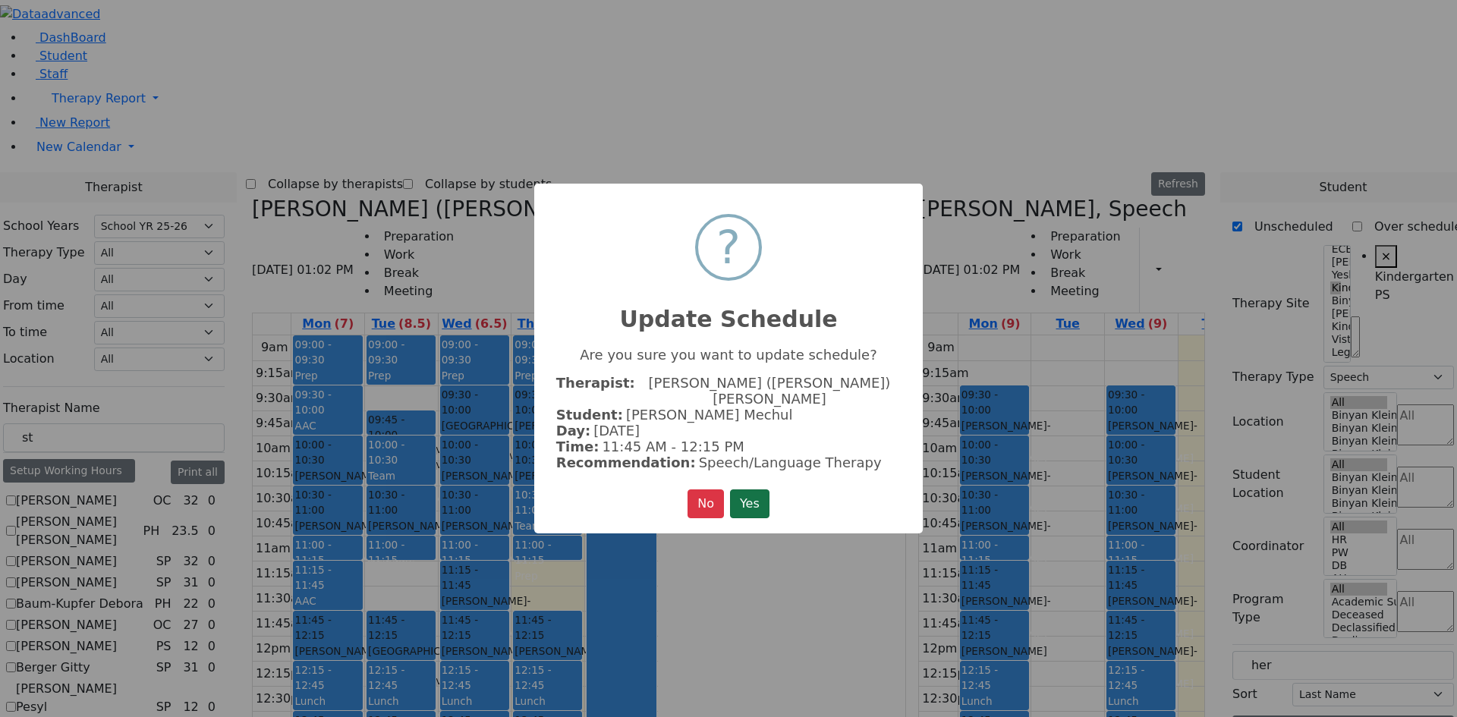
click at [761, 493] on button "Yes" at bounding box center [749, 504] width 39 height 29
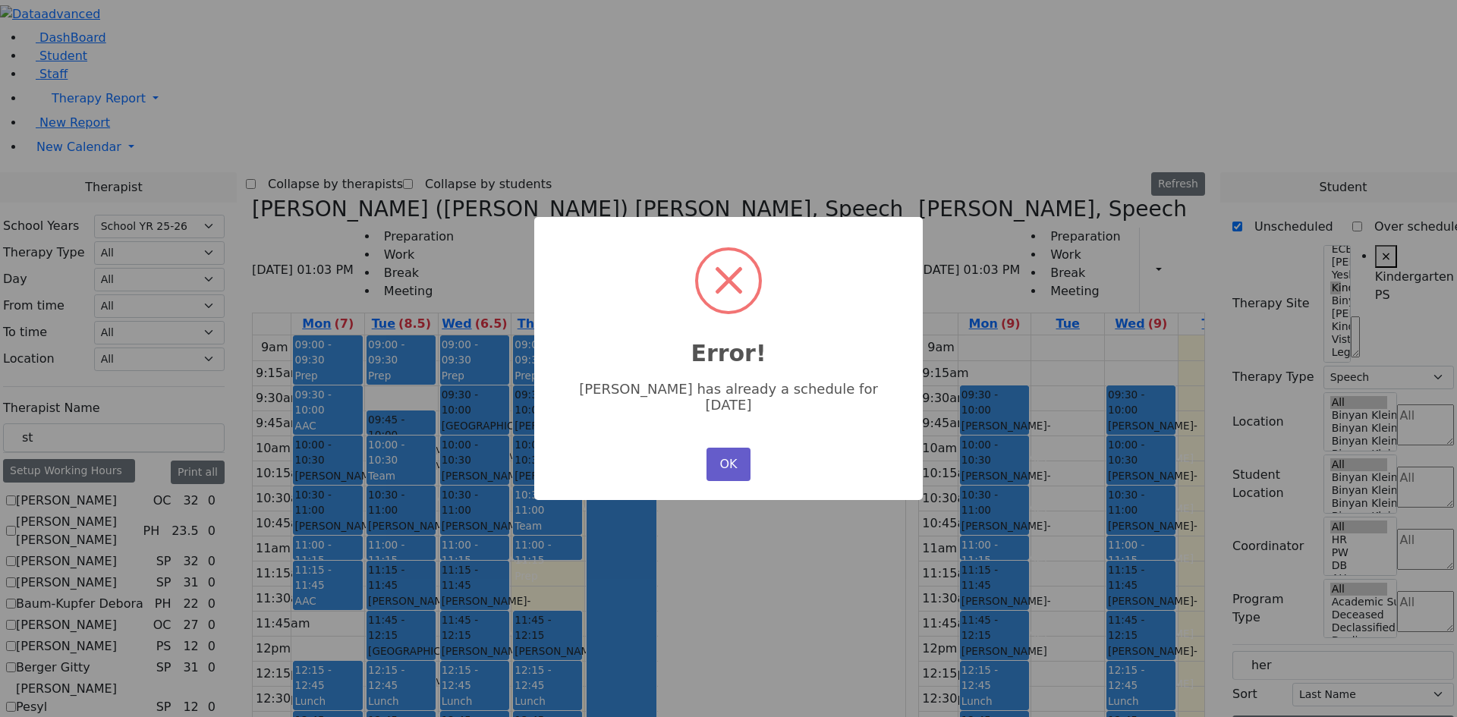
click at [735, 456] on button "OK" at bounding box center [729, 464] width 44 height 33
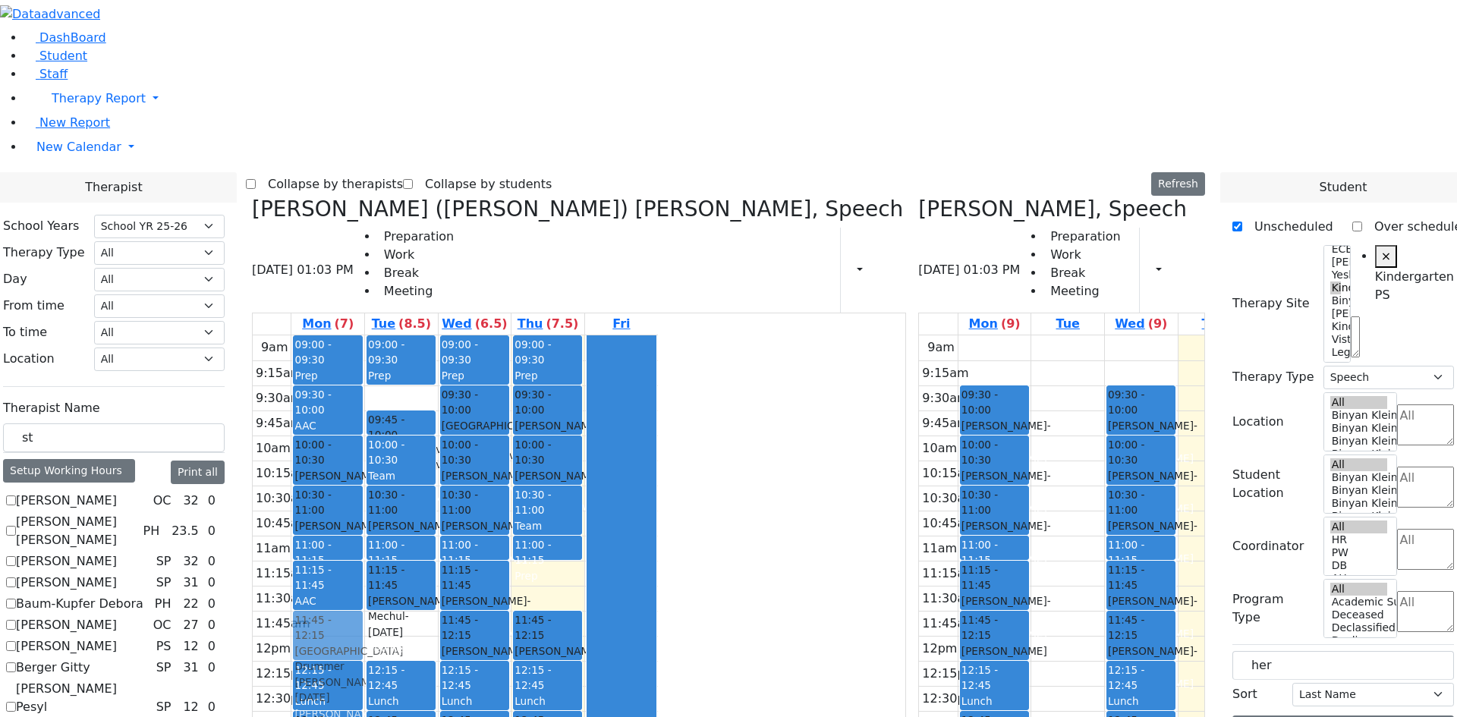
drag, startPoint x: 537, startPoint y: 414, endPoint x: 500, endPoint y: 414, distance: 37.2
click at [491, 414] on tr "09:00 - 09:30 Prep 09:30 - 10:00 AAC 10:00 - 10:30 [PERSON_NAME] - [DATE] [PERS…" at bounding box center [455, 635] width 405 height 601
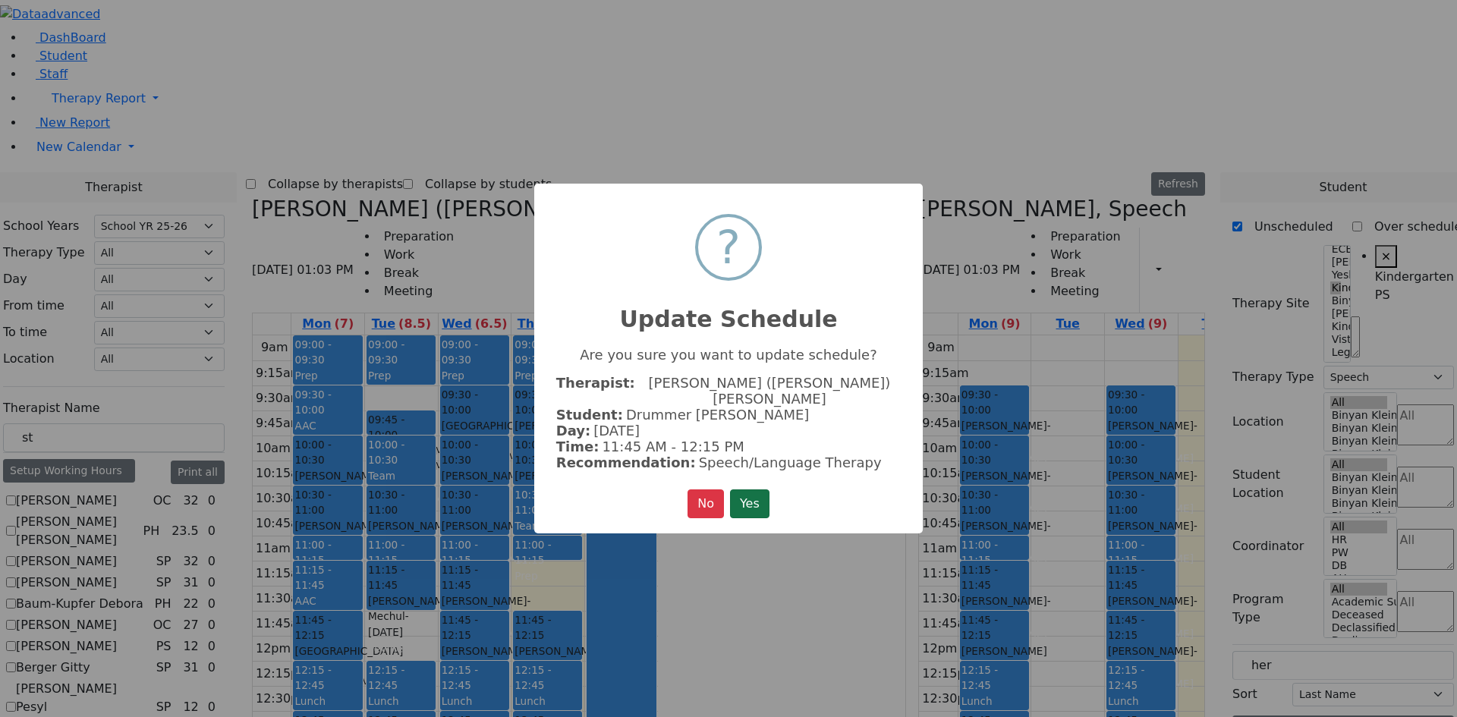
click at [742, 502] on button "Yes" at bounding box center [749, 504] width 39 height 29
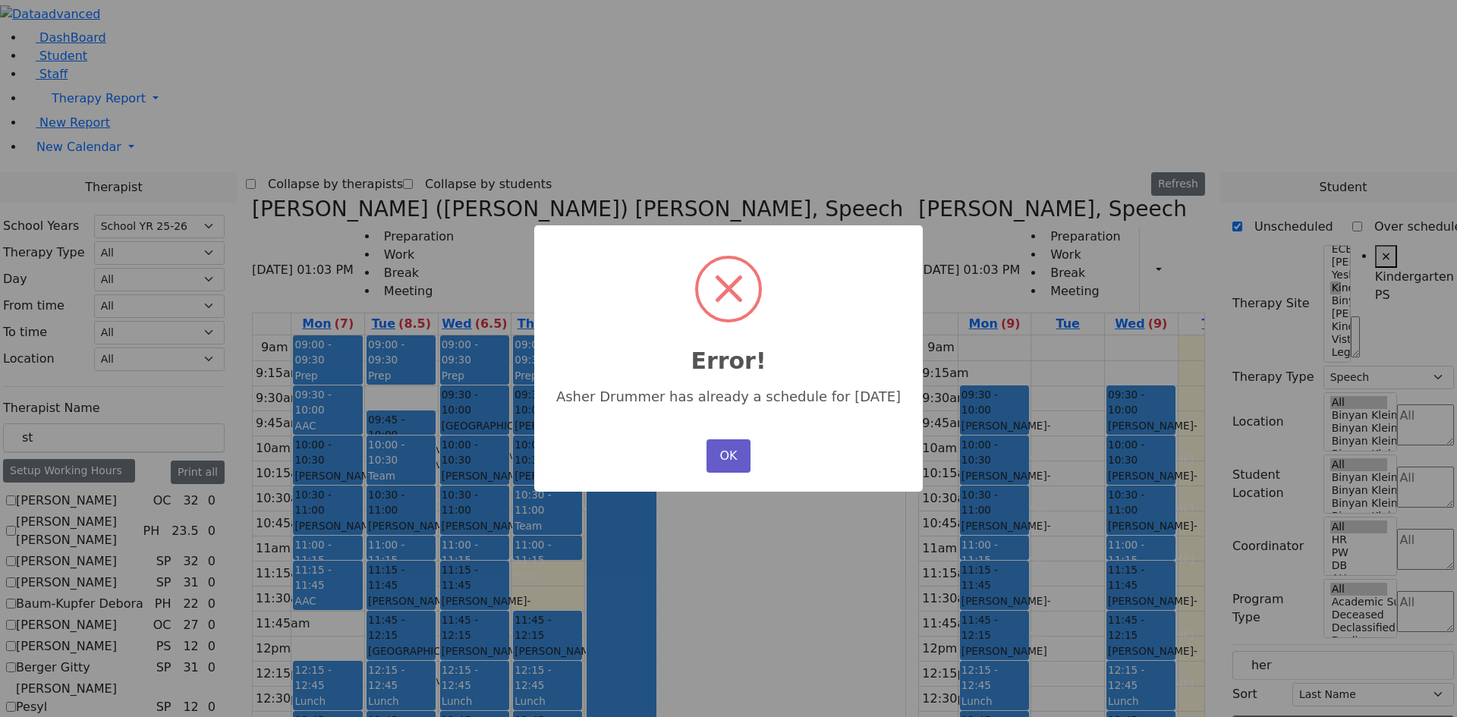
click at [728, 464] on button "OK" at bounding box center [729, 455] width 44 height 33
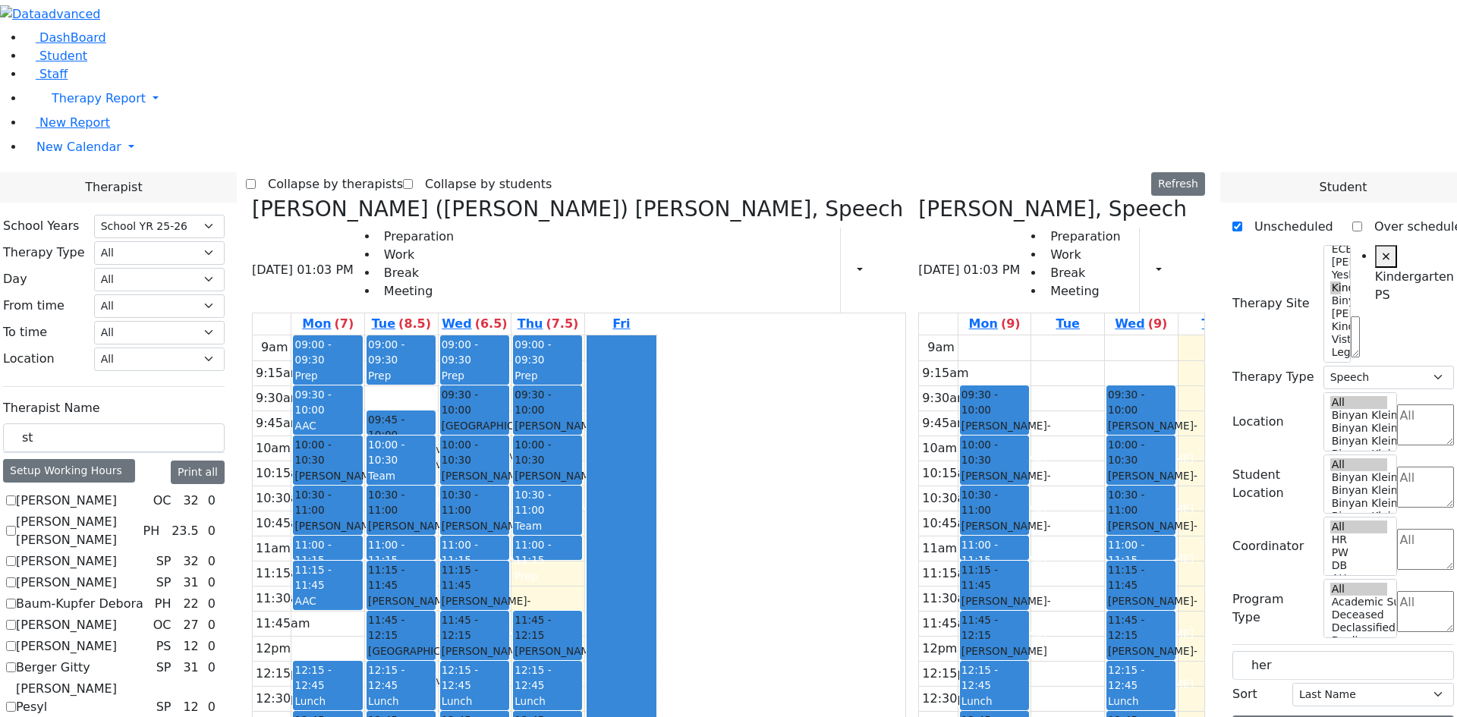
drag, startPoint x: 556, startPoint y: 553, endPoint x: 556, endPoint y: 565, distance: 11.4
drag, startPoint x: 619, startPoint y: 603, endPoint x: 627, endPoint y: 586, distance: 18.3
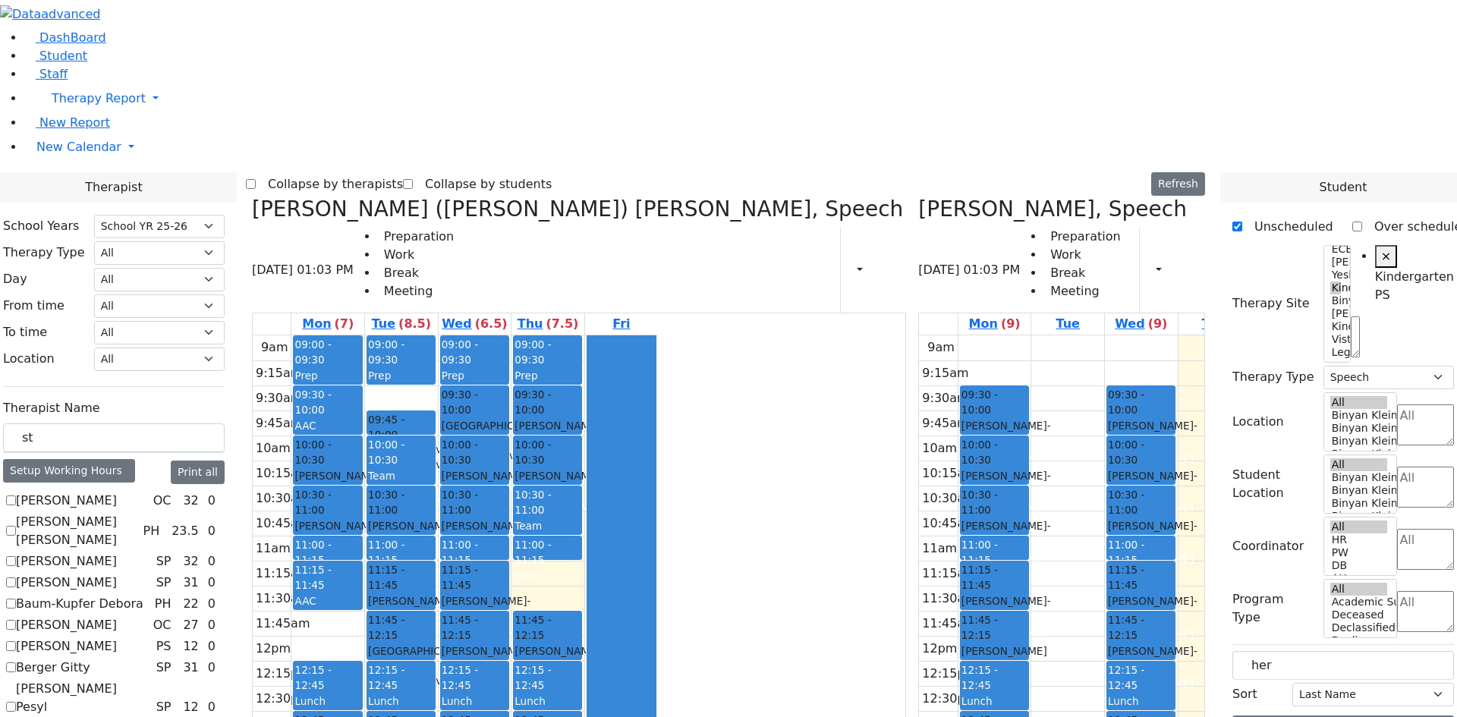
click at [512, 584] on div "09:00 - 09:30 Prep 09:30 - 10:00 [GEOGRAPHIC_DATA] Drummer [PERSON_NAME] - [DAT…" at bounding box center [475, 635] width 73 height 601
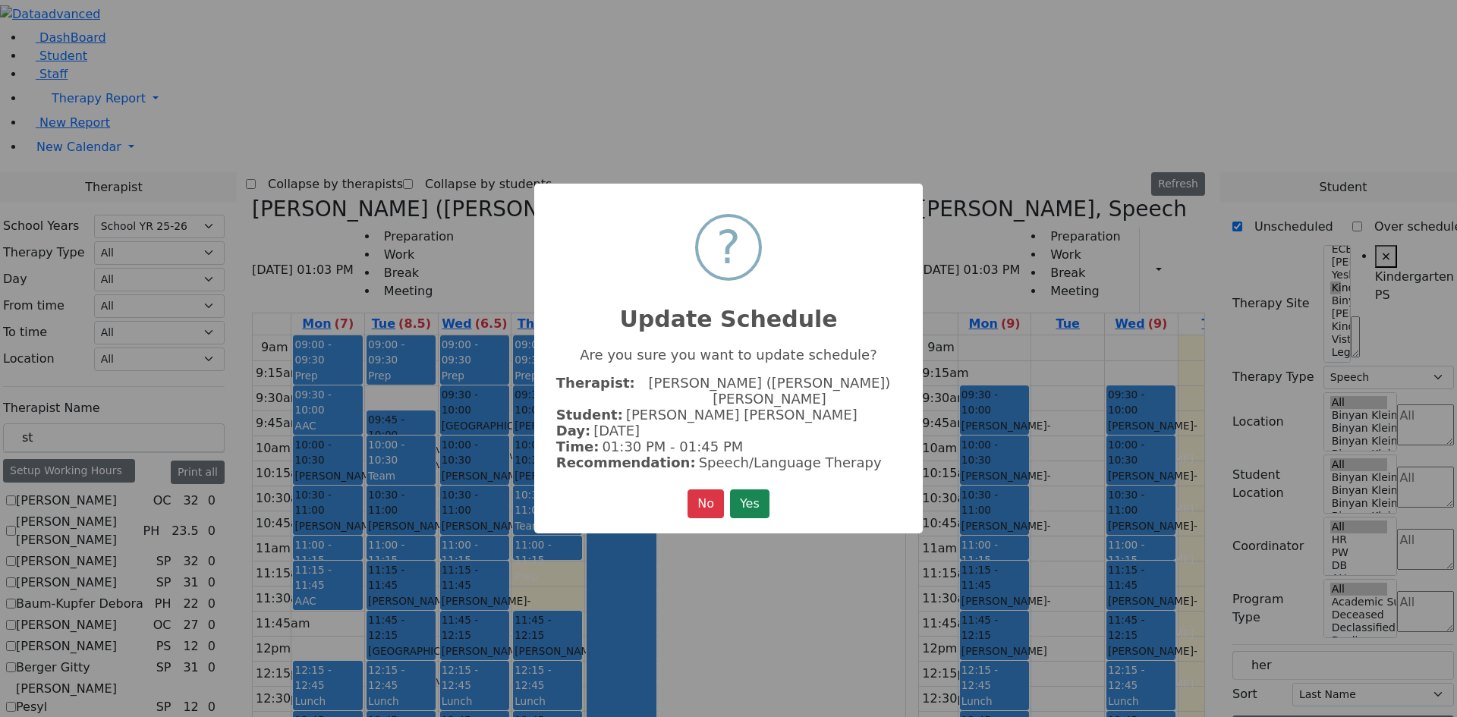
drag, startPoint x: 748, startPoint y: 500, endPoint x: 706, endPoint y: 537, distance: 56.0
click at [745, 504] on button "Yes" at bounding box center [749, 504] width 39 height 29
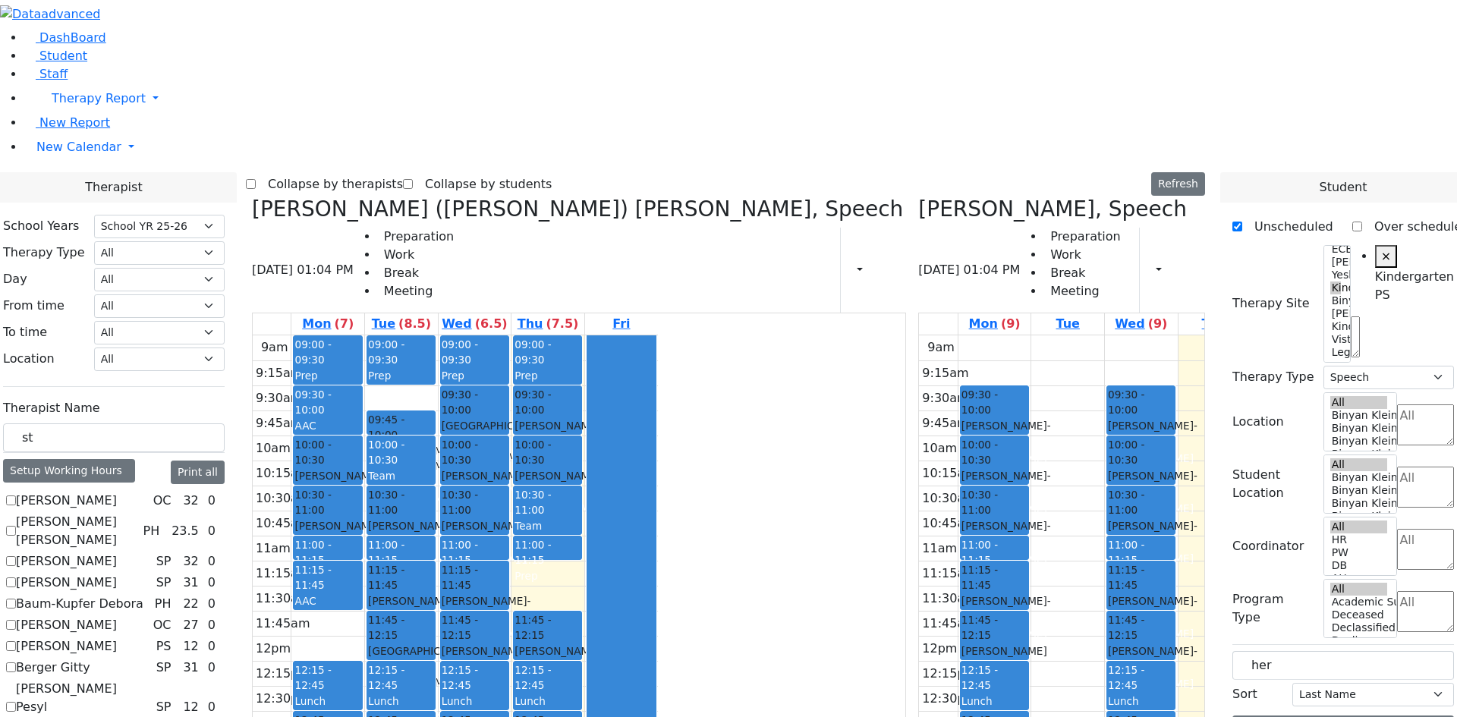
drag, startPoint x: 559, startPoint y: 593, endPoint x: 603, endPoint y: 594, distance: 44.8
click at [625, 594] on tr "09:00 - 09:30 Prep 09:30 - 10:00 AAC 10:00 - 10:30 [PERSON_NAME] - [DATE] [PERS…" at bounding box center [455, 635] width 405 height 601
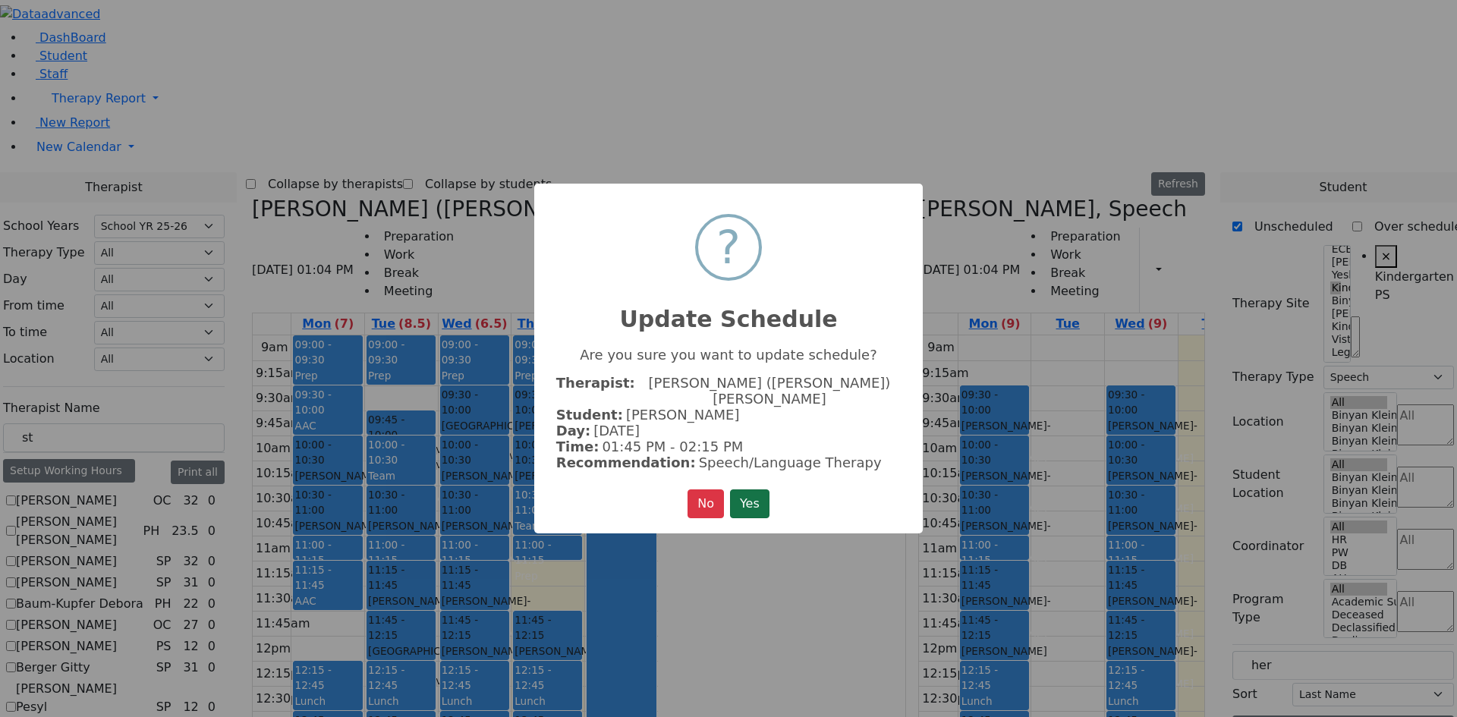
click at [757, 493] on button "Yes" at bounding box center [749, 504] width 39 height 29
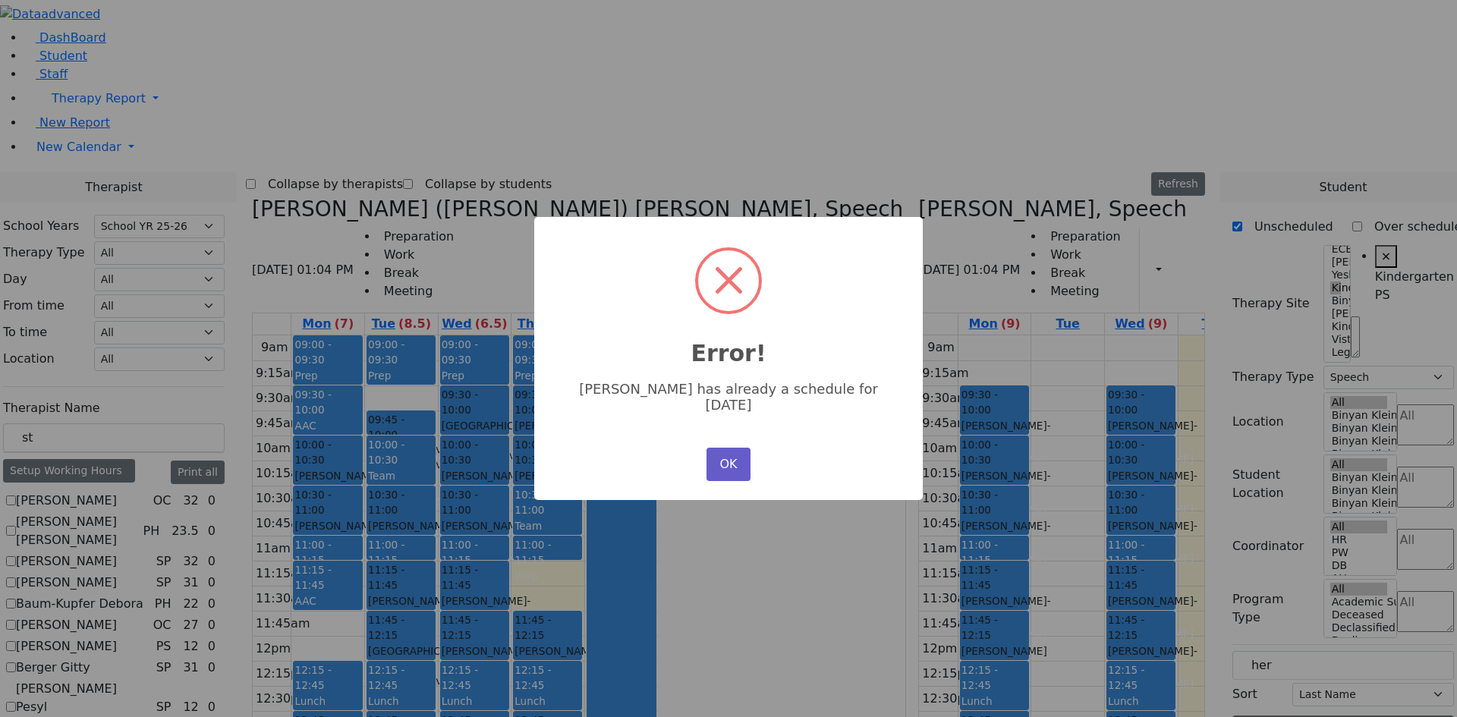
click at [722, 452] on button "OK" at bounding box center [729, 464] width 44 height 33
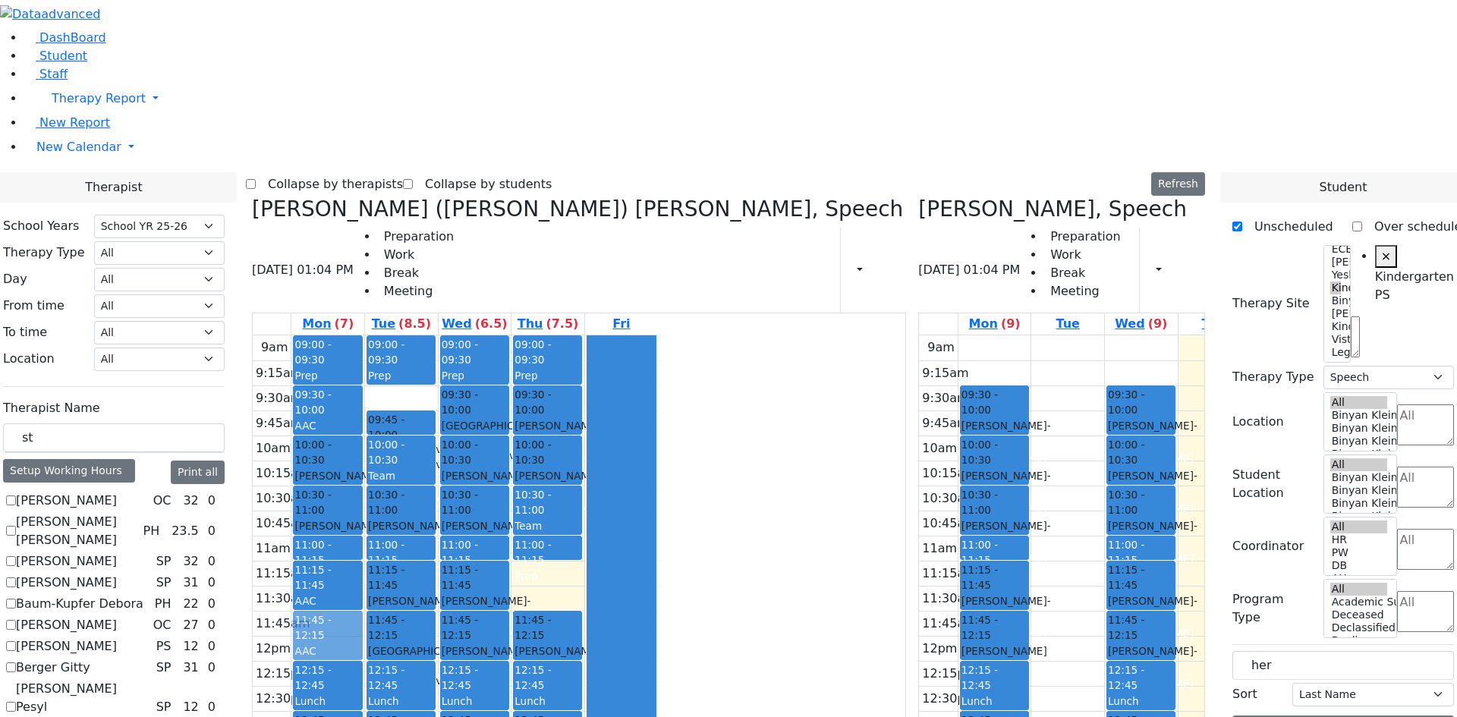
drag, startPoint x: 678, startPoint y: 644, endPoint x: 454, endPoint y: 405, distance: 327.5
click at [454, 404] on tr "09:00 - 09:30 Prep 09:30 - 10:00 AAC 10:00 - 10:30 [PERSON_NAME] - [DATE] [PERS…" at bounding box center [455, 635] width 405 height 601
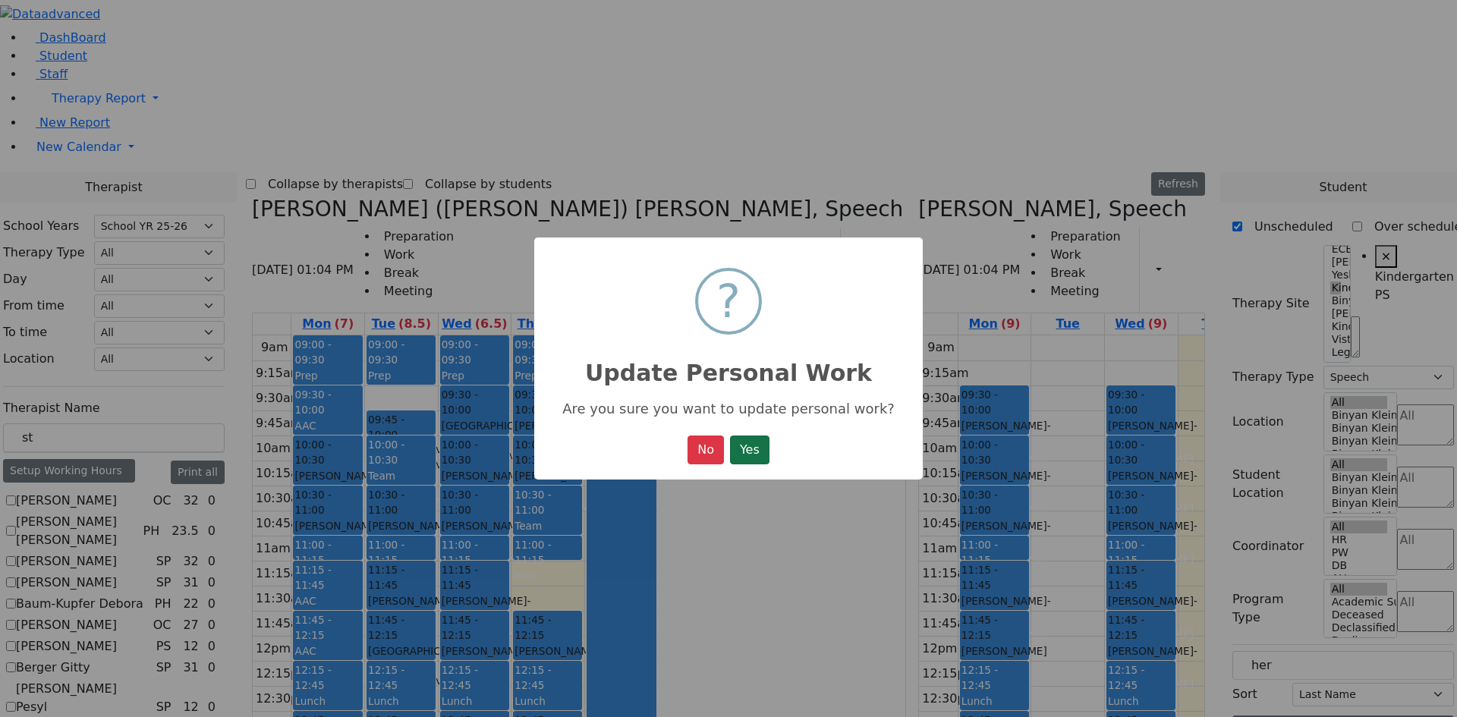
click at [747, 451] on button "Yes" at bounding box center [749, 450] width 39 height 29
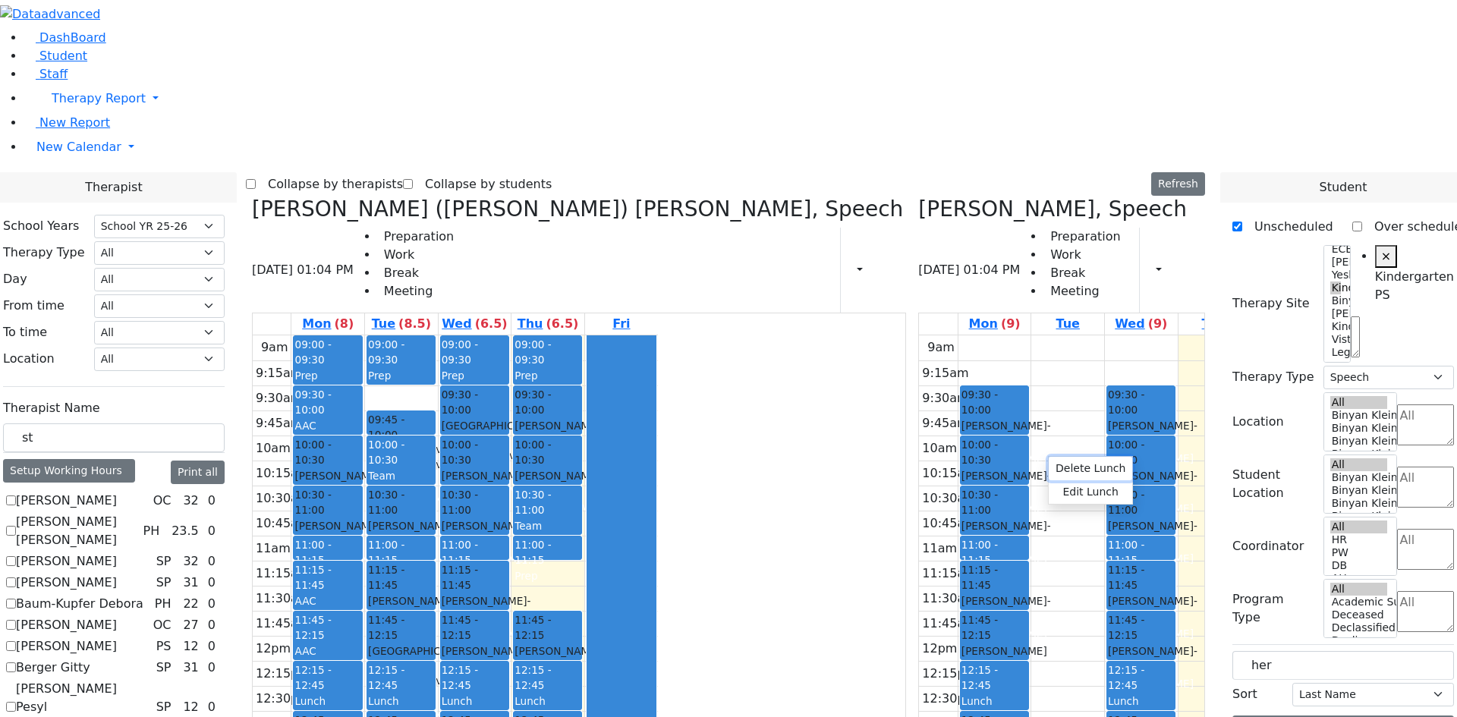
click at [1085, 465] on button "Delete Lunch" at bounding box center [1090, 469] width 83 height 24
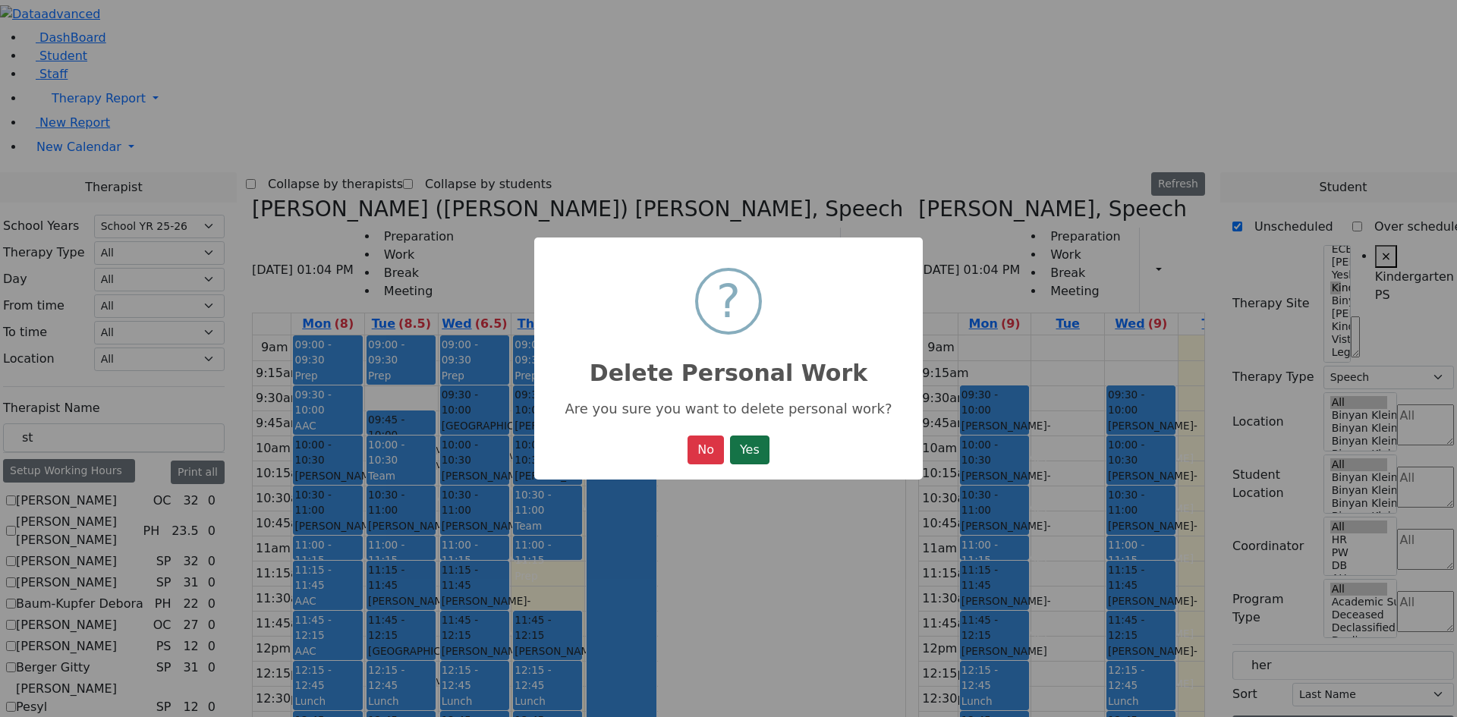
click at [754, 452] on button "Yes" at bounding box center [749, 450] width 39 height 29
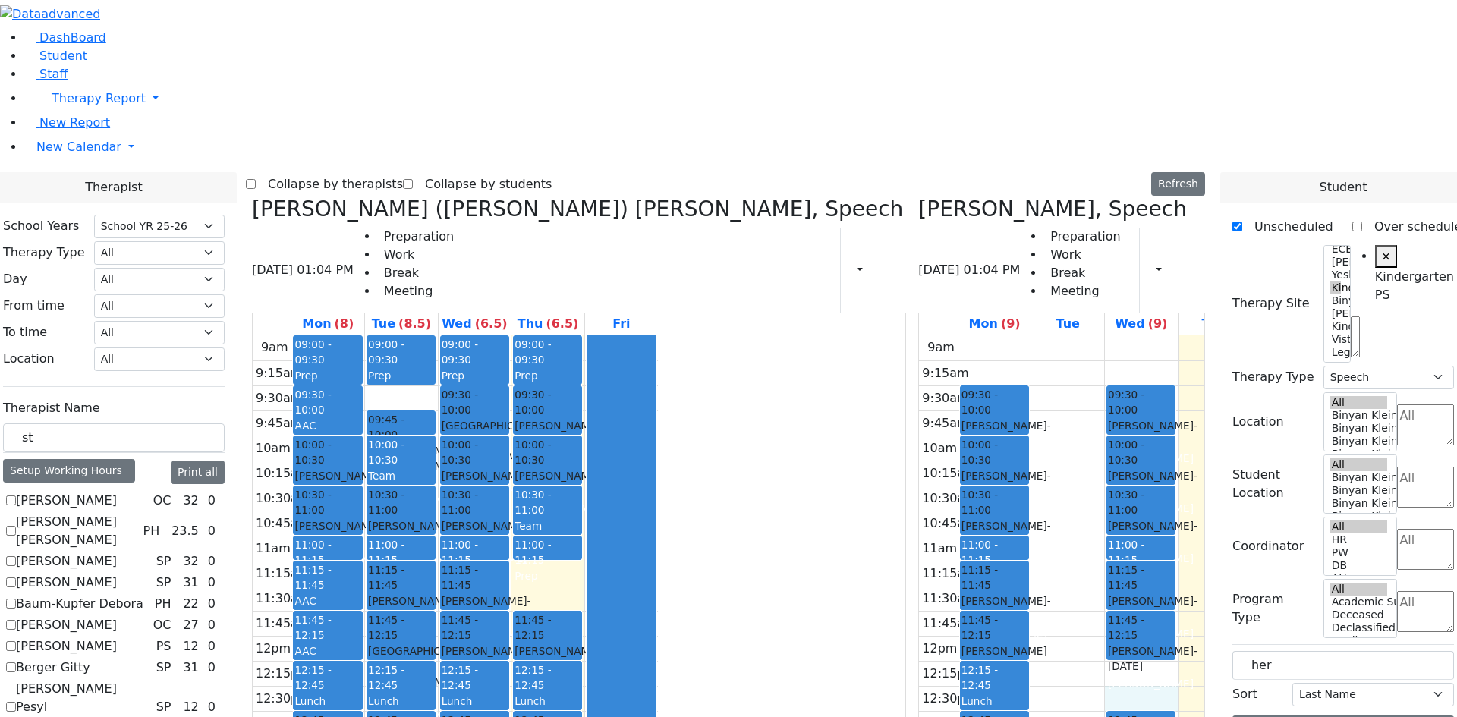
click at [1028, 460] on div "9am 9:15am 9:30am 9:45am 10am 10:15am 10:30am 10:45am 11am 11:15am 11:30am 11:4…" at bounding box center [1121, 635] width 405 height 601
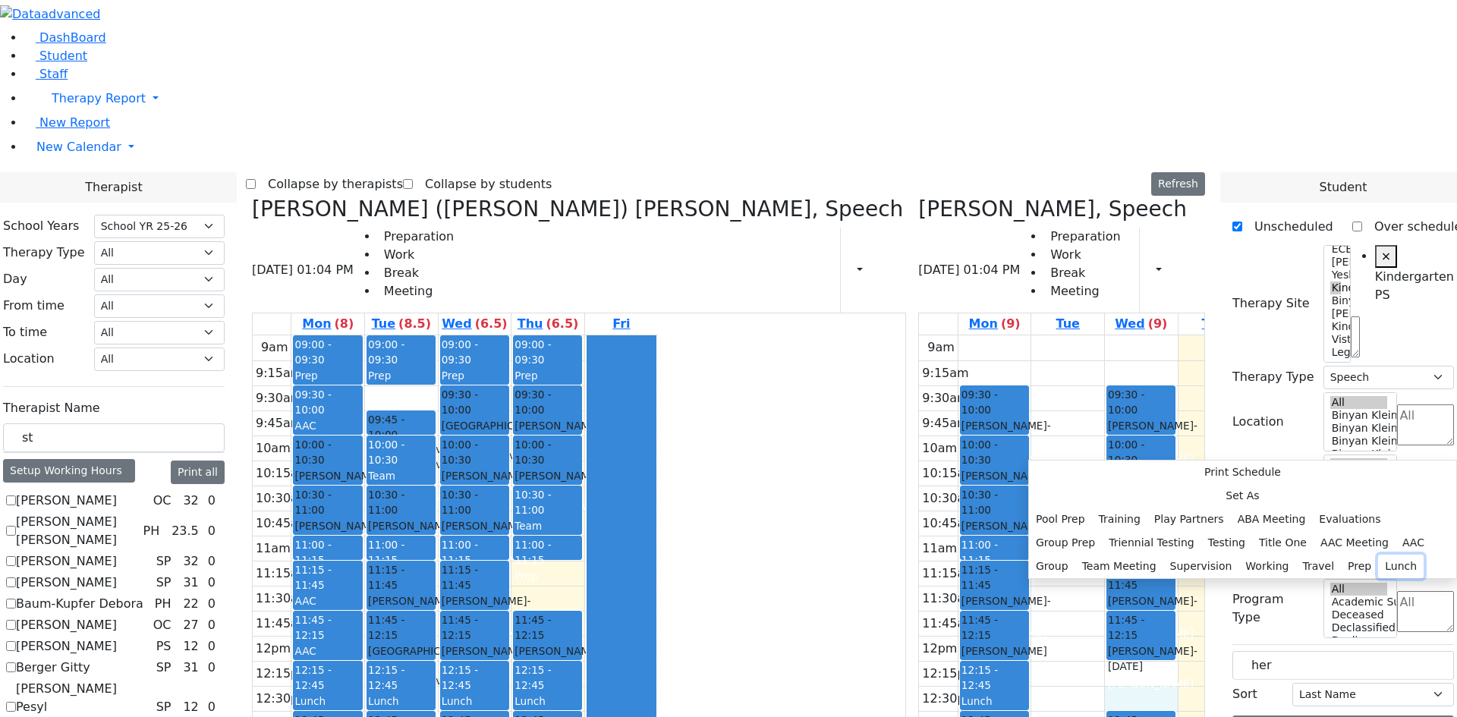
click at [1378, 555] on button "Lunch" at bounding box center [1401, 567] width 46 height 24
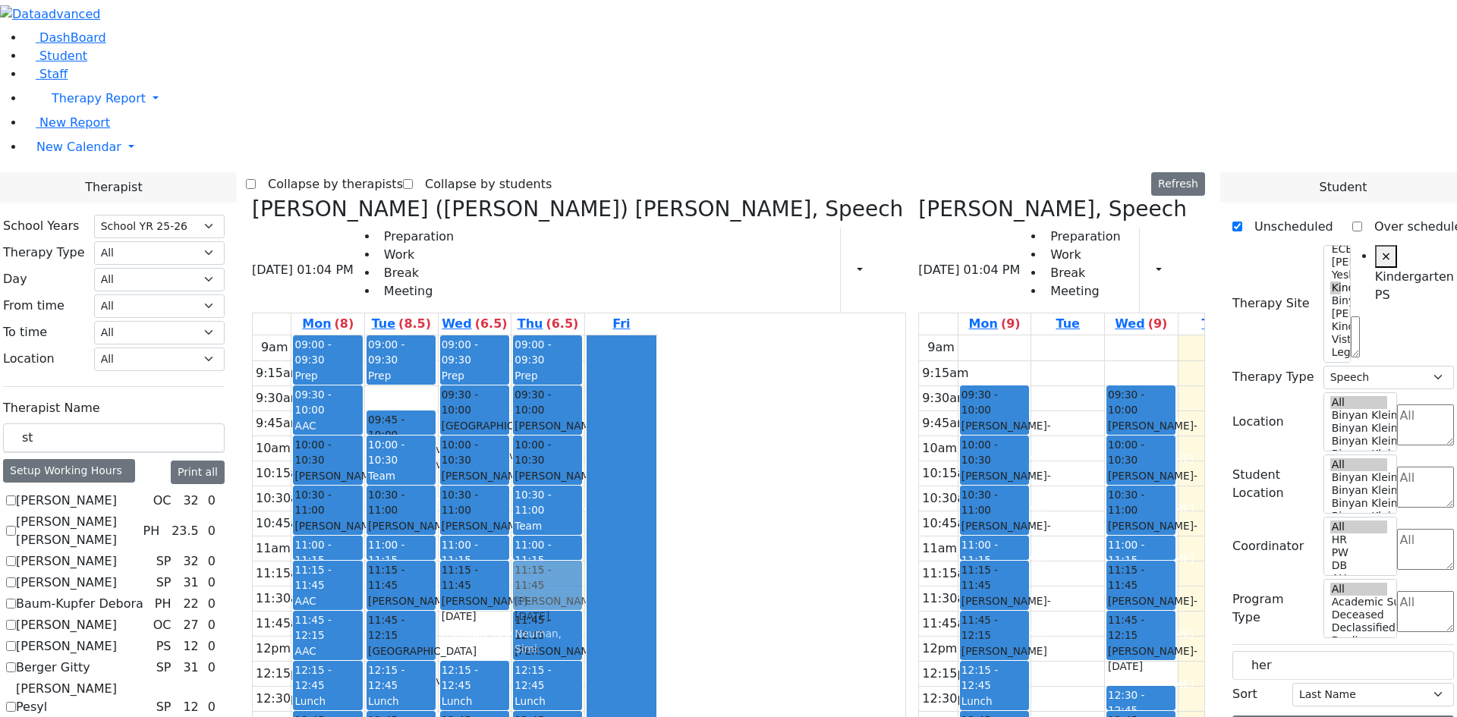
drag, startPoint x: 633, startPoint y: 409, endPoint x: 688, endPoint y: 351, distance: 80.0
click at [658, 351] on tr "09:00 - 09:30 Prep 09:30 - 10:00 AAC 10:00 - 10:30 [PERSON_NAME] - [DATE] [PERS…" at bounding box center [455, 635] width 405 height 601
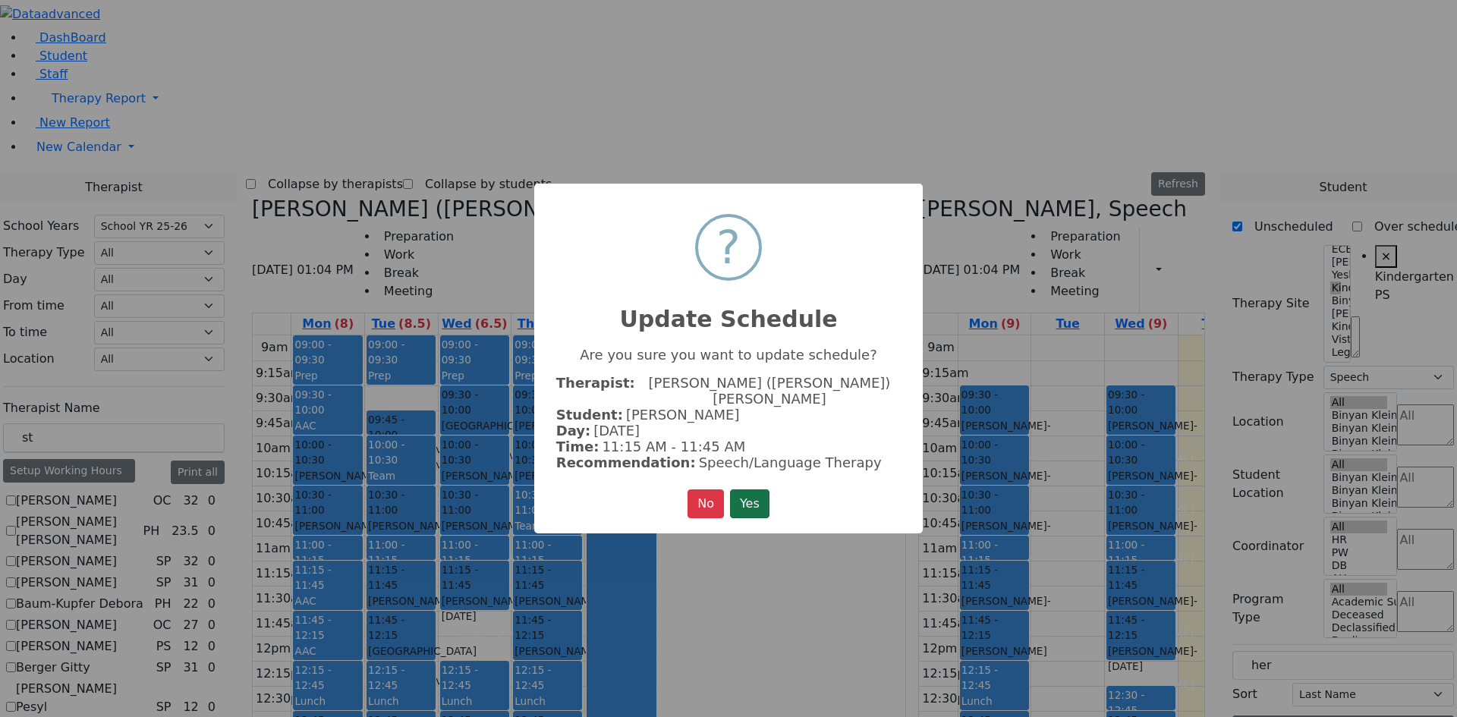
click at [743, 491] on button "Yes" at bounding box center [749, 504] width 39 height 29
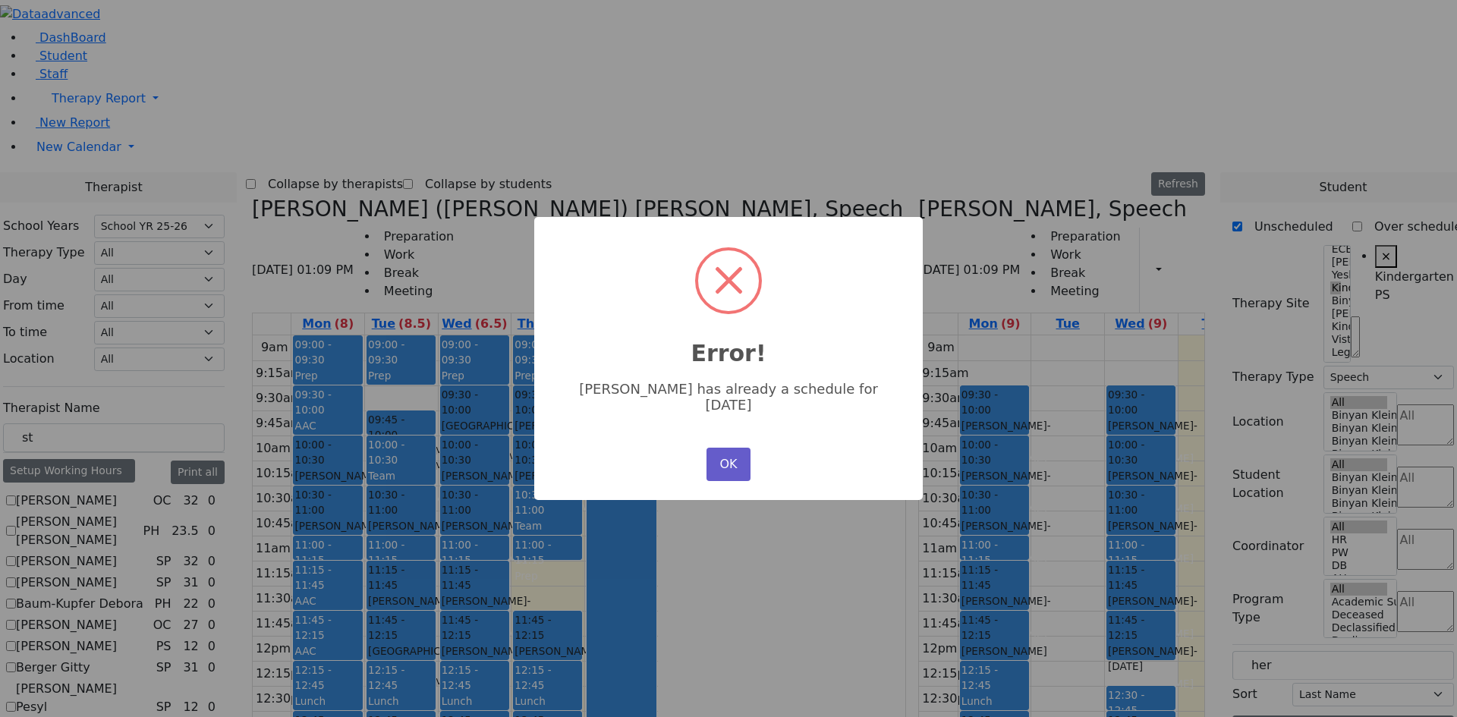
click at [724, 454] on button "OK" at bounding box center [729, 464] width 44 height 33
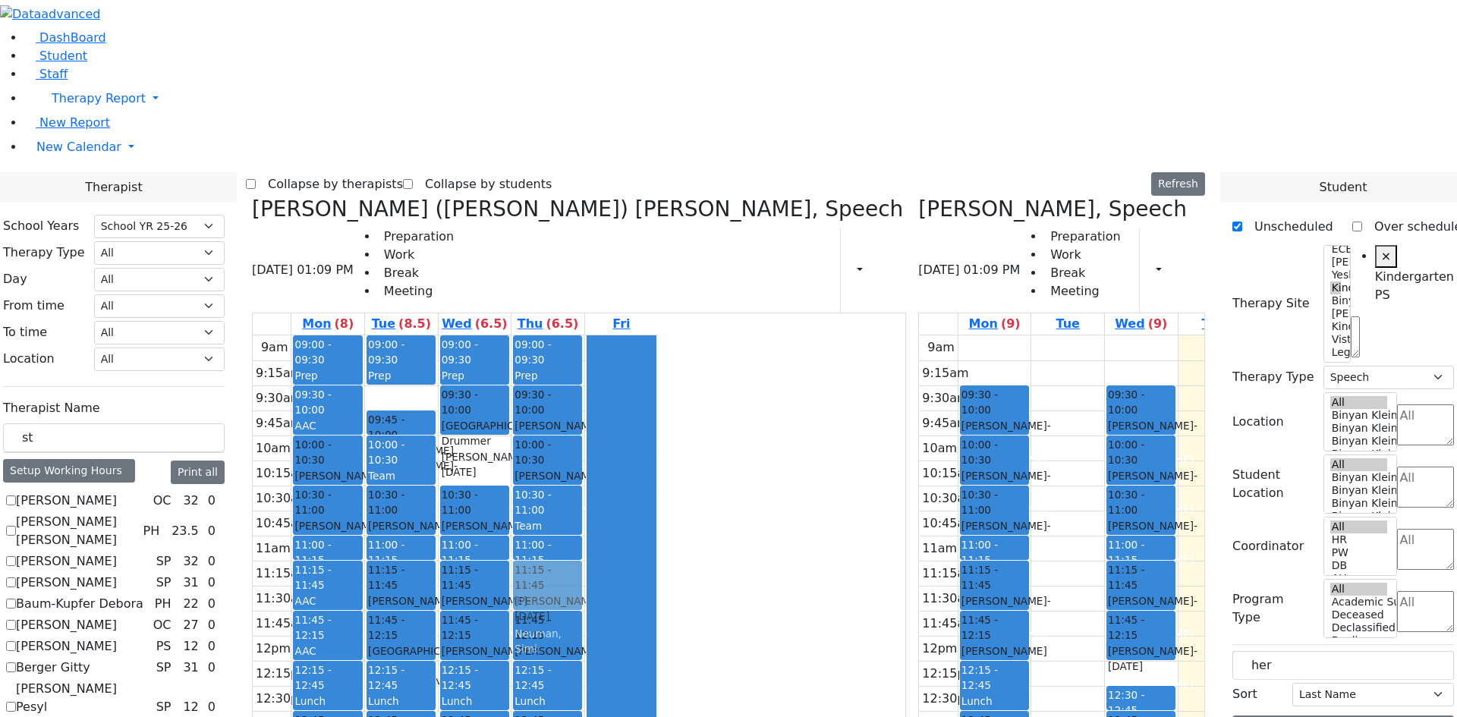
drag, startPoint x: 625, startPoint y: 236, endPoint x: 664, endPoint y: 335, distance: 106.3
click at [658, 359] on tr "09:00 - 09:30 Prep 09:30 - 10:00 AAC 10:00 - 10:30 [PERSON_NAME] - [DATE] [PERS…" at bounding box center [455, 635] width 405 height 601
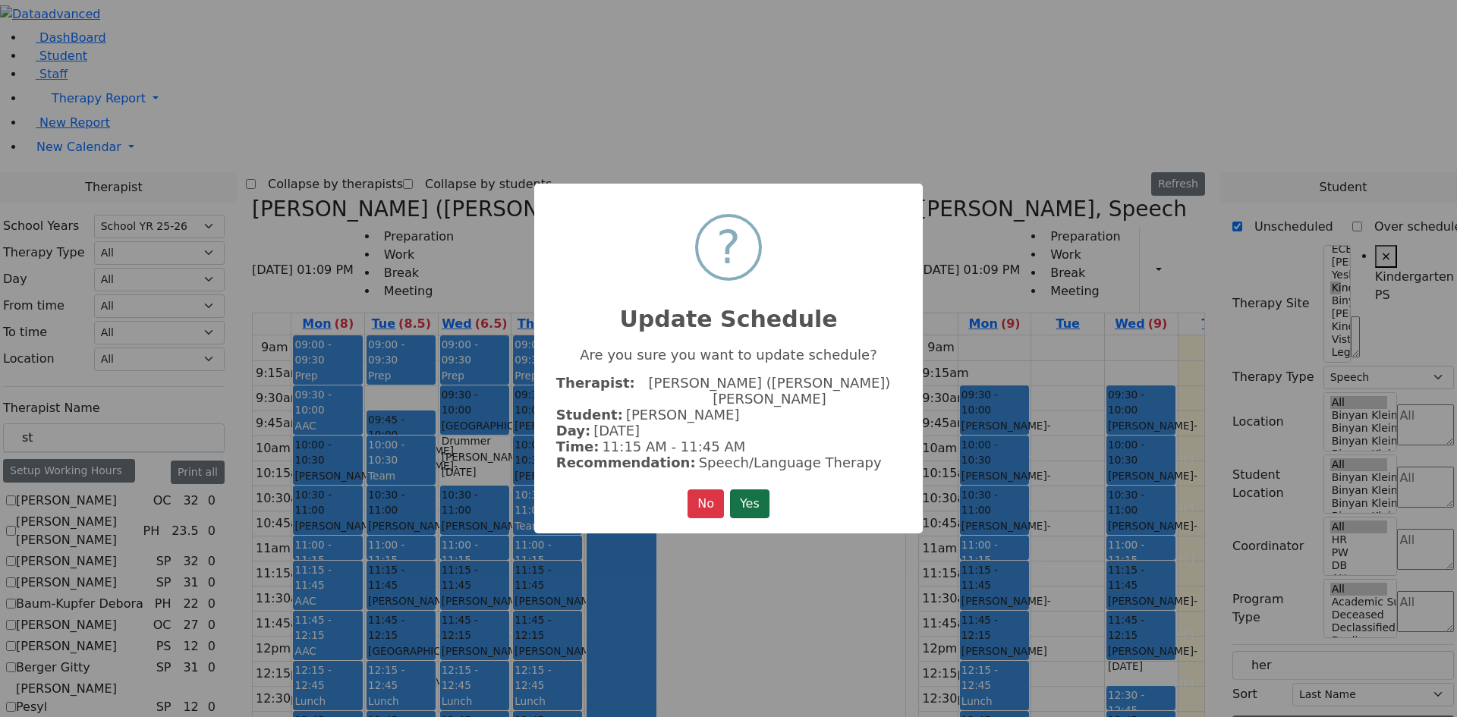
click at [749, 490] on button "Yes" at bounding box center [749, 504] width 39 height 29
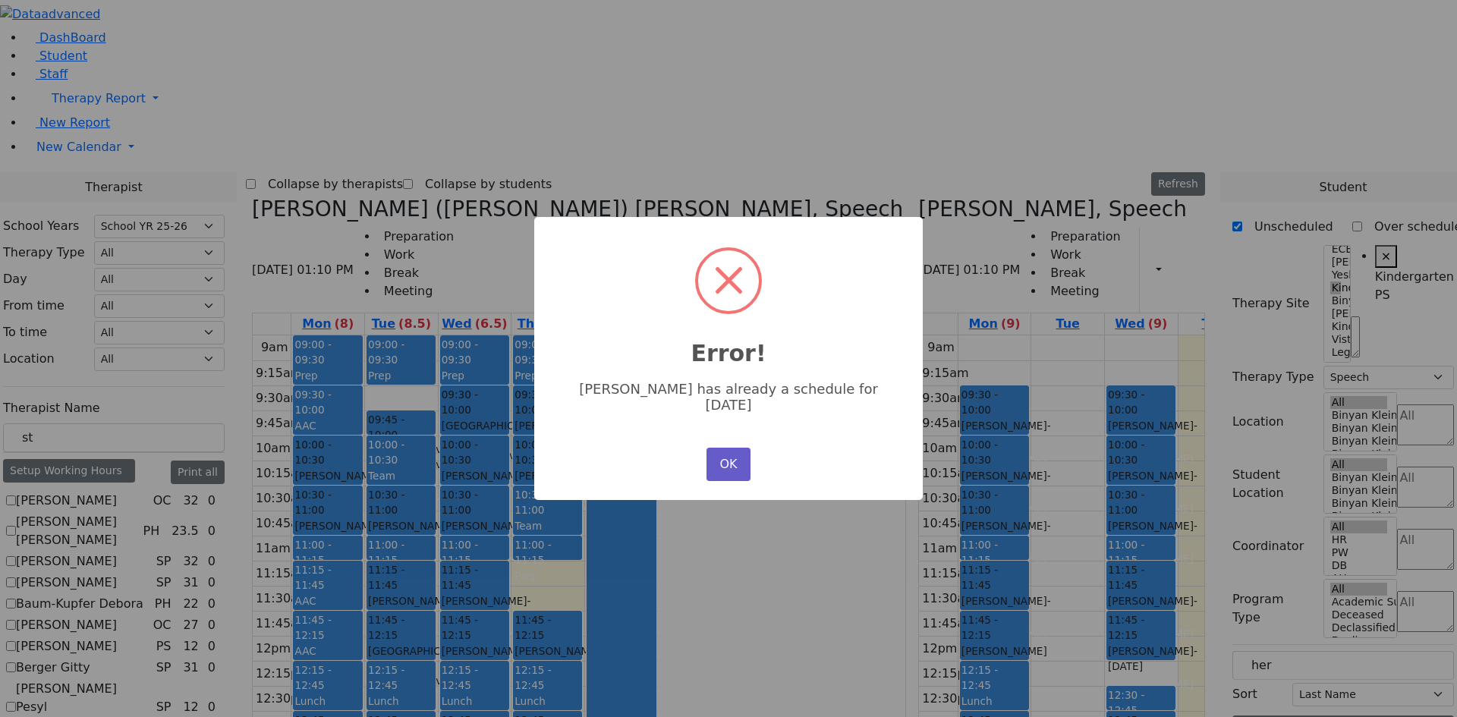
click at [742, 452] on button "OK" at bounding box center [729, 464] width 44 height 33
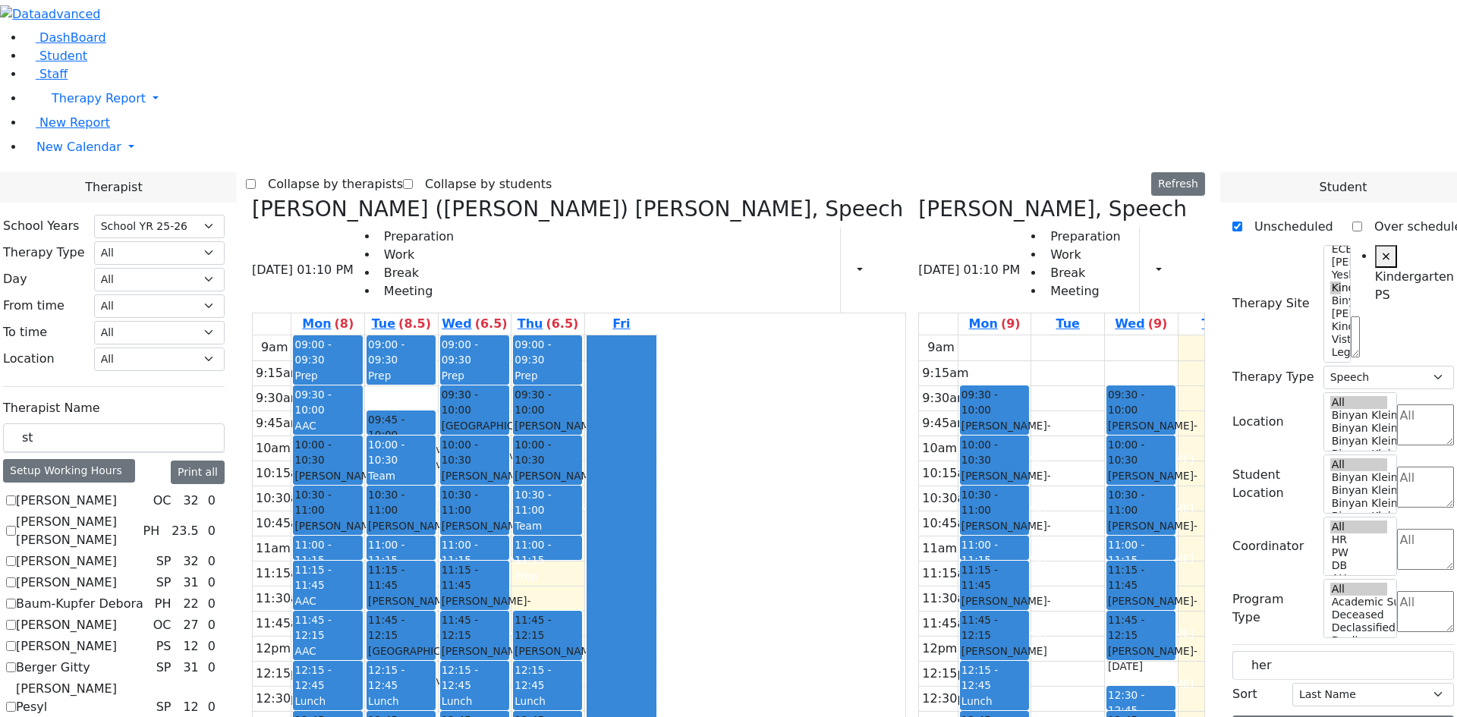
drag, startPoint x: 625, startPoint y: 504, endPoint x: 702, endPoint y: 365, distance: 159.0
click at [658, 357] on tr "09:00 - 09:30 Prep 09:30 - 10:00 AAC 10:00 - 10:30 [PERSON_NAME] - [DATE] [PERS…" at bounding box center [455, 635] width 405 height 601
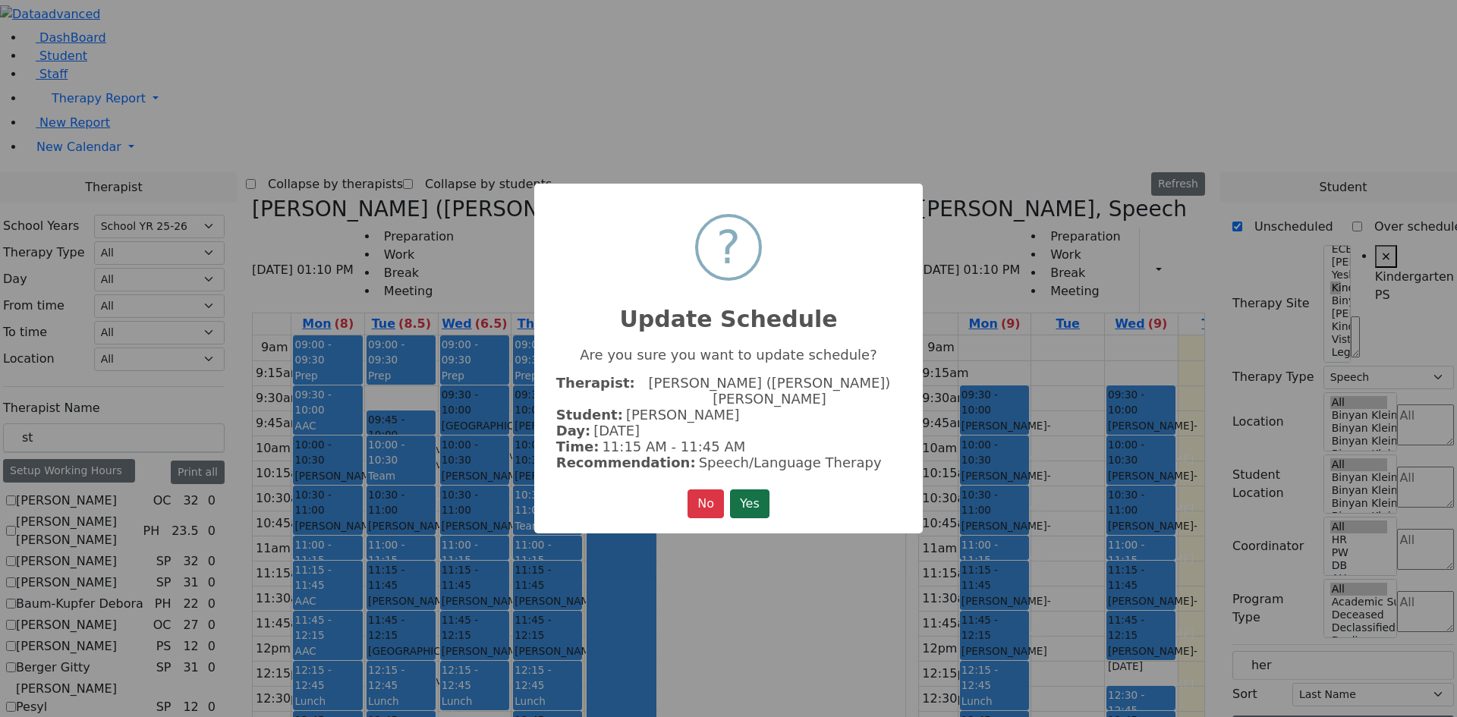
click at [755, 490] on button "Yes" at bounding box center [749, 504] width 39 height 29
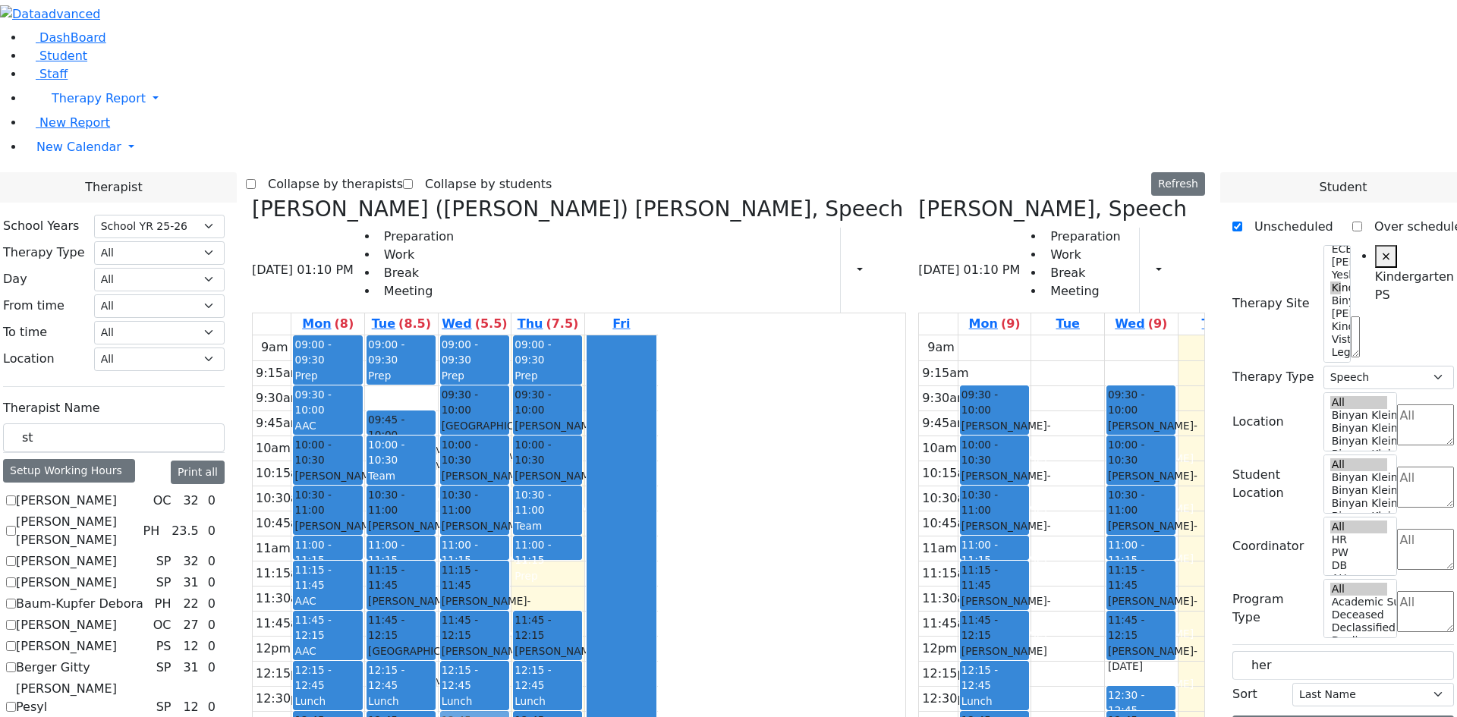
drag, startPoint x: 697, startPoint y: 350, endPoint x: 620, endPoint y: 511, distance: 178.6
click at [622, 506] on tr "09:00 - 09:30 Prep 09:30 - 10:00 AAC 10:00 - 10:30 [PERSON_NAME] - [DATE] [PERS…" at bounding box center [455, 635] width 405 height 601
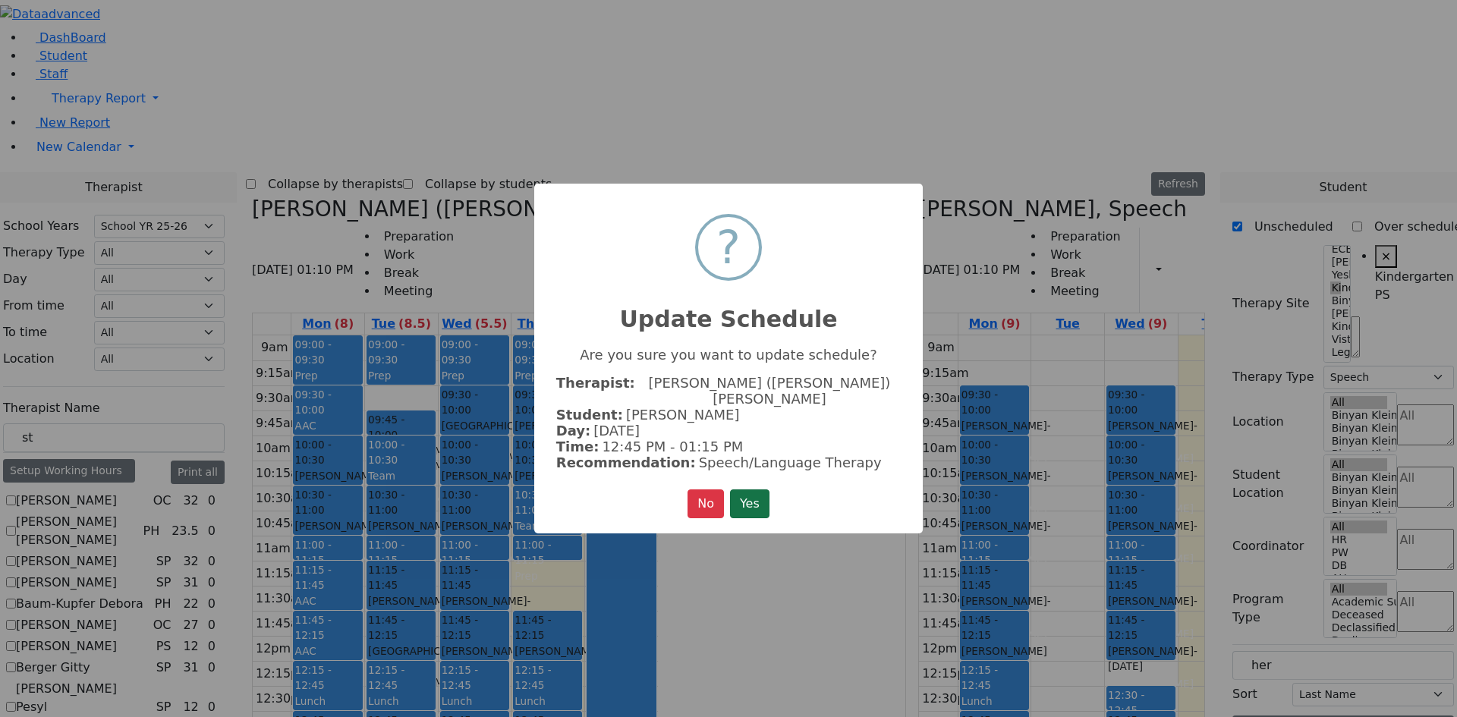
click at [744, 490] on button "Yes" at bounding box center [749, 504] width 39 height 29
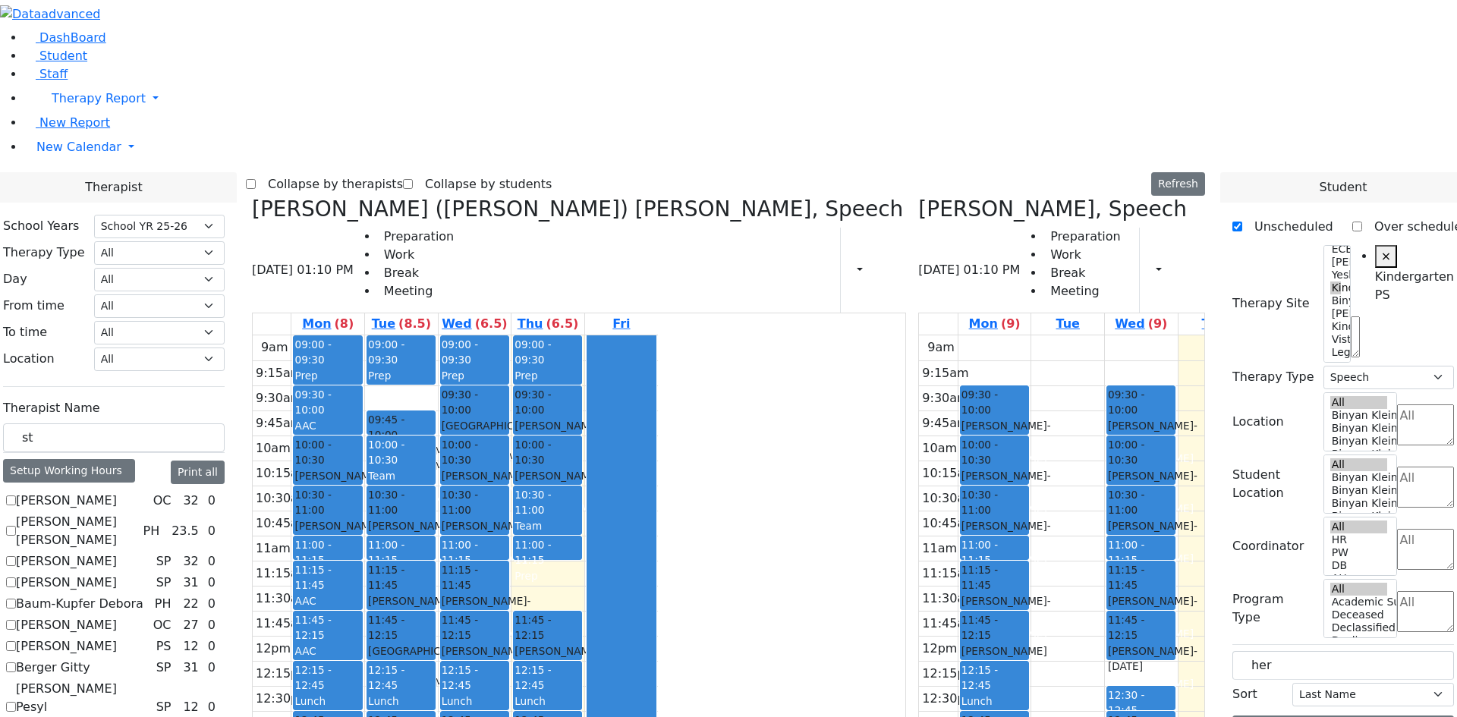
click at [581, 518] on div "Team Meeting" at bounding box center [548, 533] width 66 height 31
click at [656, 335] on div at bounding box center [621, 635] width 68 height 600
click at [1108, 594] on div "[PERSON_NAME] - [DATE]" at bounding box center [1141, 609] width 66 height 31
click at [1108, 568] on div "Prep" at bounding box center [1141, 575] width 66 height 15
click at [658, 348] on div "9am 9:15am 9:30am 9:45am 10am 10:15am 10:30am 10:45am 11am 11:15am 11:30am 11:4…" at bounding box center [455, 635] width 405 height 601
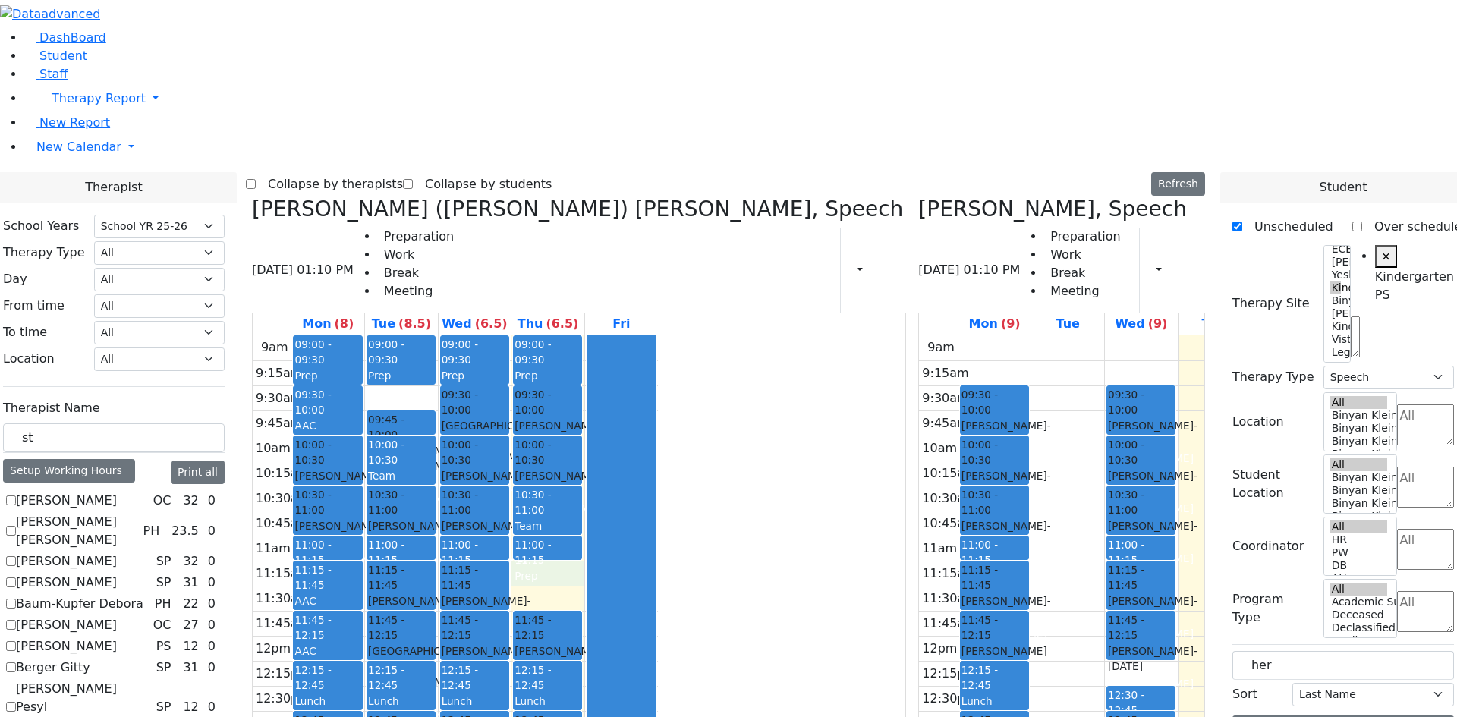
drag, startPoint x: 757, startPoint y: 364, endPoint x: 729, endPoint y: 369, distance: 28.6
click at [656, 366] on div at bounding box center [621, 635] width 68 height 600
click at [658, 369] on div "9am 9:15am 9:30am 9:45am 10am 10:15am 10:30am 10:45am 11am 11:15am 11:30am 11:4…" at bounding box center [455, 635] width 405 height 601
click at [582, 536] on div "11:00 - 11:15 Prep" at bounding box center [547, 548] width 69 height 25
click at [656, 347] on div at bounding box center [621, 635] width 68 height 600
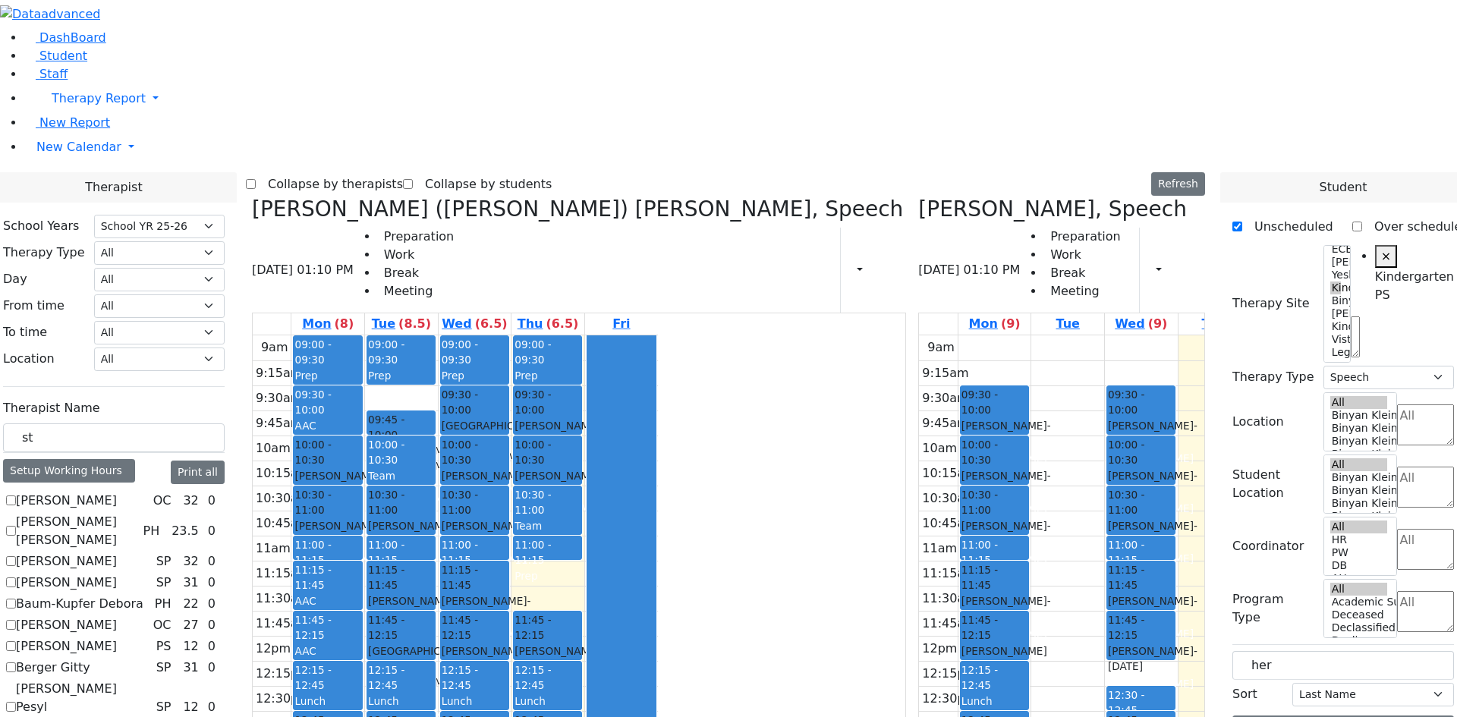
click at [656, 367] on div at bounding box center [621, 635] width 68 height 600
click at [658, 374] on div "9am 9:15am 9:30am 9:45am 10am 10:15am 10:30am 10:45am 11am 11:15am 11:30am 11:4…" at bounding box center [455, 635] width 405 height 601
click at [658, 352] on div "9am 9:15am 9:30am 9:45am 10am 10:15am 10:30am 10:45am 11am 11:15am 11:30am 11:4…" at bounding box center [455, 635] width 405 height 601
click at [658, 364] on div "9am 9:15am 9:30am 9:45am 10am 10:15am 10:30am 10:45am 11am 11:15am 11:30am 11:4…" at bounding box center [455, 635] width 405 height 601
click at [658, 353] on div "9am 9:15am 9:30am 9:45am 10am 10:15am 10:30am 10:45am 11am 11:15am 11:30am 11:4…" at bounding box center [455, 635] width 405 height 601
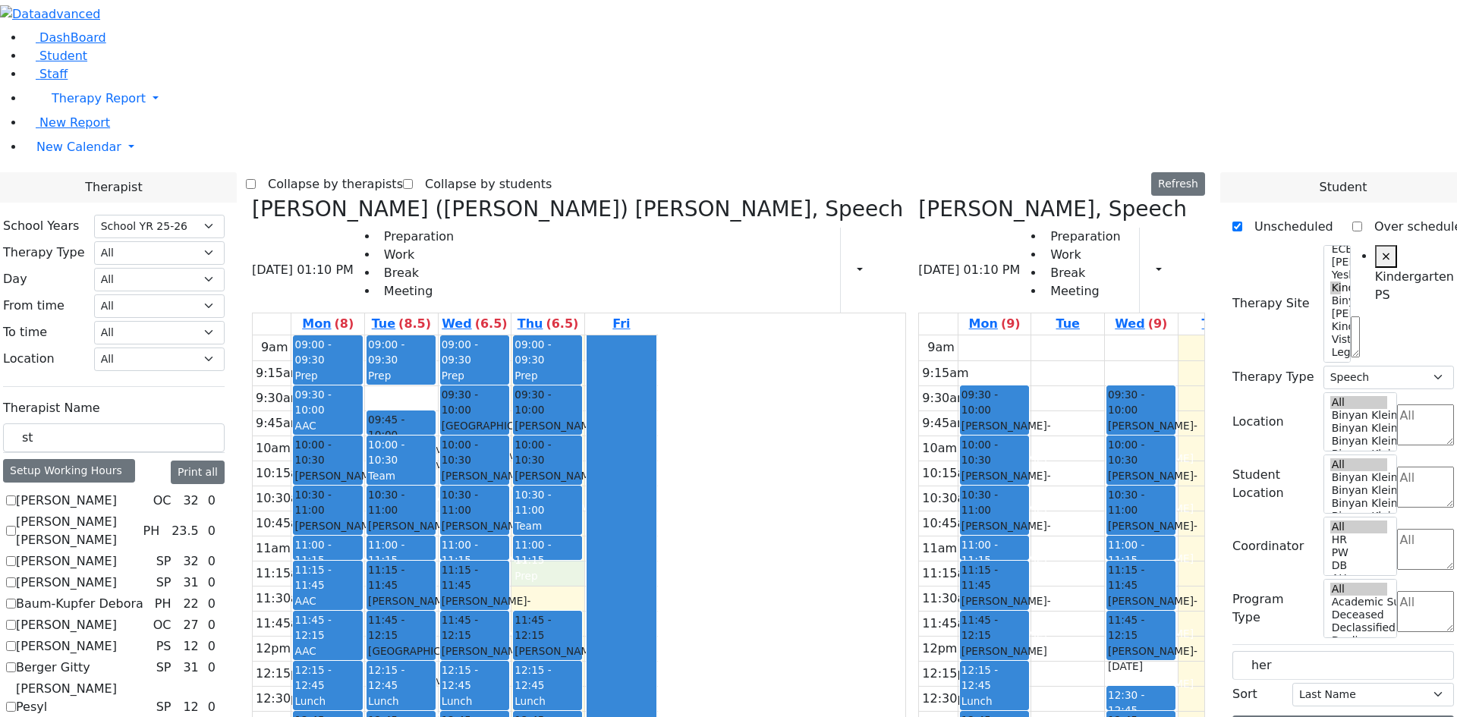
click at [658, 619] on div "9am 9:15am 9:30am 9:45am 10am 10:15am 10:30am 10:45am 11am 11:15am 11:30am 11:4…" at bounding box center [455, 635] width 405 height 601
click at [658, 361] on div "9am 9:15am 9:30am 9:45am 10am 10:15am 10:30am 10:45am 11am 11:15am 11:30am 11:4…" at bounding box center [455, 635] width 405 height 601
click at [658, 354] on div "9am 9:15am 9:30am 9:45am 10am 10:15am 10:30am 10:45am 11am 11:15am 11:30am 11:4…" at bounding box center [455, 635] width 405 height 601
click at [658, 384] on div "9am 9:15am 9:30am 9:45am 10am 10:15am 10:30am 10:45am 11am 11:15am 11:30am 11:4…" at bounding box center [455, 635] width 405 height 601
click at [658, 350] on div "9am 9:15am 9:30am 9:45am 10am 10:15am 10:30am 10:45am 11am 11:15am 11:30am 11:4…" at bounding box center [455, 635] width 405 height 601
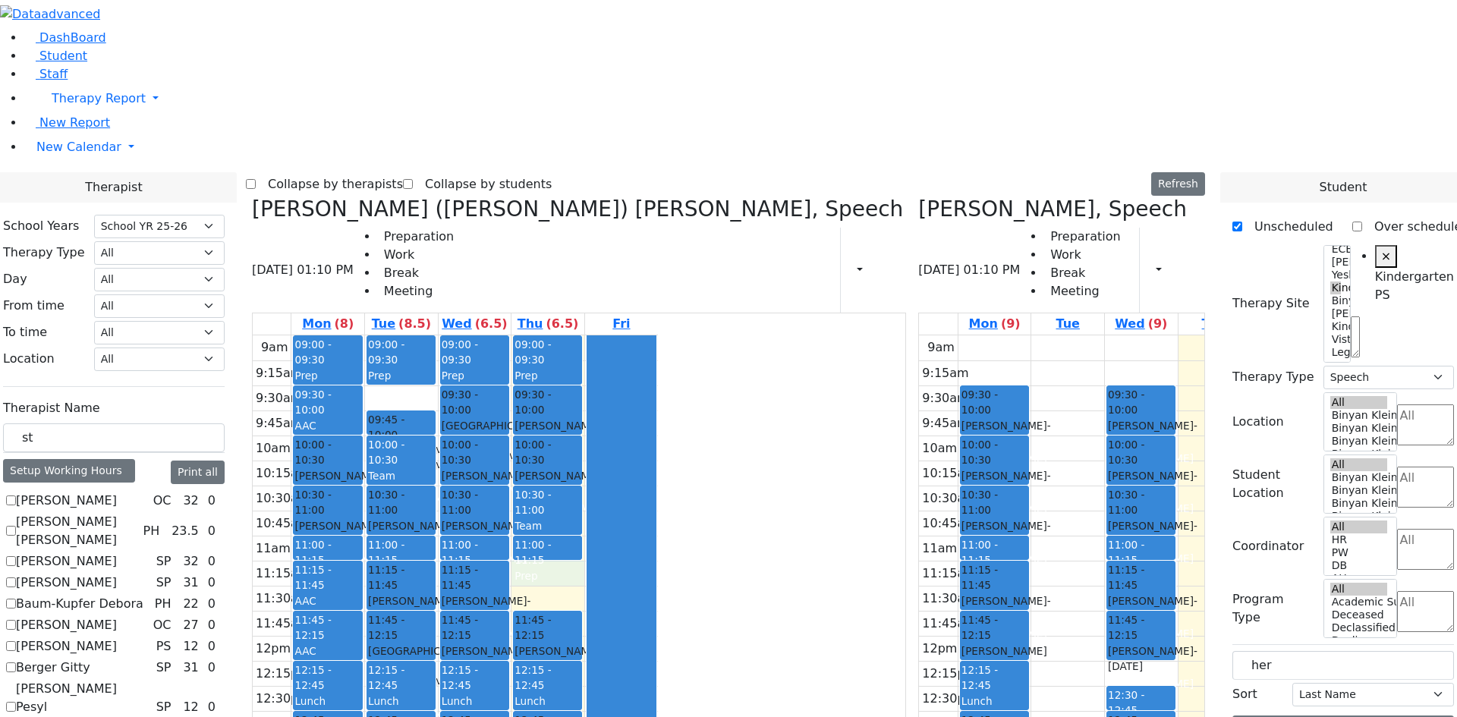
click at [658, 369] on div "9am 9:15am 9:30am 9:45am 10am 10:15am 10:30am 10:45am 11am 11:15am 11:30am 11:4…" at bounding box center [455, 635] width 405 height 601
click at [658, 352] on div "9am 9:15am 9:30am 9:45am 10am 10:15am 10:30am 10:45am 11am 11:15am 11:30am 11:4…" at bounding box center [455, 635] width 405 height 601
click at [620, 549] on div "9am 9:15am 9:30am 9:45am 10am 10:15am 10:30am 10:45am 11am 11:15am 11:30am 11:4…" at bounding box center [455, 635] width 405 height 601
click at [621, 587] on div "9am 9:15am 9:30am 9:45am 10am 10:15am 10:30am 10:45am 11am 11:15am 11:30am 11:4…" at bounding box center [455, 635] width 405 height 601
click at [623, 540] on div "9am 9:15am 9:30am 9:45am 10am 10:15am 10:30am 10:45am 11am 11:15am 11:30am 11:4…" at bounding box center [455, 635] width 405 height 601
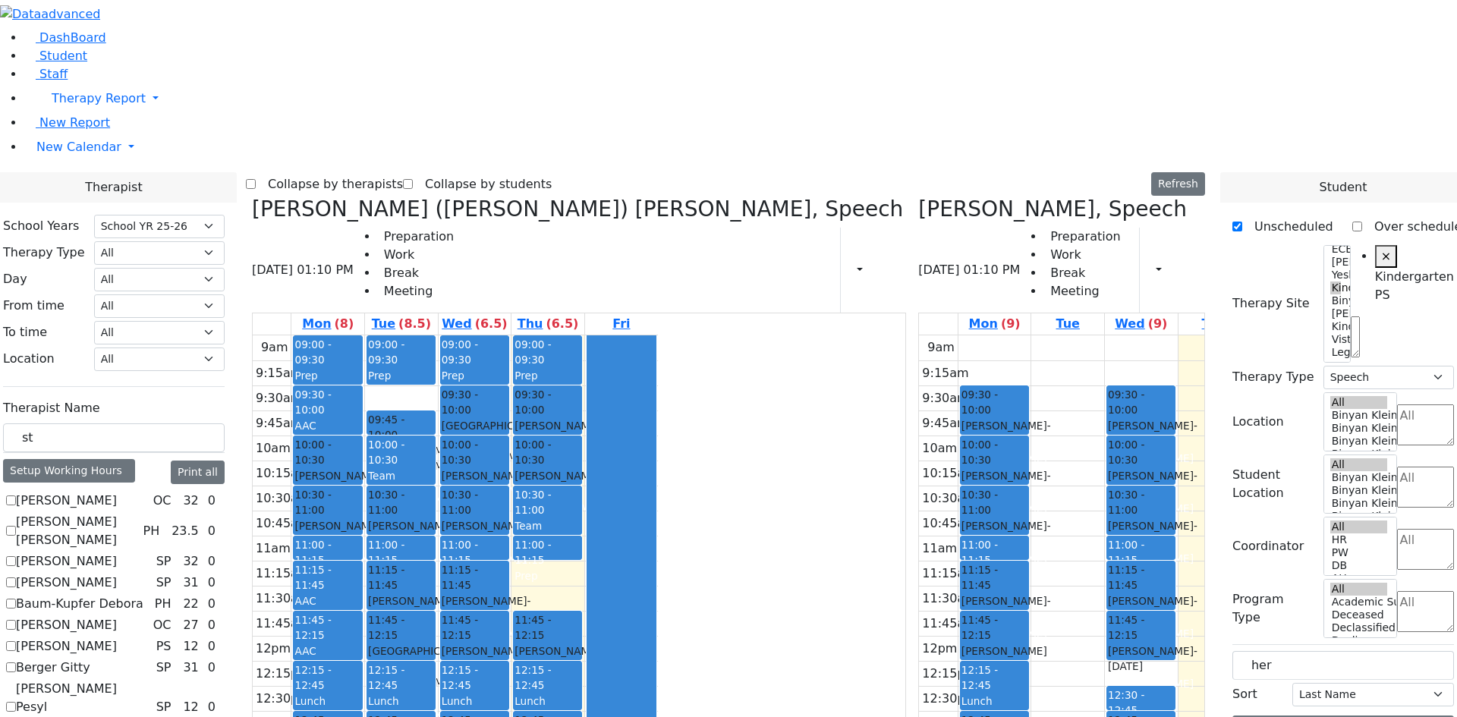
click at [1037, 437] on div "9am 9:15am 9:30am 9:45am 10am 10:15am 10:30am 10:45am 11am 11:15am 11:30am 11:4…" at bounding box center [1121, 635] width 405 height 601
click at [1119, 477] on div "9am 9:15am 9:30am 9:45am 10am 10:15am 10:30am 10:45am 11am 11:15am 11:30am 11:4…" at bounding box center [1121, 635] width 405 height 601
click at [1172, 588] on div "9am 9:15am 9:30am 9:45am 10am 10:15am 10:30am 10:45am 11am 11:15am 11:30am 11:4…" at bounding box center [1121, 635] width 405 height 601
drag, startPoint x: 1104, startPoint y: 590, endPoint x: 1082, endPoint y: 134, distance: 457.4
click at [1085, 335] on div "9am 9:15am 9:30am 9:45am 10am 10:15am 10:30am 10:45am 11am 11:15am 11:30am 11:4…" at bounding box center [1121, 635] width 405 height 601
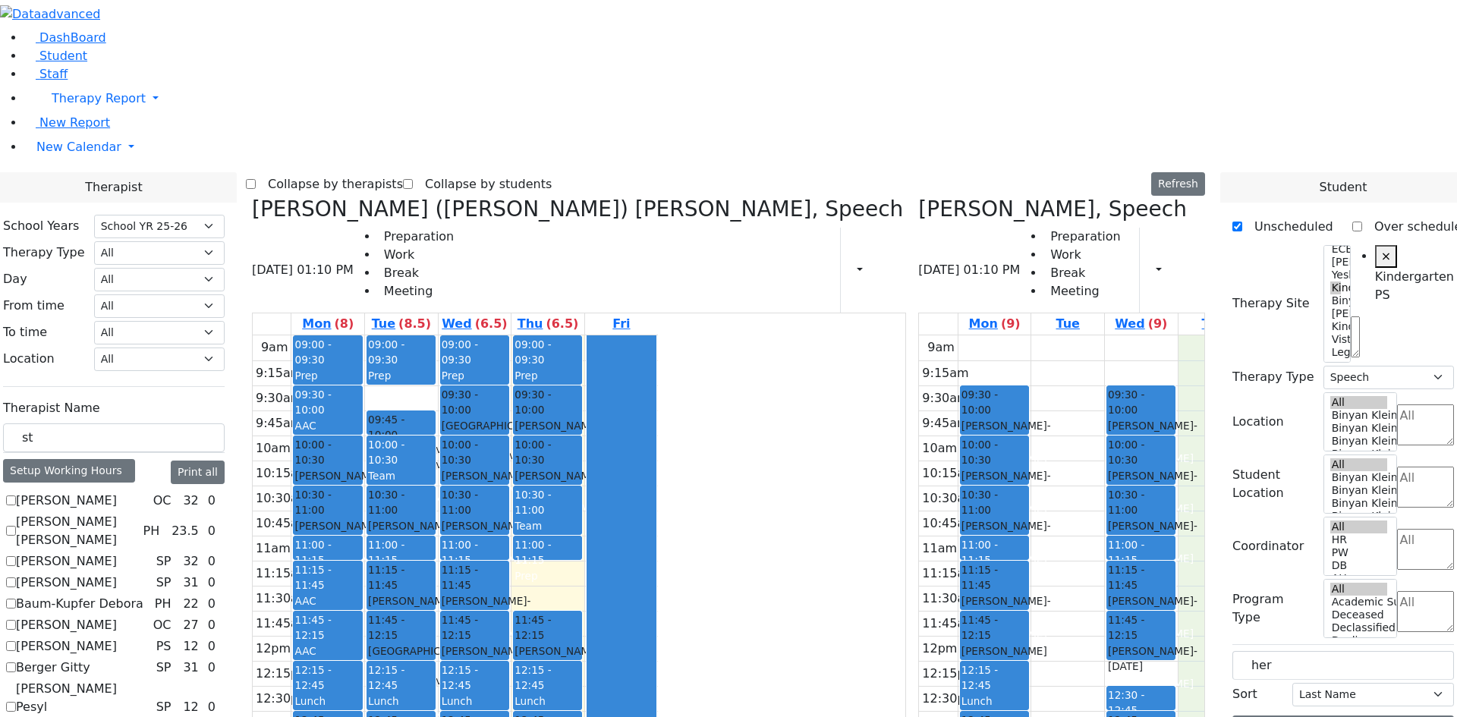
drag, startPoint x: 1090, startPoint y: 128, endPoint x: 1097, endPoint y: 704, distance: 576.1
drag, startPoint x: 1092, startPoint y: 677, endPoint x: 1158, endPoint y: 118, distance: 562.5
click at [1158, 335] on div "9am 9:15am 9:30am 9:45am 10am 10:15am 10:30am 10:45am 11am 11:15am 11:30am 11:4…" at bounding box center [1121, 635] width 405 height 601
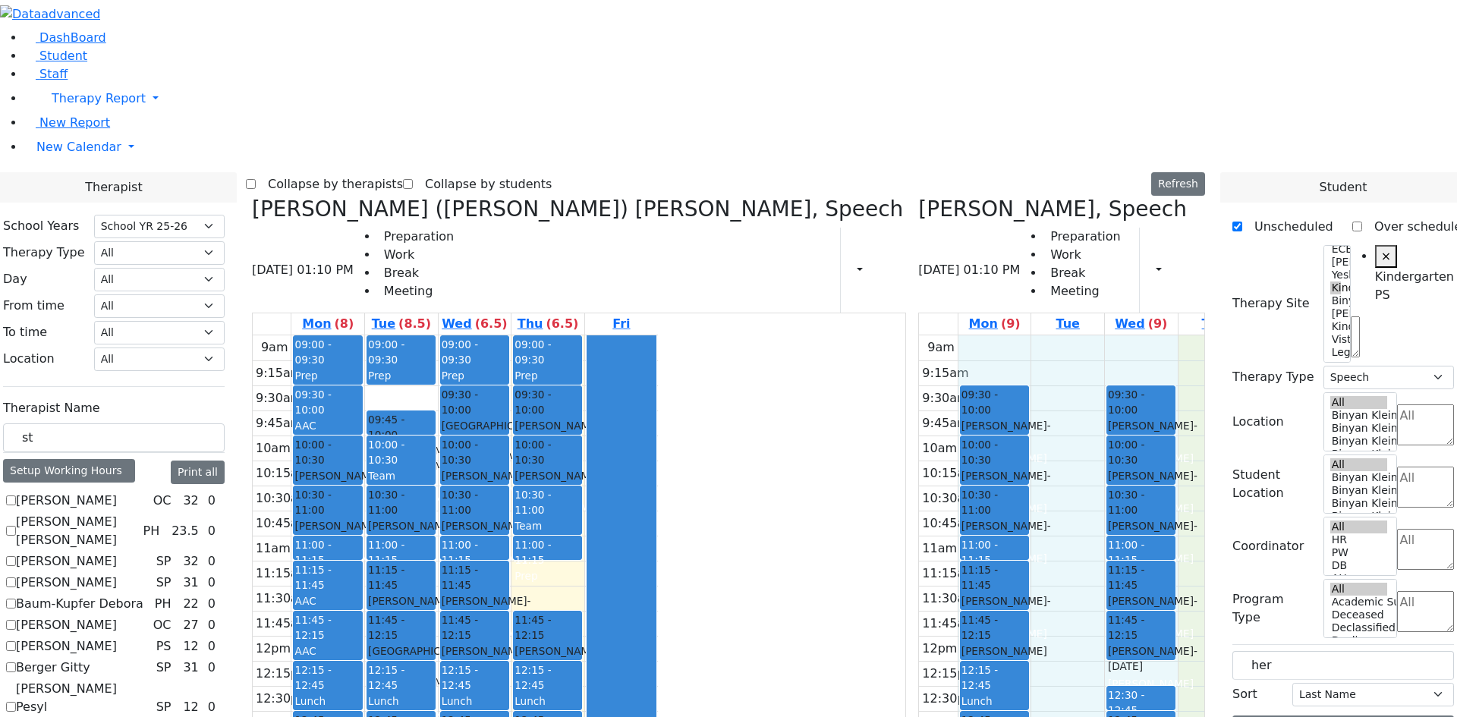
drag, startPoint x: 1158, startPoint y: 118, endPoint x: 921, endPoint y: 130, distance: 237.8
drag, startPoint x: 921, startPoint y: 130, endPoint x: 1216, endPoint y: 697, distance: 639.2
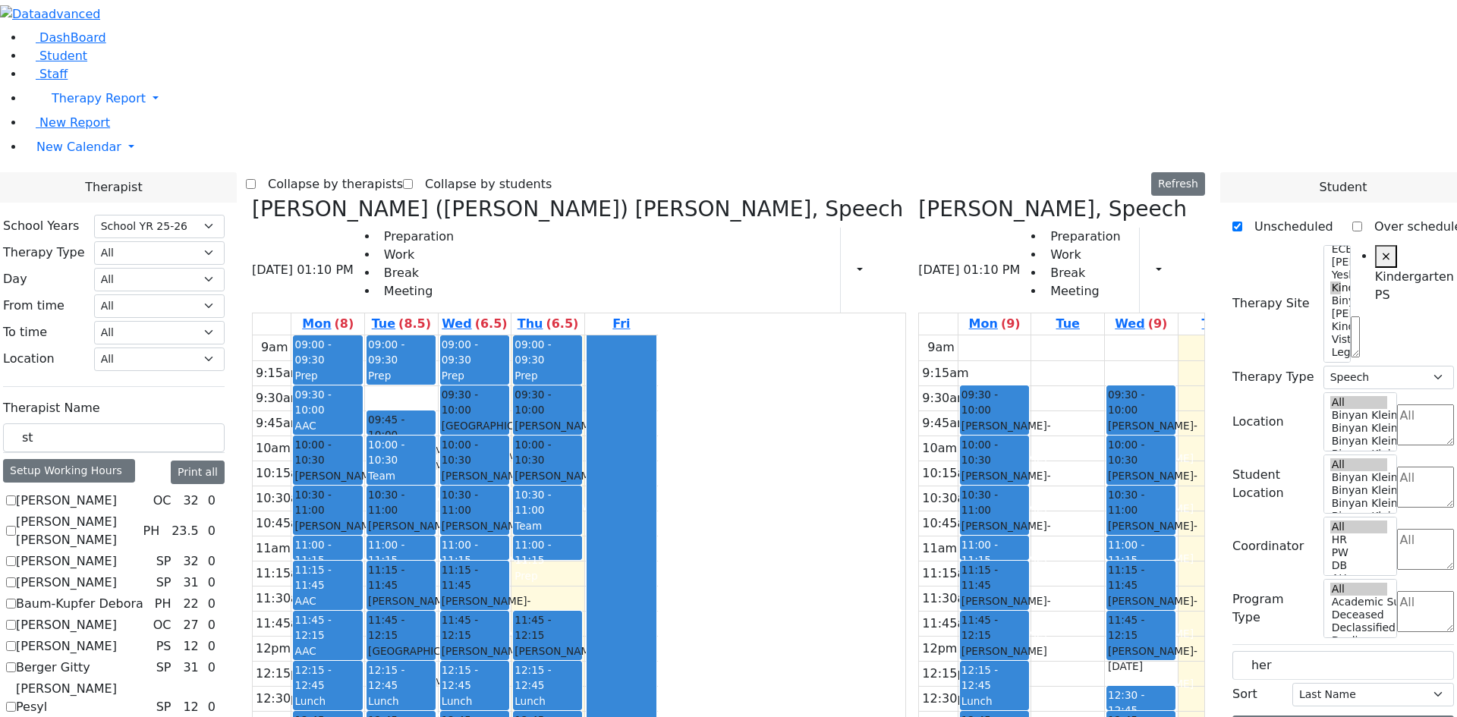
drag, startPoint x: 1215, startPoint y: 695, endPoint x: 1138, endPoint y: 581, distance: 137.7
drag, startPoint x: 1138, startPoint y: 581, endPoint x: 1181, endPoint y: 692, distance: 119.0
drag, startPoint x: 1181, startPoint y: 691, endPoint x: 1136, endPoint y: 134, distance: 559.6
drag, startPoint x: 1136, startPoint y: 133, endPoint x: 1189, endPoint y: 704, distance: 573.2
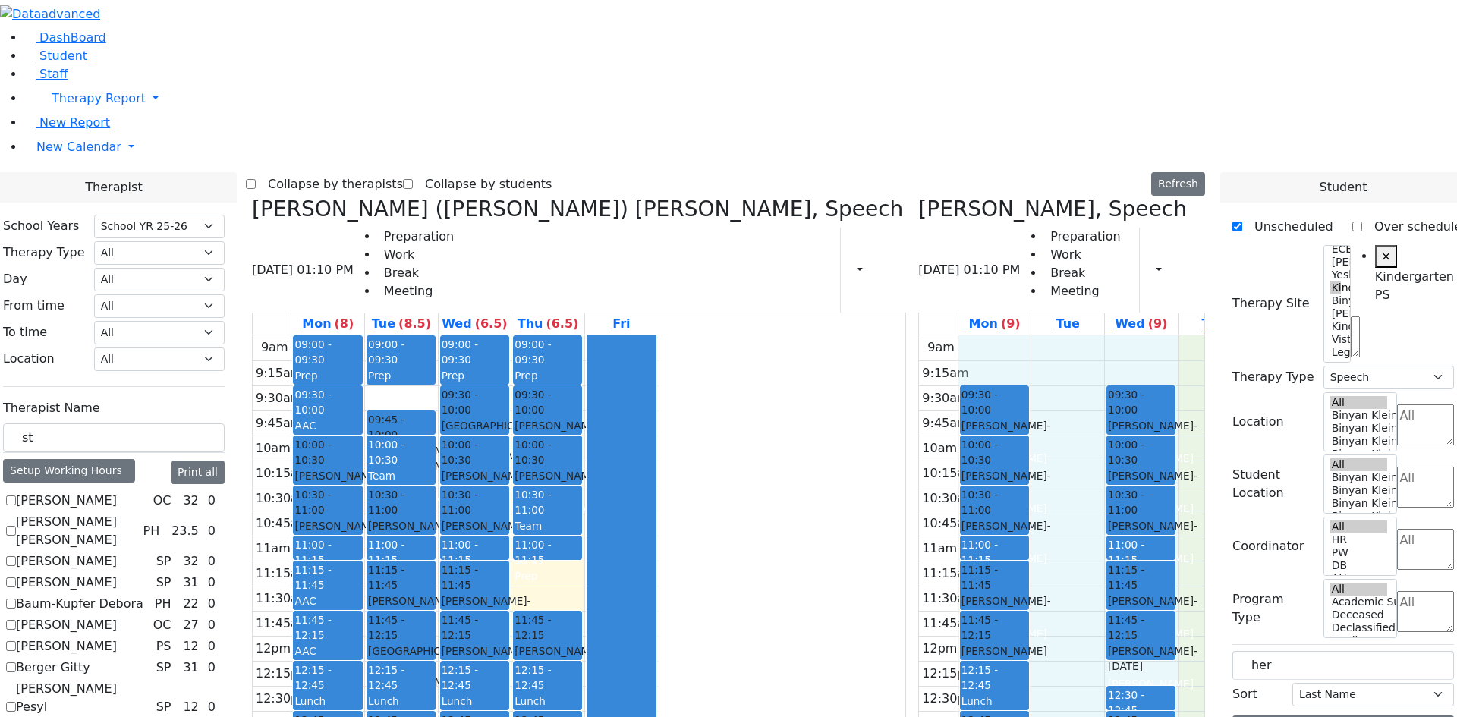
drag, startPoint x: 1181, startPoint y: 694, endPoint x: 924, endPoint y: 118, distance: 631.6
drag, startPoint x: 886, startPoint y: 118, endPoint x: 1192, endPoint y: 705, distance: 662.6
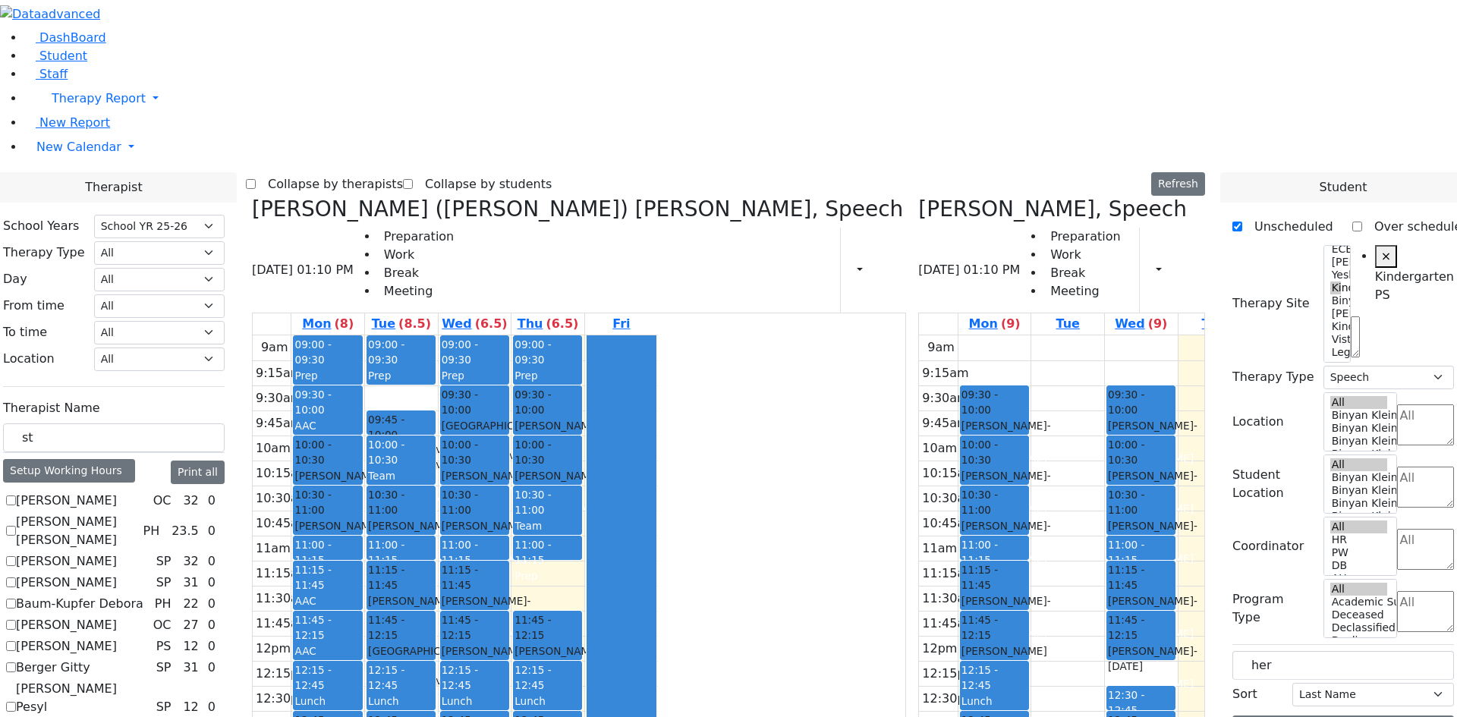
drag, startPoint x: 1186, startPoint y: 694, endPoint x: 1127, endPoint y: 562, distance: 144.7
click at [544, 335] on div "9am 9:15am 9:30am 9:45am 10am 10:15am 10:30am 10:45am 11am 11:15am 11:30am 11:4…" at bounding box center [455, 635] width 405 height 601
drag, startPoint x: 539, startPoint y: 188, endPoint x: 540, endPoint y: 176, distance: 12.2
click at [434, 412] on span "09:45 - 10:00" at bounding box center [401, 427] width 66 height 31
click at [540, 335] on div "9am 9:15am 9:30am 9:45am 10am 10:15am 10:30am 10:45am 11am 11:15am 11:30am 11:4…" at bounding box center [455, 635] width 405 height 601
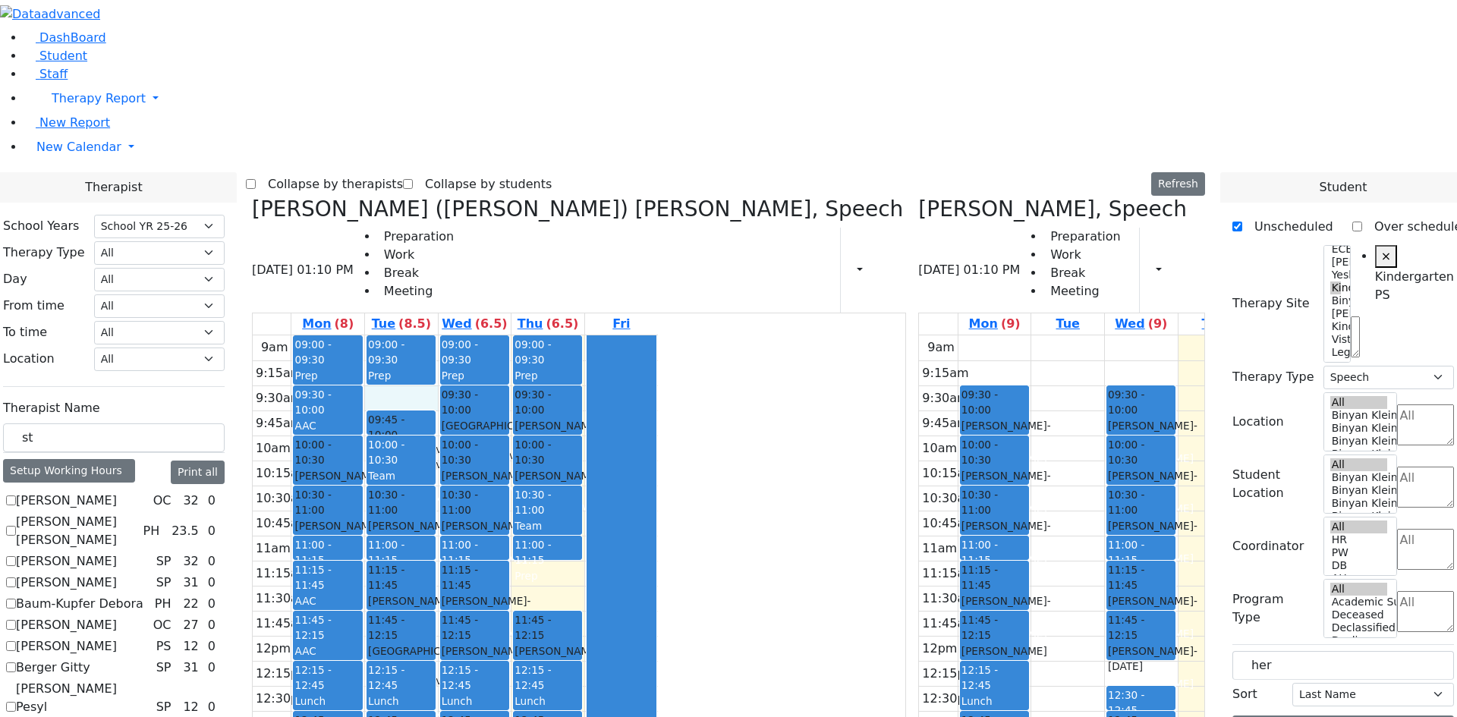
click at [434, 412] on span "09:45 - 10:00" at bounding box center [401, 427] width 66 height 31
click at [547, 335] on div "9am 9:15am 9:30am 9:45am 10am 10:15am 10:30am 10:45am 11am 11:15am 11:30am 11:4…" at bounding box center [455, 635] width 405 height 601
click at [331, 389] on span "09:30 - 10:00" at bounding box center [312, 402] width 36 height 27
click at [530, 335] on div "9am 9:15am 9:30am 9:45am 10am 10:15am 10:30am 10:45am 11am 11:15am 11:30am 11:4…" at bounding box center [455, 635] width 405 height 601
click at [435, 381] on div at bounding box center [401, 384] width 68 height 6
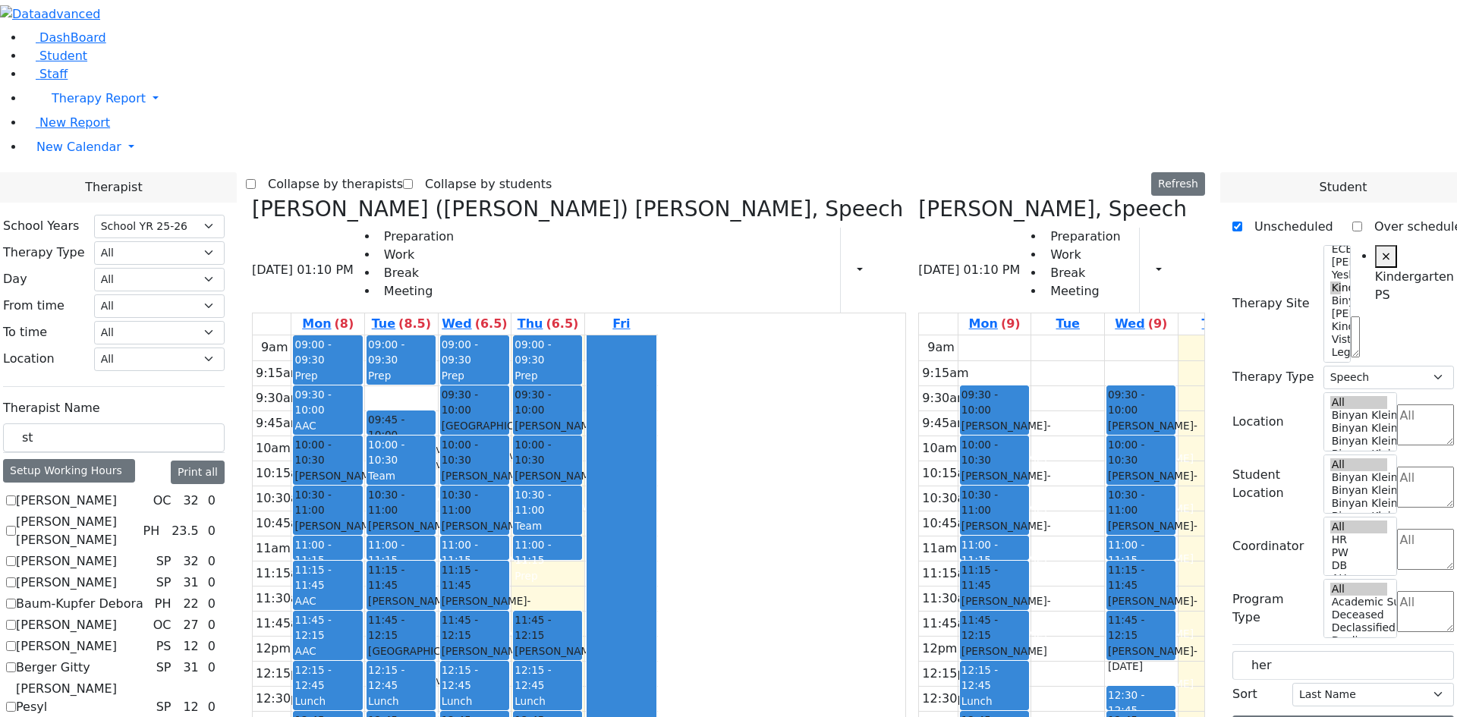
click at [434, 368] on div "Prep" at bounding box center [401, 376] width 66 height 16
click at [434, 313] on link "Tue (8.5)" at bounding box center [401, 323] width 65 height 21
click at [658, 357] on div "9am 9:15am 9:30am 9:45am 10am 10:15am 10:30am 10:45am 11am 11:15am 11:30am 11:4…" at bounding box center [455, 635] width 405 height 601
click at [658, 368] on div "9am 9:15am 9:30am 9:45am 10am 10:15am 10:30am 10:45am 11am 11:15am 11:30am 11:4…" at bounding box center [455, 635] width 405 height 601
click at [581, 568] on div "Prep" at bounding box center [548, 575] width 66 height 15
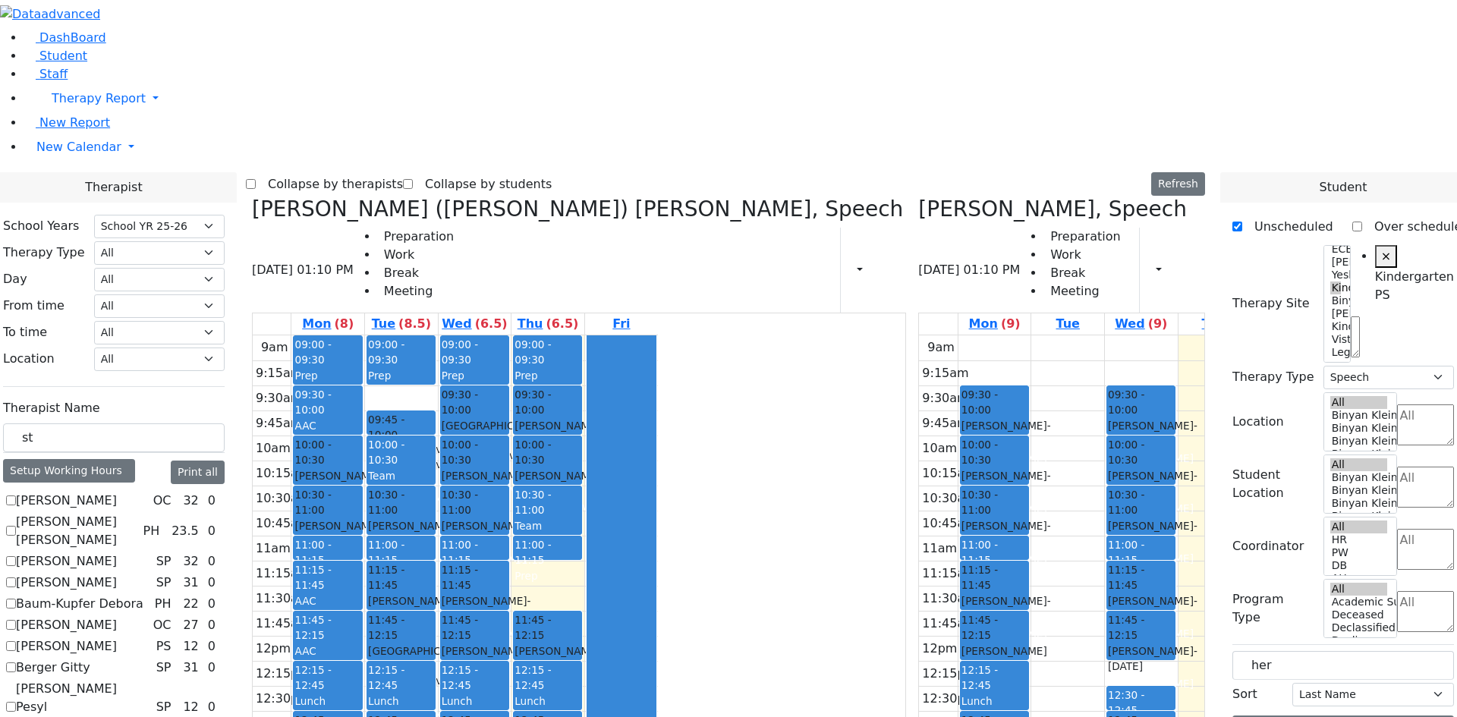
click at [658, 355] on div "9am 9:15am 9:30am 9:45am 10am 10:15am 10:30am 10:45am 11am 11:15am 11:30am 11:4…" at bounding box center [455, 635] width 405 height 601
click at [656, 385] on div at bounding box center [621, 635] width 68 height 600
click at [581, 568] on div "Prep" at bounding box center [548, 575] width 66 height 15
click at [581, 518] on div "Team Meeting" at bounding box center [548, 533] width 66 height 31
click at [551, 539] on span "11:00 - 11:15" at bounding box center [533, 552] width 36 height 27
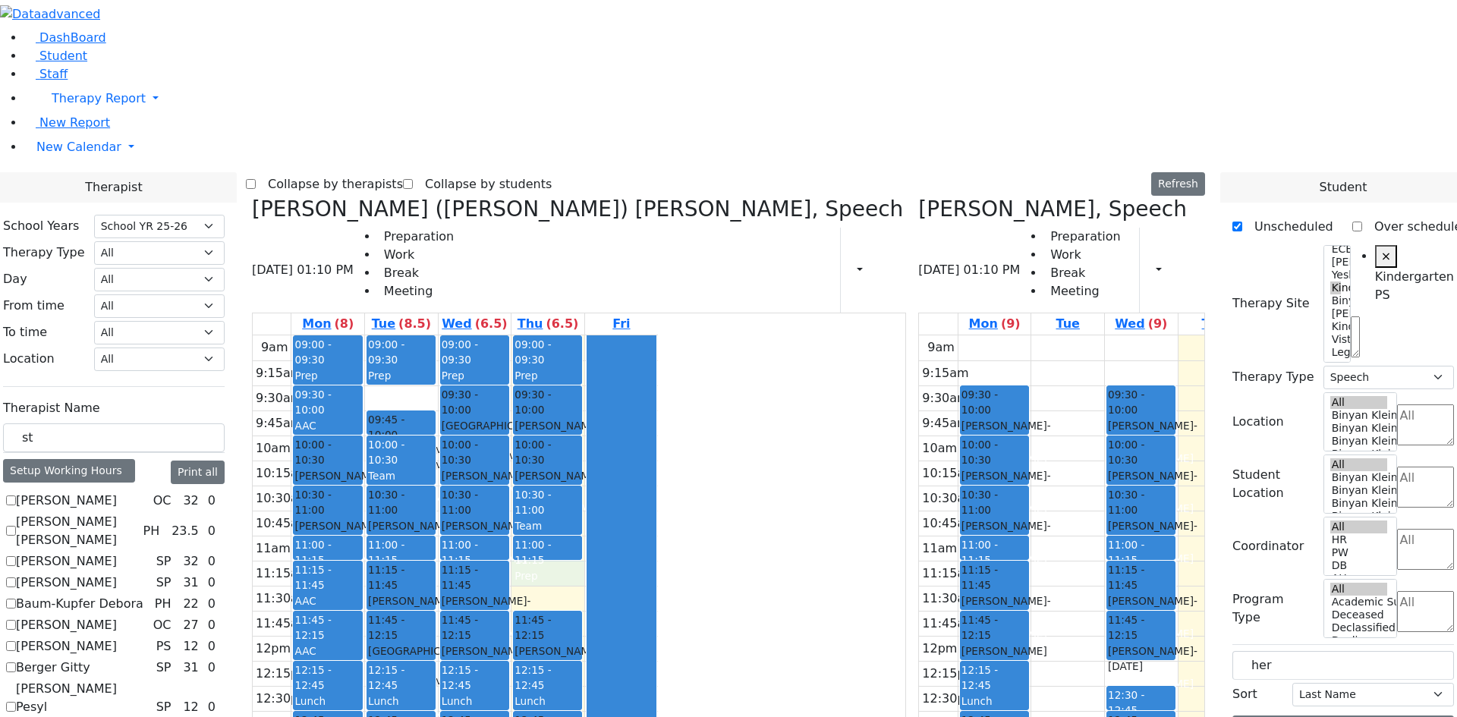
click at [658, 356] on div "9am 9:15am 9:30am 9:45am 10am 10:15am 10:30am 10:45am 11am 11:15am 11:30am 11:4…" at bounding box center [455, 635] width 405 height 601
click at [581, 644] on div "[PERSON_NAME] - [DATE]" at bounding box center [548, 659] width 66 height 31
click at [658, 351] on div "9am 9:15am 9:30am 9:45am 10am 10:15am 10:30am 10:45am 11am 11:15am 11:30am 11:4…" at bounding box center [455, 635] width 405 height 601
click at [658, 361] on div "9am 9:15am 9:30am 9:45am 10am 10:15am 10:30am 10:45am 11am 11:15am 11:30am 11:4…" at bounding box center [455, 635] width 405 height 601
click at [581, 612] on div "11:45 - 12:15 [PERSON_NAME] - [DATE] [PERSON_NAME]" at bounding box center [548, 636] width 68 height 48
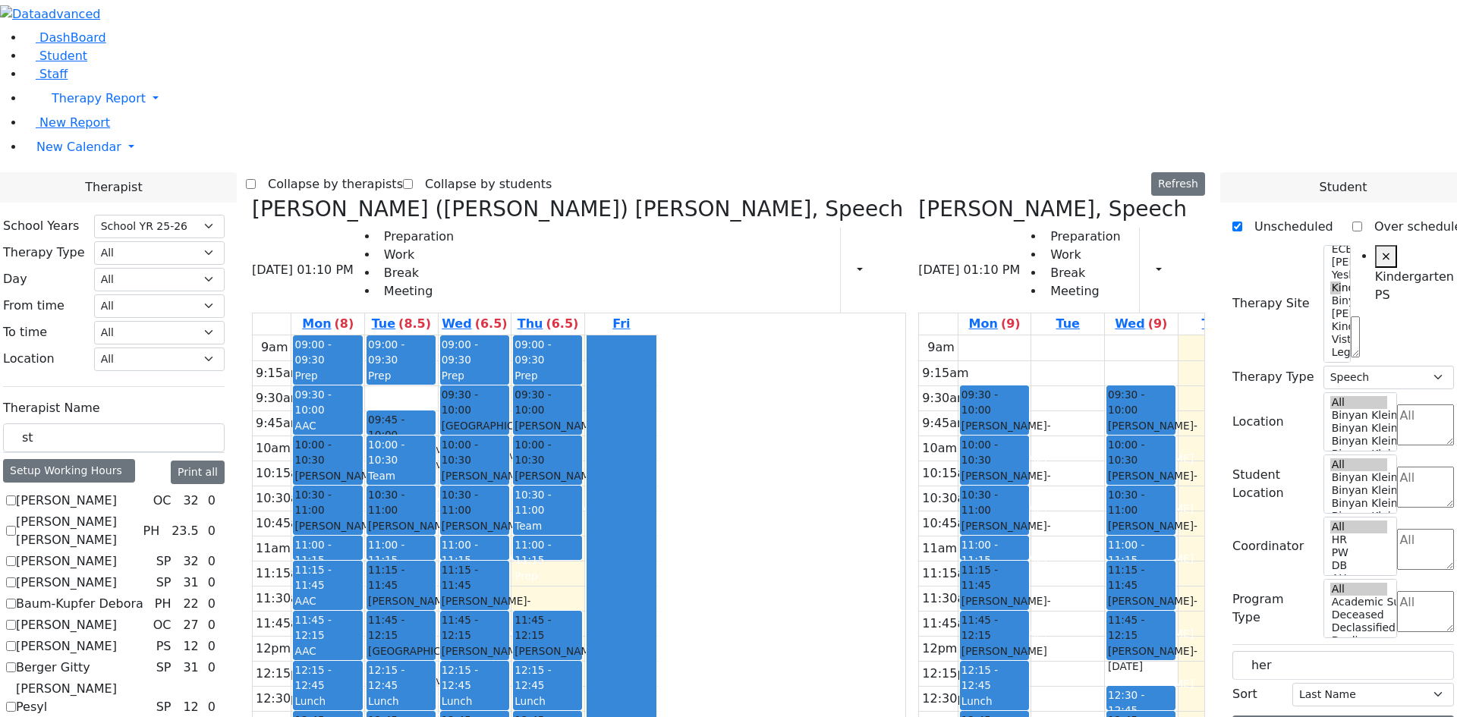
click at [658, 379] on div "9am 9:15am 9:30am 9:45am 10am 10:15am 10:30am 10:45am 11am 11:15am 11:30am 11:4…" at bounding box center [455, 635] width 405 height 601
click at [658, 355] on div "9am 9:15am 9:30am 9:45am 10am 10:15am 10:30am 10:45am 11am 11:15am 11:30am 11:4…" at bounding box center [455, 635] width 405 height 601
click at [658, 372] on div "9am 9:15am 9:30am 9:45am 10am 10:15am 10:30am 10:45am 11am 11:15am 11:30am 11:4…" at bounding box center [455, 635] width 405 height 601
drag, startPoint x: 684, startPoint y: 625, endPoint x: 685, endPoint y: 654, distance: 28.9
click at [658, 627] on div "9am 9:15am 9:30am 9:45am 10am 10:15am 10:30am 10:45am 11am 11:15am 11:30am 11:4…" at bounding box center [455, 635] width 405 height 601
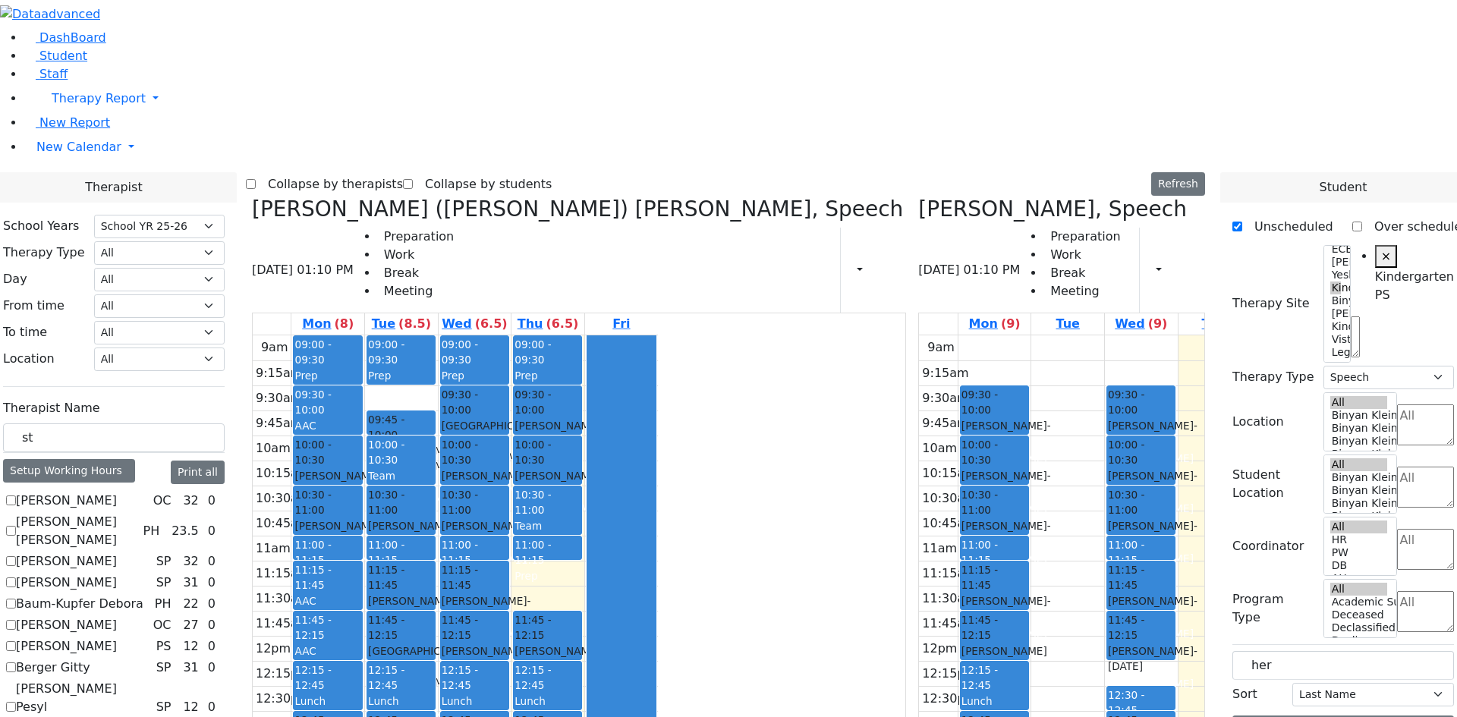
click at [658, 654] on div "9am 9:15am 9:30am 9:45am 10am 10:15am 10:30am 10:45am 11am 11:15am 11:30am 11:4…" at bounding box center [455, 635] width 405 height 601
click at [658, 676] on div "9am 9:15am 9:30am 9:45am 10am 10:15am 10:30am 10:45am 11am 11:15am 11:30am 11:4…" at bounding box center [455, 635] width 405 height 601
click at [630, 679] on div "9am 9:15am 9:30am 9:45am 10am 10:15am 10:30am 10:45am 11am 11:15am 11:30am 11:4…" at bounding box center [455, 635] width 405 height 601
click at [620, 638] on div "9am 9:15am 9:30am 9:45am 10am 10:15am 10:30am 10:45am 11am 11:15am 11:30am 11:4…" at bounding box center [455, 635] width 405 height 601
drag, startPoint x: 620, startPoint y: 625, endPoint x: 669, endPoint y: 676, distance: 70.3
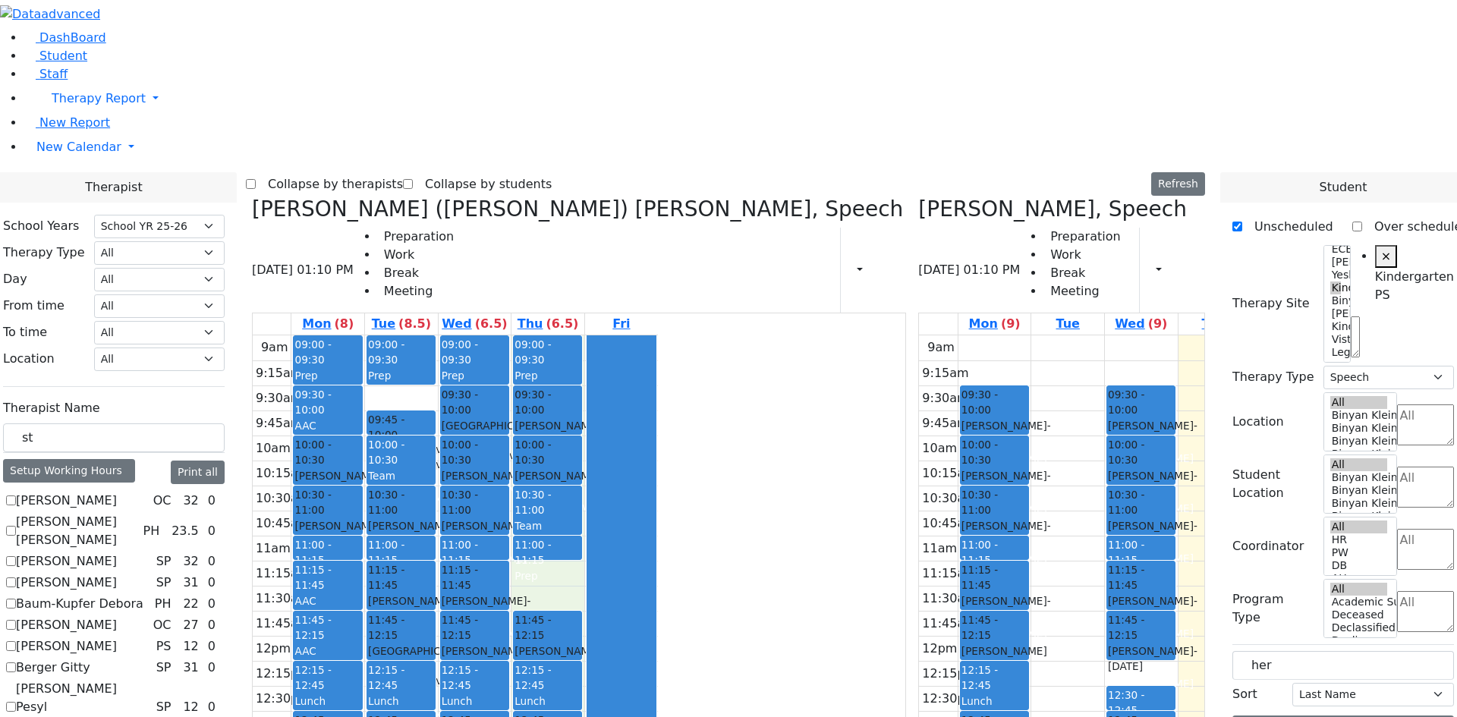
click at [658, 676] on div "9am 9:15am 9:30am 9:45am 10am 10:15am 10:30am 10:45am 11am 11:15am 11:30am 11:4…" at bounding box center [455, 635] width 405 height 601
drag, startPoint x: 669, startPoint y: 676, endPoint x: 481, endPoint y: 656, distance: 188.6
drag, startPoint x: 473, startPoint y: 645, endPoint x: 710, endPoint y: 676, distance: 239.6
drag, startPoint x: 708, startPoint y: 676, endPoint x: 631, endPoint y: 625, distance: 92.0
drag, startPoint x: 631, startPoint y: 625, endPoint x: 663, endPoint y: 660, distance: 46.8
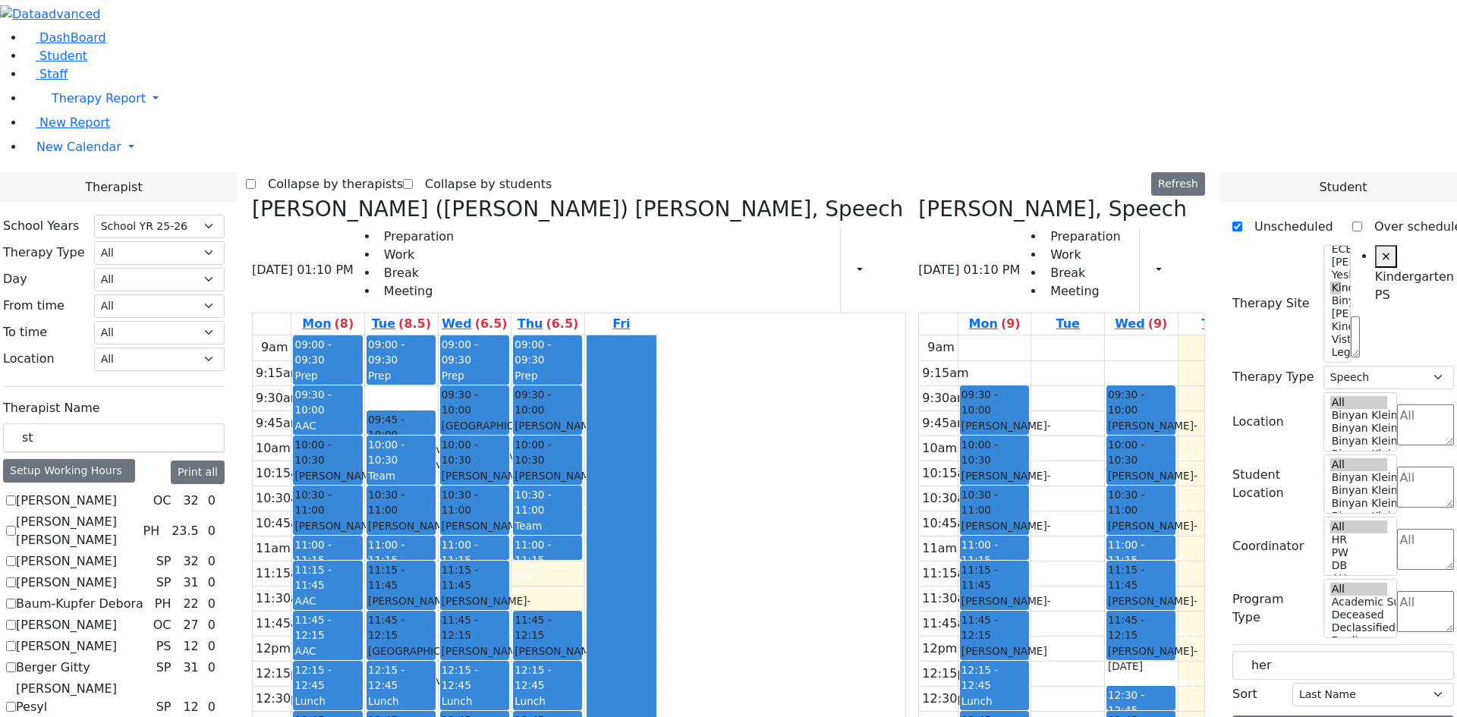
drag, startPoint x: 758, startPoint y: 626, endPoint x: 473, endPoint y: 663, distance: 287.8
click at [473, 663] on div "9am 9:15am 9:30am 9:45am 10am 10:15am 10:30am 10:45am 11am 11:15am 11:30am 11:4…" at bounding box center [455, 635] width 405 height 601
drag, startPoint x: 468, startPoint y: 673, endPoint x: 643, endPoint y: 549, distance: 214.0
click at [643, 549] on div "9am 9:15am 9:30am 9:45am 10am 10:15am 10:30am 10:45am 11am 11:15am 11:30am 11:4…" at bounding box center [455, 635] width 405 height 601
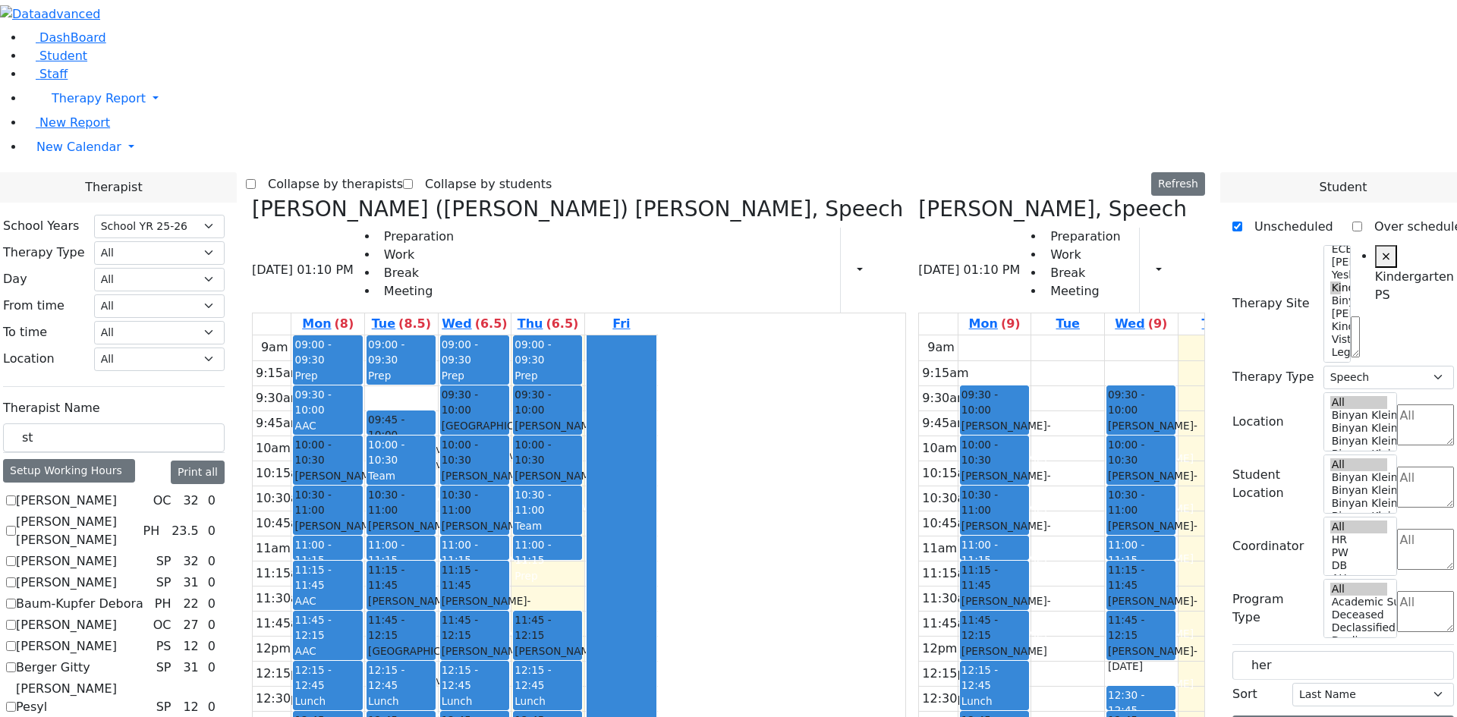
click at [611, 598] on div "9am 9:15am 9:30am 9:45am 10am 10:15am 10:30am 10:45am 11am 11:15am 11:30am 11:4…" at bounding box center [455, 635] width 405 height 601
click at [609, 552] on div "9am 9:15am 9:30am 9:45am 10am 10:15am 10:30am 10:45am 11am 11:15am 11:30am 11:4…" at bounding box center [455, 635] width 405 height 601
drag, startPoint x: 704, startPoint y: 338, endPoint x: 621, endPoint y: 674, distance: 345.7
click at [623, 674] on div "9am 9:15am 9:30am 9:45am 10am 10:15am 10:30am 10:45am 11am 11:15am 11:30am 11:4…" at bounding box center [455, 635] width 405 height 601
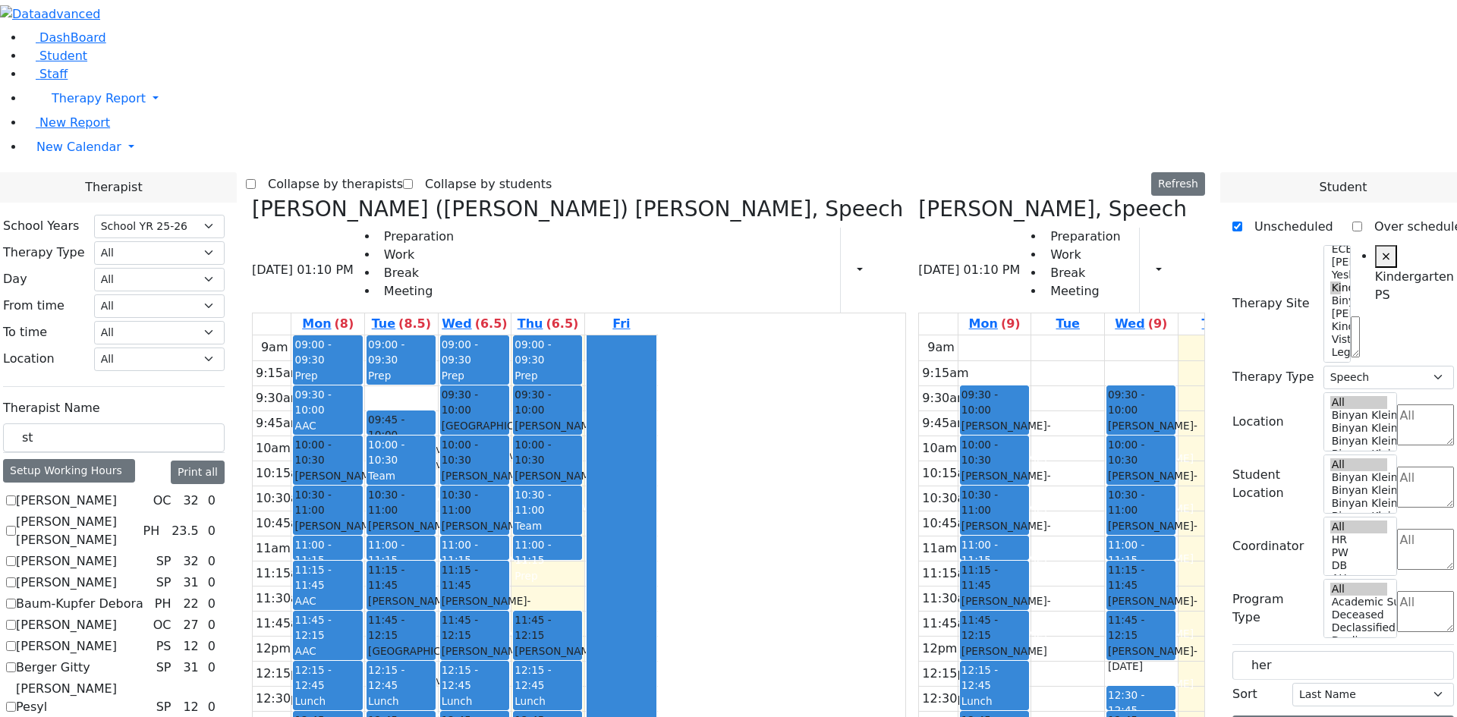
click at [508, 694] on div "Lunch" at bounding box center [475, 702] width 66 height 16
click at [531, 645] on span "- [DATE]" at bounding box center [487, 658] width 90 height 27
click at [508, 594] on div "[PERSON_NAME] - [DATE]" at bounding box center [475, 609] width 66 height 31
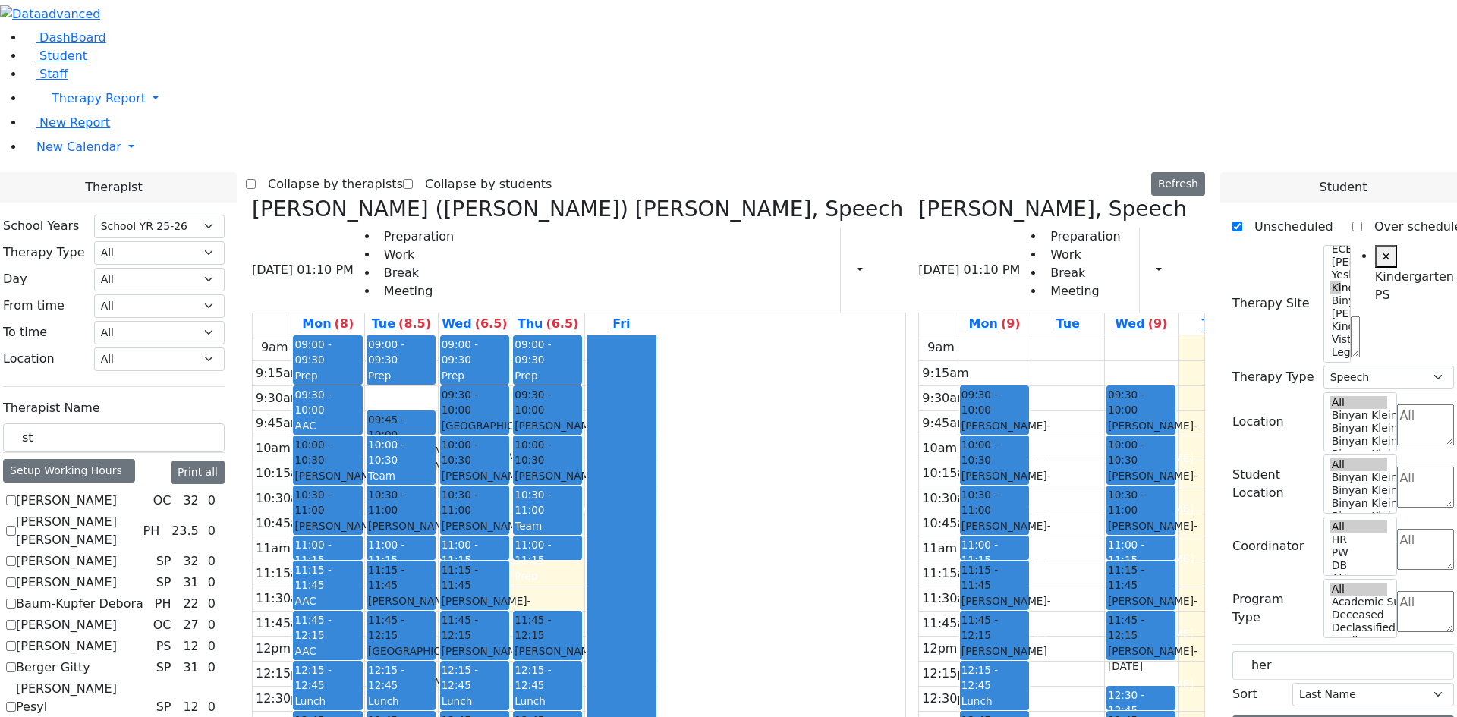
click at [508, 518] on div "[PERSON_NAME] - [DATE]" at bounding box center [475, 533] width 66 height 31
click at [531, 470] on span "- [DATE]" at bounding box center [487, 483] width 90 height 27
click at [508, 433] on div "Drummer [PERSON_NAME] - [DATE]" at bounding box center [475, 456] width 66 height 46
click at [578, 335] on div "9am 9:15am 9:30am 9:45am 10am 10:15am 10:30am 10:45am 11am 11:15am 11:30am 11:4…" at bounding box center [455, 635] width 405 height 601
click at [434, 443] on div "[PERSON_NAME] [PERSON_NAME] - [DATE]" at bounding box center [401, 466] width 66 height 46
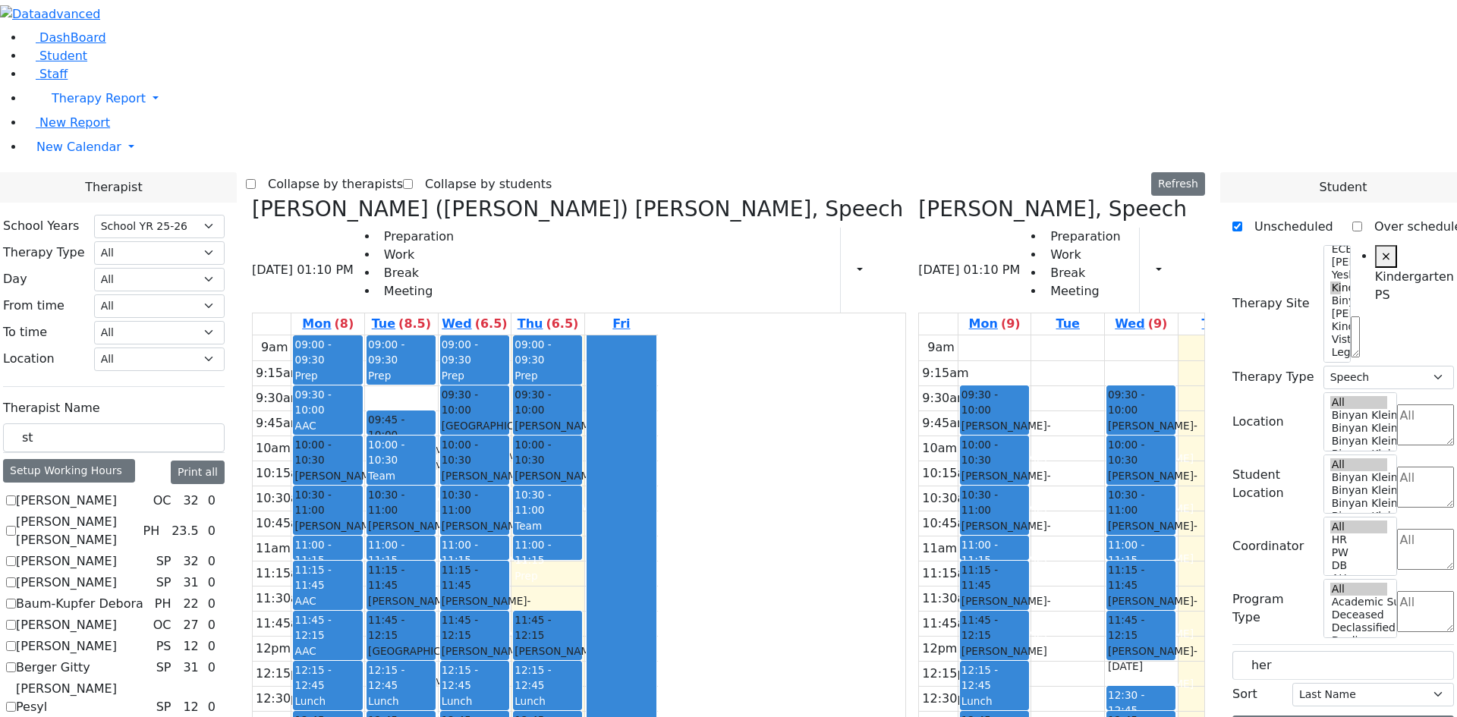
click at [434, 468] on div "Team Meeting" at bounding box center [401, 483] width 66 height 31
click at [434, 518] on div "[PERSON_NAME] - [DATE]" at bounding box center [401, 533] width 66 height 31
drag, startPoint x: 562, startPoint y: 299, endPoint x: 559, endPoint y: 319, distance: 20.0
click at [434, 518] on div "[PERSON_NAME] - [DATE] [PERSON_NAME]" at bounding box center [401, 550] width 66 height 64
click at [434, 594] on div "[PERSON_NAME] Mechul - [DATE]" at bounding box center [401, 617] width 66 height 46
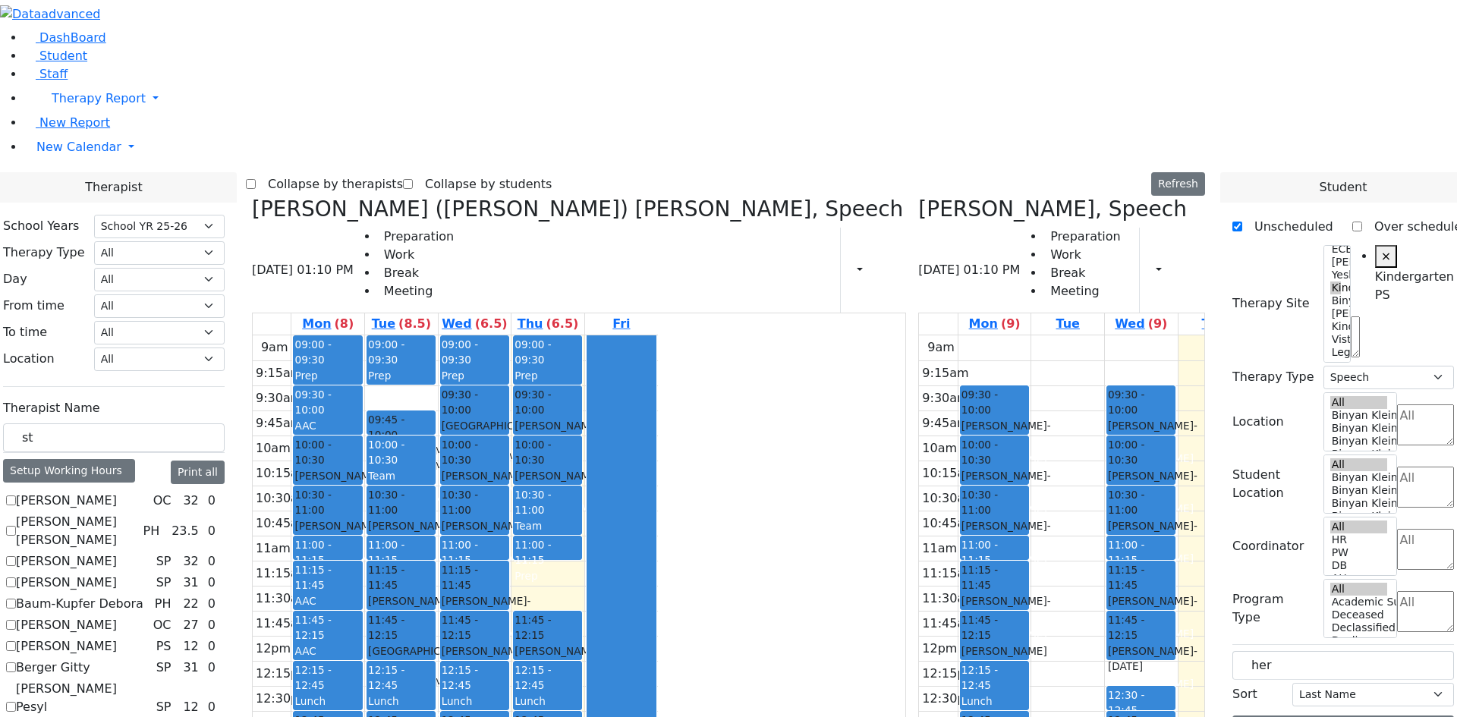
click at [434, 659] on div "Drummer [PERSON_NAME] - [DATE]" at bounding box center [401, 682] width 66 height 46
click at [434, 612] on span "11:45 - 12:15" at bounding box center [401, 627] width 66 height 31
click at [408, 610] on span "- [DATE]" at bounding box center [388, 623] width 40 height 27
click at [434, 694] on div "Lunch" at bounding box center [401, 701] width 66 height 15
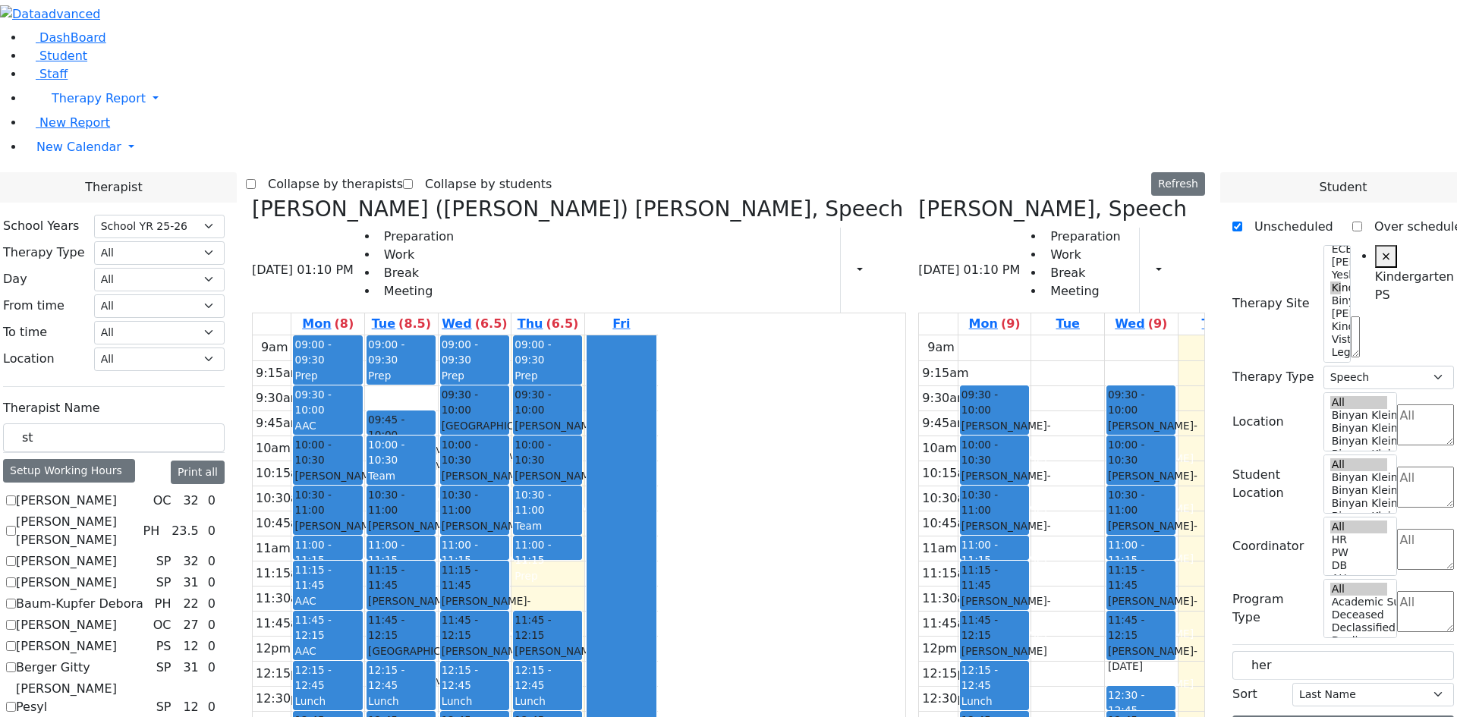
click at [361, 644] on div "AAC" at bounding box center [327, 652] width 66 height 16
click at [361, 594] on div "AAC Meeting" at bounding box center [327, 609] width 66 height 31
click at [361, 487] on span "10:30 - 11:00" at bounding box center [327, 502] width 66 height 31
click at [361, 501] on div "Neuman, Simi" at bounding box center [327, 516] width 66 height 31
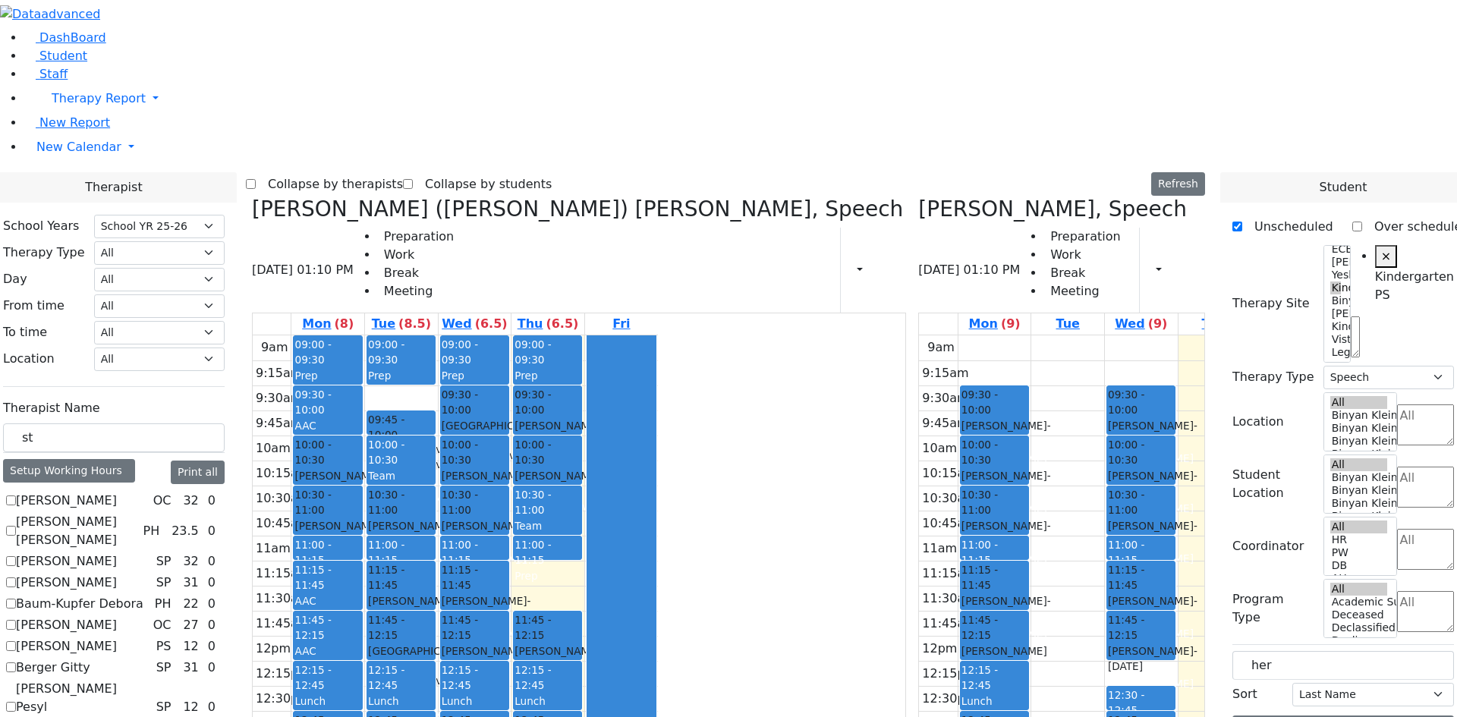
click at [361, 418] on div "AAC" at bounding box center [327, 426] width 66 height 16
click at [540, 335] on div "9am 9:15am 9:30am 9:45am 10am 10:15am 10:30am 10:45am 11am 11:15am 11:30am 11:4…" at bounding box center [455, 635] width 405 height 601
click at [434, 368] on div "Prep" at bounding box center [401, 376] width 66 height 16
click at [361, 368] on div "Prep" at bounding box center [327, 376] width 66 height 16
click at [658, 350] on div "9am 9:15am 9:30am 9:45am 10am 10:15am 10:30am 10:45am 11am 11:15am 11:30am 11:4…" at bounding box center [455, 635] width 405 height 601
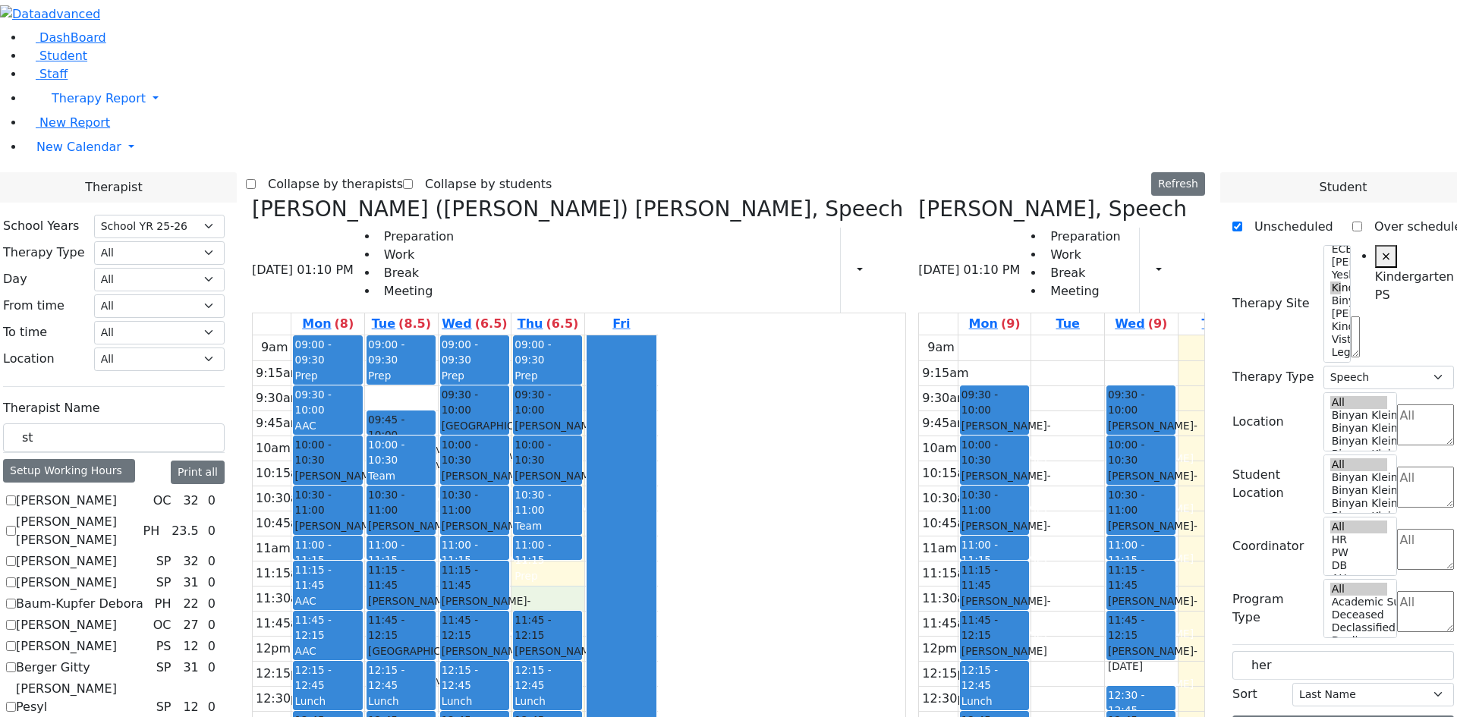
click at [658, 378] on div "9am 9:15am 9:30am 9:45am 10am 10:15am 10:30am 10:45am 11am 11:15am 11:30am 11:4…" at bounding box center [455, 635] width 405 height 601
click at [658, 351] on div "9am 9:15am 9:30am 9:45am 10am 10:15am 10:30am 10:45am 11am 11:15am 11:30am 11:4…" at bounding box center [455, 635] width 405 height 601
click at [551, 539] on span "11:00 - 11:15" at bounding box center [533, 552] width 36 height 27
click at [581, 518] on div "Team Meeting" at bounding box center [548, 533] width 66 height 31
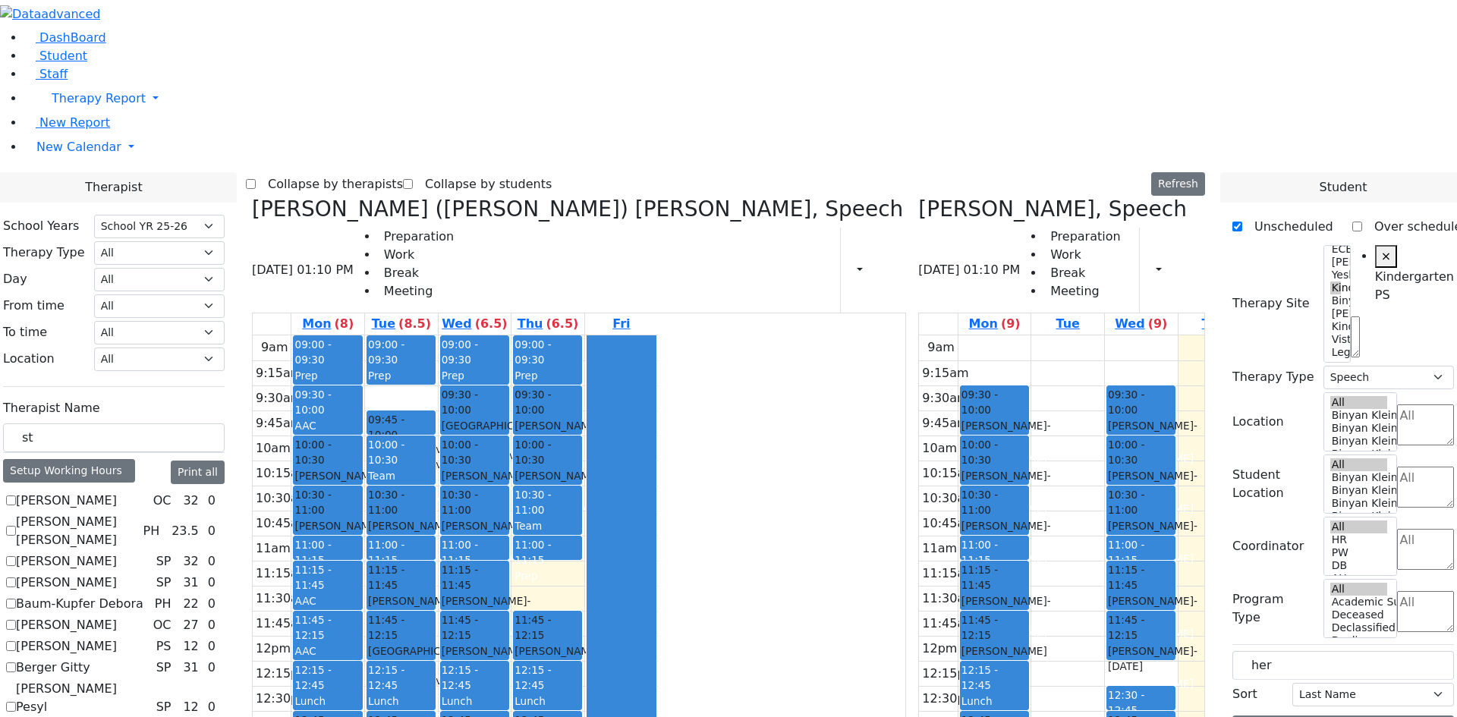
click at [581, 518] on div "Team Meeting" at bounding box center [548, 533] width 66 height 31
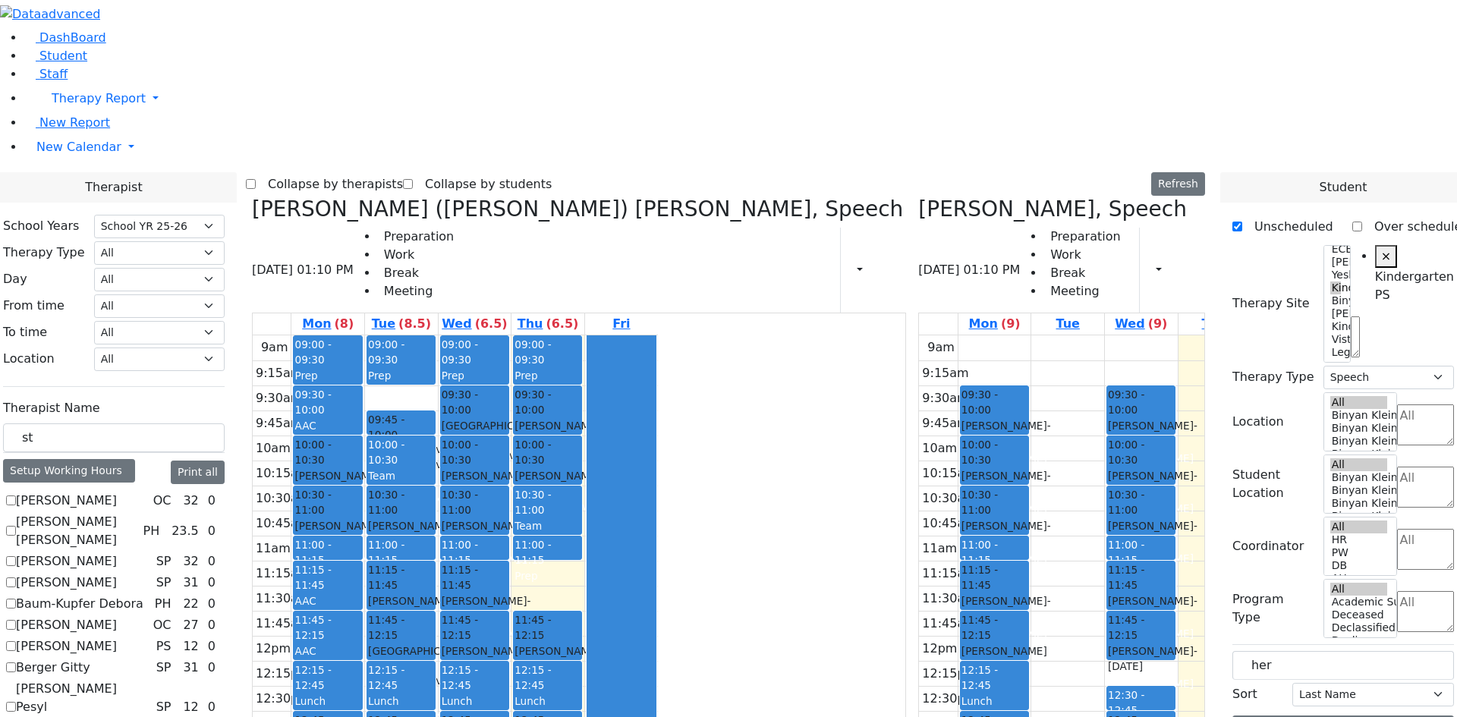
click at [604, 470] on span "- [DATE]" at bounding box center [560, 483] width 90 height 27
click at [581, 518] on div "Team Meeting" at bounding box center [548, 533] width 66 height 31
click at [604, 470] on span "- [DATE]" at bounding box center [560, 483] width 90 height 27
click at [581, 418] on div "[PERSON_NAME] Mechul - [DATE]" at bounding box center [548, 441] width 66 height 46
click at [508, 433] on div "Drummer [PERSON_NAME] - [DATE]" at bounding box center [475, 456] width 66 height 46
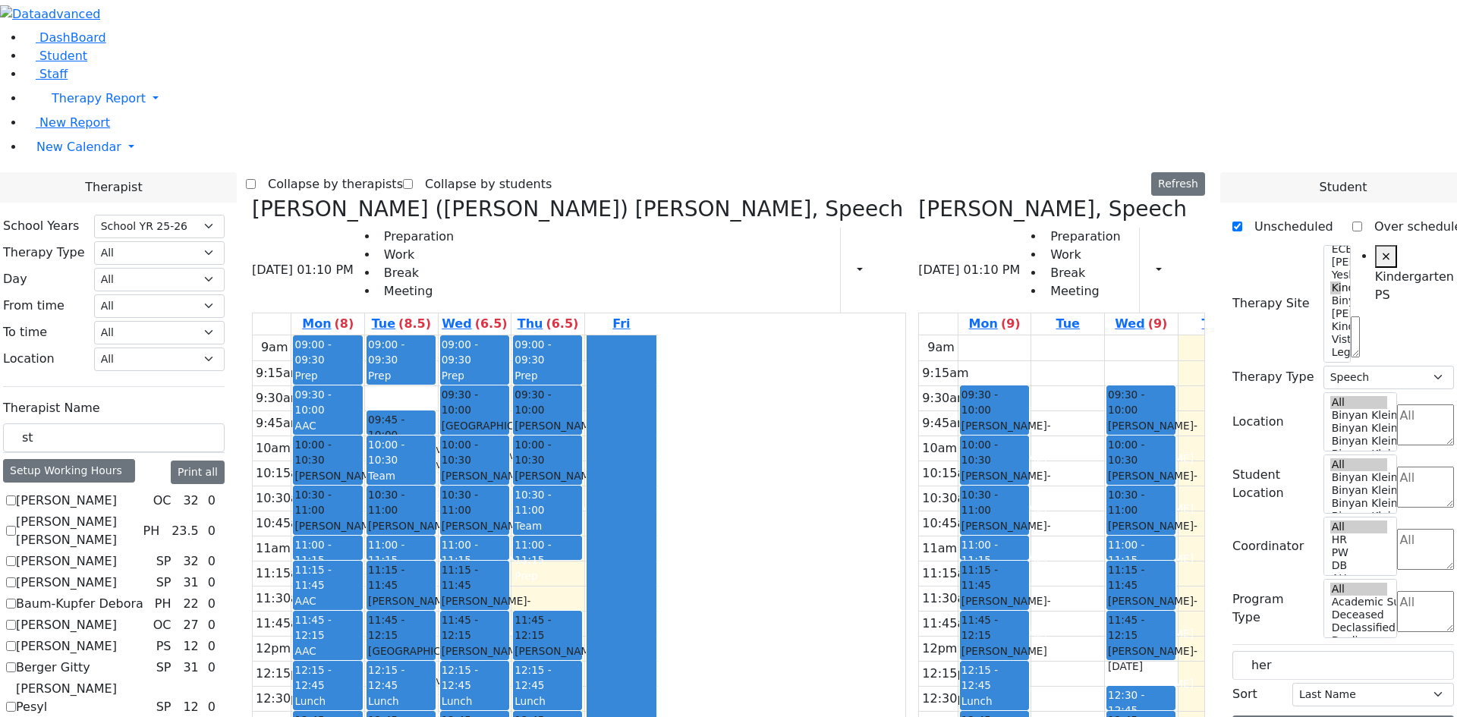
click at [508, 468] on div "[PERSON_NAME] - [DATE]" at bounding box center [475, 483] width 66 height 31
click at [508, 551] on div "[PERSON_NAME]" at bounding box center [475, 558] width 66 height 15
click at [509, 556] on div at bounding box center [475, 559] width 68 height 6
click at [508, 562] on span "11:15 - 11:45" at bounding box center [475, 577] width 66 height 31
click at [508, 568] on div "Prep" at bounding box center [475, 575] width 66 height 15
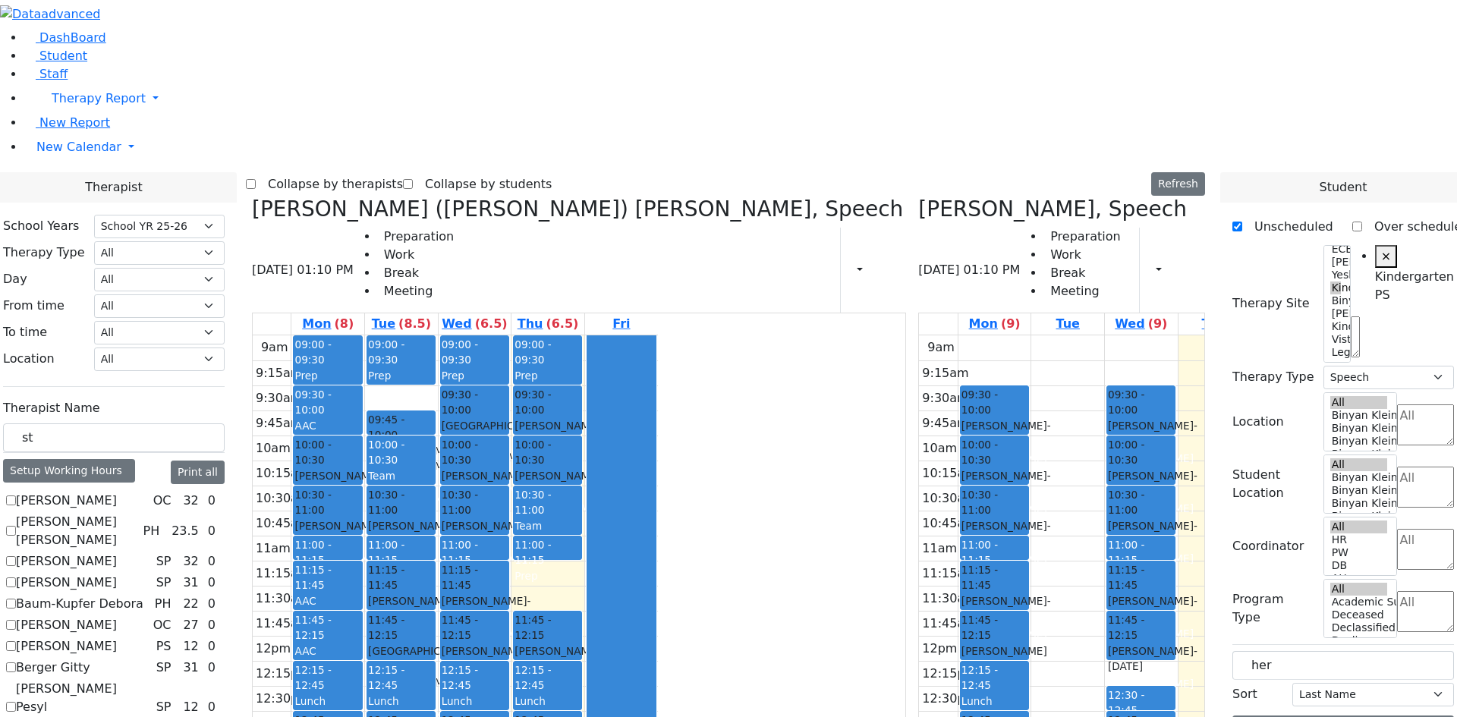
click at [508, 518] on div "[PERSON_NAME] - [DATE]" at bounding box center [475, 533] width 66 height 31
click at [508, 594] on div "[PERSON_NAME] - [DATE]" at bounding box center [475, 609] width 66 height 31
click at [658, 361] on div "9am 9:15am 9:30am 9:45am 10am 10:15am 10:30am 10:45am 11am 11:15am 11:30am 11:4…" at bounding box center [455, 635] width 405 height 601
drag, startPoint x: 711, startPoint y: 349, endPoint x: 710, endPoint y: 361, distance: 11.5
click at [658, 364] on div "9am 9:15am 9:30am 9:45am 10am 10:15am 10:30am 10:45am 11am 11:15am 11:30am 11:4…" at bounding box center [455, 635] width 405 height 601
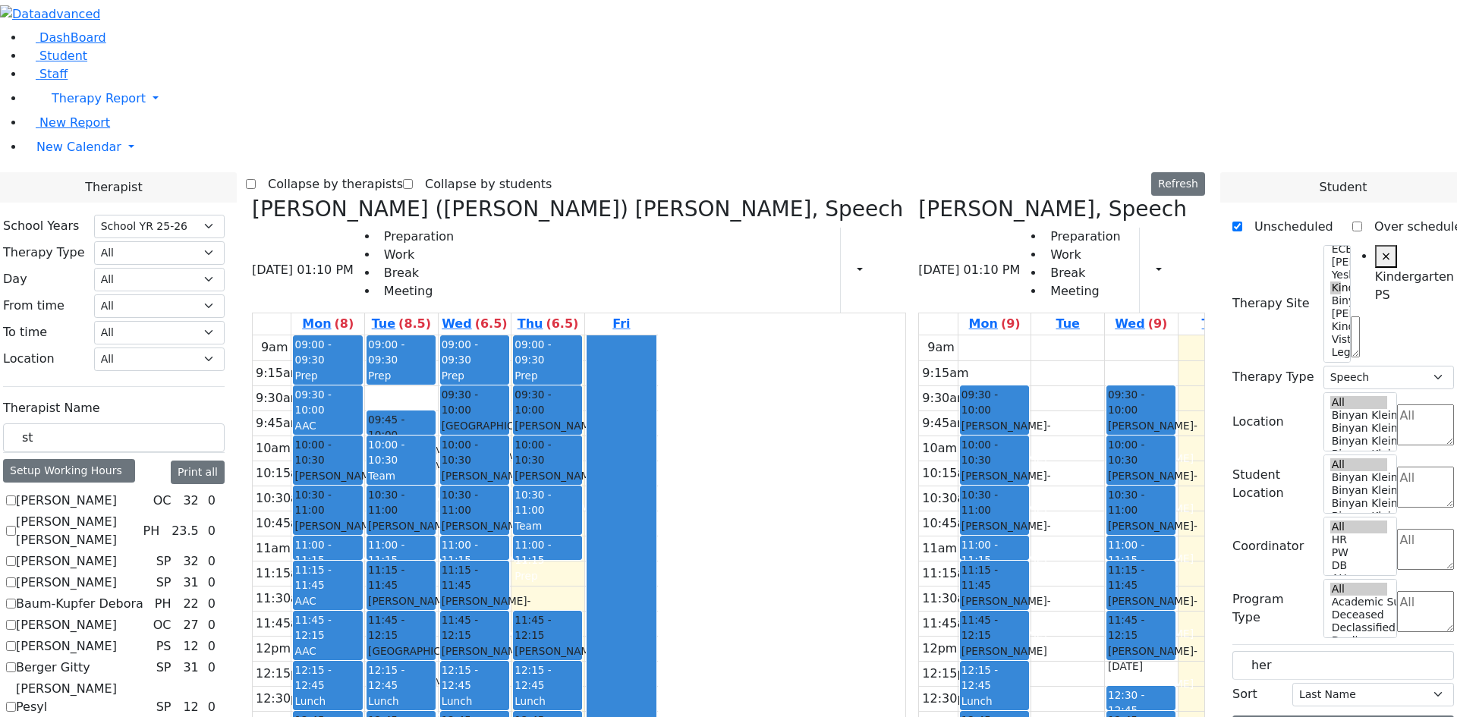
click at [658, 643] on div "9am 9:15am 9:30am 9:45am 10am 10:15am 10:30am 10:45am 11am 11:15am 11:30am 11:4…" at bounding box center [455, 635] width 405 height 601
drag, startPoint x: 707, startPoint y: 670, endPoint x: 631, endPoint y: 559, distance: 133.9
click at [629, 550] on div "9am 9:15am 9:30am 9:45am 10am 10:15am 10:30am 10:45am 11am 11:15am 11:30am 11:4…" at bounding box center [455, 635] width 405 height 601
drag, startPoint x: 629, startPoint y: 550, endPoint x: 673, endPoint y: 677, distance: 134.2
